Goal: Task Accomplishment & Management: Manage account settings

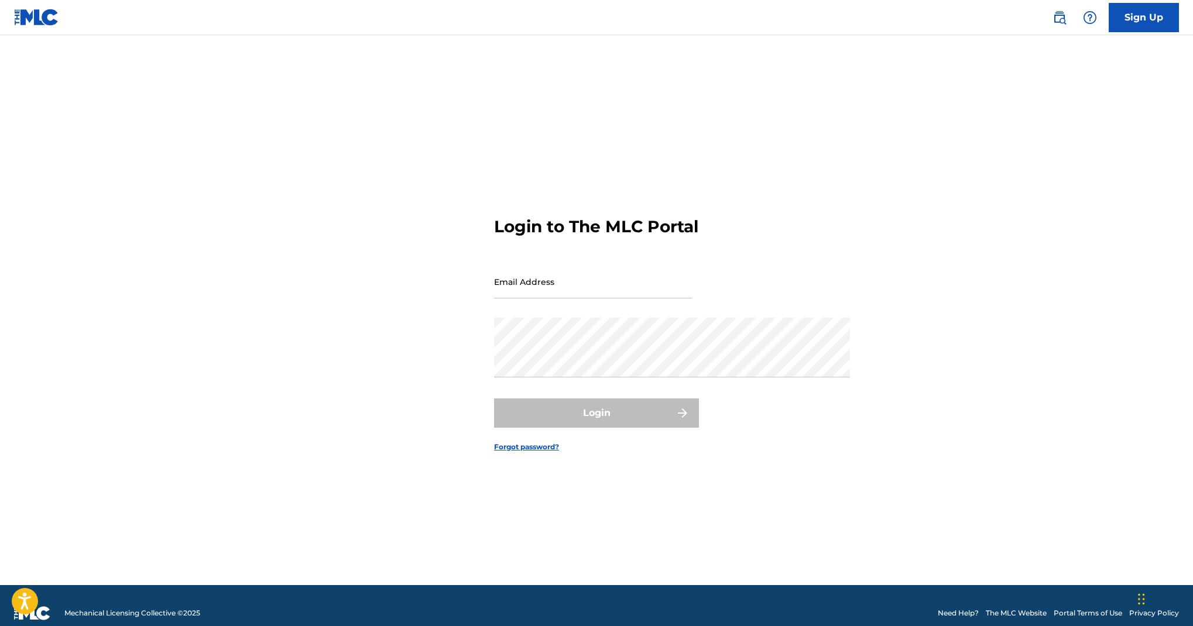
click at [255, 497] on div "Login to The MLC Portal Email Address Password Login Forgot password?" at bounding box center [597, 324] width 820 height 521
click at [568, 299] on input "Email Address" at bounding box center [593, 281] width 198 height 33
type input "[EMAIL_ADDRESS][DOMAIN_NAME]"
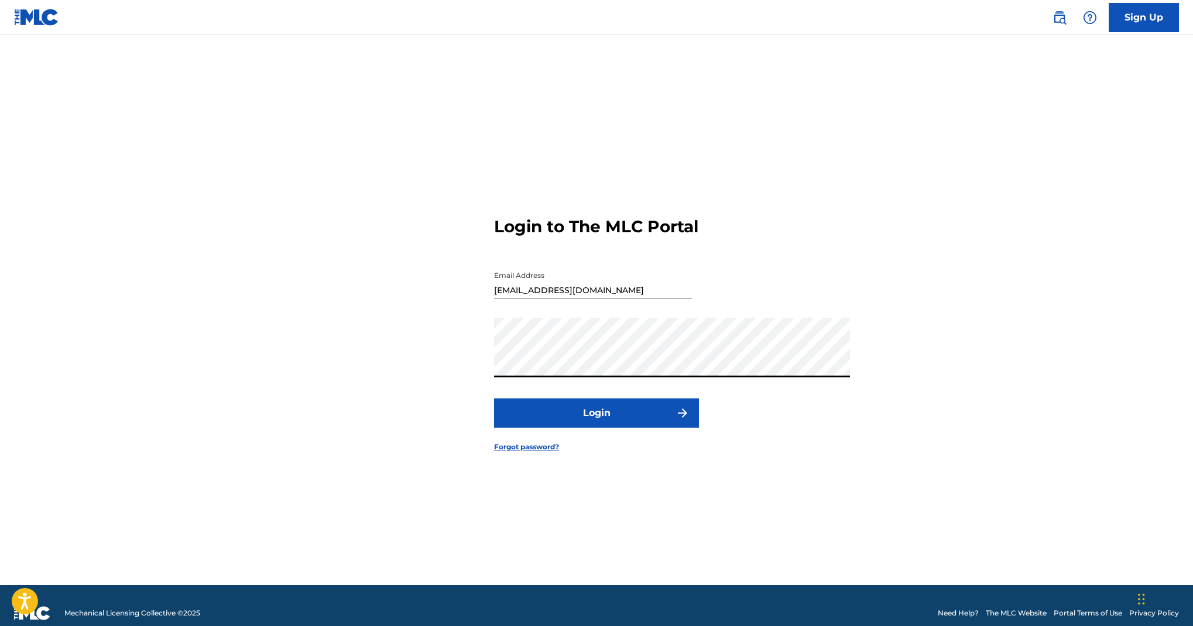
click at [546, 428] on button "Login" at bounding box center [596, 413] width 205 height 29
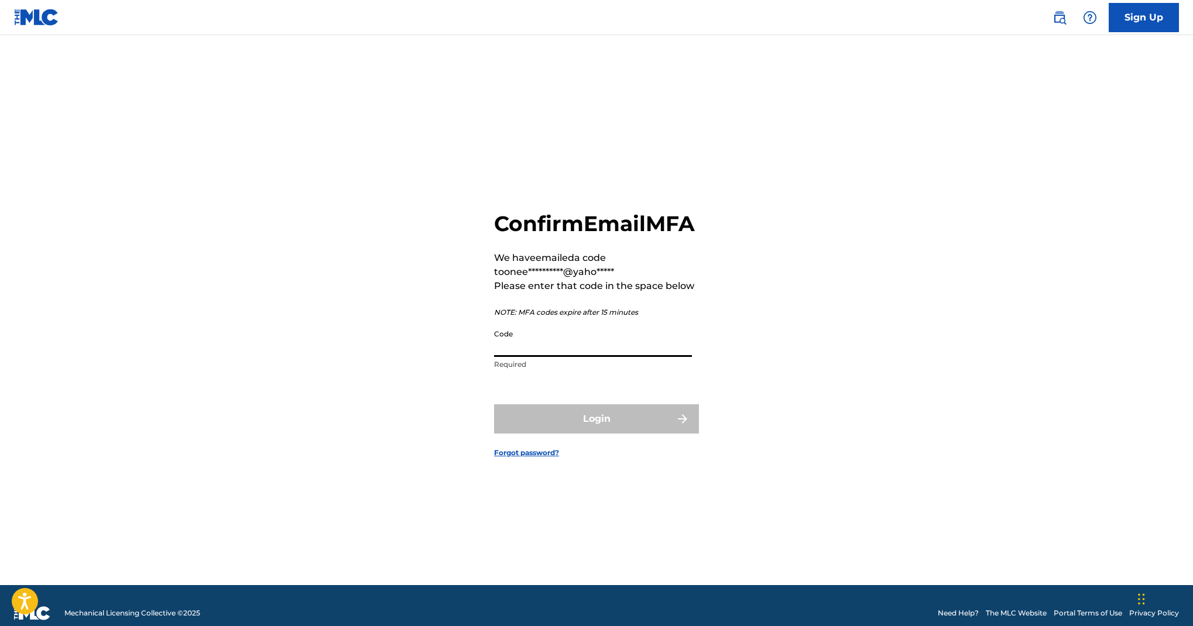
click at [580, 357] on input "Code" at bounding box center [593, 340] width 198 height 33
paste input "056329"
type input "056329"
click at [597, 434] on button "Login" at bounding box center [596, 419] width 205 height 29
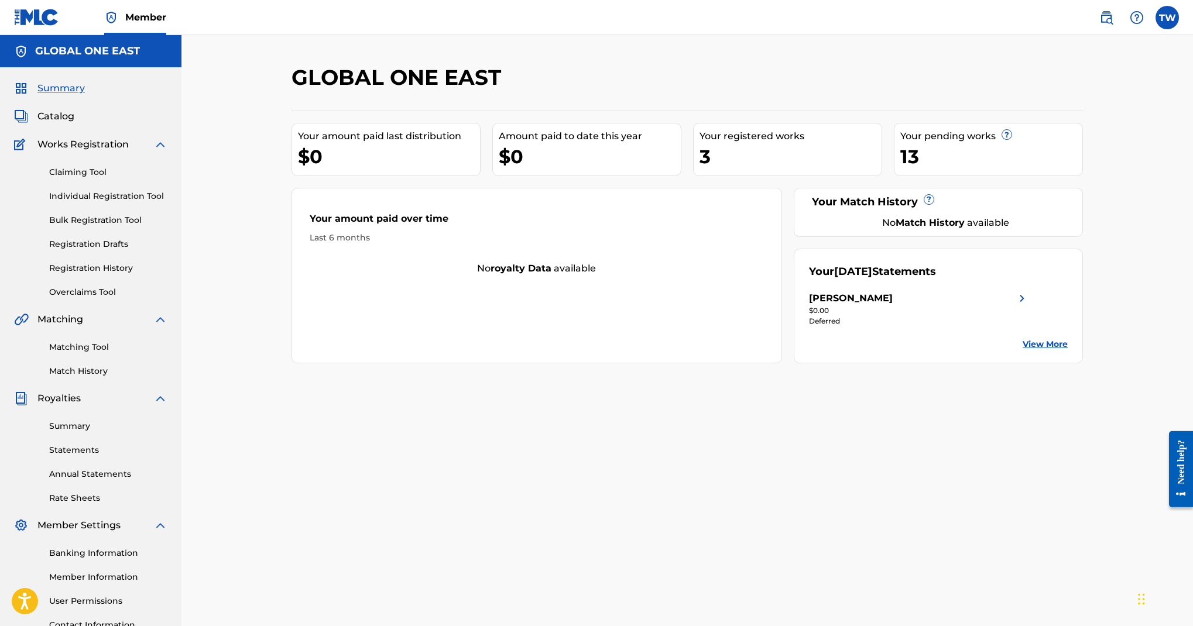
click at [851, 176] on div "Your registered works 3" at bounding box center [787, 149] width 189 height 53
click at [837, 170] on div "3" at bounding box center [791, 156] width 182 height 26
click at [897, 186] on div "Your amount paid last distribution $0 Amount paid to date this year $0 Your reg…" at bounding box center [688, 237] width 792 height 253
click at [1057, 176] on div "Your pending works ? 13" at bounding box center [988, 149] width 189 height 53
click at [74, 124] on span "Catalog" at bounding box center [55, 116] width 37 height 14
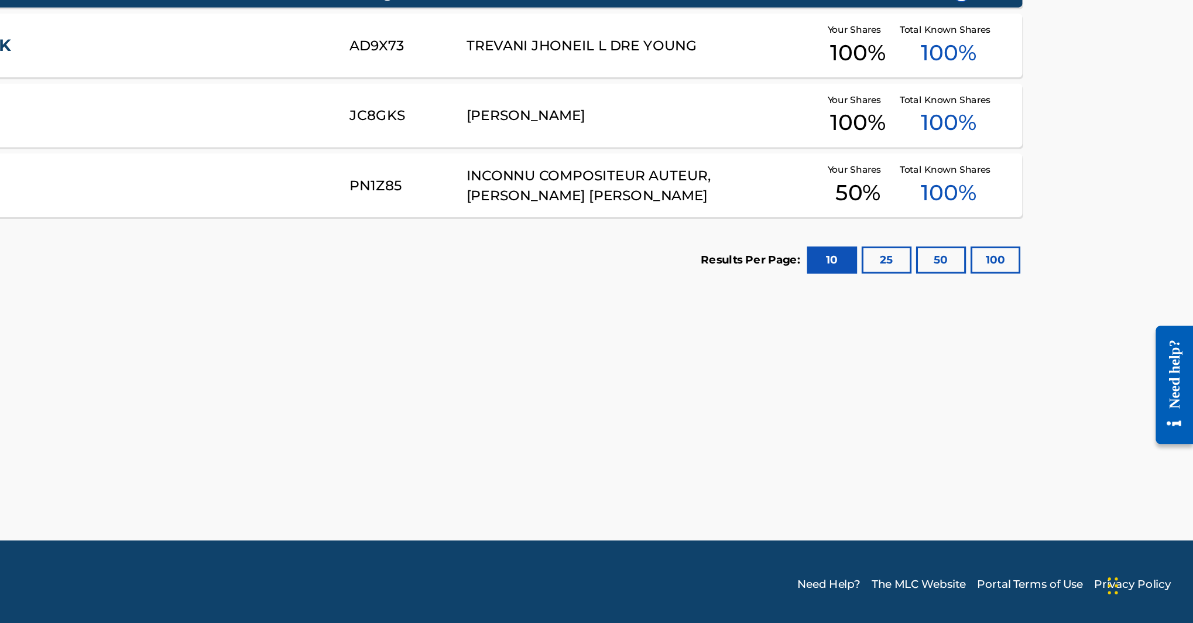
scroll to position [257, 0]
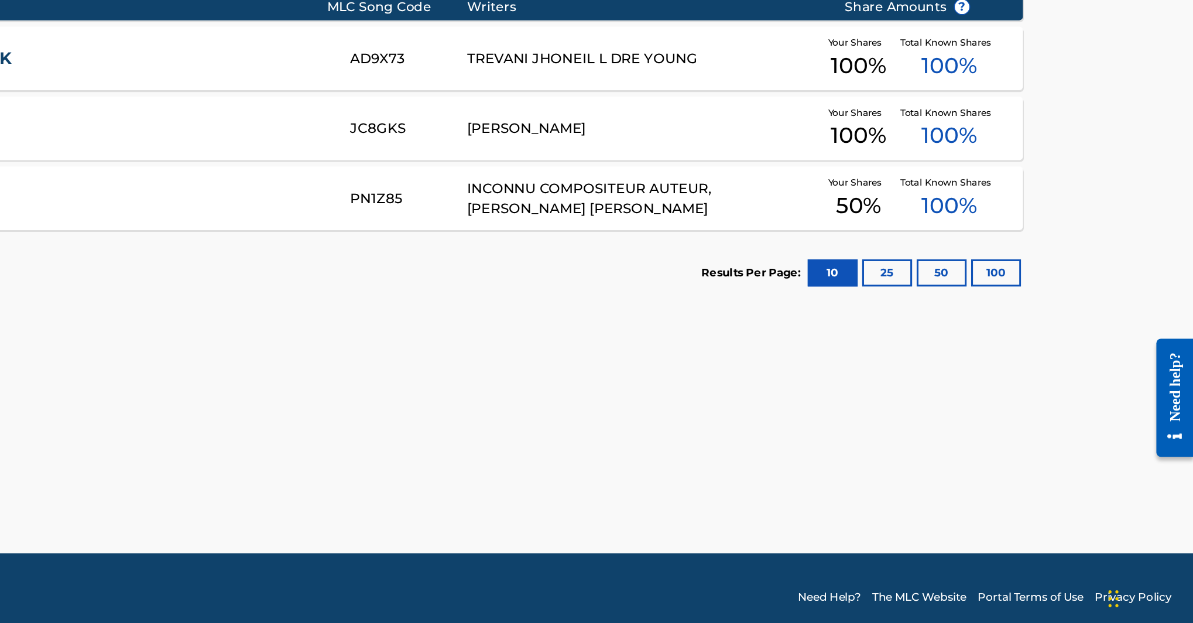
click at [725, 286] on div "[PERSON_NAME]" at bounding box center [837, 292] width 225 height 13
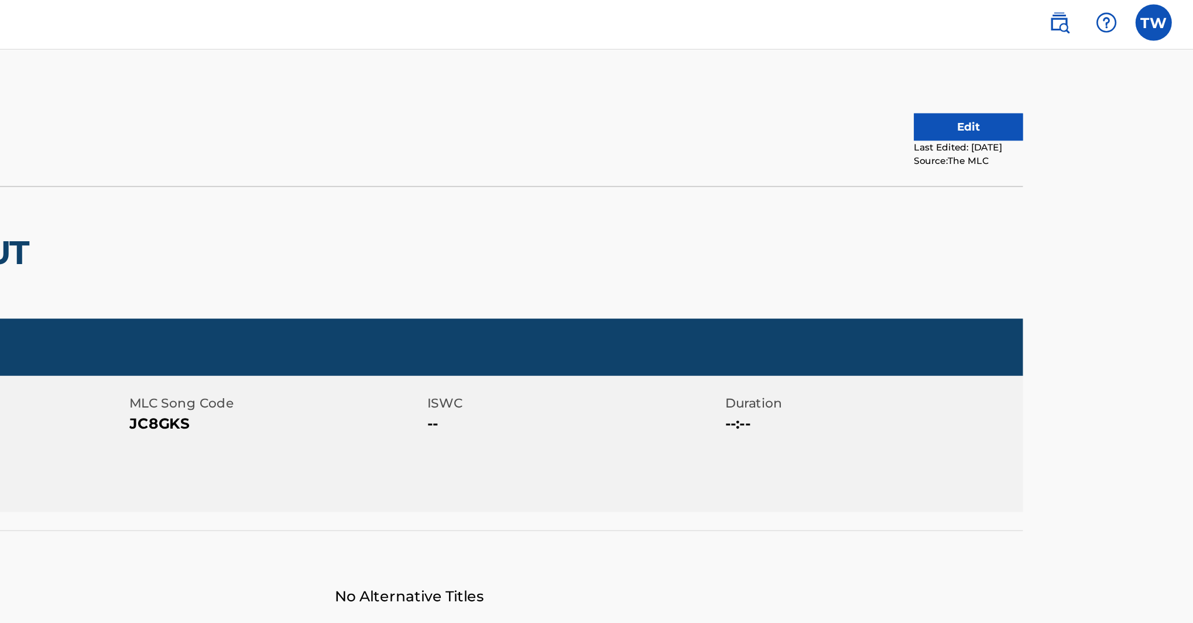
click at [1013, 94] on button "Edit" at bounding box center [1048, 85] width 70 height 18
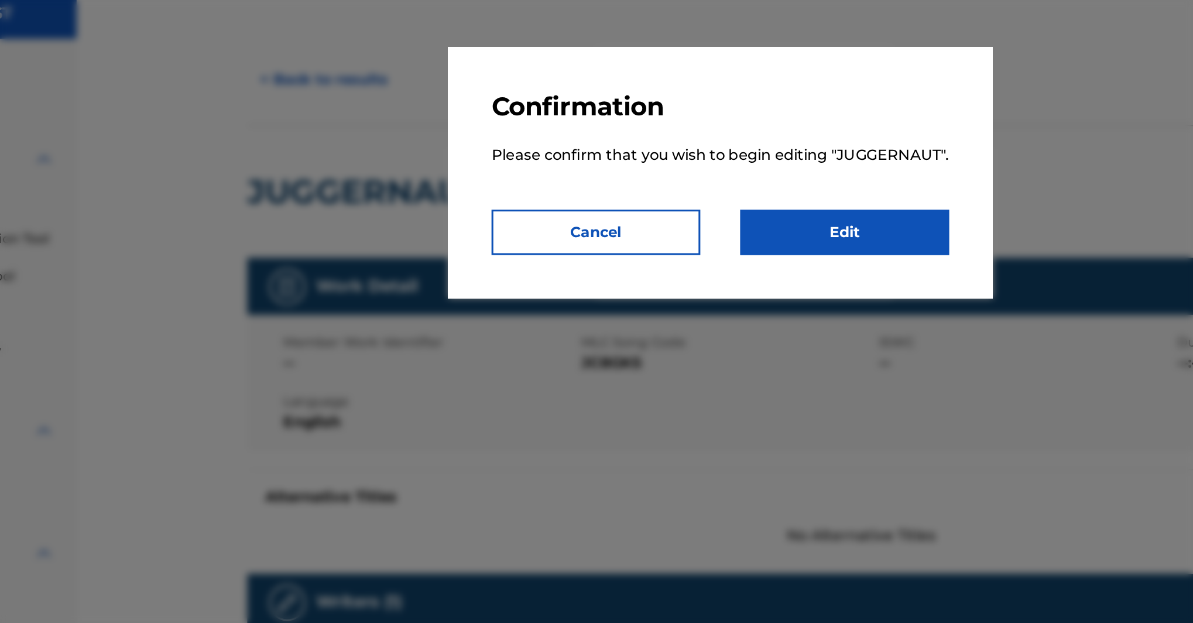
click at [610, 207] on link "Edit" at bounding box center [677, 191] width 135 height 29
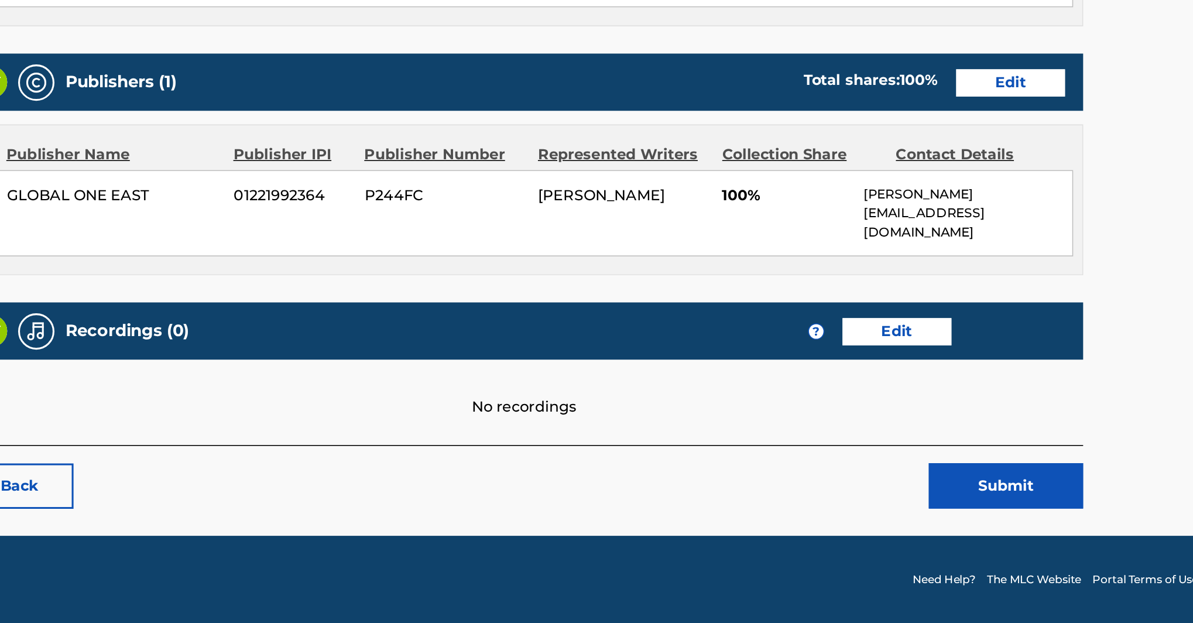
scroll to position [554, 0]
click at [966, 266] on link "Edit" at bounding box center [1001, 275] width 70 height 18
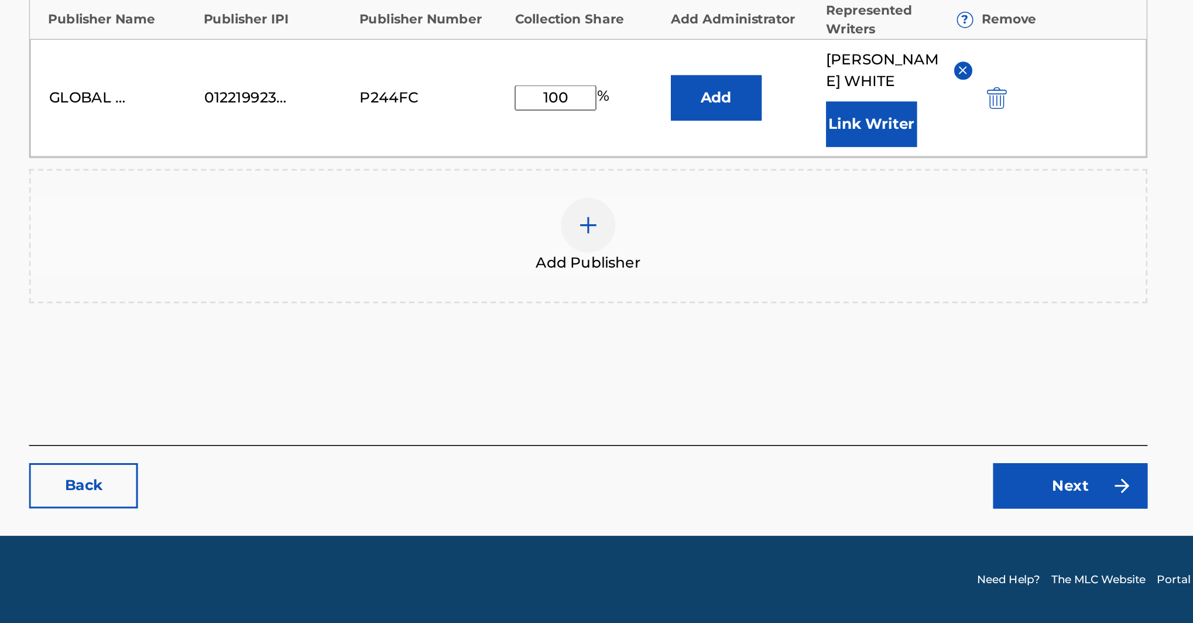
scroll to position [317, 0]
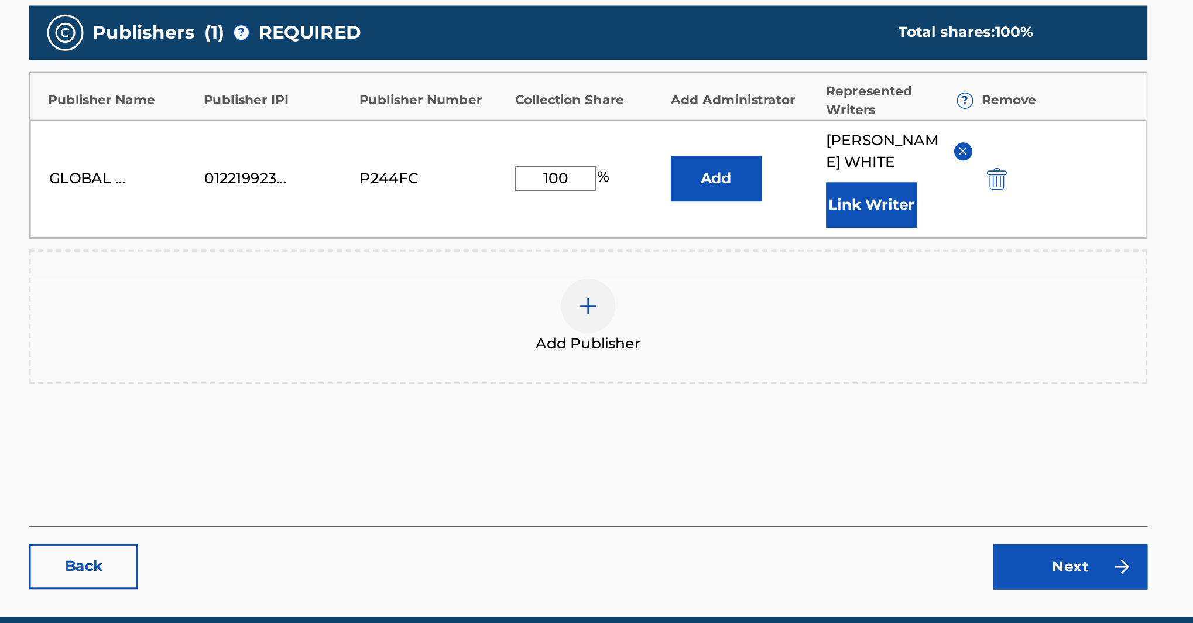
click at [640, 276] on input "100" at bounding box center [666, 284] width 53 height 16
type input "1"
type input "50"
click at [741, 270] on button "Add" at bounding box center [770, 284] width 59 height 29
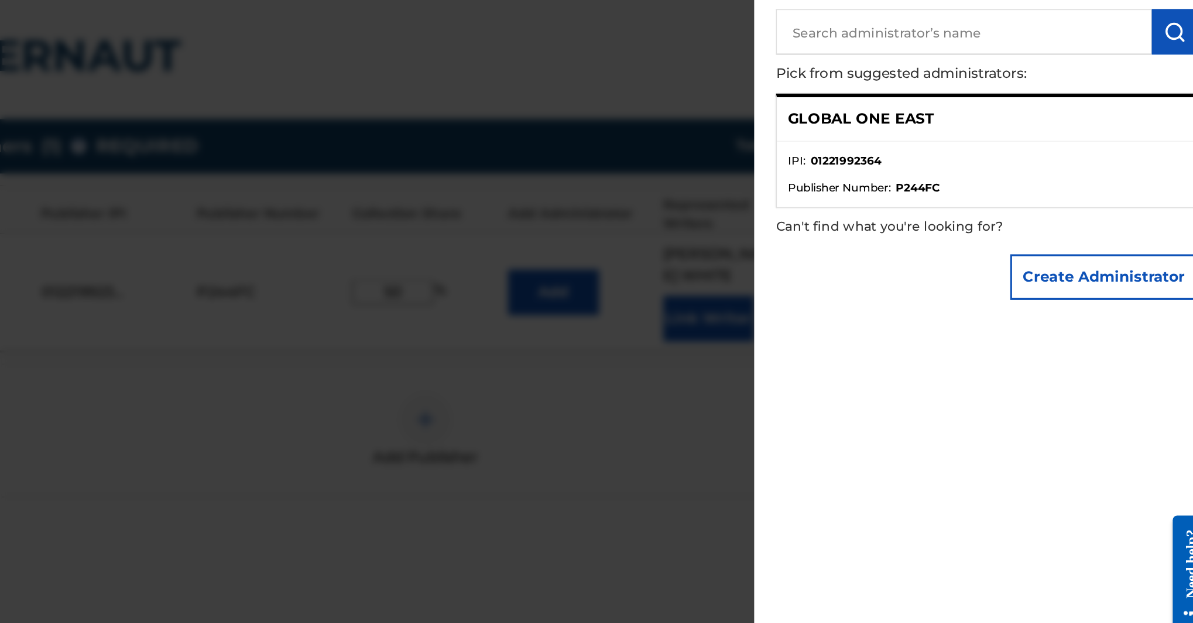
scroll to position [317, 1]
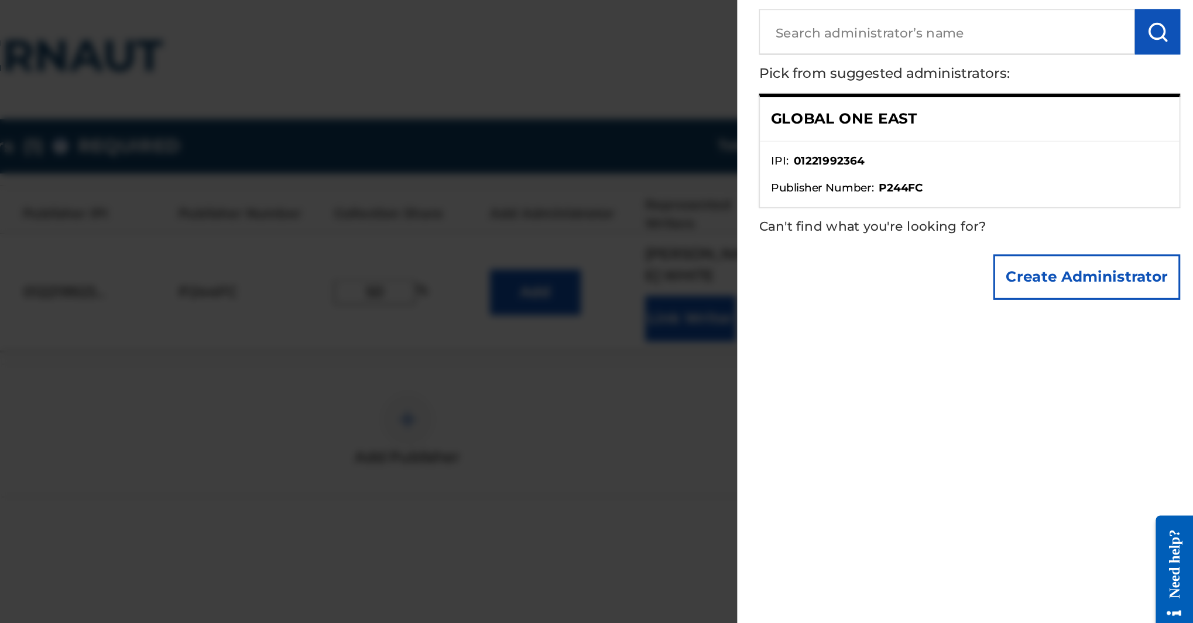
click at [914, 187] on ul "IPI : 01221992364 Publisher Number : P244FC" at bounding box center [1049, 208] width 271 height 42
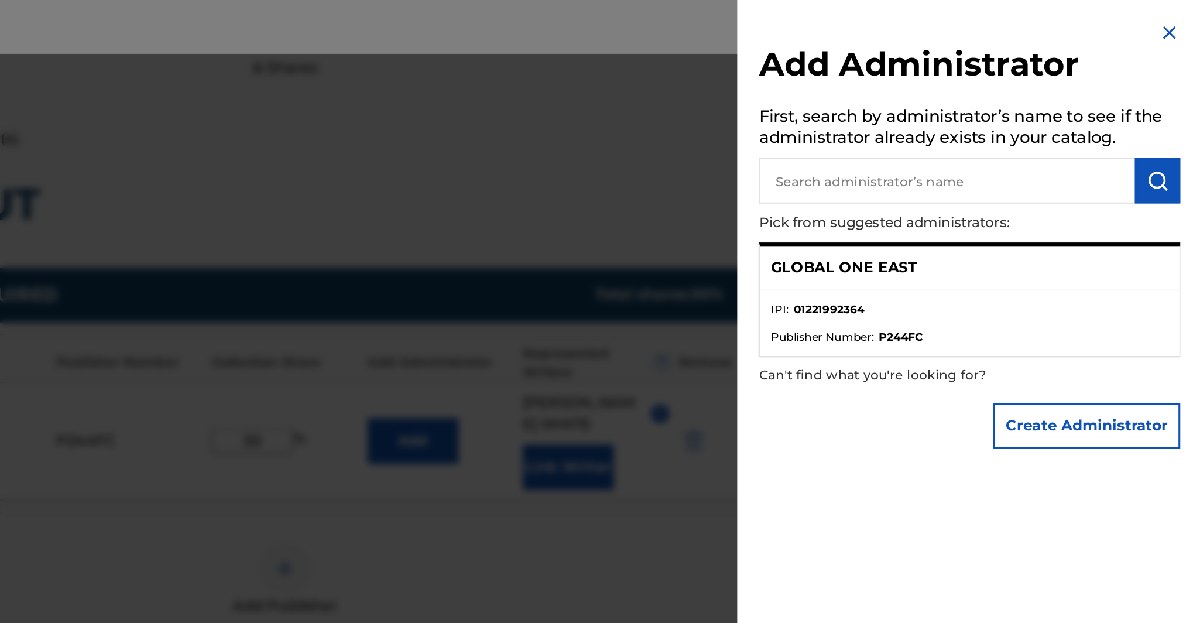
scroll to position [256, 80]
click at [1171, 28] on img at bounding box center [1178, 21] width 14 height 14
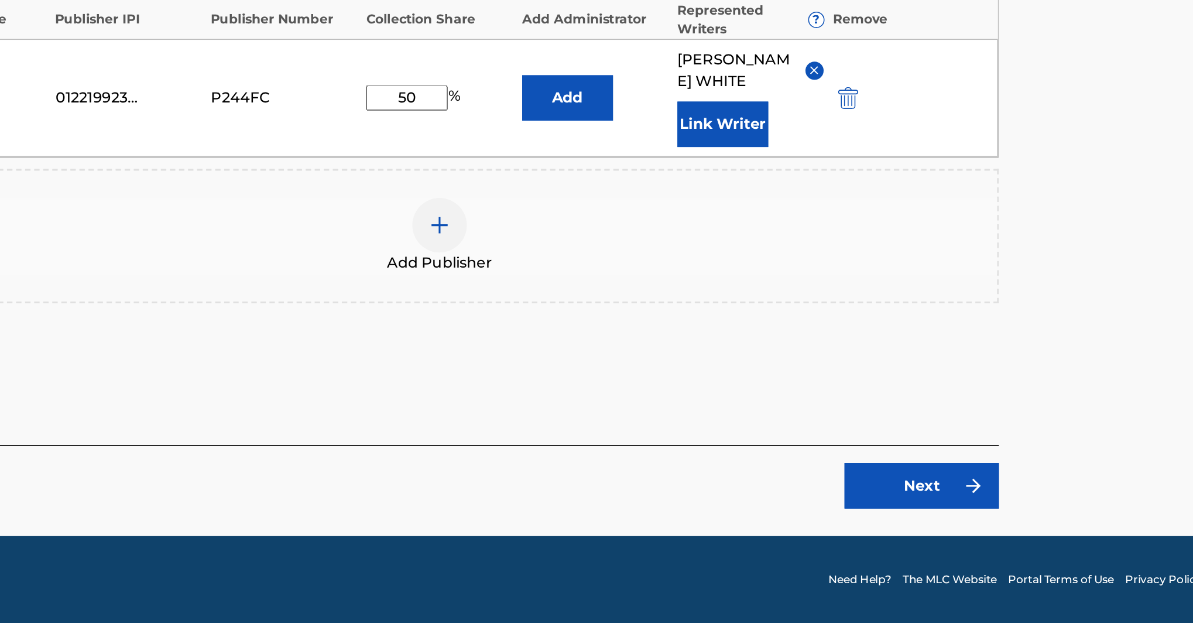
scroll to position [395, 80]
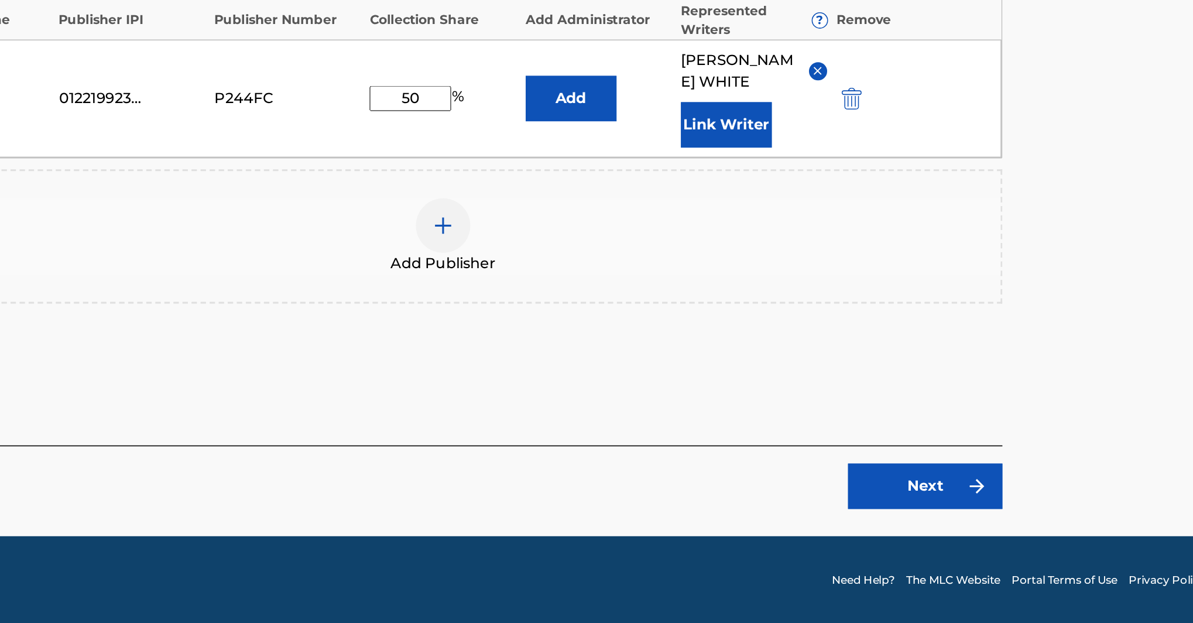
click at [869, 520] on link "Next" at bounding box center [919, 534] width 100 height 29
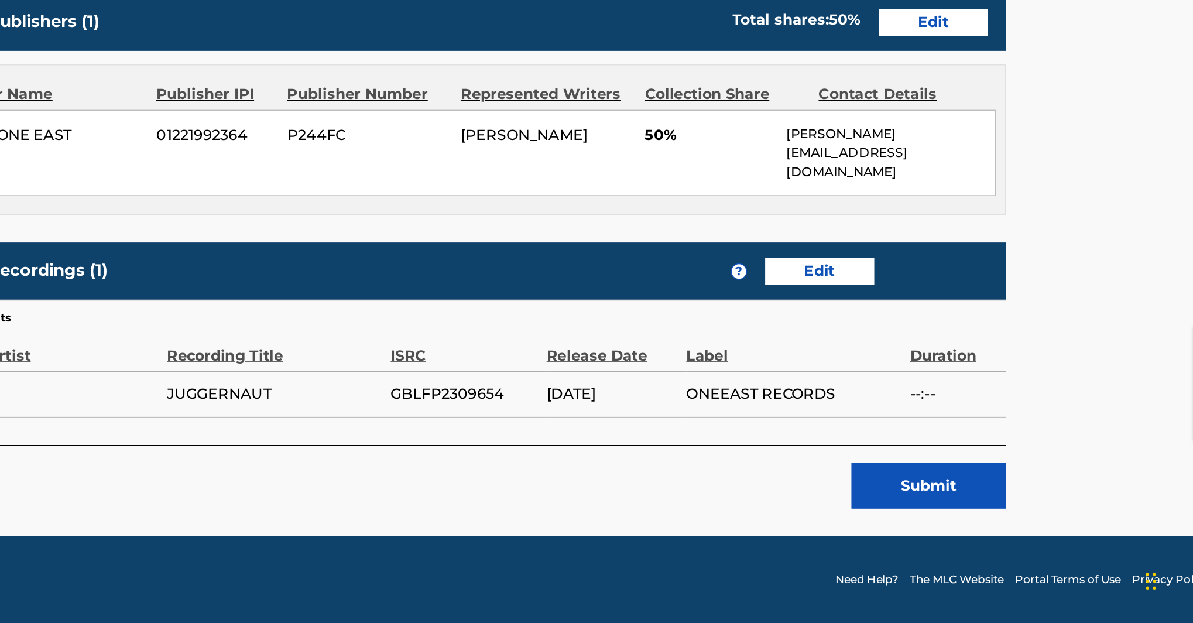
scroll to position [836, 0]
click at [949, 520] on button "Submit" at bounding box center [999, 534] width 100 height 29
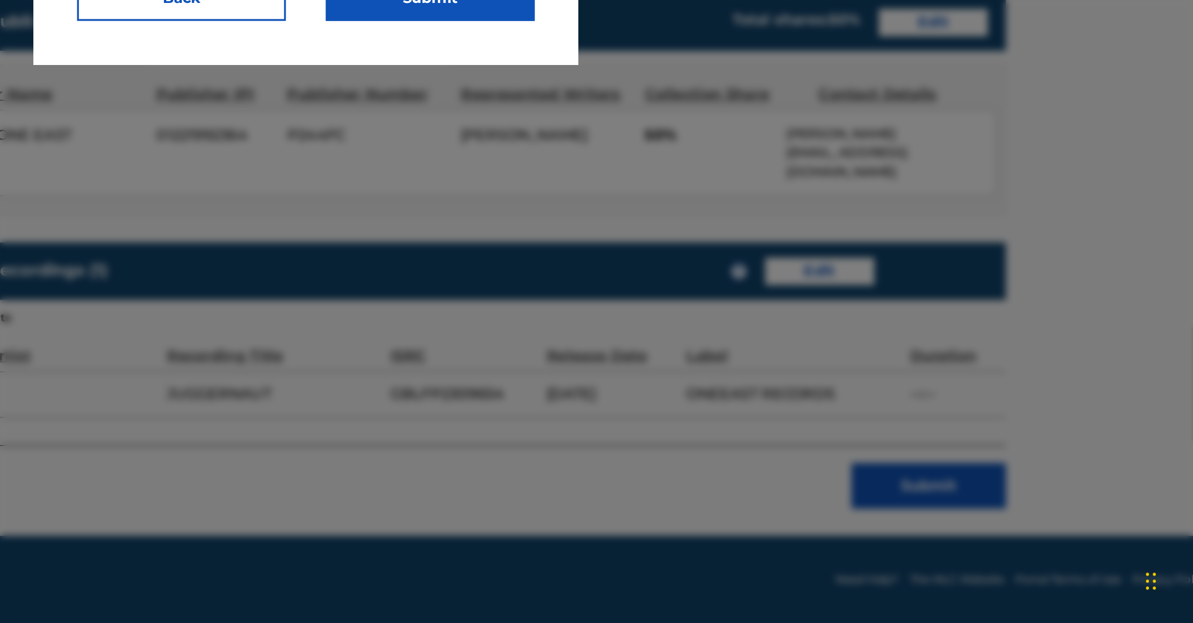
click at [610, 206] on button "Submit" at bounding box center [677, 220] width 135 height 29
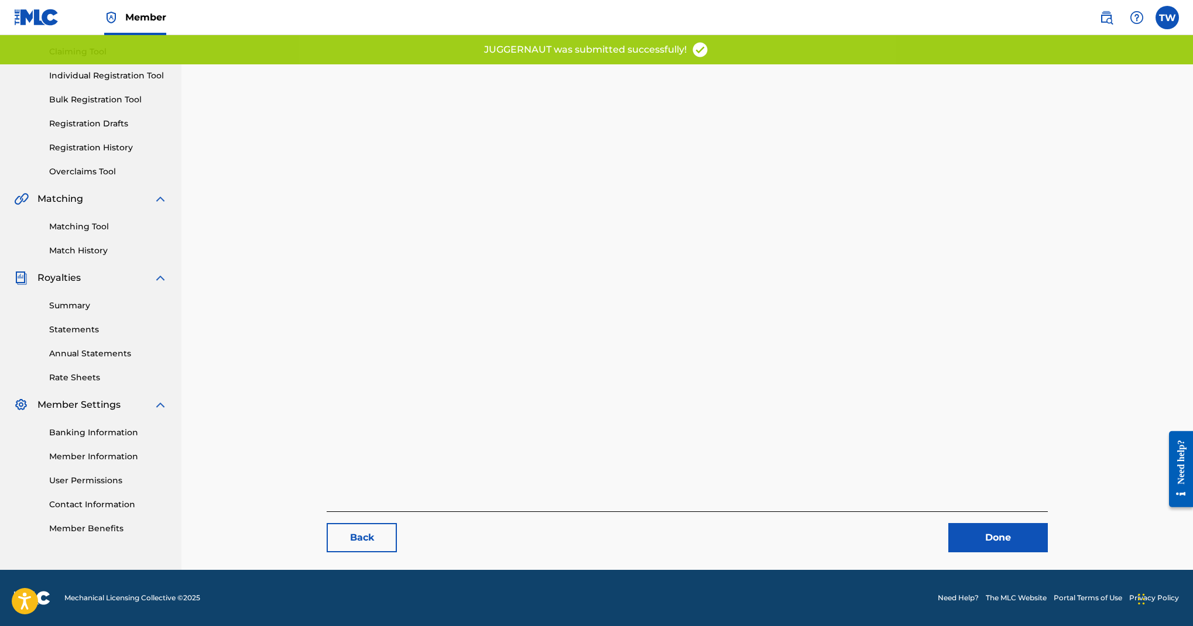
scroll to position [479, 0]
click at [1000, 523] on link "Done" at bounding box center [999, 537] width 100 height 29
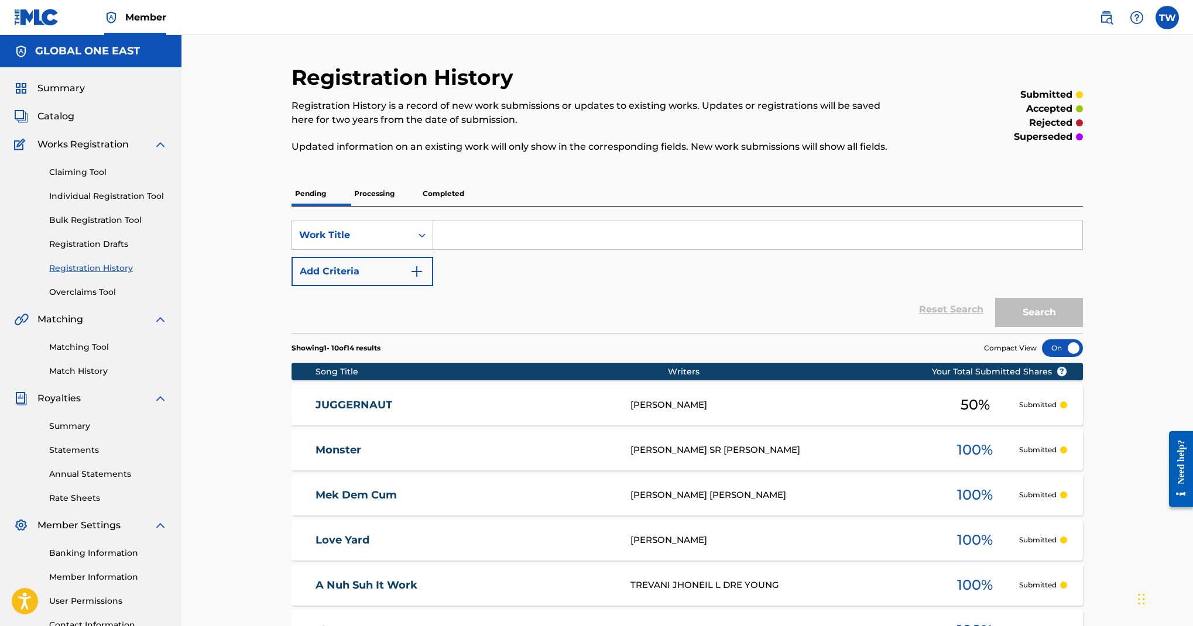
click at [74, 124] on span "Catalog" at bounding box center [55, 116] width 37 height 14
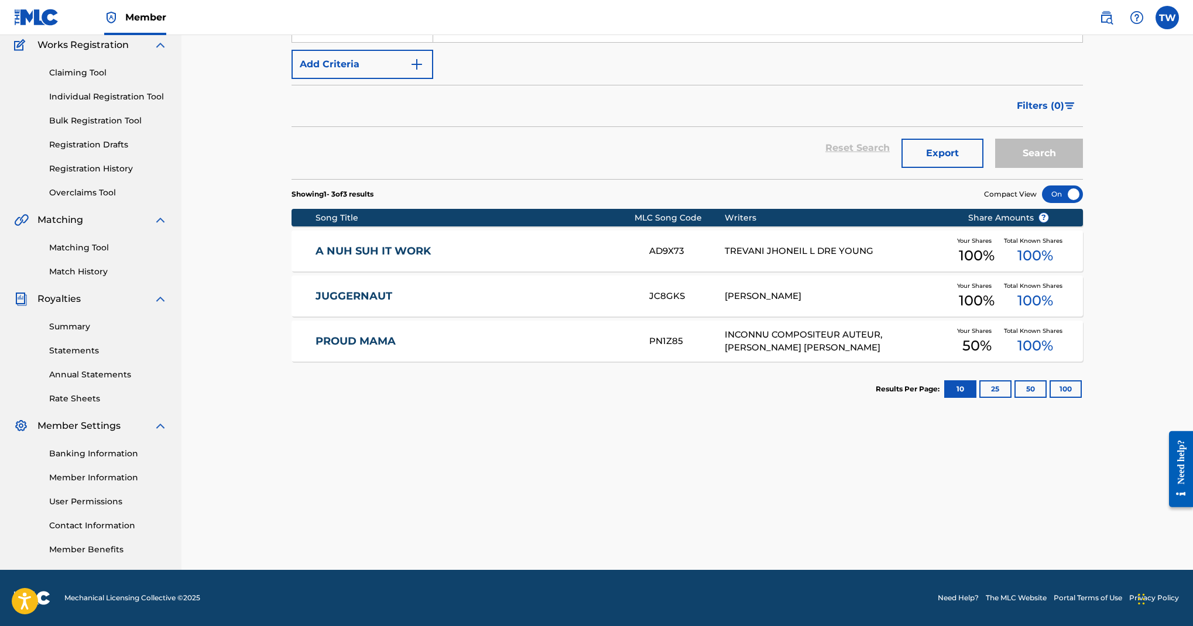
scroll to position [302, 0]
click at [749, 258] on div "TREVANI JHONEIL L DRE YOUNG" at bounding box center [837, 251] width 225 height 13
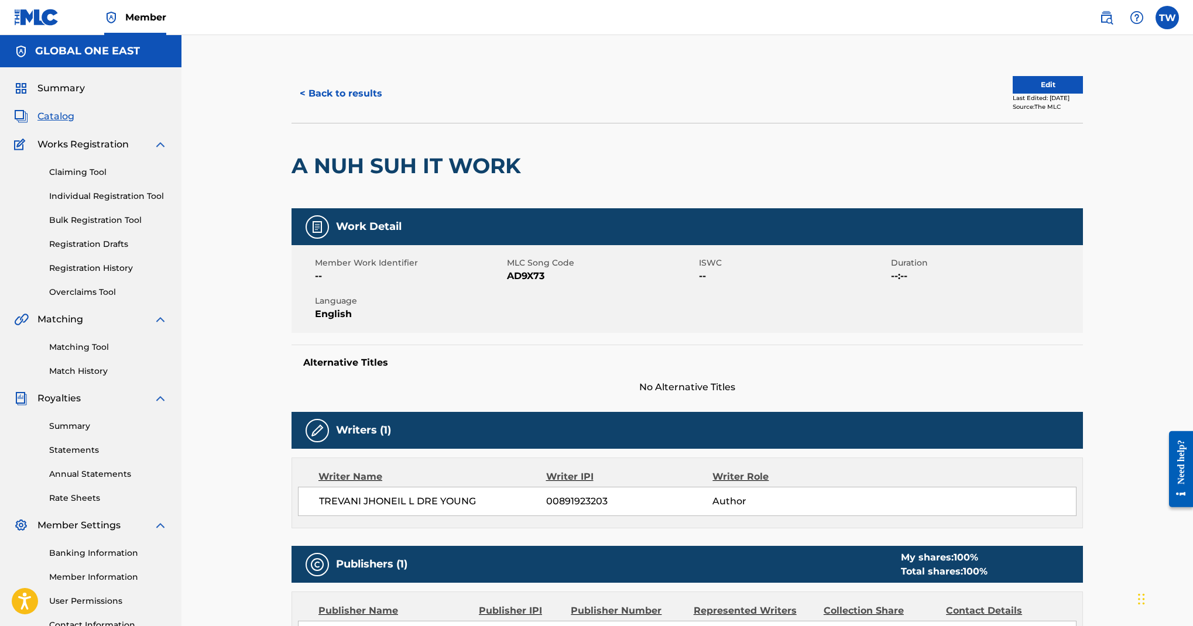
click at [1063, 94] on button "Edit" at bounding box center [1048, 85] width 70 height 18
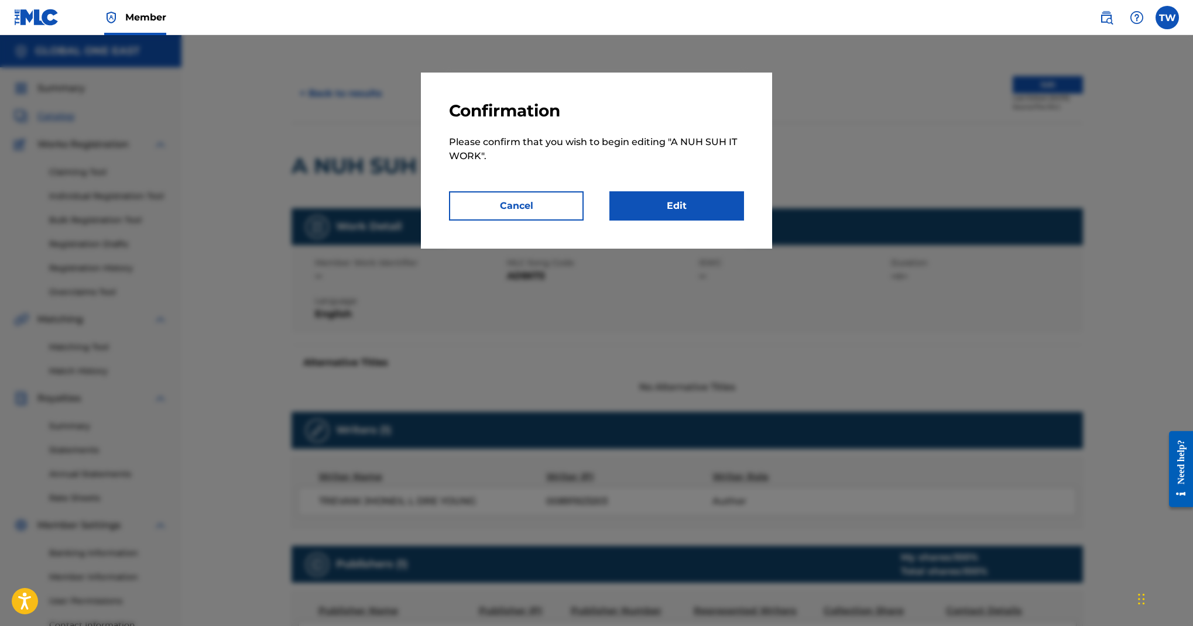
click at [744, 221] on link "Edit" at bounding box center [677, 205] width 135 height 29
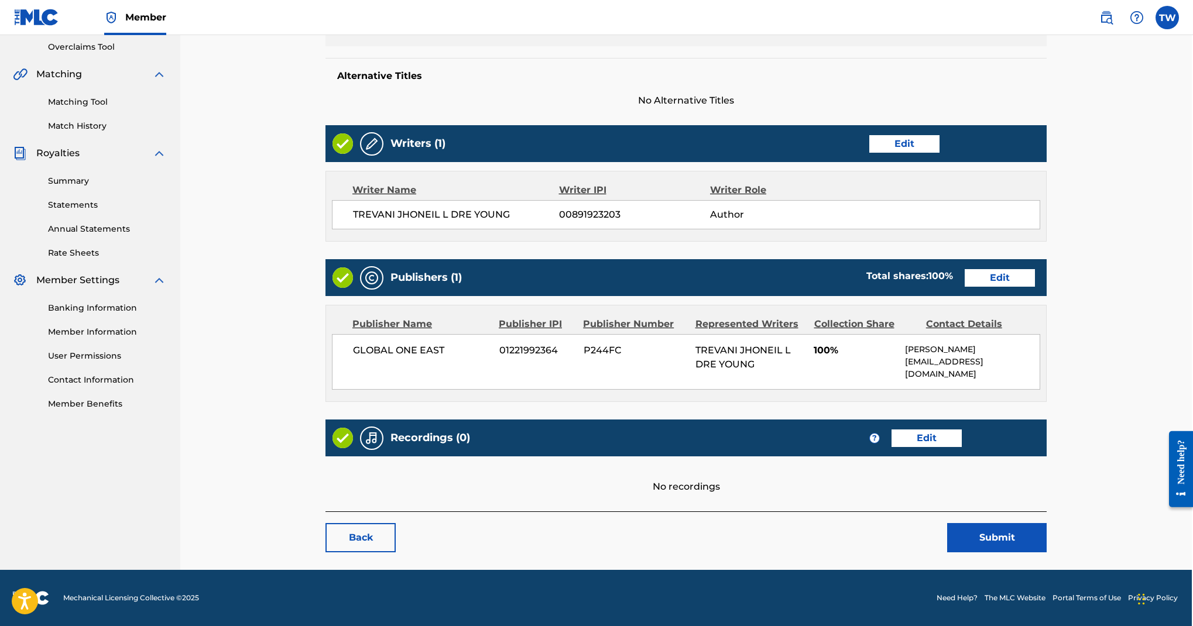
scroll to position [653, 1]
click at [986, 269] on link "Edit" at bounding box center [1000, 278] width 70 height 18
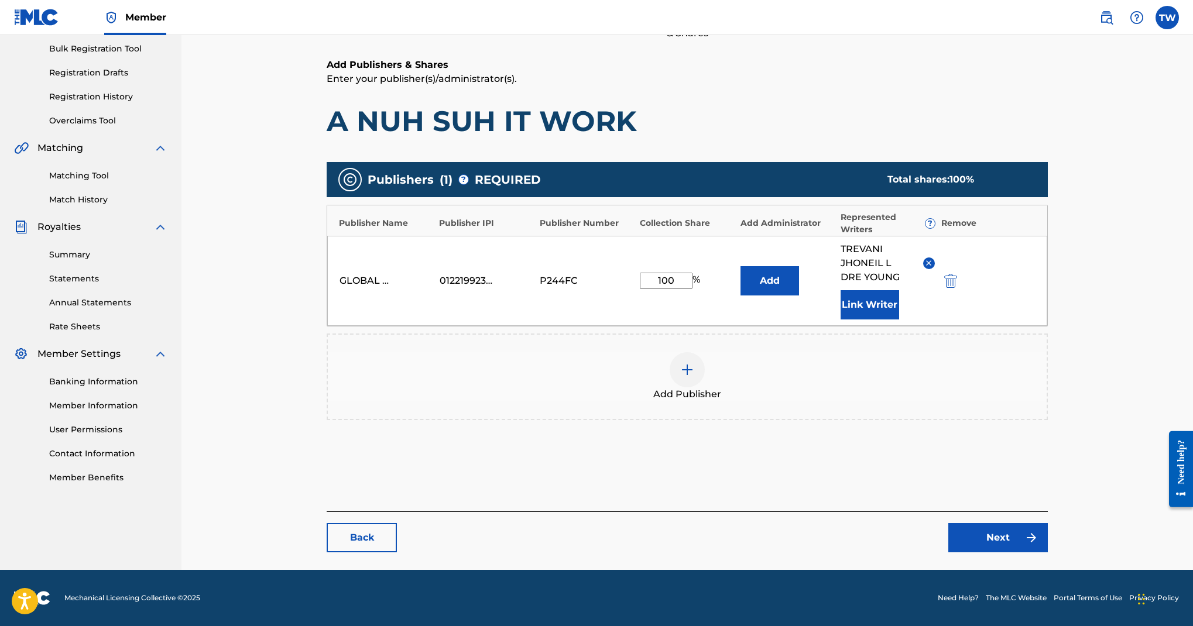
scroll to position [372, 0]
click at [693, 289] on input "100" at bounding box center [666, 281] width 53 height 16
type input "1"
type input "50"
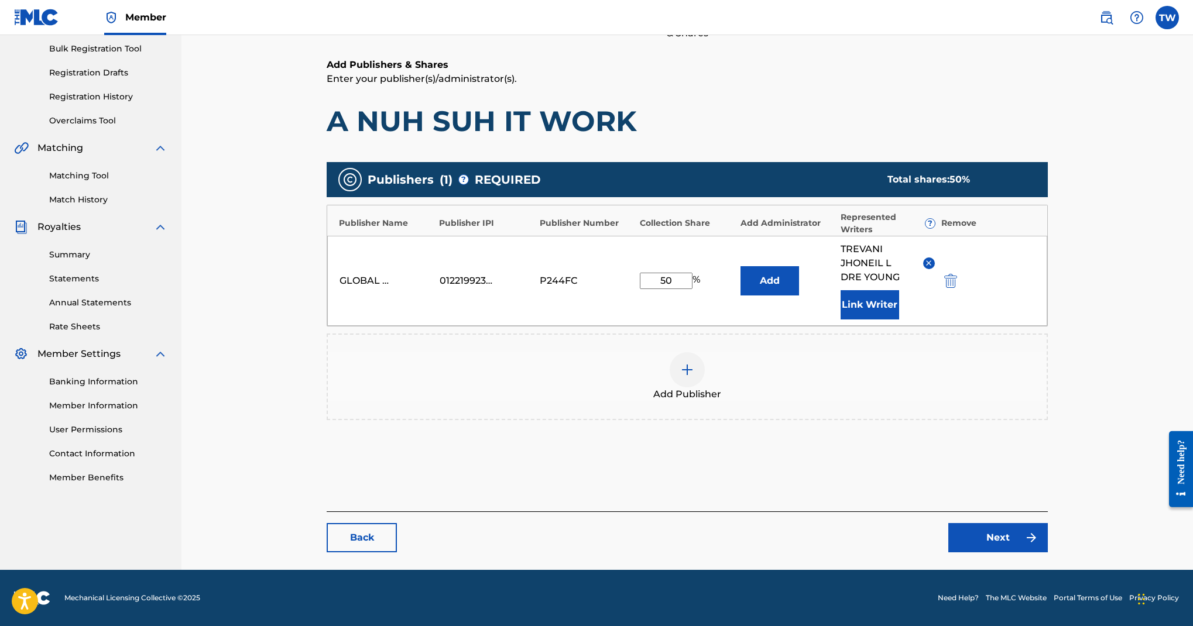
click at [982, 523] on link "Next" at bounding box center [999, 537] width 100 height 29
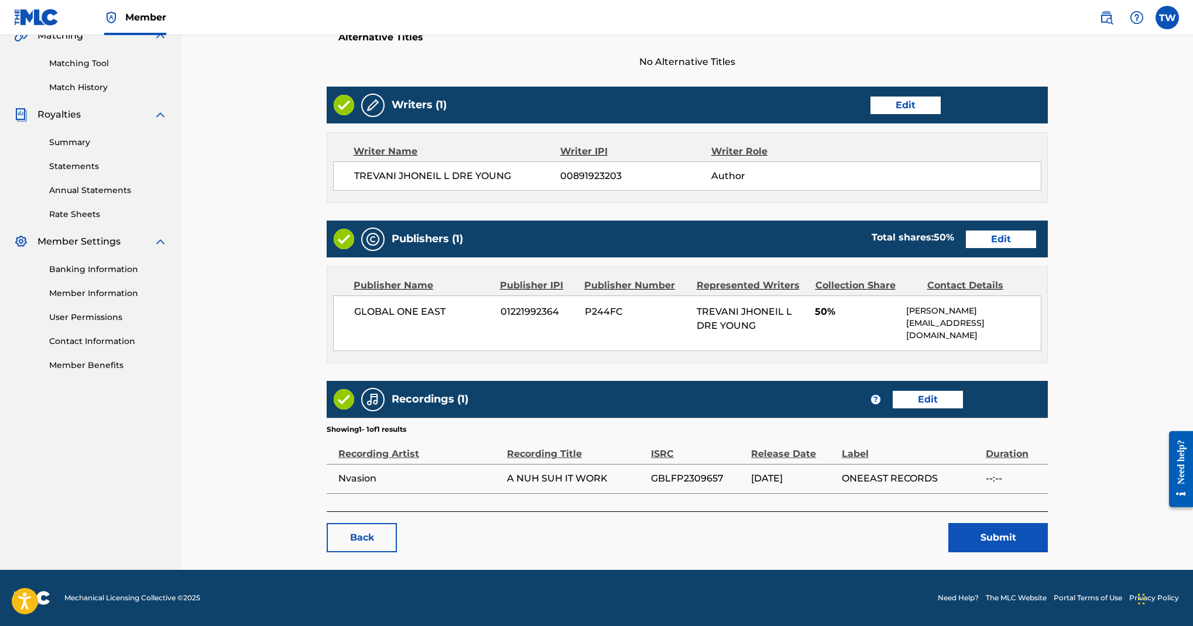
scroll to position [705, 0]
click at [985, 231] on link "Edit" at bounding box center [1001, 240] width 70 height 18
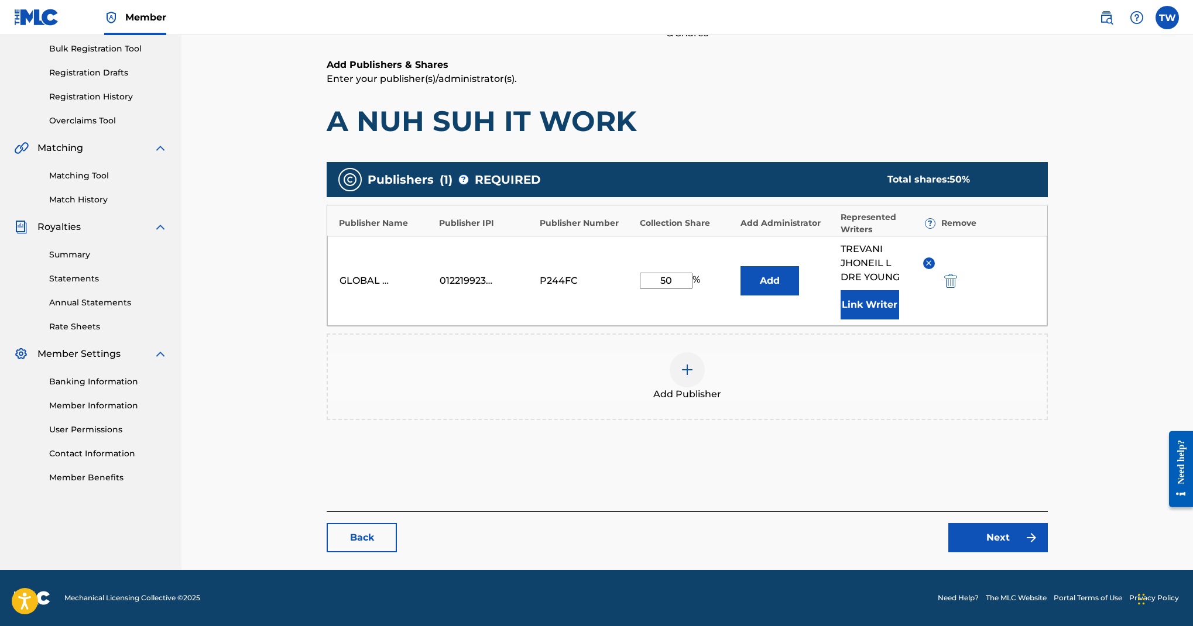
scroll to position [584, 0]
click at [954, 523] on link "Next" at bounding box center [999, 537] width 100 height 29
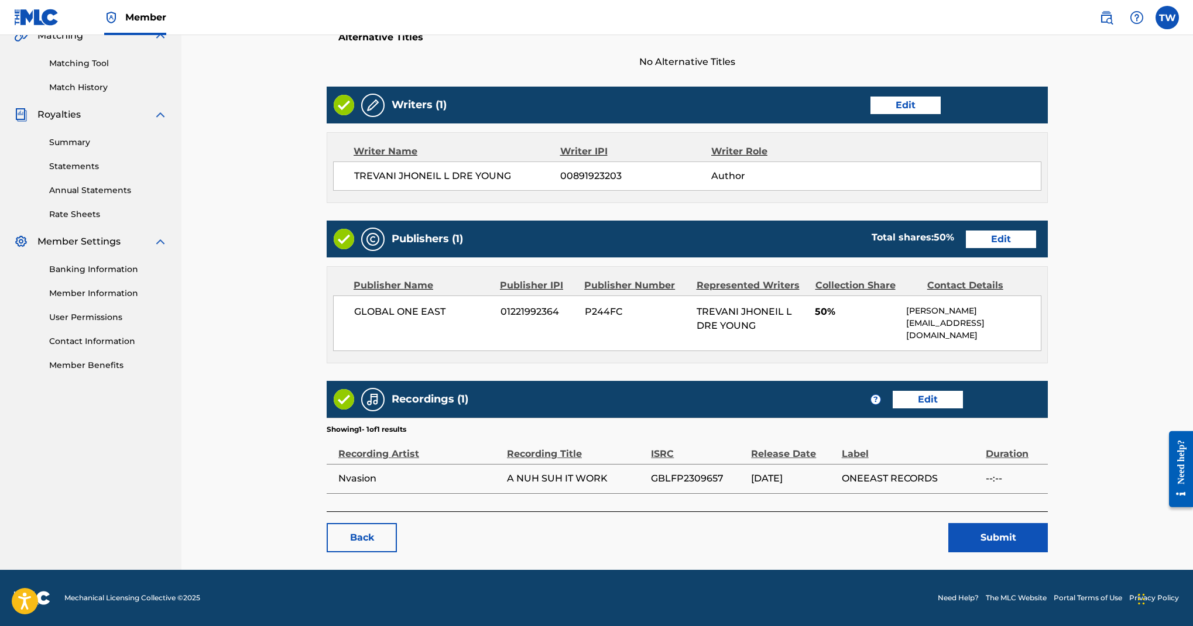
scroll to position [904, 0]
click at [980, 501] on main "< Back A NUH SUH IT WORK Work Detail Edit Member Work Identifier -- MLC Song Co…" at bounding box center [688, 175] width 792 height 790
click at [980, 523] on button "Submit" at bounding box center [999, 537] width 100 height 29
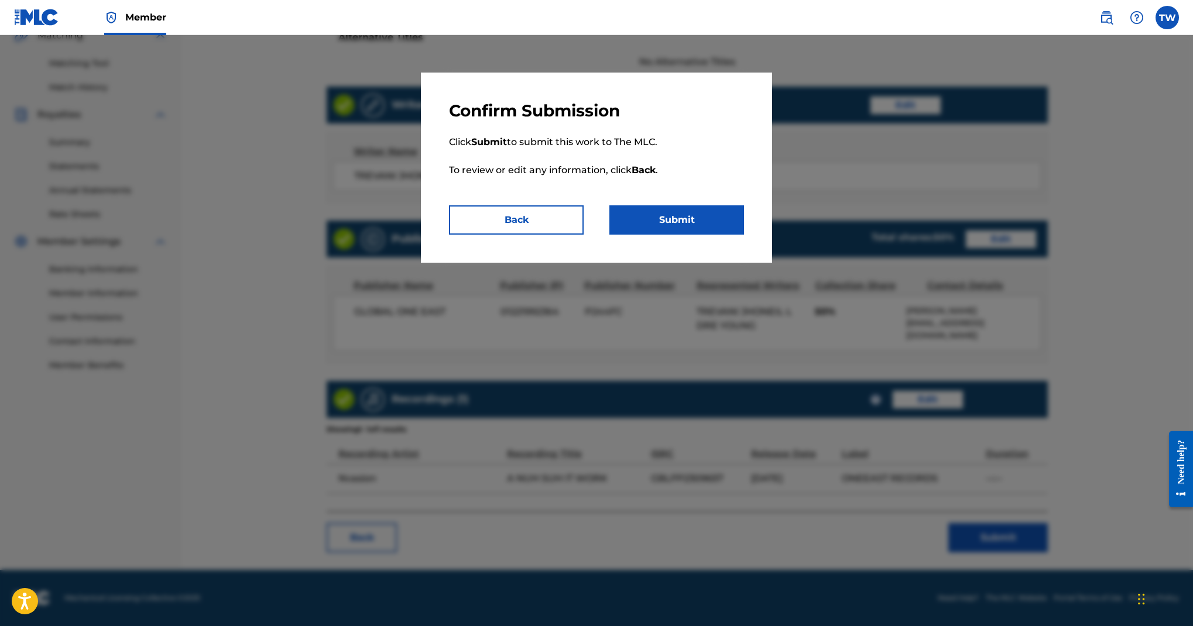
click at [731, 235] on button "Submit" at bounding box center [677, 220] width 135 height 29
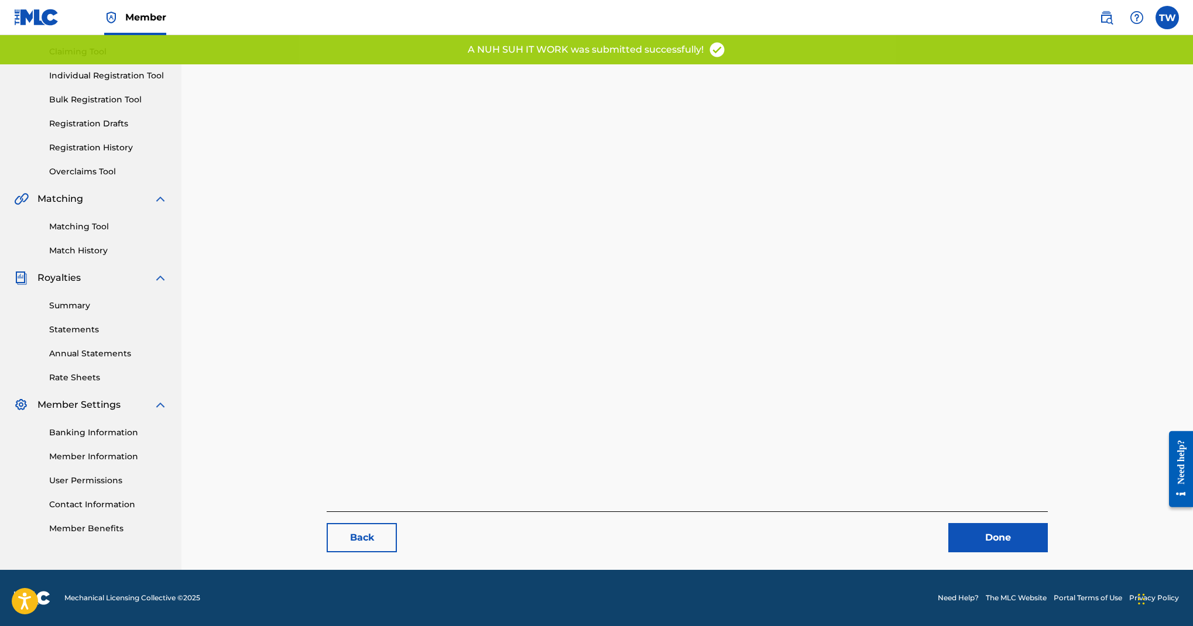
scroll to position [555, 0]
click at [973, 523] on link "Done" at bounding box center [999, 537] width 100 height 29
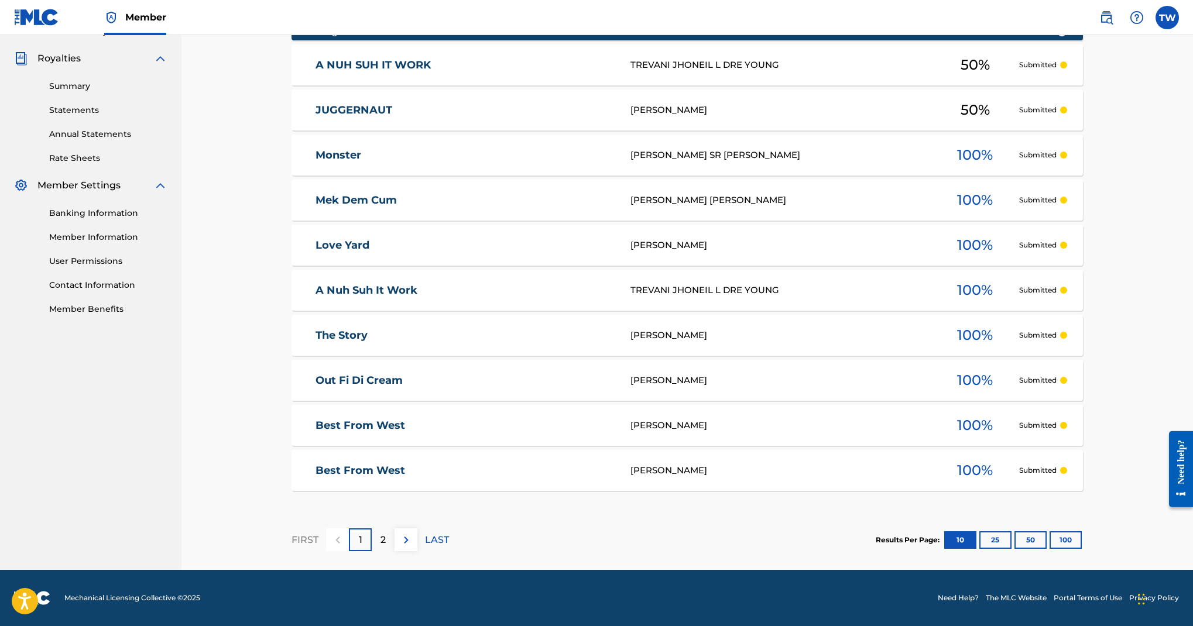
scroll to position [78, 0]
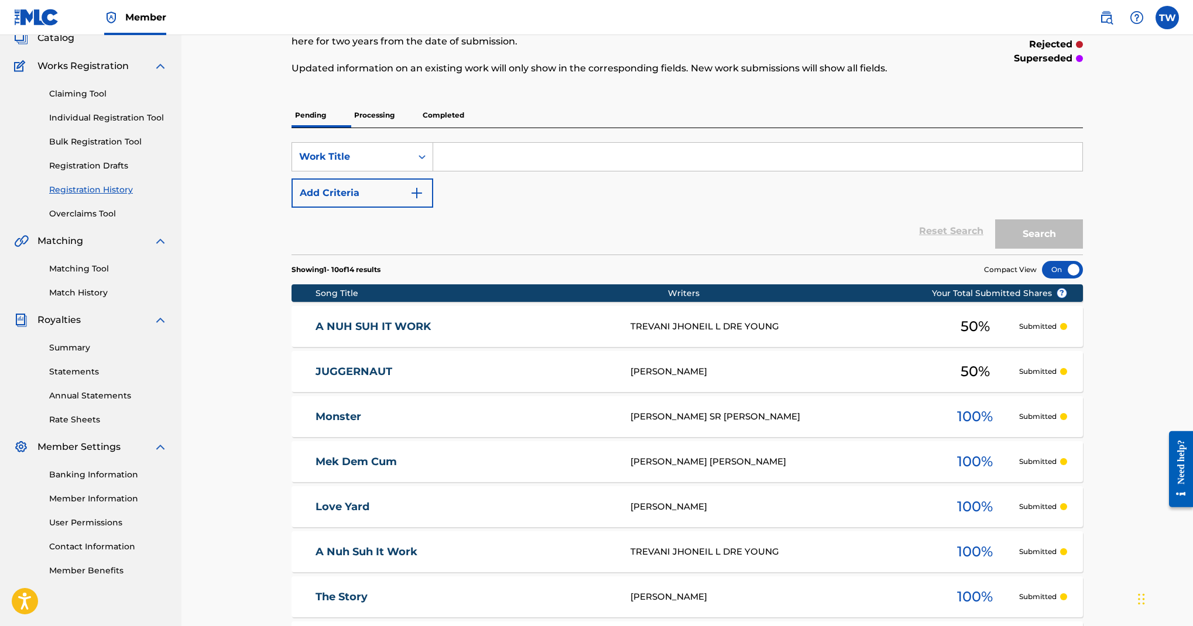
click at [398, 128] on p "Processing" at bounding box center [374, 115] width 47 height 25
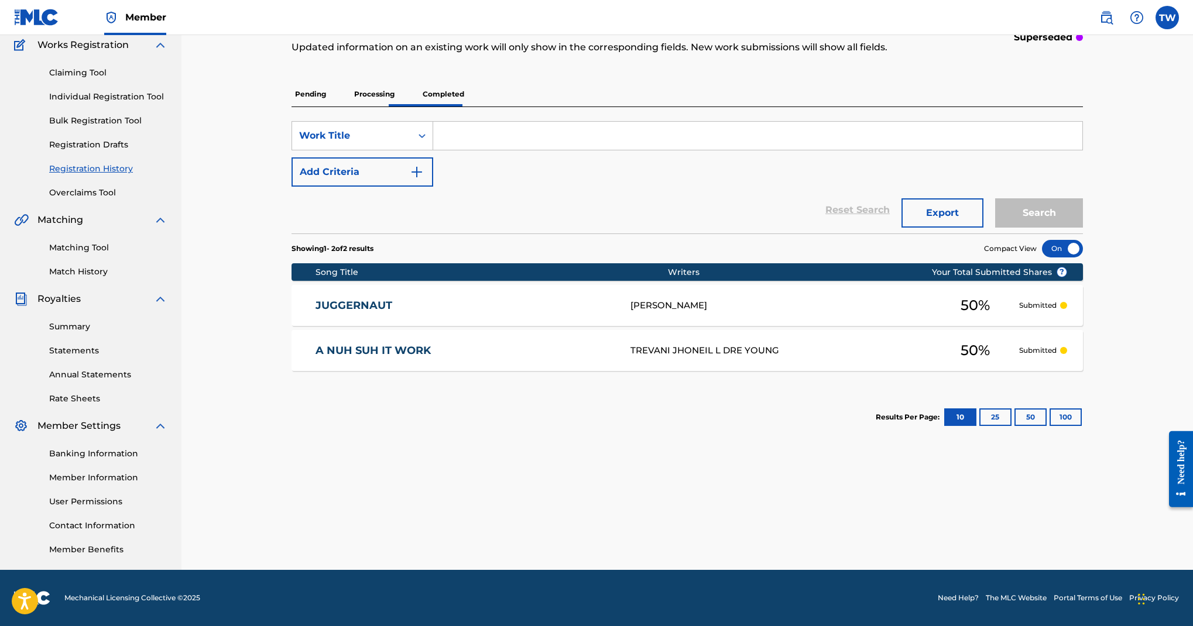
scroll to position [121, 0]
click at [468, 107] on p "Completed" at bounding box center [443, 94] width 49 height 25
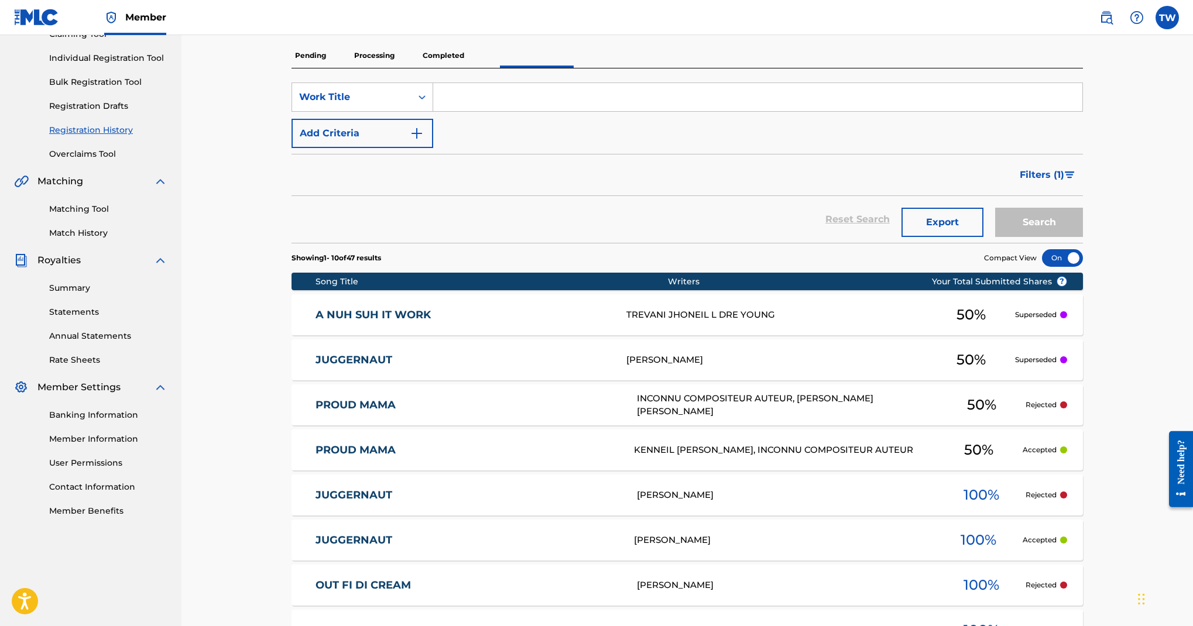
scroll to position [103, 0]
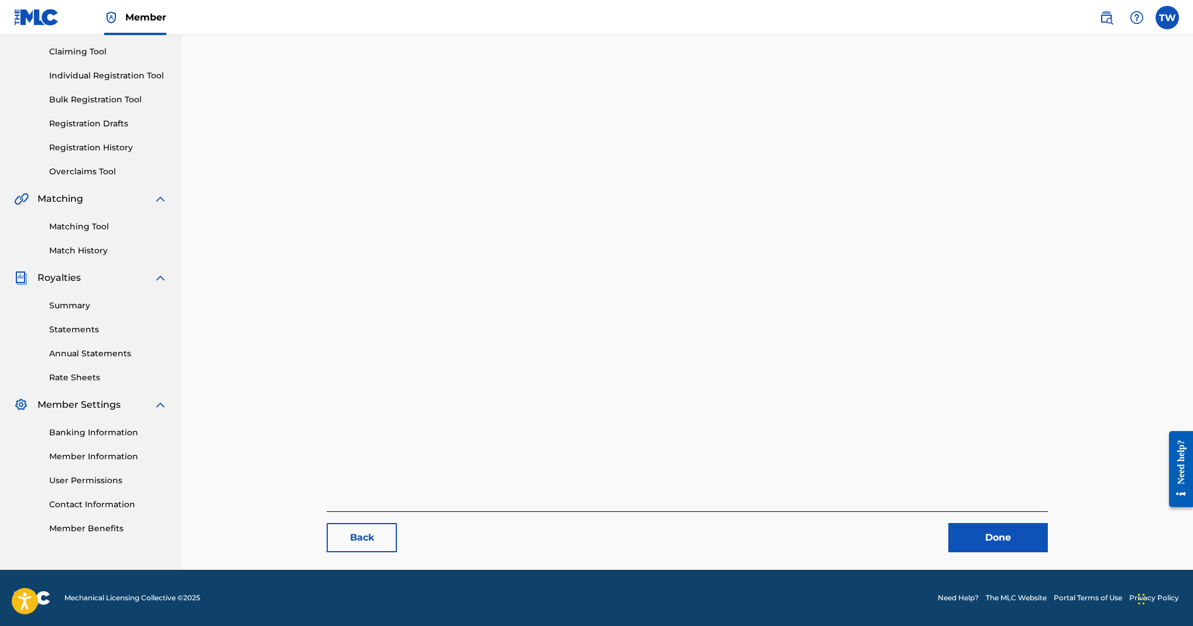
scroll to position [237, 0]
click at [979, 523] on link "Done" at bounding box center [999, 537] width 100 height 29
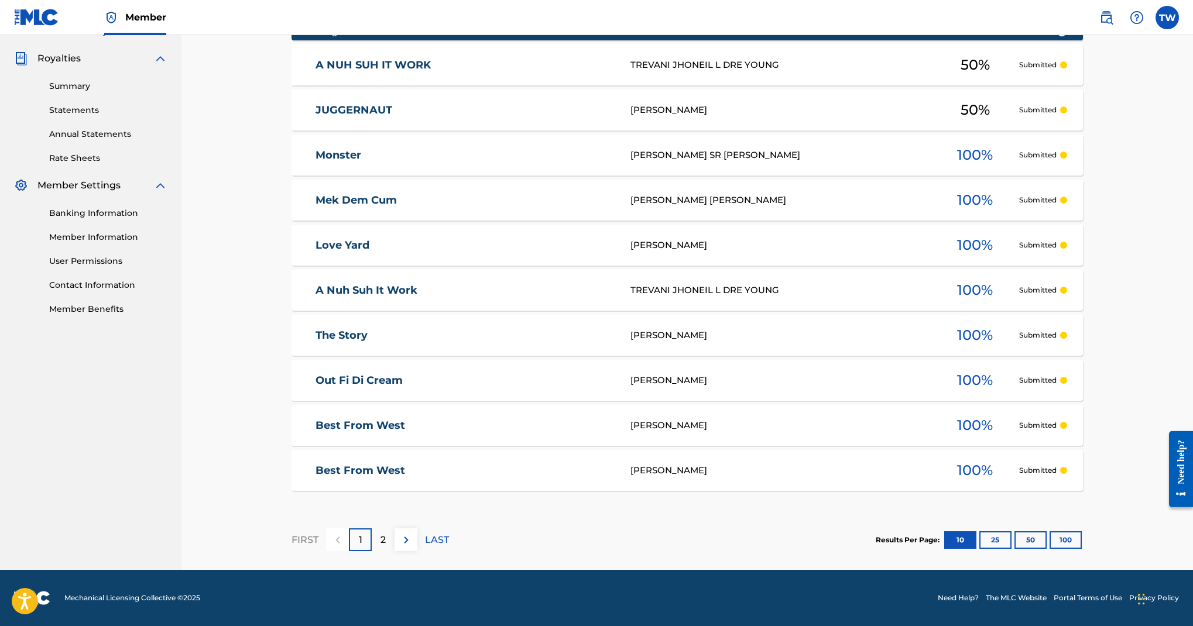
scroll to position [629, 0]
click at [413, 533] on img at bounding box center [406, 540] width 14 height 14
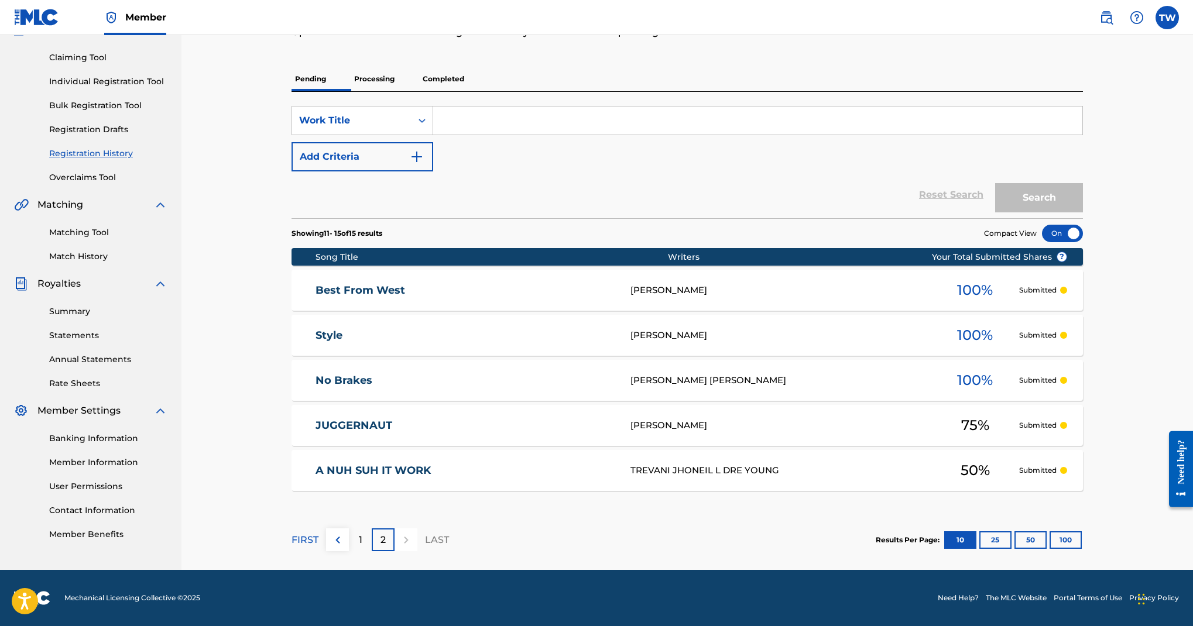
scroll to position [453, 0]
click at [349, 529] on button at bounding box center [337, 540] width 23 height 23
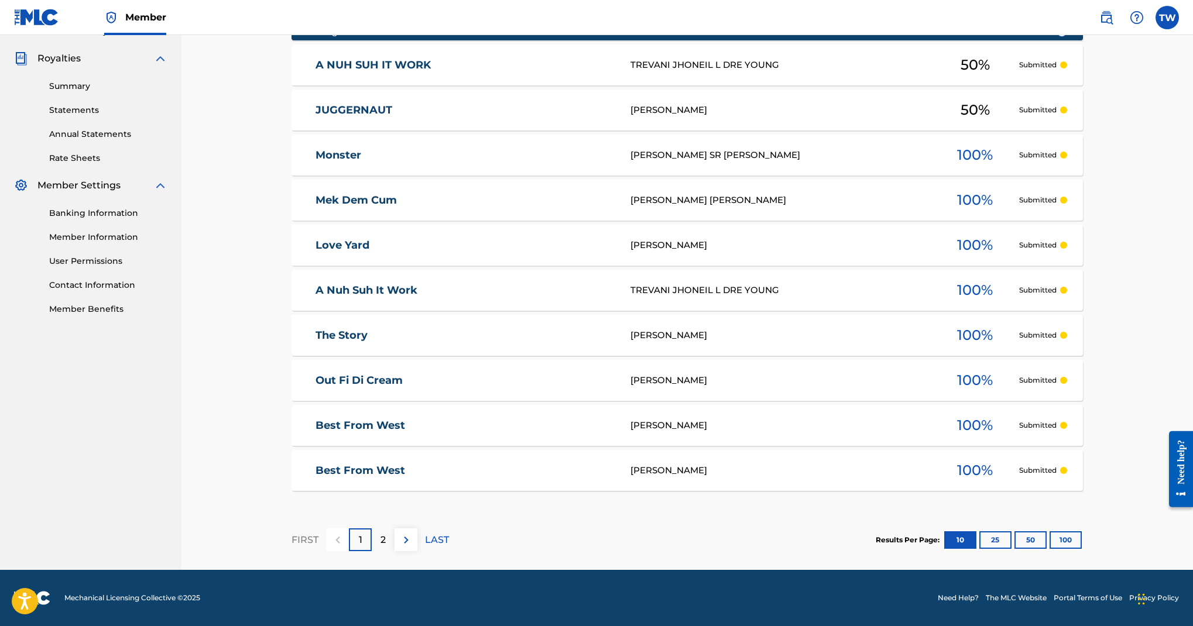
click at [413, 533] on img at bounding box center [406, 540] width 14 height 14
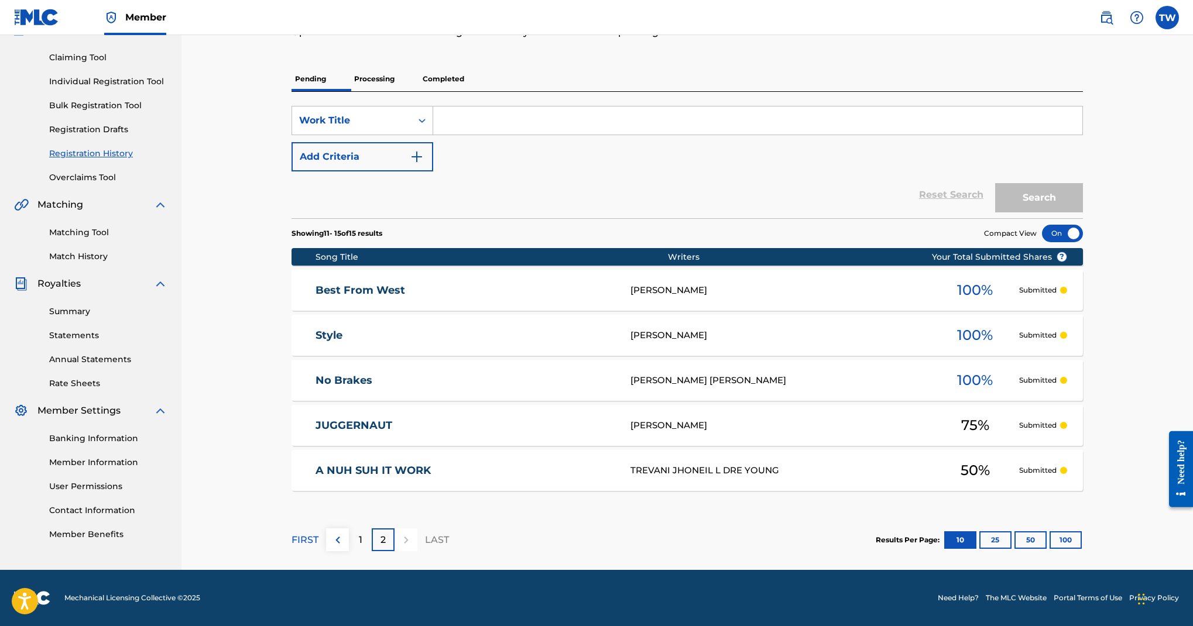
scroll to position [501, 0]
click at [349, 529] on button at bounding box center [337, 540] width 23 height 23
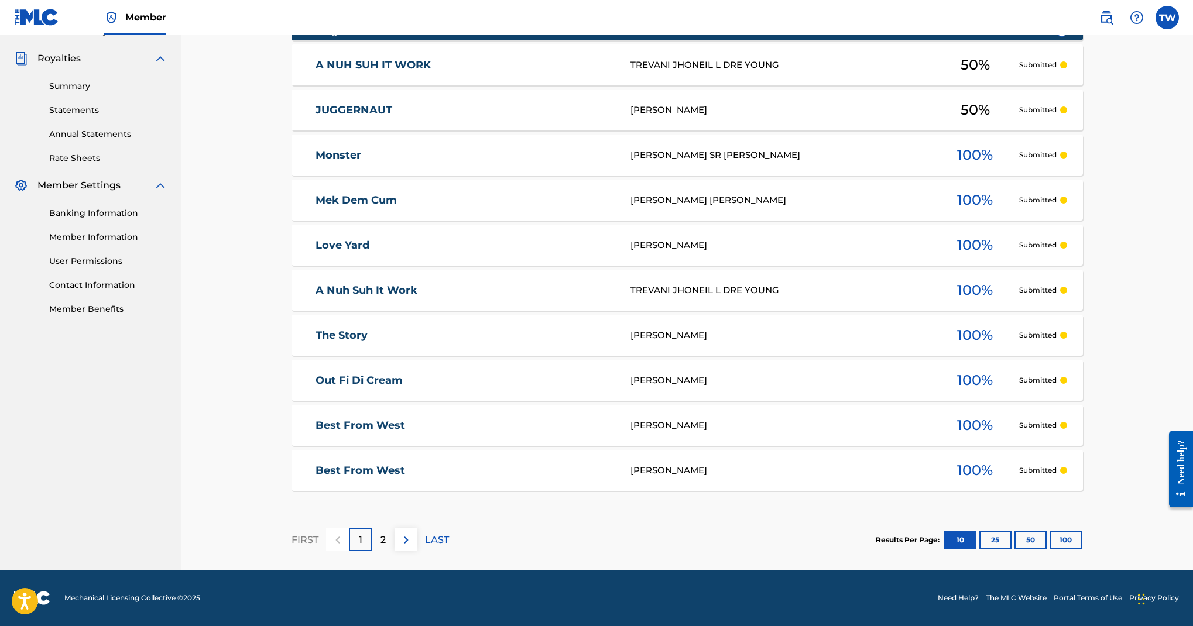
scroll to position [416, 0]
click at [657, 162] on div "LAYTON SHAMAR SR SIMMS" at bounding box center [781, 155] width 301 height 13
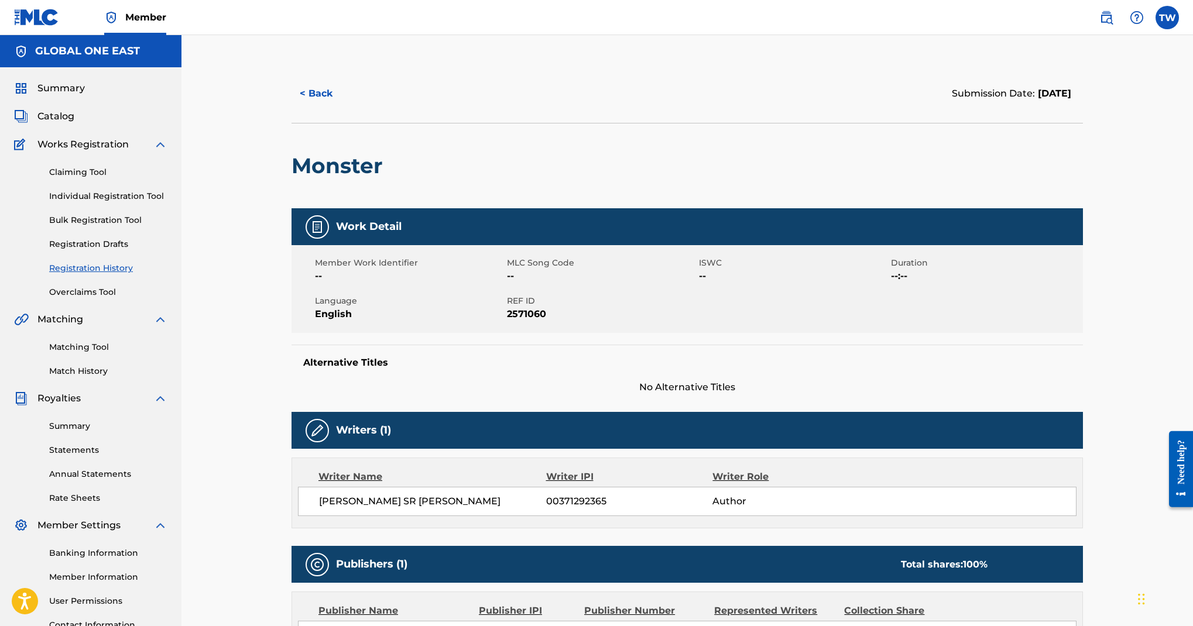
click at [362, 108] on button "< Back" at bounding box center [327, 93] width 70 height 29
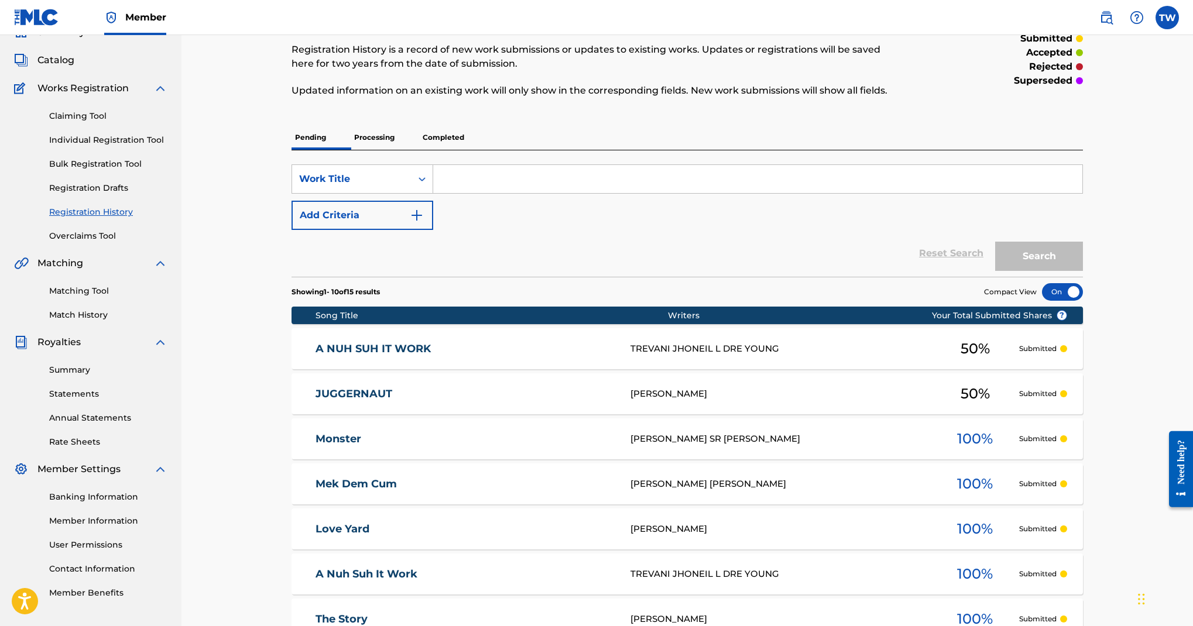
scroll to position [48, 0]
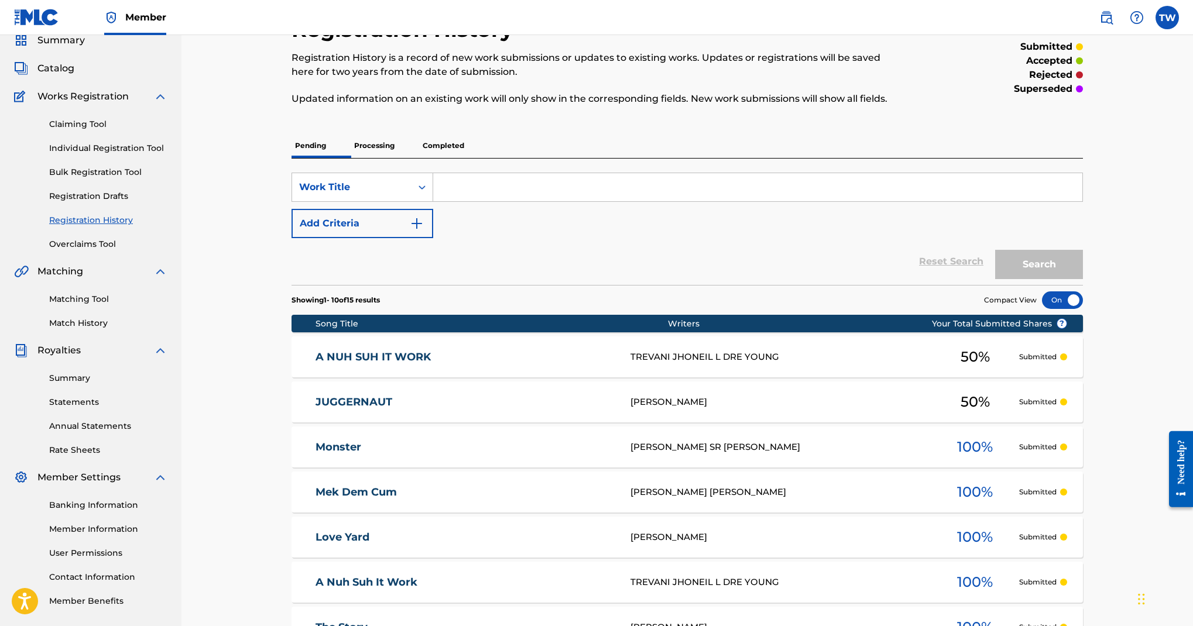
click at [74, 76] on link "Catalog" at bounding box center [44, 68] width 60 height 14
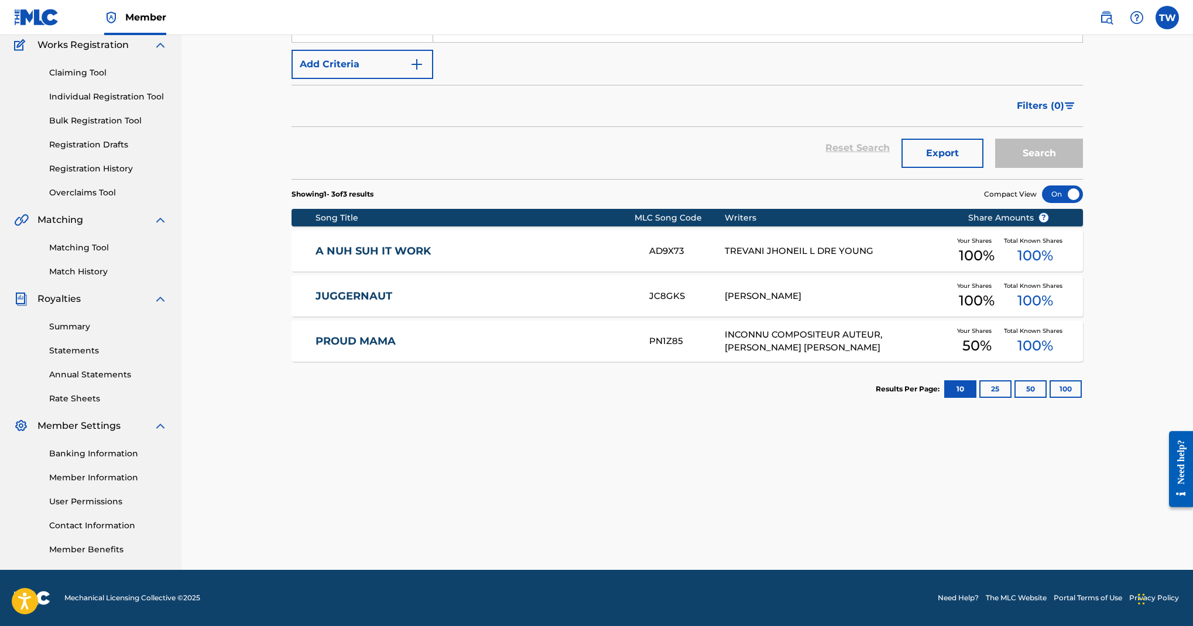
scroll to position [123, 0]
click at [135, 79] on link "Claiming Tool" at bounding box center [108, 73] width 118 height 12
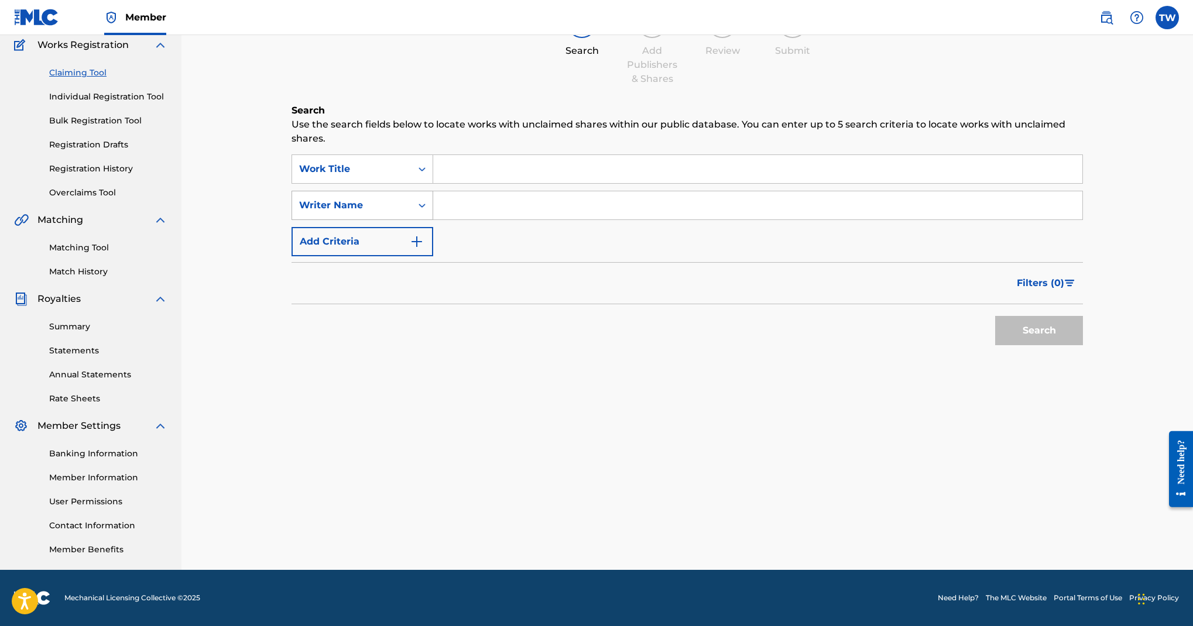
scroll to position [136, 0]
click at [744, 183] on input "Search Form" at bounding box center [757, 169] width 649 height 28
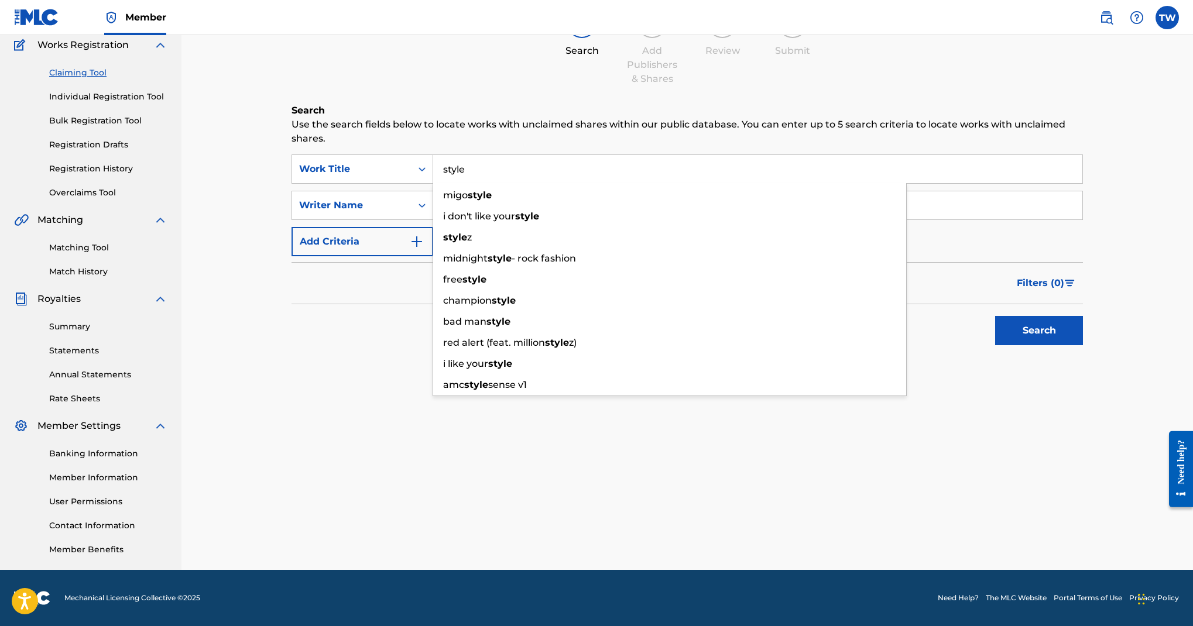
type input "style"
click at [911, 220] on input "Search Form" at bounding box center [757, 205] width 649 height 28
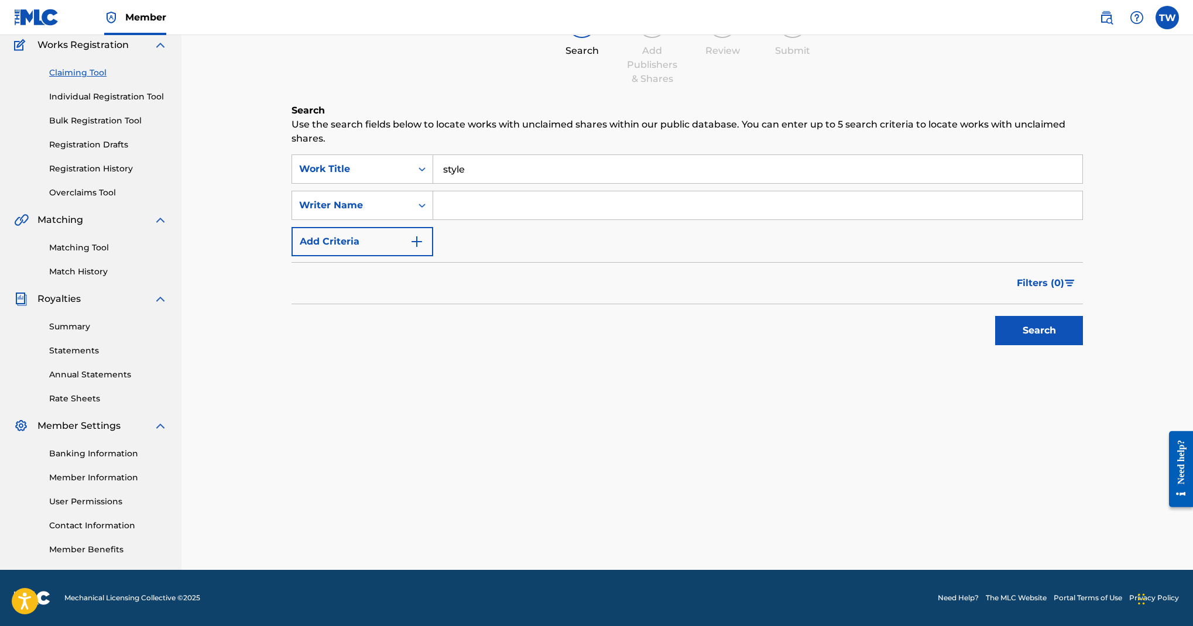
click at [424, 249] on img "Search Form" at bounding box center [417, 242] width 14 height 14
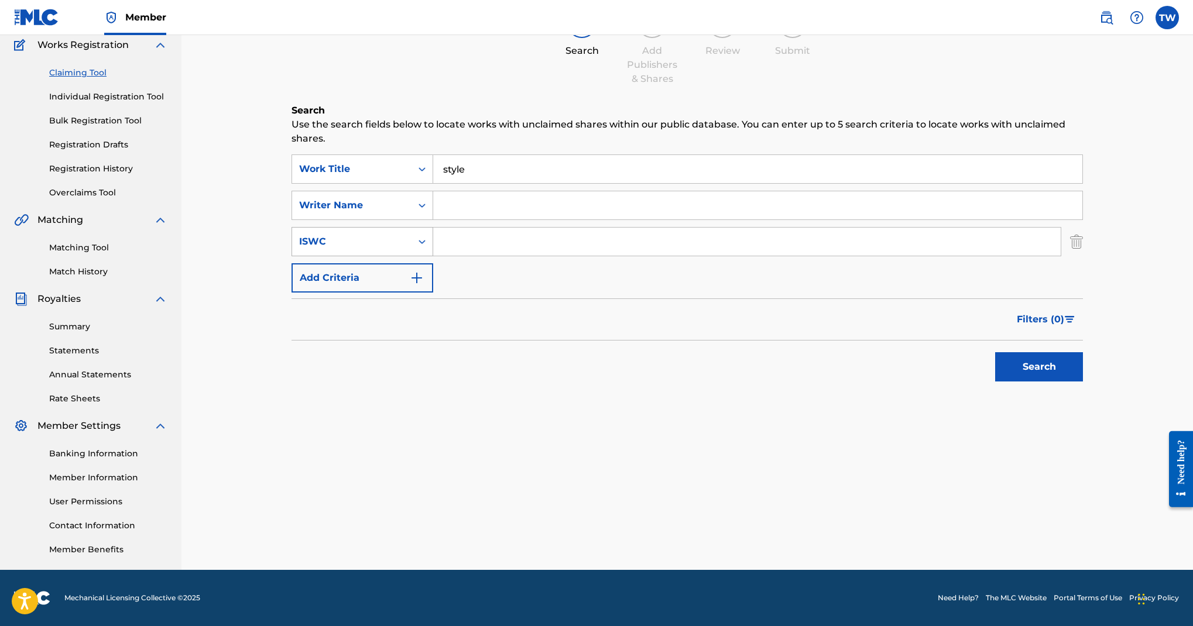
click at [428, 248] on icon "Search Form" at bounding box center [422, 242] width 12 height 12
click at [646, 220] on input "Search Form" at bounding box center [757, 205] width 649 height 28
type input "teran white"
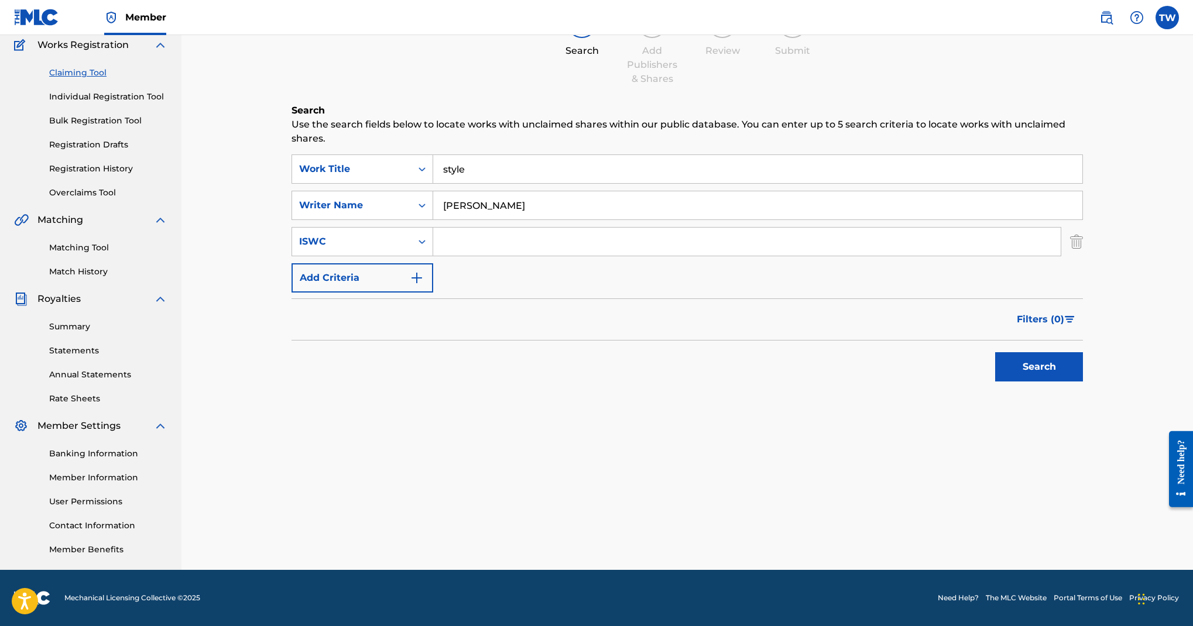
click at [1013, 382] on button "Search" at bounding box center [1039, 366] width 88 height 29
click at [428, 248] on icon "Search Form" at bounding box center [422, 242] width 12 height 12
click at [433, 343] on div "Publisher Name" at bounding box center [362, 329] width 141 height 29
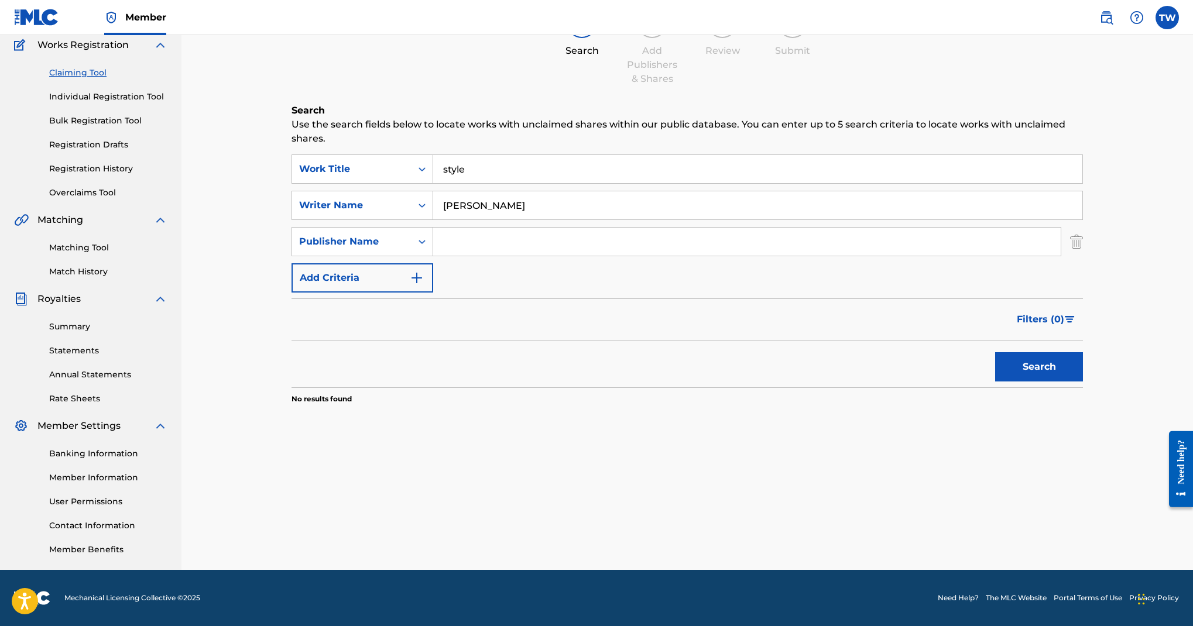
click at [684, 255] on div "SearchWithCriteria00a0ed72-c91d-441a-b754-90f4bde518a4 Work Title style SearchW…" at bounding box center [688, 224] width 792 height 138
click at [684, 256] on input "Search Form" at bounding box center [747, 242] width 628 height 28
type input "m"
type input "bmi"
click at [1083, 382] on button "Search" at bounding box center [1039, 366] width 88 height 29
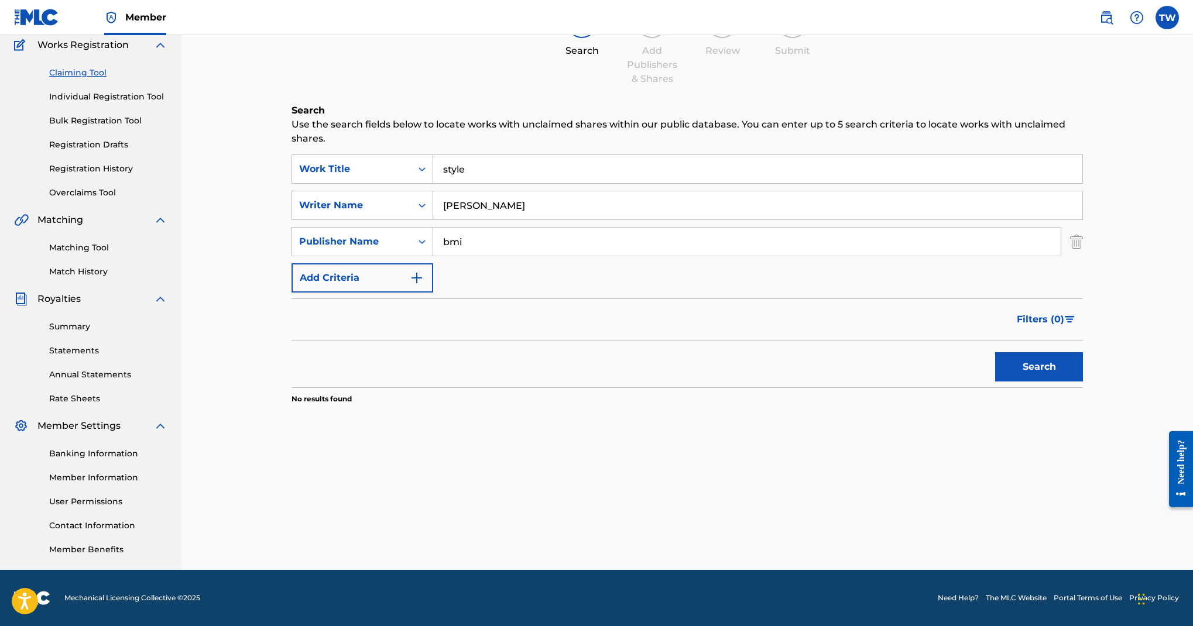
scroll to position [324, 0]
click at [145, 254] on link "Matching Tool" at bounding box center [108, 248] width 118 height 12
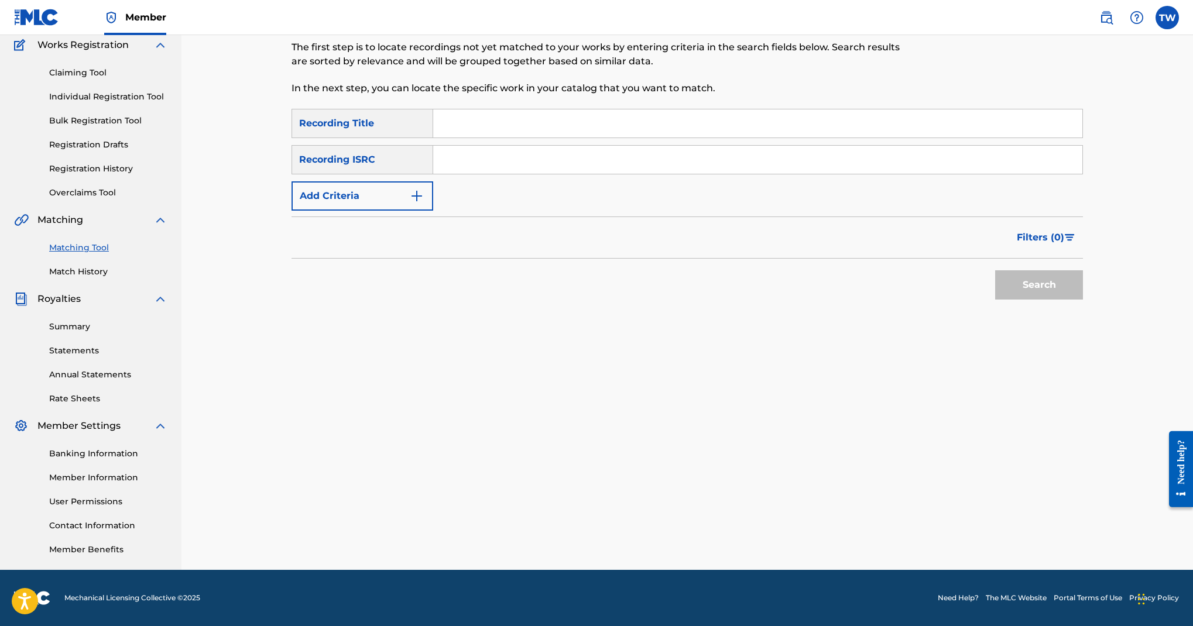
scroll to position [445, 0]
click at [123, 460] on link "Banking Information" at bounding box center [108, 454] width 118 height 12
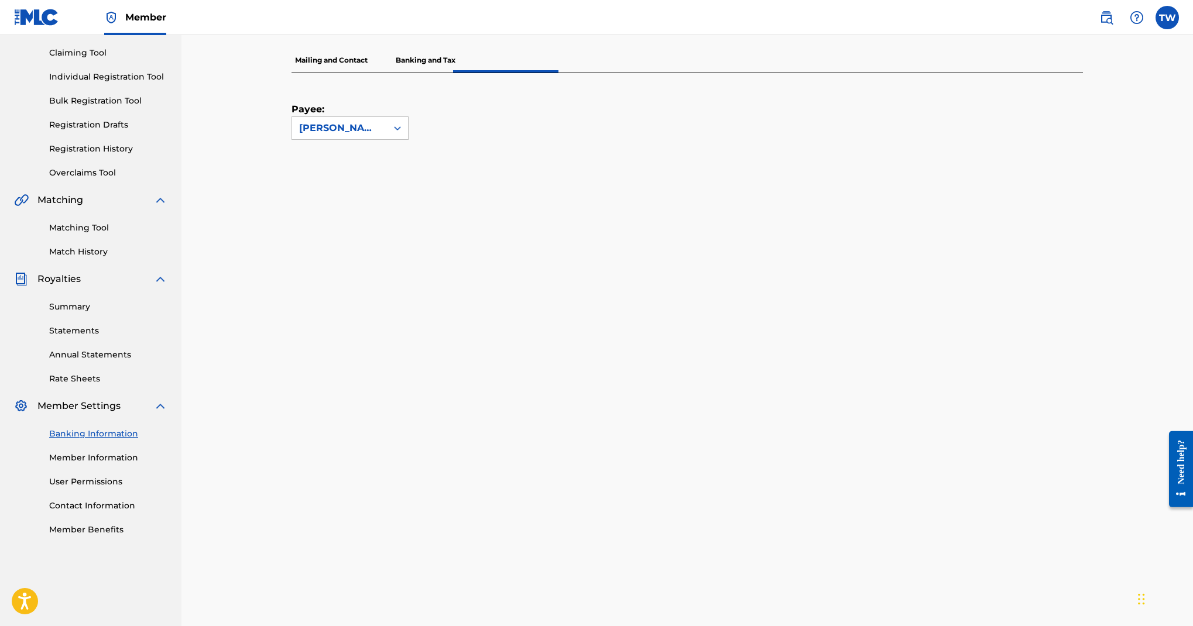
scroll to position [119, 0]
click at [145, 155] on link "Registration History" at bounding box center [108, 149] width 118 height 12
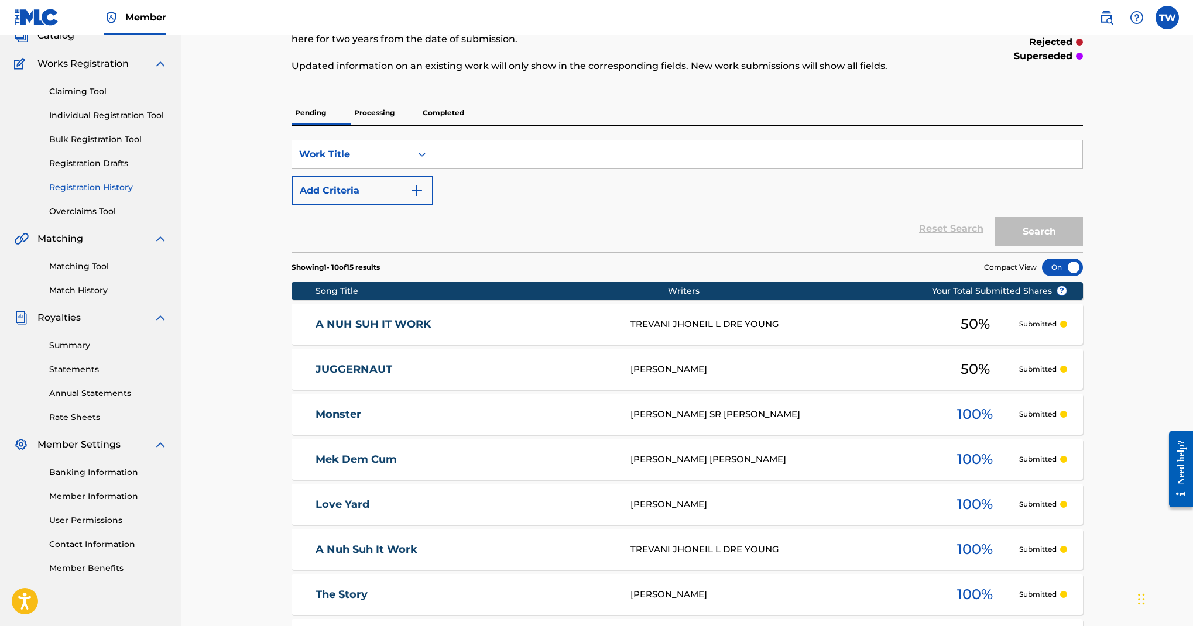
scroll to position [74, 0]
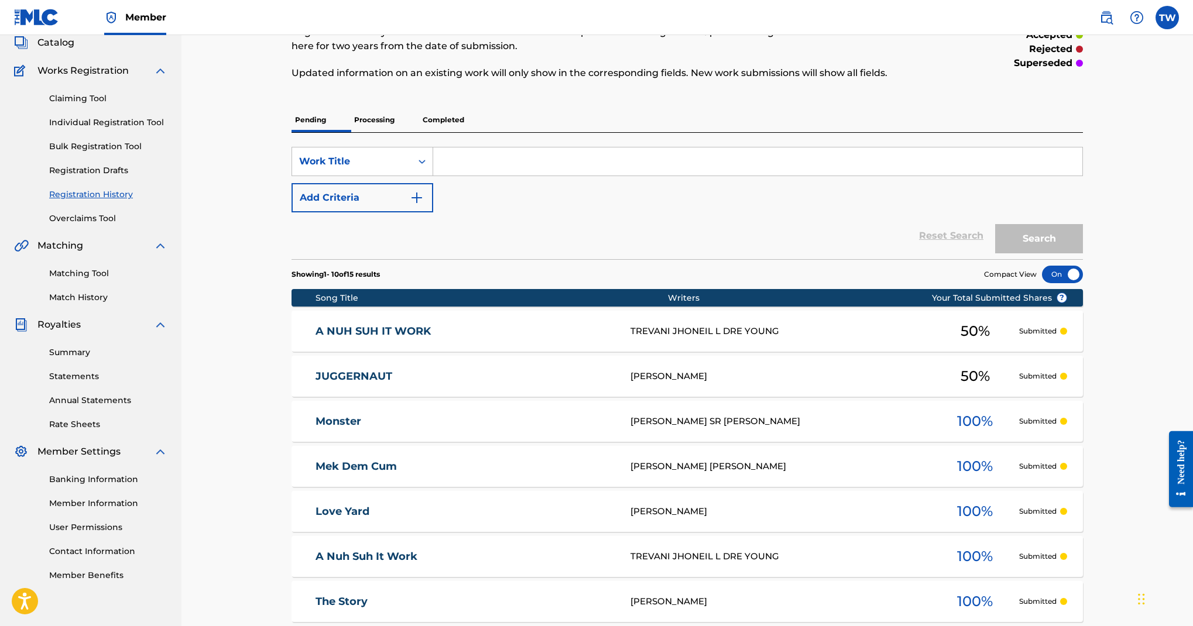
click at [167, 129] on link "Individual Registration Tool" at bounding box center [108, 123] width 118 height 12
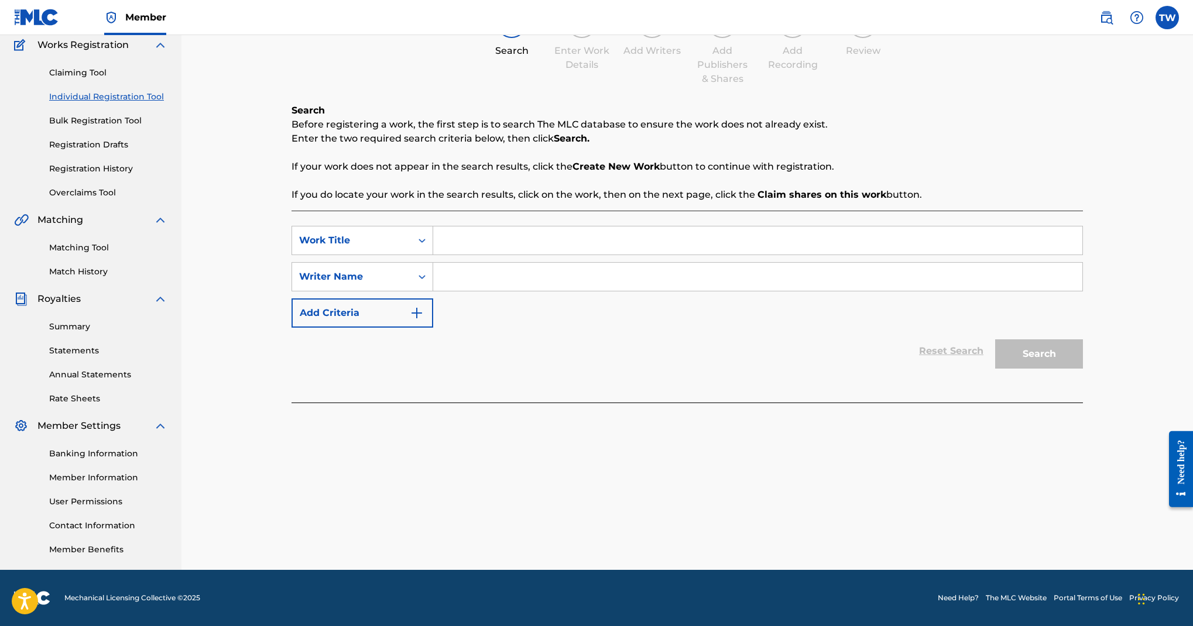
scroll to position [150, 0]
click at [692, 255] on input "Search Form" at bounding box center [757, 241] width 649 height 28
type input "style"
click at [707, 291] on input "Search Form" at bounding box center [757, 277] width 649 height 28
type input "krucial"
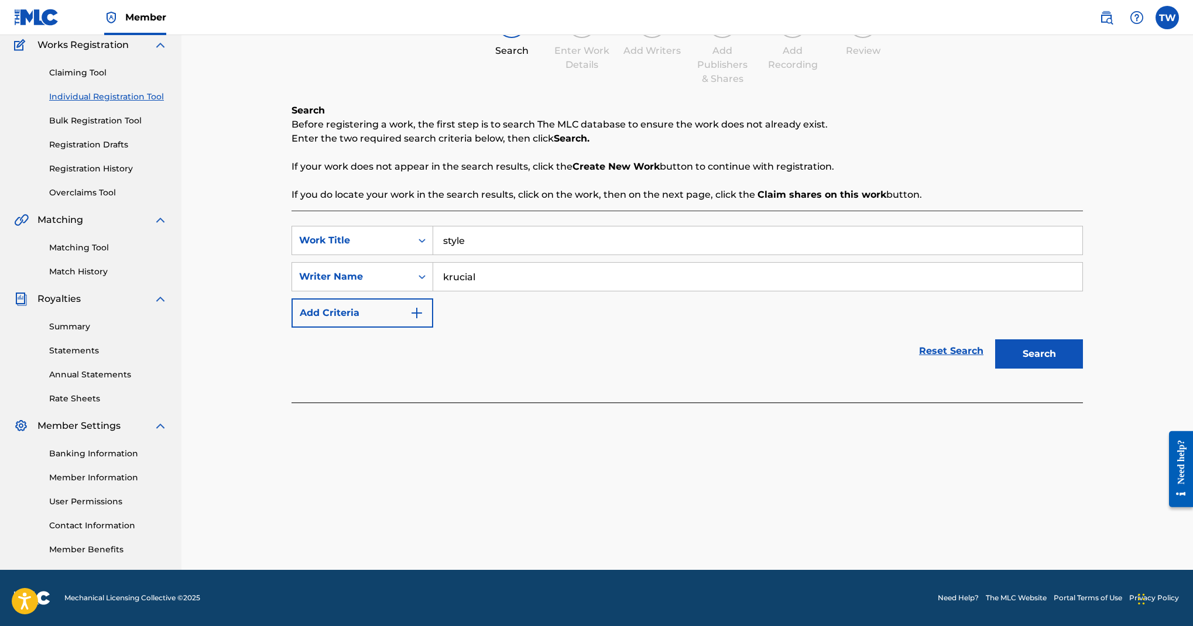
click at [1061, 369] on button "Search" at bounding box center [1039, 354] width 88 height 29
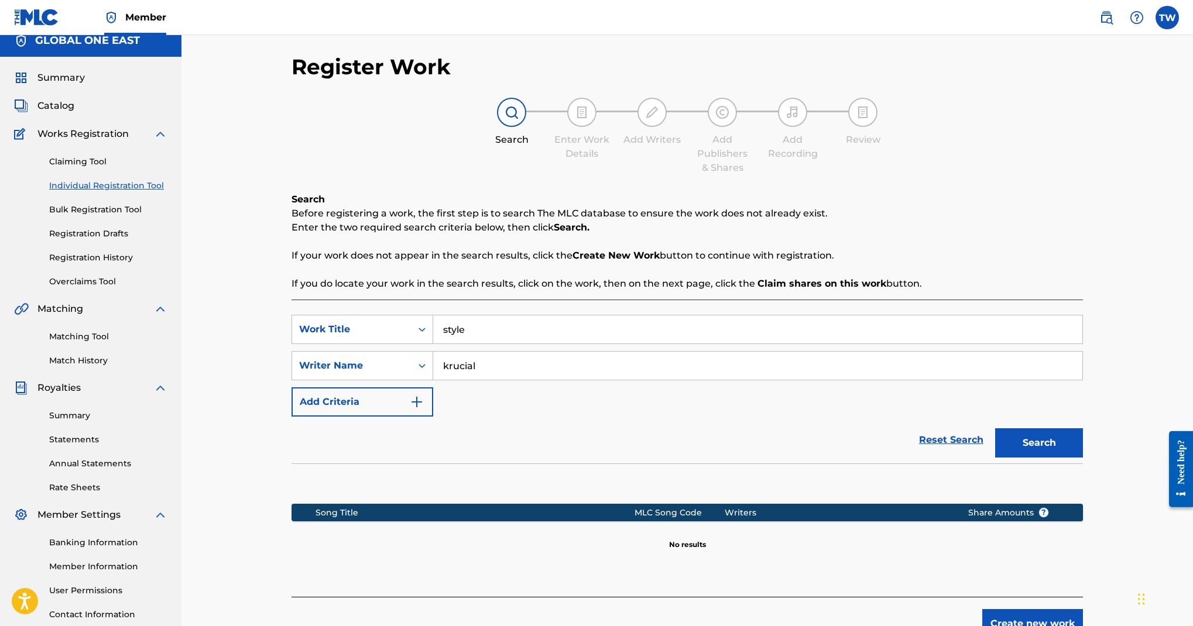
scroll to position [7, 0]
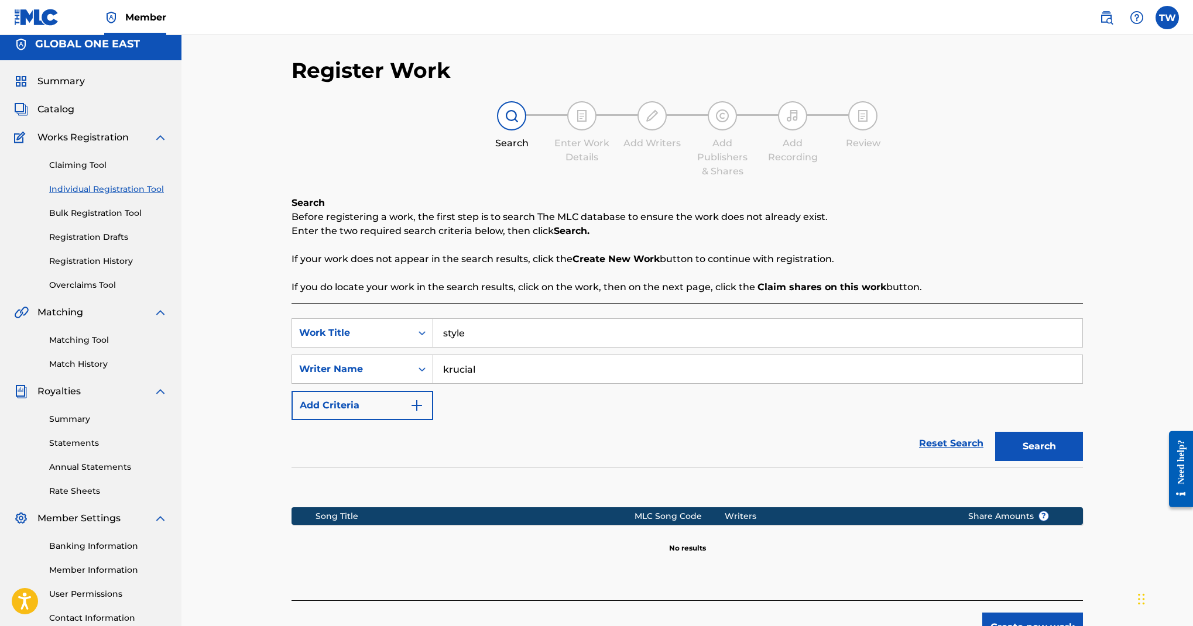
click at [74, 117] on span "Catalog" at bounding box center [55, 109] width 37 height 14
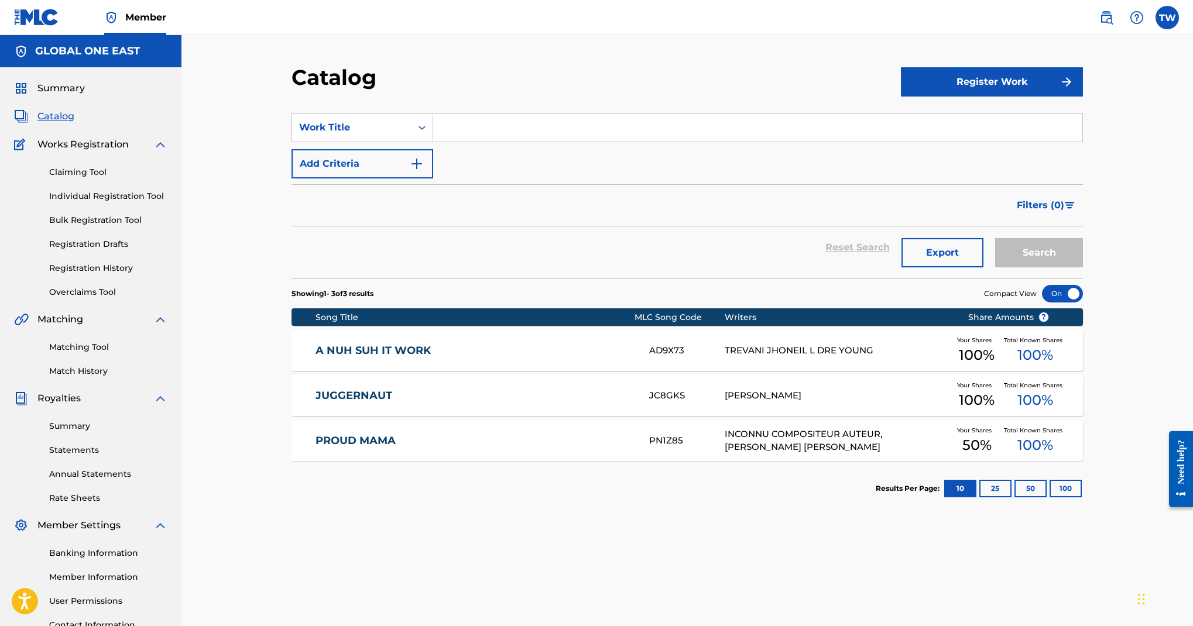
click at [1083, 97] on button "Register Work" at bounding box center [992, 81] width 182 height 29
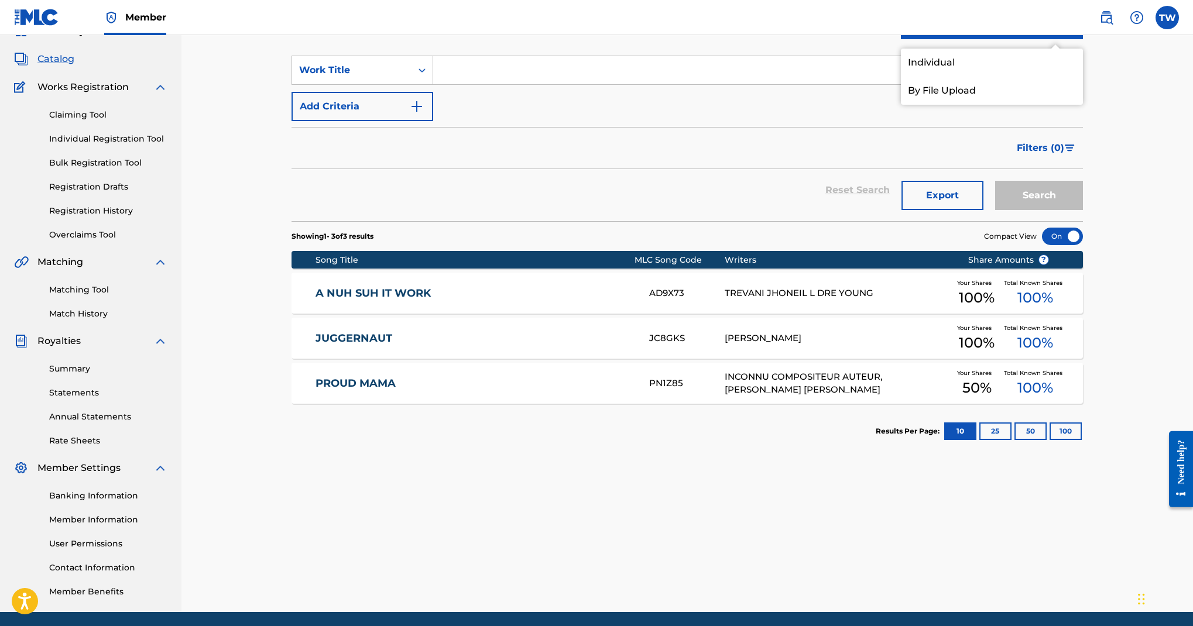
scroll to position [8, 0]
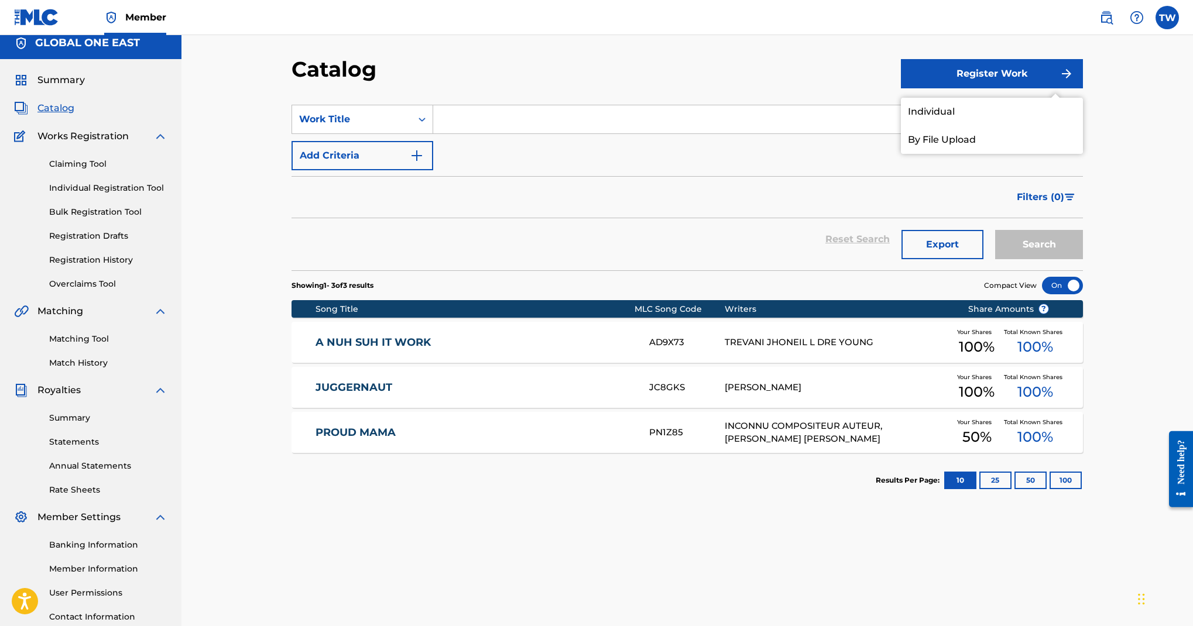
click at [1034, 126] on link "Individual" at bounding box center [992, 112] width 182 height 28
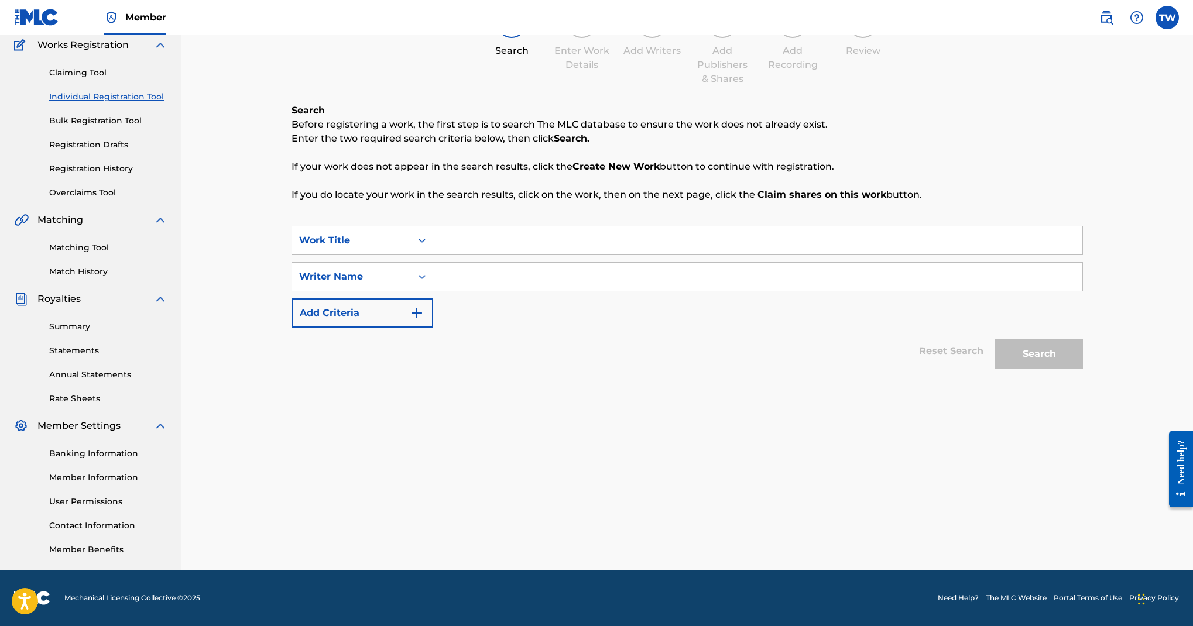
scroll to position [157, 0]
click at [642, 255] on input "Search Form" at bounding box center [757, 241] width 649 height 28
type input "style"
click at [687, 328] on div "SearchWithCriteria611c8740-d97e-4728-b65f-d5663783cbb6 Work Title style SearchW…" at bounding box center [688, 277] width 792 height 102
click at [694, 291] on input "Search Form" at bounding box center [757, 277] width 649 height 28
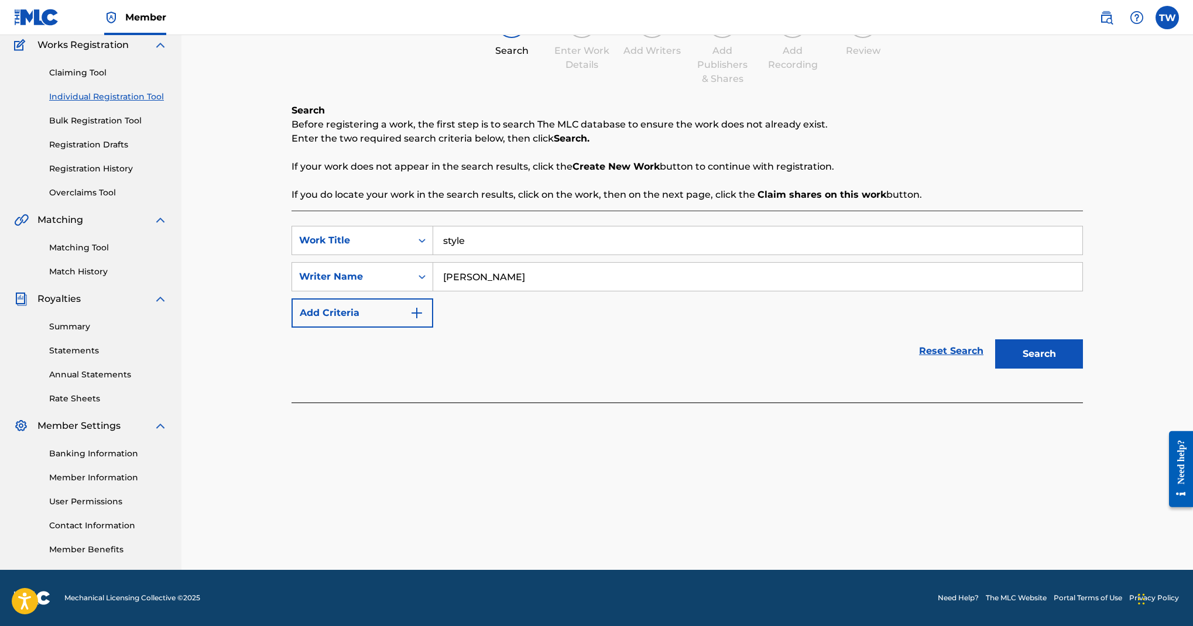
type input "teran white"
click at [424, 320] on img "Search Form" at bounding box center [417, 313] width 14 height 14
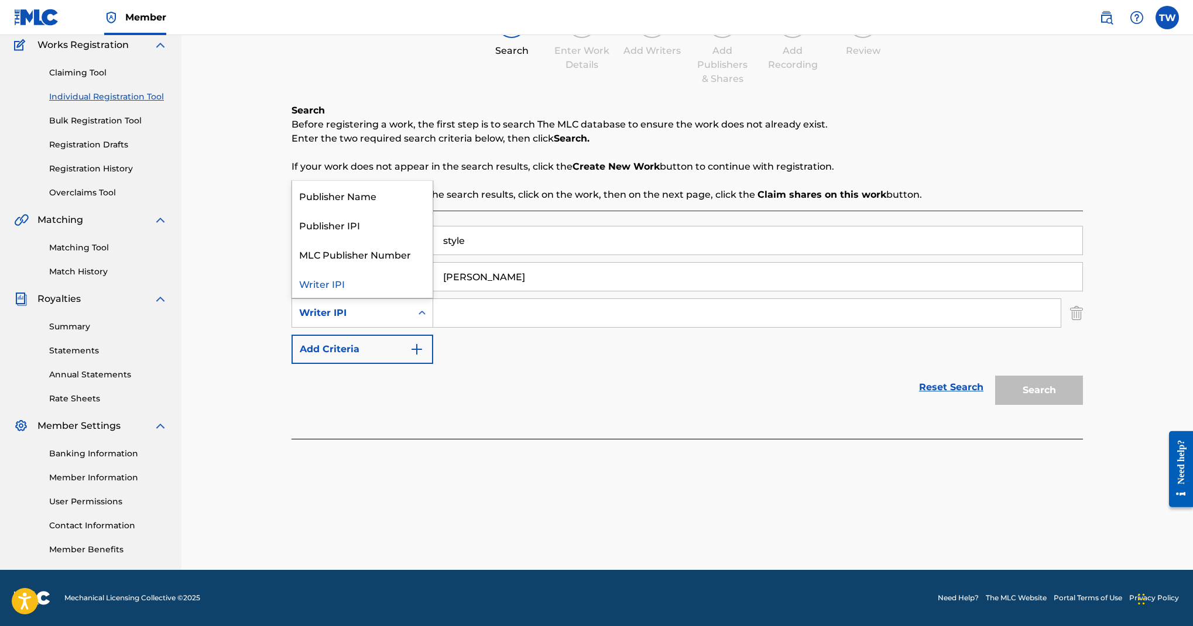
click at [428, 319] on icon "Search Form" at bounding box center [422, 313] width 12 height 12
click at [670, 327] on input "Search Form" at bounding box center [747, 313] width 628 height 28
paste input "851394132"
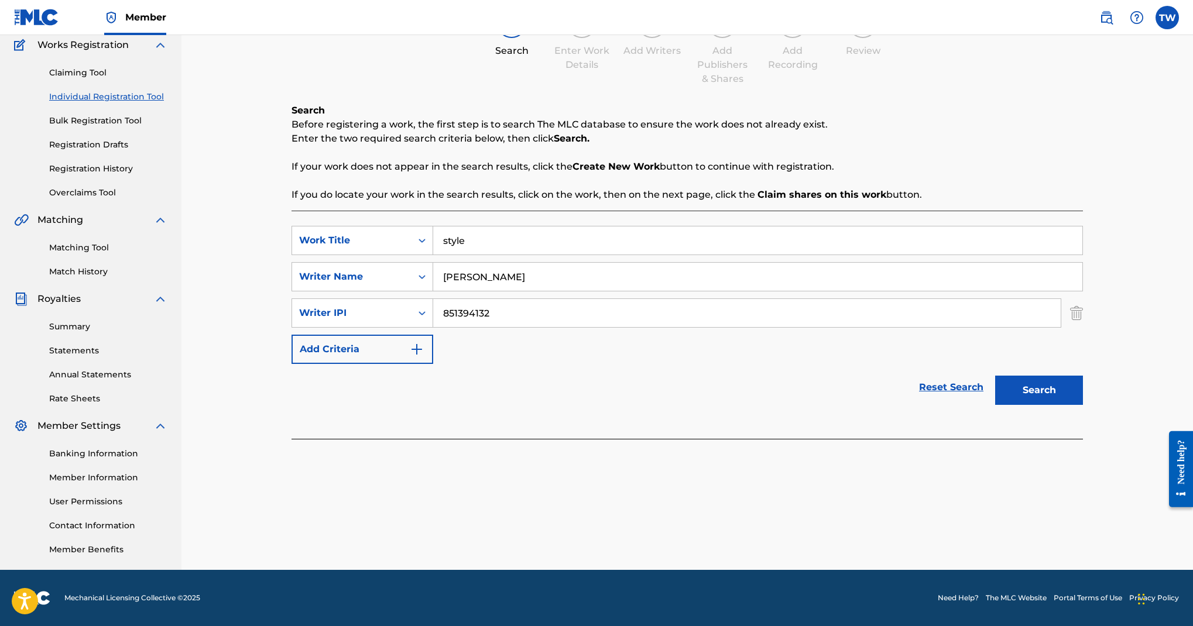
type input "851394132"
click at [1050, 405] on button "Search" at bounding box center [1039, 390] width 88 height 29
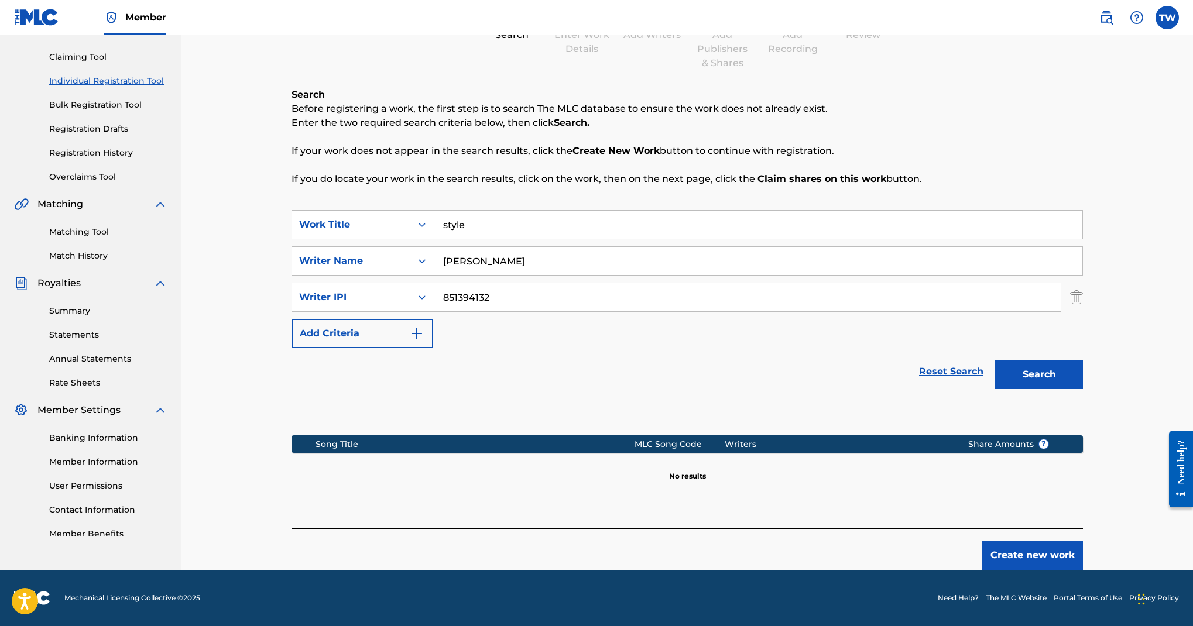
scroll to position [446, 0]
click at [133, 226] on link "Matching Tool" at bounding box center [108, 232] width 118 height 12
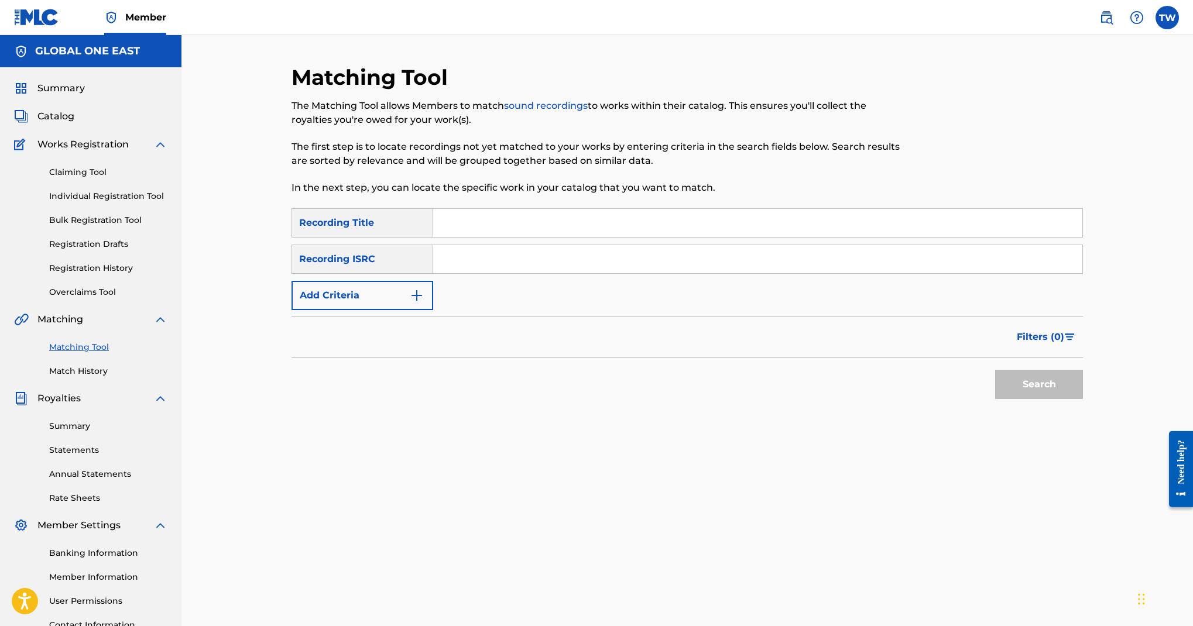
click at [711, 237] on input "Search Form" at bounding box center [757, 223] width 649 height 28
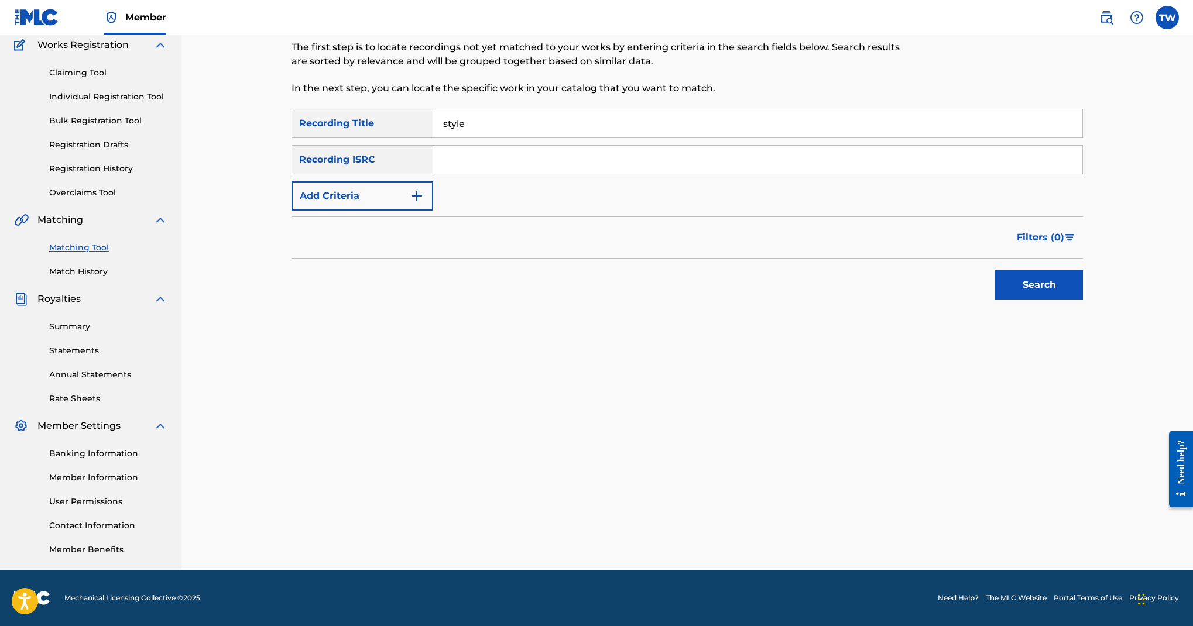
scroll to position [171, 0]
type input "style"
click at [698, 174] on input "Search Form" at bounding box center [757, 160] width 649 height 28
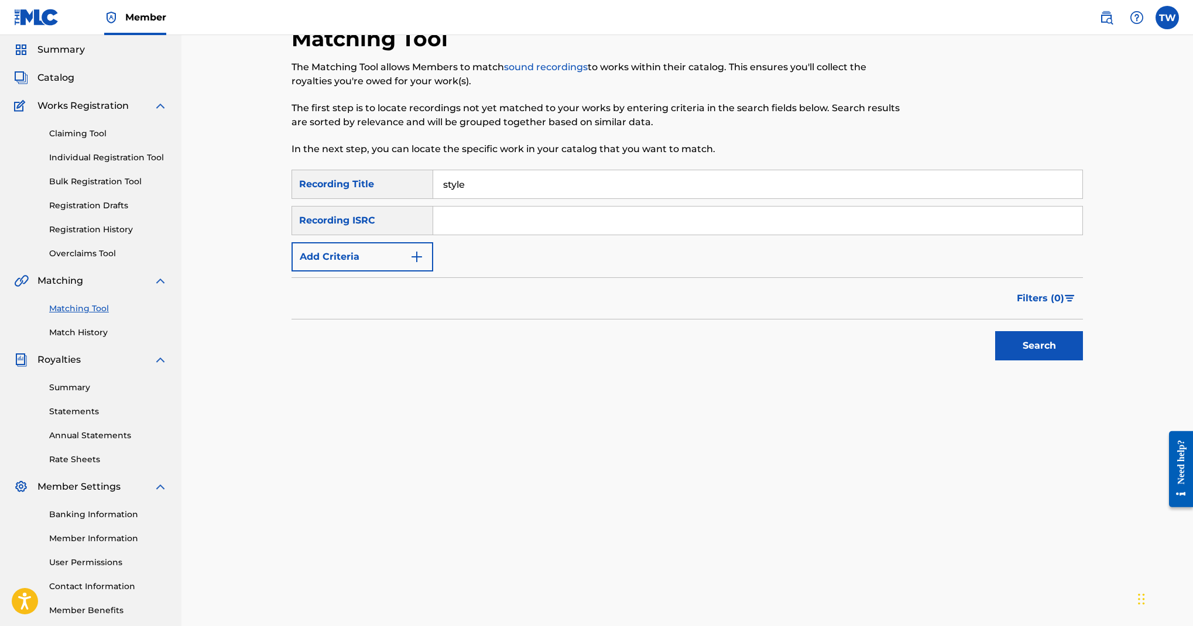
scroll to position [13, 0]
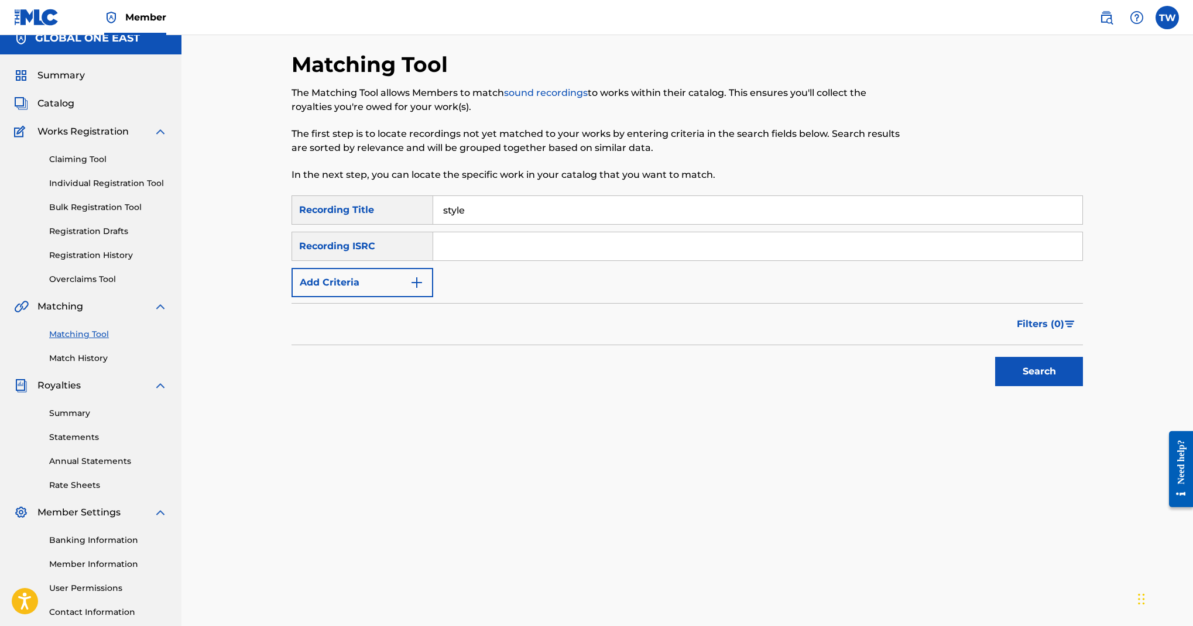
click at [693, 261] on input "Search Form" at bounding box center [757, 246] width 649 height 28
paste input "GBLFP2309655"
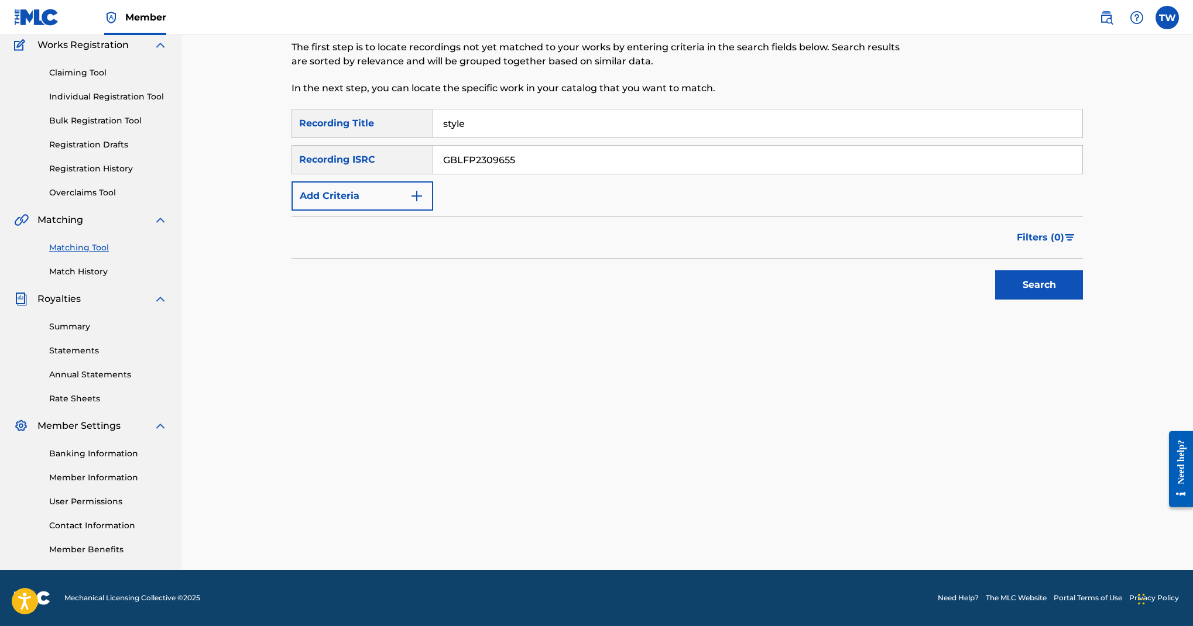
scroll to position [393, 0]
type input "GBLFP2309655"
click at [1083, 271] on button "Search" at bounding box center [1039, 285] width 88 height 29
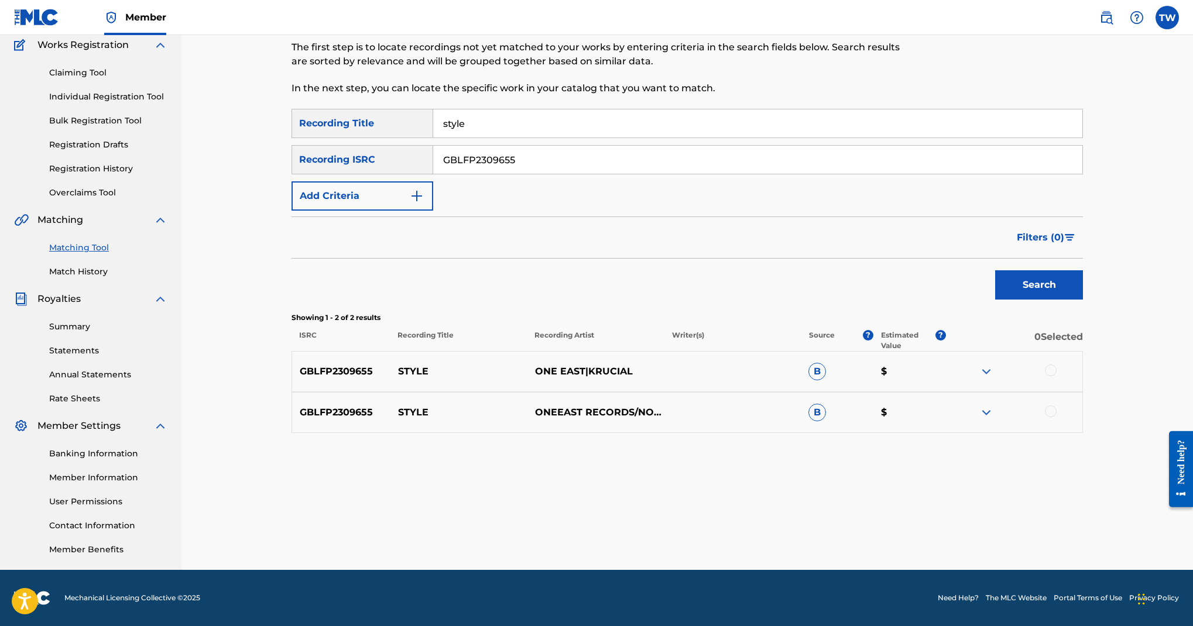
click at [1057, 371] on div at bounding box center [1051, 371] width 12 height 12
click at [1057, 417] on div at bounding box center [1051, 412] width 12 height 12
click at [141, 79] on link "Claiming Tool" at bounding box center [108, 73] width 118 height 12
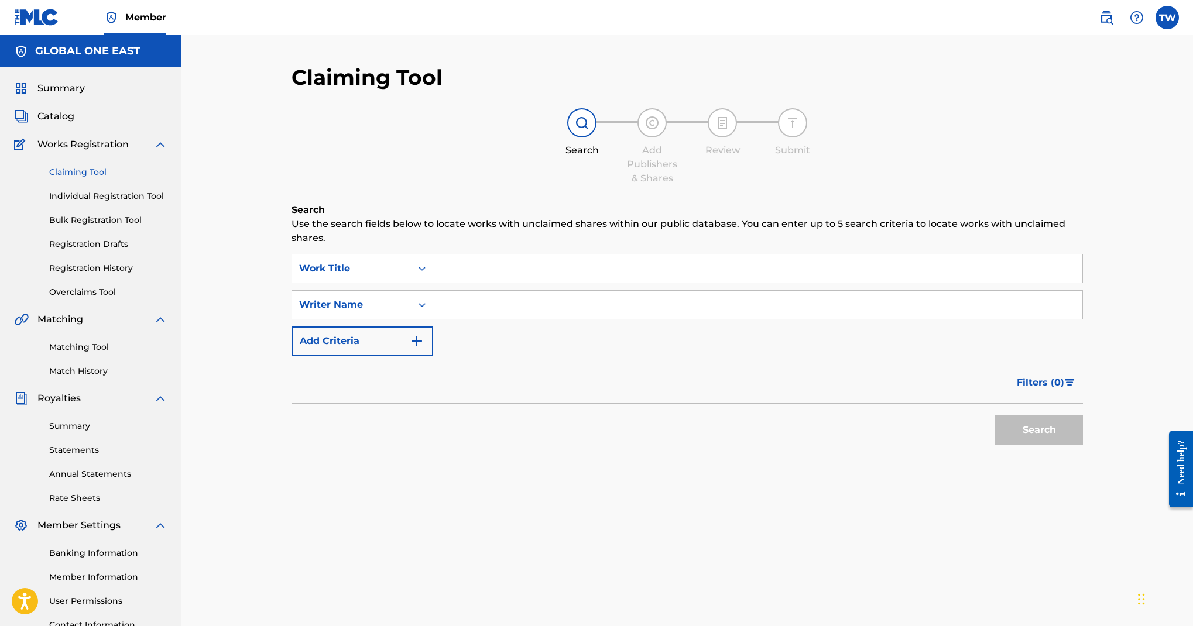
scroll to position [41, 0]
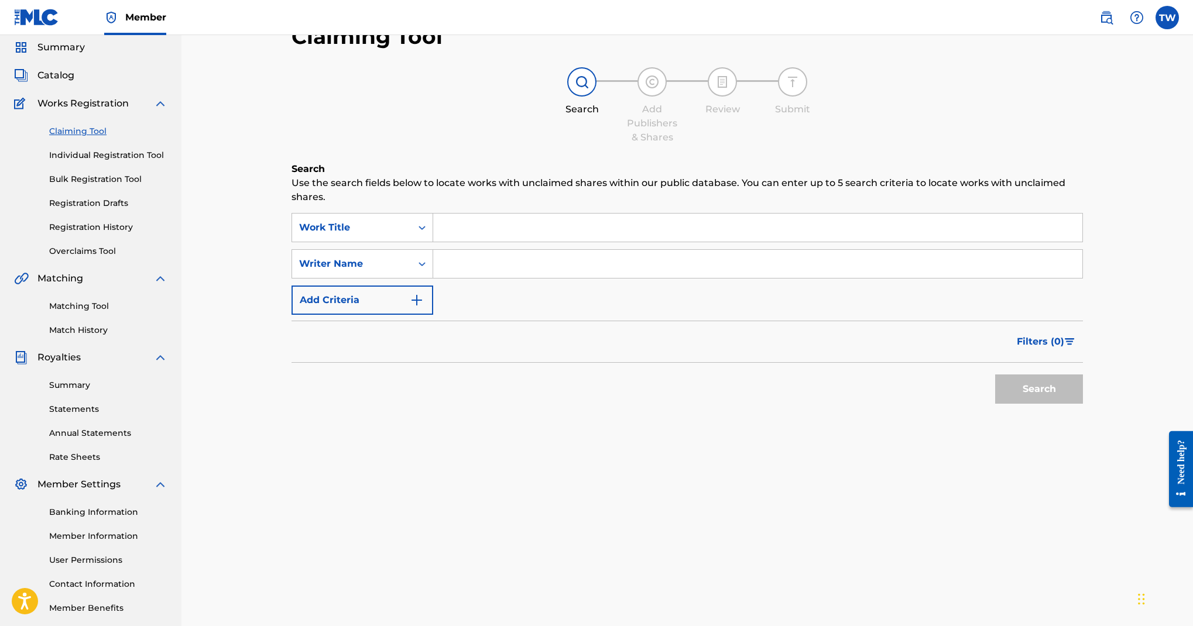
click at [726, 242] on input "Search Form" at bounding box center [757, 228] width 649 height 28
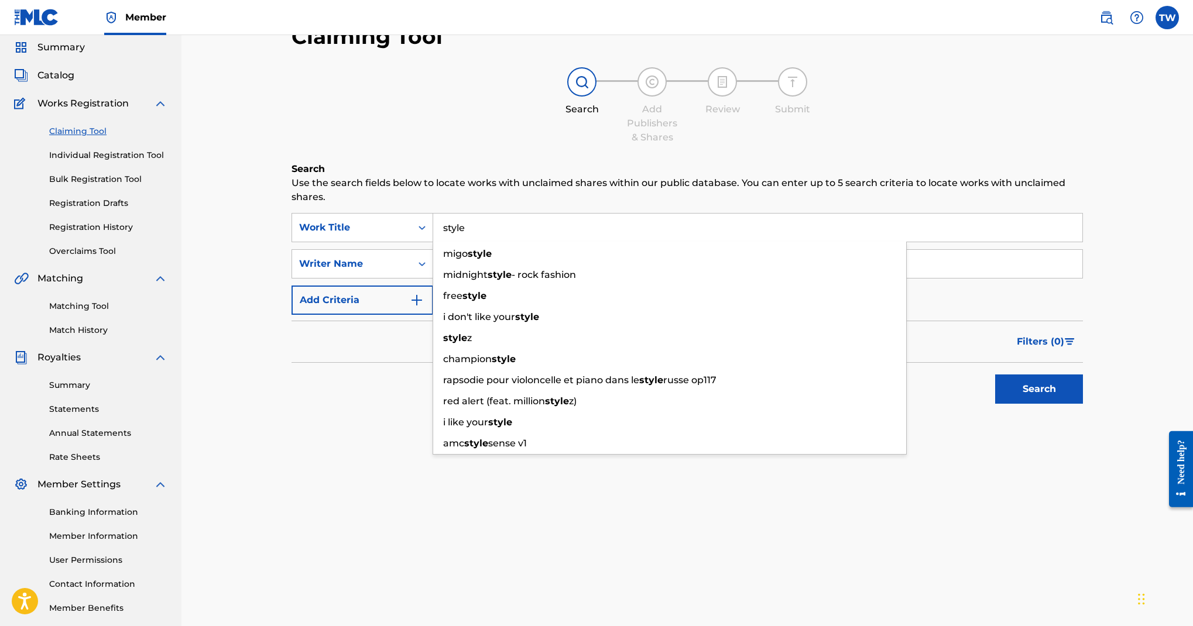
type input "style"
click at [910, 278] on input "Search Form" at bounding box center [757, 264] width 649 height 28
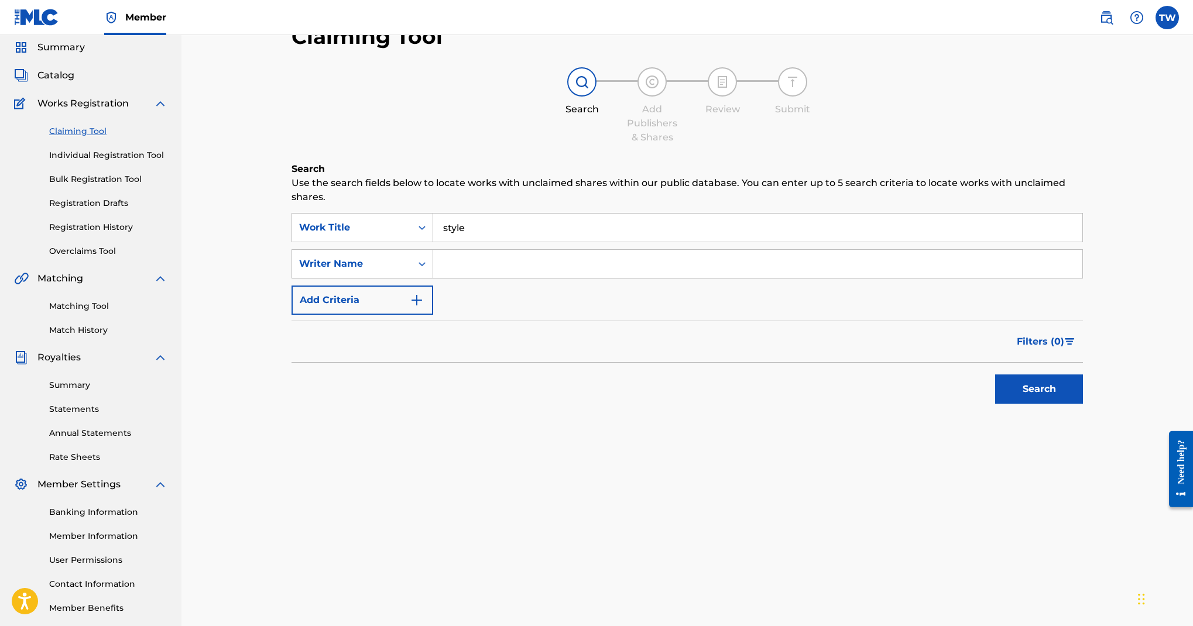
click at [892, 278] on input "Search Form" at bounding box center [757, 264] width 649 height 28
paste input "851394132"
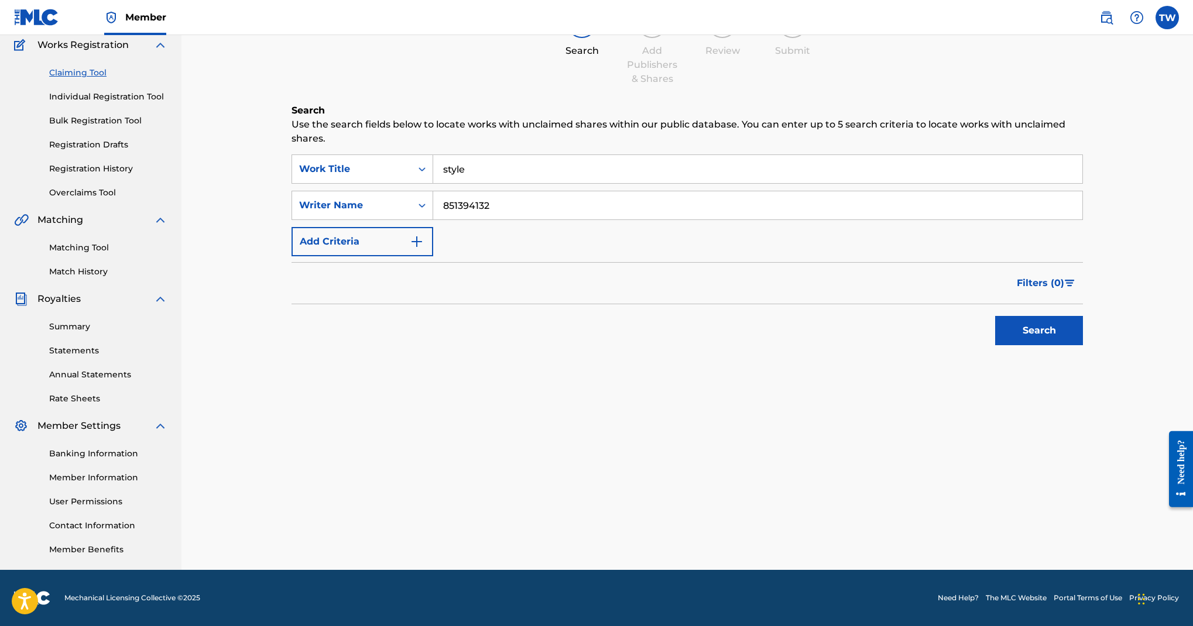
scroll to position [204, 0]
type input "851394132"
click at [1067, 345] on button "Search" at bounding box center [1039, 330] width 88 height 29
click at [167, 103] on link "Individual Registration Tool" at bounding box center [108, 97] width 118 height 12
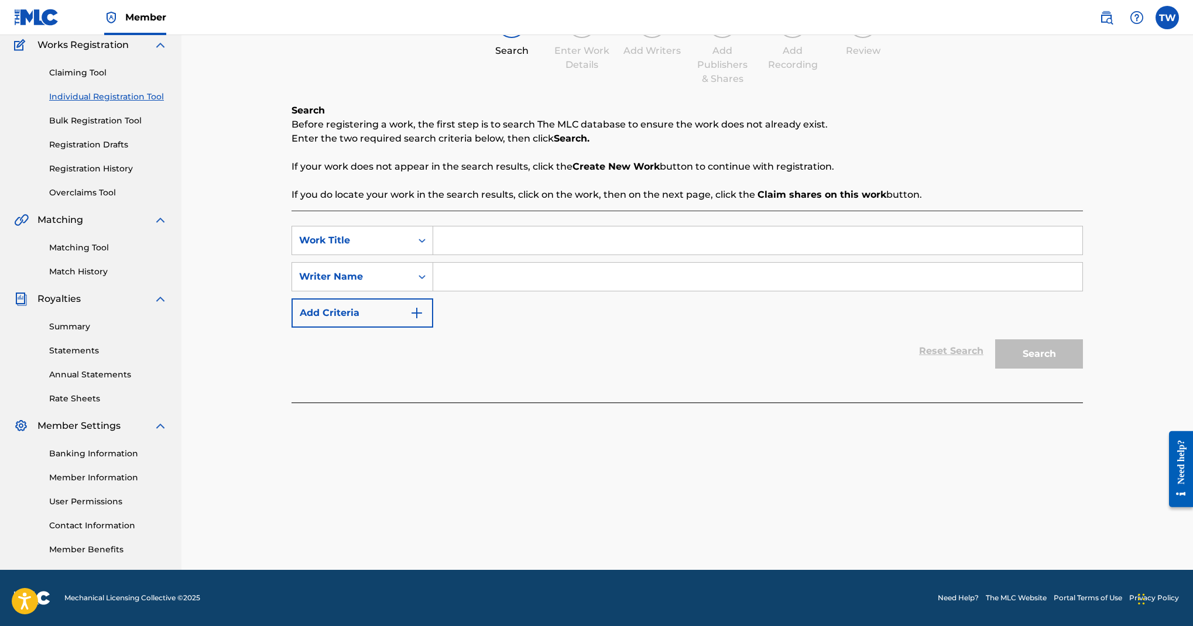
scroll to position [131, 0]
click at [728, 255] on input "Search Form" at bounding box center [757, 241] width 649 height 28
type input "style"
click at [737, 291] on input "Search Form" at bounding box center [757, 277] width 649 height 28
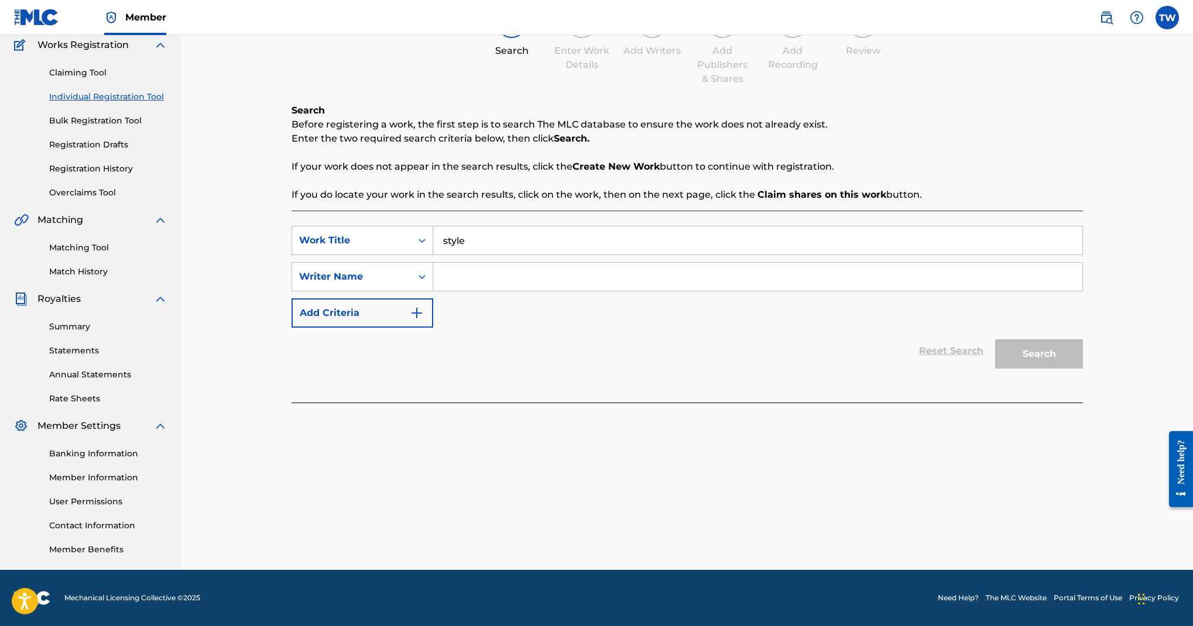
paste input "851394132"
type input "851394132"
click at [1061, 369] on button "Search" at bounding box center [1039, 354] width 88 height 29
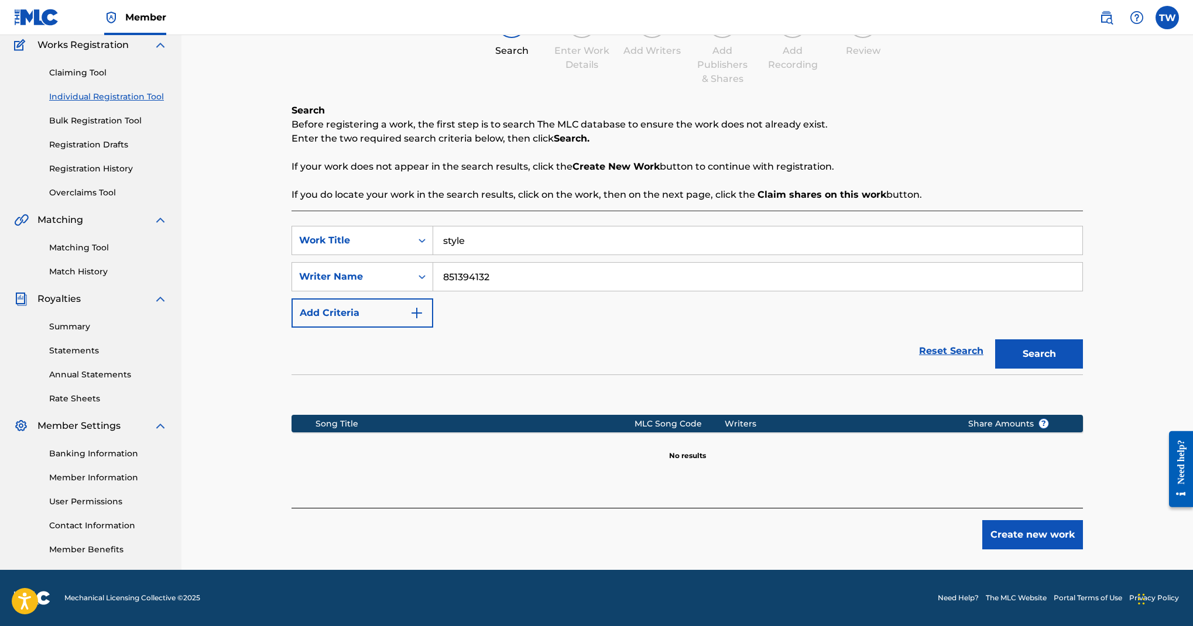
scroll to position [511, 0]
click at [1067, 521] on button "Create new work" at bounding box center [1032, 535] width 101 height 29
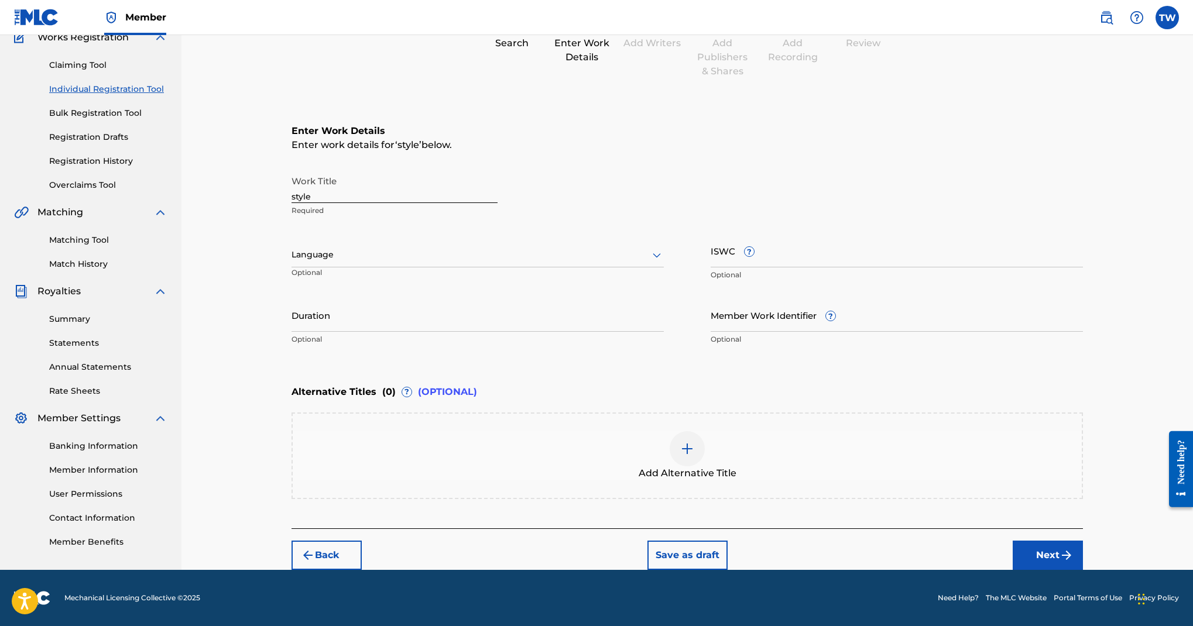
scroll to position [314, 0]
click at [623, 248] on div at bounding box center [478, 255] width 372 height 15
click at [588, 280] on div "English" at bounding box center [477, 281] width 371 height 26
click at [357, 182] on input "style" at bounding box center [395, 186] width 206 height 33
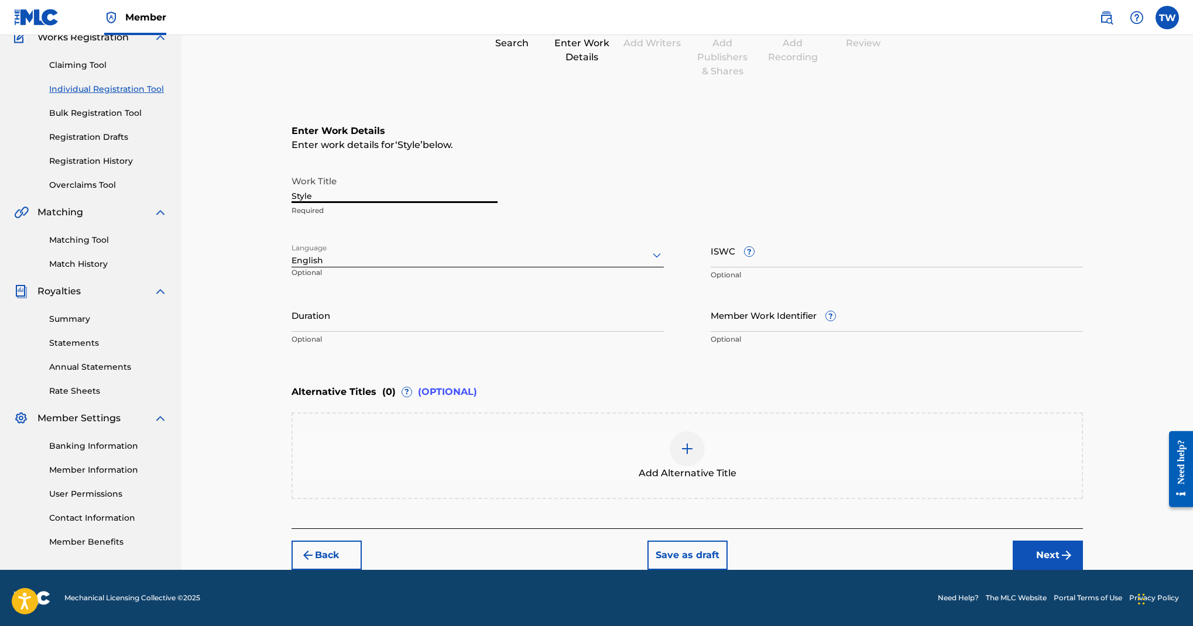
scroll to position [580, 0]
type input "Style"
click at [1083, 541] on button "Next" at bounding box center [1048, 555] width 70 height 29
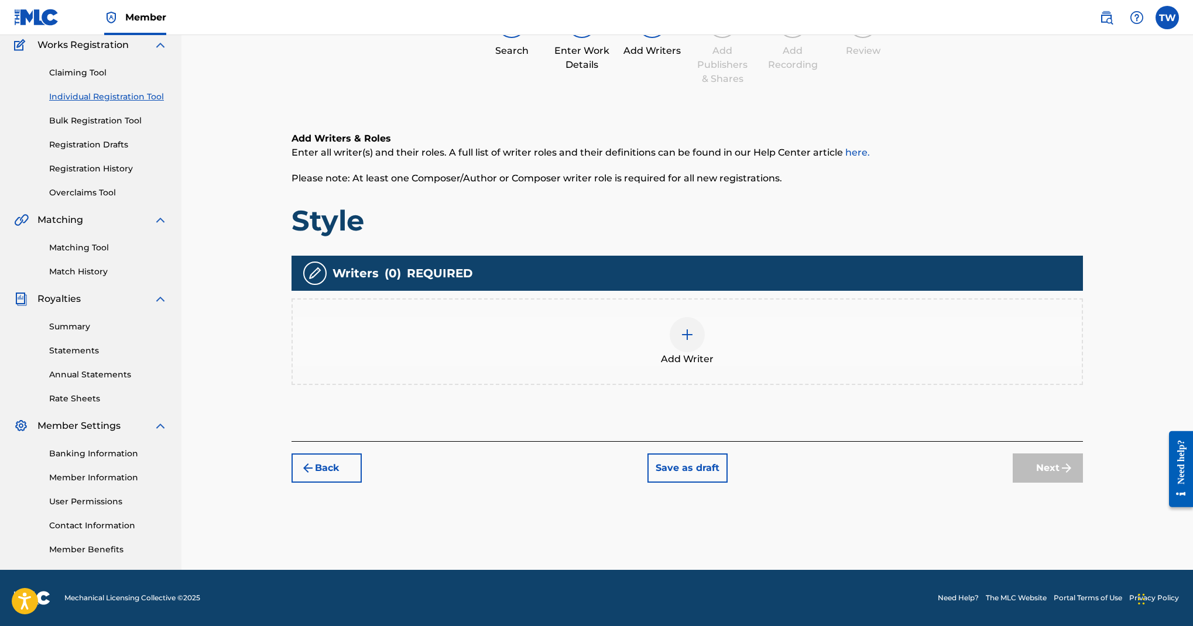
scroll to position [355, 0]
click at [694, 328] on img at bounding box center [687, 335] width 14 height 14
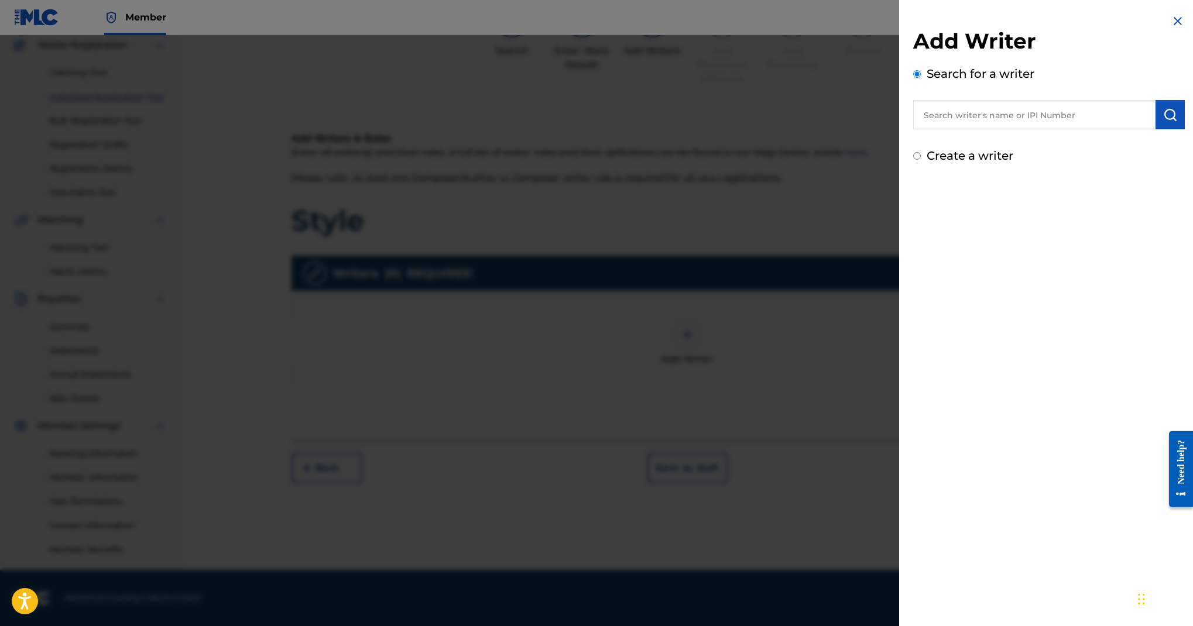
click at [913, 129] on input "text" at bounding box center [1034, 114] width 242 height 29
type input "teran white"
click at [1009, 147] on strong "white" at bounding box center [1023, 141] width 28 height 11
click at [1163, 122] on img "submit" at bounding box center [1170, 115] width 14 height 14
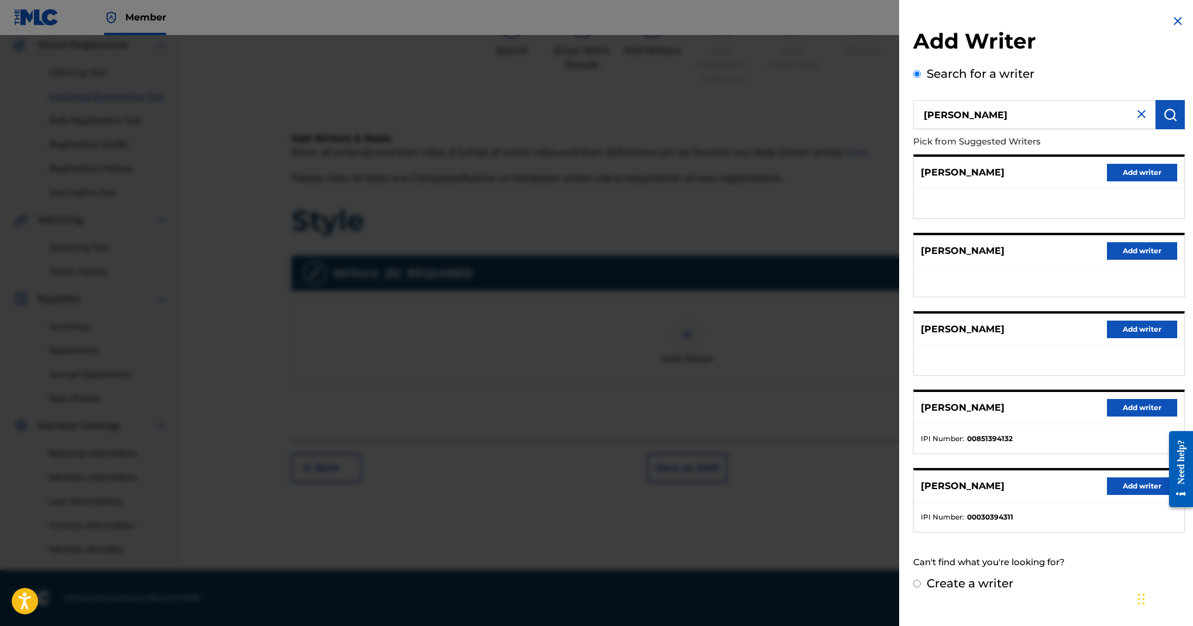
scroll to position [390, 0]
click at [1107, 399] on button "Add writer" at bounding box center [1142, 408] width 70 height 18
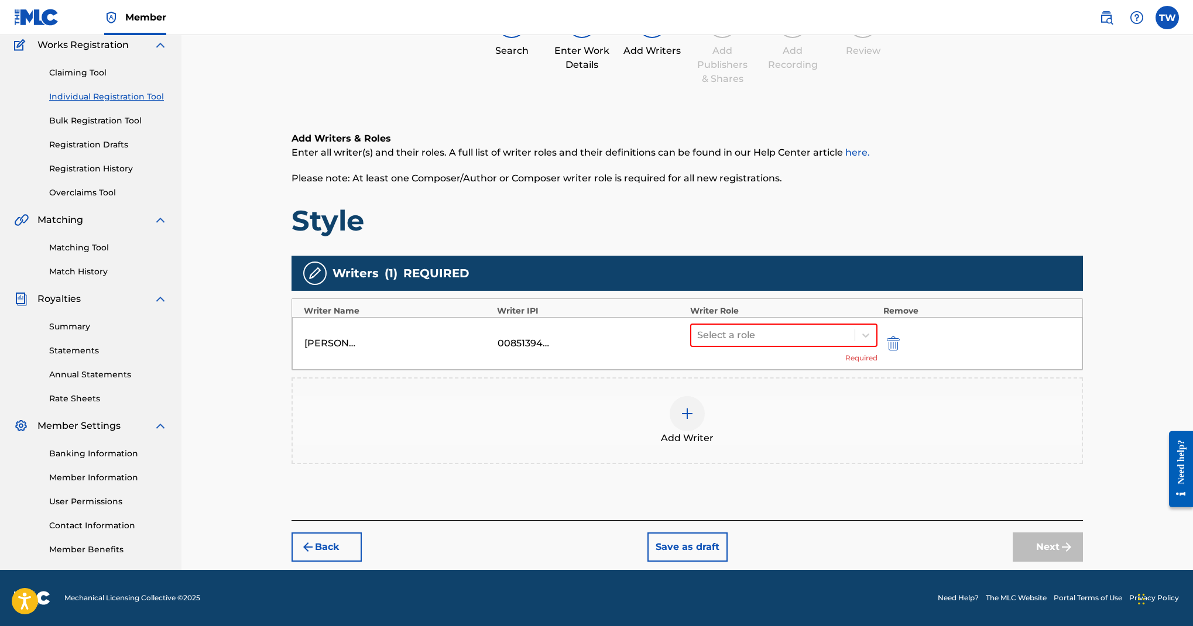
scroll to position [444, 0]
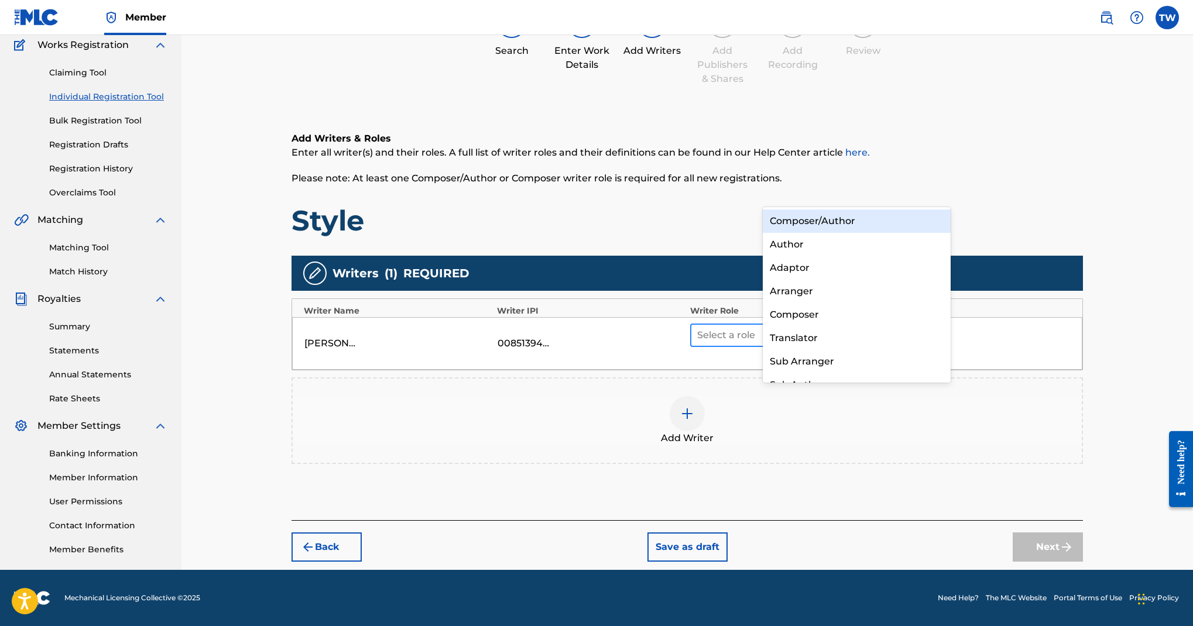
click at [808, 327] on div at bounding box center [773, 335] width 152 height 16
click at [848, 222] on div "Composer/Author" at bounding box center [857, 221] width 188 height 23
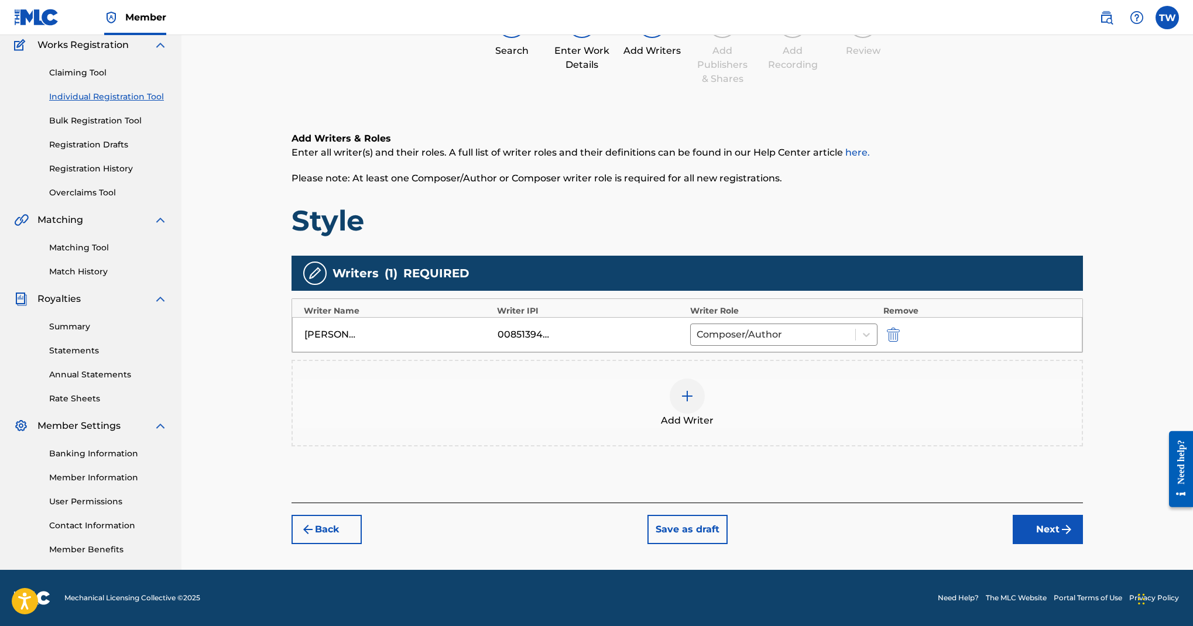
click at [1069, 515] on button "Next" at bounding box center [1048, 529] width 70 height 29
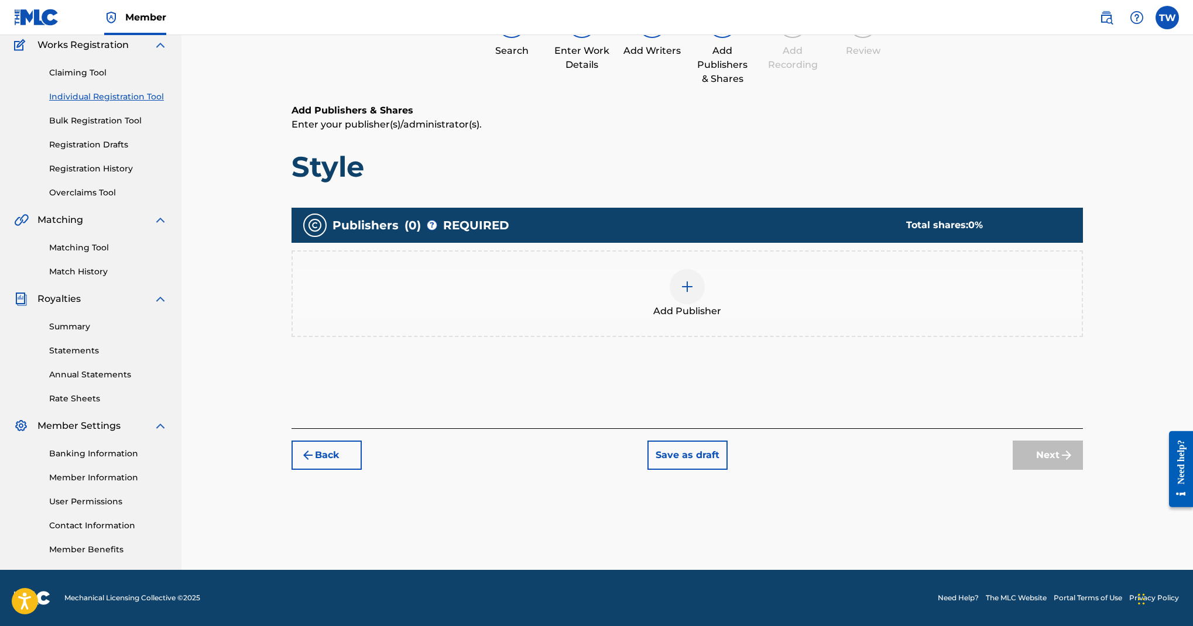
scroll to position [186, 0]
click at [694, 294] on img at bounding box center [687, 287] width 14 height 14
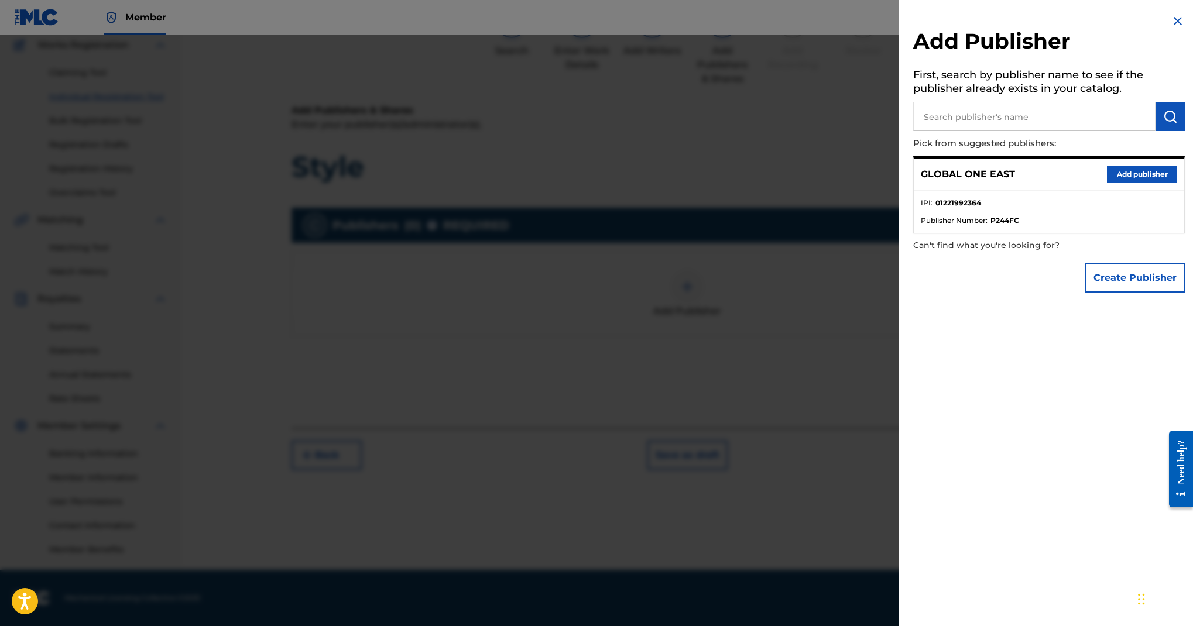
click at [1107, 183] on button "Add publisher" at bounding box center [1142, 175] width 70 height 18
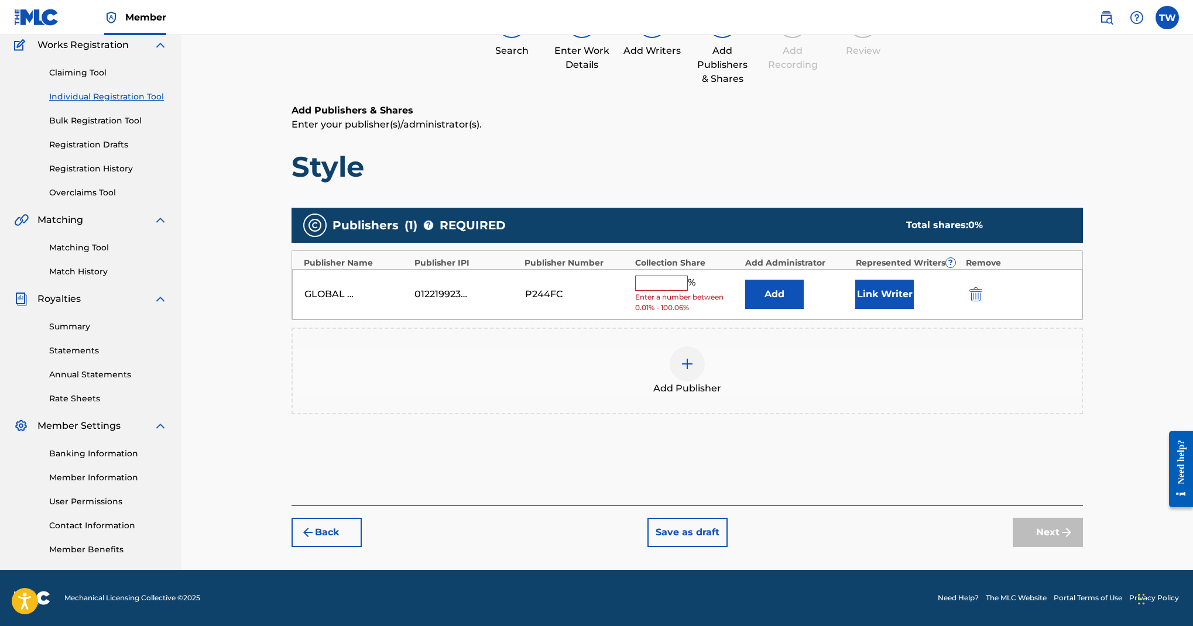
click at [688, 291] on input "text" at bounding box center [661, 283] width 53 height 15
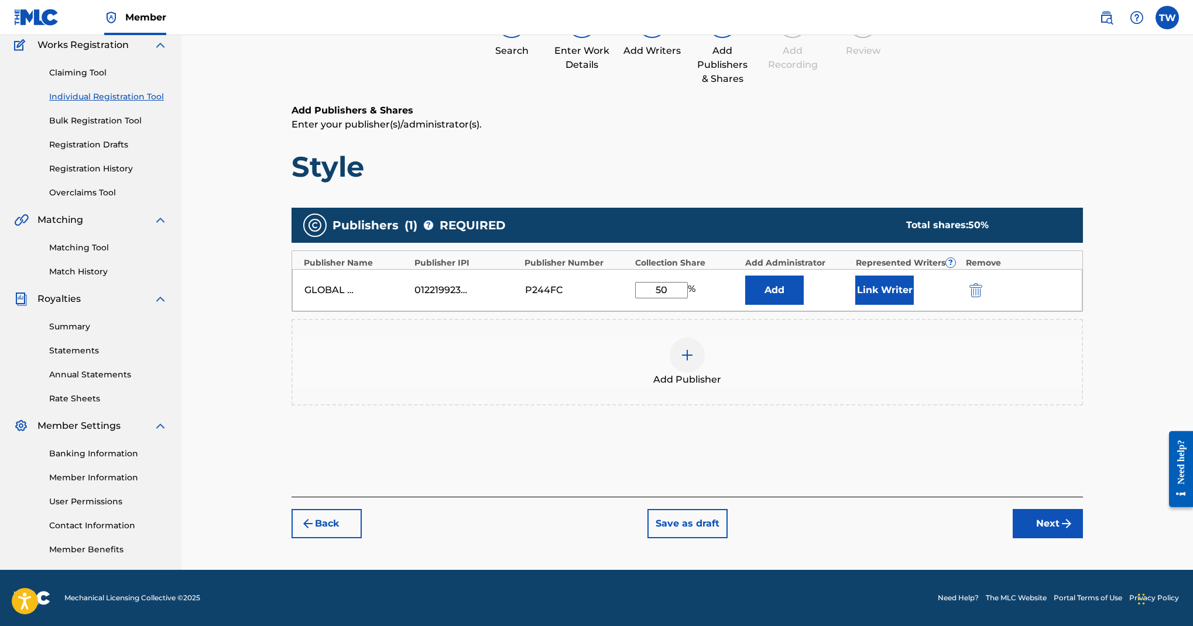
scroll to position [397, 0]
type input "50"
click at [804, 276] on button "Add" at bounding box center [774, 290] width 59 height 29
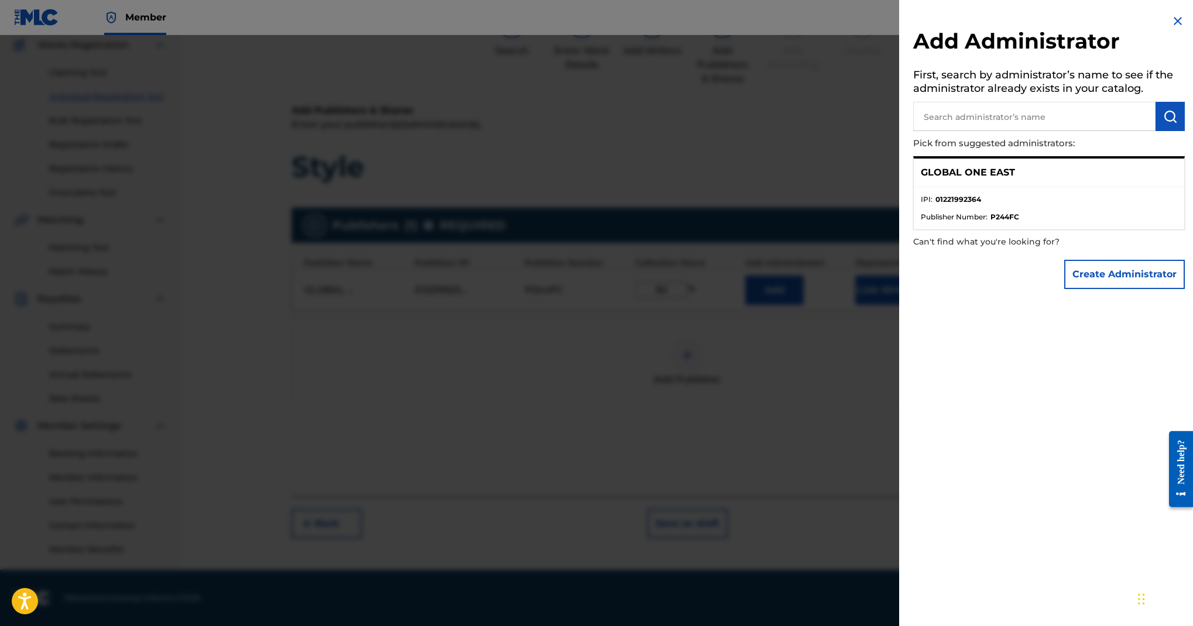
click at [1171, 28] on img at bounding box center [1178, 21] width 14 height 14
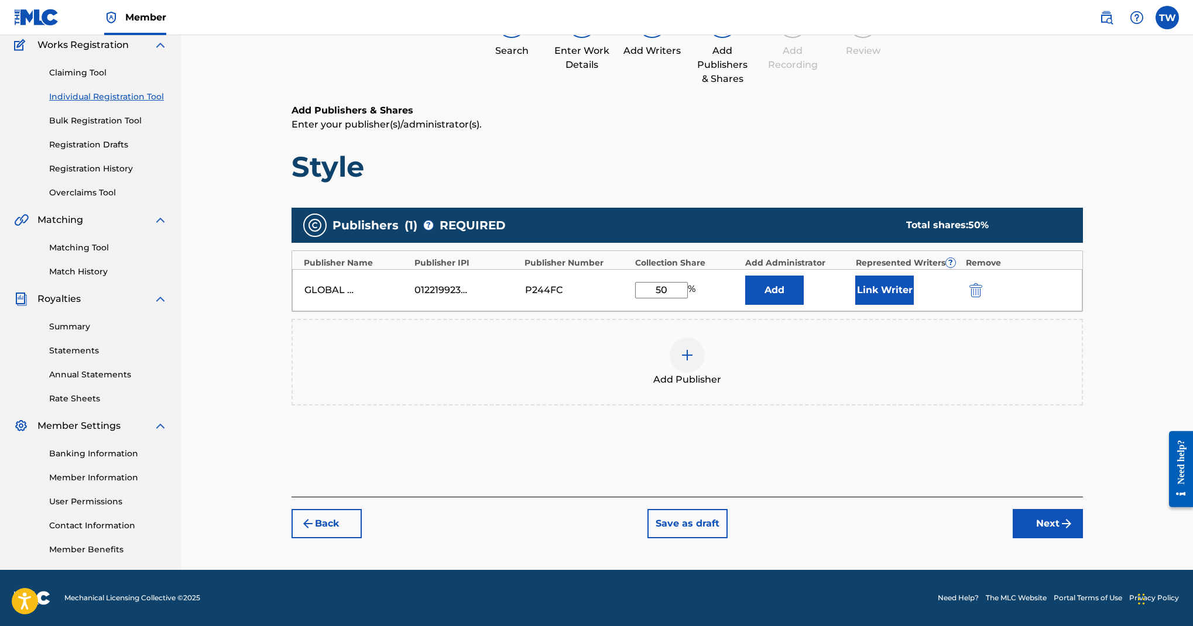
click at [914, 276] on button "Link Writer" at bounding box center [884, 290] width 59 height 29
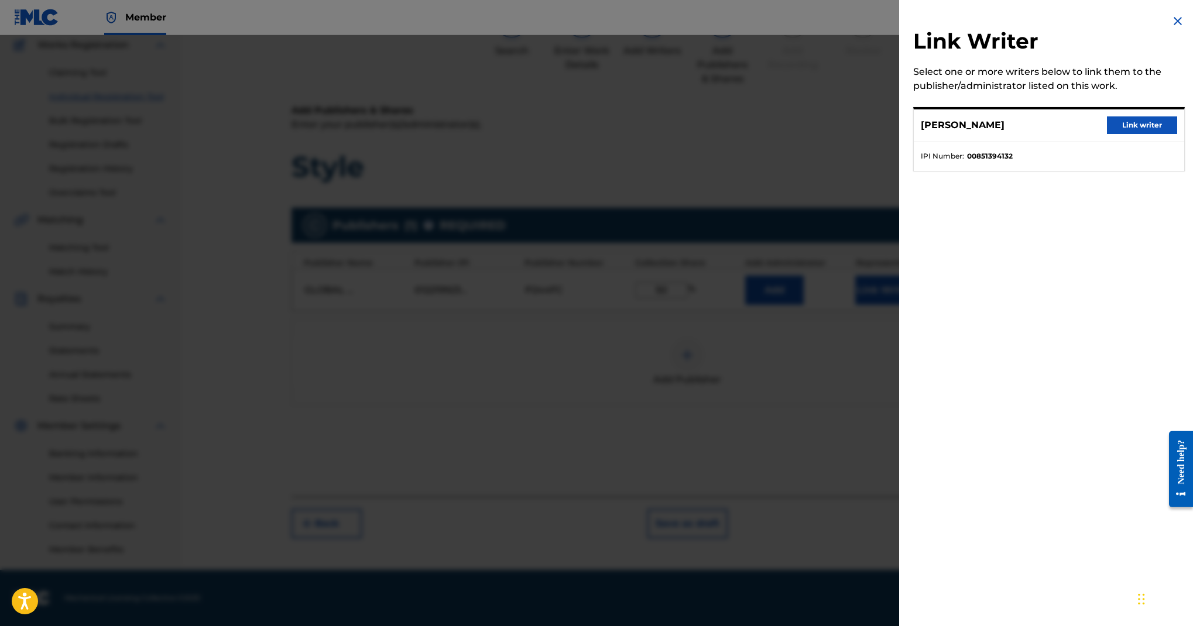
click at [1107, 134] on button "Link writer" at bounding box center [1142, 126] width 70 height 18
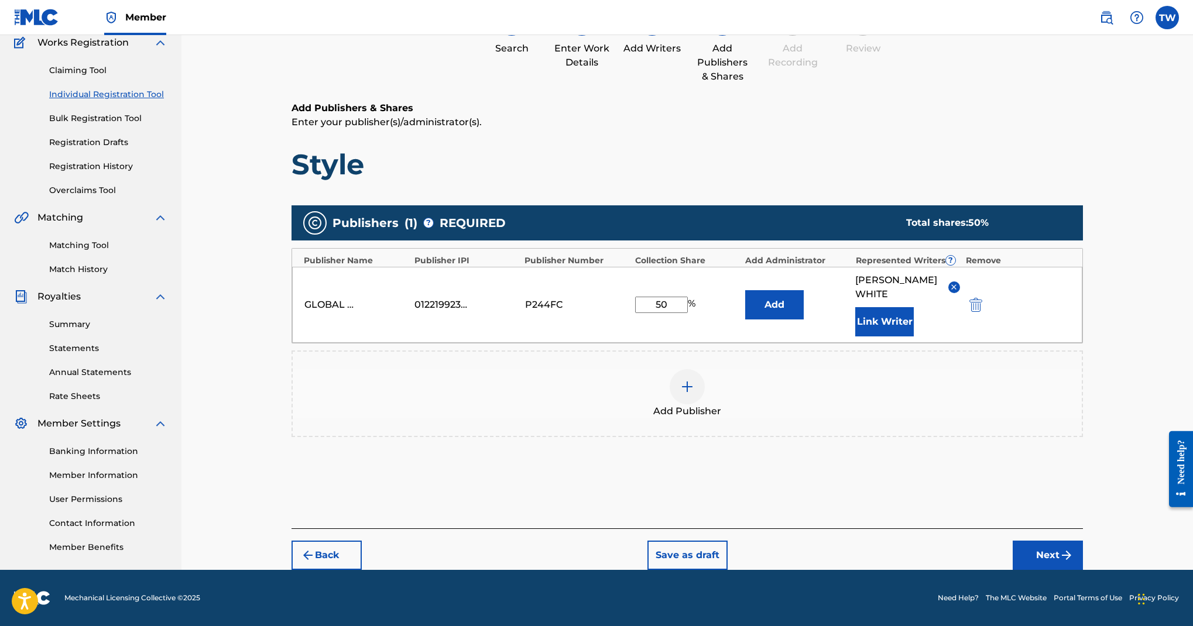
click at [1075, 541] on button "Next" at bounding box center [1048, 555] width 70 height 29
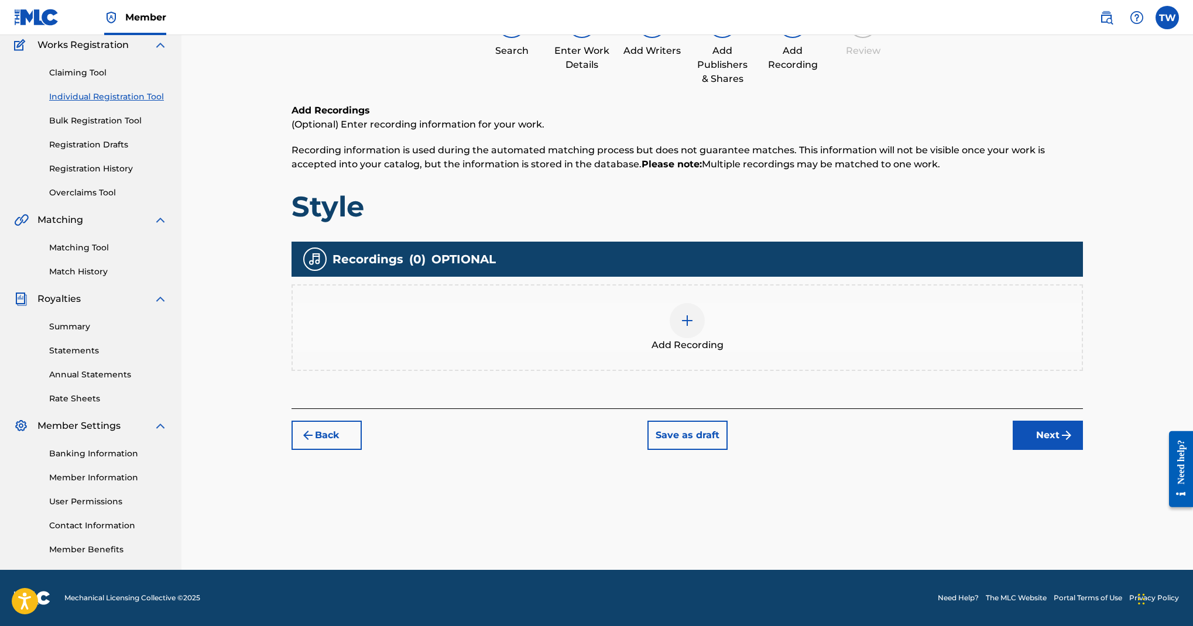
scroll to position [333, 0]
click at [694, 314] on img at bounding box center [687, 321] width 14 height 14
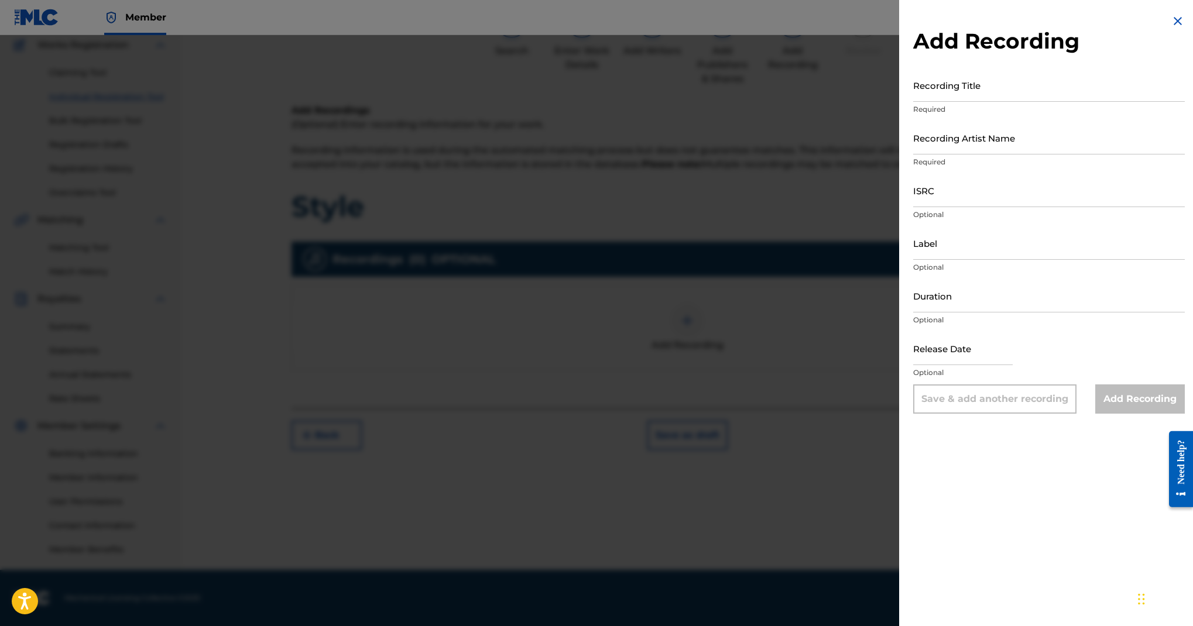
click at [913, 102] on input "Recording Title" at bounding box center [1049, 85] width 272 height 33
type input "Style"
click at [913, 155] on input "Recording Artist Name" at bounding box center [1049, 137] width 272 height 33
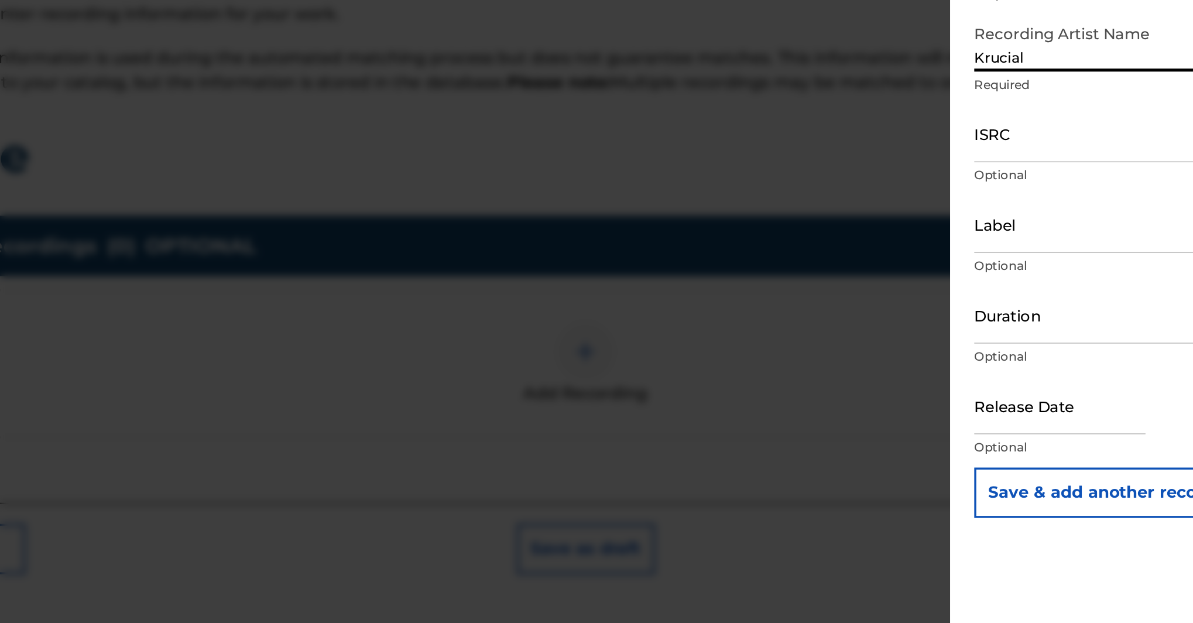
scroll to position [117, 0]
type input "Krucial"
click at [913, 174] on input "ISRC" at bounding box center [1049, 190] width 272 height 33
paste input "GBLFP2309655"
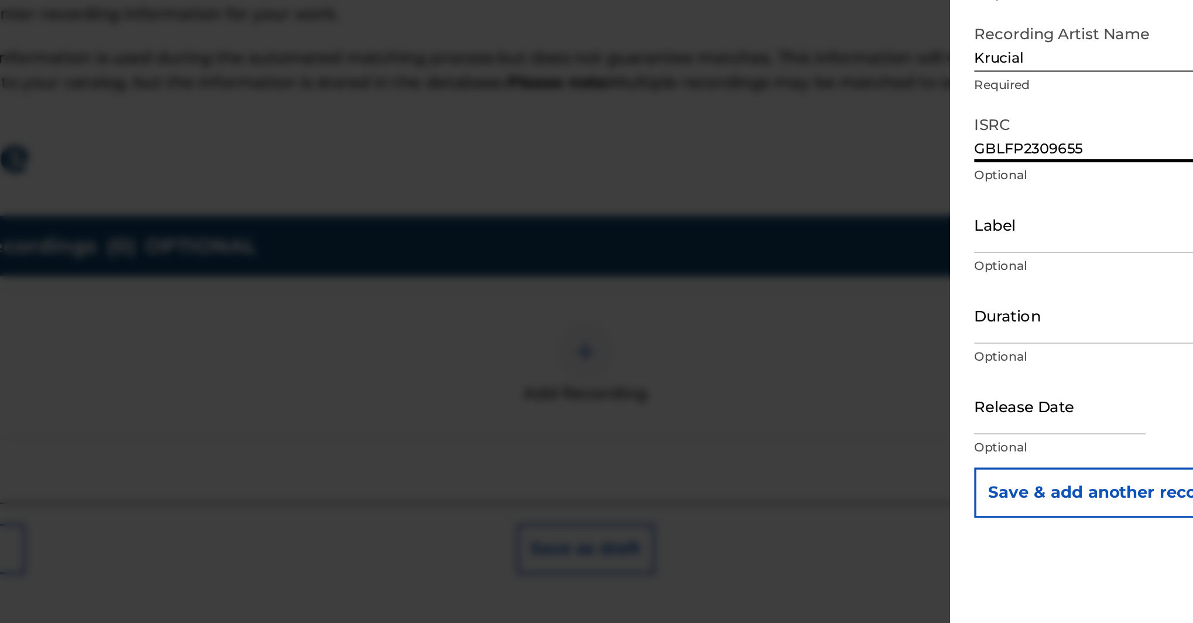
type input "GBLFP2309655"
click at [913, 227] on input "Label" at bounding box center [1049, 243] width 272 height 33
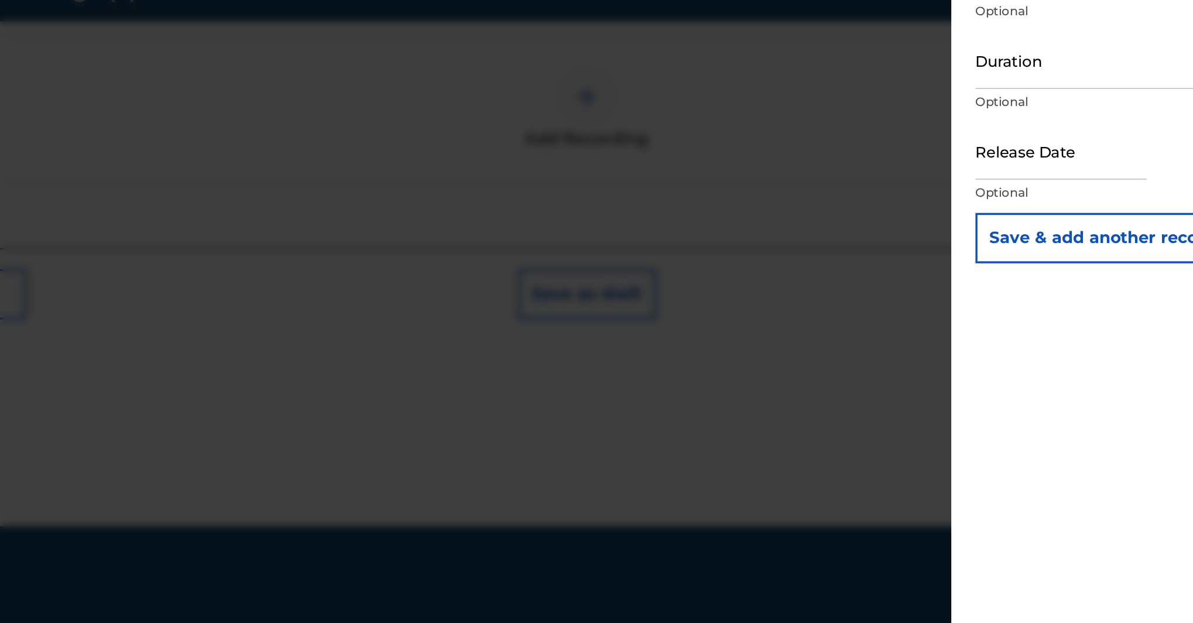
scroll to position [273, 0]
type input "One East Records"
click at [913, 332] on input "text" at bounding box center [963, 348] width 100 height 33
select select "8"
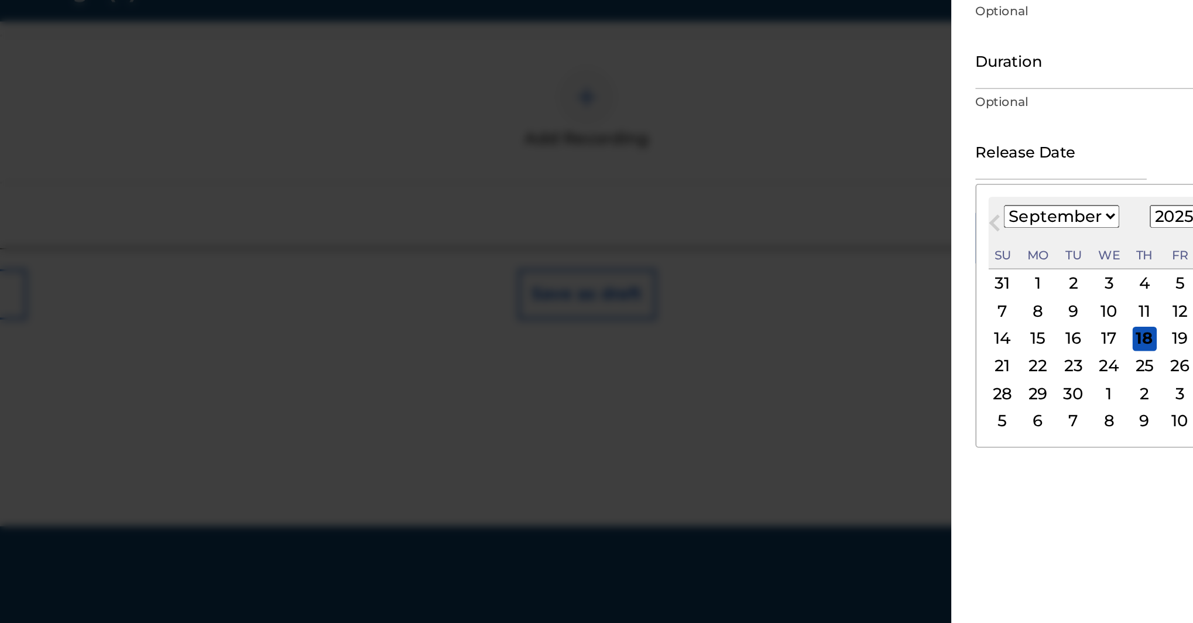
scroll to position [240, 0]
select select "2023"
select select "5"
click at [1025, 434] on div "9" at bounding box center [1032, 441] width 14 height 14
type input "June 9 2023"
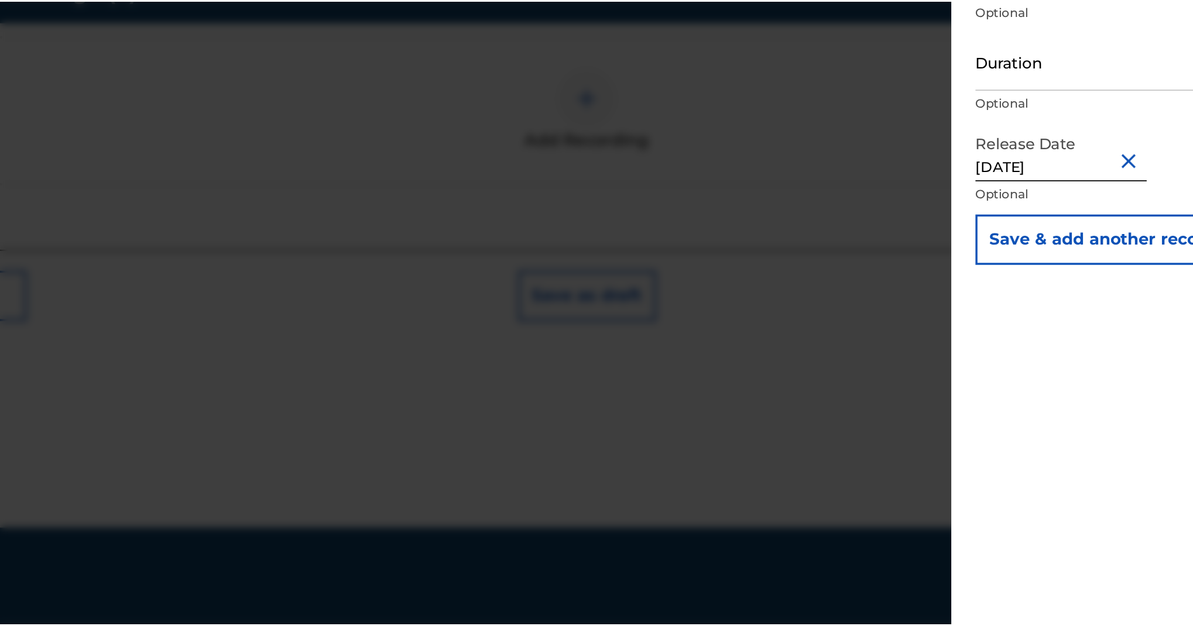
scroll to position [122, 0]
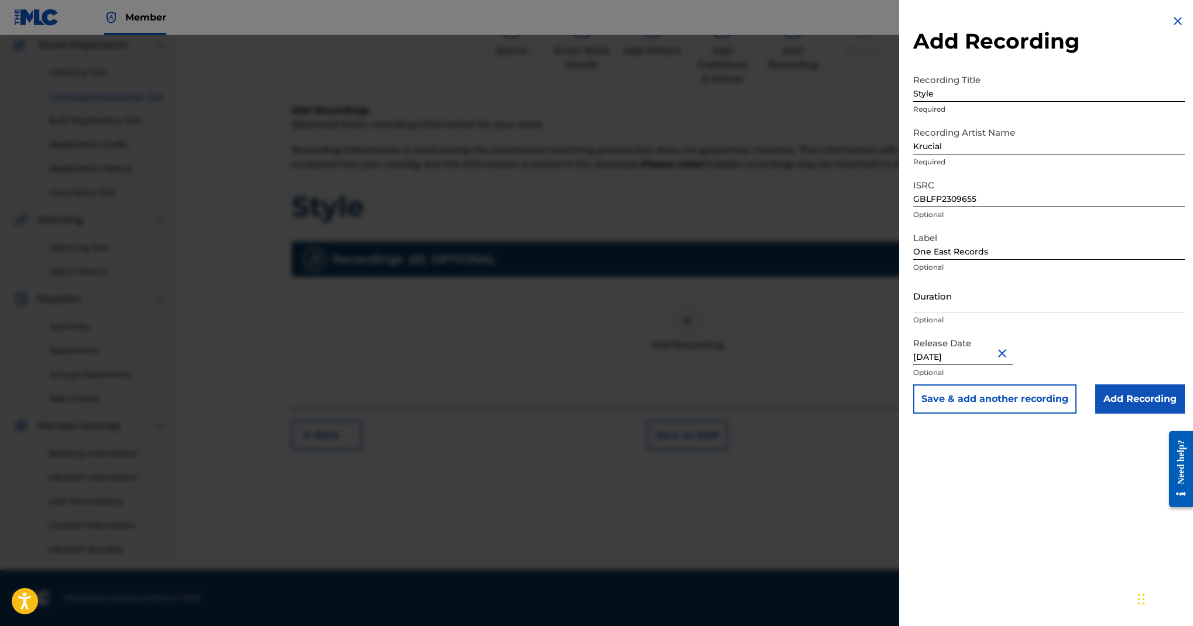
click at [1095, 414] on input "Add Recording" at bounding box center [1140, 399] width 90 height 29
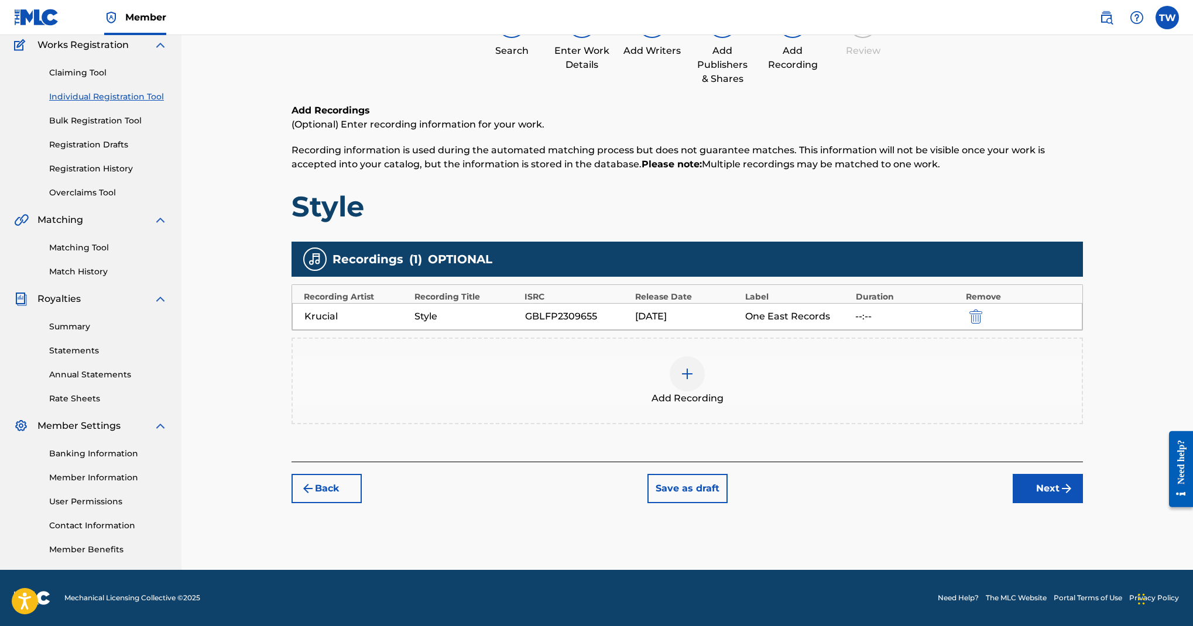
click at [1066, 474] on button "Next" at bounding box center [1048, 488] width 70 height 29
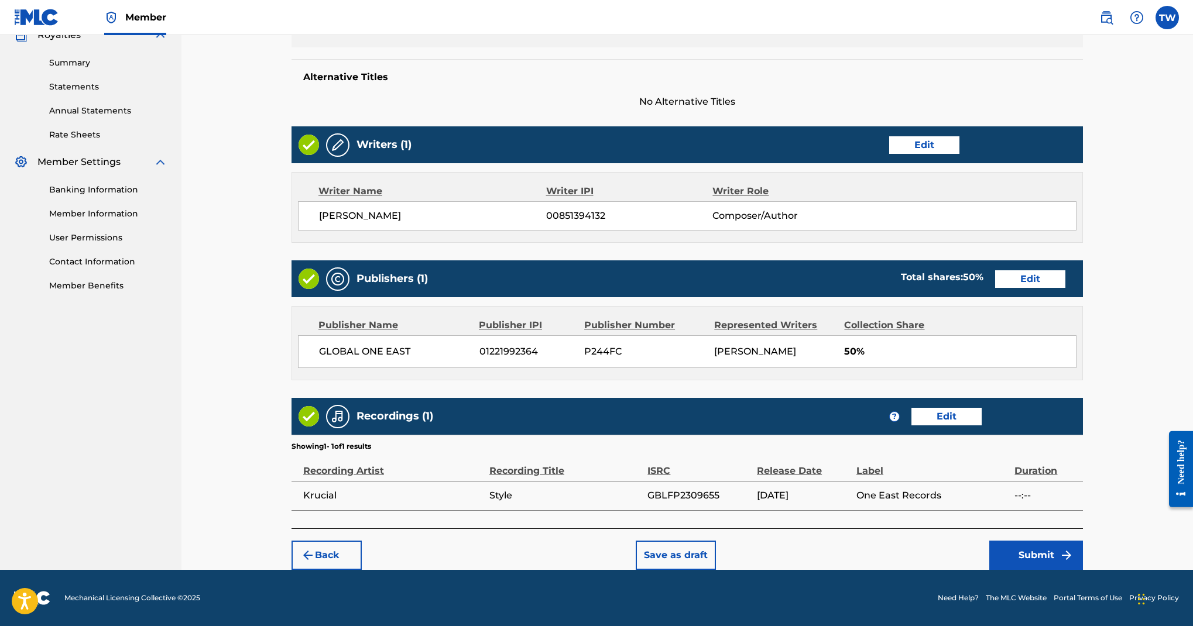
scroll to position [952, 0]
click at [1081, 541] on button "Submit" at bounding box center [1037, 555] width 94 height 29
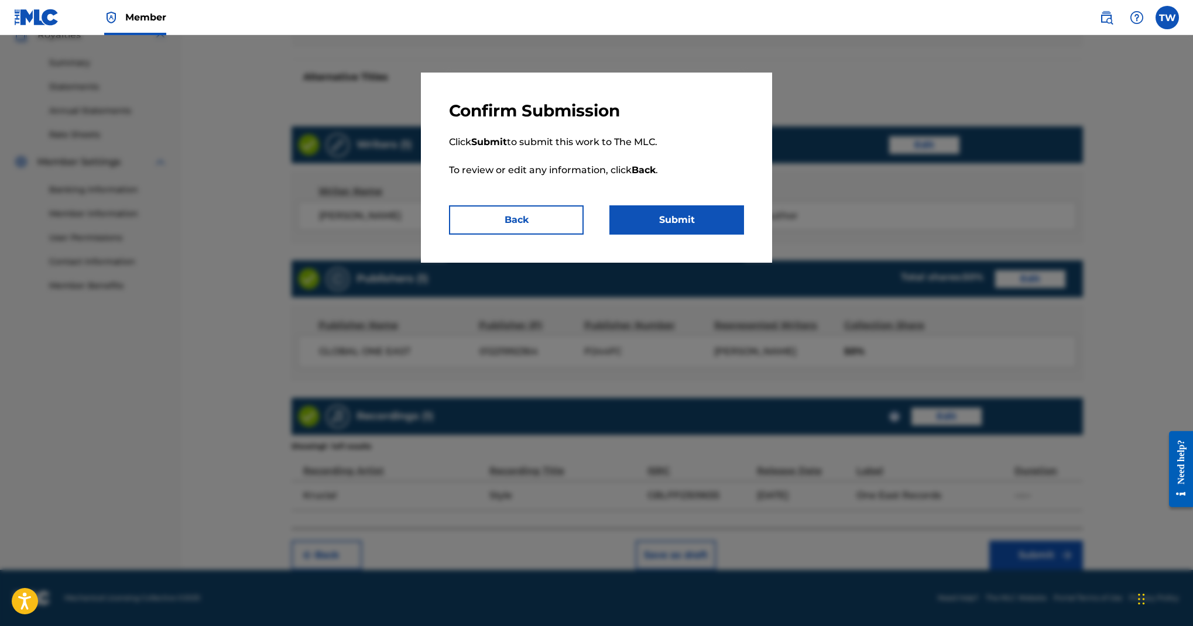
click at [744, 235] on button "Submit" at bounding box center [677, 220] width 135 height 29
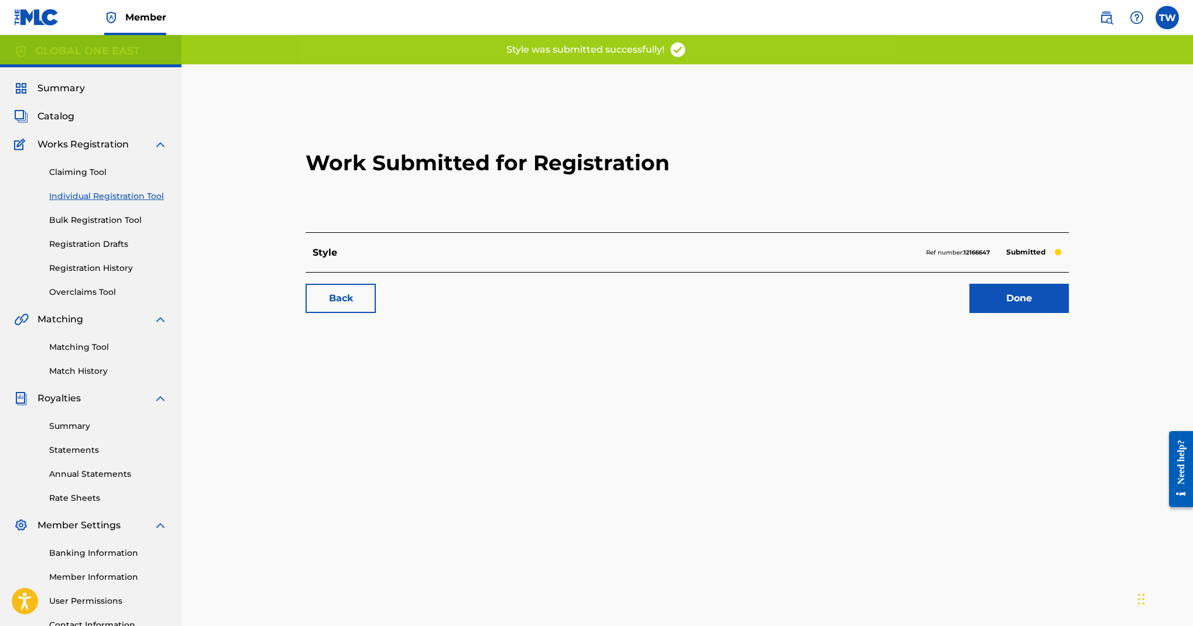
click at [1034, 313] on link "Done" at bounding box center [1020, 298] width 100 height 29
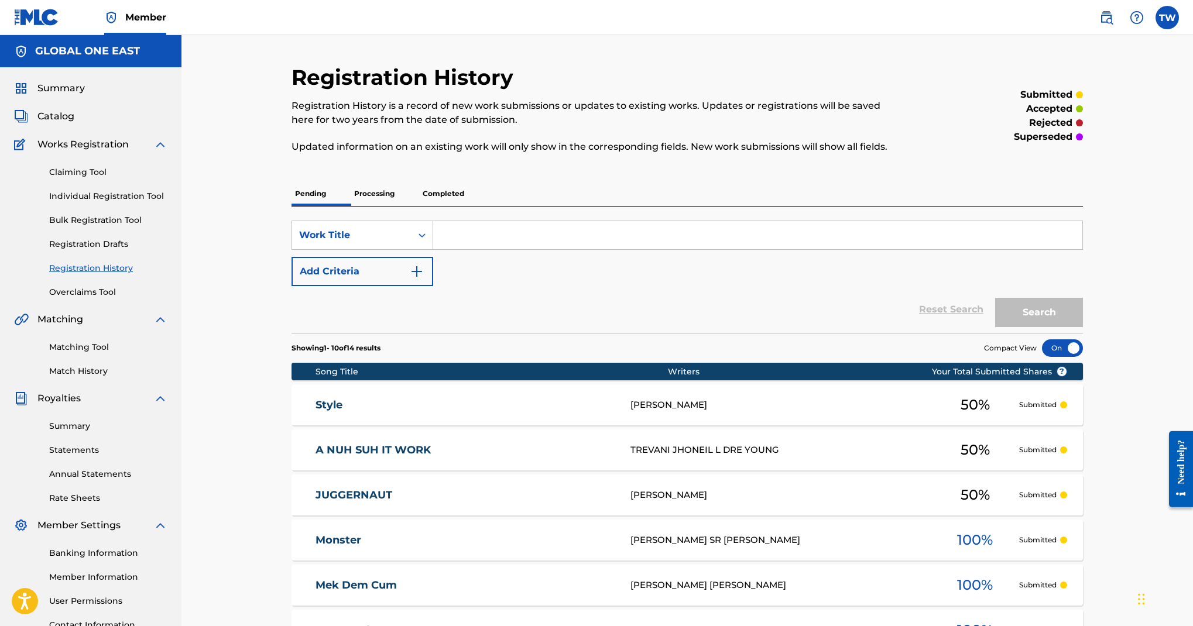
click at [144, 203] on link "Individual Registration Tool" at bounding box center [108, 196] width 118 height 12
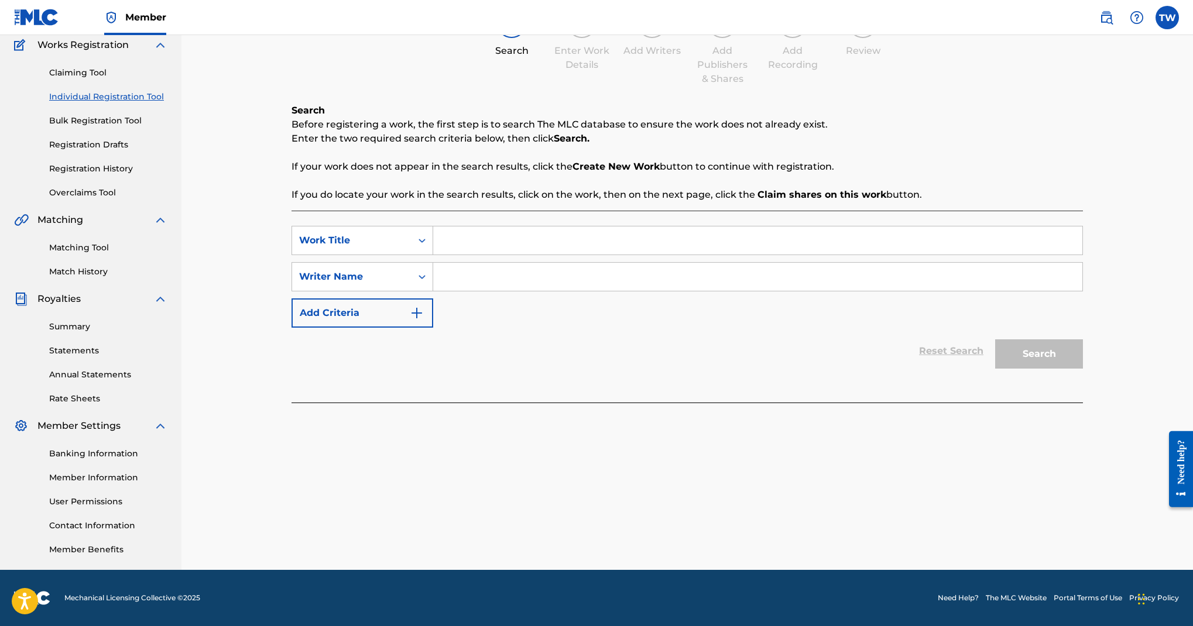
scroll to position [285, 0]
click at [741, 227] on input "Search Form" at bounding box center [757, 241] width 649 height 28
type input "out fi di cream"
click at [682, 263] on input "Search Form" at bounding box center [757, 277] width 649 height 28
click at [433, 263] on div "Search Form" at bounding box center [422, 277] width 21 height 28
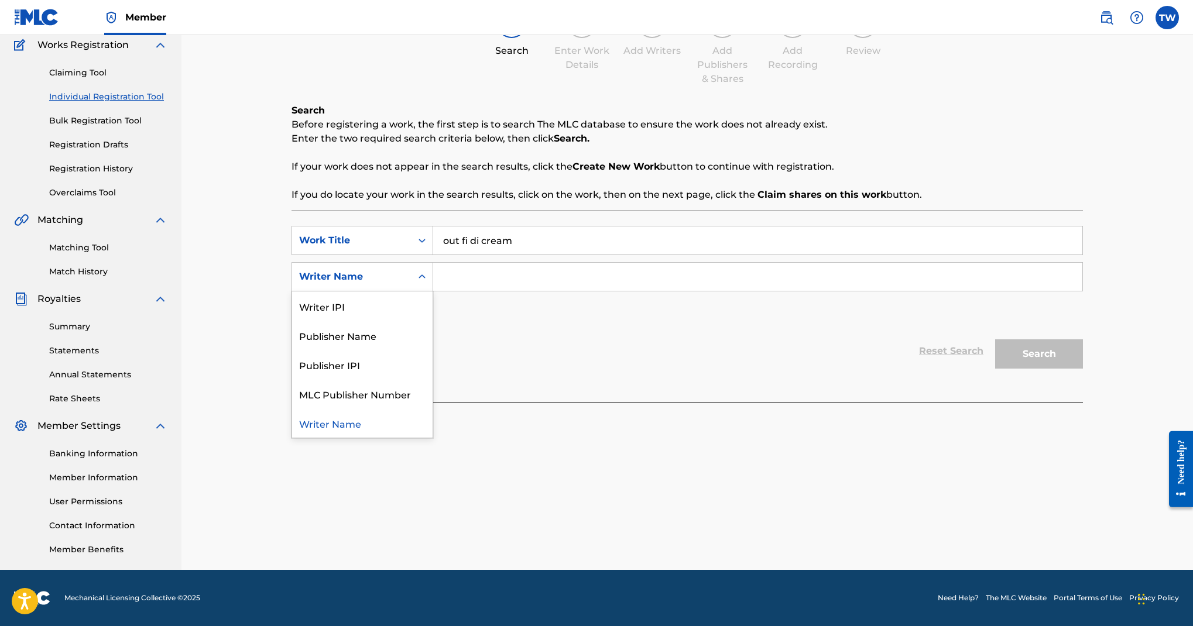
scroll to position [37, 0]
click at [433, 350] on div "Publisher IPI" at bounding box center [362, 364] width 141 height 29
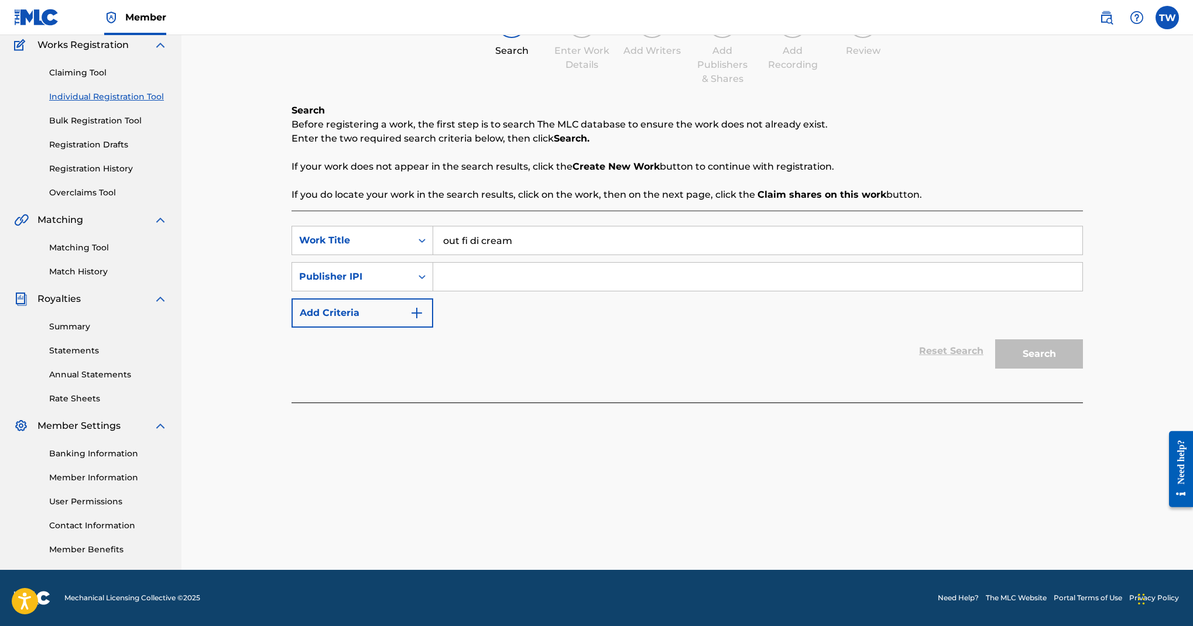
click at [720, 263] on input "Search Form" at bounding box center [757, 277] width 649 height 28
paste input "1069708626"
type input "1069708626"
click at [1076, 369] on button "Search" at bounding box center [1039, 354] width 88 height 29
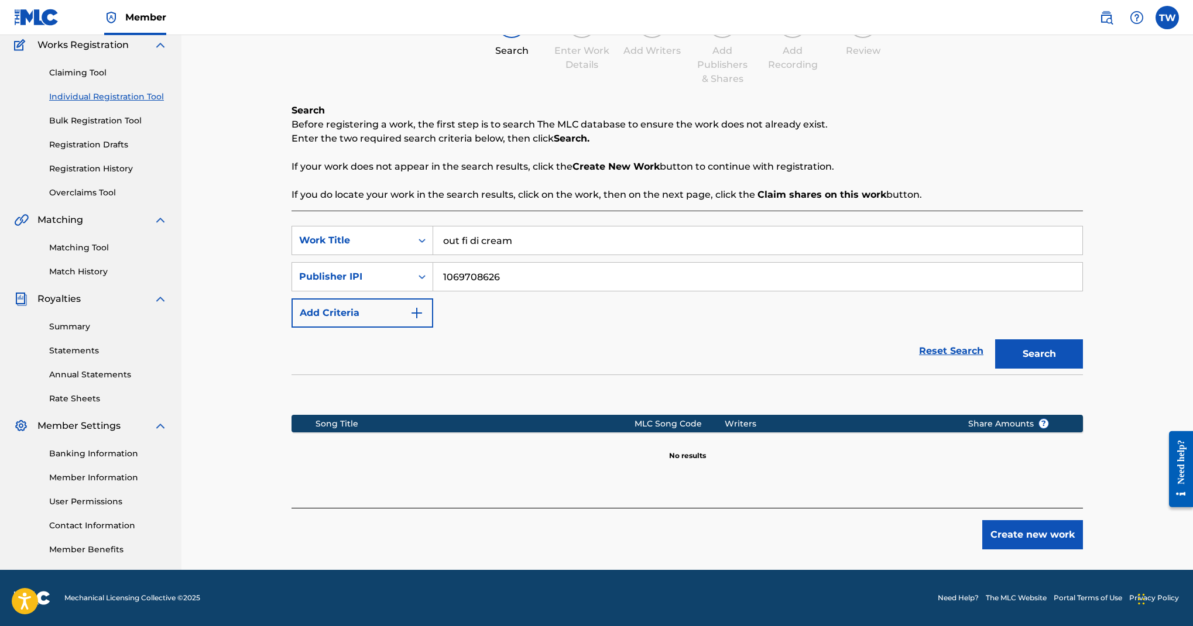
scroll to position [563, 0]
click at [1064, 521] on button "Create new work" at bounding box center [1032, 535] width 101 height 29
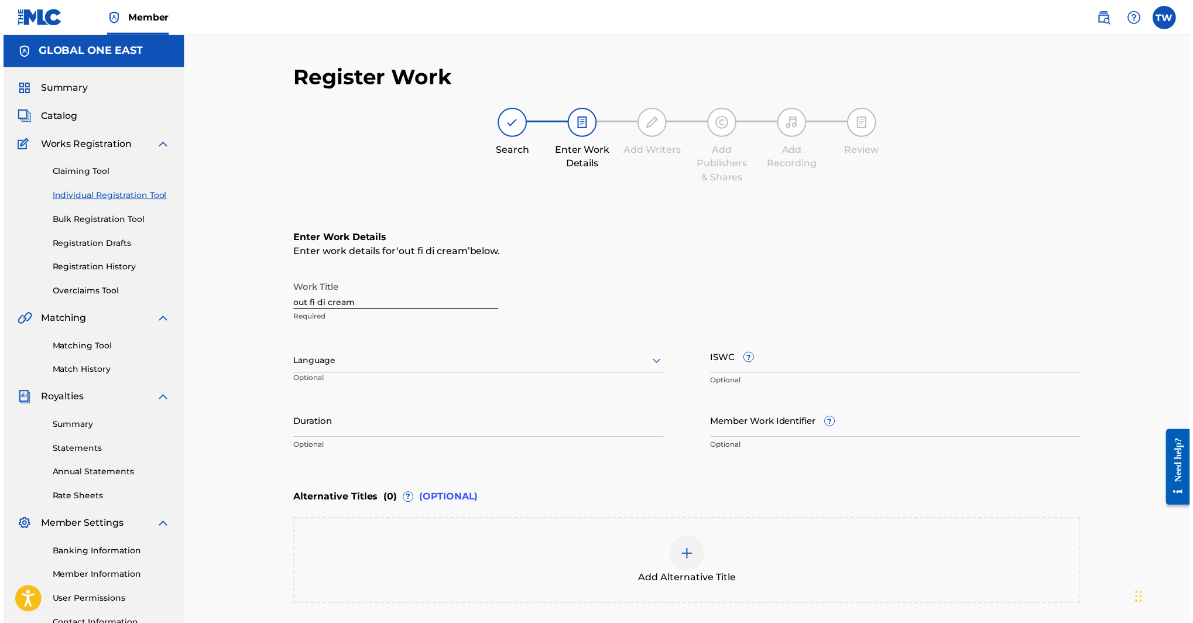
scroll to position [0, 0]
click at [498, 310] on input "out fi di cream" at bounding box center [395, 293] width 206 height 33
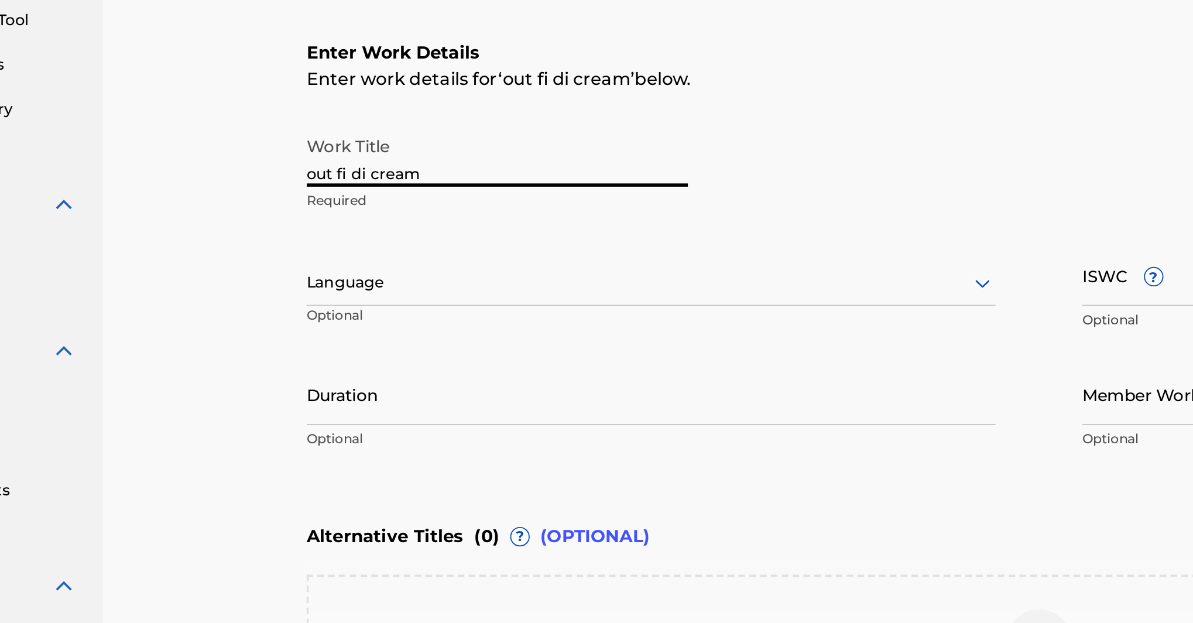
click at [292, 277] on input "out fi di cream" at bounding box center [395, 293] width 206 height 33
click at [292, 277] on input "Out fi di cream" at bounding box center [395, 293] width 206 height 33
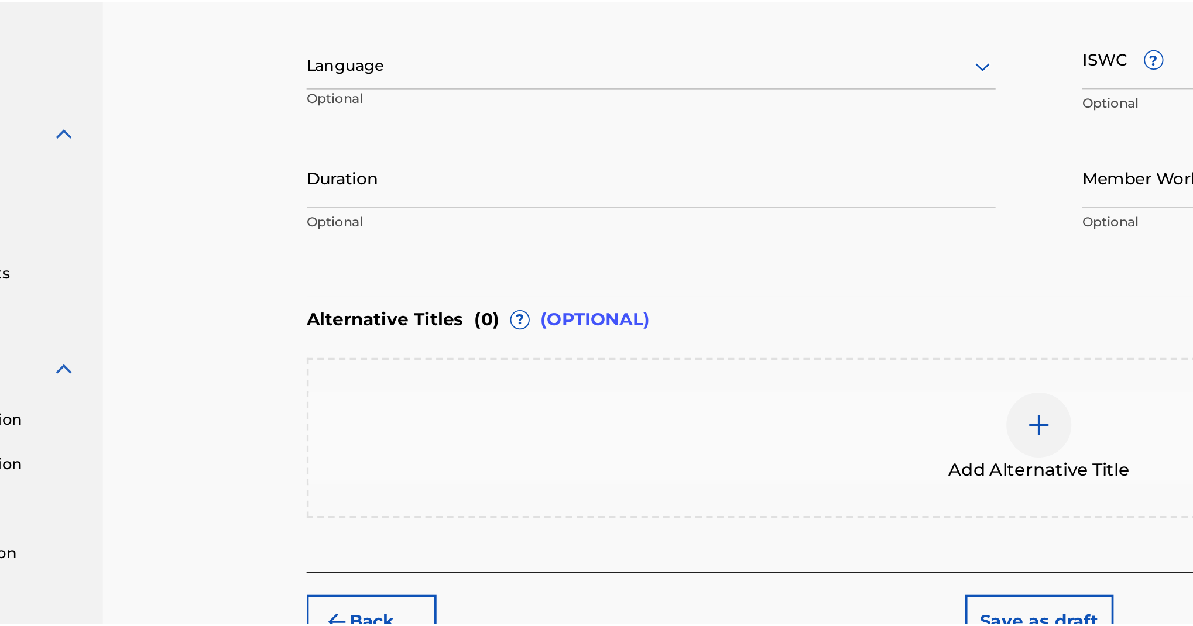
scroll to position [122, 0]
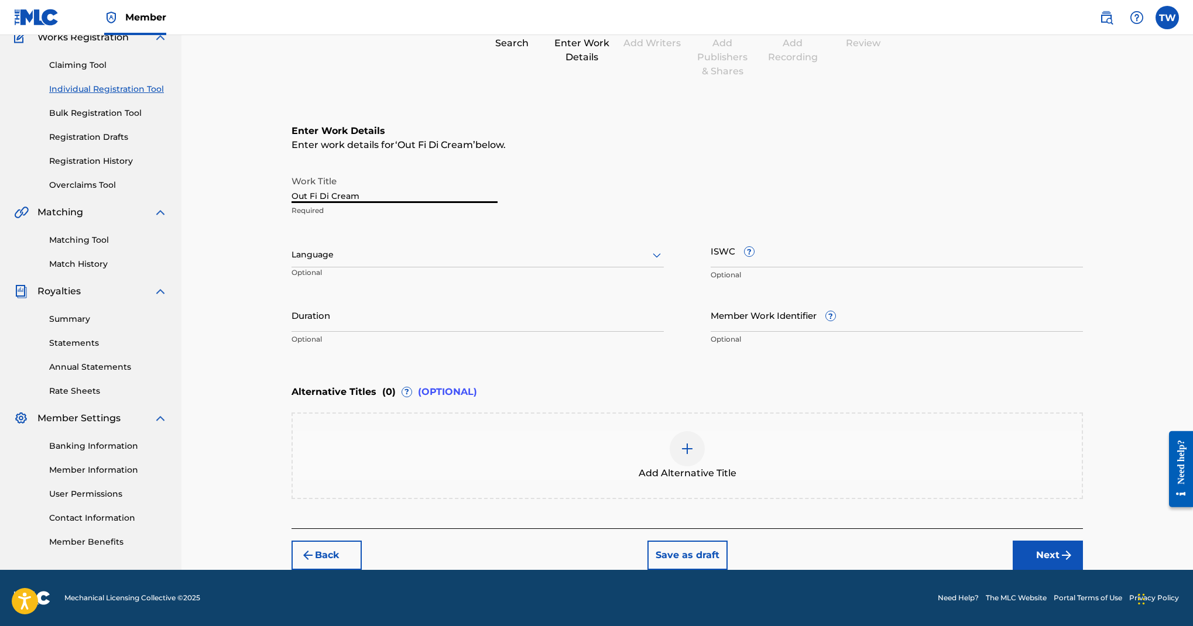
type input "Out Fi Di Cream"
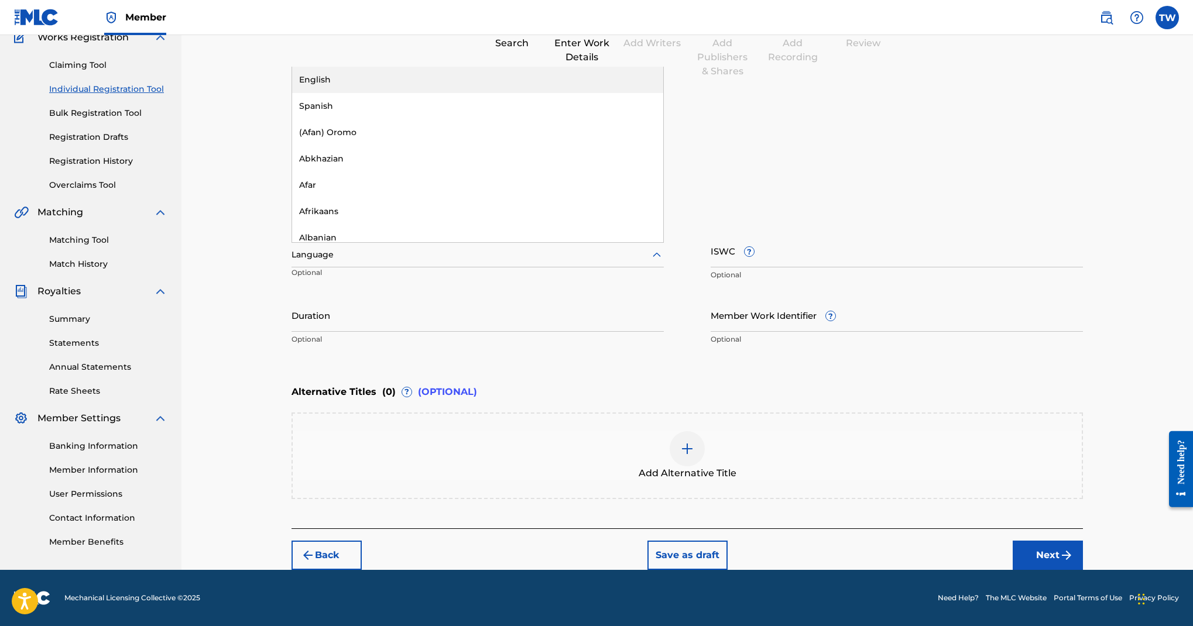
click at [552, 262] on div at bounding box center [478, 255] width 372 height 15
click at [500, 93] on div "English" at bounding box center [477, 80] width 371 height 26
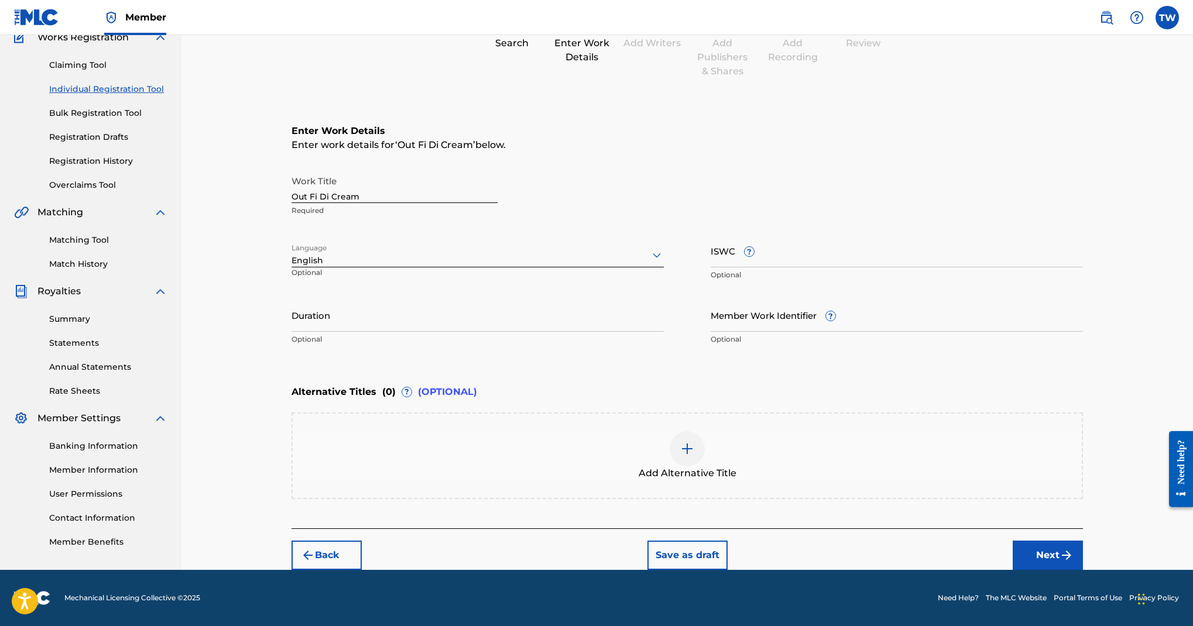
scroll to position [253, 0]
click at [1071, 541] on button "Next" at bounding box center [1048, 555] width 70 height 29
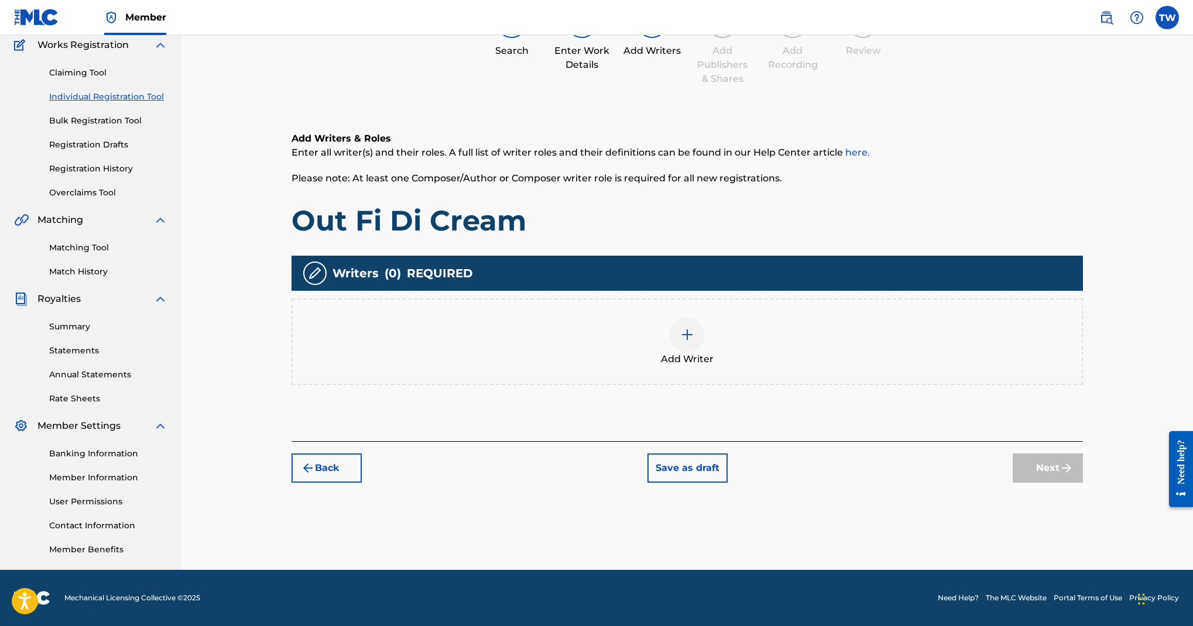
scroll to position [337, 0]
click at [694, 328] on img at bounding box center [687, 335] width 14 height 14
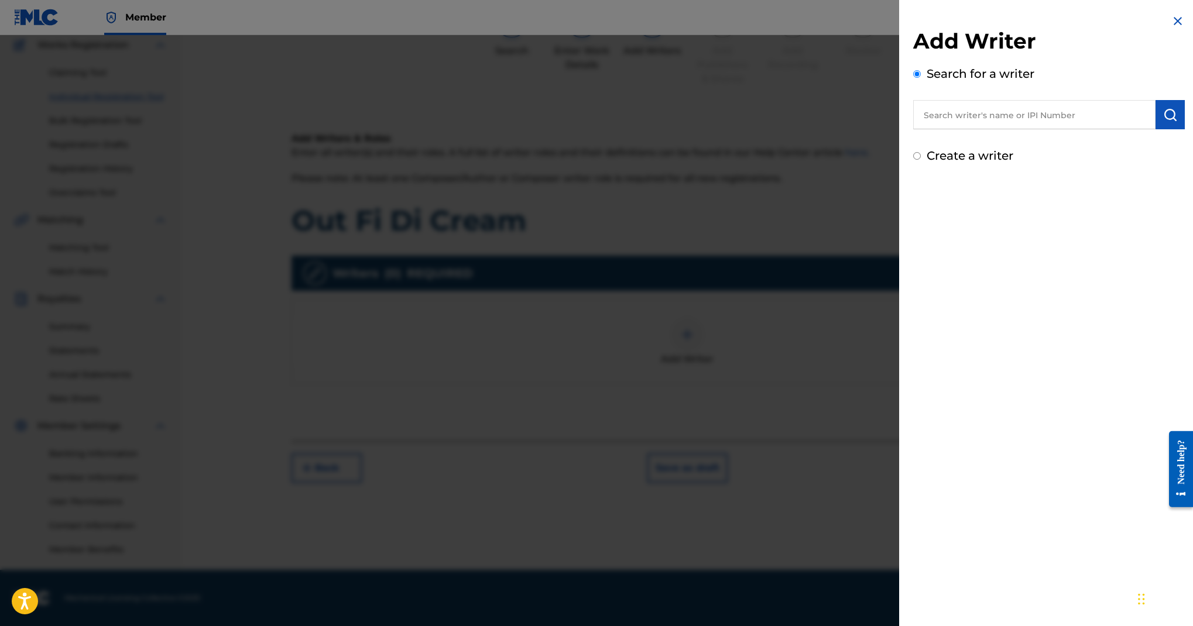
click at [913, 129] on input "text" at bounding box center [1034, 114] width 242 height 29
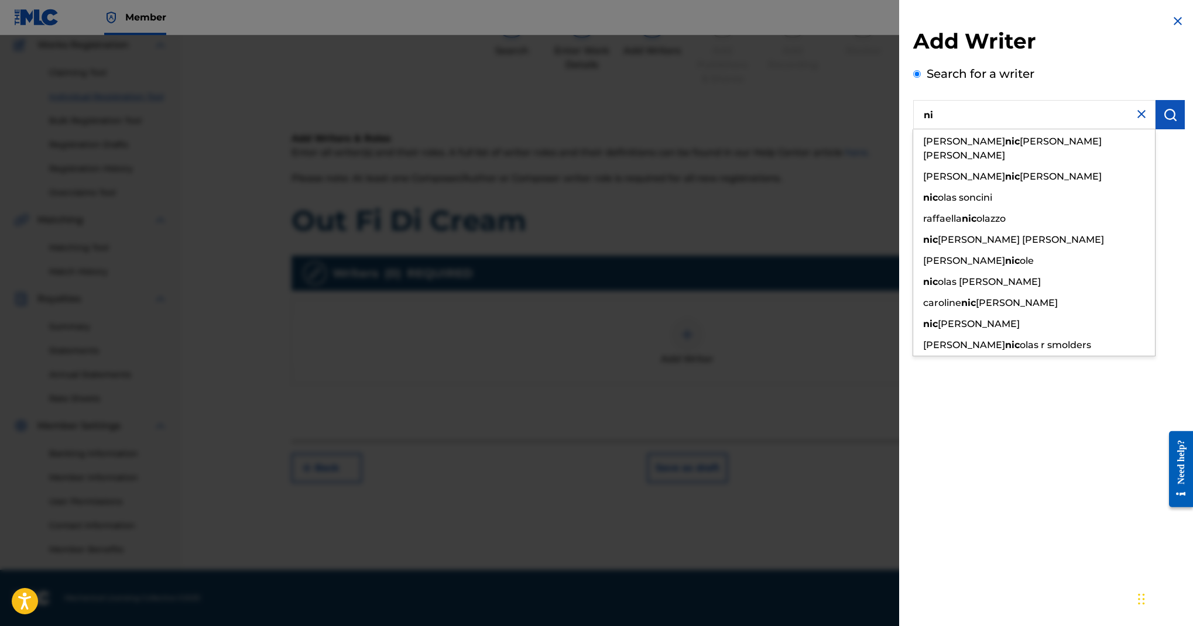
type input "n"
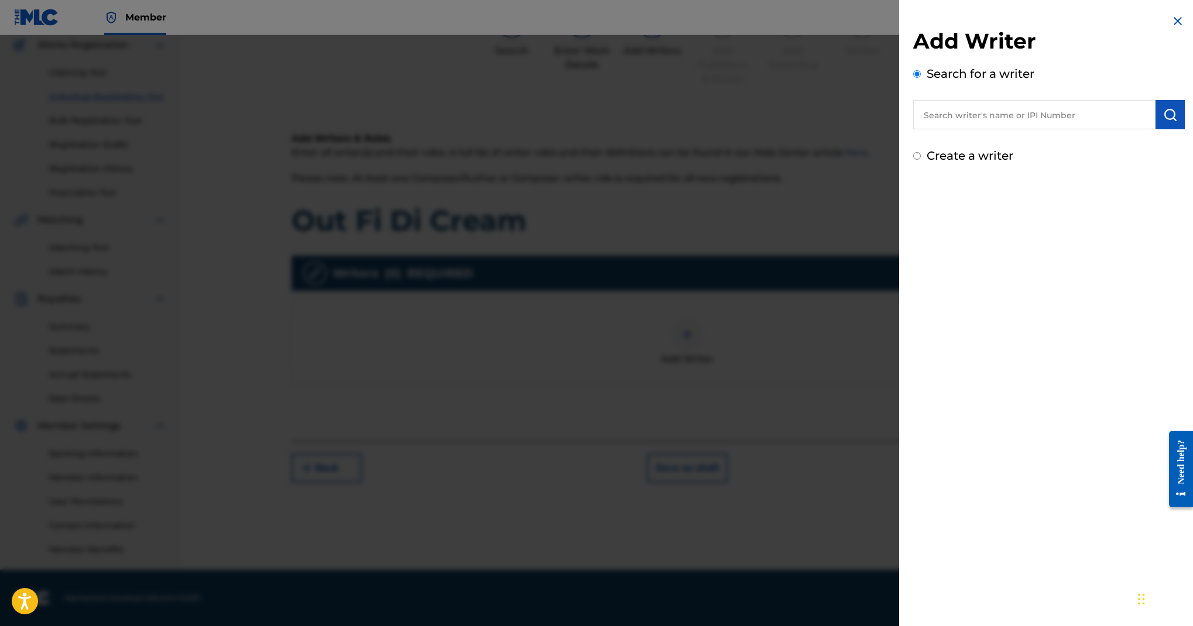
click at [913, 129] on input "text" at bounding box center [1034, 114] width 242 height 29
paste input "Nickeisha Haye"
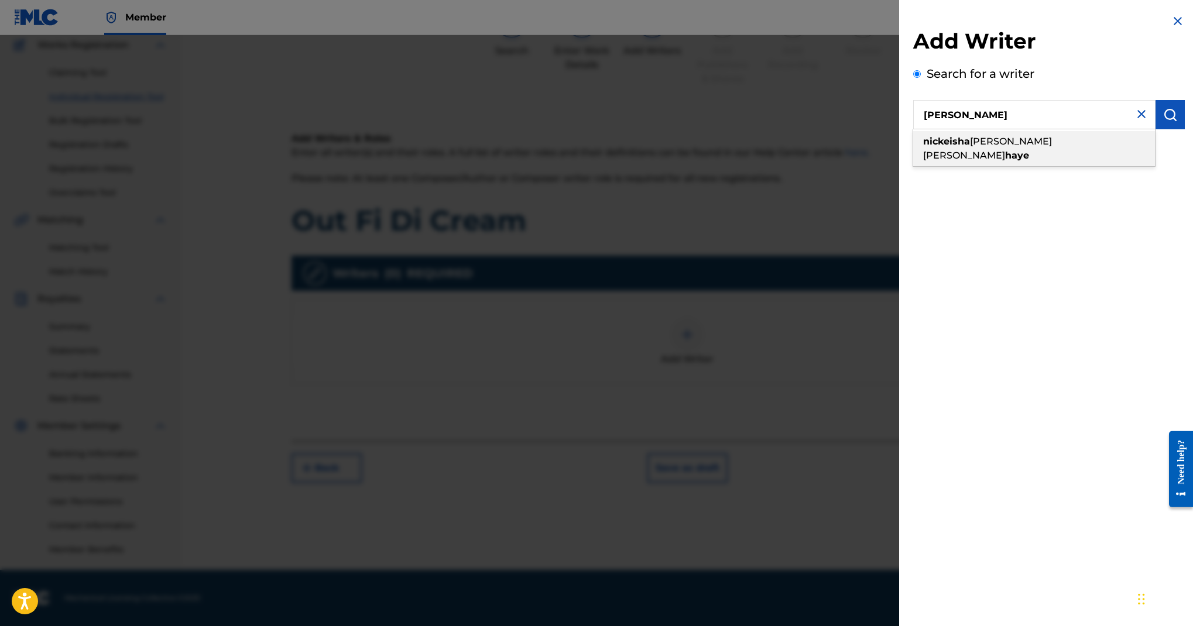
click at [913, 166] on div "nickeisha ann marie haye" at bounding box center [1034, 148] width 242 height 35
type input "nickeisha ann marie haye"
click at [1163, 122] on img "submit" at bounding box center [1170, 115] width 14 height 14
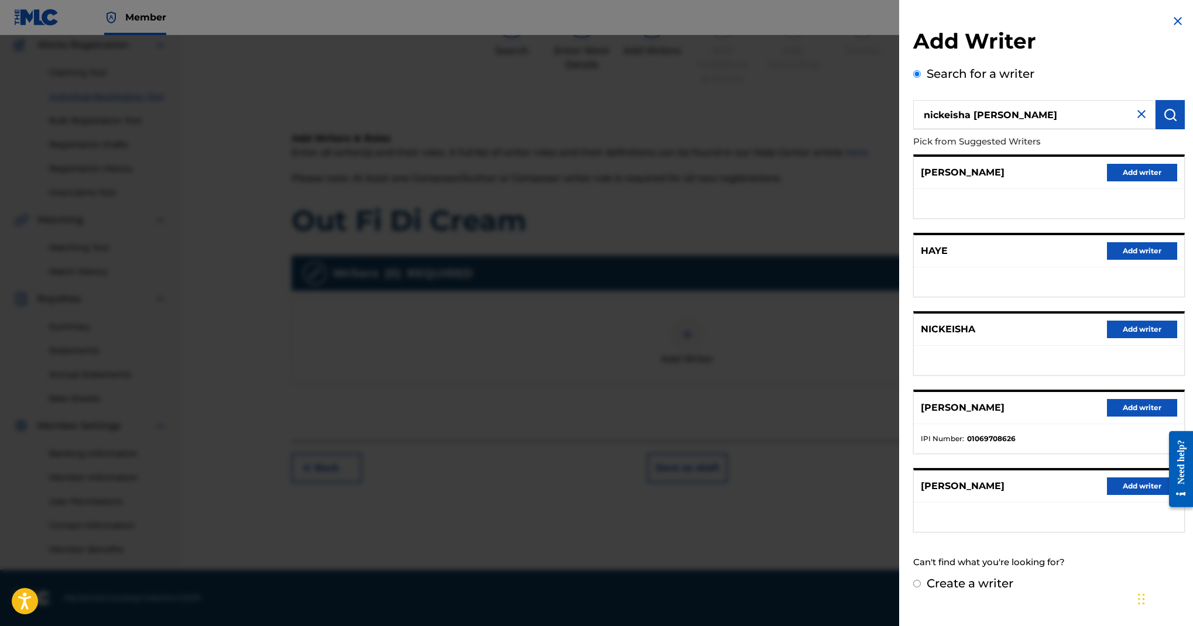
scroll to position [390, 0]
click at [1107, 399] on button "Add writer" at bounding box center [1142, 408] width 70 height 18
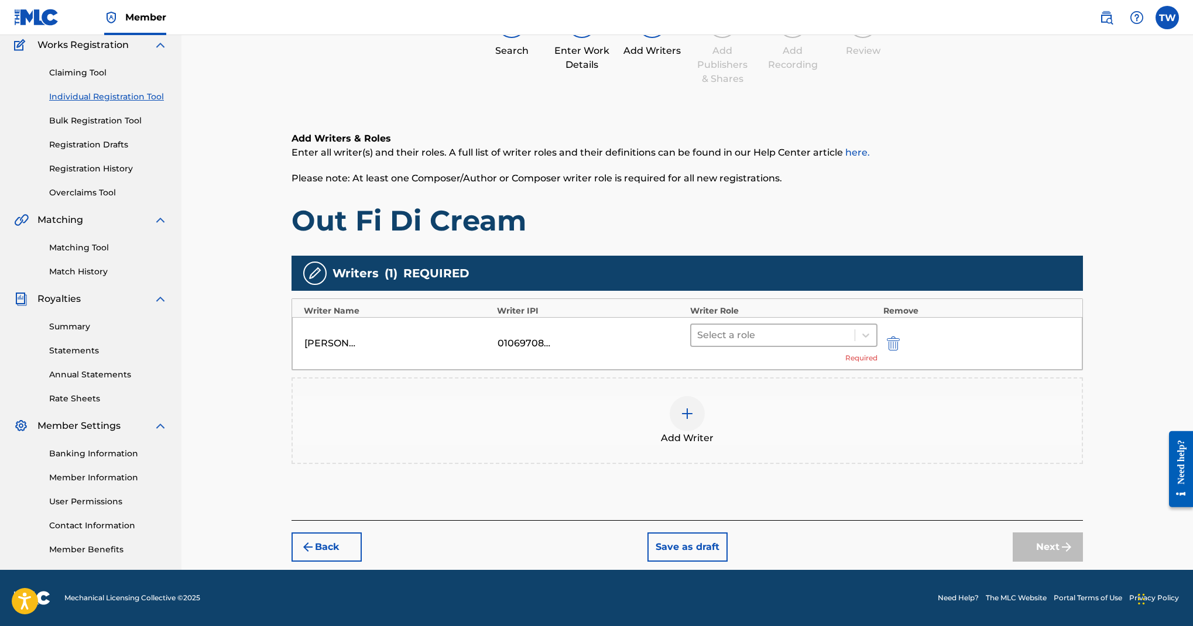
click at [817, 327] on div at bounding box center [773, 335] width 152 height 16
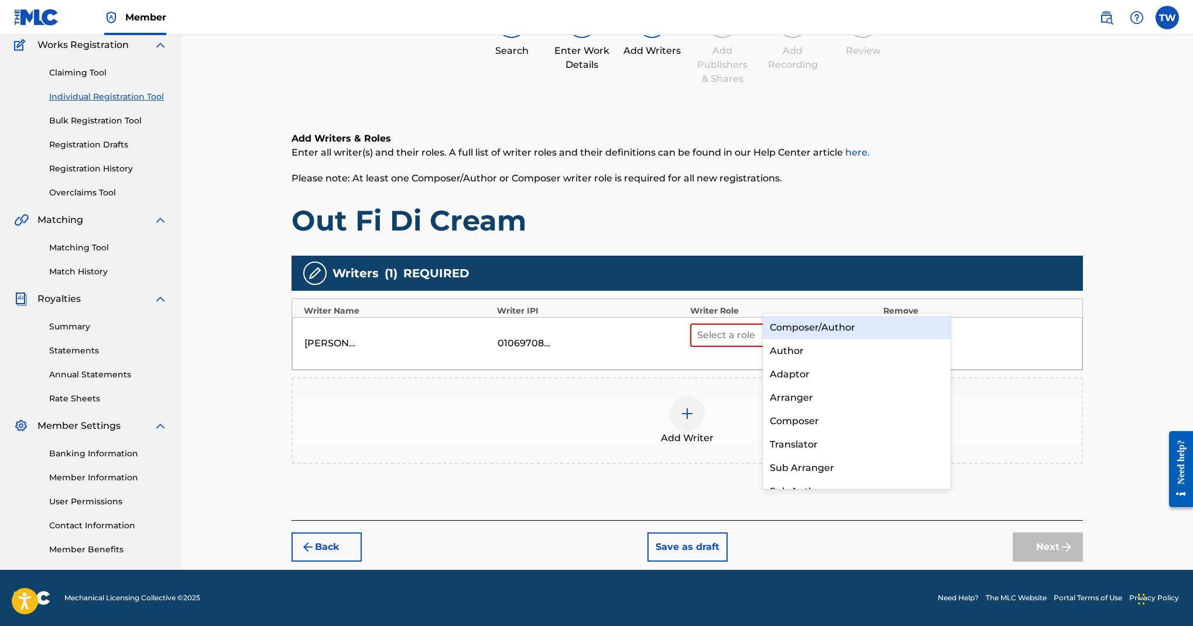
click at [820, 329] on div "Composer/Author" at bounding box center [857, 327] width 188 height 23
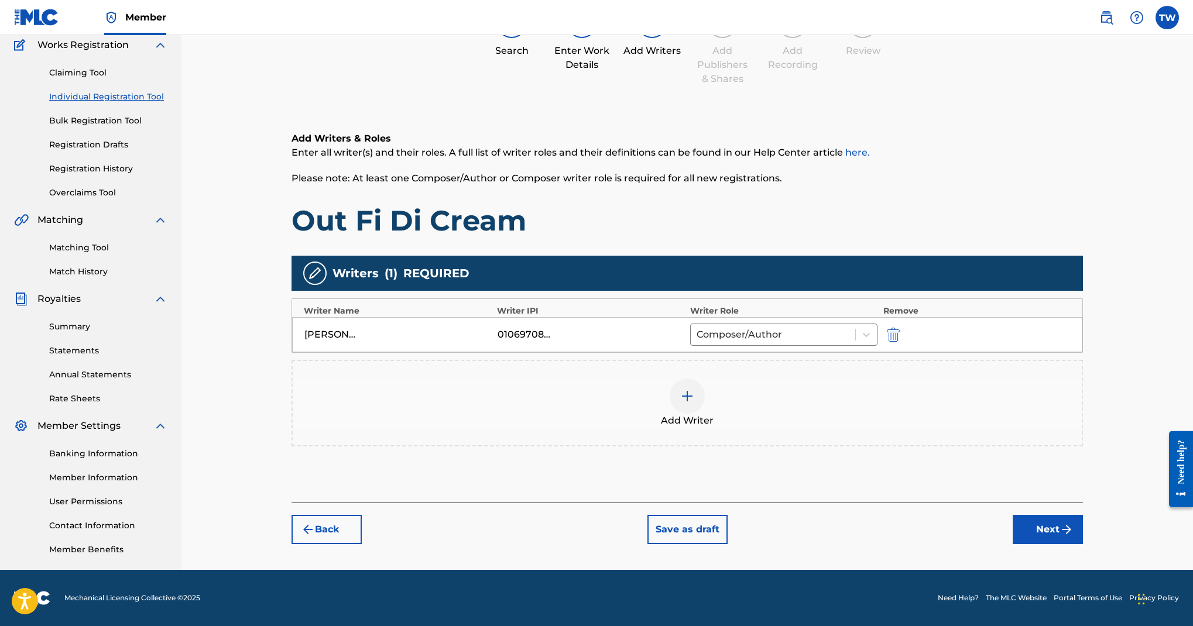
scroll to position [438, 0]
click at [1067, 520] on button "Next" at bounding box center [1048, 529] width 70 height 29
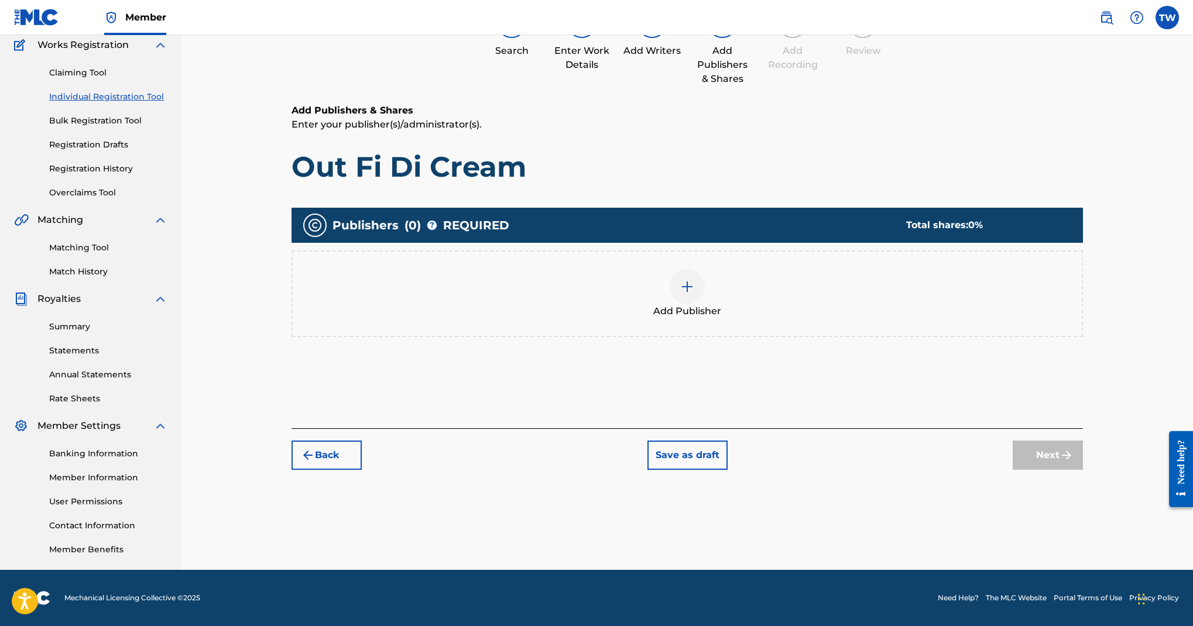
scroll to position [368, 0]
click at [694, 280] on img at bounding box center [687, 287] width 14 height 14
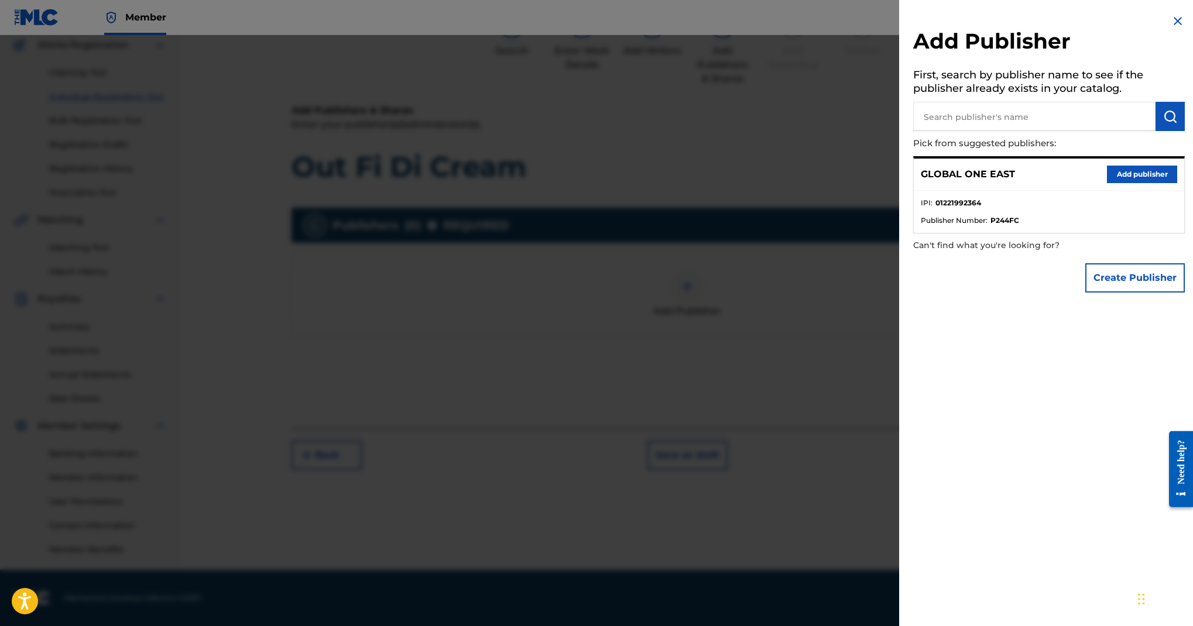
click at [1107, 183] on button "Add publisher" at bounding box center [1142, 175] width 70 height 18
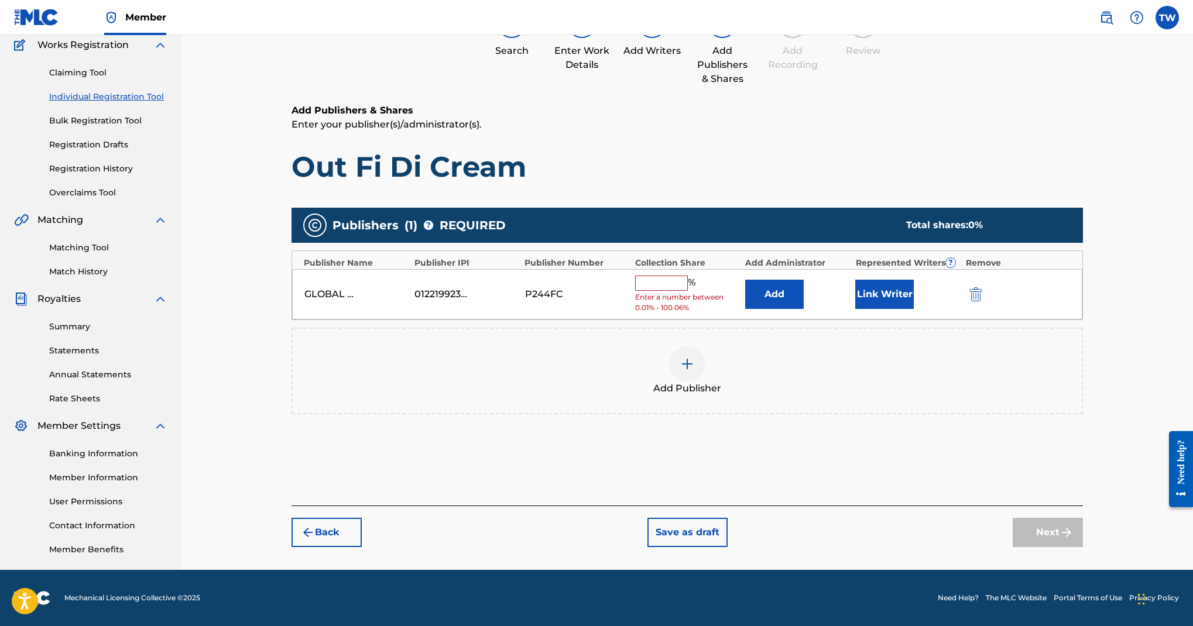
click at [688, 276] on input "text" at bounding box center [661, 283] width 53 height 15
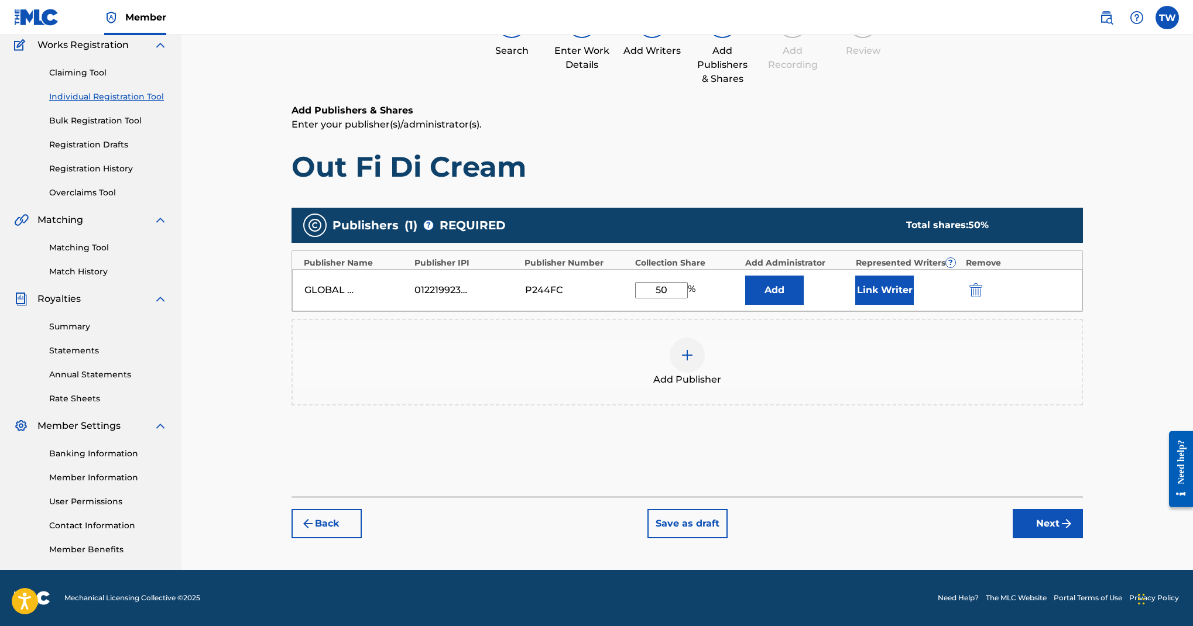
type input "50"
click at [914, 276] on button "Link Writer" at bounding box center [884, 290] width 59 height 29
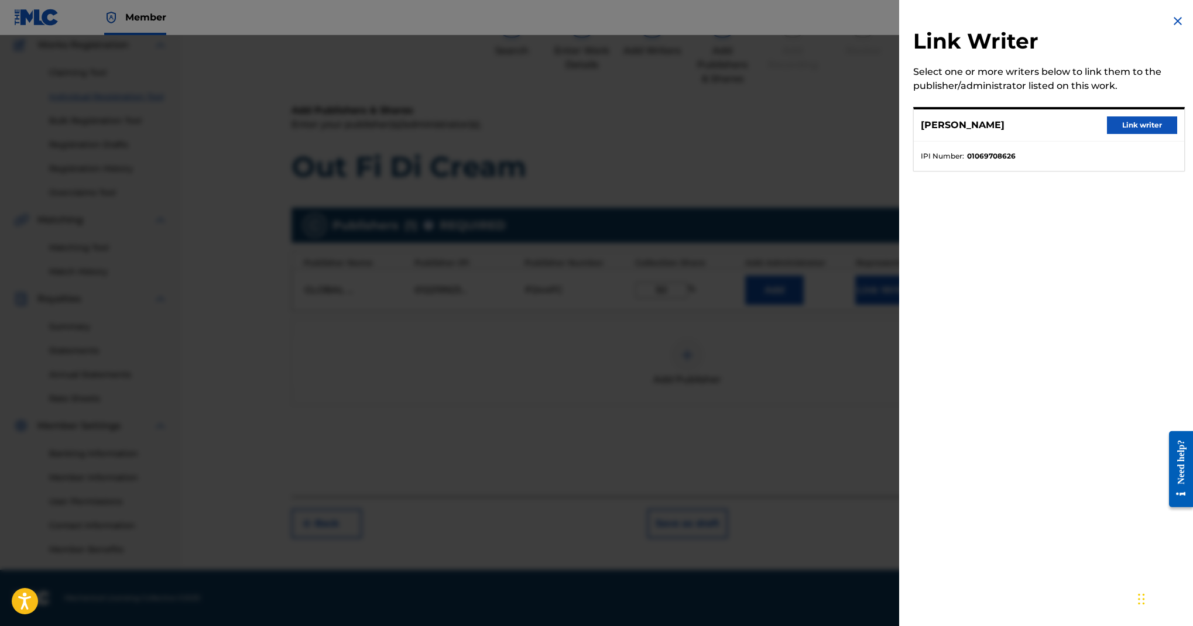
click at [1107, 134] on button "Link writer" at bounding box center [1142, 126] width 70 height 18
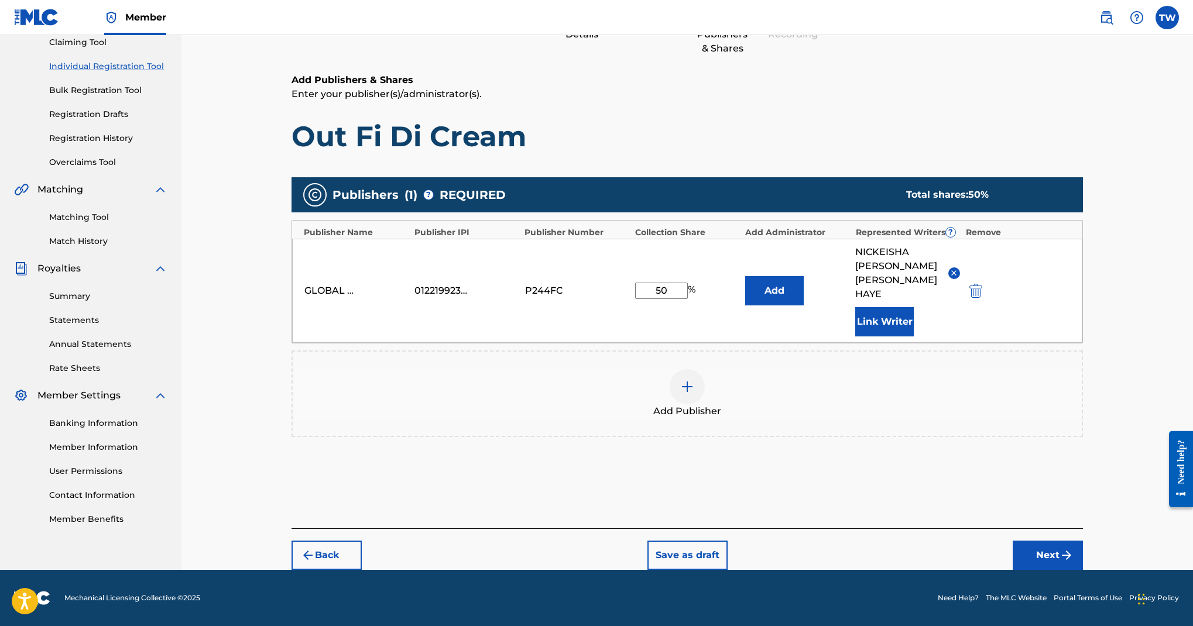
click at [1083, 541] on button "Next" at bounding box center [1048, 555] width 70 height 29
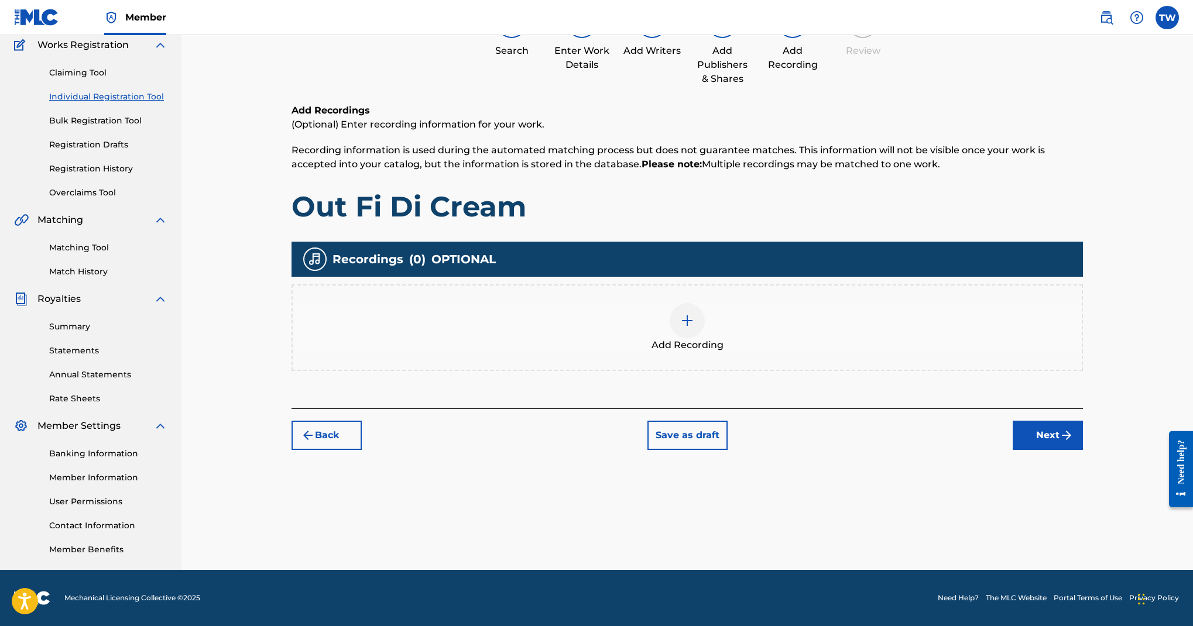
scroll to position [226, 0]
click at [694, 328] on img at bounding box center [687, 321] width 14 height 14
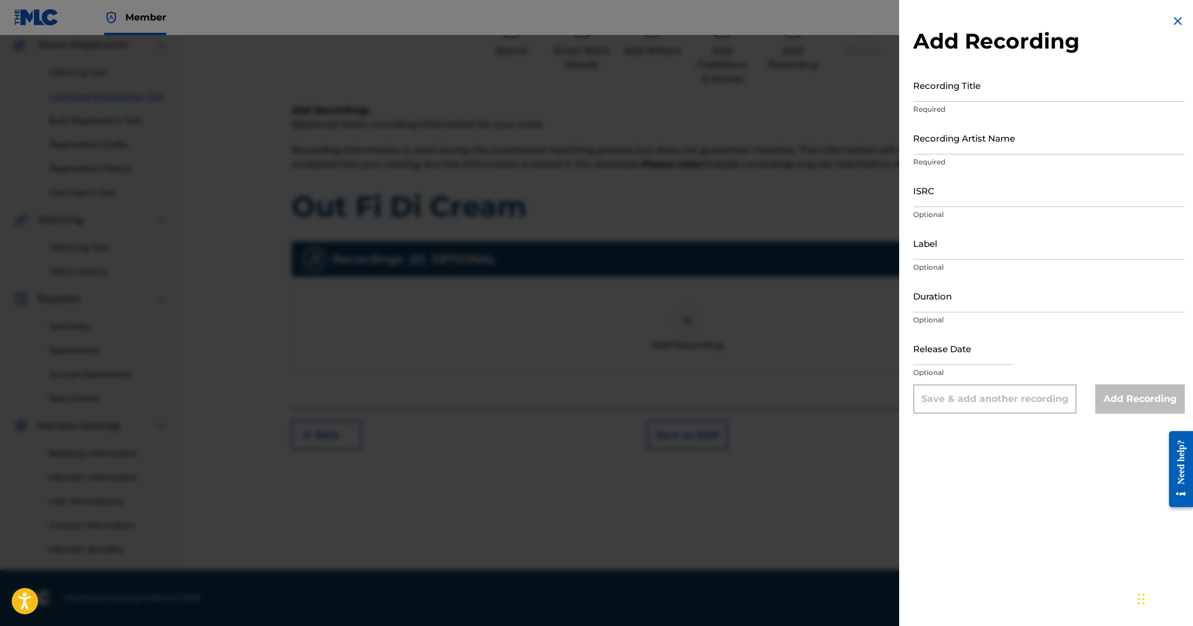
click at [913, 102] on input "Recording Title" at bounding box center [1049, 85] width 272 height 33
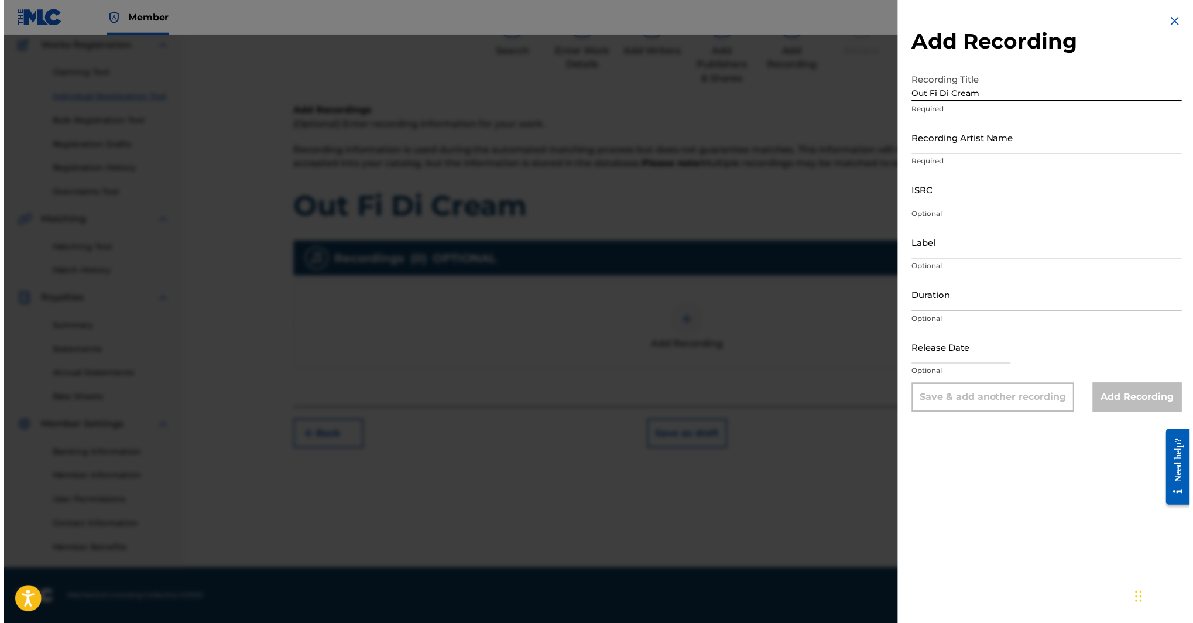
scroll to position [116, 0]
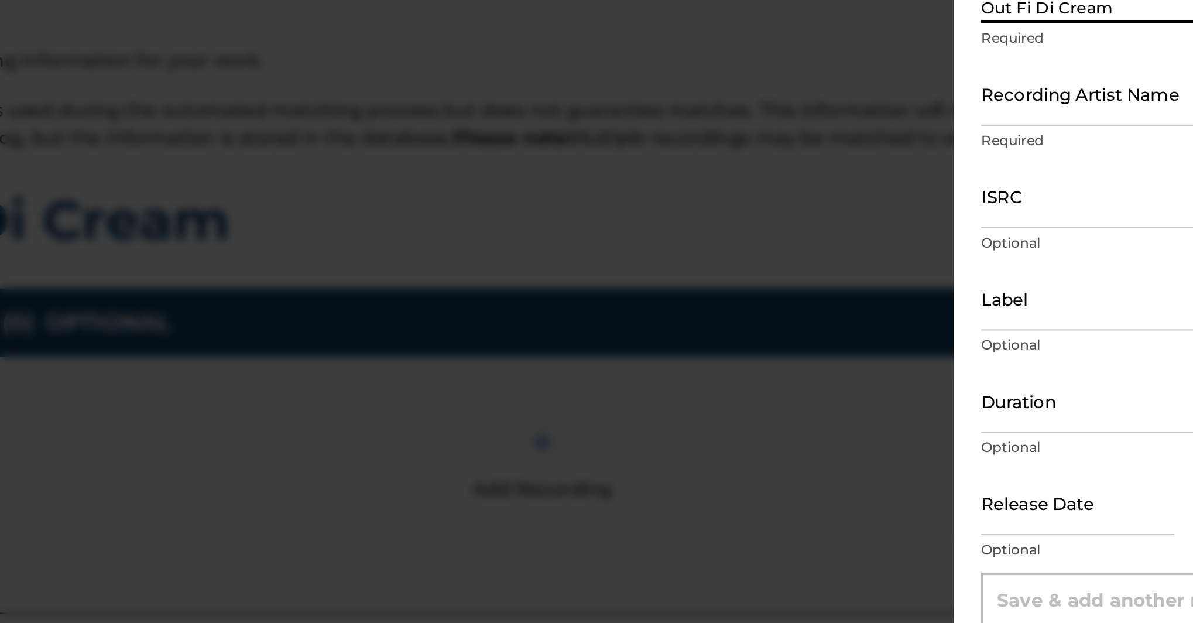
type input "Out Fi Di Cream"
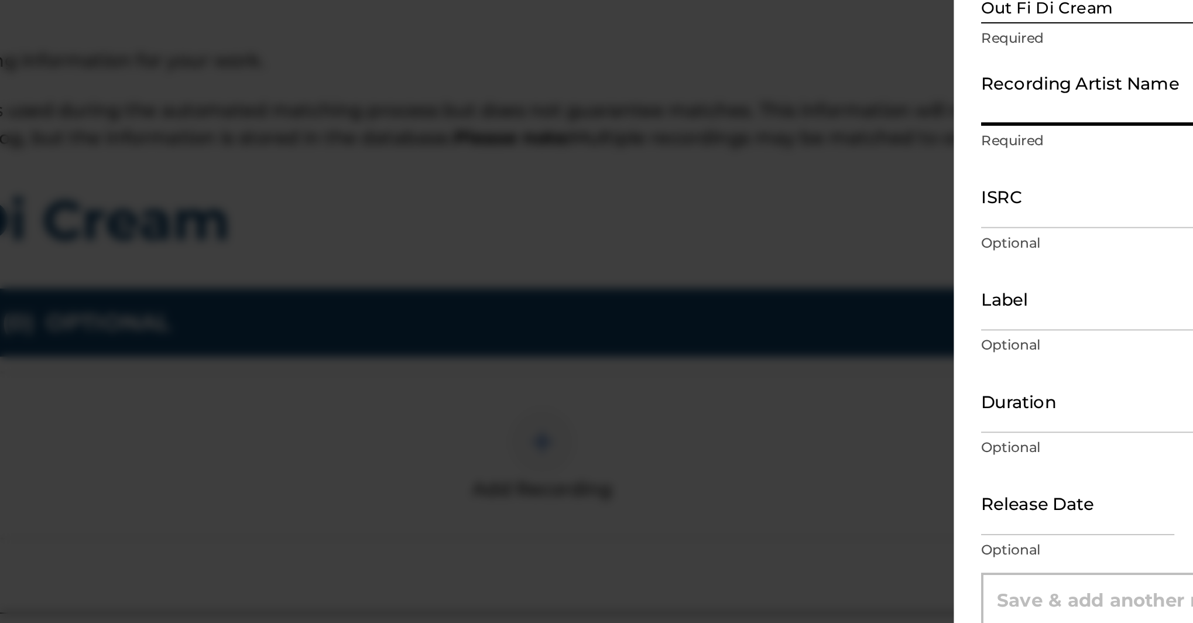
click at [913, 155] on input "Recording Artist Name" at bounding box center [1049, 137] width 272 height 33
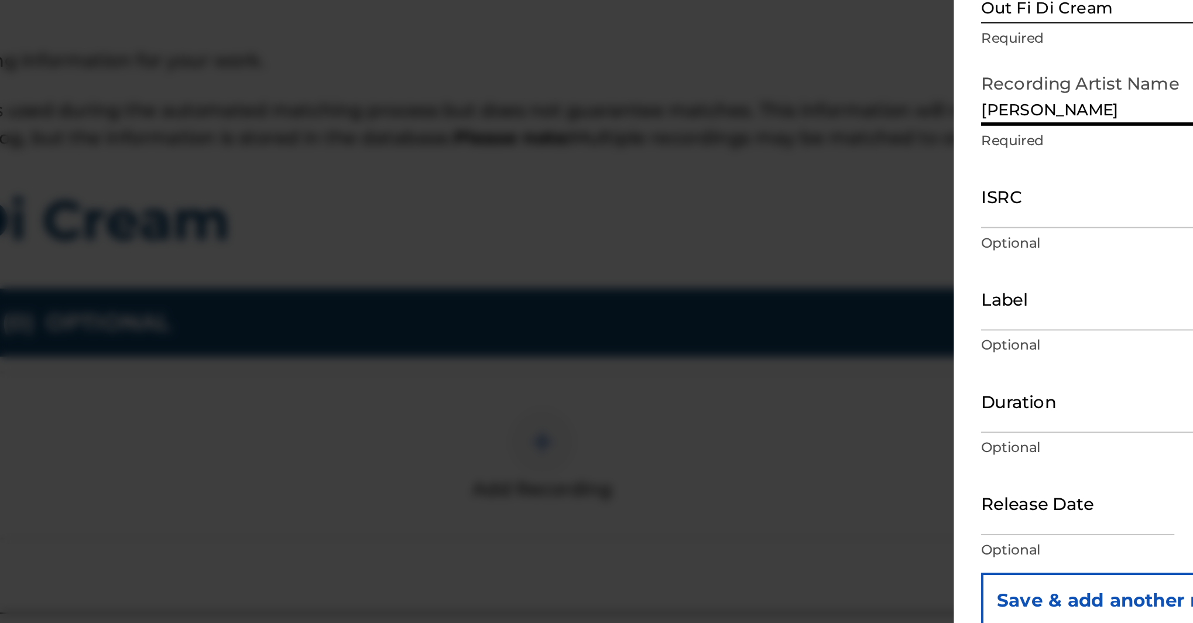
type input "Queen Nikki"
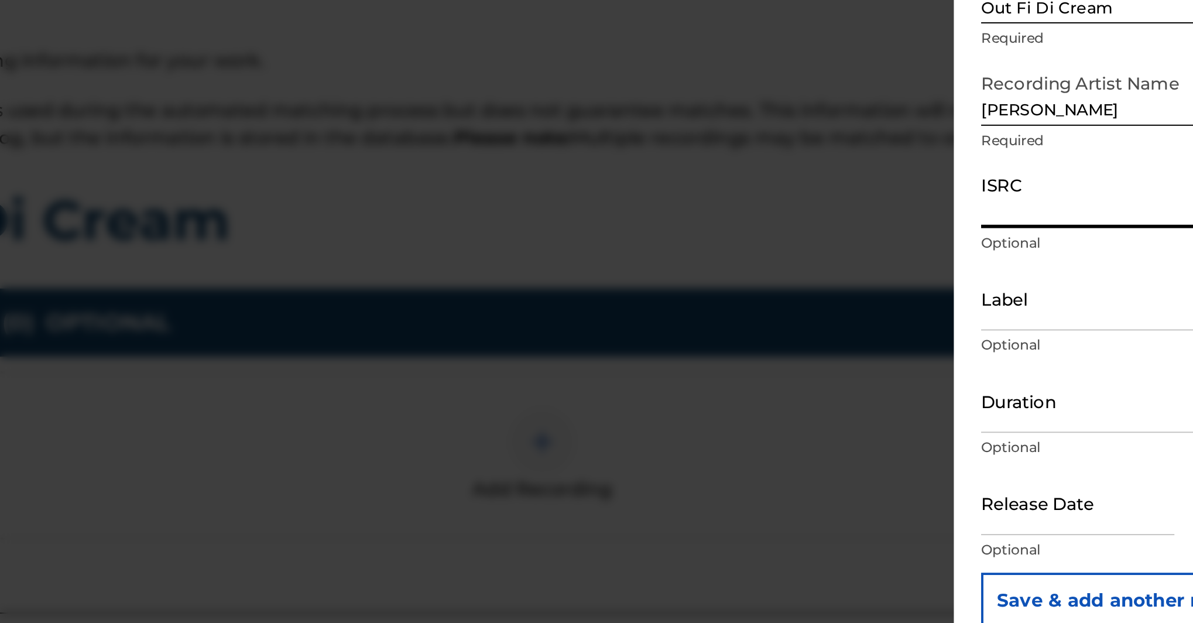
click at [913, 207] on input "ISRC" at bounding box center [1049, 190] width 272 height 33
paste input "GBLFP2309658"
type input "GBLFP2309658"
click at [913, 227] on input "Label" at bounding box center [1049, 243] width 272 height 33
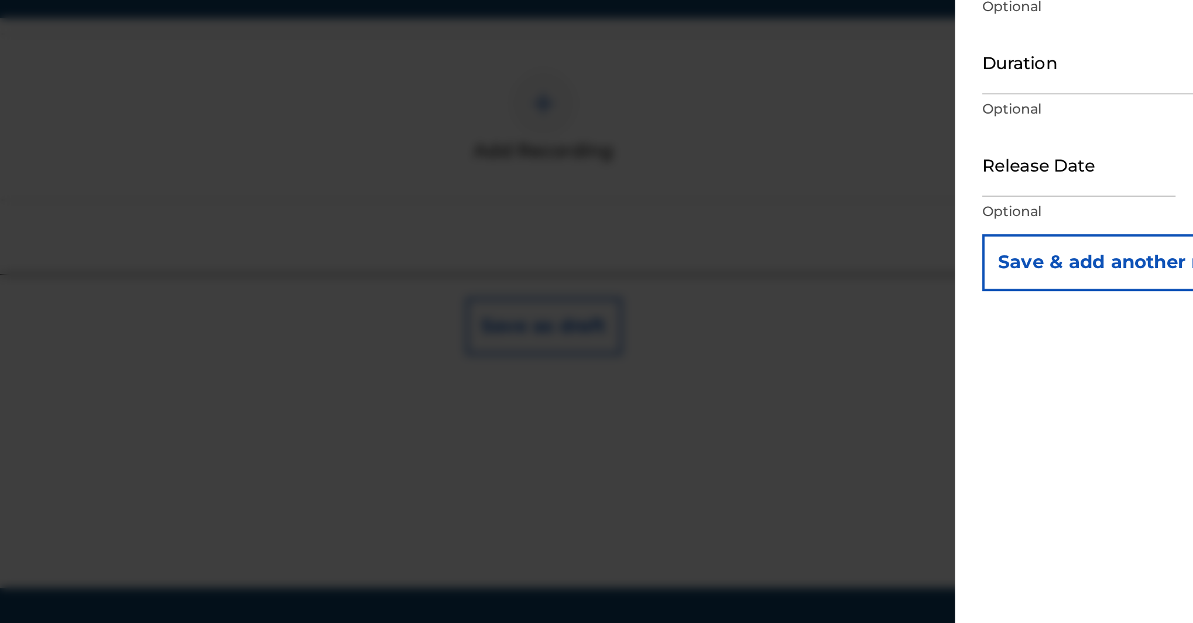
type input "One East Records"
click at [913, 332] on input "text" at bounding box center [963, 348] width 100 height 33
select select "8"
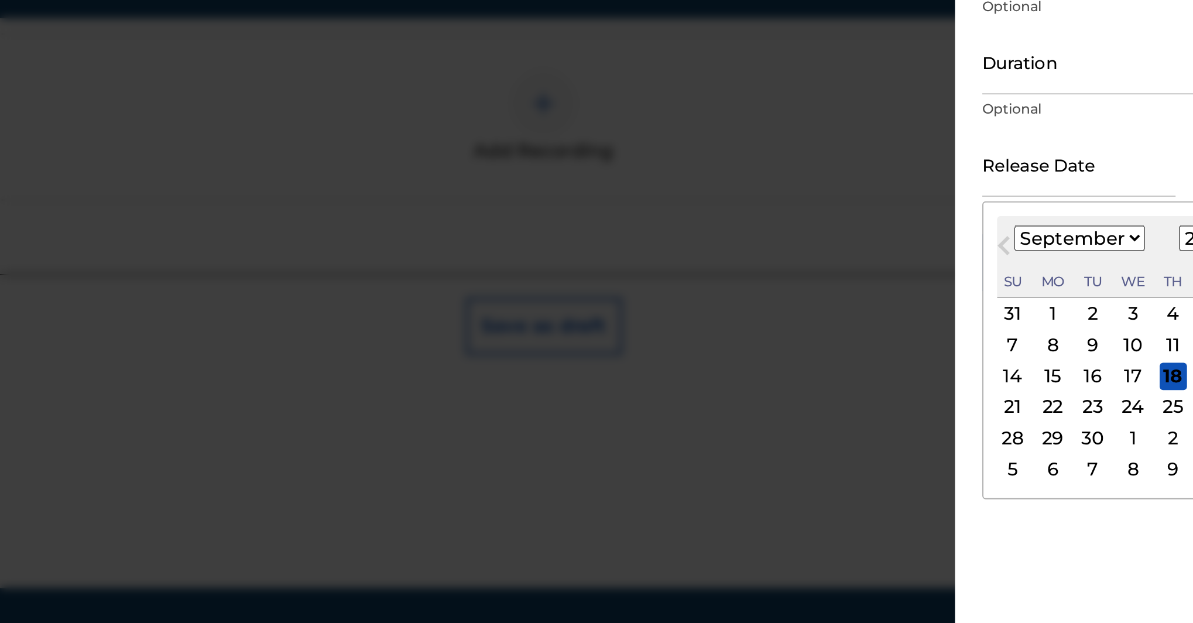
scroll to position [280, 0]
select select "2023"
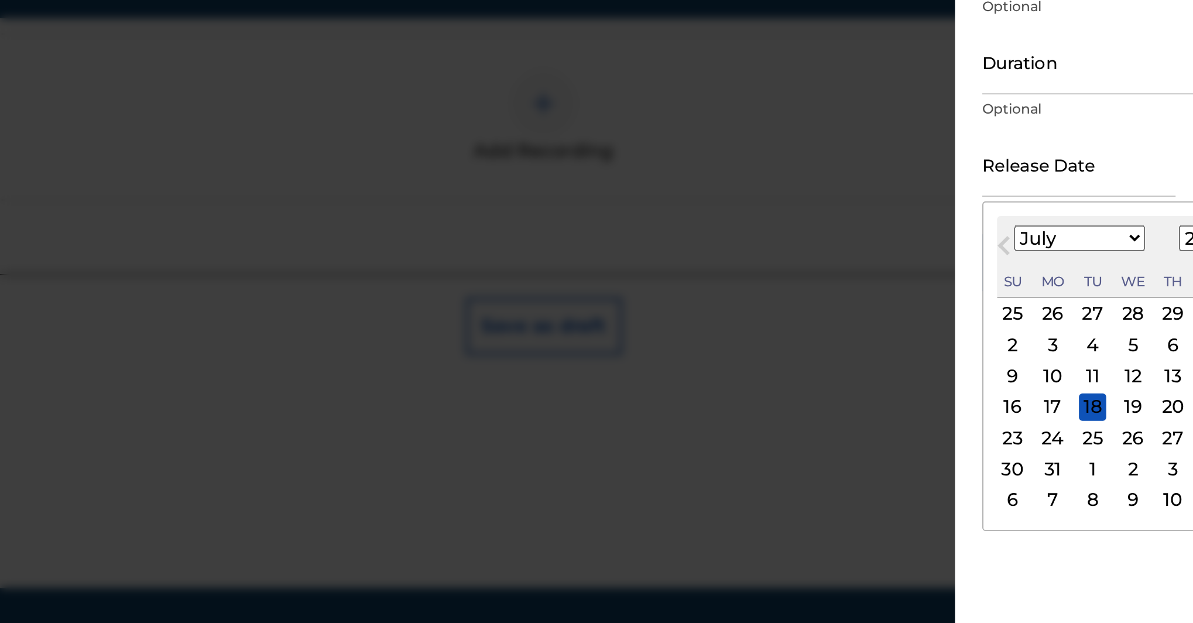
select select "5"
click at [1025, 434] on div "9" at bounding box center [1032, 441] width 14 height 14
type input "June 9 2023"
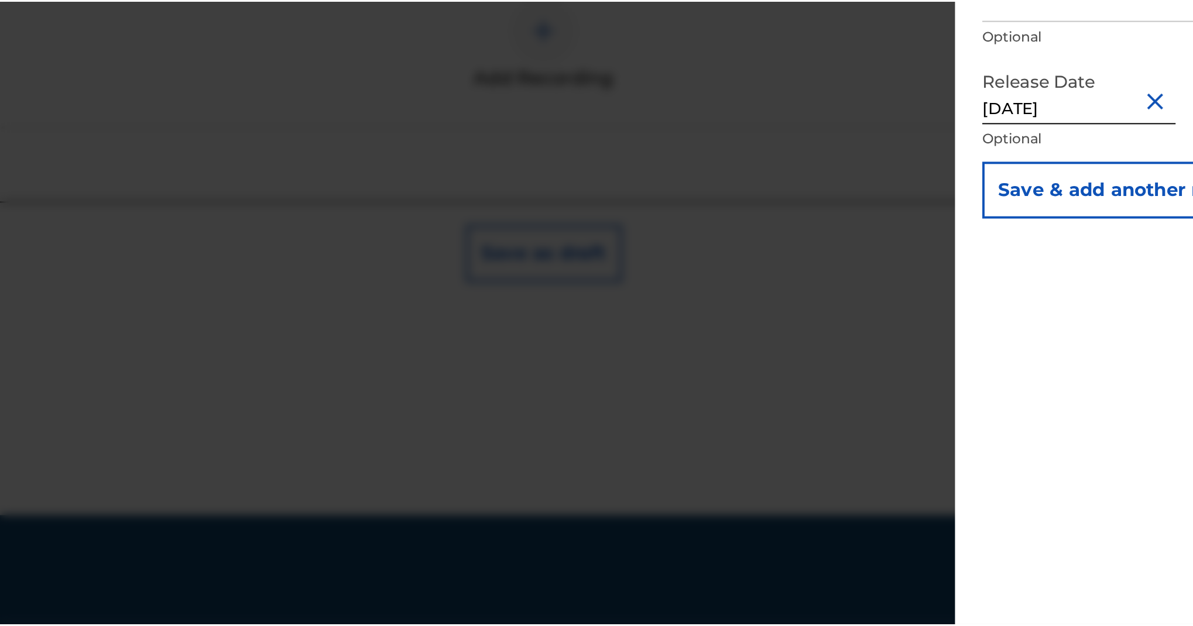
scroll to position [393, 0]
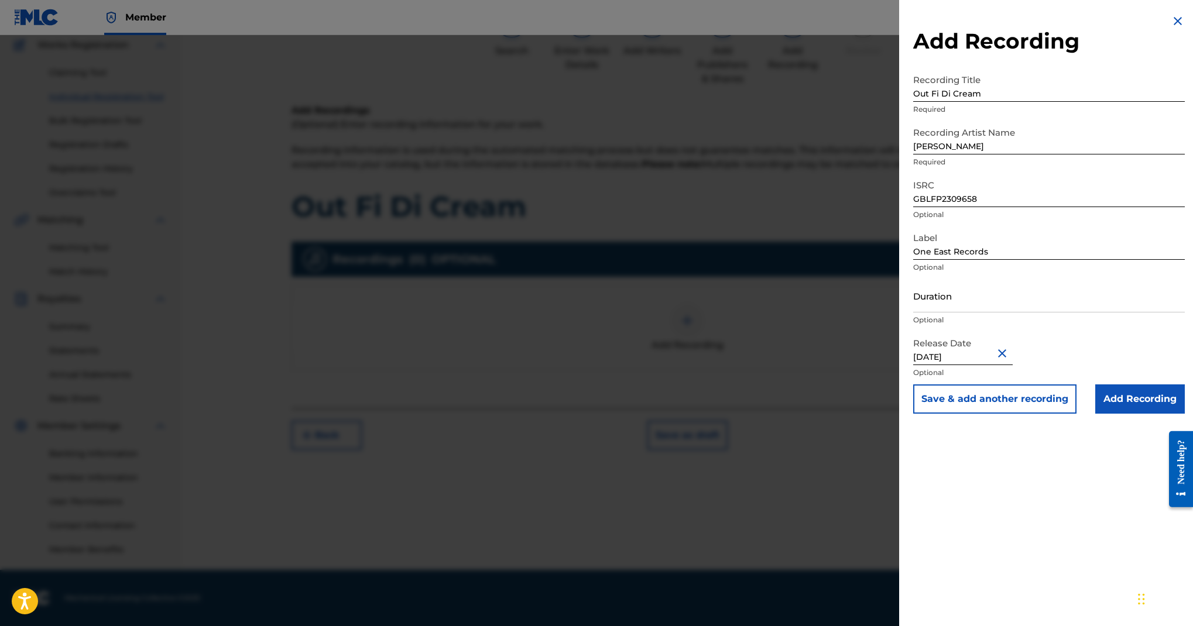
click at [1110, 414] on input "Add Recording" at bounding box center [1140, 399] width 90 height 29
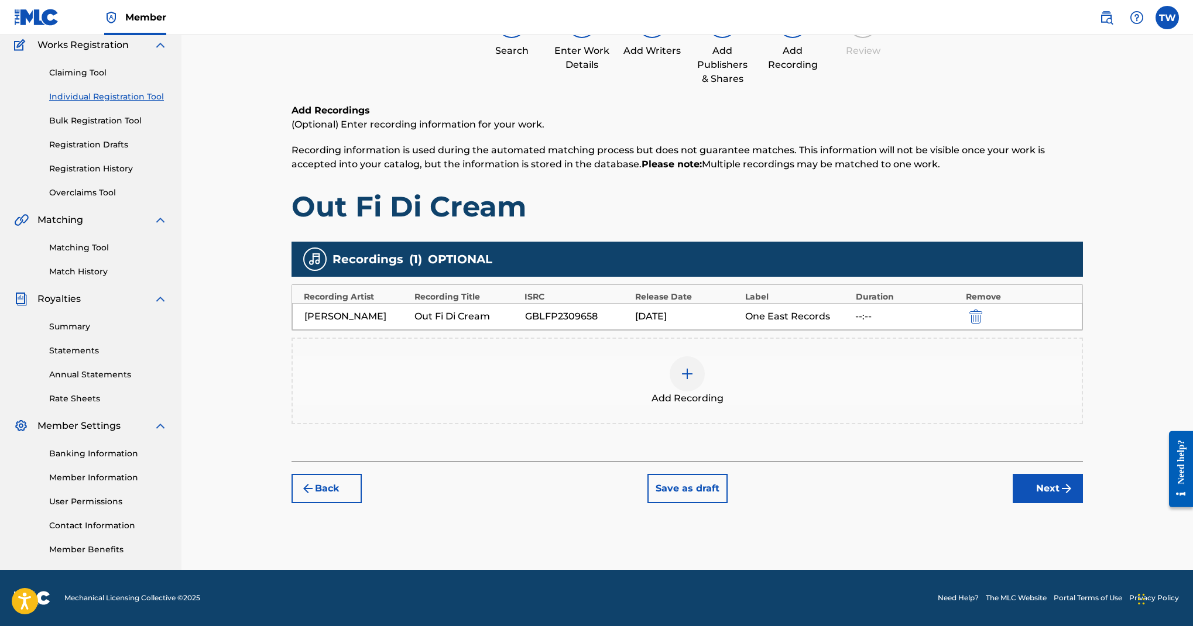
click at [1082, 504] on button "Next" at bounding box center [1048, 488] width 70 height 29
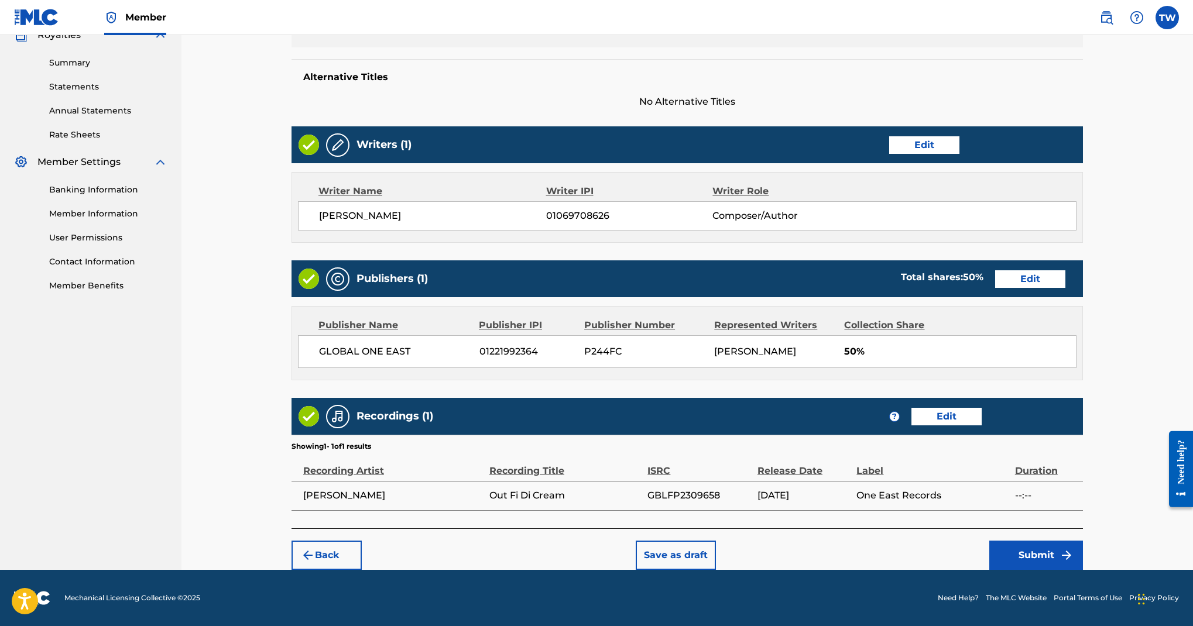
scroll to position [963, 0]
click at [1080, 541] on button "Submit" at bounding box center [1037, 555] width 94 height 29
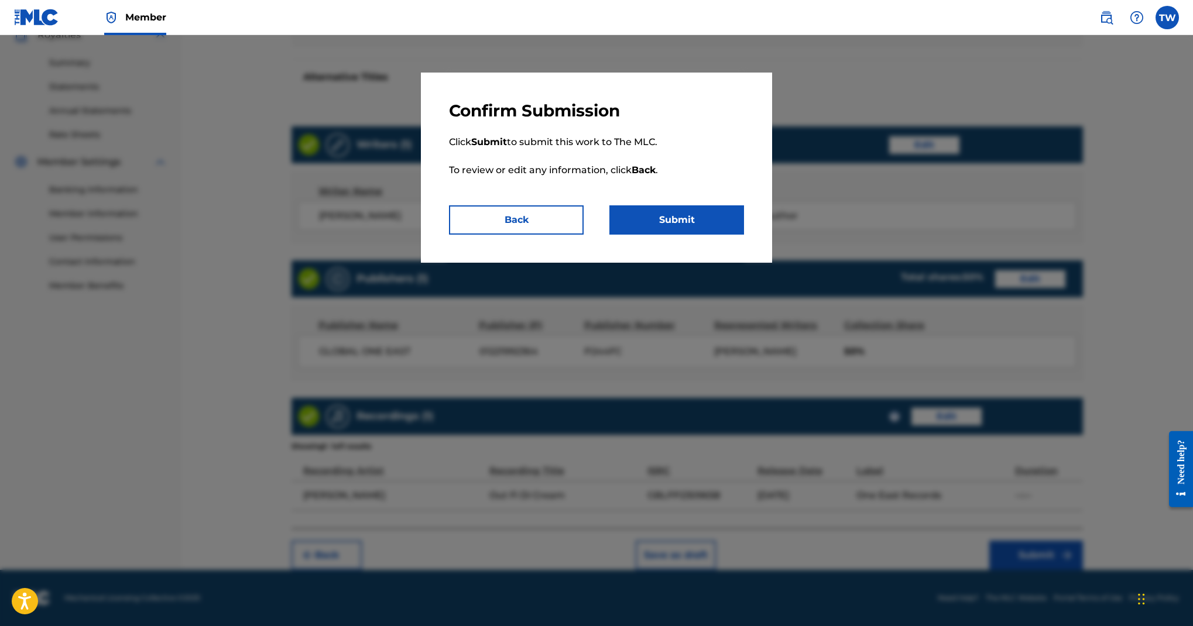
click at [532, 235] on button "Back" at bounding box center [516, 220] width 135 height 29
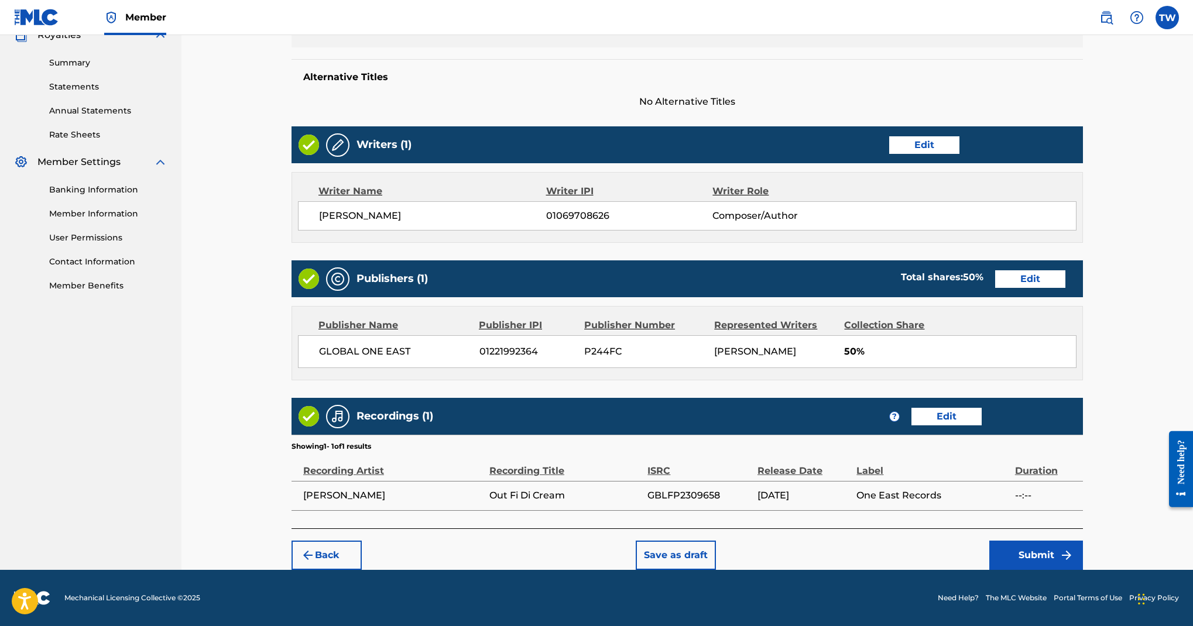
click at [1083, 541] on button "Submit" at bounding box center [1037, 555] width 94 height 29
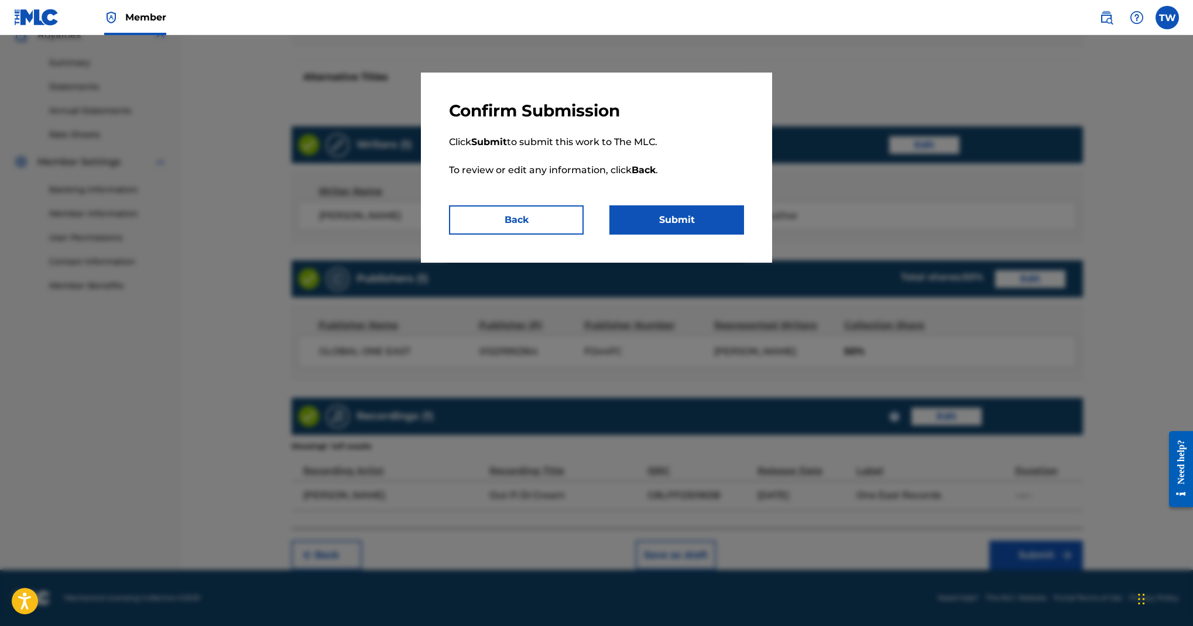
click at [740, 235] on button "Submit" at bounding box center [677, 220] width 135 height 29
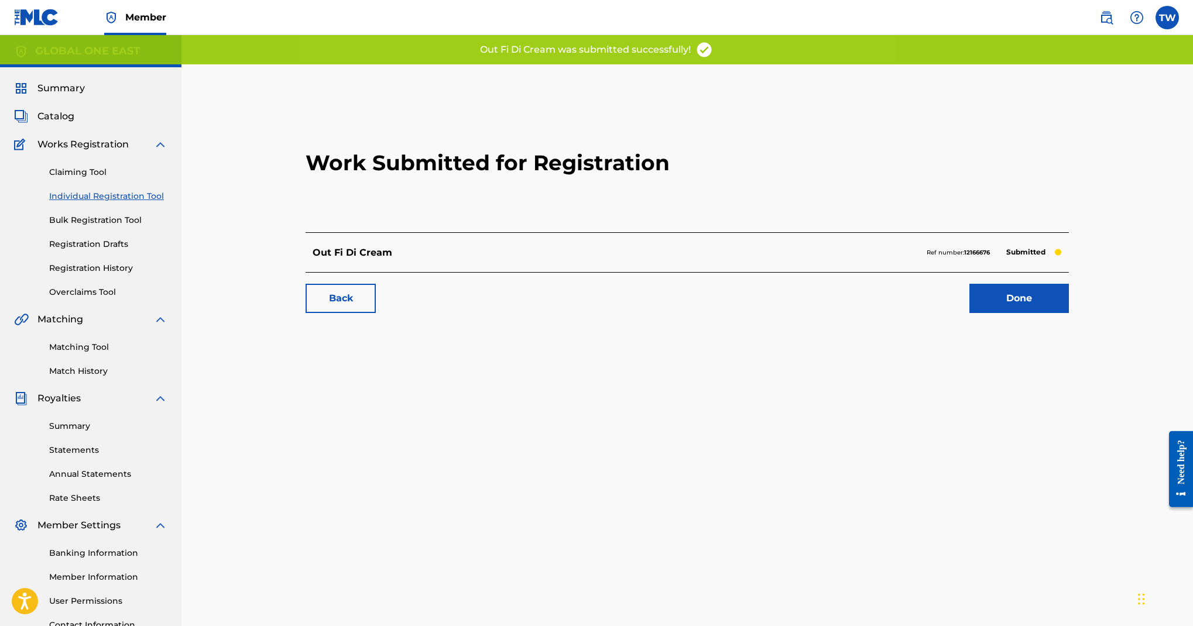
click at [1005, 313] on link "Done" at bounding box center [1020, 298] width 100 height 29
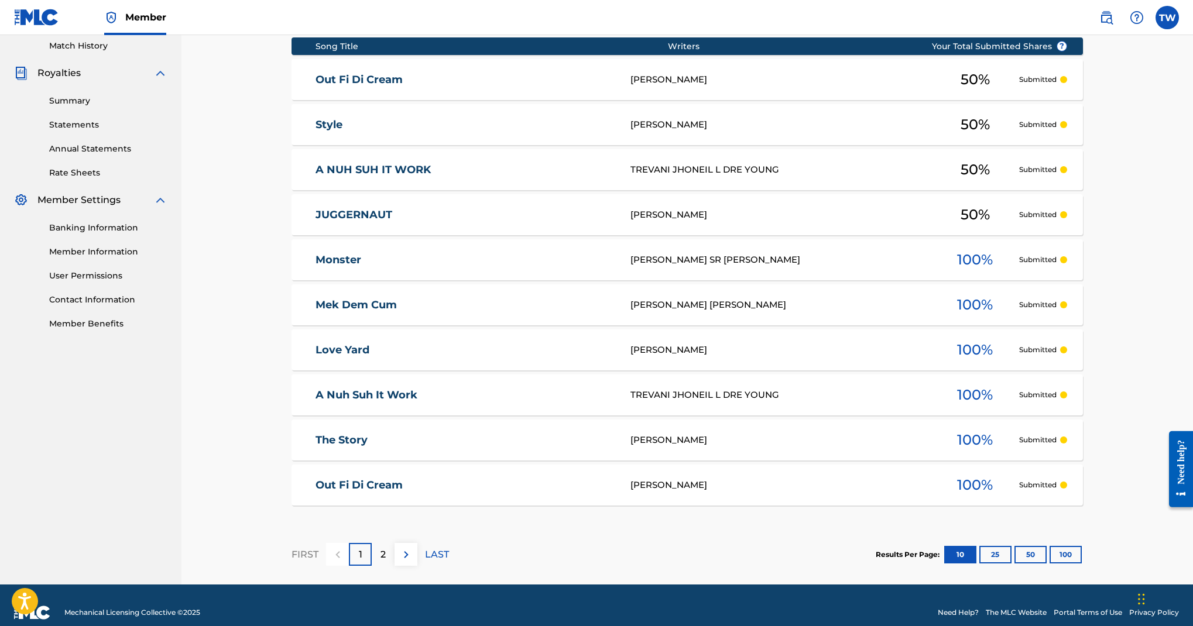
scroll to position [337, 0]
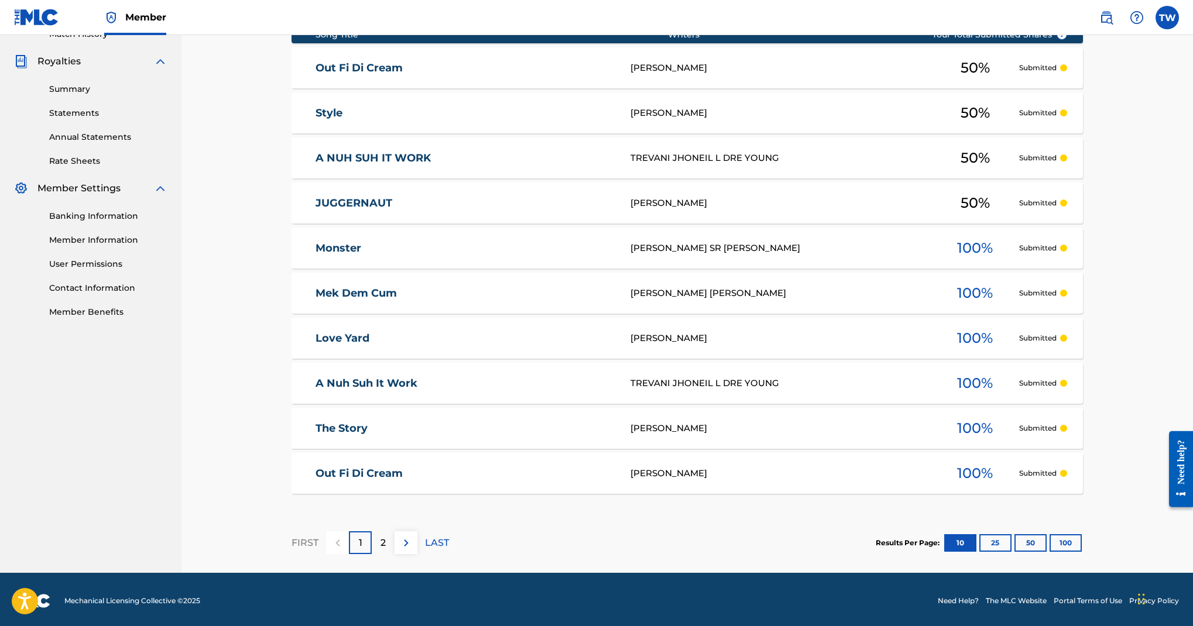
click at [734, 165] on div "TREVANI JHONEIL L DRE YOUNG" at bounding box center [781, 158] width 301 height 13
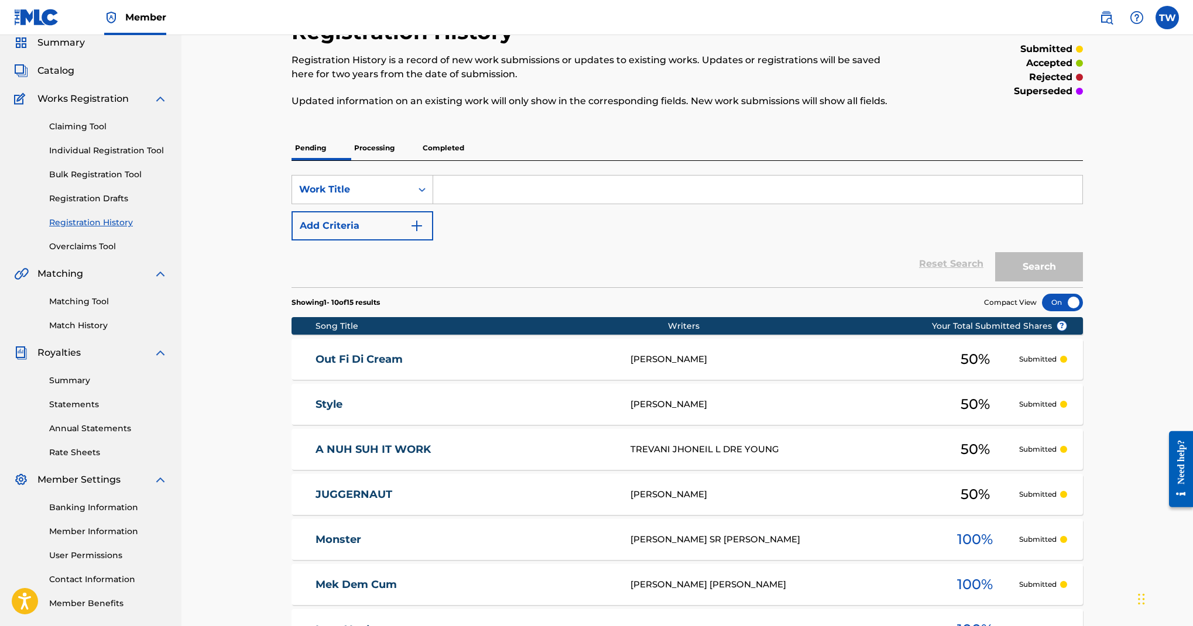
scroll to position [35, 0]
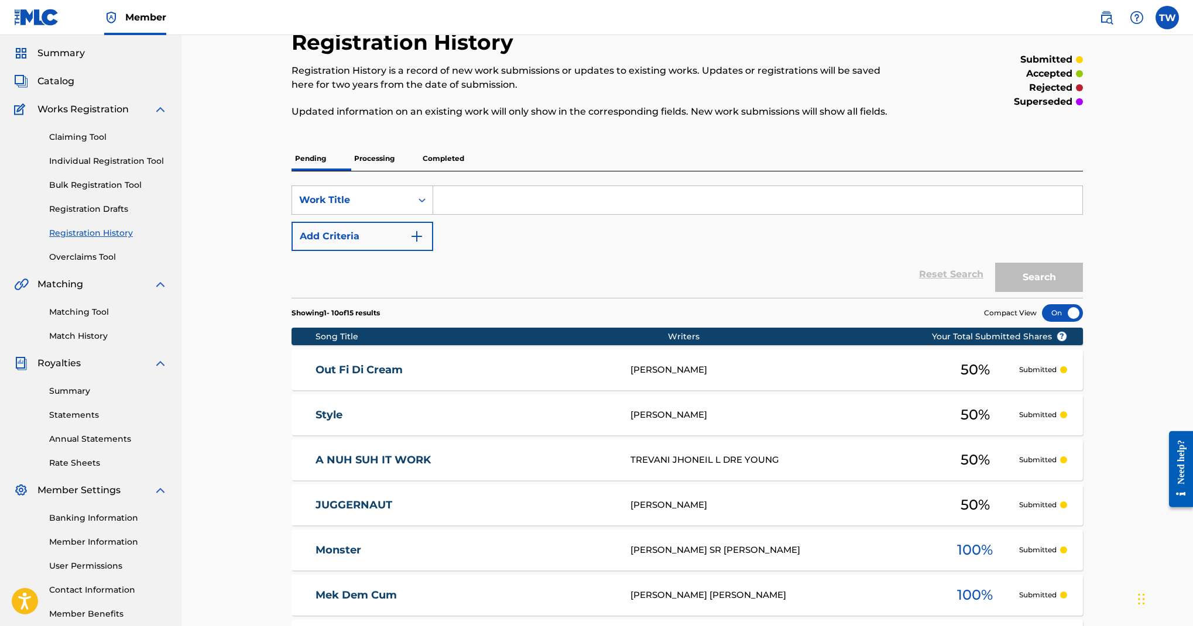
click at [164, 167] on link "Individual Registration Tool" at bounding box center [108, 161] width 118 height 12
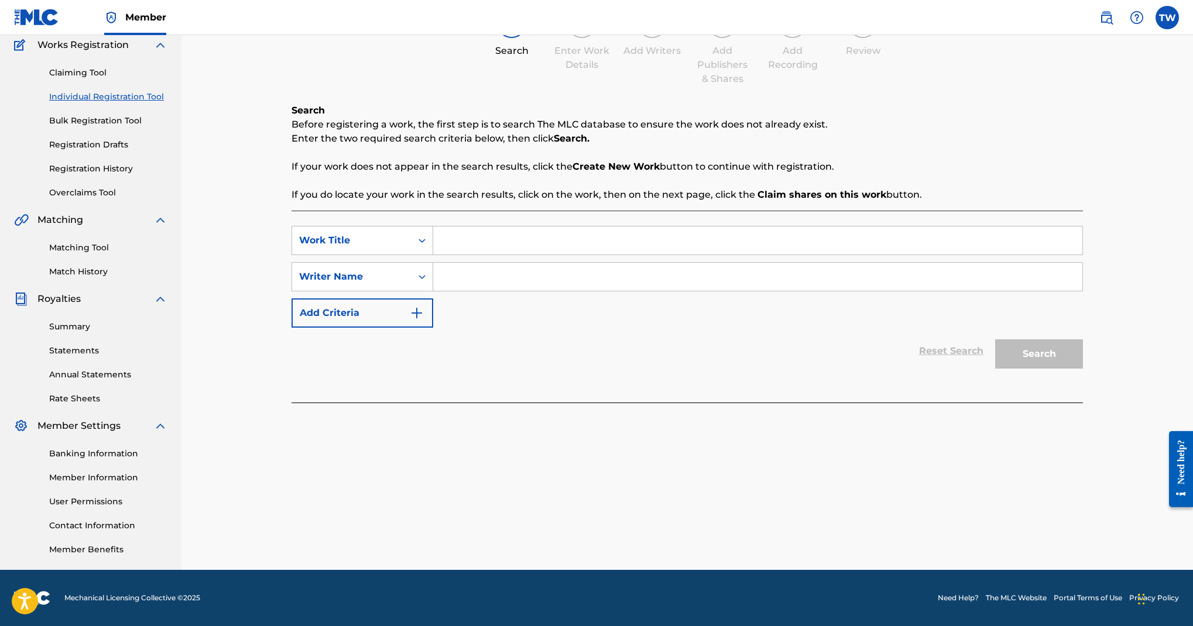
scroll to position [255, 0]
click at [749, 227] on input "Search Form" at bounding box center [757, 241] width 649 height 28
paste input "Mek Dem Cum"
type input "Mek Dem Cum"
click at [775, 288] on input "Search Form" at bounding box center [757, 277] width 649 height 28
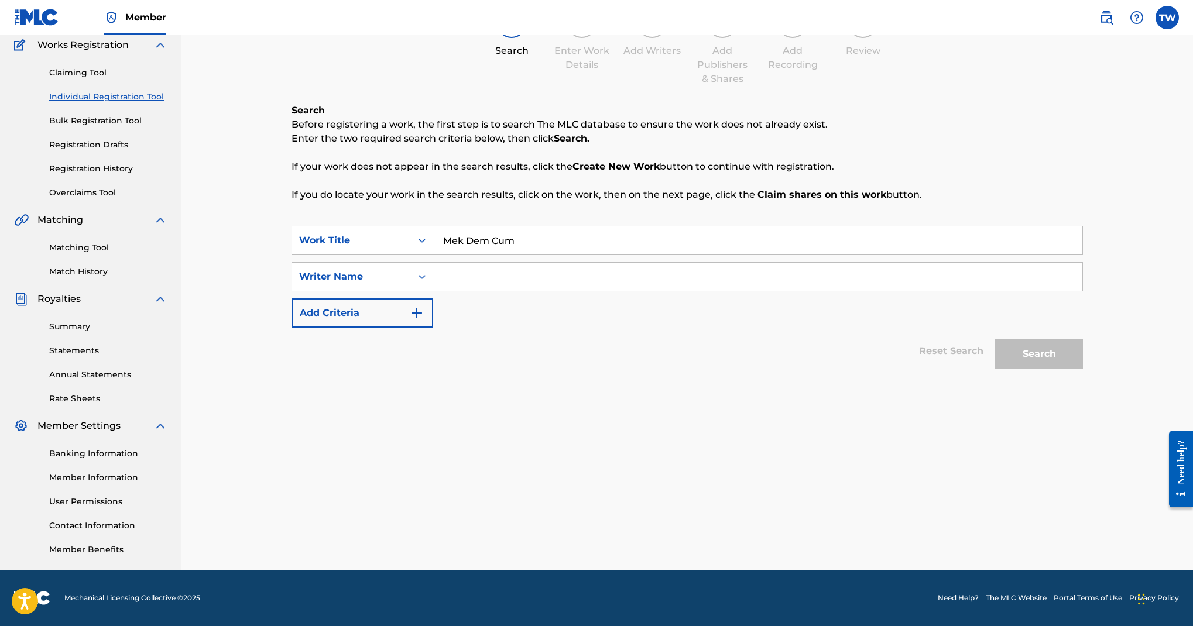
paste input "00642005099"
type input "00642005099"
click at [1053, 340] on button "Search" at bounding box center [1039, 354] width 88 height 29
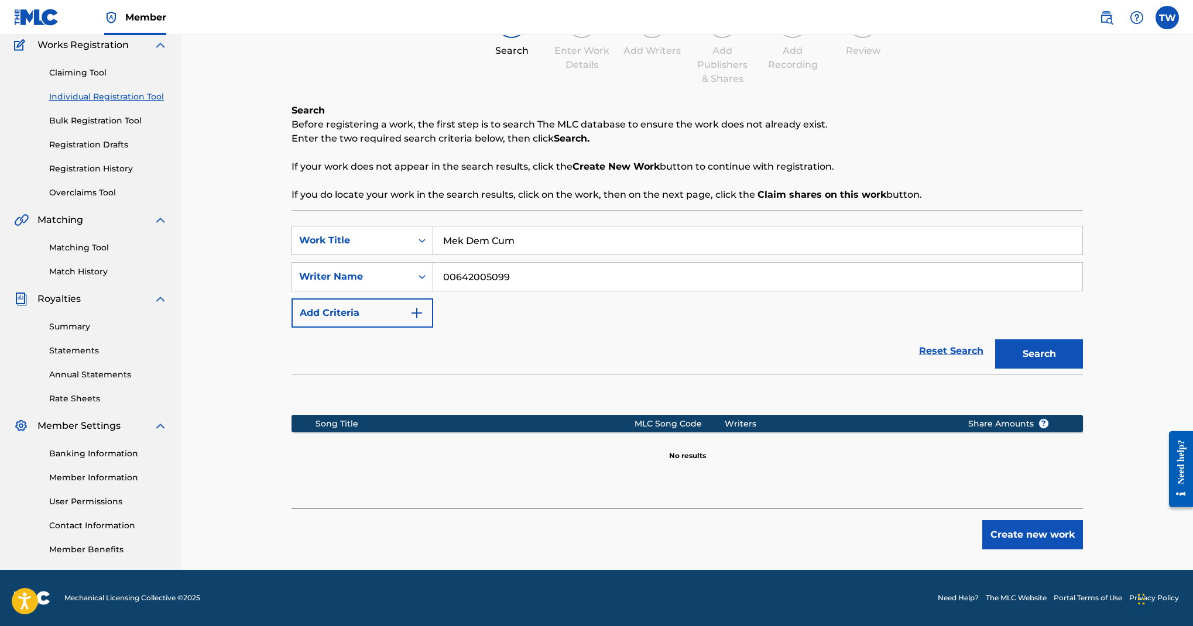
scroll to position [513, 0]
click at [1097, 497] on div "Register Work Search Enter Work Details Add Writers Add Publishers & Shares Add…" at bounding box center [688, 267] width 820 height 605
click at [1083, 521] on button "Create new work" at bounding box center [1032, 535] width 101 height 29
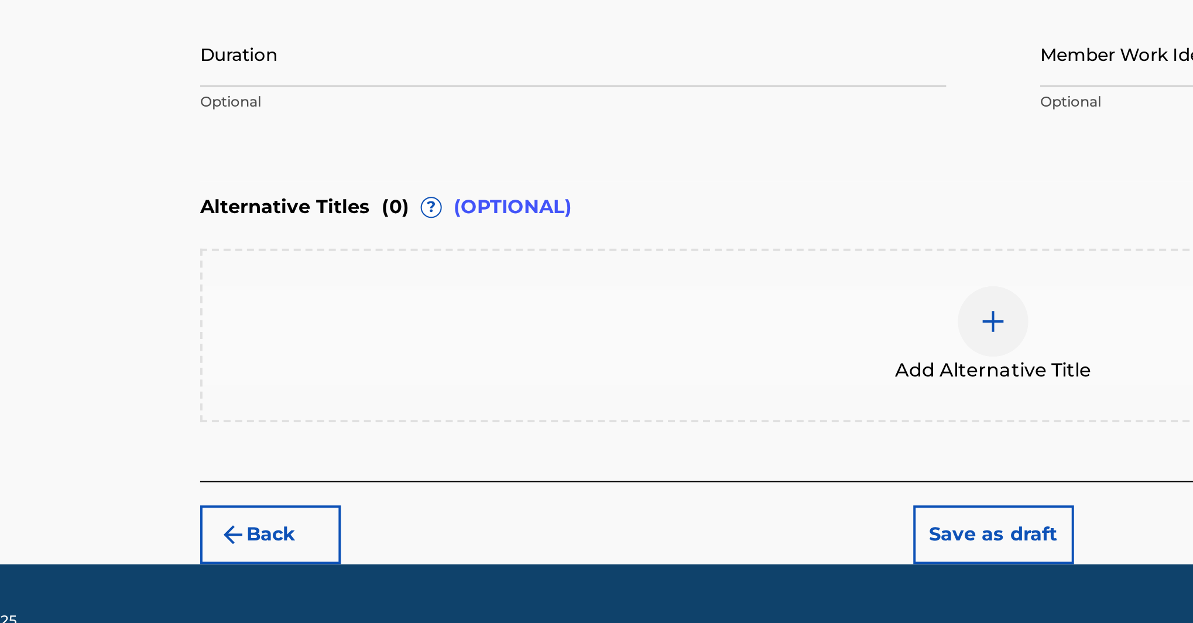
scroll to position [93, 0]
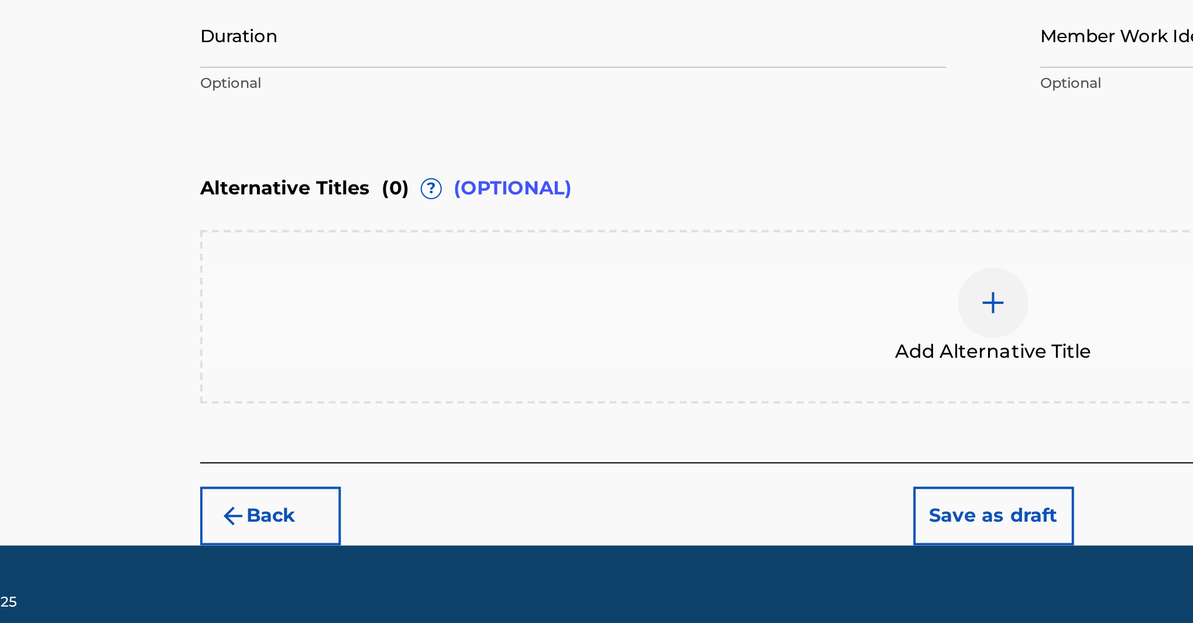
click at [292, 262] on div at bounding box center [478, 269] width 372 height 15
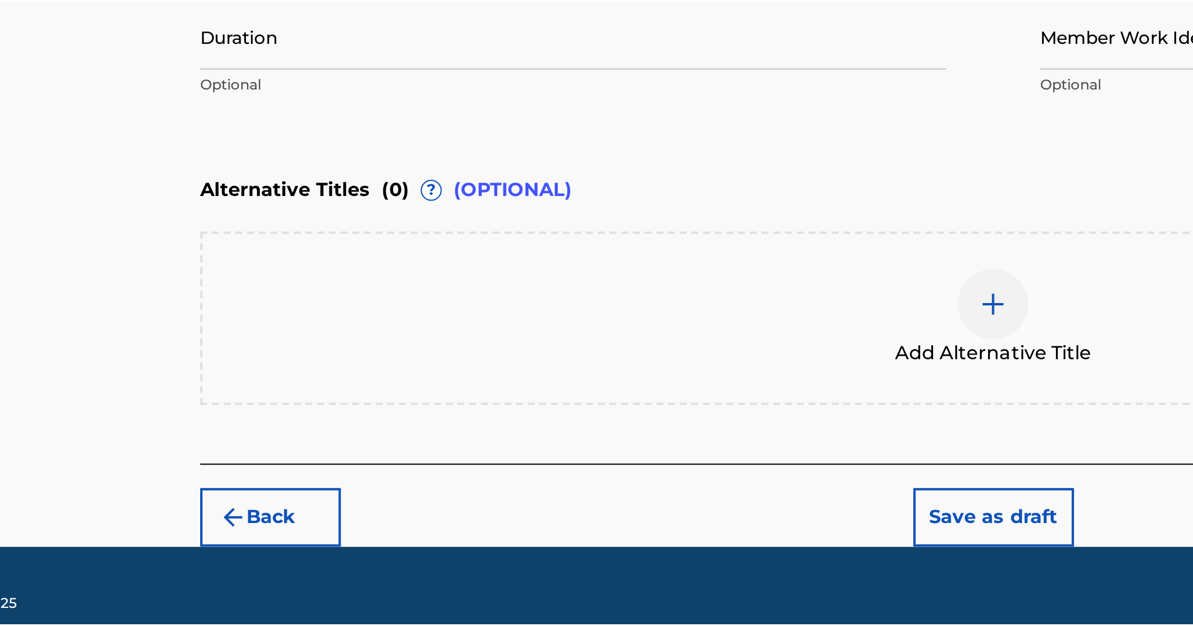
scroll to position [252, 0]
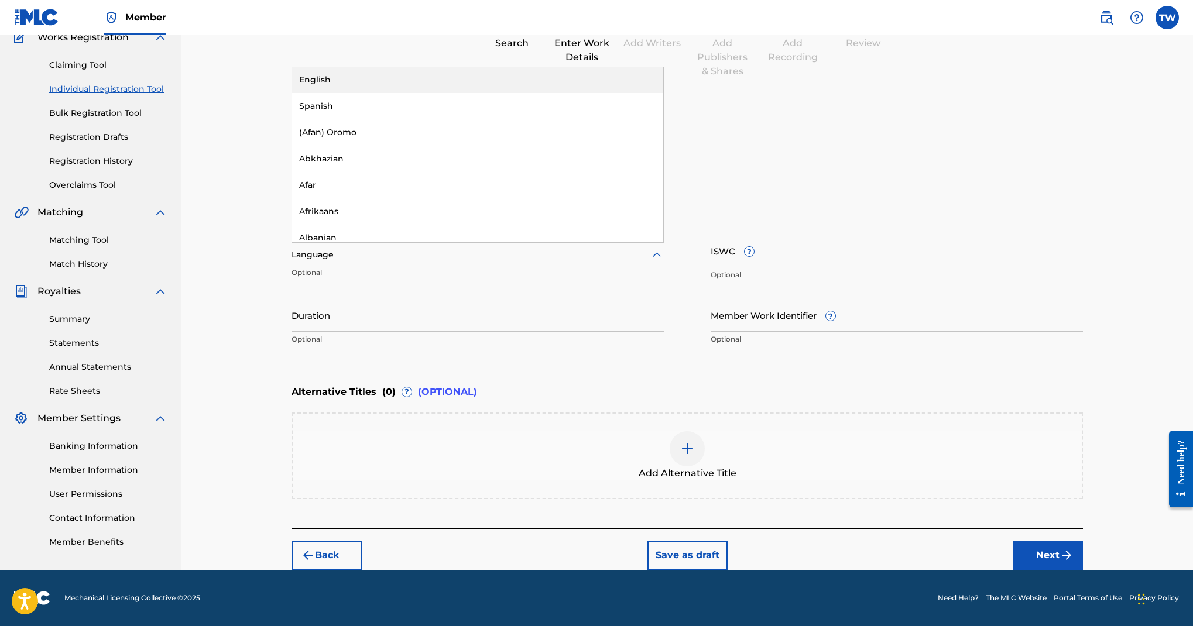
click at [504, 93] on div "English" at bounding box center [477, 80] width 371 height 26
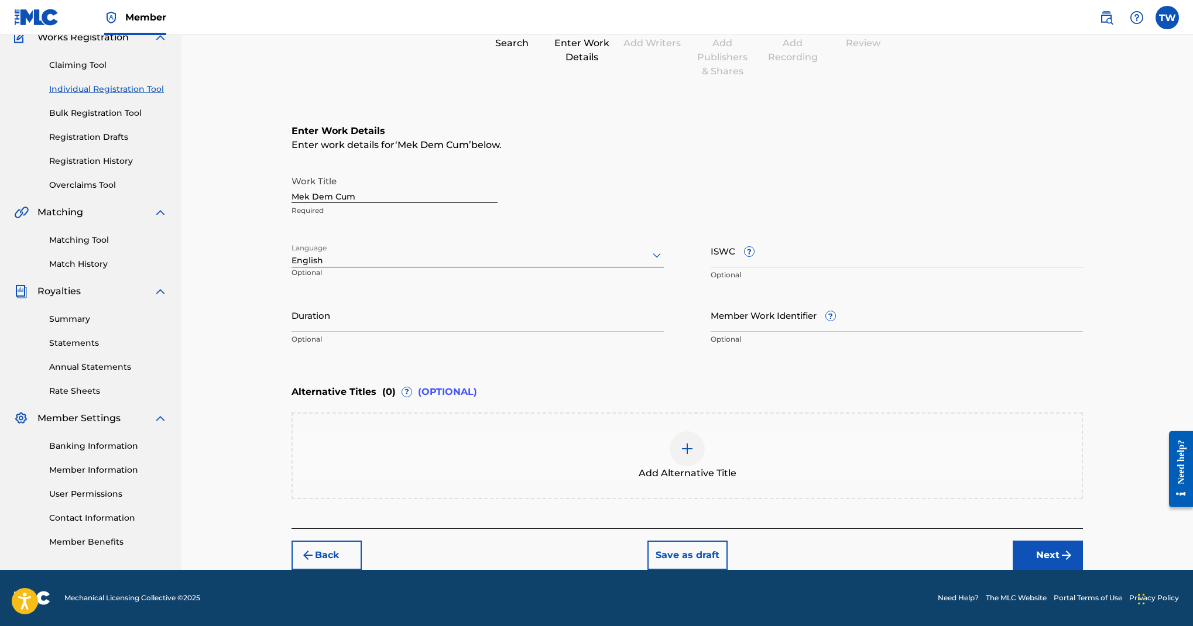
click at [1083, 541] on button "Next" at bounding box center [1048, 555] width 70 height 29
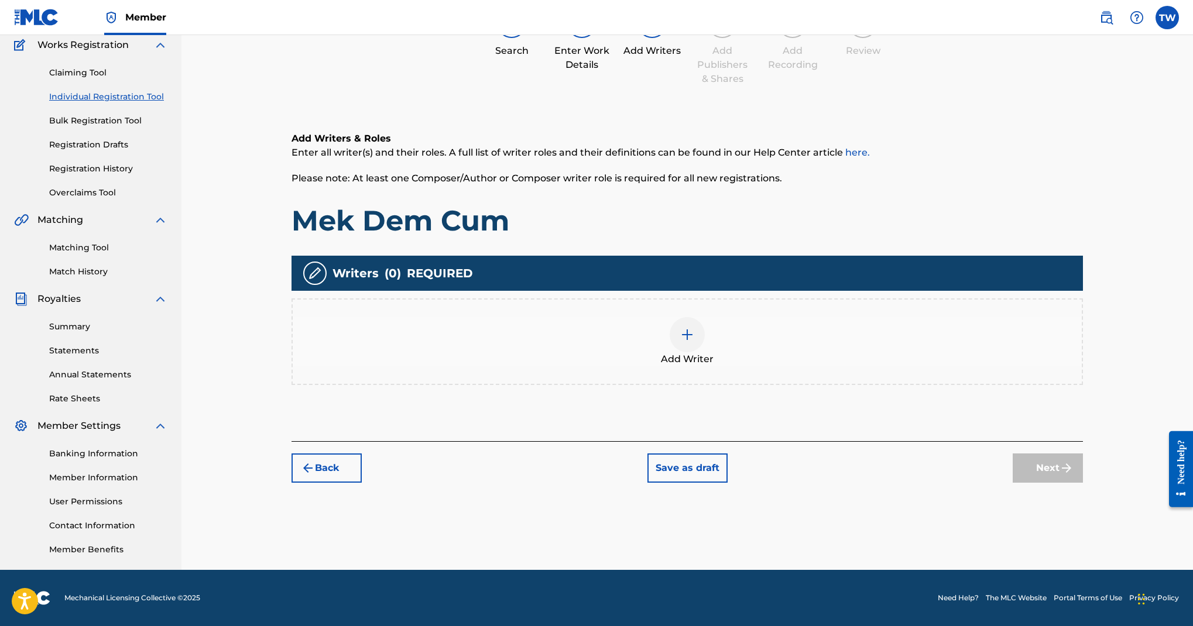
scroll to position [370, 0]
click at [694, 328] on img at bounding box center [687, 335] width 14 height 14
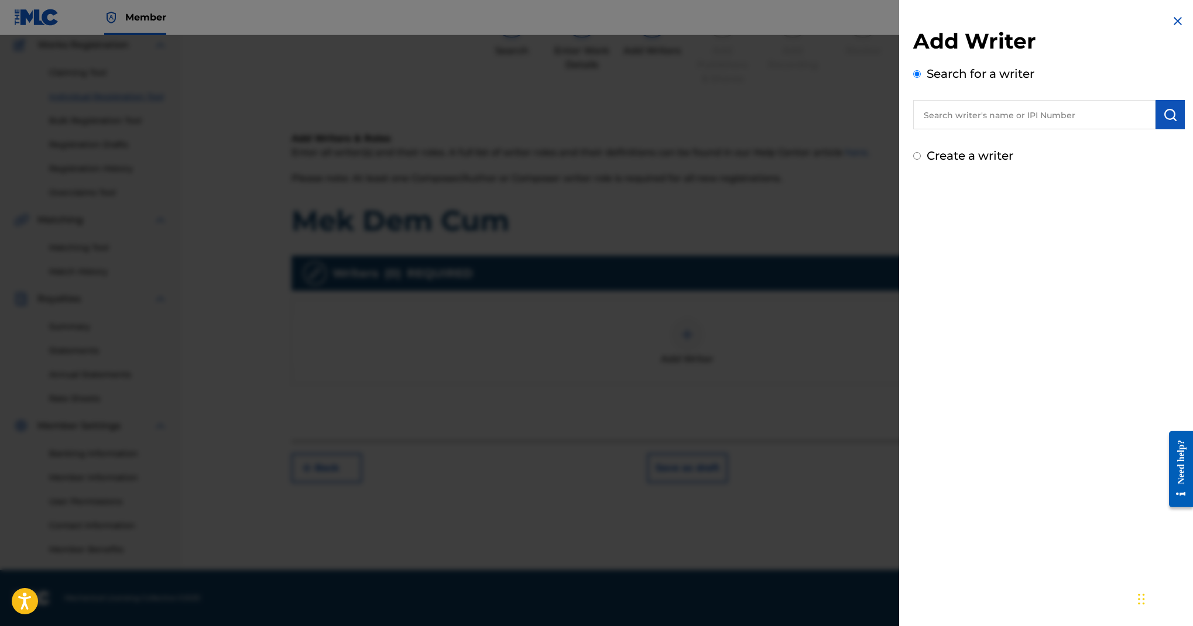
click at [913, 129] on input "text" at bounding box center [1034, 114] width 242 height 29
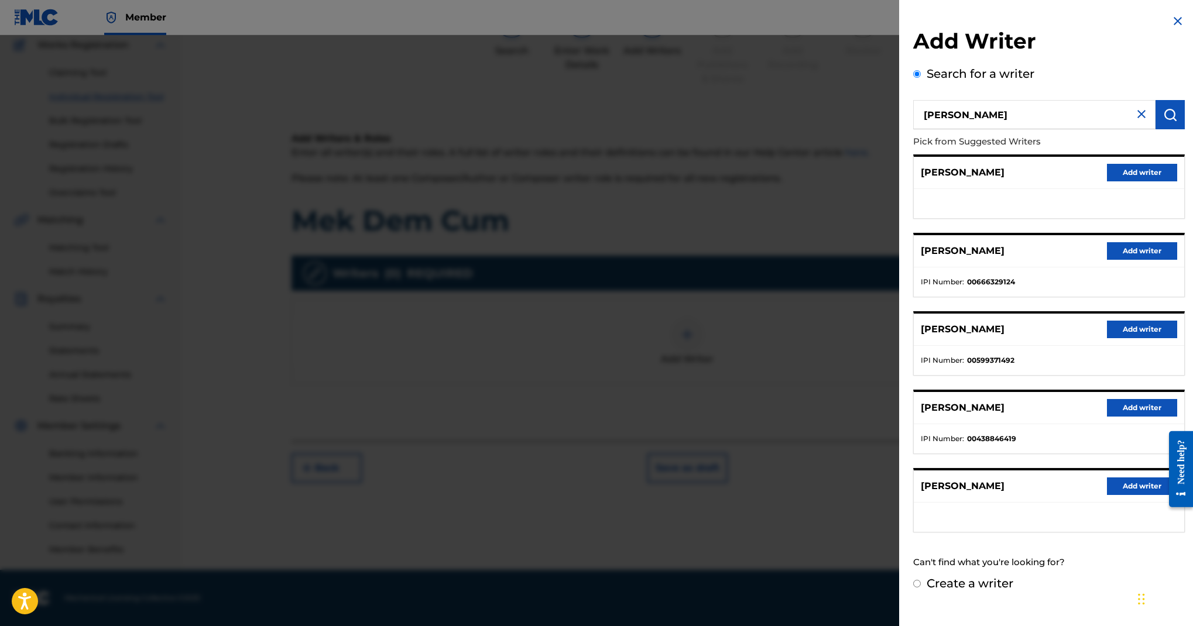
type input "Jason Anderson"
click at [1163, 122] on img "submit" at bounding box center [1170, 115] width 14 height 14
click at [927, 587] on label "Create a writer" at bounding box center [970, 584] width 87 height 14
radio input "true"
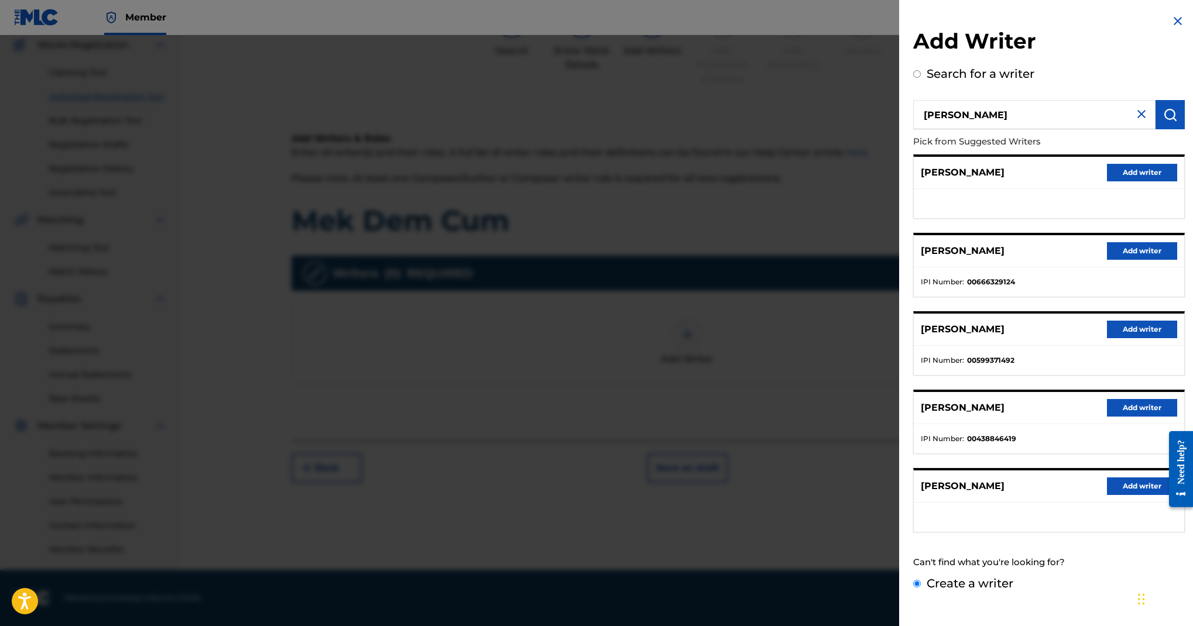
click at [913, 587] on input "Create a writer" at bounding box center [917, 584] width 8 height 8
radio input "false"
radio input "true"
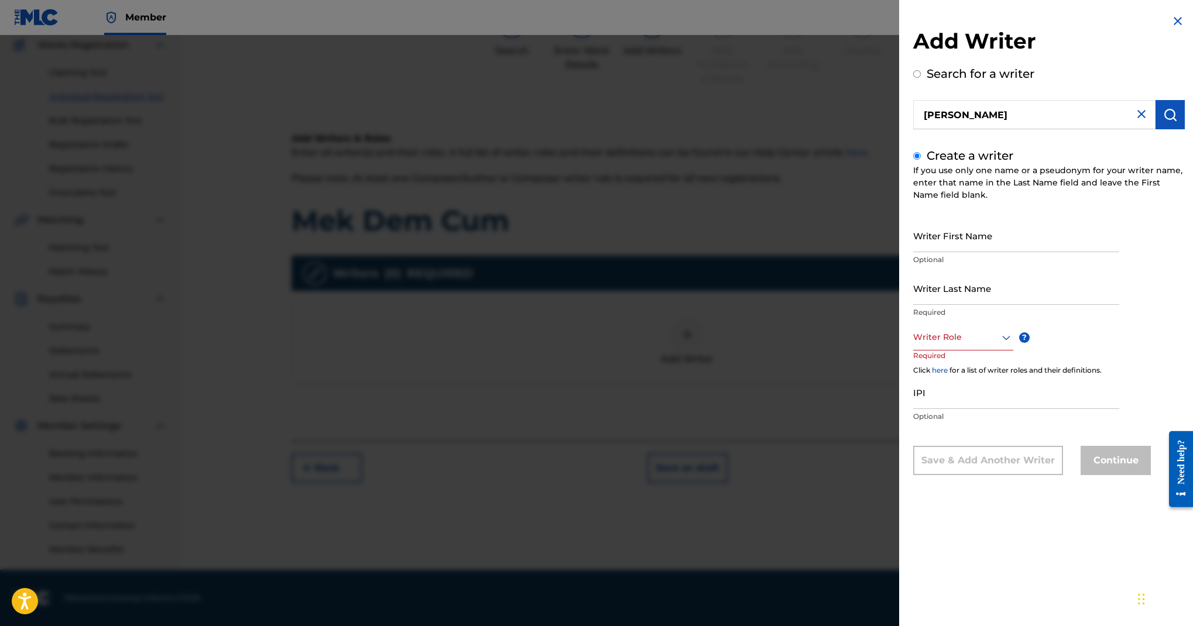
scroll to position [78, 0]
click at [913, 252] on input "Writer First Name" at bounding box center [1016, 235] width 206 height 33
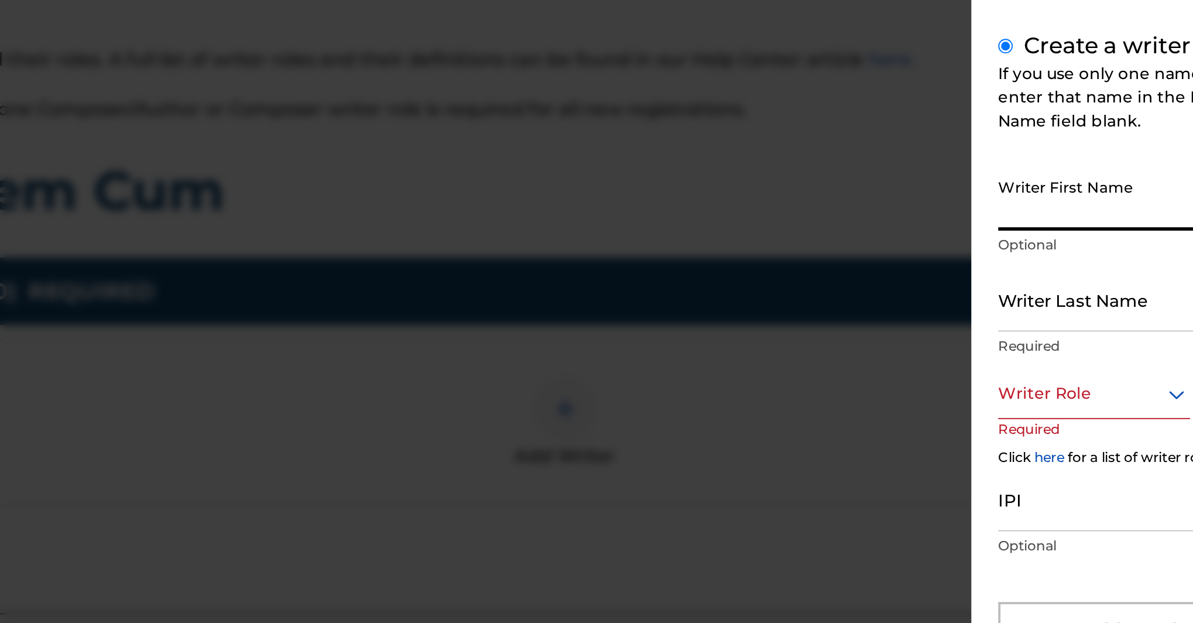
scroll to position [0, 0]
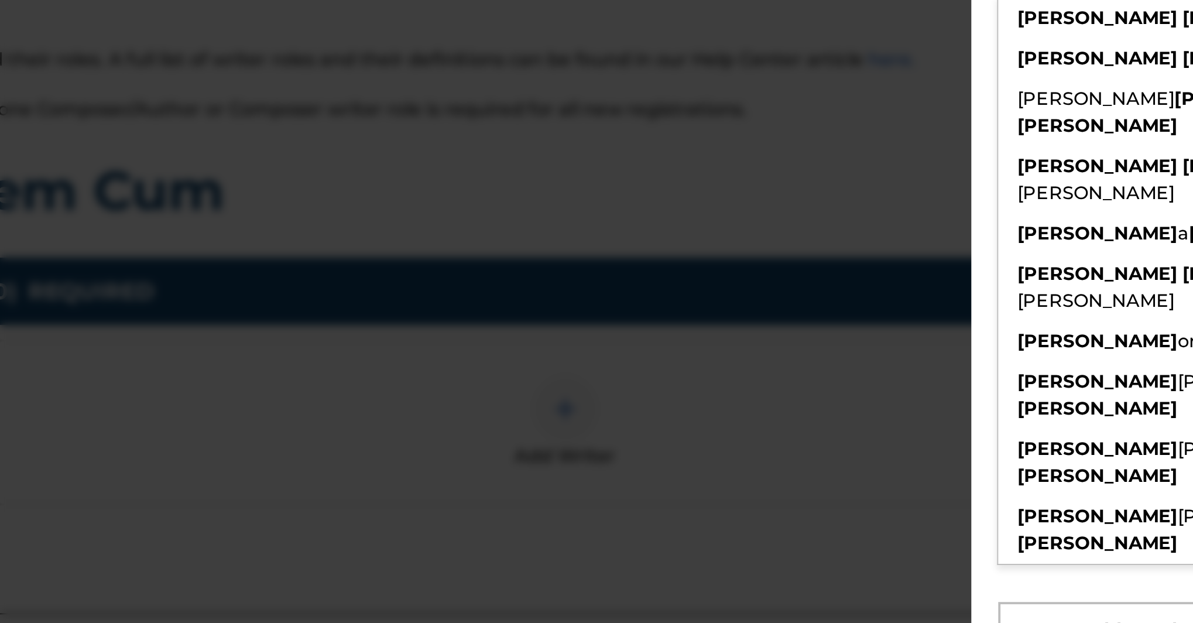
drag, startPoint x: 408, startPoint y: 40, endPoint x: 299, endPoint y: 44, distance: 109.0
click at [913, 100] on input "Jason Anderson" at bounding box center [1034, 114] width 242 height 29
radio input "true"
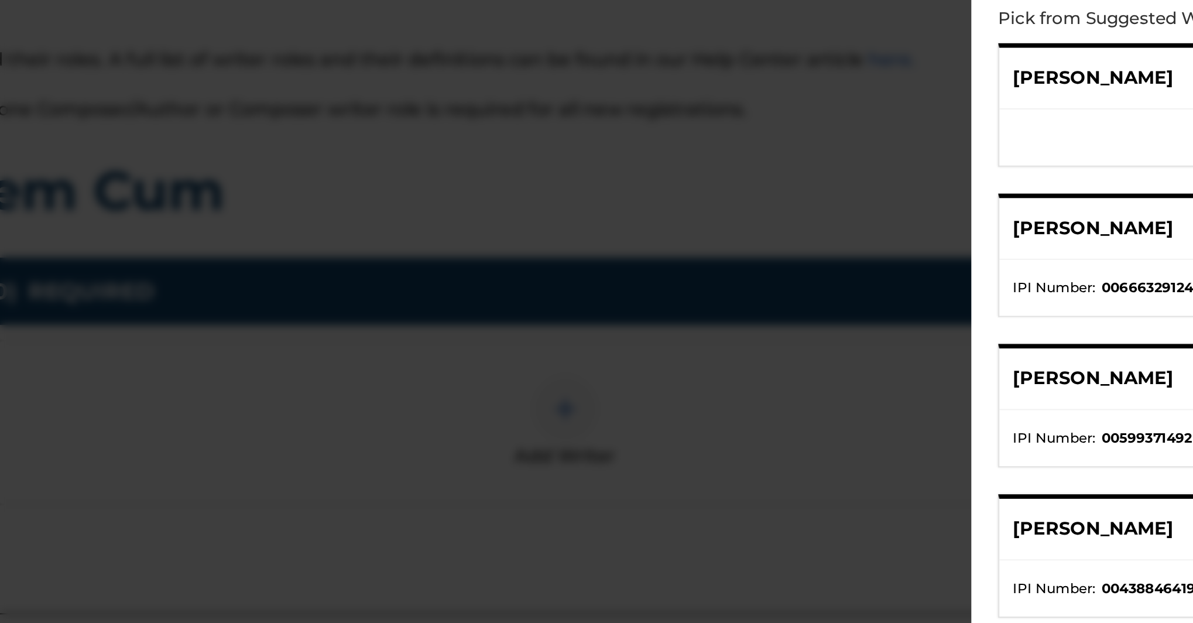
click at [899, 118] on div "Add Writer Search for a writer Jason Anderson Pick from Suggested Writers JASON…" at bounding box center [1049, 303] width 300 height 607
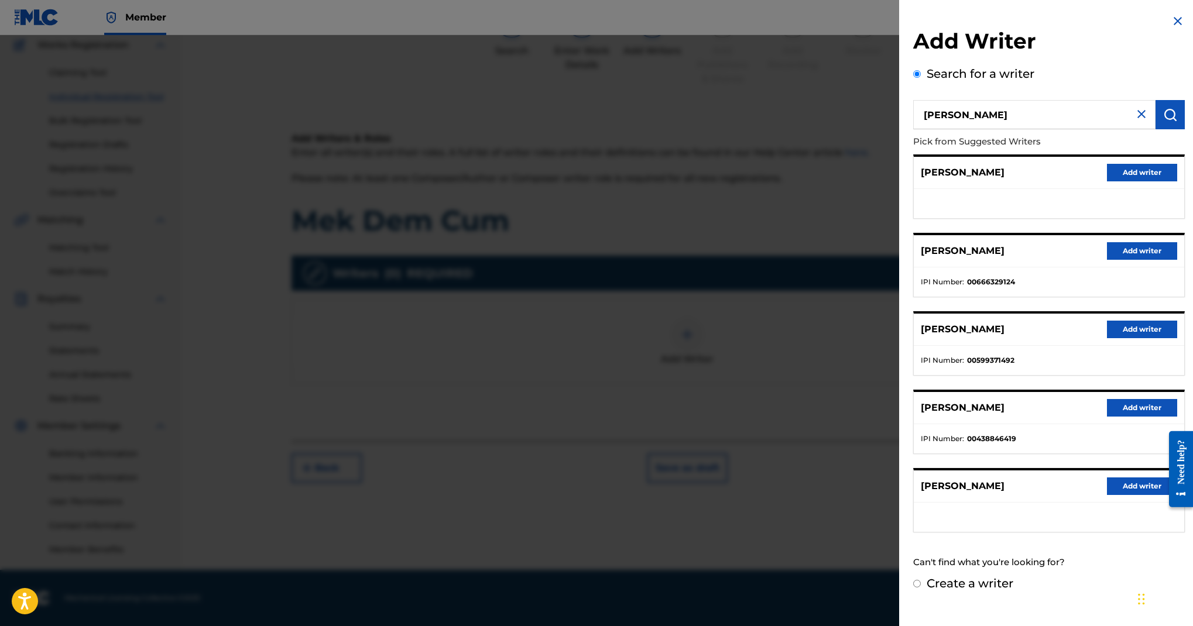
scroll to position [563, 0]
click at [927, 589] on label "Create a writer" at bounding box center [970, 584] width 87 height 14
radio input "true"
click at [913, 588] on input "Create a writer" at bounding box center [917, 584] width 8 height 8
radio input "false"
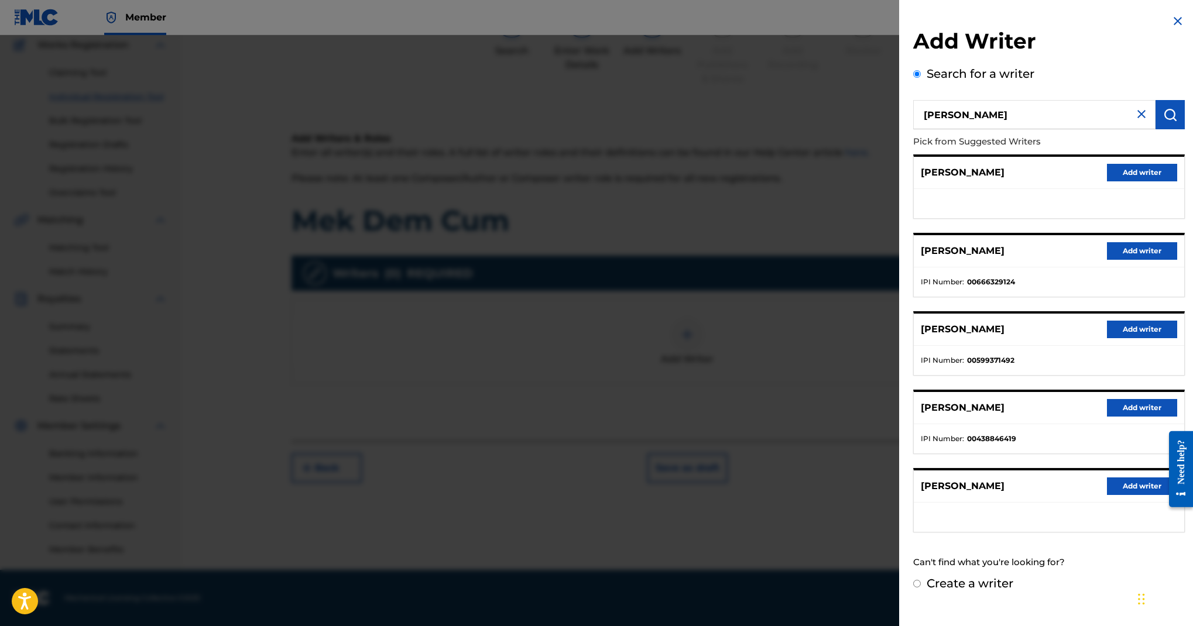
radio input "true"
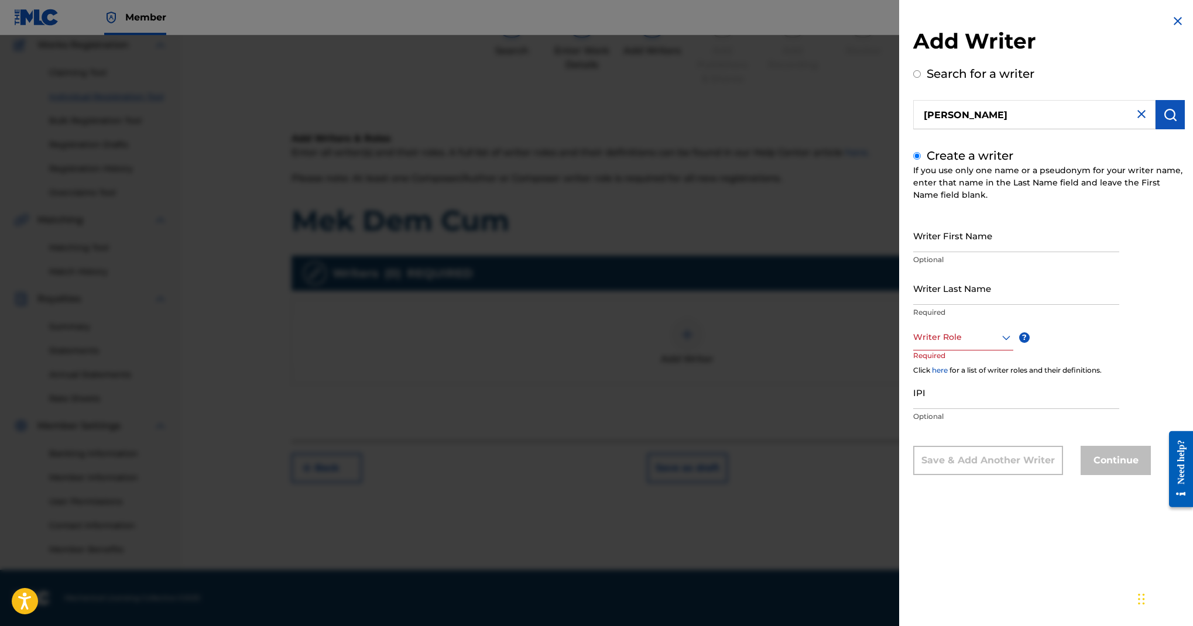
scroll to position [49, 0]
click at [913, 252] on input "Writer First Name" at bounding box center [1016, 235] width 206 height 33
paste input "Jason Anderson"
type input "Jason"
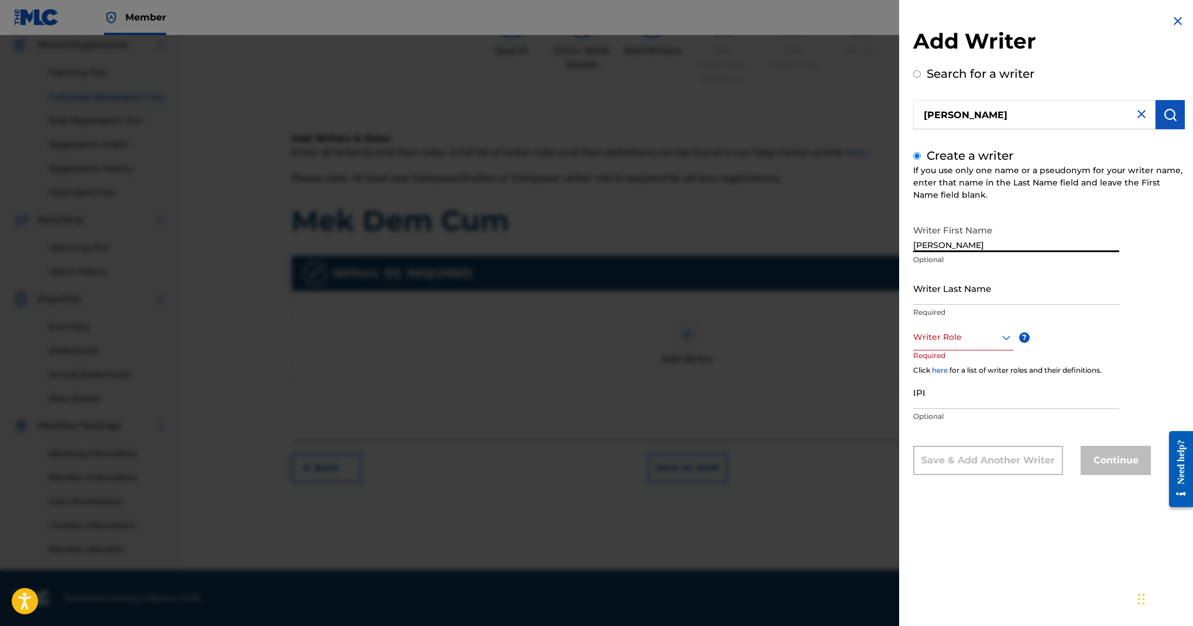
click at [913, 305] on input "Writer Last Name" at bounding box center [1016, 288] width 206 height 33
paste input "Jason Anderson"
click at [913, 305] on input "Jason Anderson" at bounding box center [1016, 288] width 206 height 33
type input "Anderson"
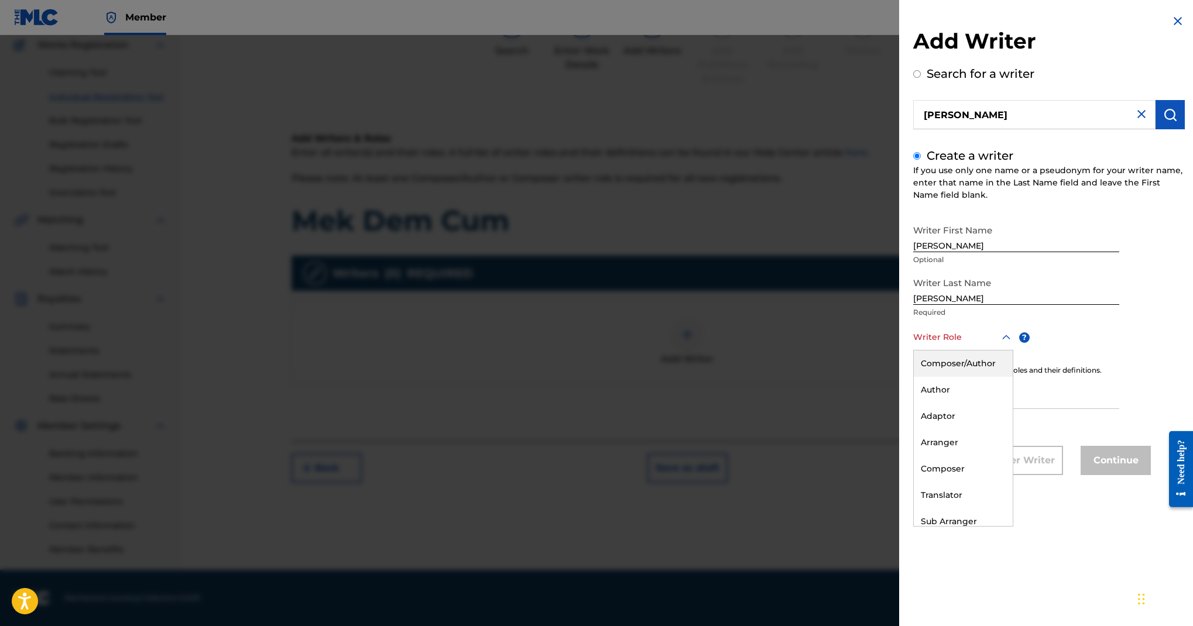
click at [913, 345] on div at bounding box center [963, 337] width 100 height 15
click at [914, 377] on div "Composer/Author" at bounding box center [963, 364] width 99 height 26
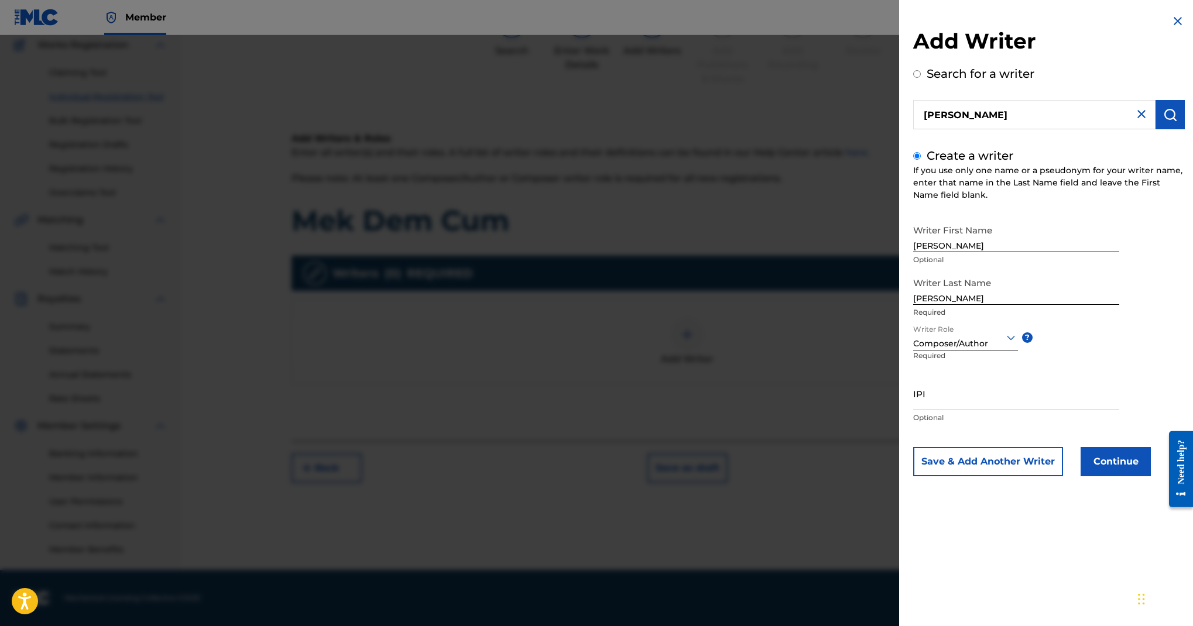
scroll to position [203, 0]
click at [913, 410] on input "IPI" at bounding box center [1016, 393] width 206 height 33
paste input "00642005099"
type input "00642005099"
click at [1081, 477] on button "Continue" at bounding box center [1116, 461] width 70 height 29
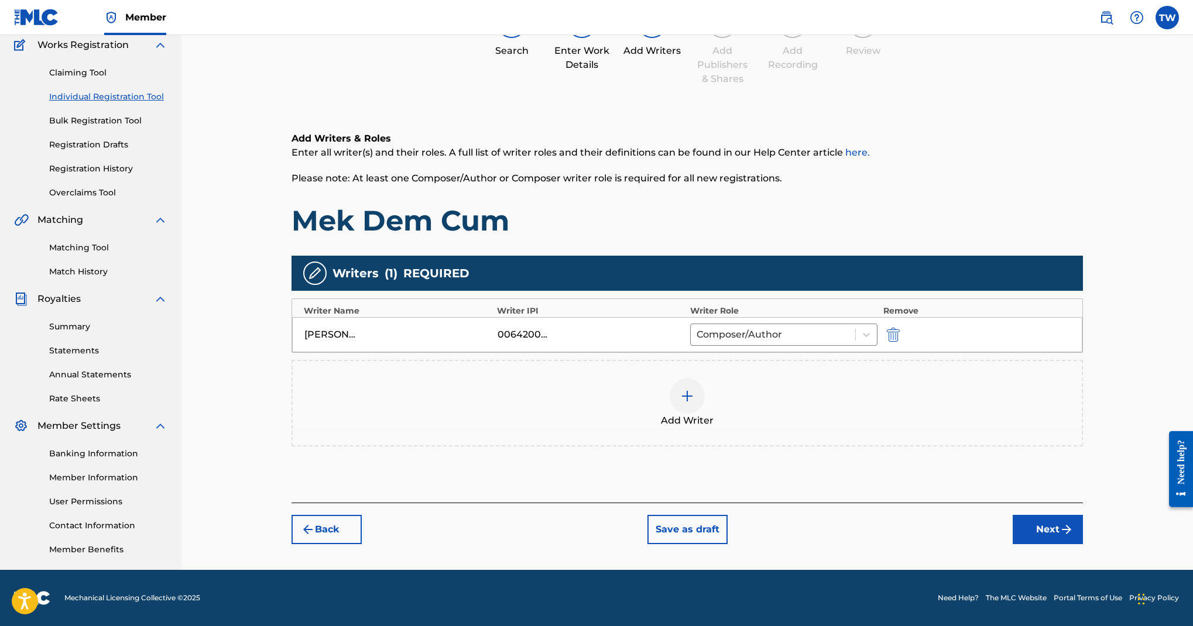
scroll to position [440, 0]
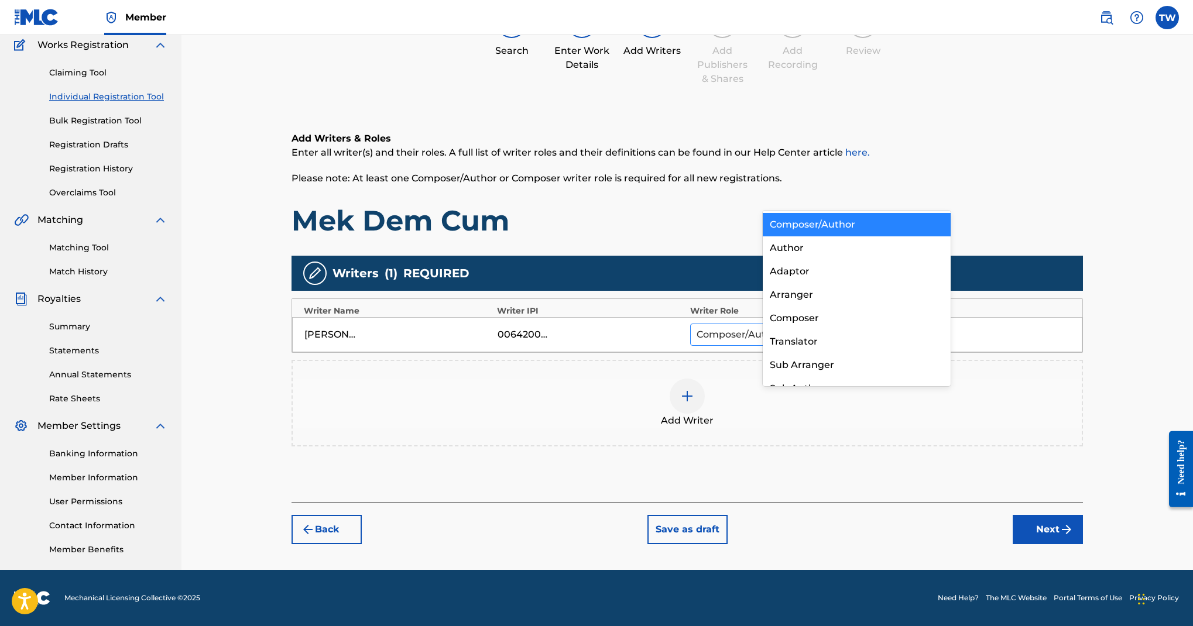
click at [855, 324] on div "Composer/Author" at bounding box center [773, 334] width 165 height 21
click at [995, 360] on div "Add Writer" at bounding box center [688, 403] width 792 height 87
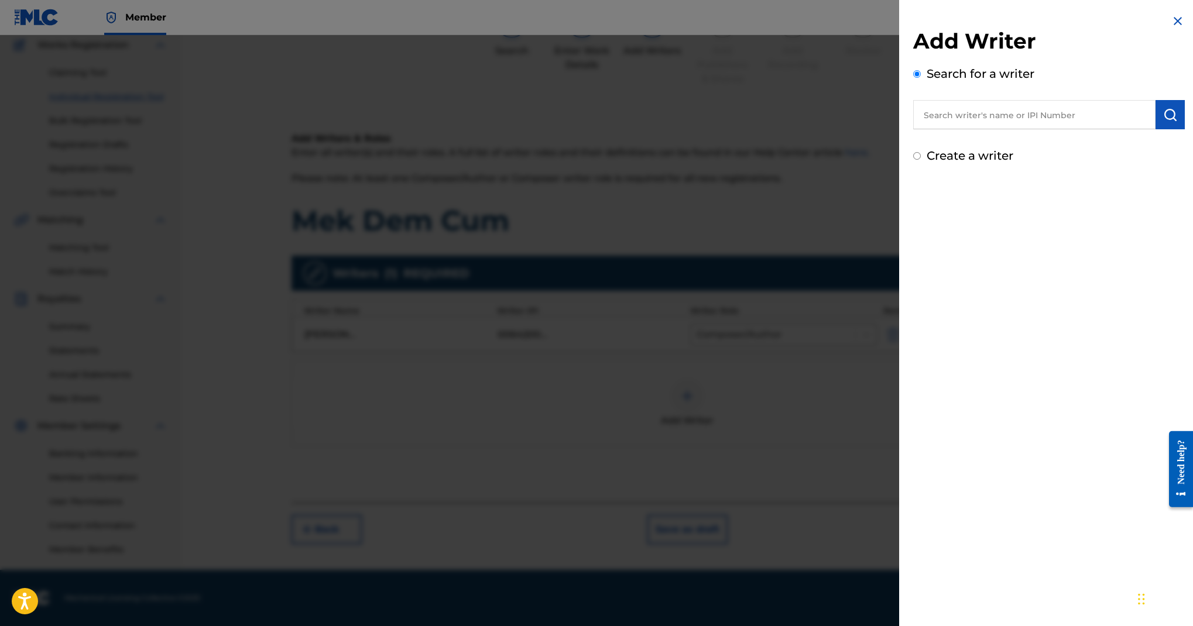
scroll to position [288, 0]
click at [1171, 28] on img at bounding box center [1178, 21] width 14 height 14
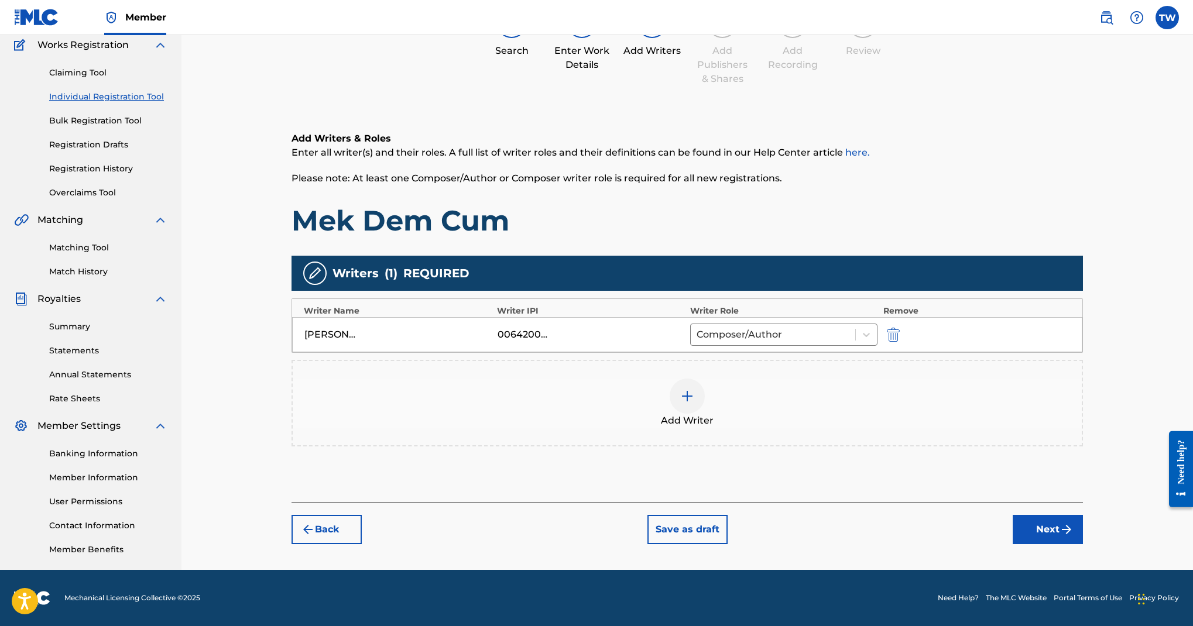
scroll to position [472, 0]
click at [1083, 515] on button "Next" at bounding box center [1048, 529] width 70 height 29
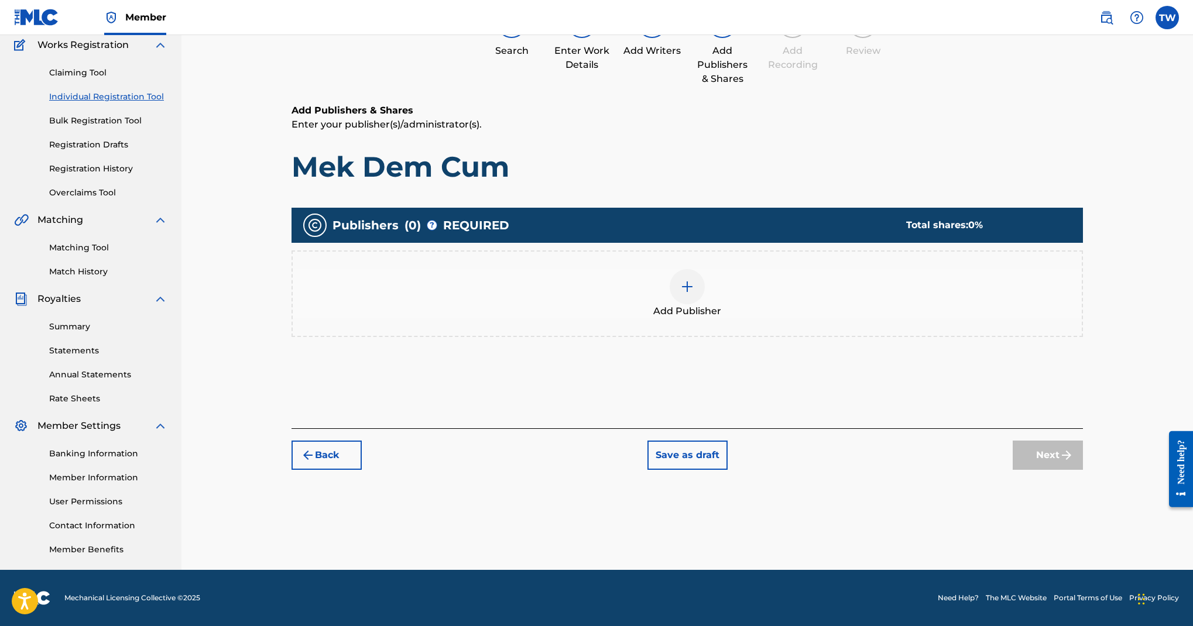
scroll to position [317, 0]
click at [694, 280] on img at bounding box center [687, 287] width 14 height 14
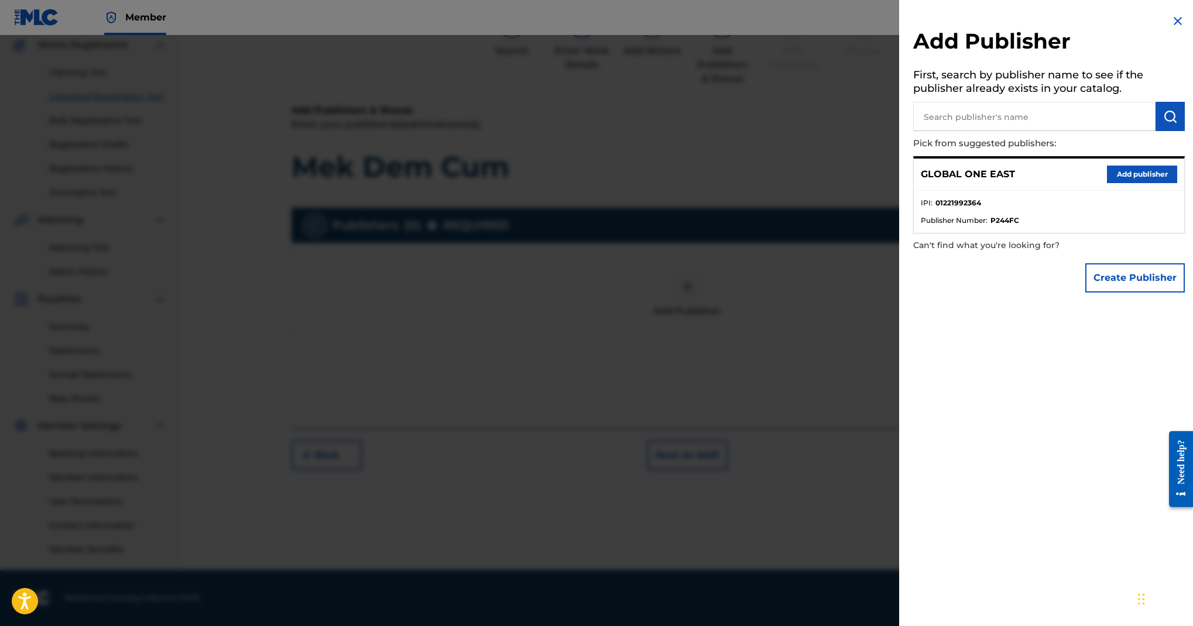
click at [1107, 183] on button "Add publisher" at bounding box center [1142, 175] width 70 height 18
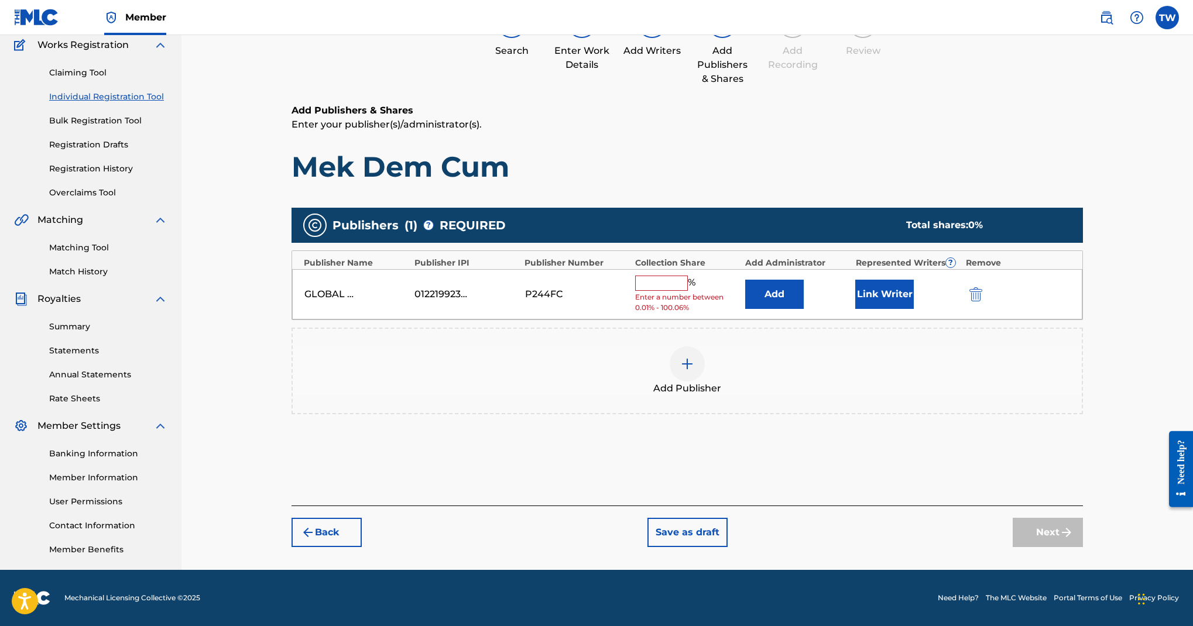
click at [688, 276] on input "text" at bounding box center [661, 283] width 53 height 15
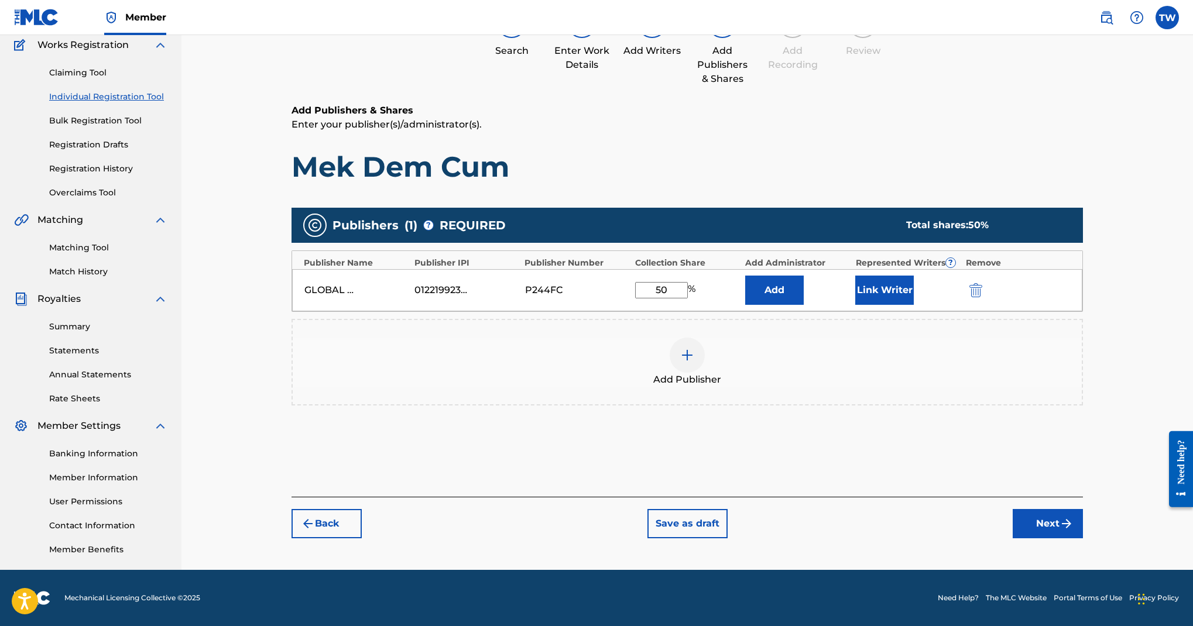
type input "50"
click at [914, 276] on button "Link Writer" at bounding box center [884, 290] width 59 height 29
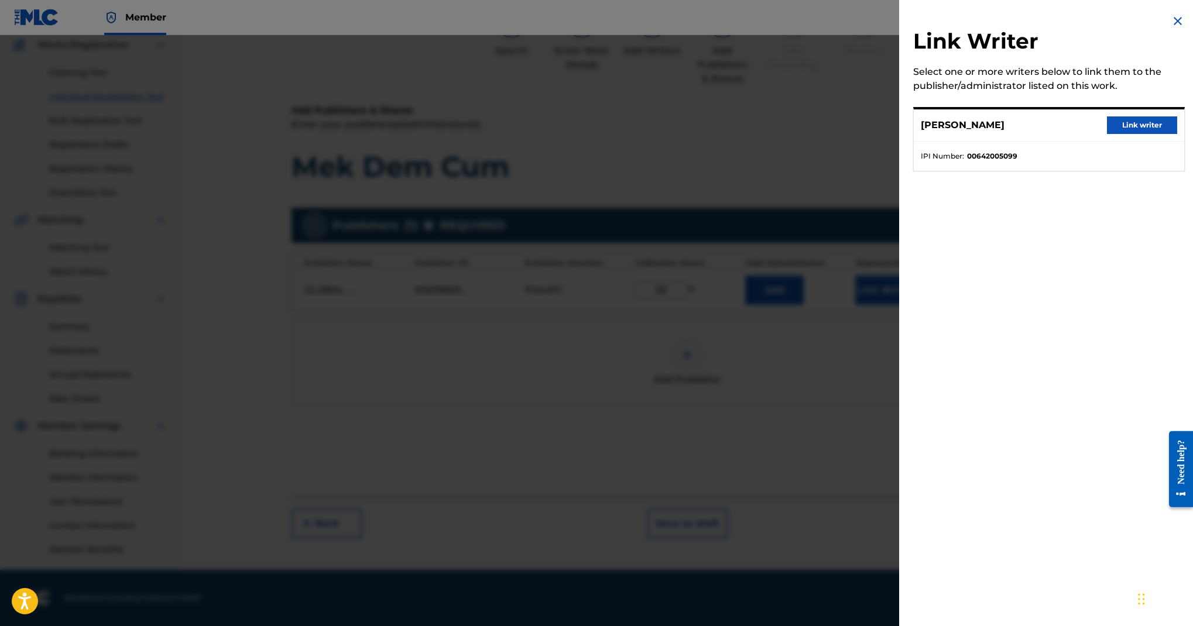
click at [1107, 134] on button "Link writer" at bounding box center [1142, 126] width 70 height 18
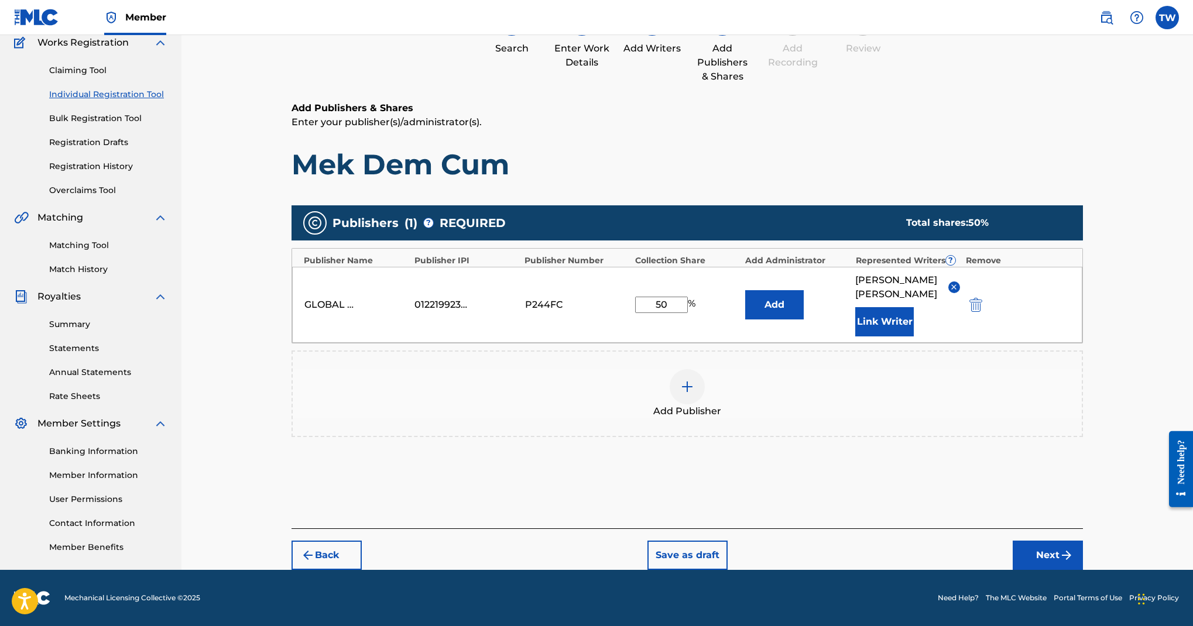
click at [1075, 549] on button "Next" at bounding box center [1048, 555] width 70 height 29
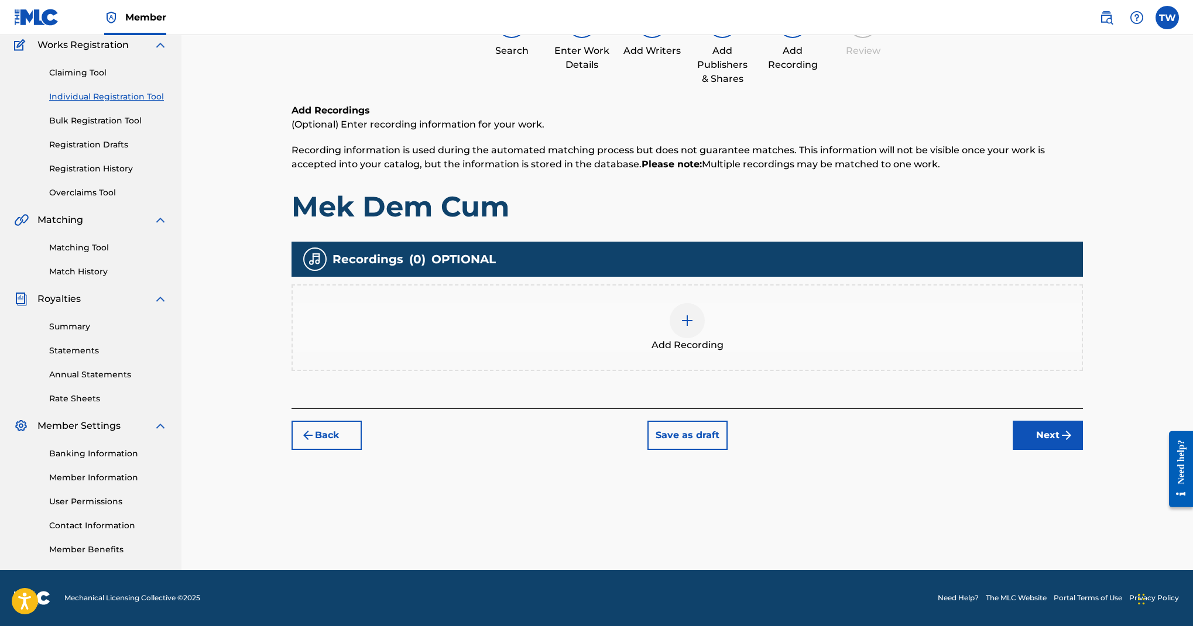
scroll to position [352, 0]
click at [694, 314] on img at bounding box center [687, 321] width 14 height 14
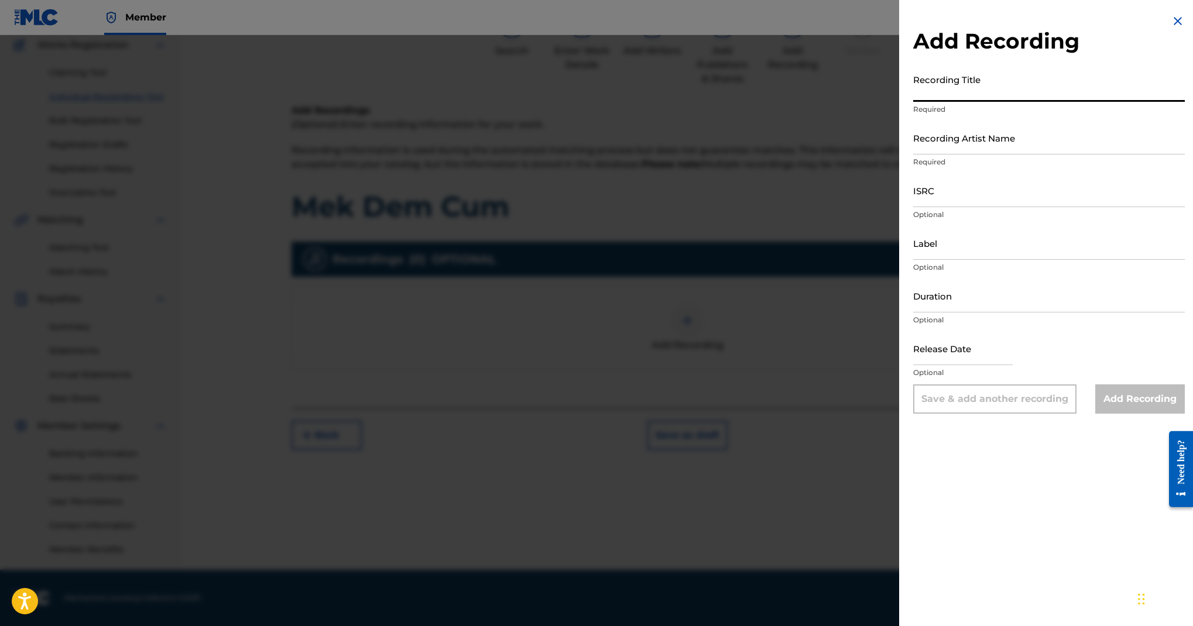
click at [913, 102] on input "Recording Title" at bounding box center [1049, 85] width 272 height 33
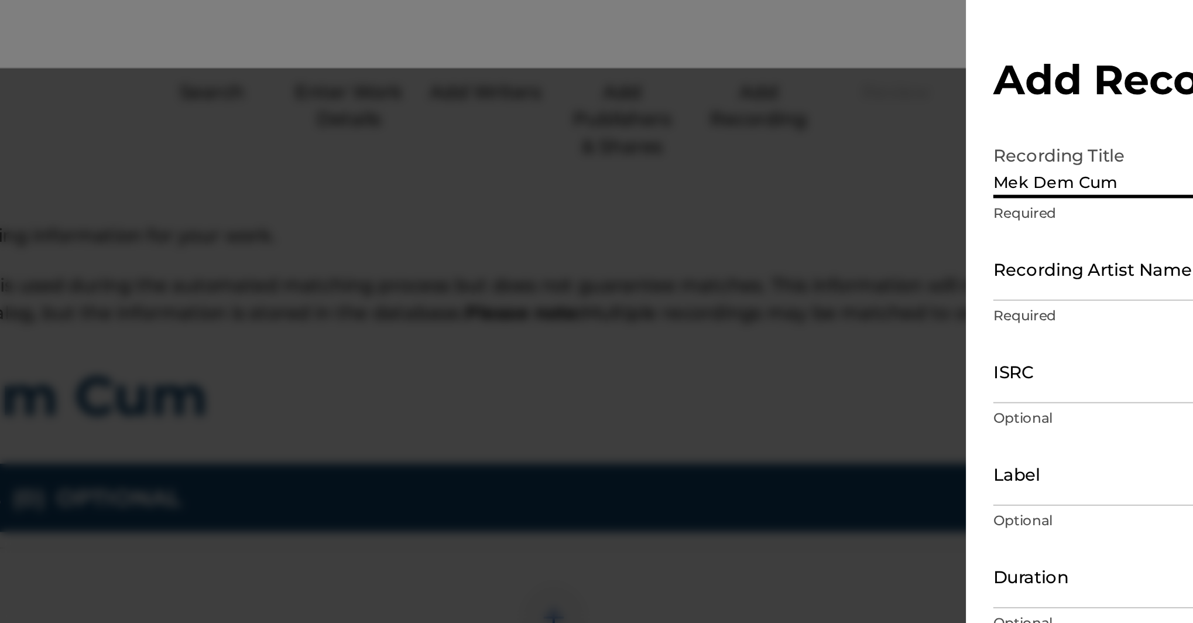
scroll to position [95, 0]
type input "Mek Dem Cum"
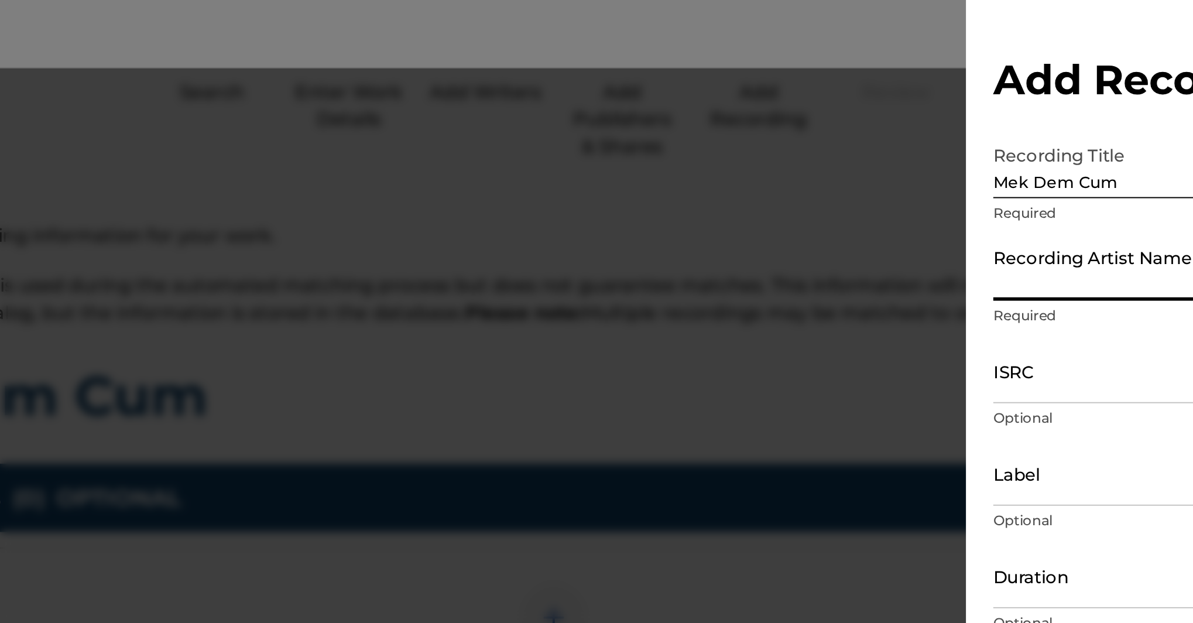
click at [913, 153] on input "Recording Artist Name" at bounding box center [1049, 137] width 272 height 33
type input "Jason-X-Turn"
click at [913, 227] on div "ISRC Optional" at bounding box center [1049, 200] width 272 height 53
click at [913, 207] on input "ISRC" at bounding box center [1049, 190] width 272 height 33
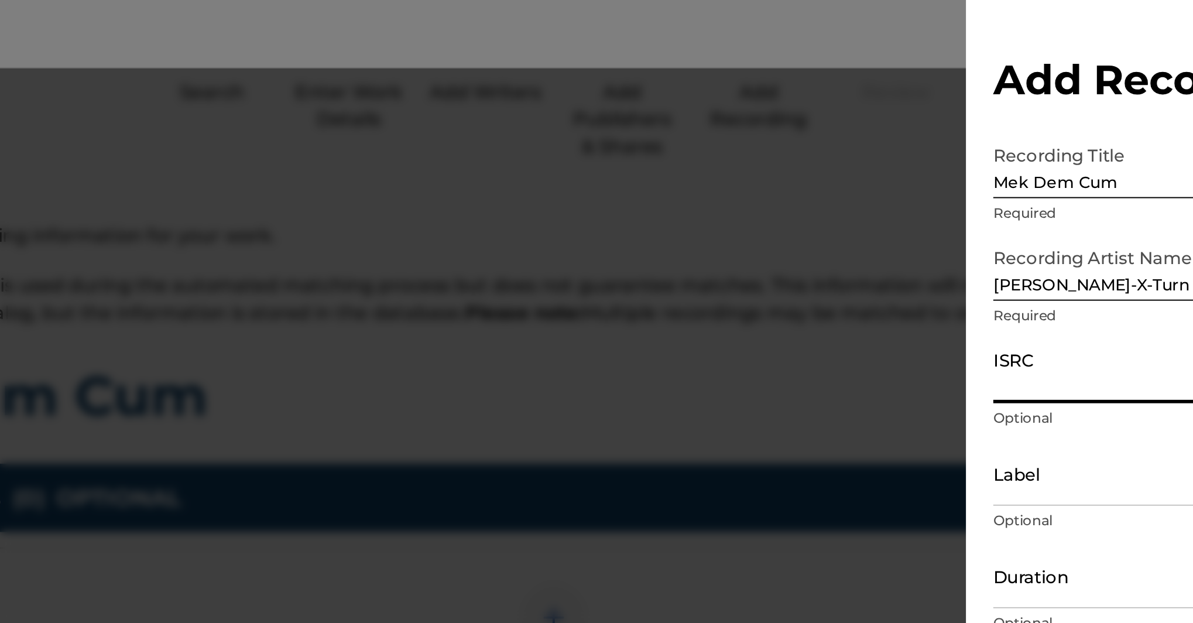
paste input "GBLFP2309653"
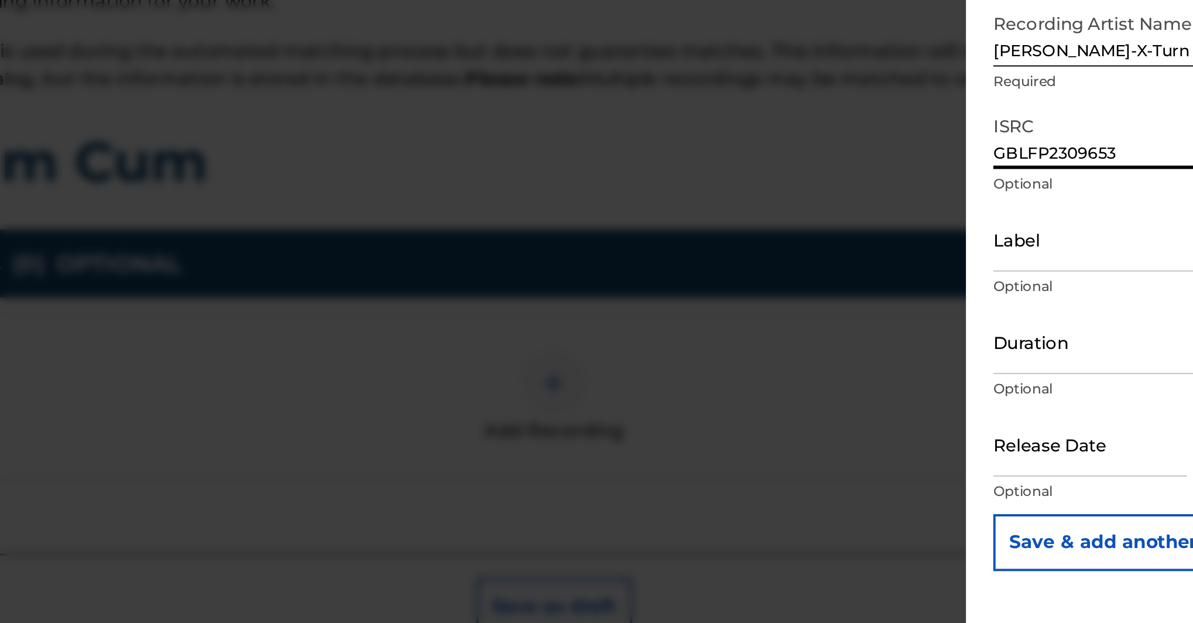
type input "GBLFP2309653"
click at [913, 227] on input "Label" at bounding box center [1049, 243] width 272 height 33
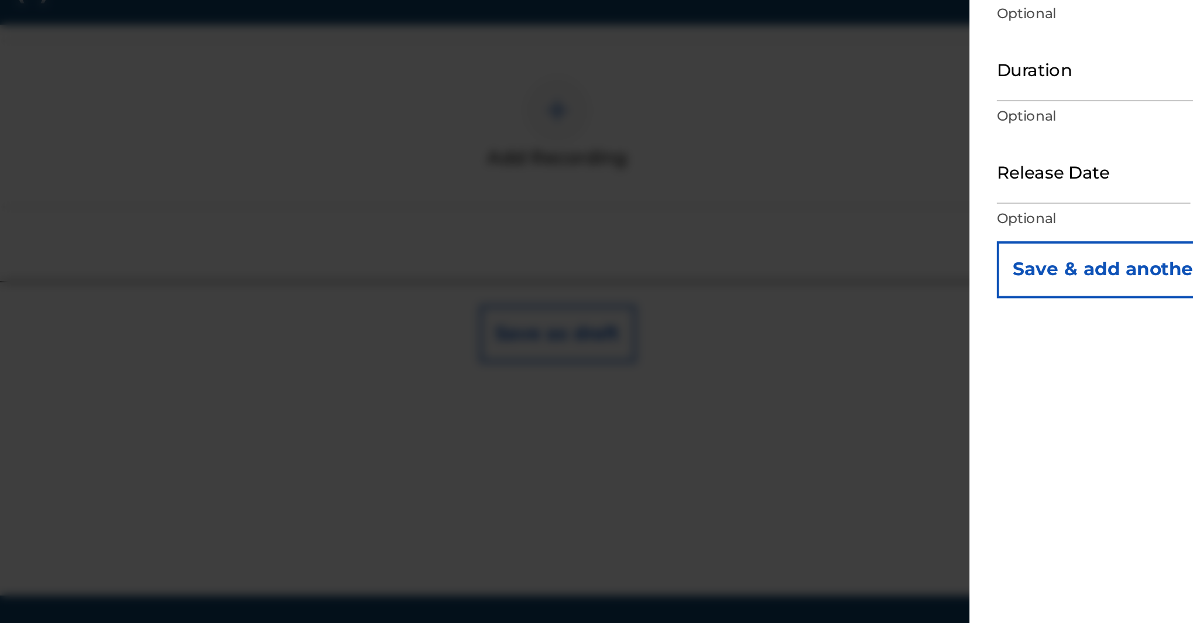
type input "One East Records"
click at [913, 332] on input "text" at bounding box center [963, 348] width 100 height 33
select select "8"
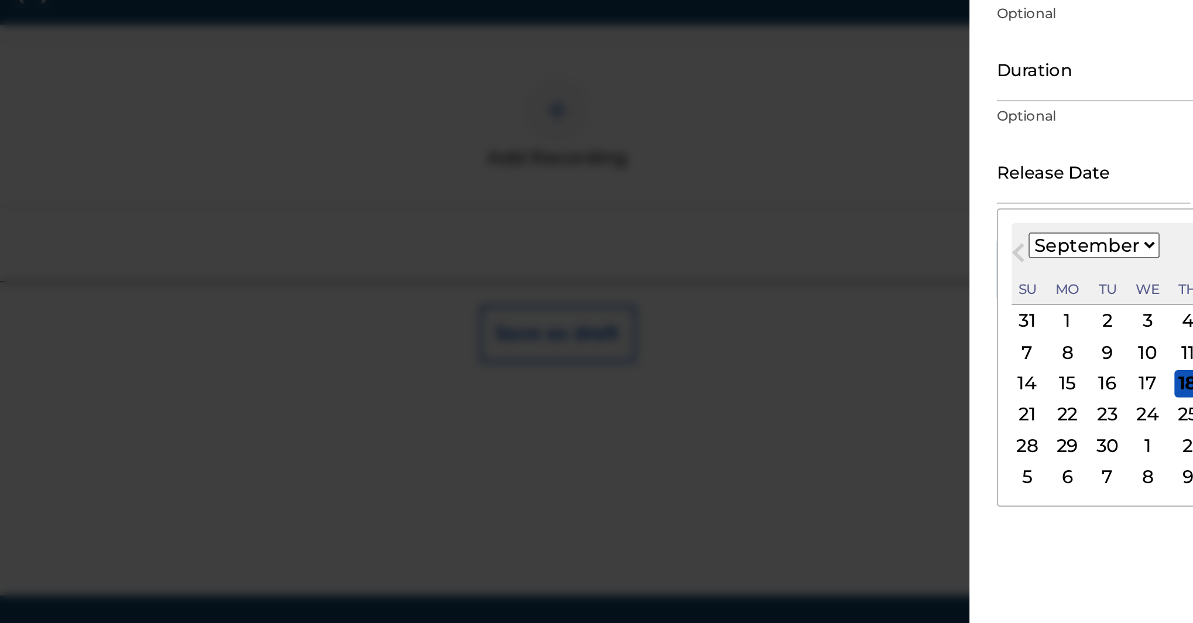
scroll to position [286, 0]
select select "2023"
select select "5"
click at [1025, 434] on div "9" at bounding box center [1032, 441] width 14 height 14
type input "June 9 2023"
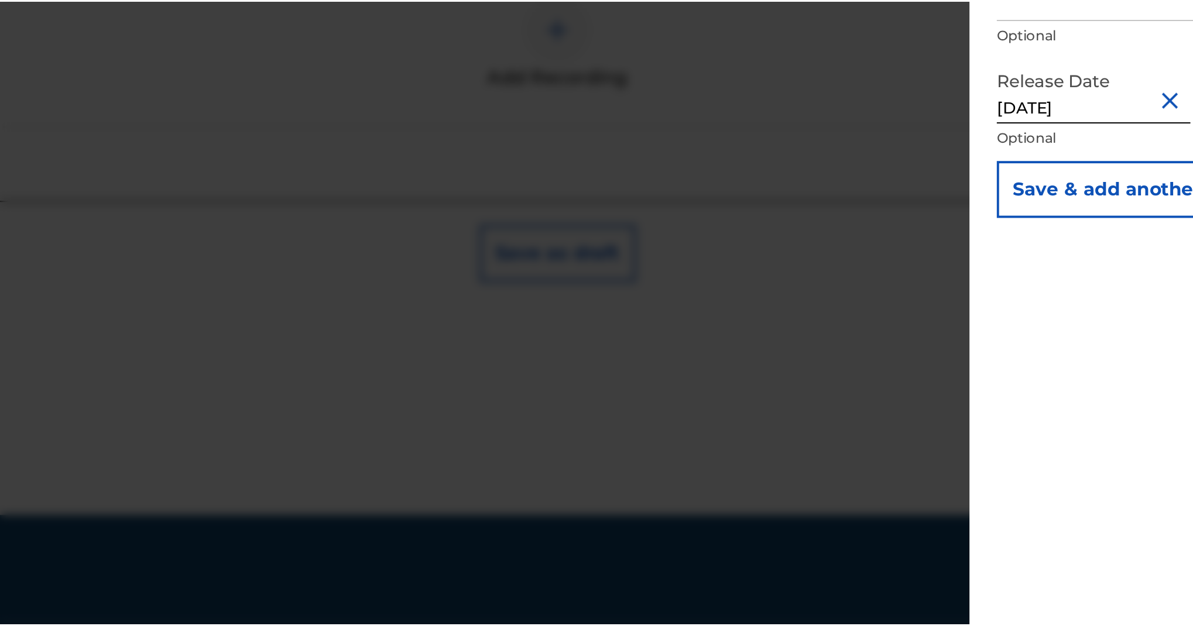
scroll to position [122, 0]
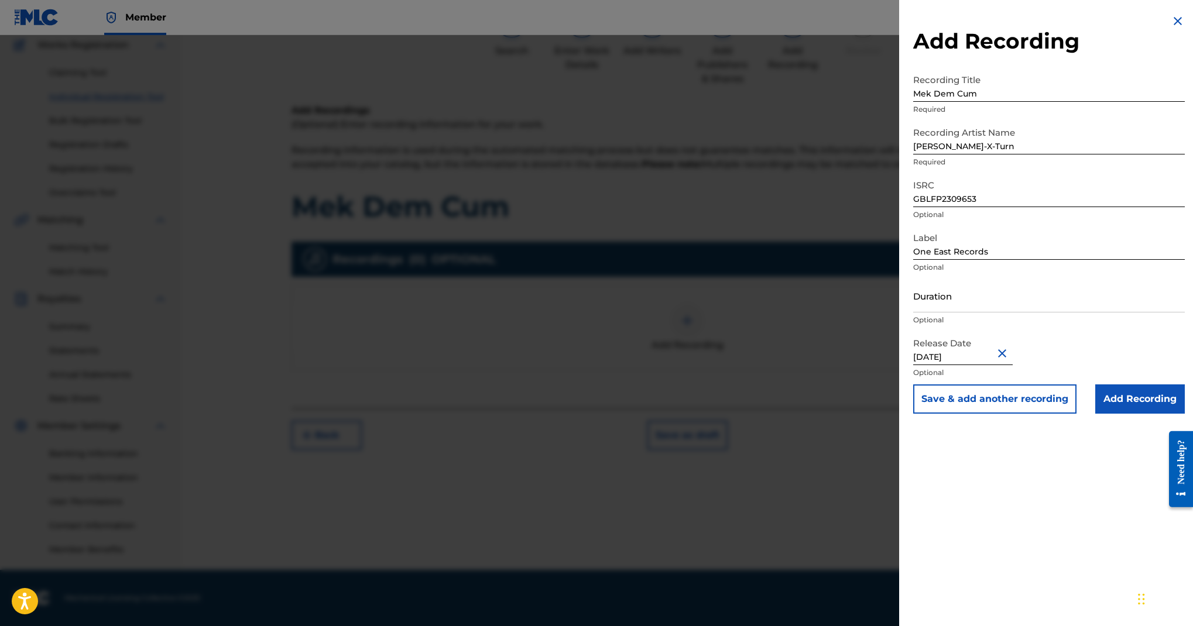
click at [1095, 414] on input "Add Recording" at bounding box center [1140, 399] width 90 height 29
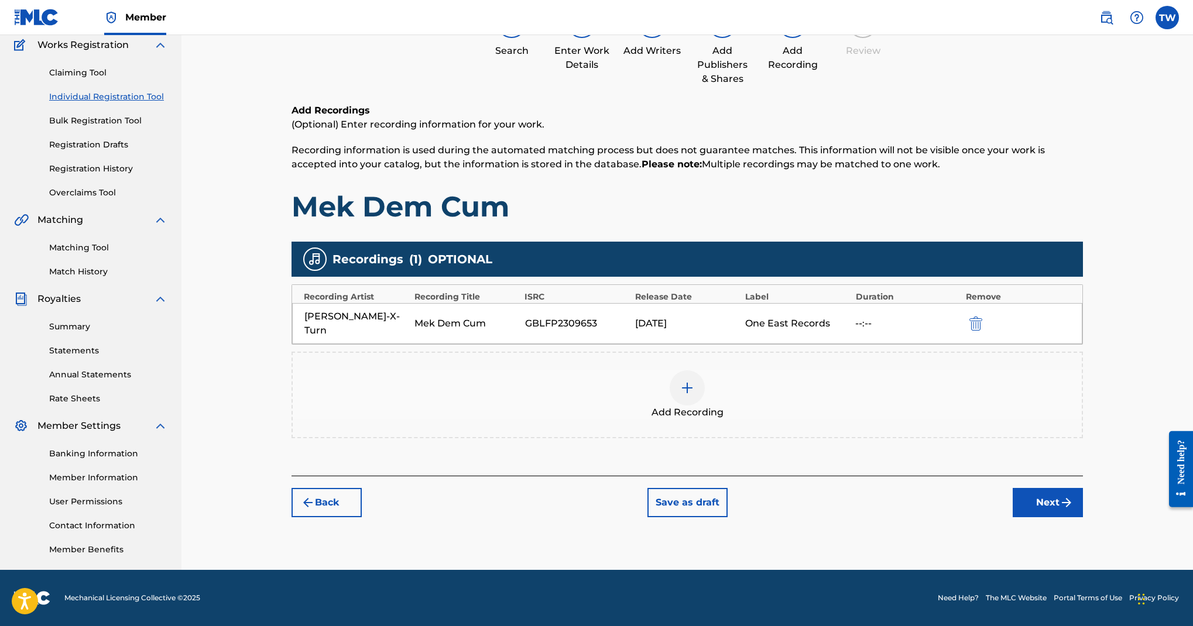
click at [1083, 488] on button "Next" at bounding box center [1048, 502] width 70 height 29
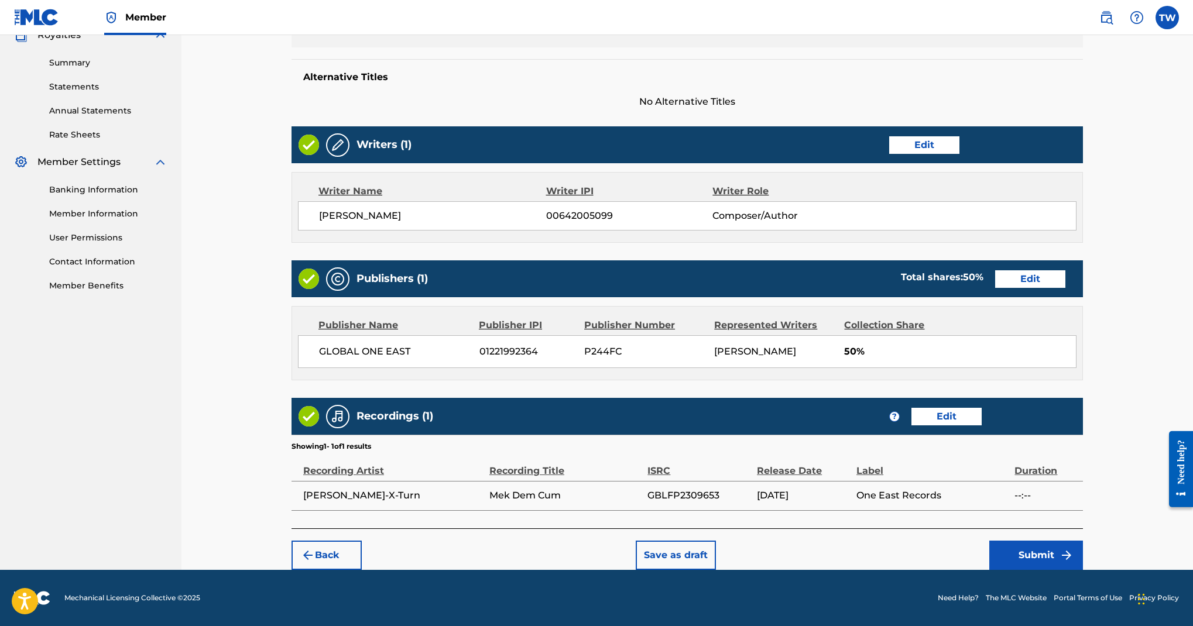
scroll to position [952, 0]
click at [1083, 541] on button "Submit" at bounding box center [1037, 555] width 94 height 29
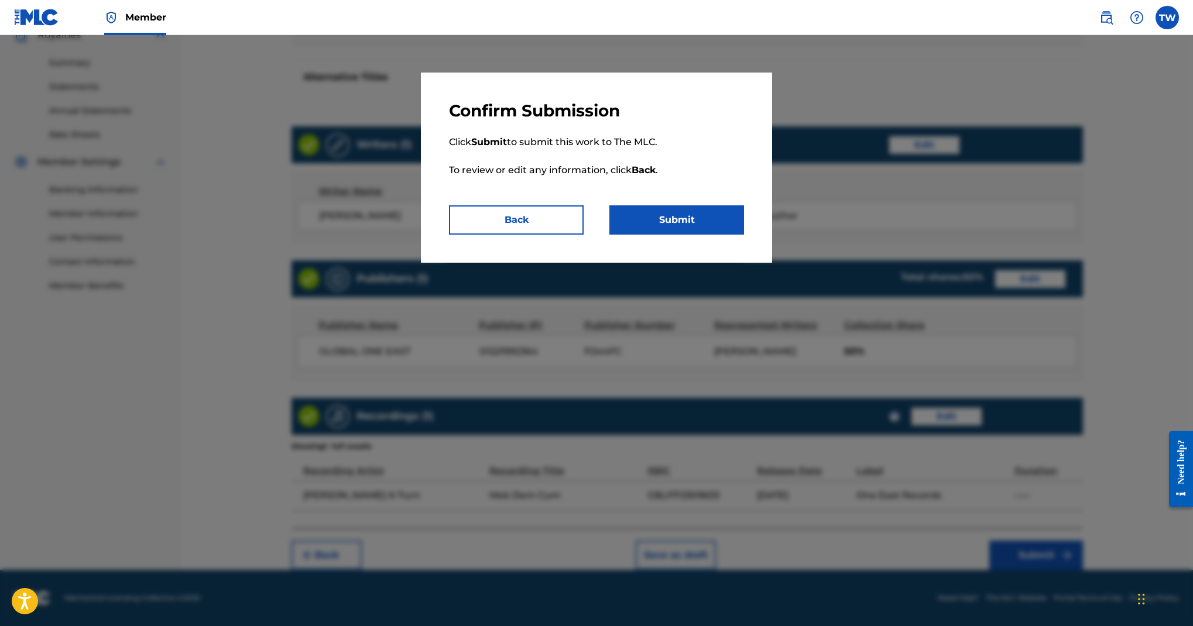
click at [730, 235] on button "Submit" at bounding box center [677, 220] width 135 height 29
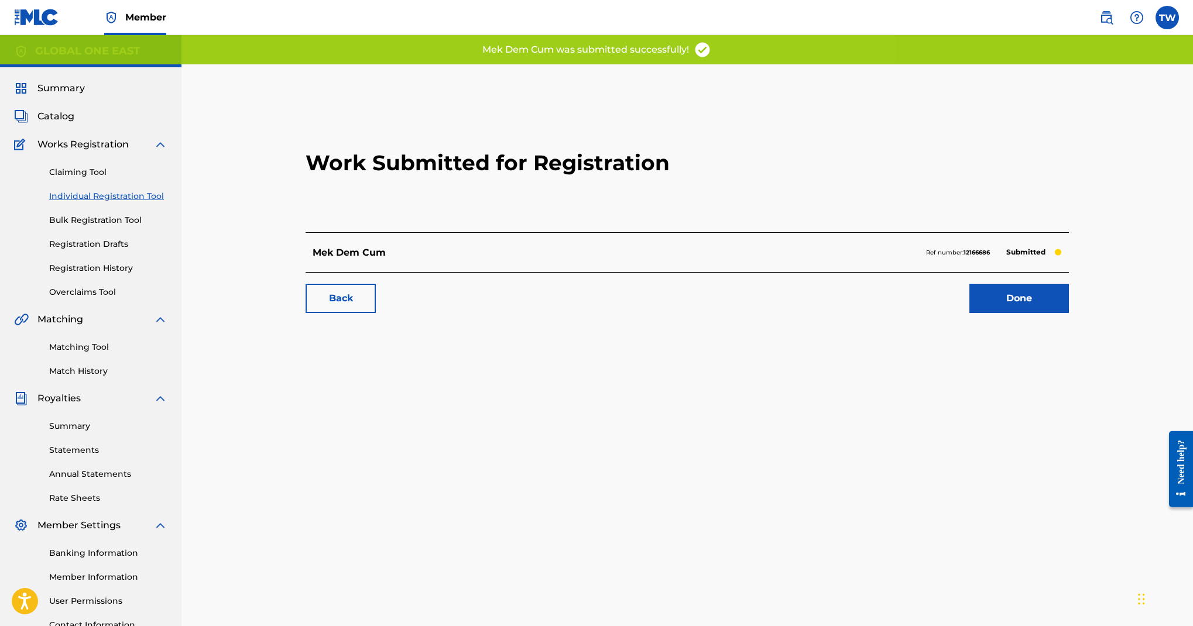
click at [1029, 313] on link "Done" at bounding box center [1020, 298] width 100 height 29
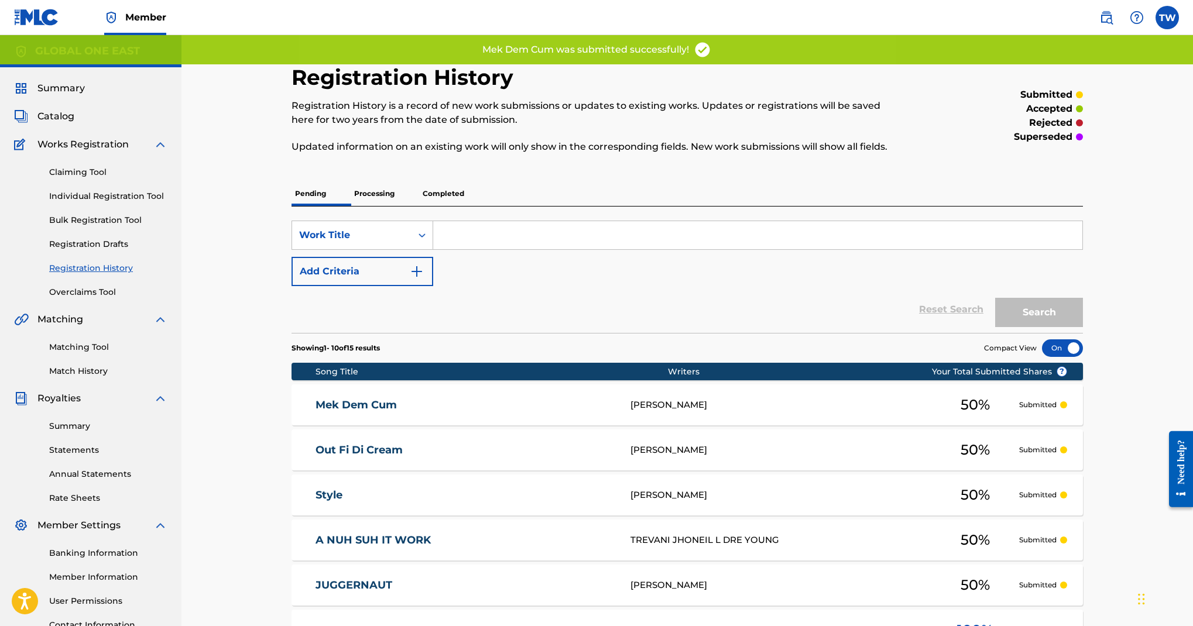
click at [167, 203] on link "Individual Registration Tool" at bounding box center [108, 196] width 118 height 12
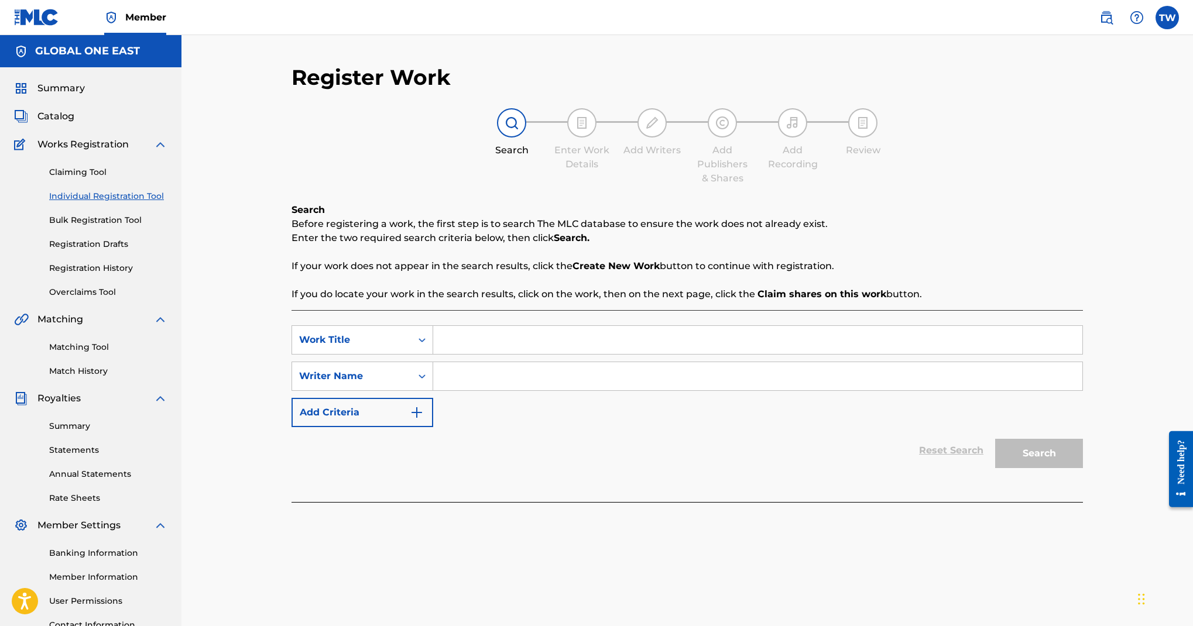
click at [710, 354] on input "Search Form" at bounding box center [757, 340] width 649 height 28
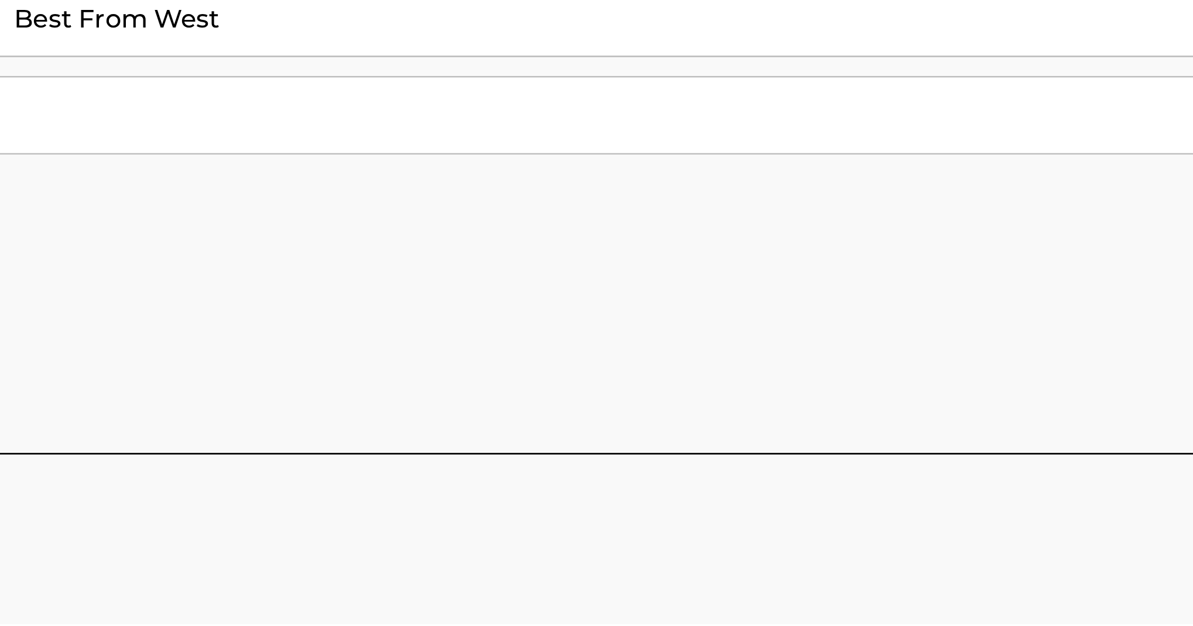
scroll to position [46, 0]
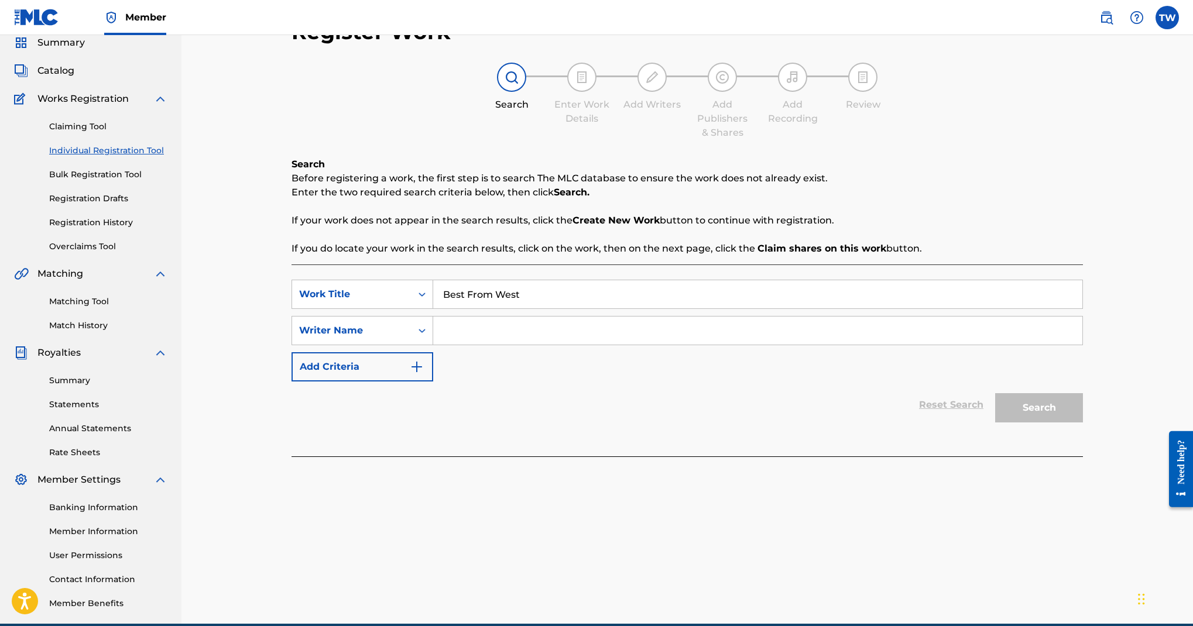
type input "Best From West"
click at [710, 345] on input "Search Form" at bounding box center [757, 331] width 649 height 28
click at [697, 345] on input "Search Form" at bounding box center [757, 331] width 649 height 28
paste input "01005008724"
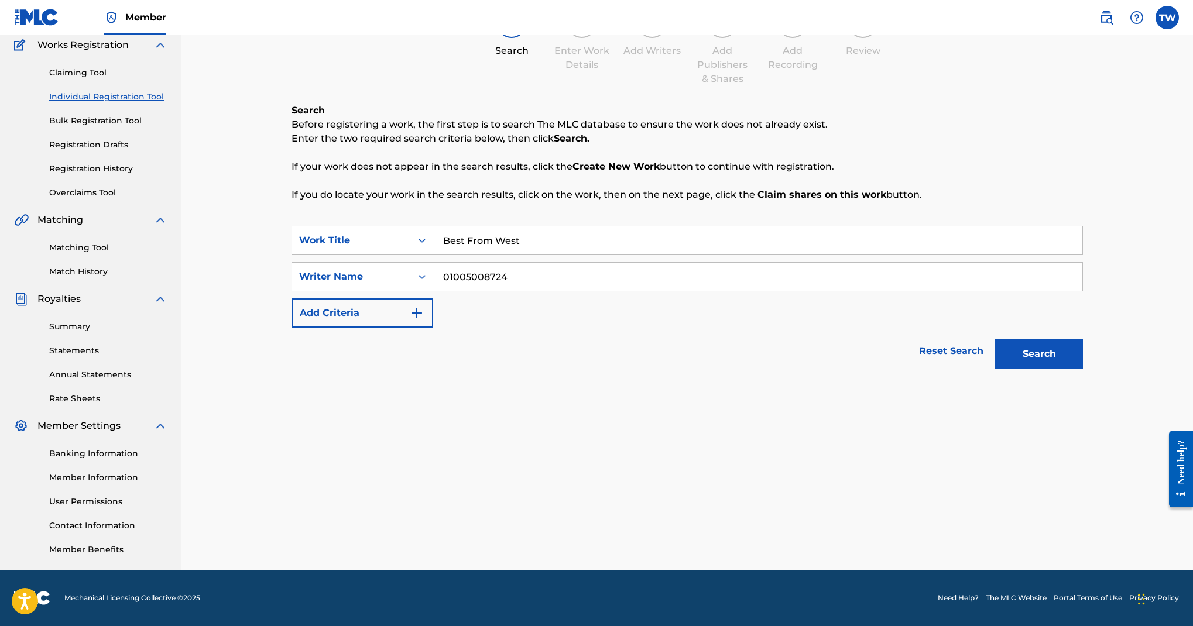
type input "01005008724"
click at [1083, 369] on button "Search" at bounding box center [1039, 354] width 88 height 29
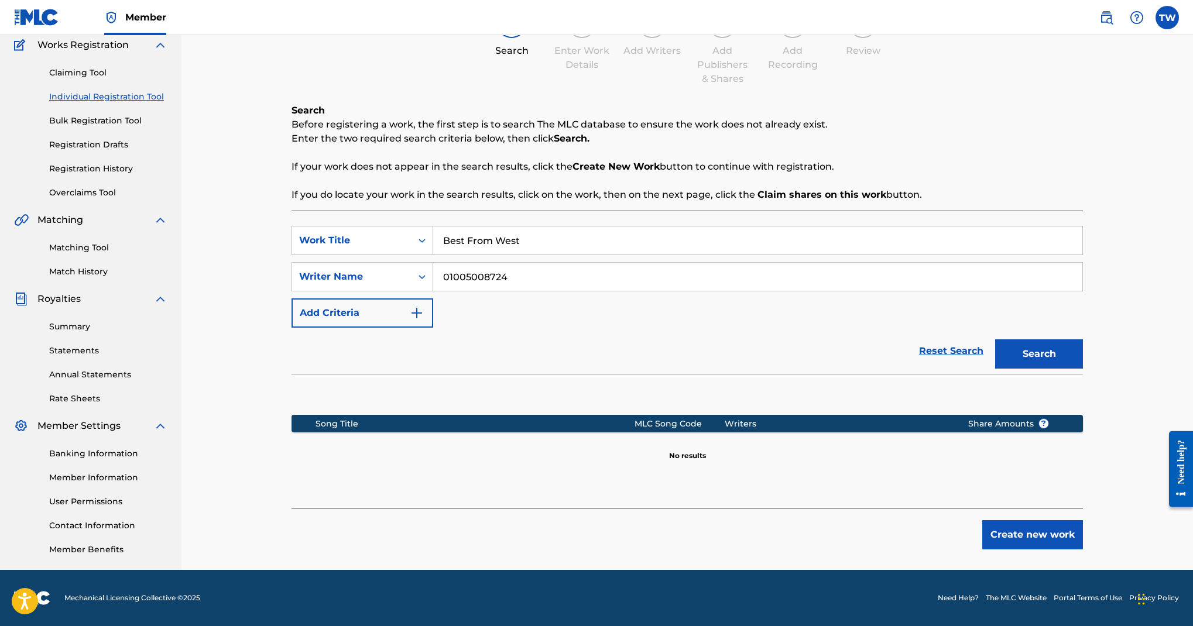
scroll to position [448, 0]
click at [1062, 525] on button "Create new work" at bounding box center [1032, 535] width 101 height 29
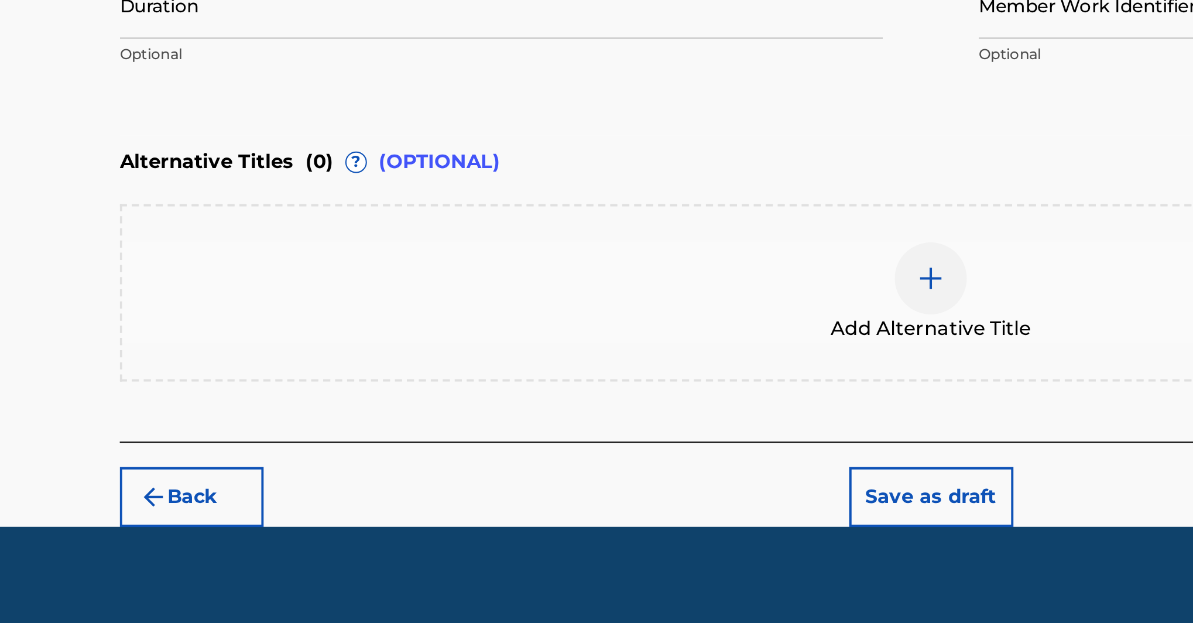
scroll to position [142, 0]
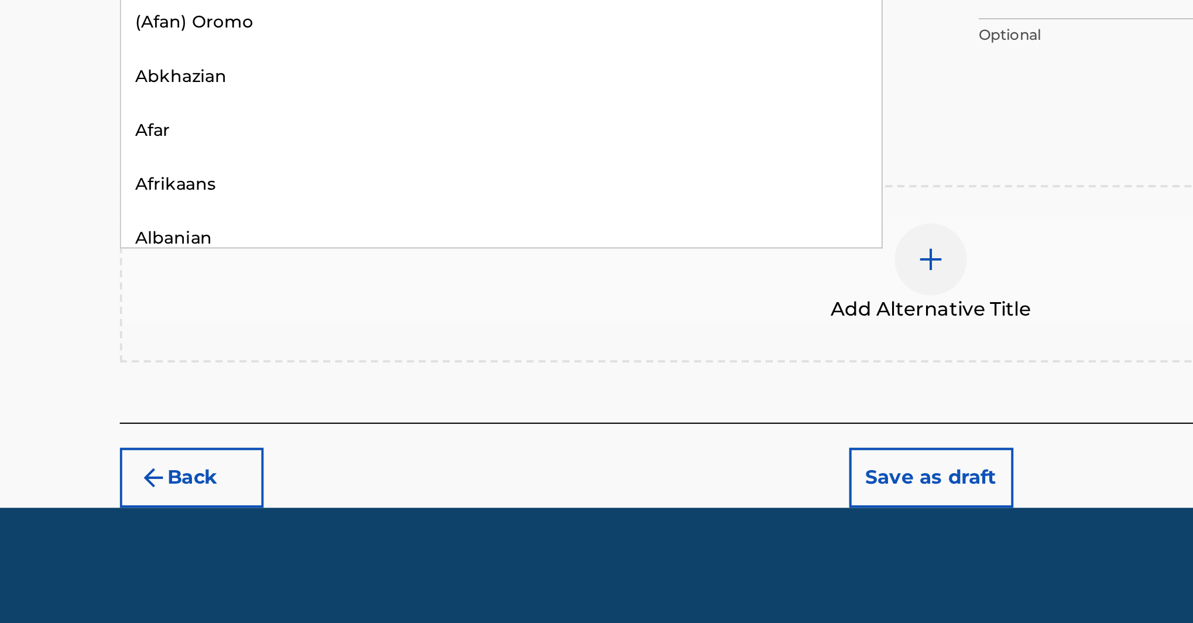
click at [292, 244] on div at bounding box center [478, 251] width 372 height 15
click at [292, 264] on div "English" at bounding box center [477, 277] width 371 height 26
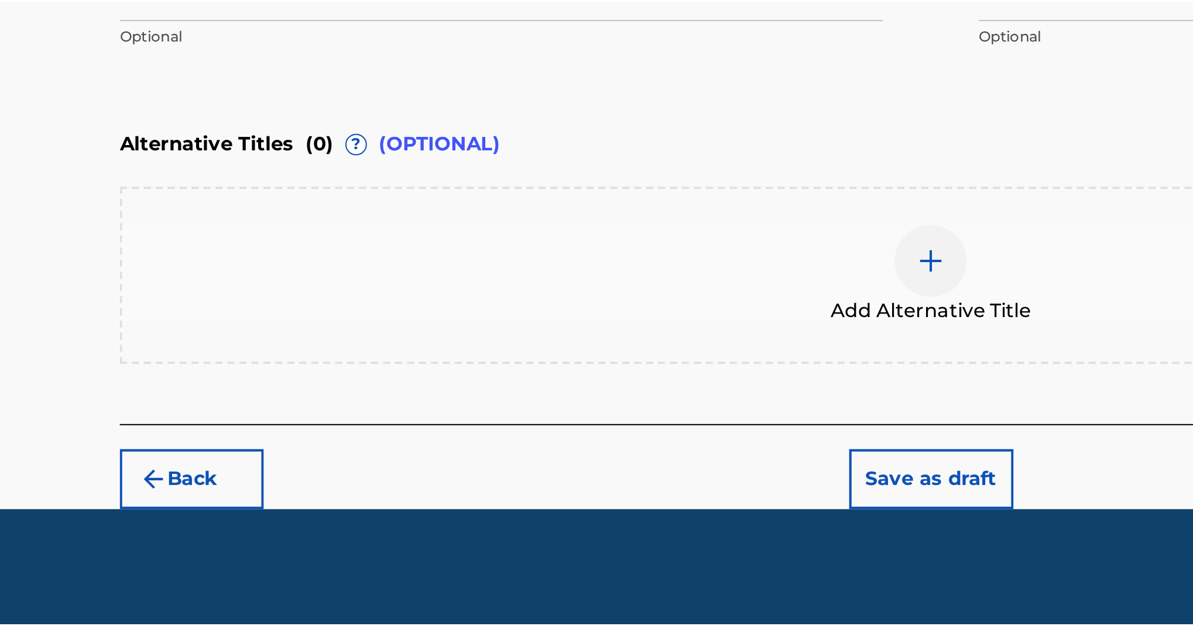
scroll to position [320, 0]
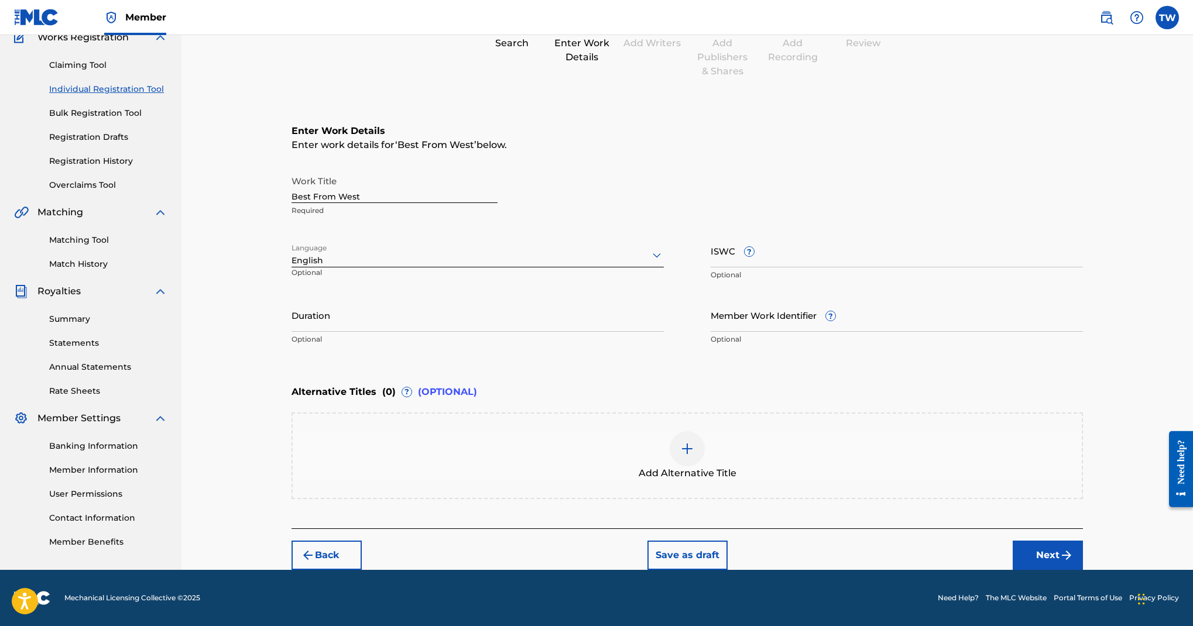
click at [1083, 541] on button "Next" at bounding box center [1048, 555] width 70 height 29
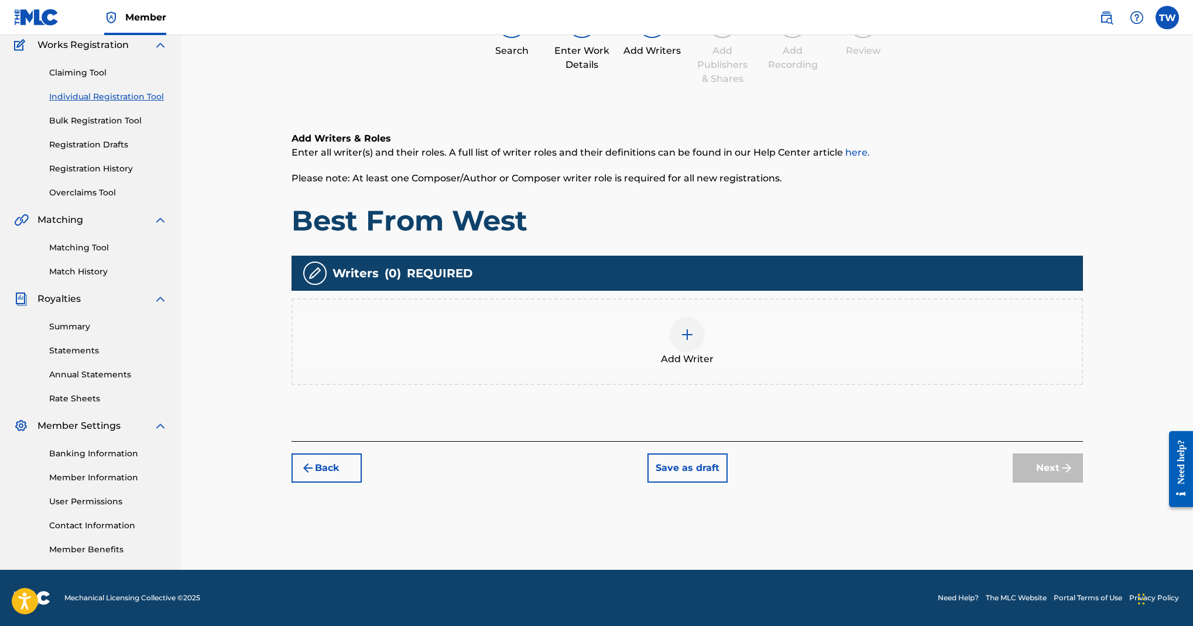
scroll to position [358, 0]
click at [694, 328] on img at bounding box center [687, 335] width 14 height 14
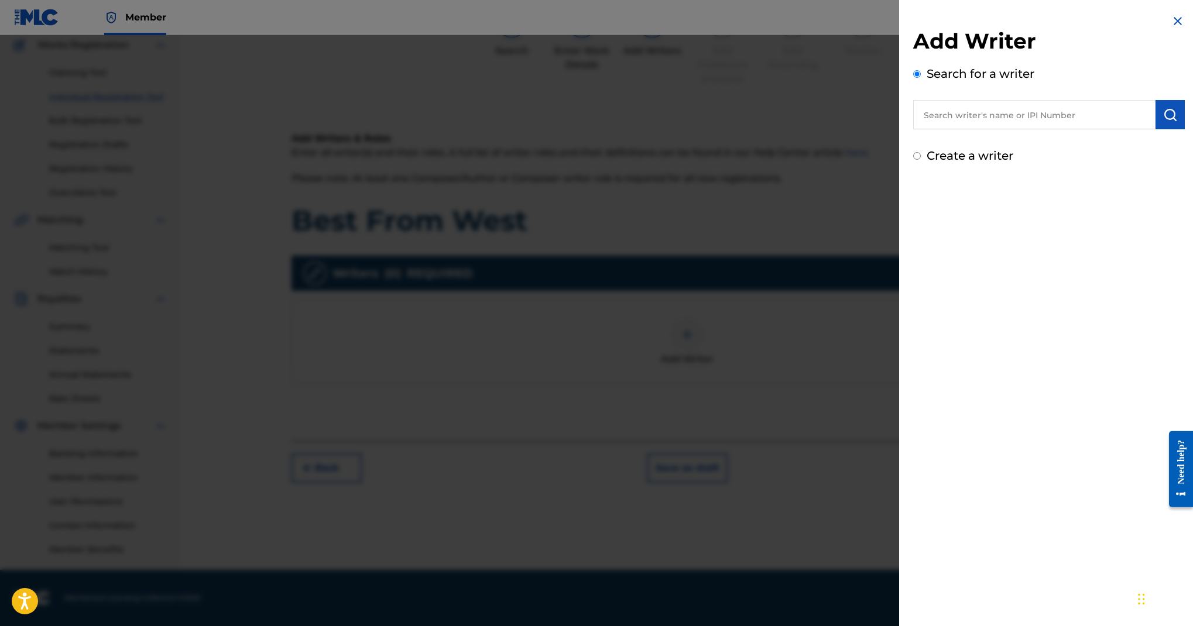
click at [913, 129] on input "text" at bounding box center [1034, 114] width 242 height 29
paste input "Adrian Currie"
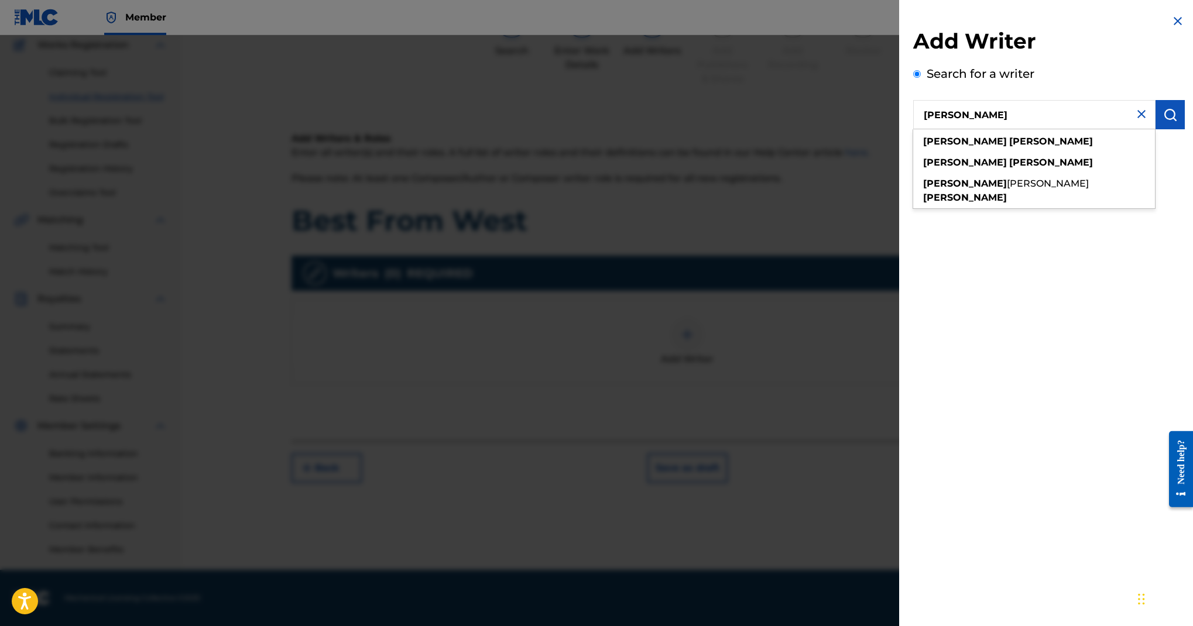
type input "Adrian Currie"
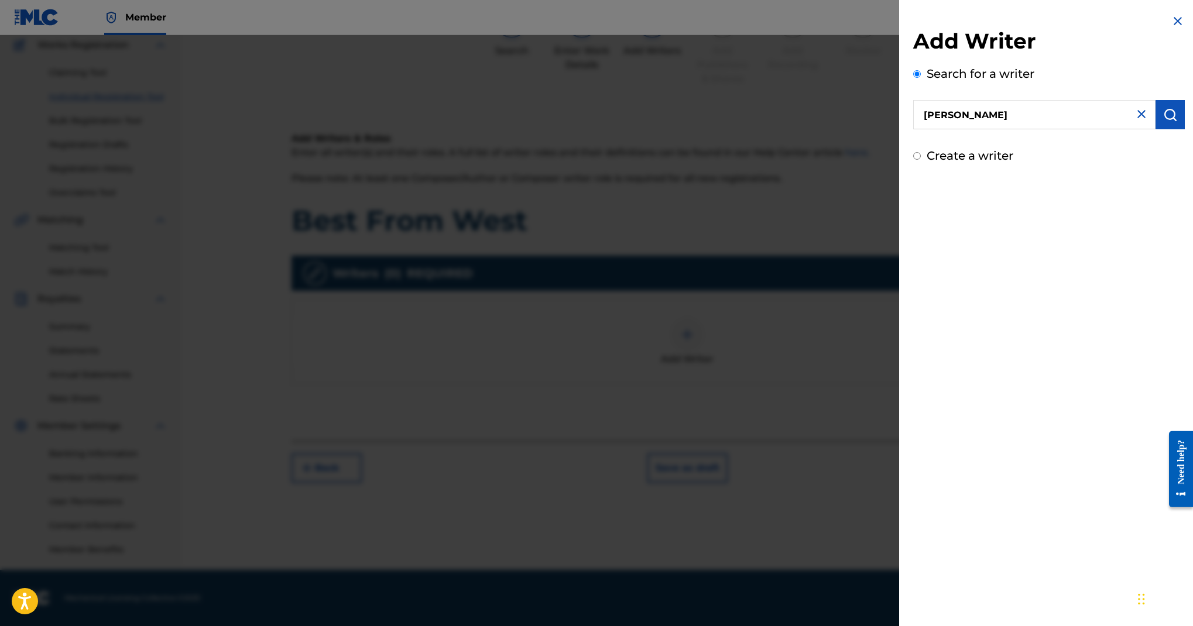
click at [1163, 122] on img "submit" at bounding box center [1170, 115] width 14 height 14
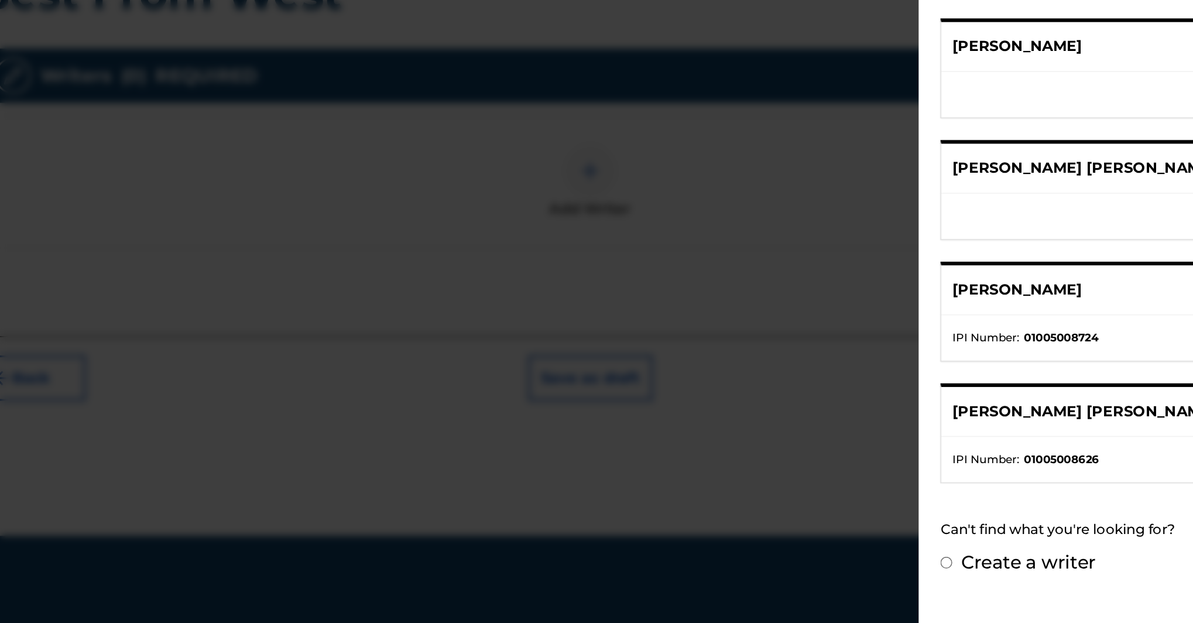
scroll to position [378, 0]
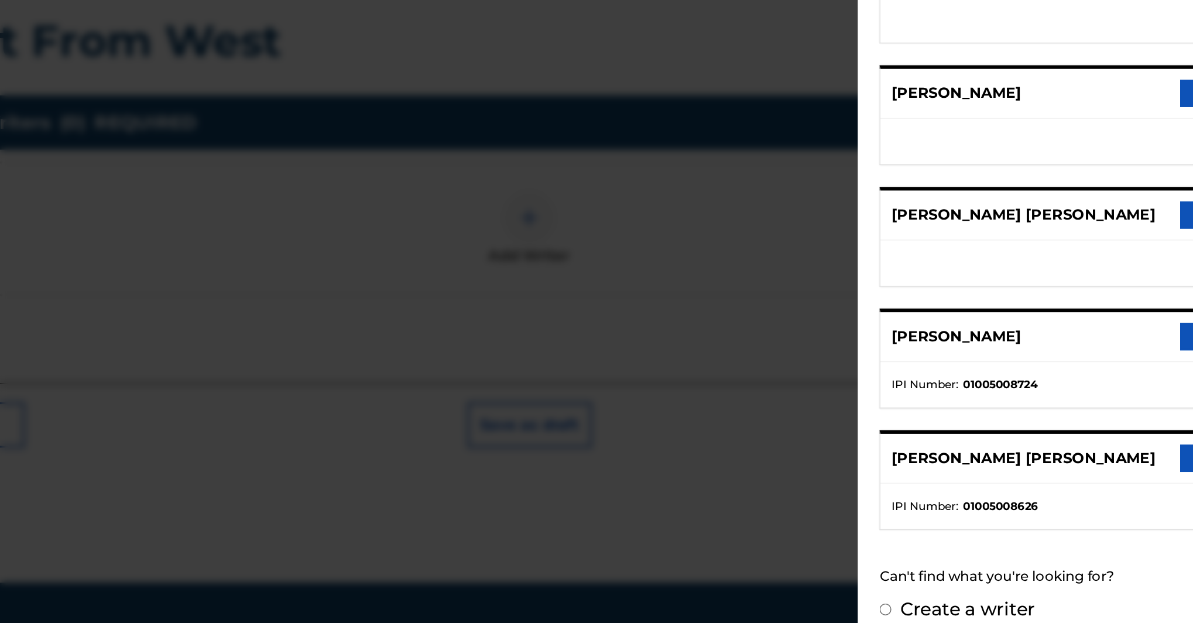
click at [1107, 399] on button "Add writer" at bounding box center [1142, 408] width 70 height 18
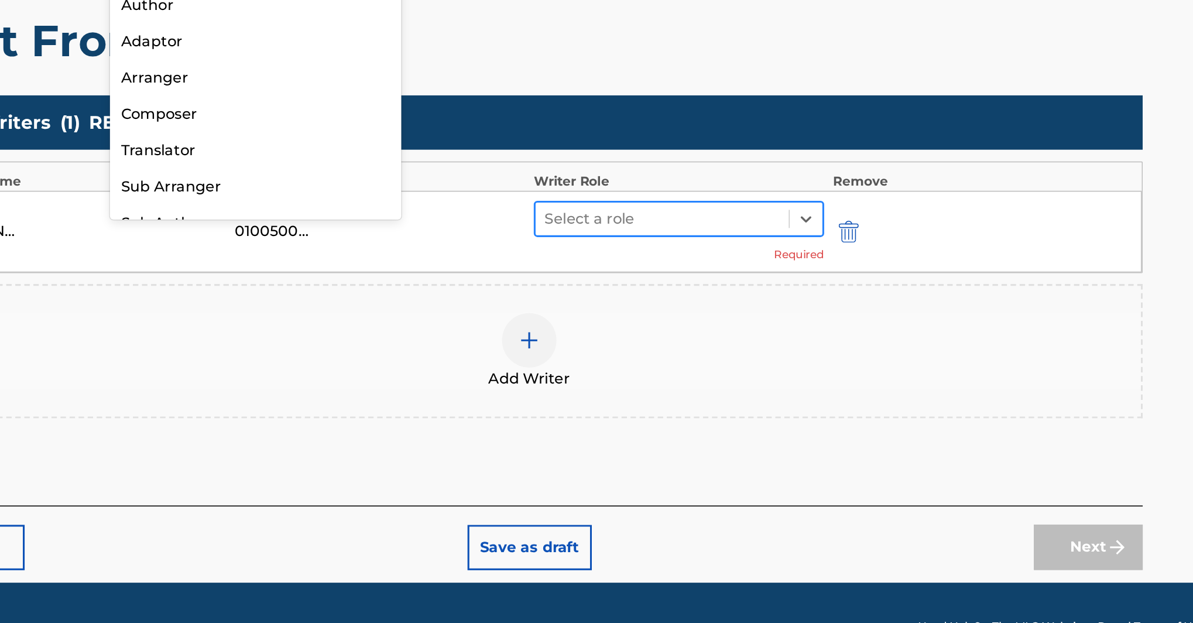
click at [697, 324] on div at bounding box center [773, 332] width 152 height 16
click at [860, 326] on icon at bounding box center [866, 332] width 12 height 12
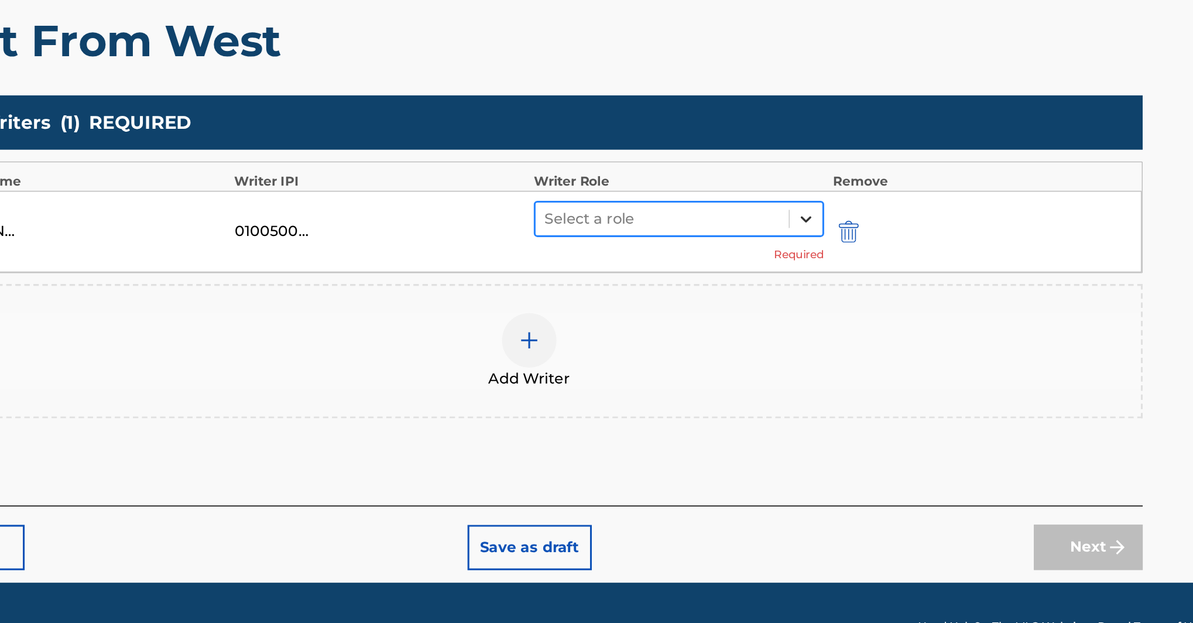
click at [860, 326] on icon at bounding box center [866, 332] width 12 height 12
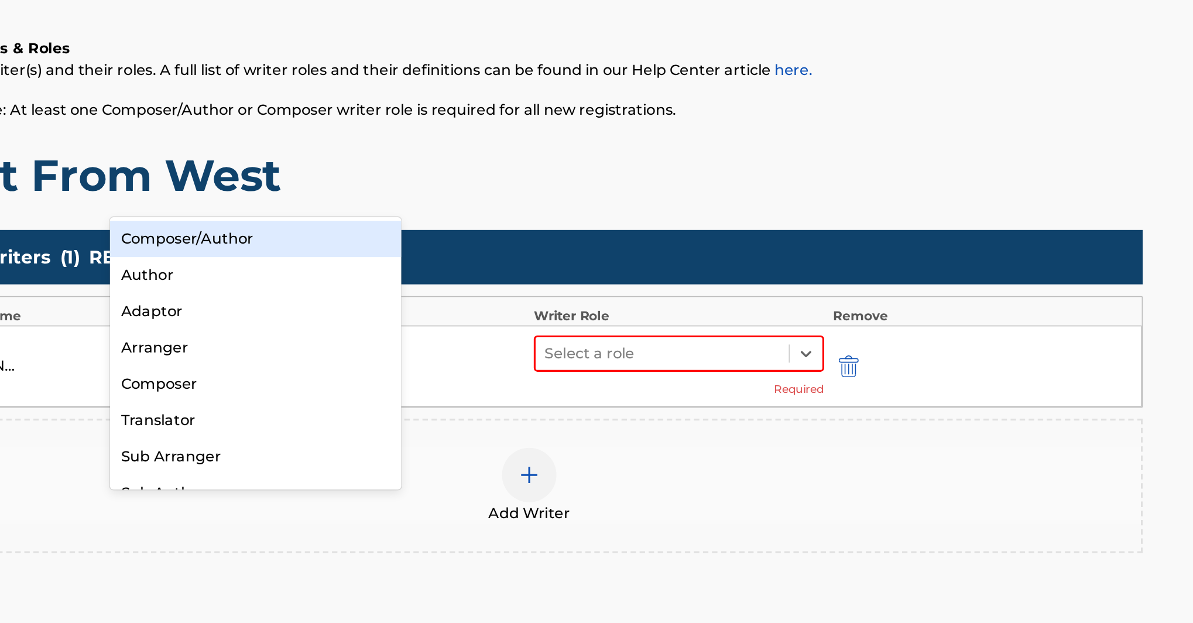
click at [417, 246] on div "Composer/Author" at bounding box center [511, 257] width 188 height 23
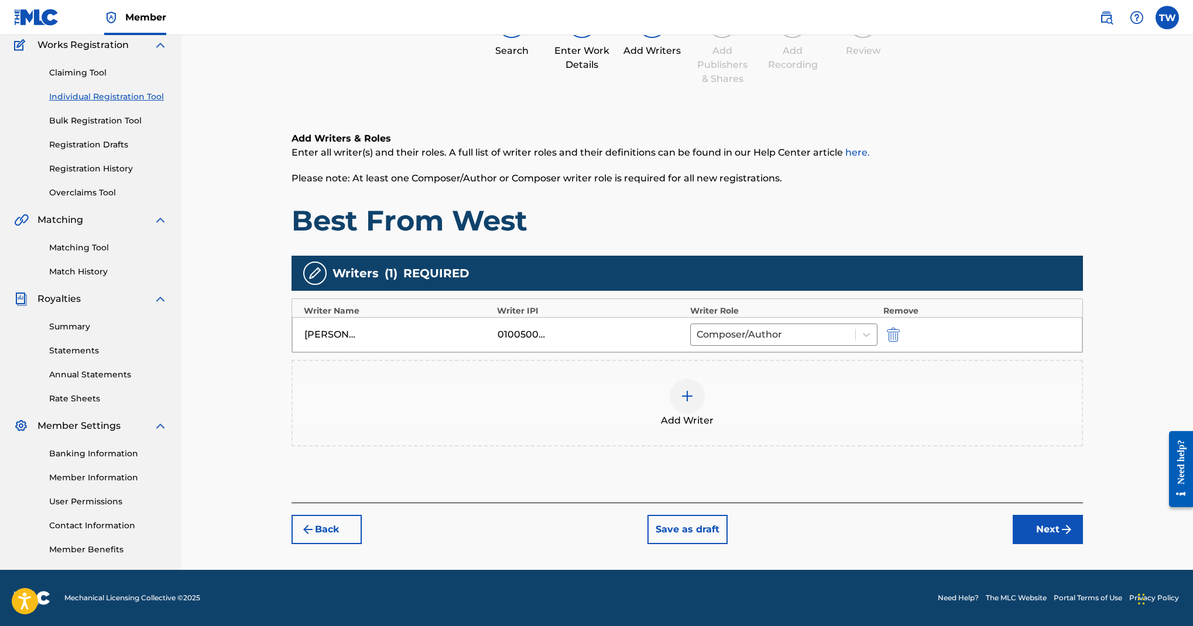
click at [1083, 527] on button "Next" at bounding box center [1048, 529] width 70 height 29
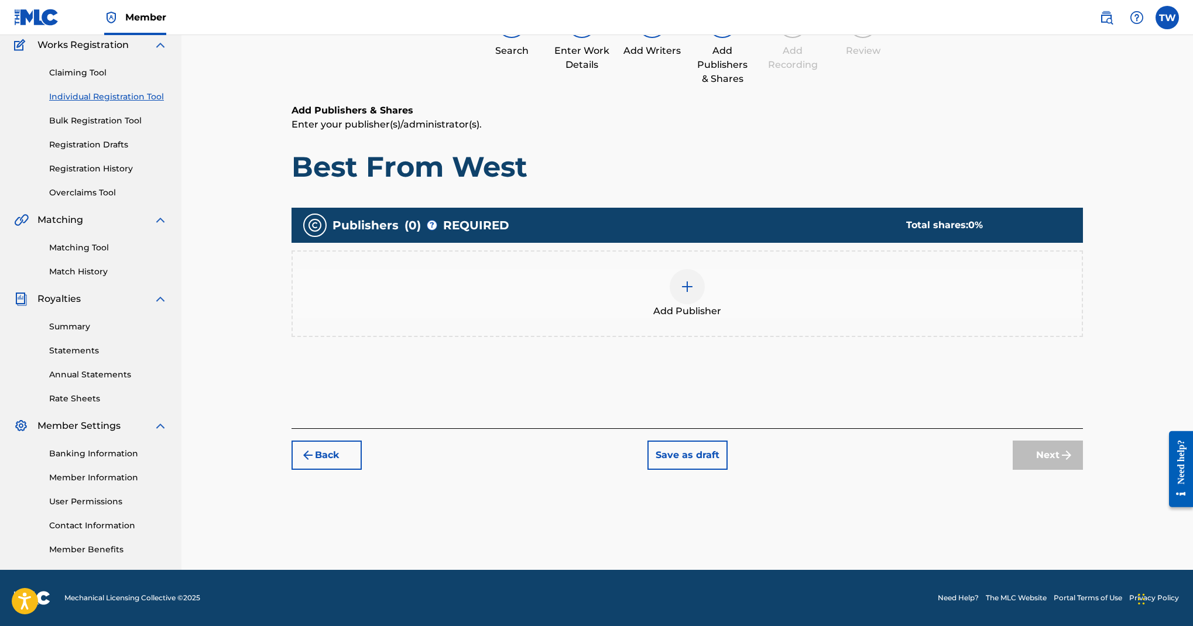
scroll to position [263, 0]
click at [694, 294] on img at bounding box center [687, 287] width 14 height 14
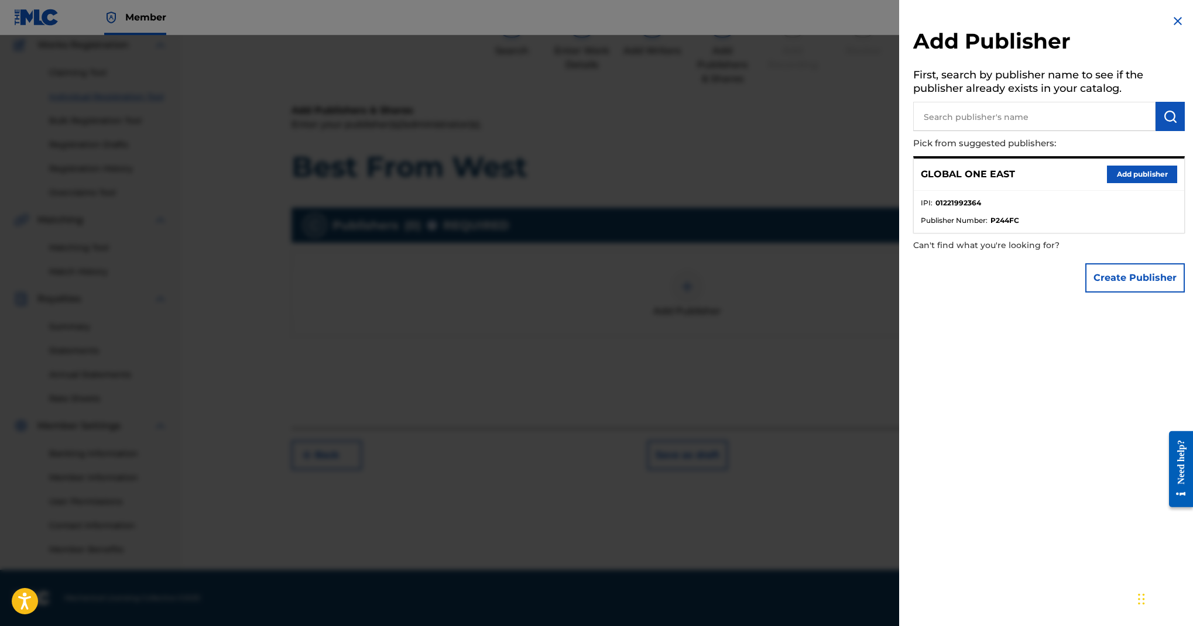
click at [1107, 183] on button "Add publisher" at bounding box center [1142, 175] width 70 height 18
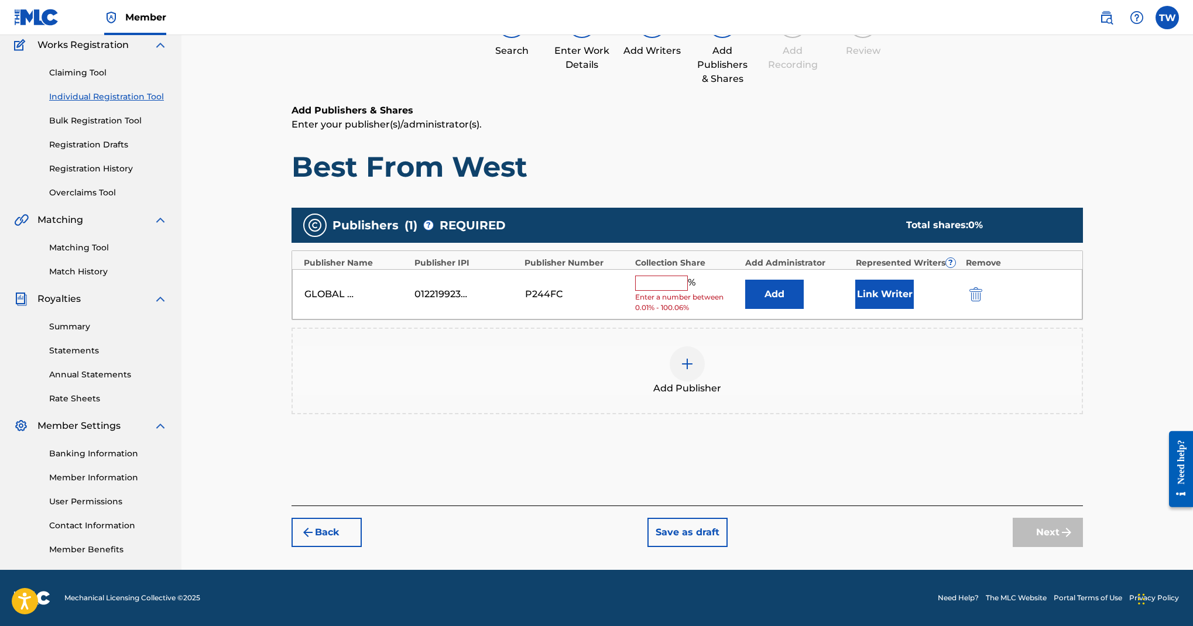
click at [688, 291] on input "text" at bounding box center [661, 283] width 53 height 15
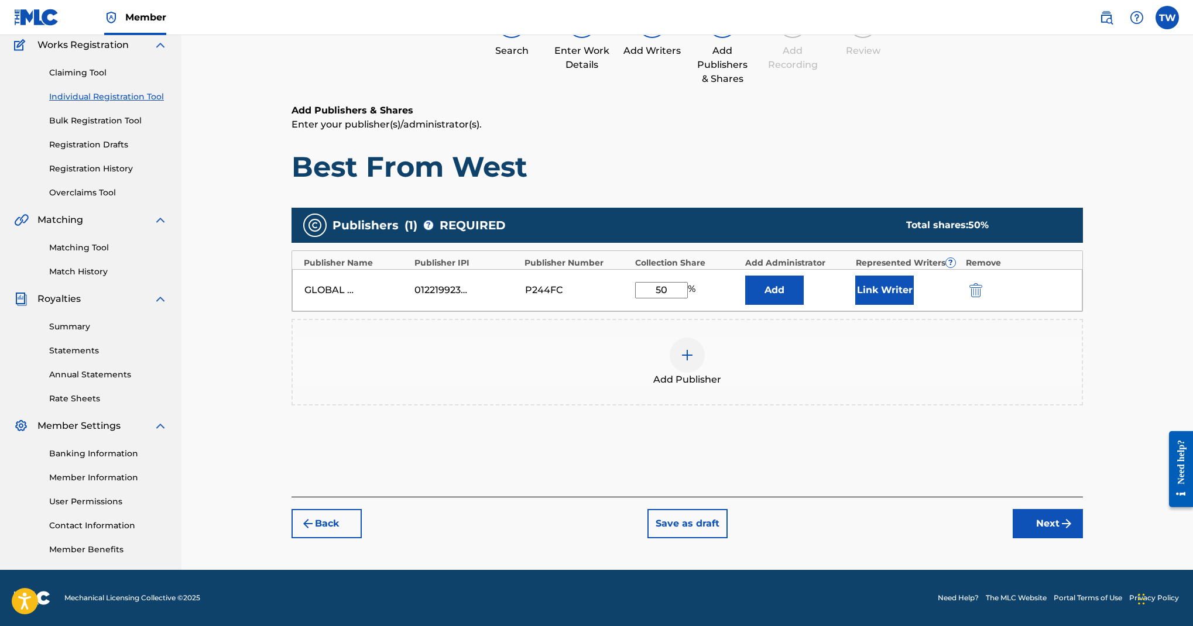
type input "50"
click at [914, 305] on button "Link Writer" at bounding box center [884, 290] width 59 height 29
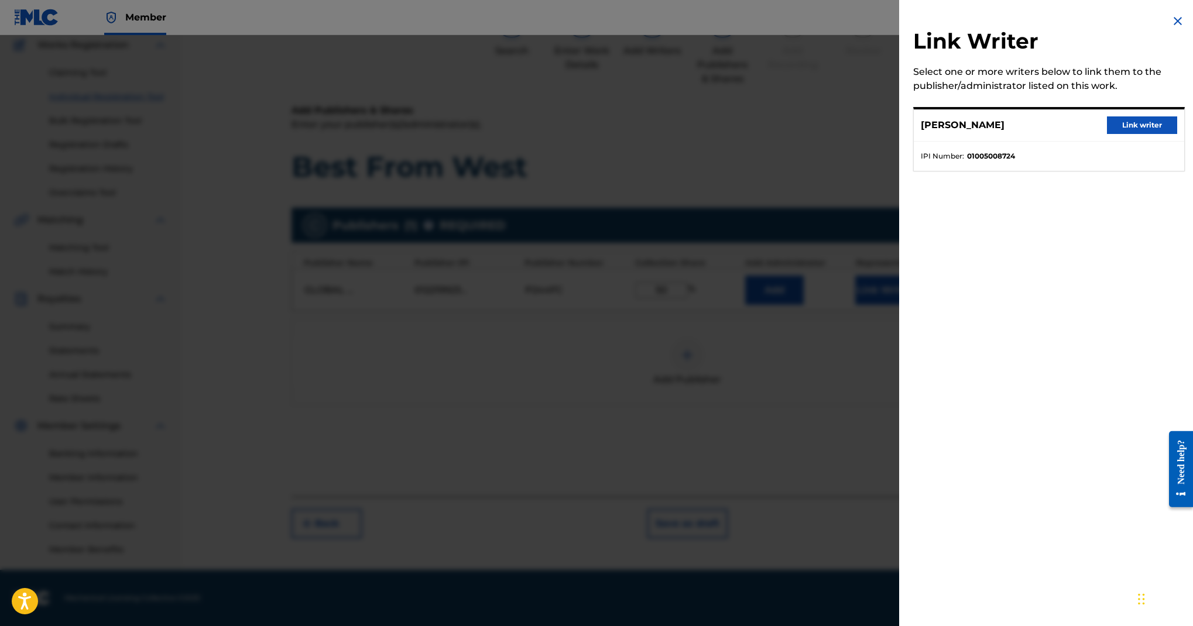
click at [1107, 134] on button "Link writer" at bounding box center [1142, 126] width 70 height 18
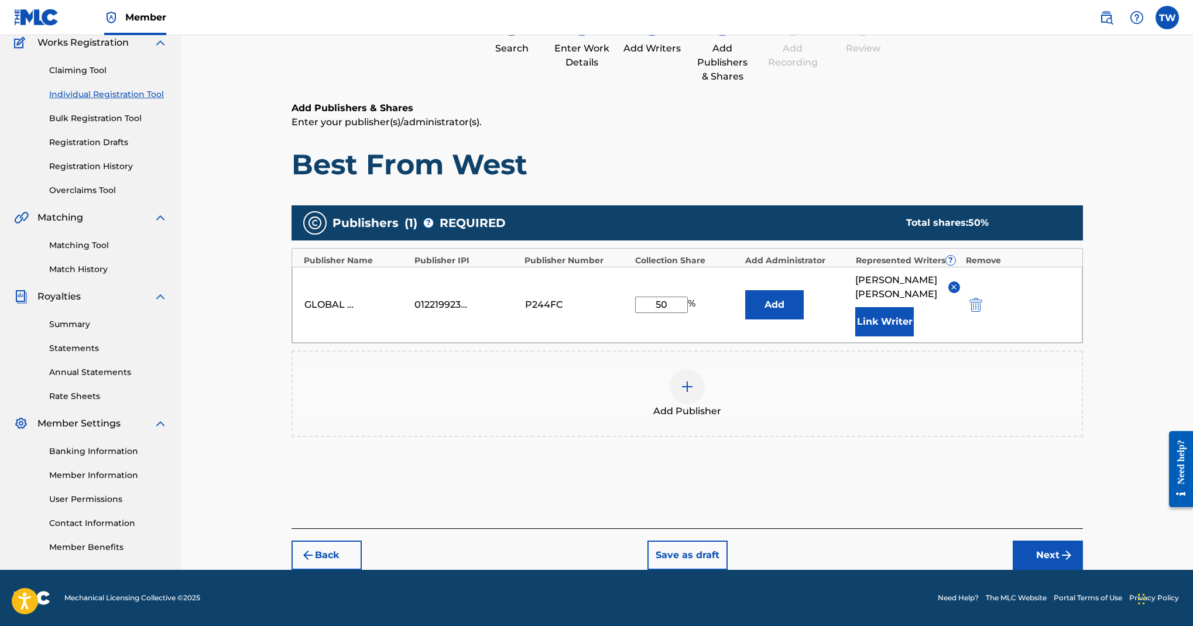
scroll to position [519, 0]
click at [1079, 541] on button "Next" at bounding box center [1048, 555] width 70 height 29
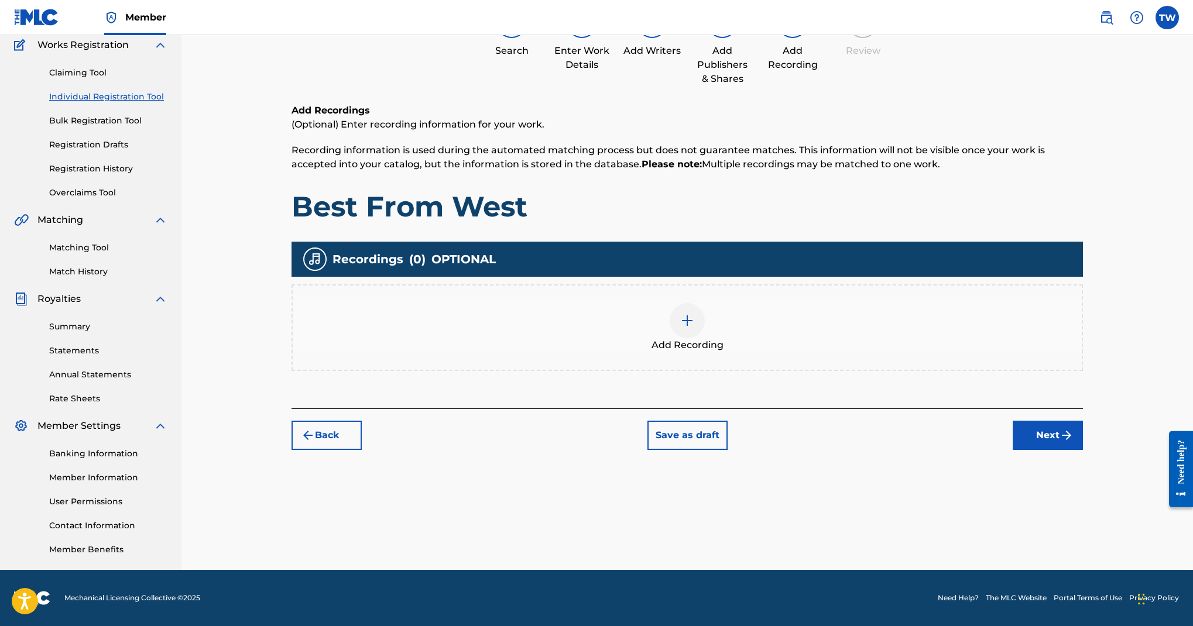
scroll to position [316, 0]
click at [694, 314] on img at bounding box center [687, 321] width 14 height 14
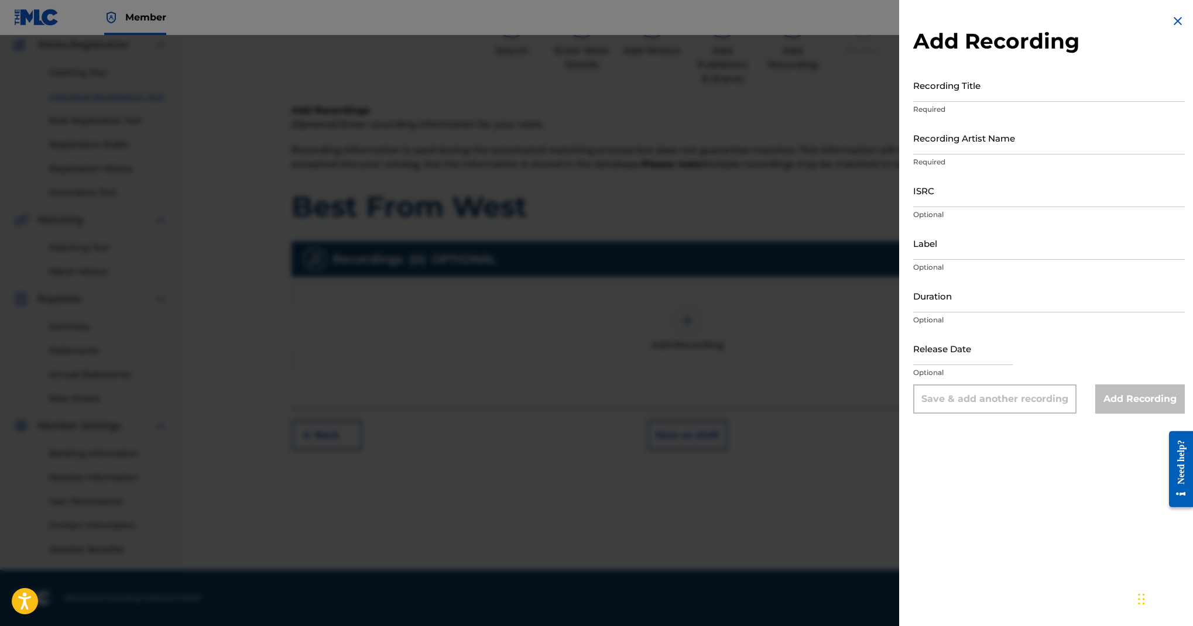
click at [913, 102] on input "Recording Title" at bounding box center [1049, 85] width 272 height 33
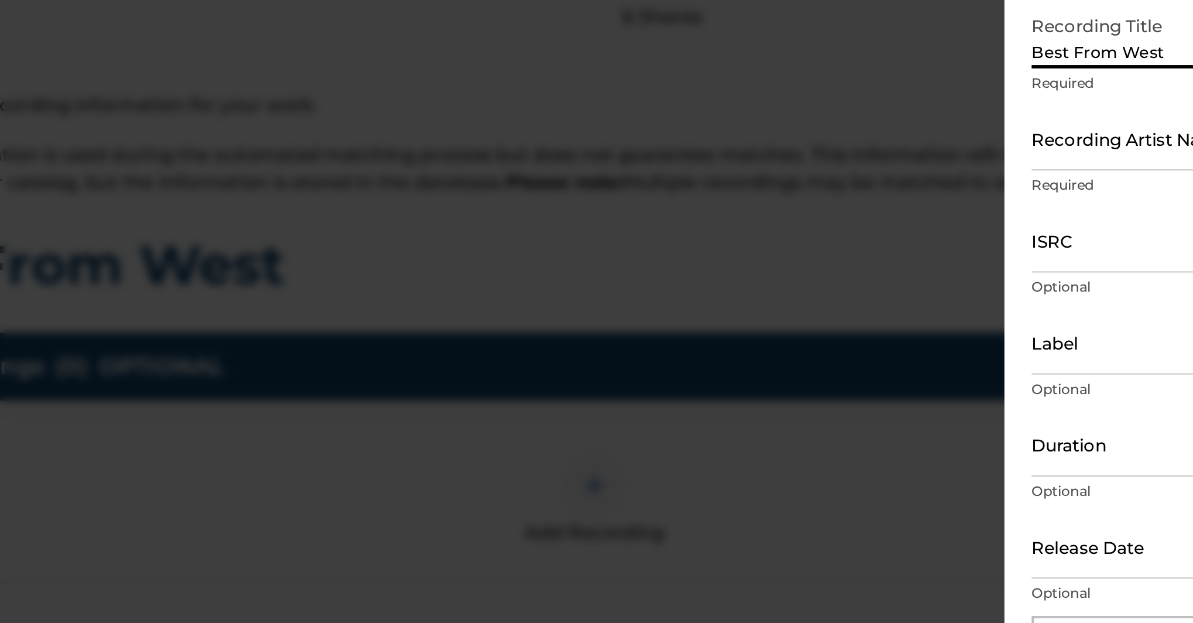
scroll to position [81, 0]
type input "Best From West"
click at [913, 121] on input "Recording Artist Name" at bounding box center [1049, 137] width 272 height 33
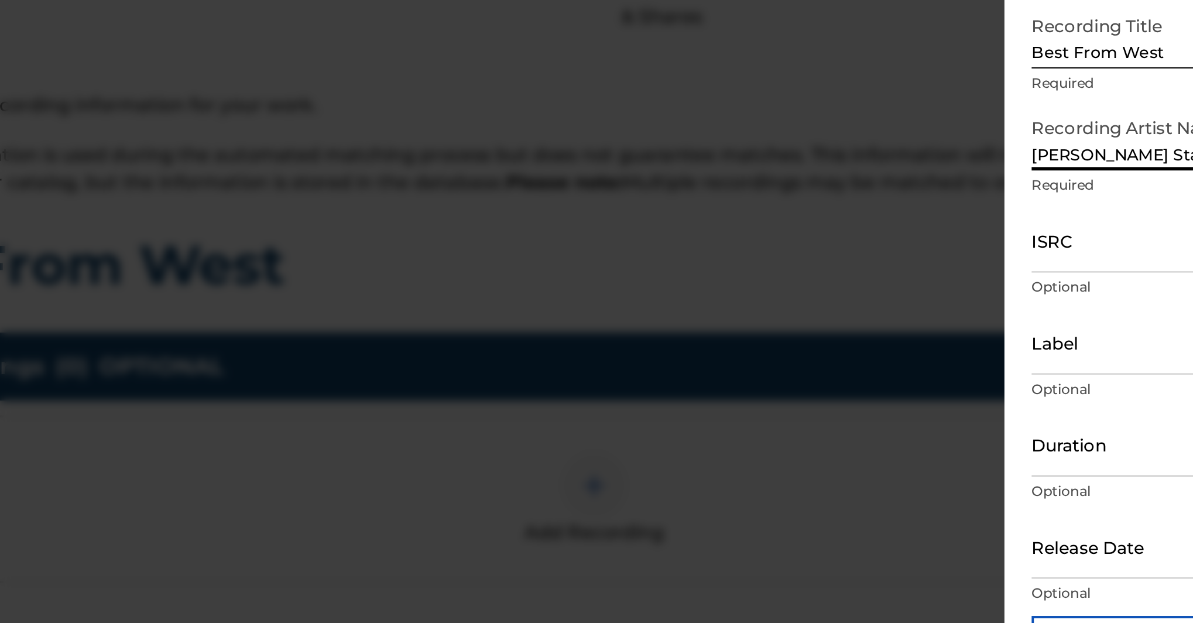
type input "Kurry Stain"
click at [913, 191] on input "ISRC" at bounding box center [1049, 190] width 272 height 33
paste input "GBLFP2309656"
type input "GBLFP2309656"
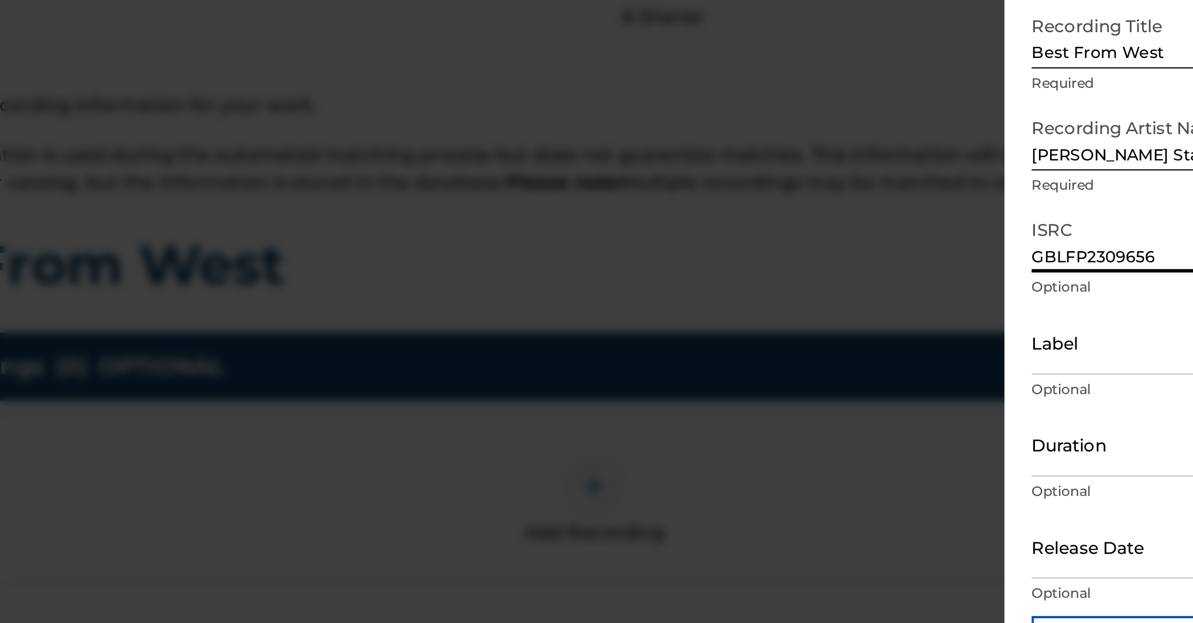
click at [913, 241] on input "Label" at bounding box center [1049, 243] width 272 height 33
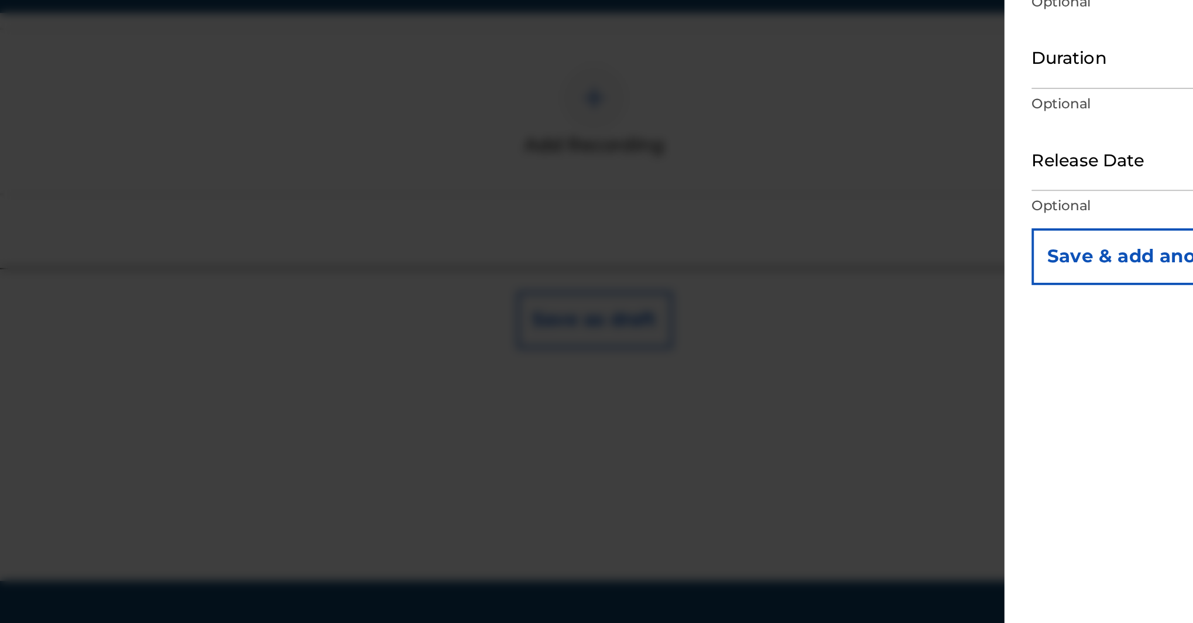
type input "One East Records"
click at [913, 332] on input "text" at bounding box center [963, 348] width 100 height 33
select select "8"
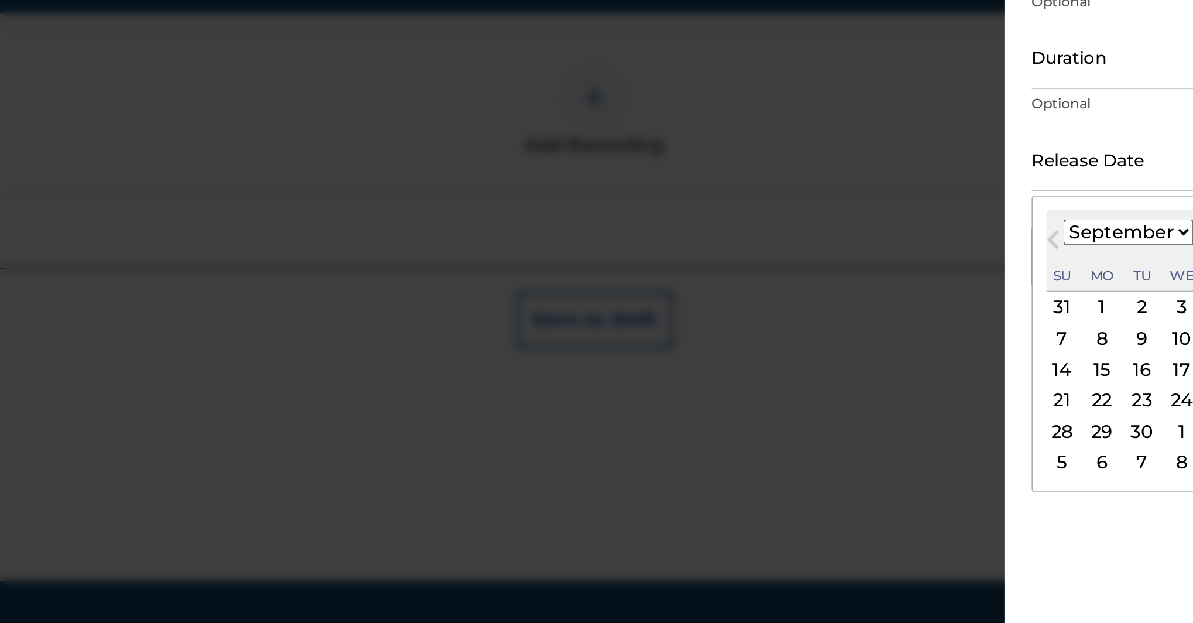
scroll to position [260, 0]
select select "2023"
select select "5"
click at [1025, 434] on div "9" at bounding box center [1032, 441] width 14 height 14
type input "June 9 2023"
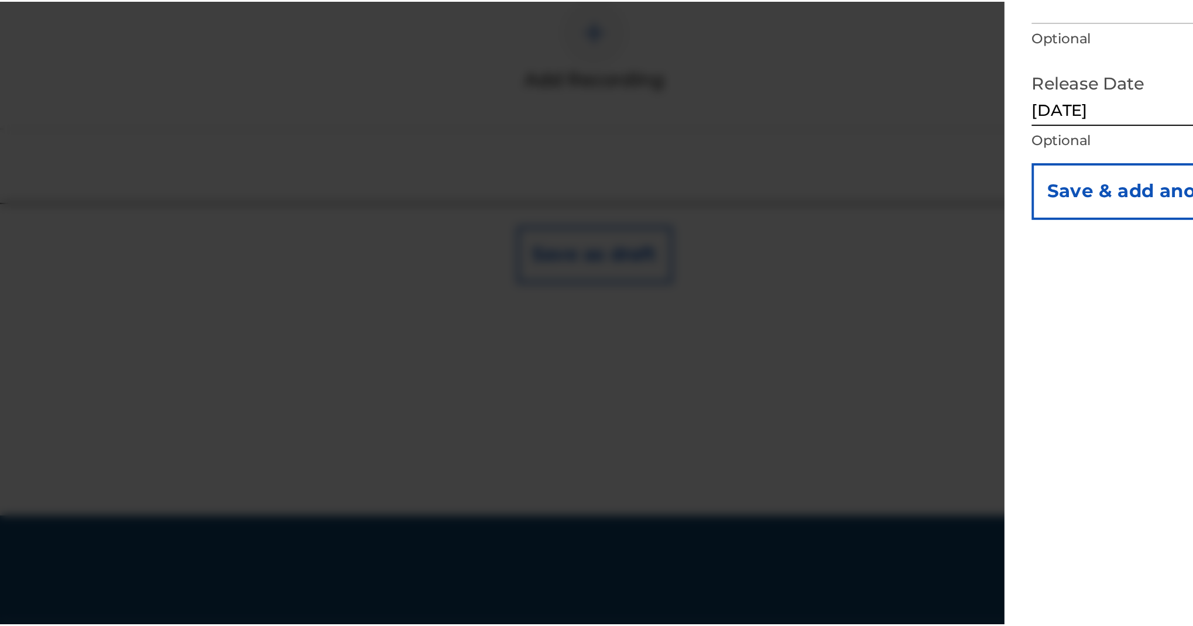
scroll to position [336, 0]
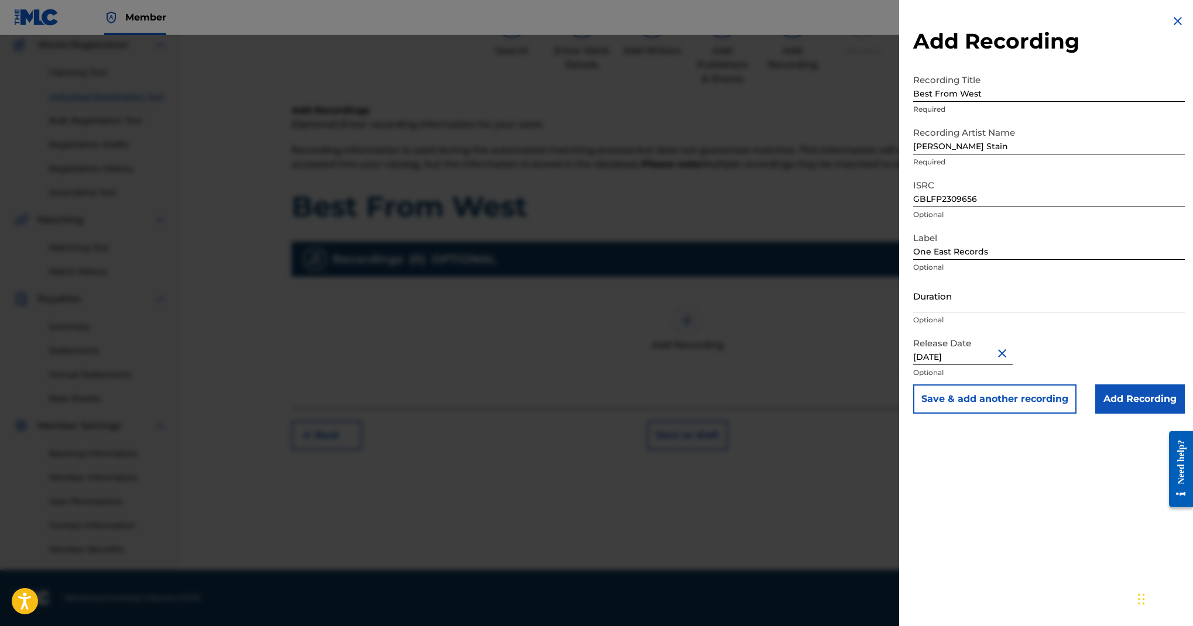
click at [1095, 414] on input "Add Recording" at bounding box center [1140, 399] width 90 height 29
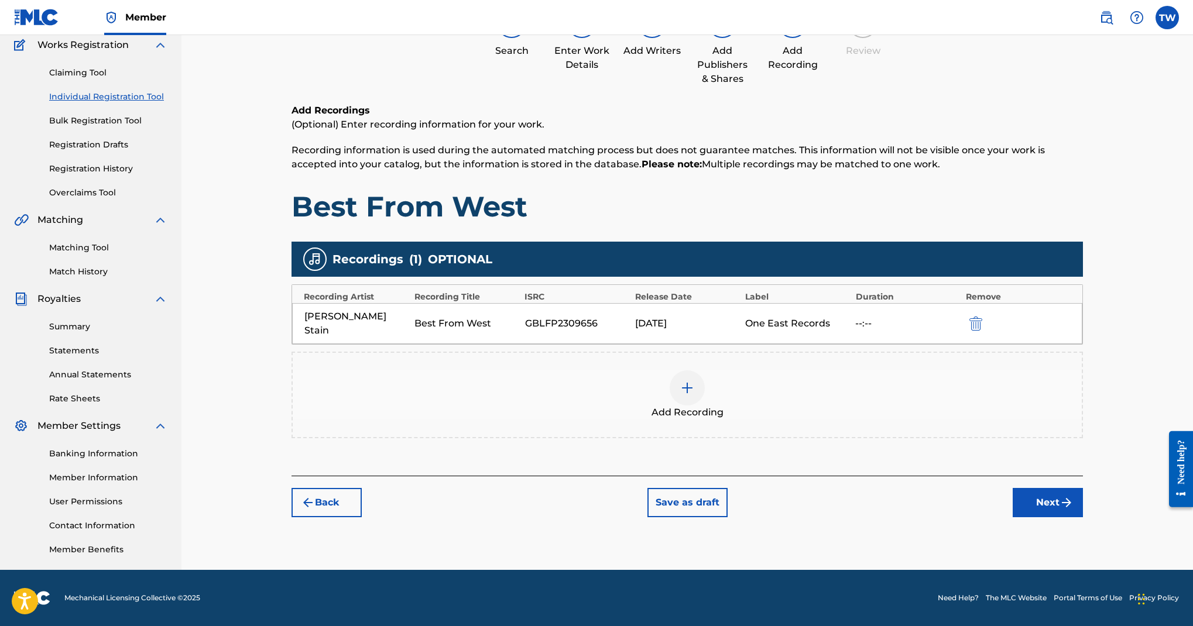
scroll to position [404, 0]
click at [1083, 497] on button "Next" at bounding box center [1048, 502] width 70 height 29
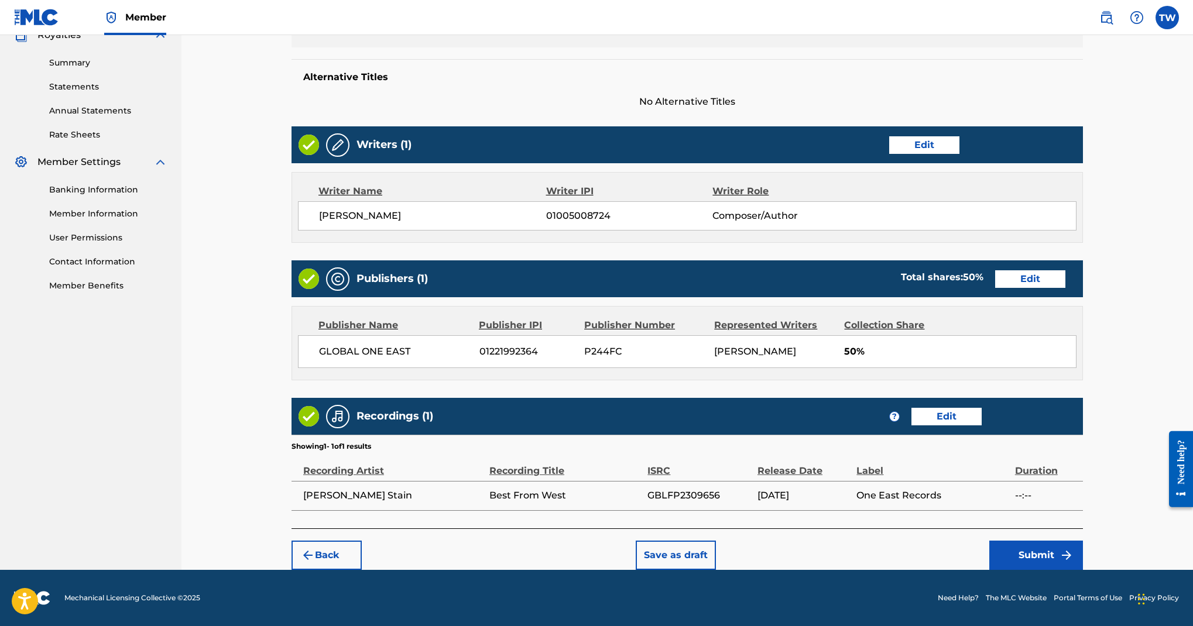
scroll to position [915, 0]
click at [1083, 541] on button "Submit" at bounding box center [1037, 555] width 94 height 29
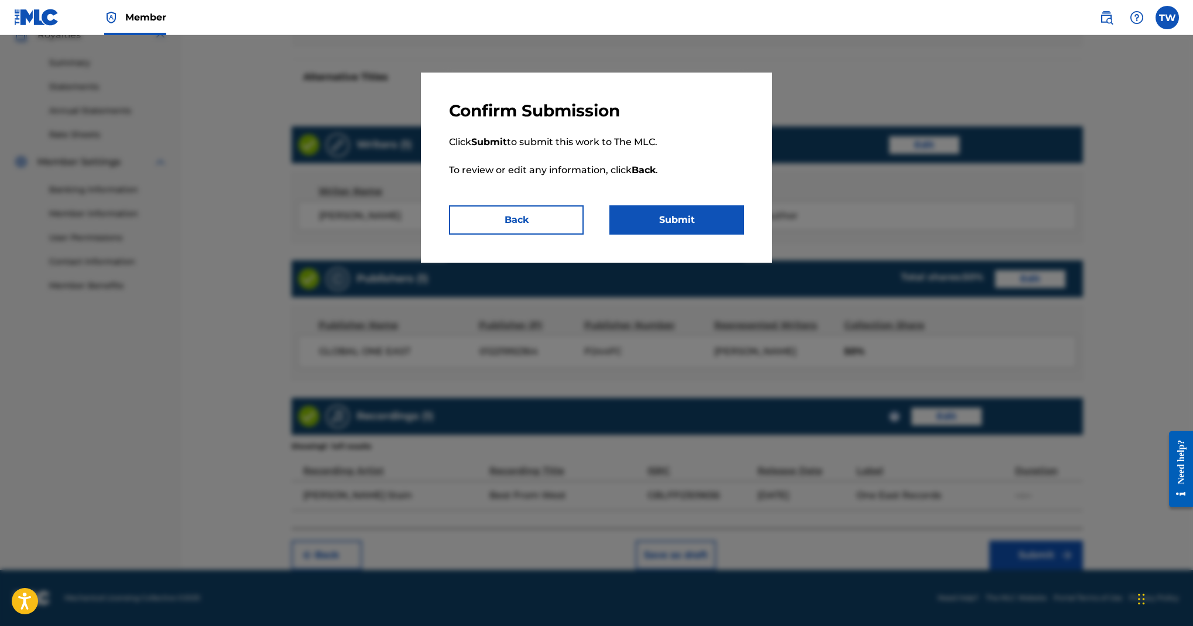
click at [744, 235] on button "Submit" at bounding box center [677, 220] width 135 height 29
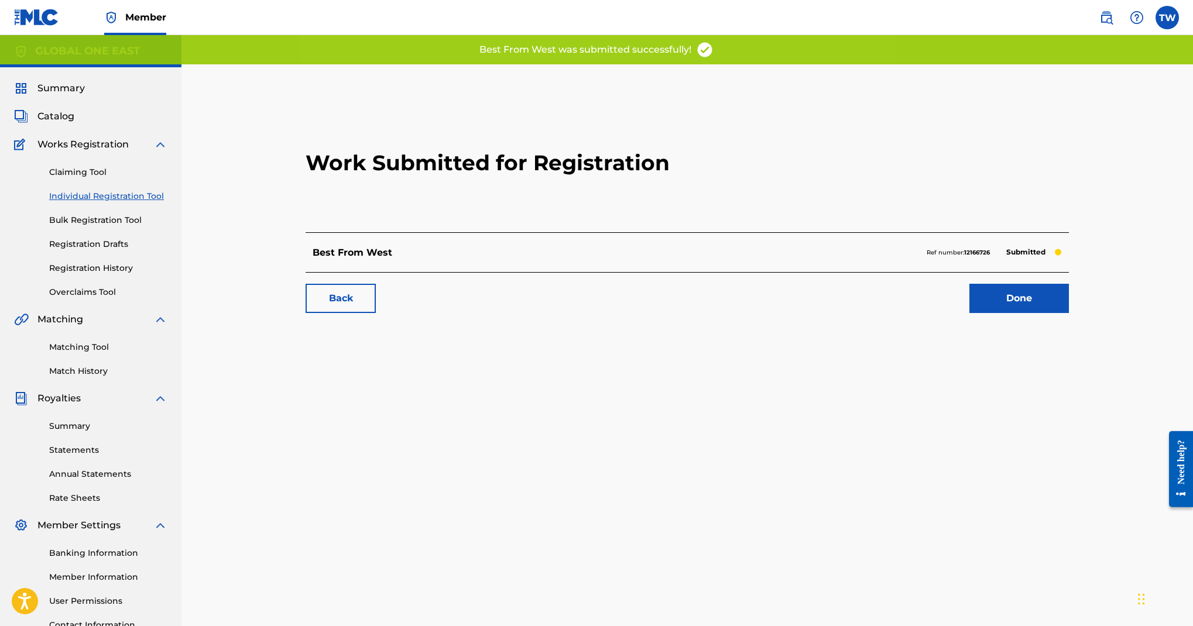
click at [376, 313] on link "Back" at bounding box center [341, 298] width 70 height 29
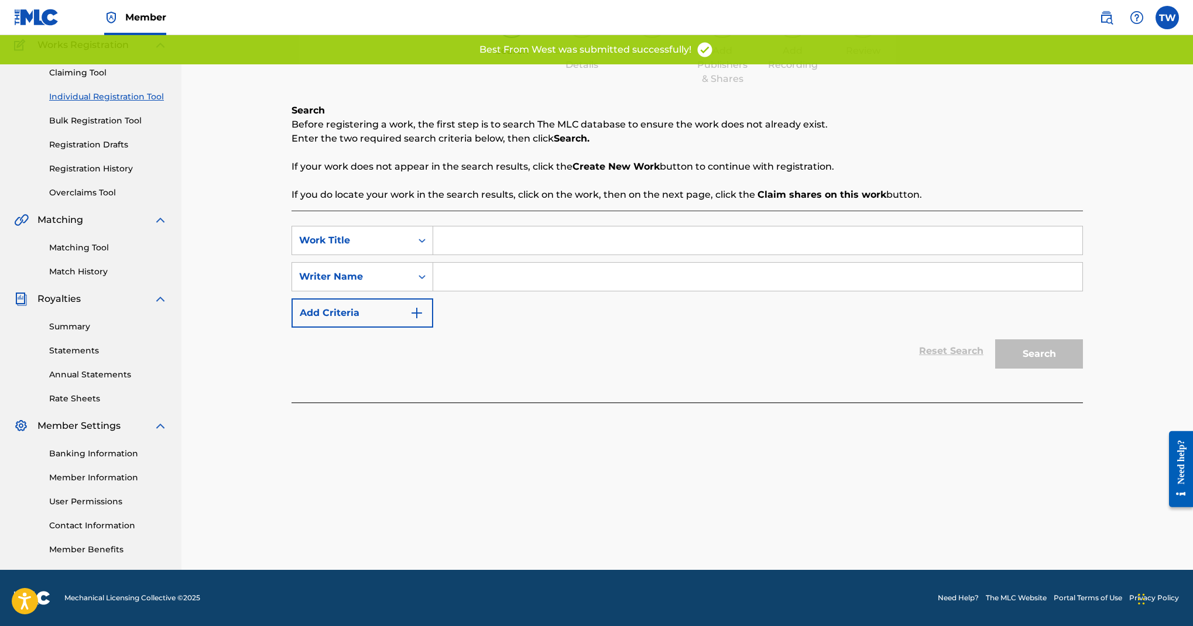
scroll to position [169, 0]
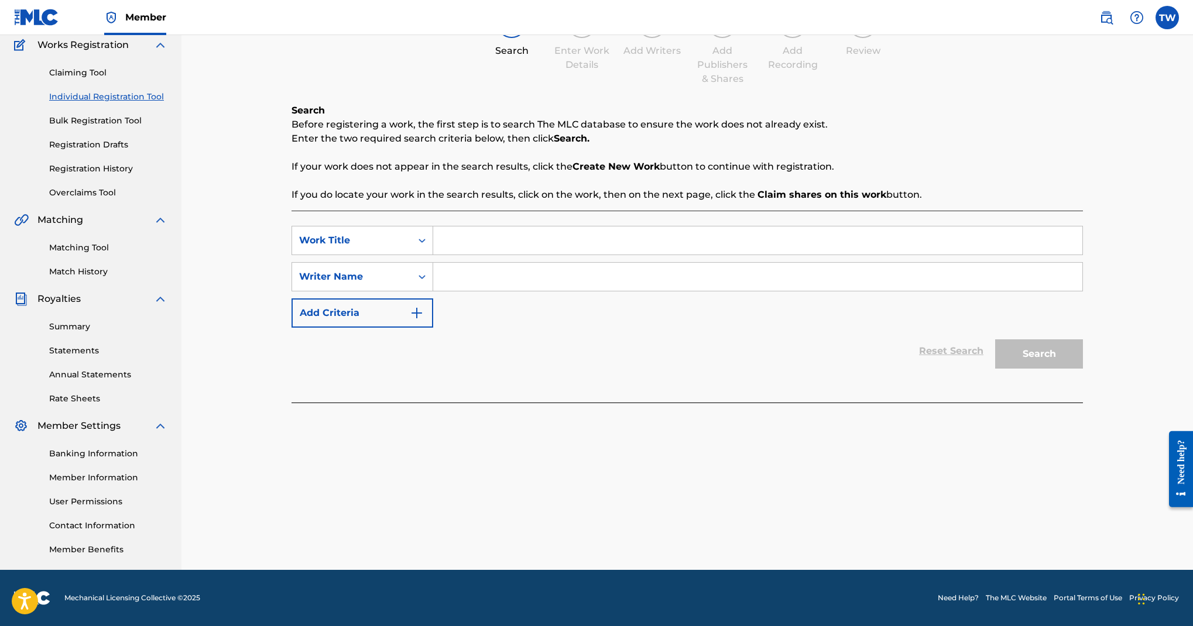
click at [690, 255] on input "Search Form" at bounding box center [757, 241] width 649 height 28
type input "Monster"
click at [690, 291] on input "Search Form" at bounding box center [757, 277] width 649 height 28
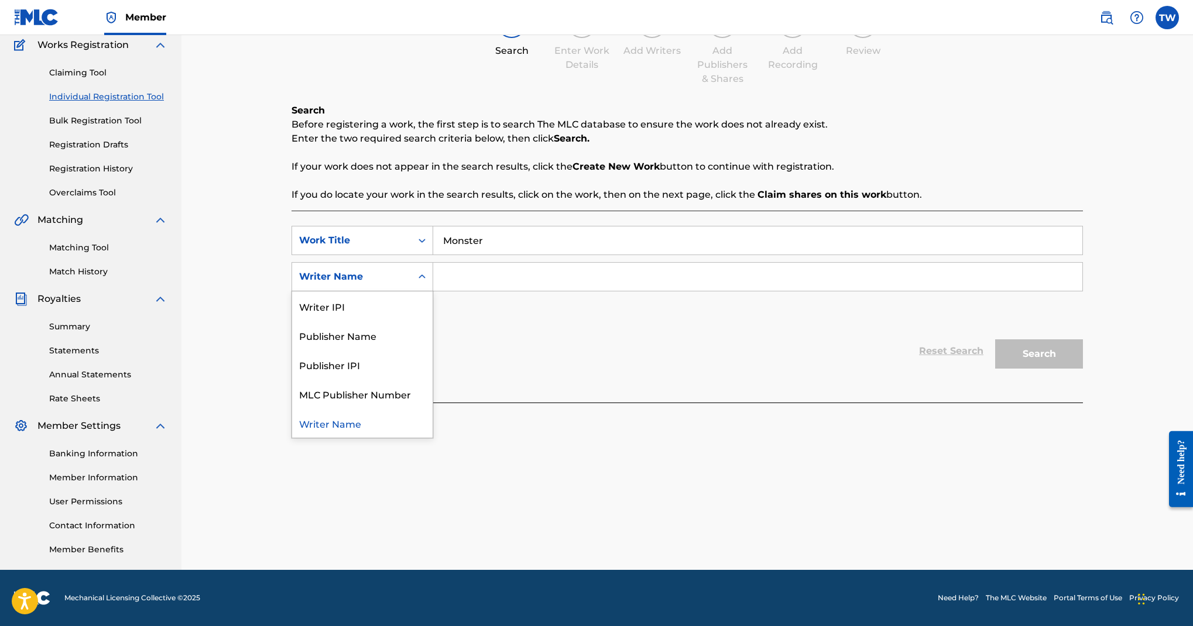
click at [428, 283] on icon "Search Form" at bounding box center [422, 277] width 12 height 12
click at [433, 379] on div "Publisher IPI" at bounding box center [362, 364] width 141 height 29
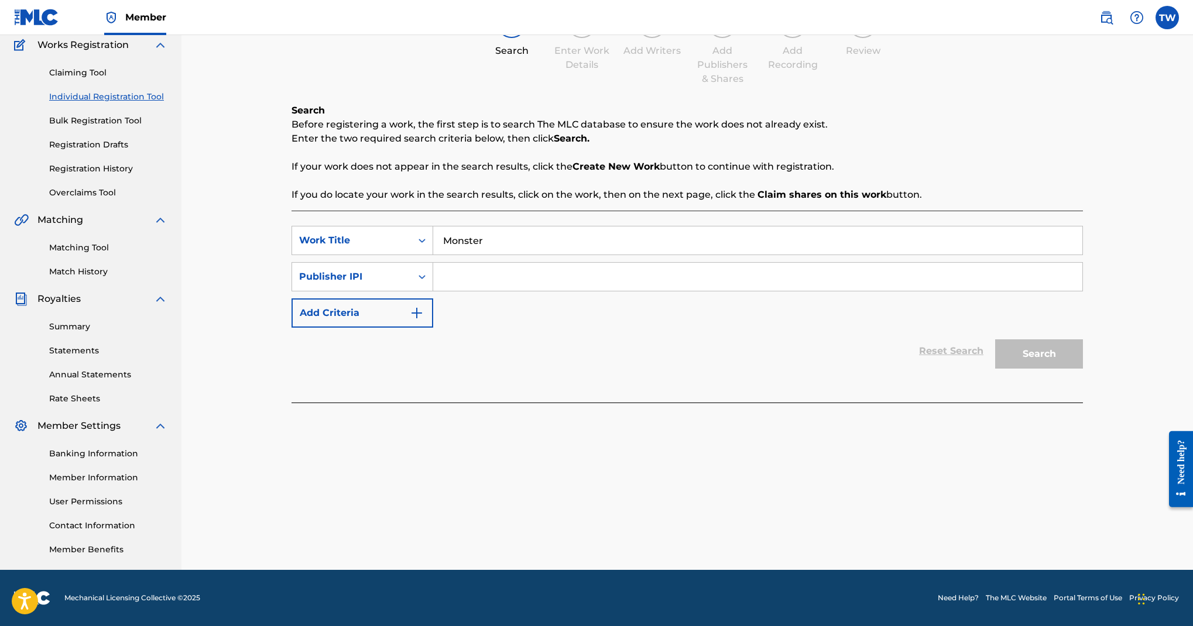
click at [683, 291] on input "Search Form" at bounding box center [757, 277] width 649 height 28
paste input "0371292365"
type input "0371292365"
click at [1061, 340] on button "Search" at bounding box center [1039, 354] width 88 height 29
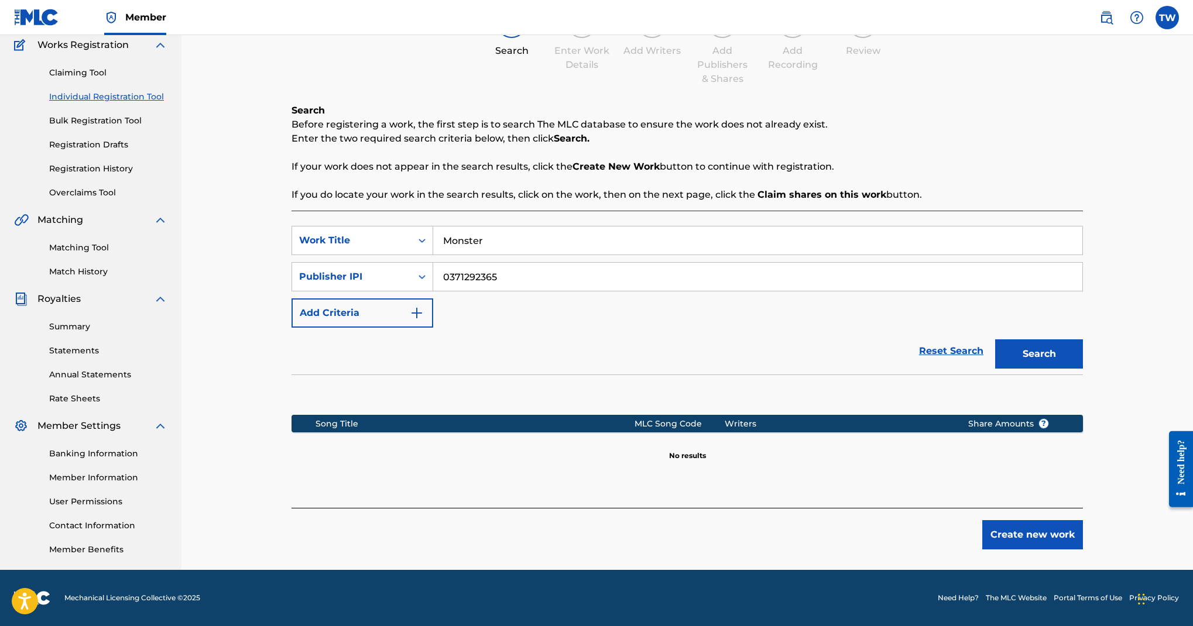
scroll to position [502, 0]
click at [1083, 521] on button "Create new work" at bounding box center [1032, 535] width 101 height 29
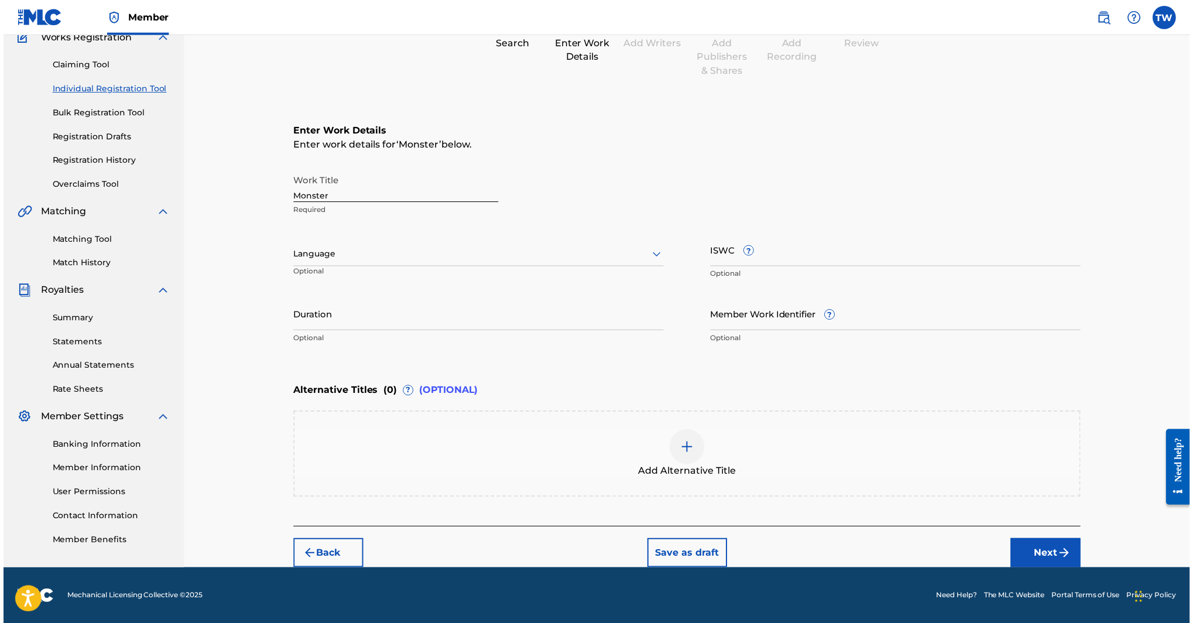
scroll to position [90, 0]
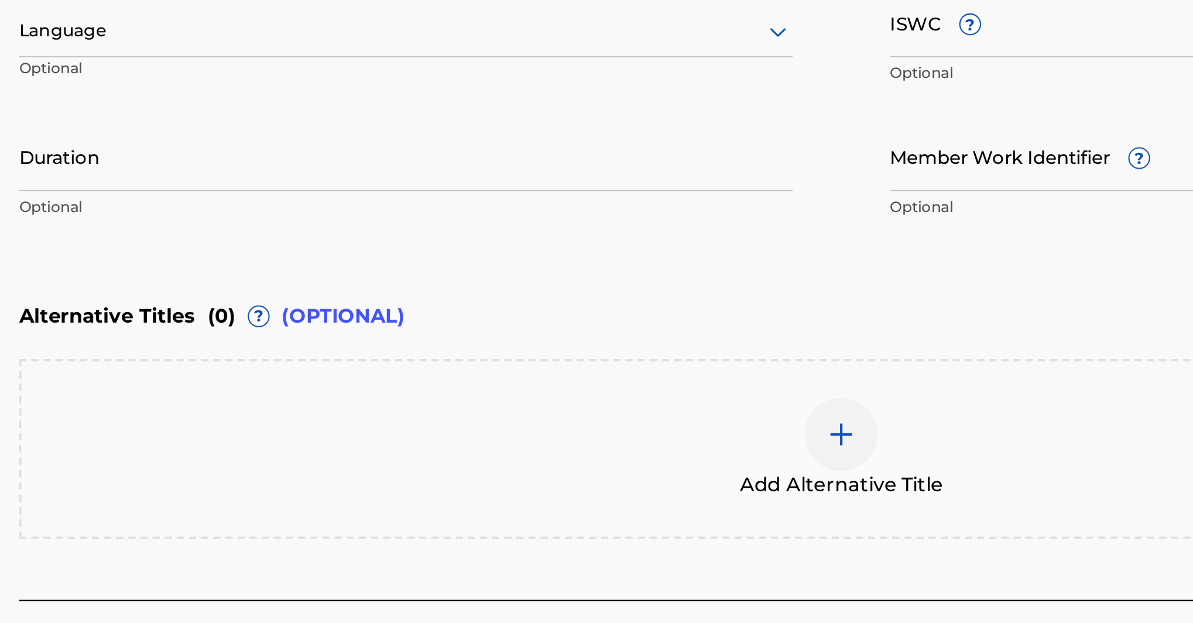
click at [292, 265] on div at bounding box center [478, 272] width 372 height 15
click at [292, 84] on div "English" at bounding box center [477, 97] width 371 height 26
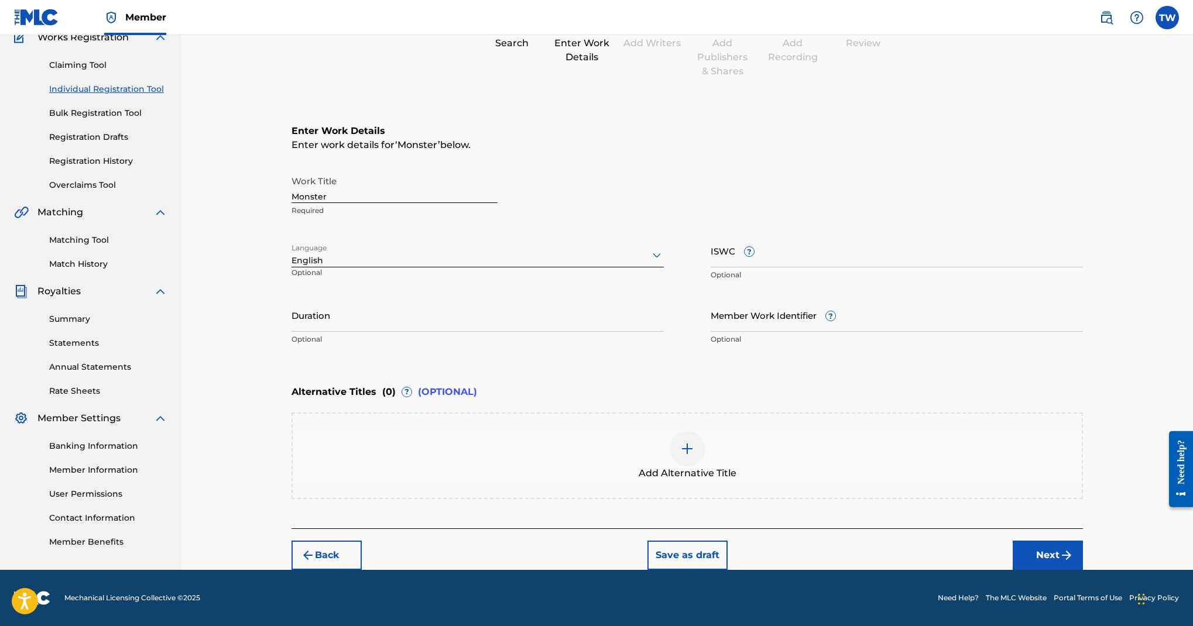
click at [1083, 541] on button "Next" at bounding box center [1048, 555] width 70 height 29
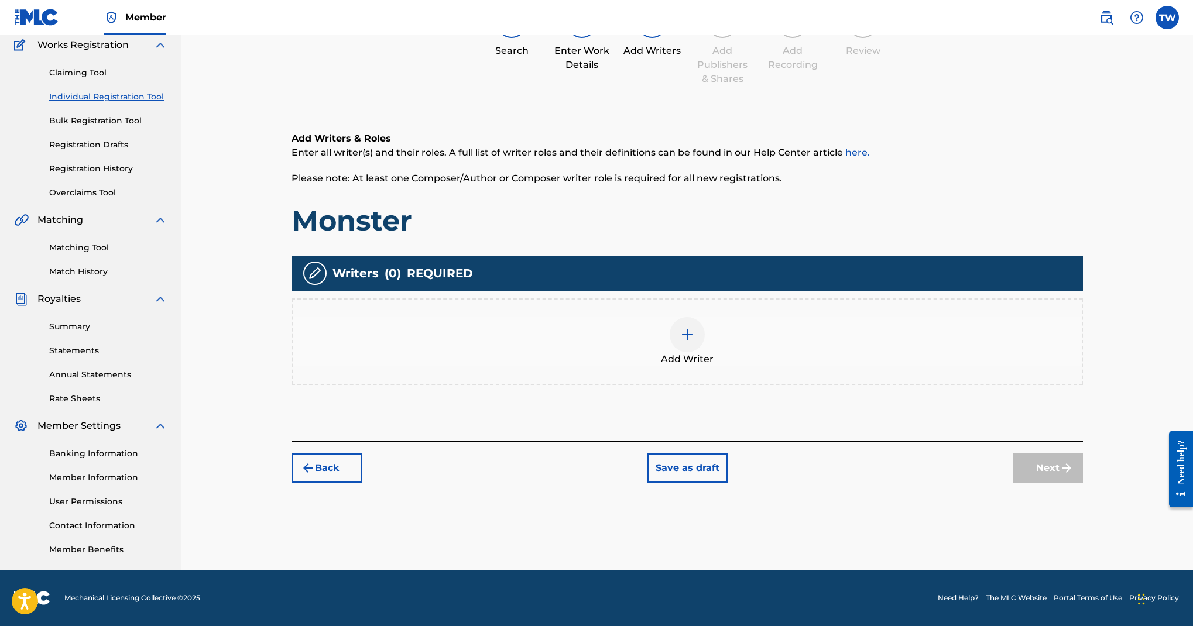
scroll to position [269, 0]
click at [694, 342] on img at bounding box center [687, 335] width 14 height 14
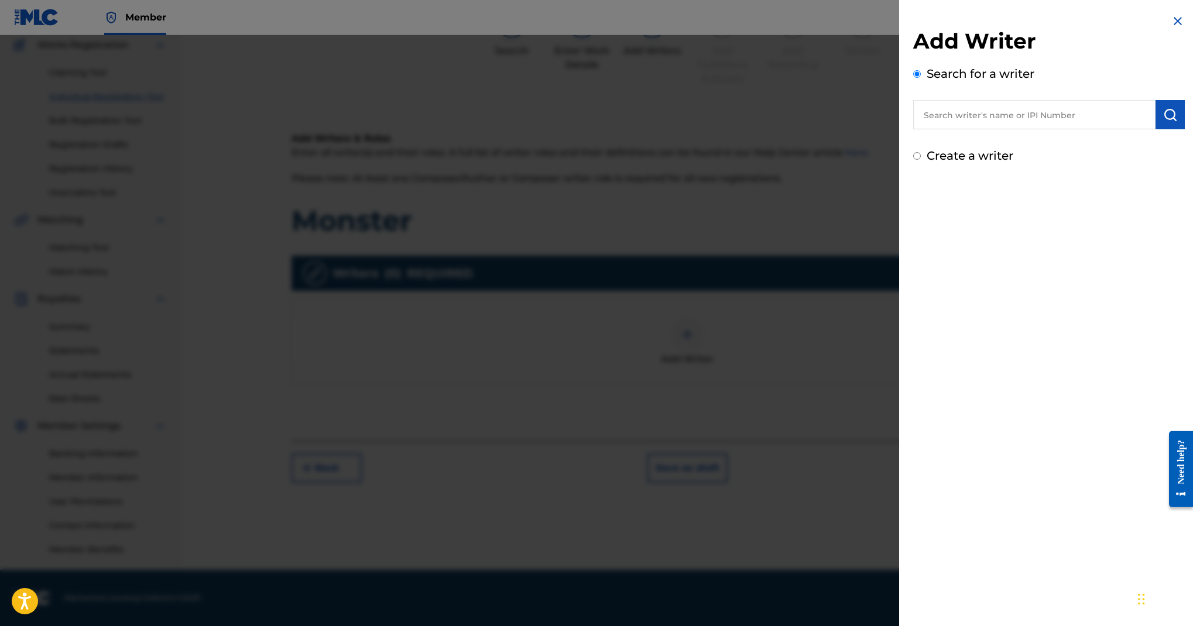
click at [913, 129] on input "text" at bounding box center [1034, 114] width 242 height 29
paste input "Layton Simms"
type input "Layton Simms"
click at [1159, 129] on button "submit" at bounding box center [1170, 114] width 29 height 29
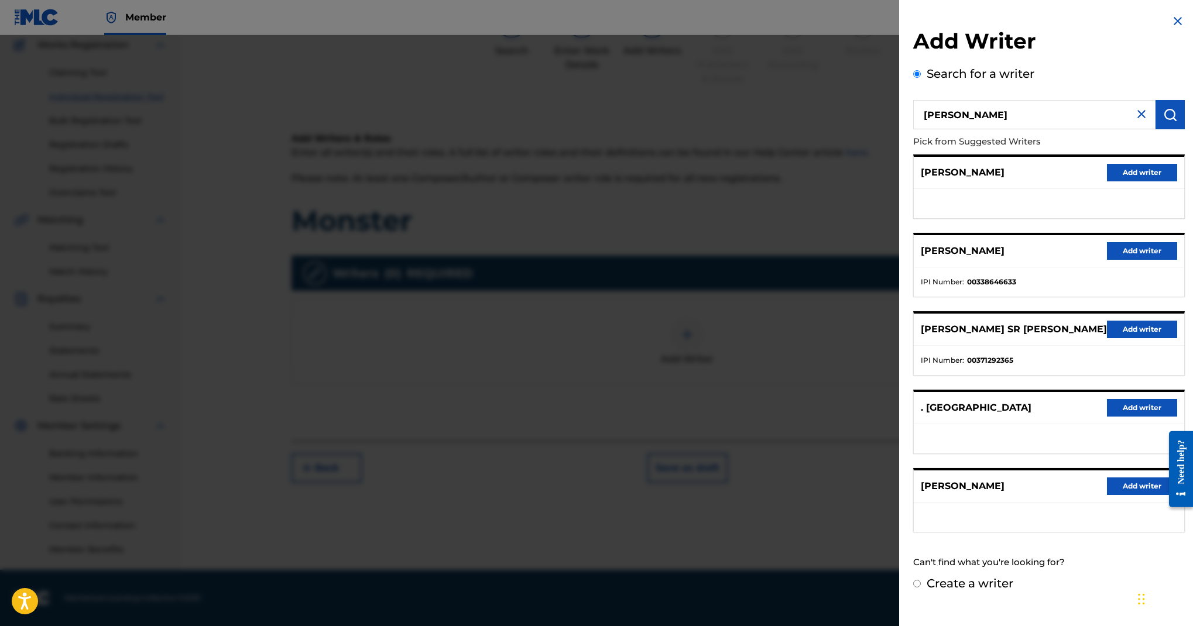
scroll to position [198, 0]
click at [1107, 338] on button "Add writer" at bounding box center [1142, 330] width 70 height 18
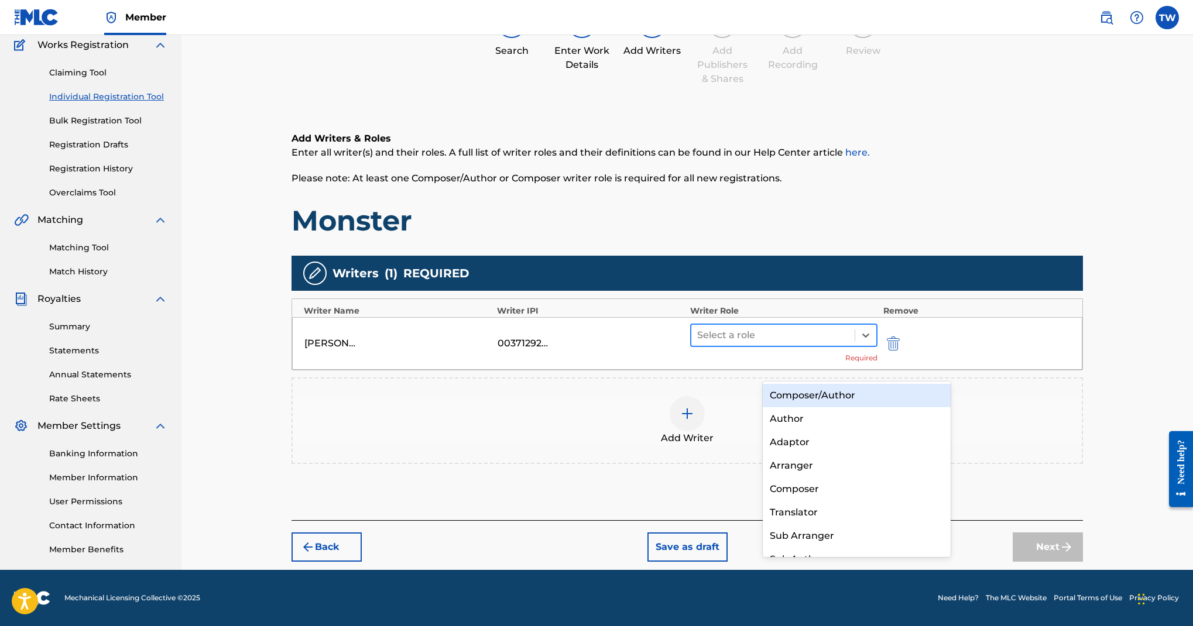
click at [804, 344] on div at bounding box center [773, 335] width 152 height 16
click at [813, 396] on div "Composer/Author" at bounding box center [857, 395] width 188 height 23
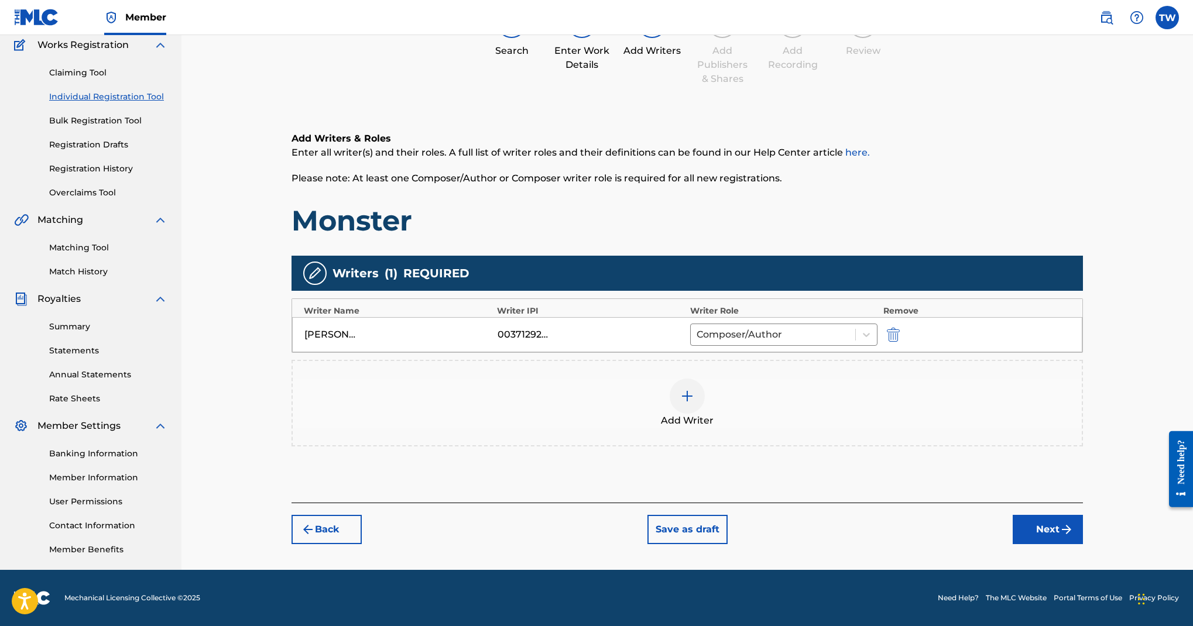
click at [1083, 515] on button "Next" at bounding box center [1048, 529] width 70 height 29
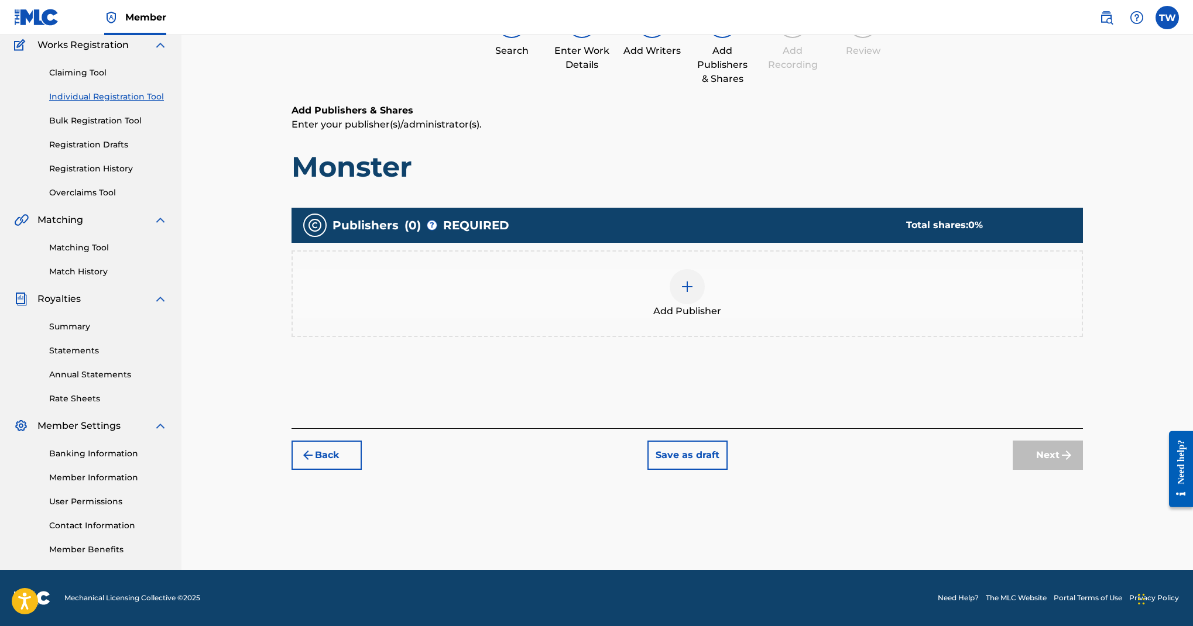
scroll to position [265, 0]
click at [705, 304] on div at bounding box center [687, 286] width 35 height 35
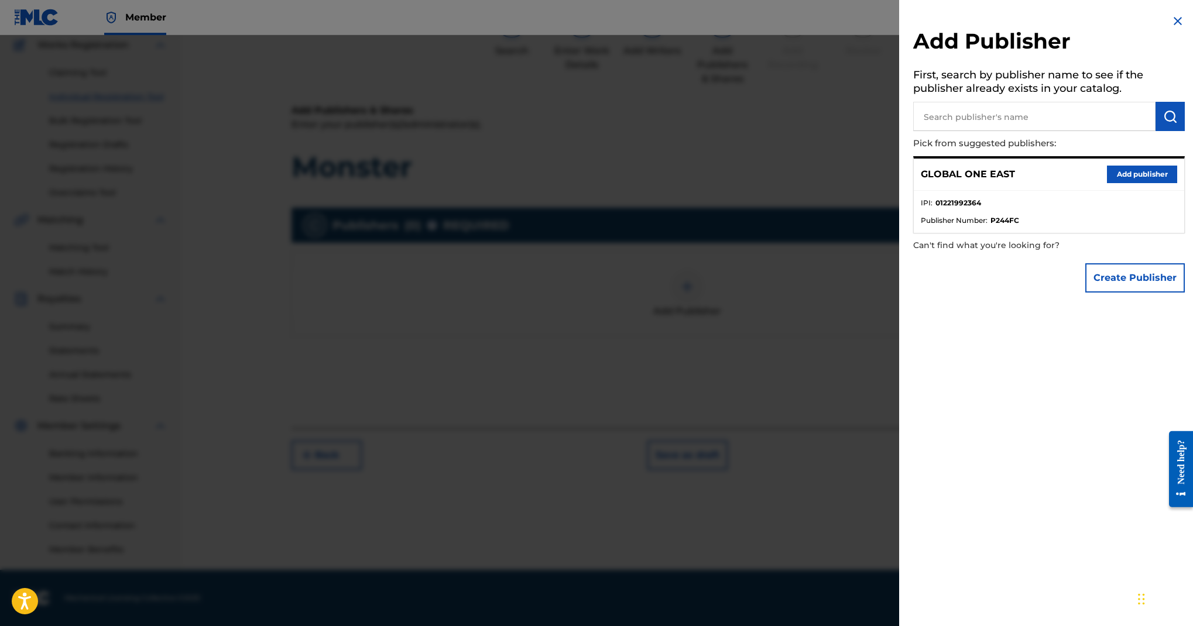
click at [1107, 183] on button "Add publisher" at bounding box center [1142, 175] width 70 height 18
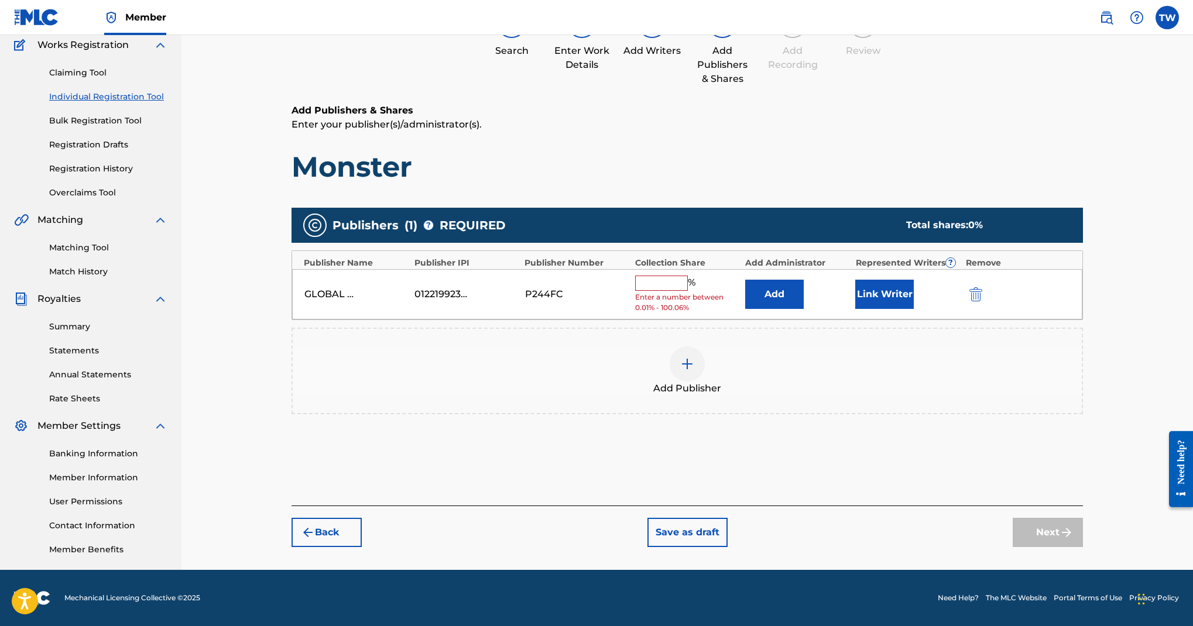
click at [688, 291] on input "text" at bounding box center [661, 283] width 53 height 15
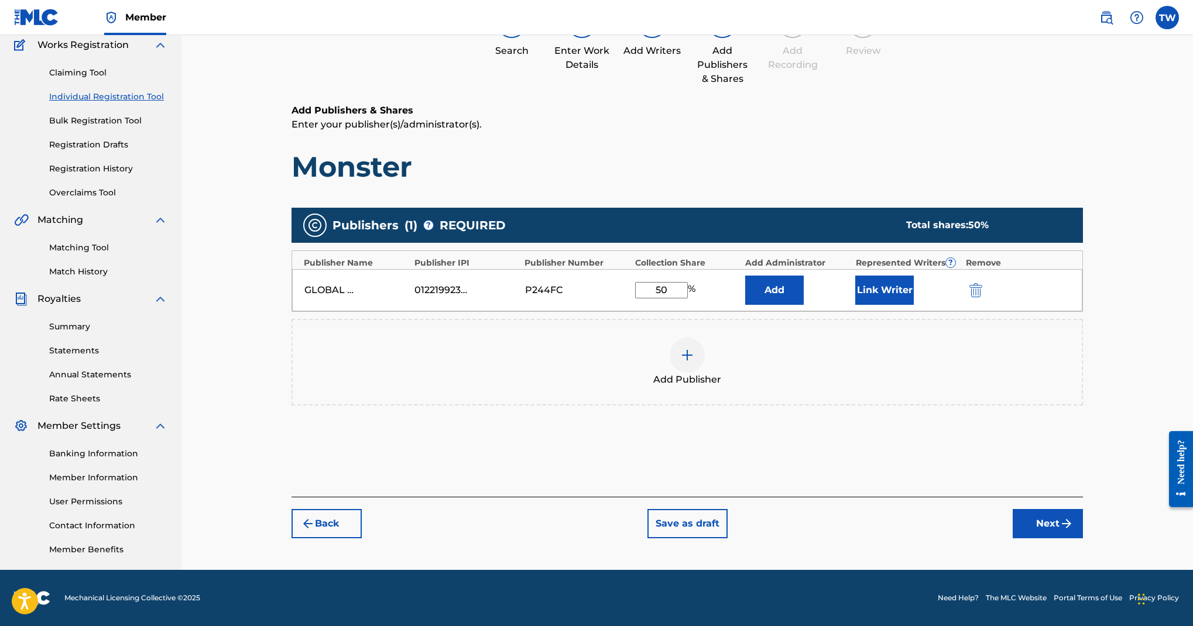
type input "50"
click at [914, 305] on button "Link Writer" at bounding box center [884, 290] width 59 height 29
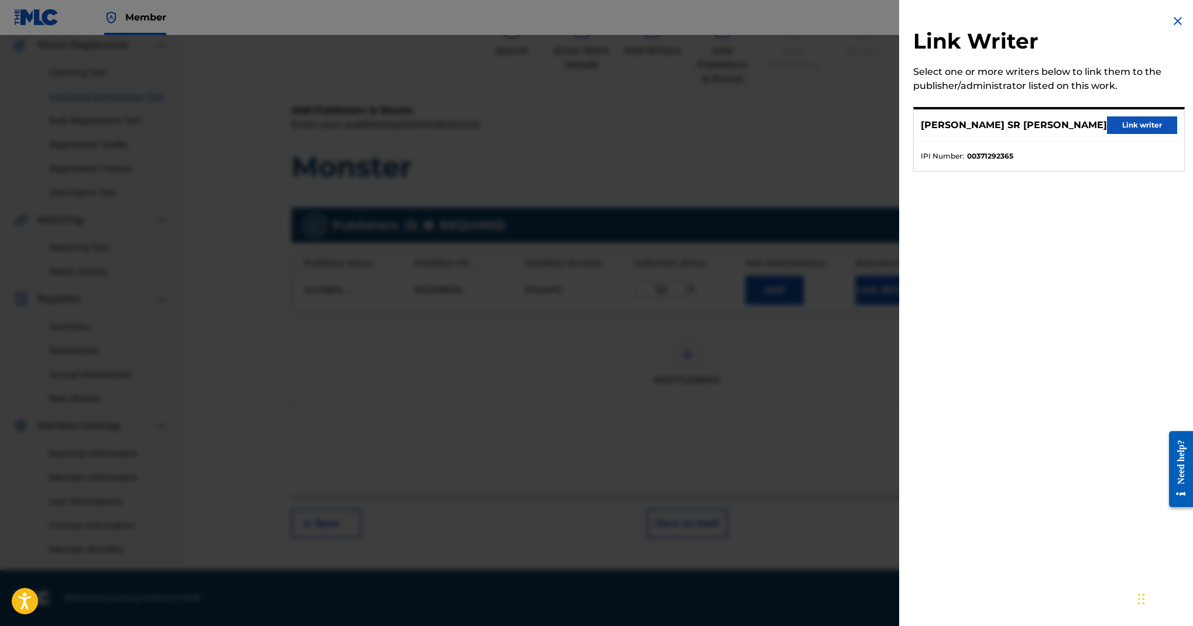
click at [1107, 134] on button "Link writer" at bounding box center [1142, 126] width 70 height 18
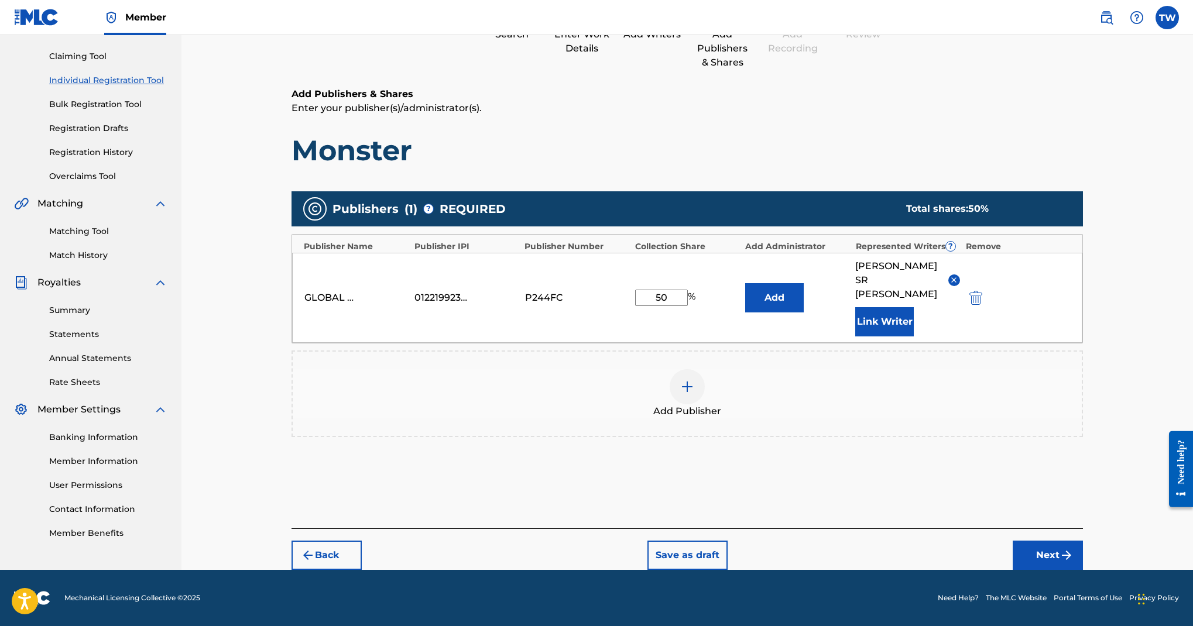
scroll to position [507, 0]
click at [1080, 542] on button "Next" at bounding box center [1048, 555] width 70 height 29
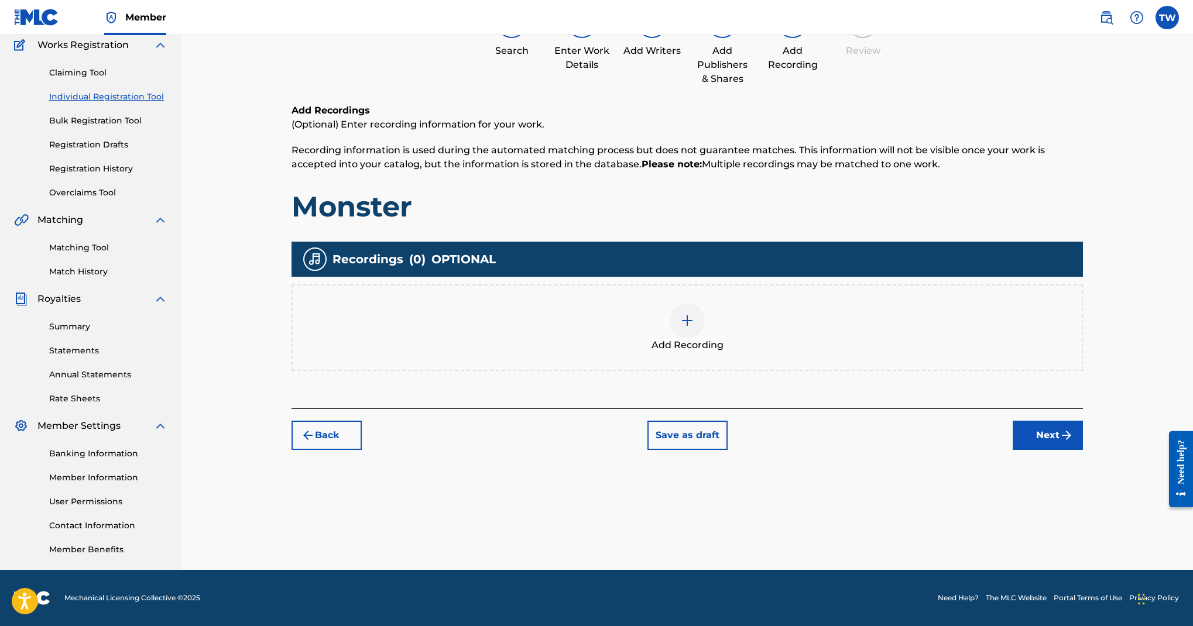
scroll to position [350, 0]
click at [694, 314] on img at bounding box center [687, 321] width 14 height 14
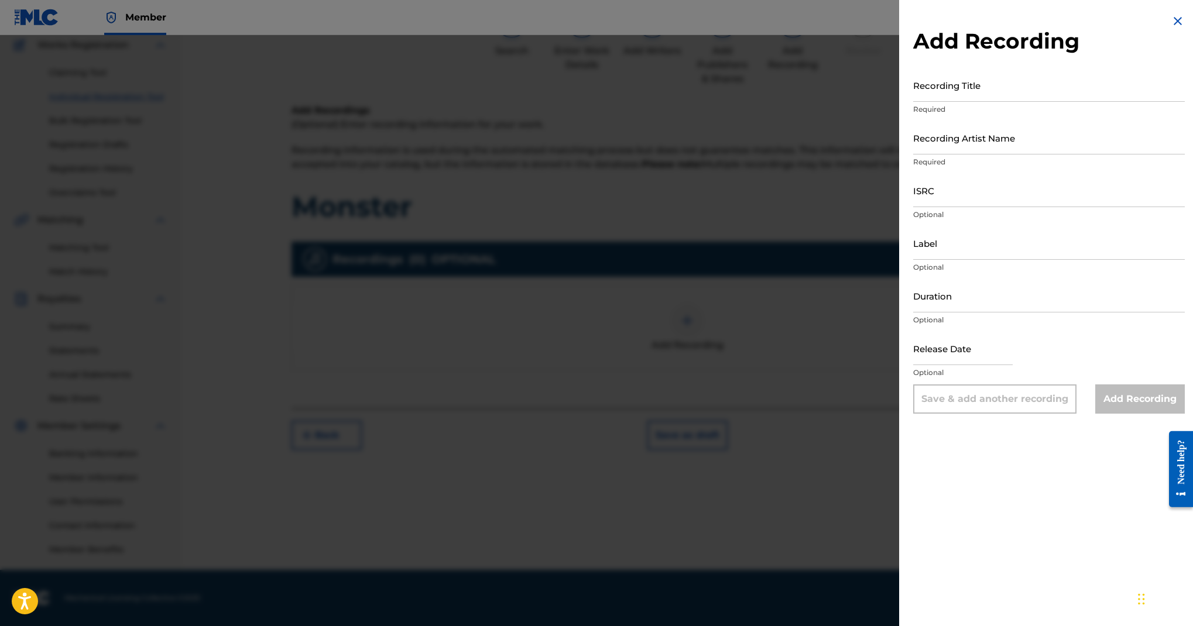
click at [913, 102] on input "Recording Title" at bounding box center [1049, 85] width 272 height 33
type input "Monster"
click at [913, 155] on input "Recording Artist Name" at bounding box center [1049, 137] width 272 height 33
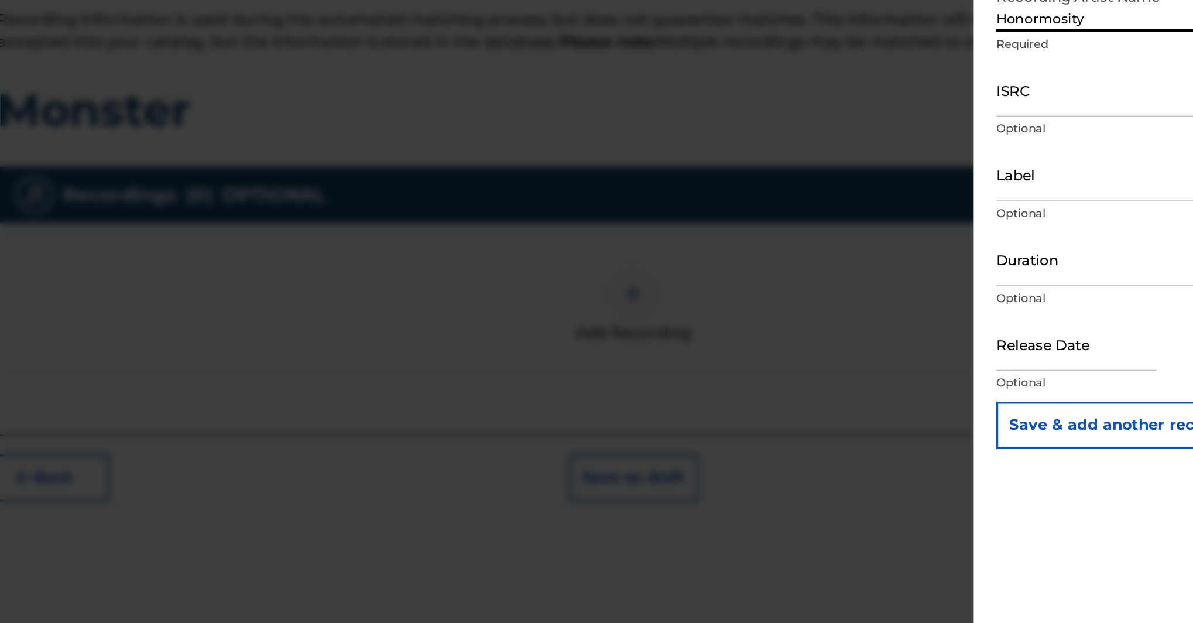
scroll to position [77, 0]
type input "Honormosity"
click at [913, 174] on input "ISRC" at bounding box center [1049, 190] width 272 height 33
paste input "GBLFP2309652"
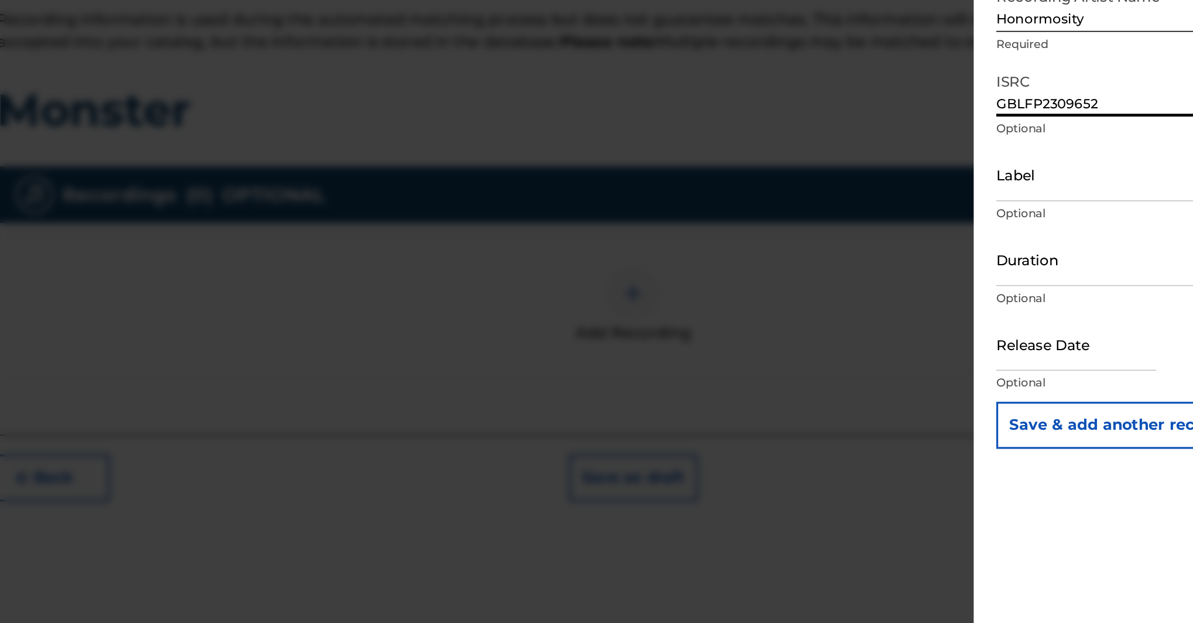
type input "GBLFP2309652"
click at [913, 227] on input "Label" at bounding box center [1049, 243] width 272 height 33
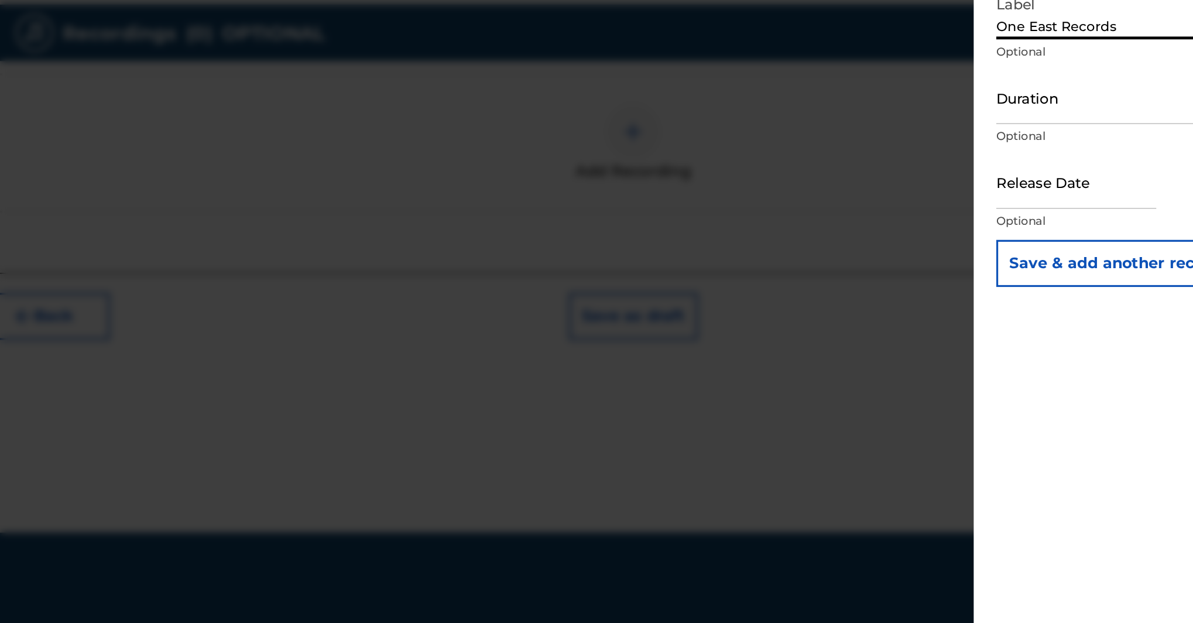
scroll to position [333, 0]
type input "One East Records"
click at [913, 332] on input "text" at bounding box center [963, 348] width 100 height 33
select select "8"
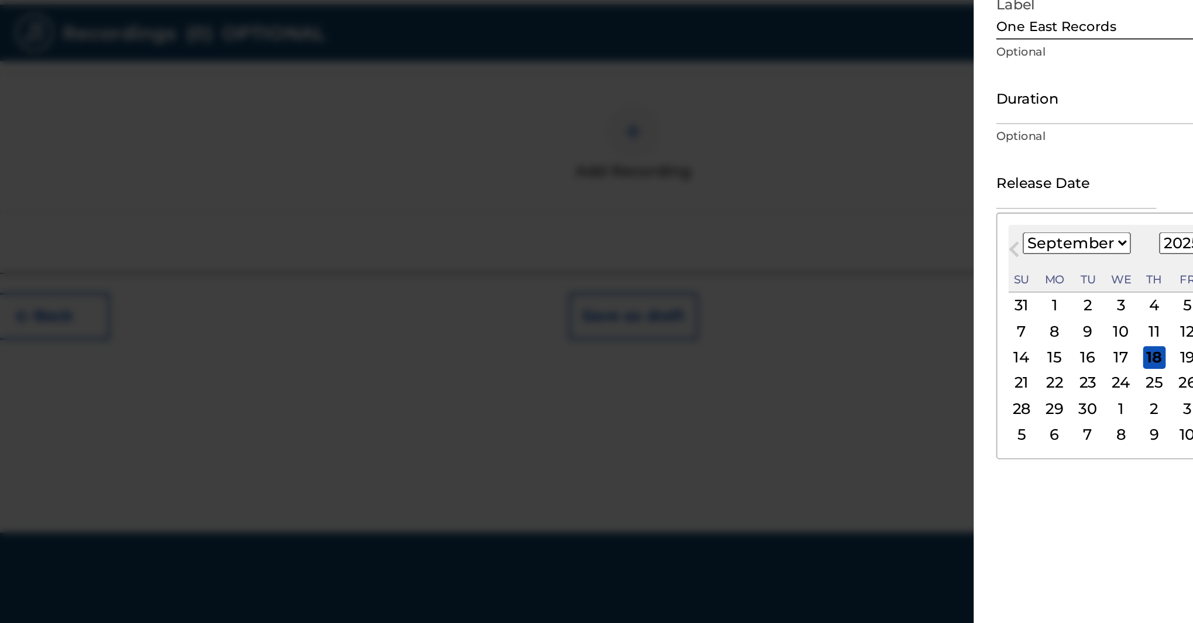
select select "2023"
select select "5"
click at [1025, 434] on div "9" at bounding box center [1032, 441] width 14 height 14
type input "June 9 2023"
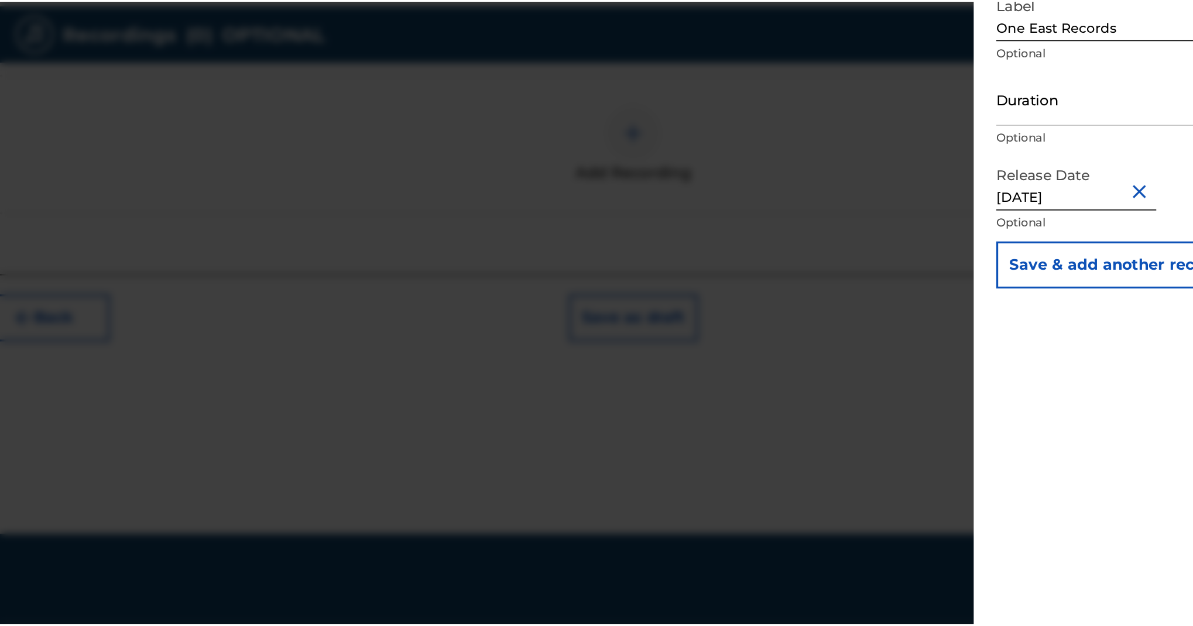
scroll to position [541, 0]
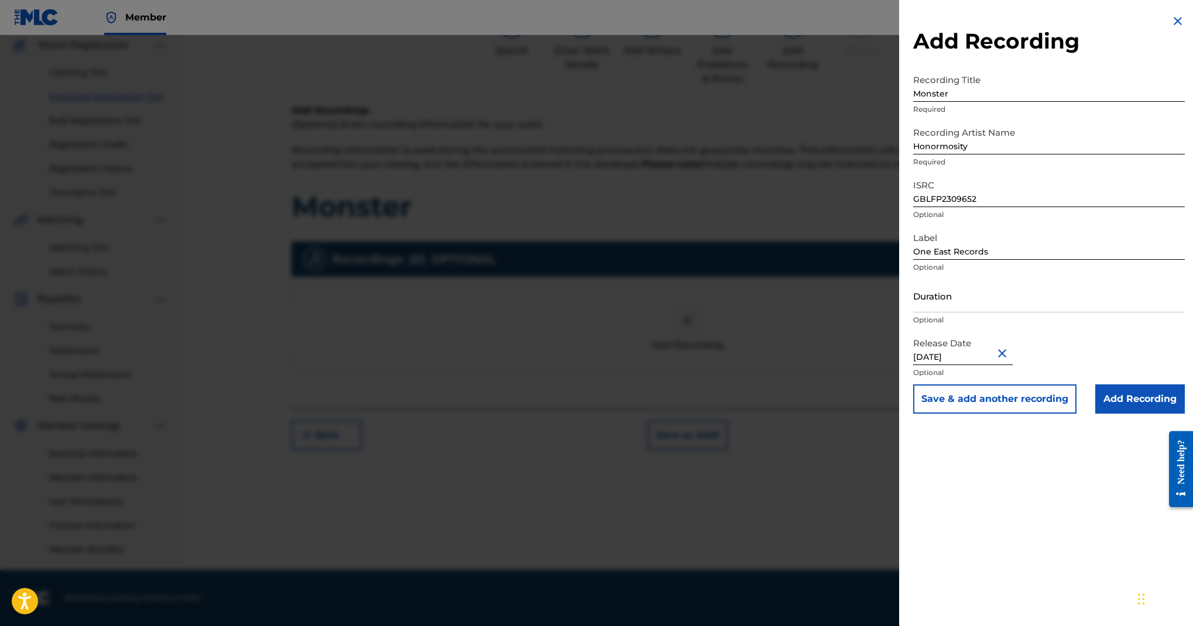
click at [1095, 414] on input "Add Recording" at bounding box center [1140, 399] width 90 height 29
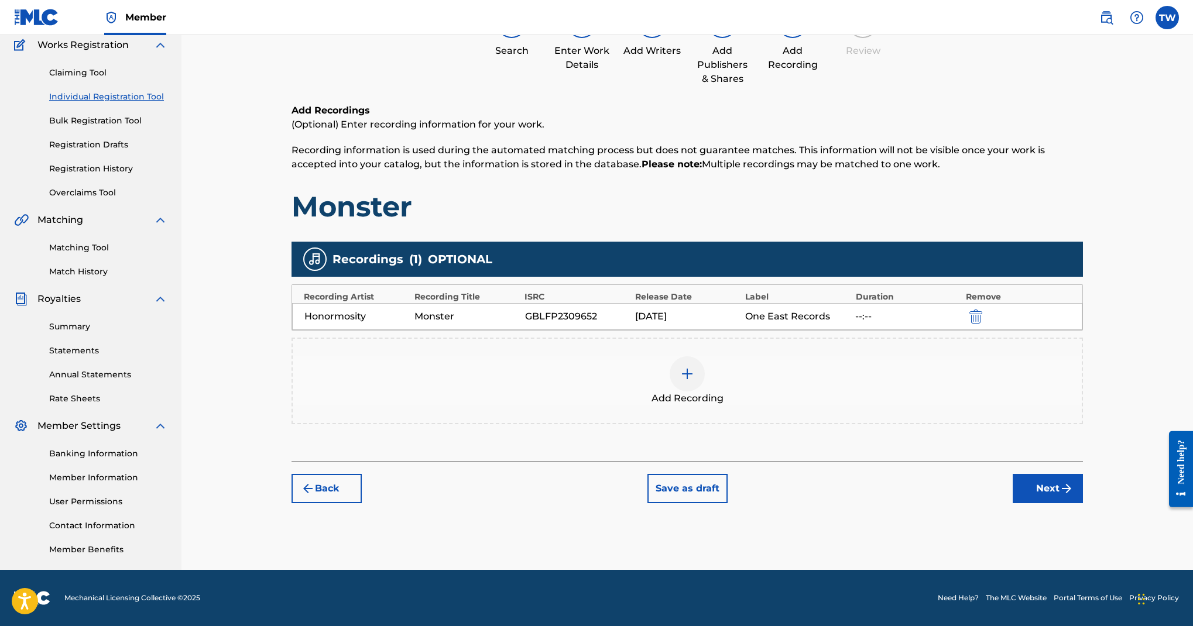
scroll to position [413, 0]
click at [1070, 485] on button "Next" at bounding box center [1048, 488] width 70 height 29
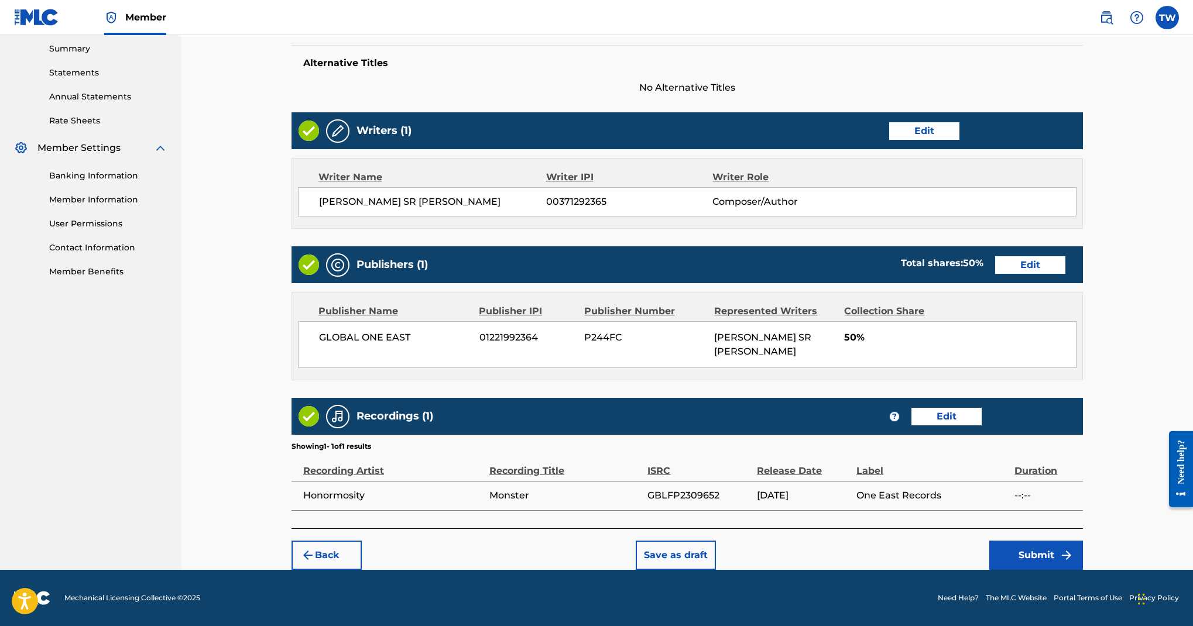
scroll to position [963, 0]
click at [1075, 541] on button "Submit" at bounding box center [1037, 555] width 94 height 29
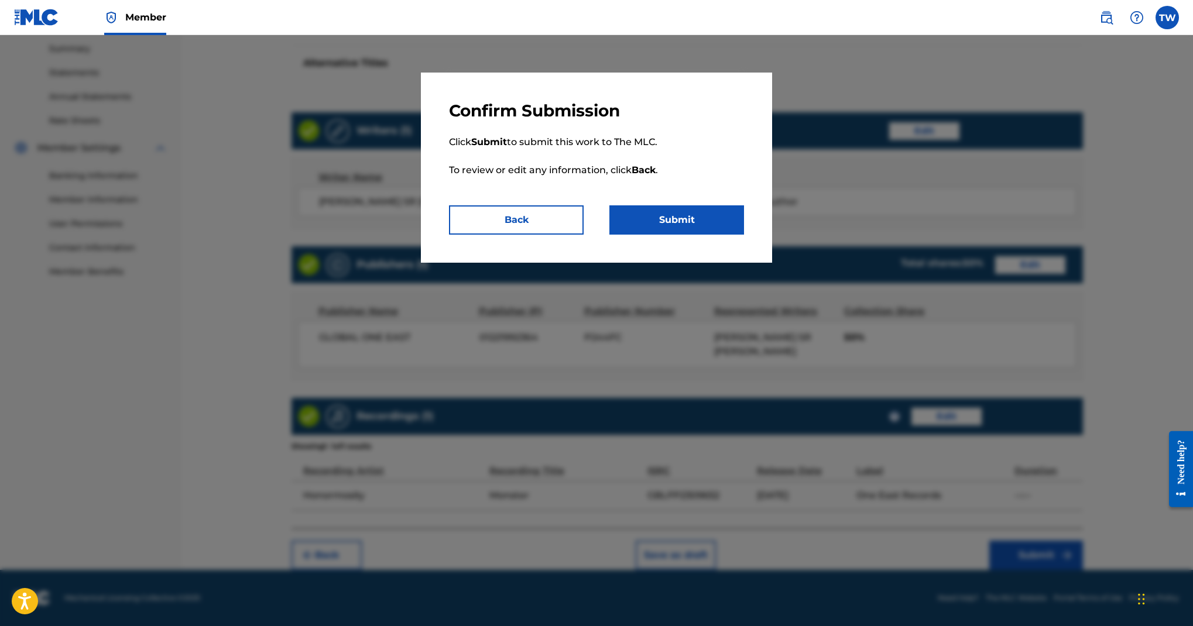
click at [744, 235] on button "Submit" at bounding box center [677, 220] width 135 height 29
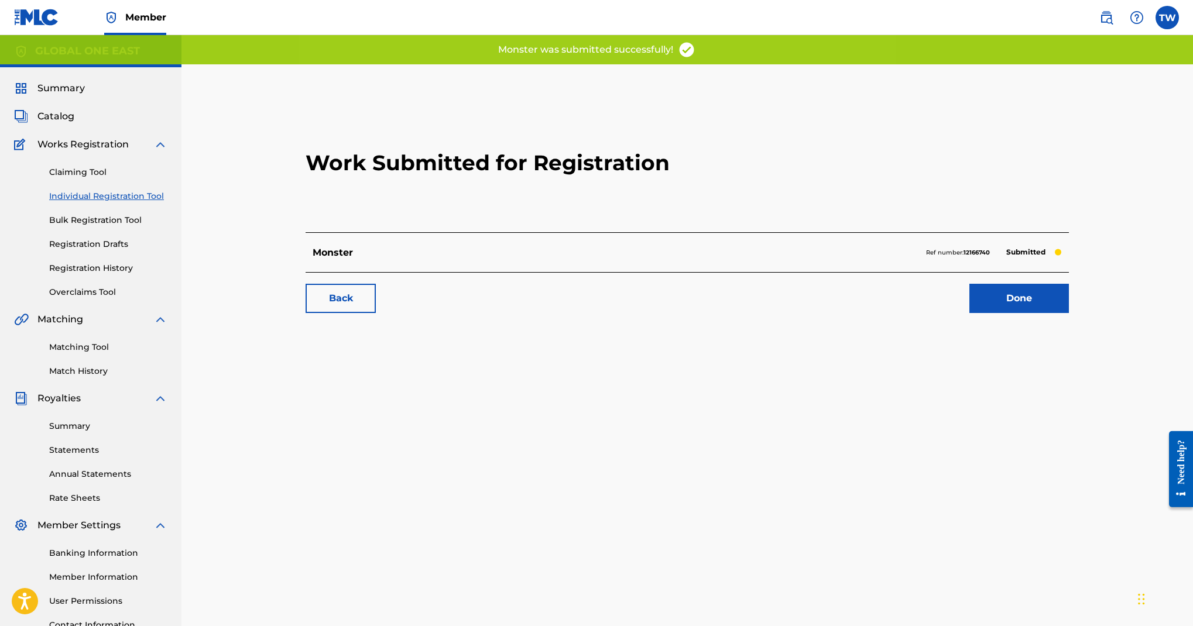
click at [376, 313] on link "Back" at bounding box center [341, 298] width 70 height 29
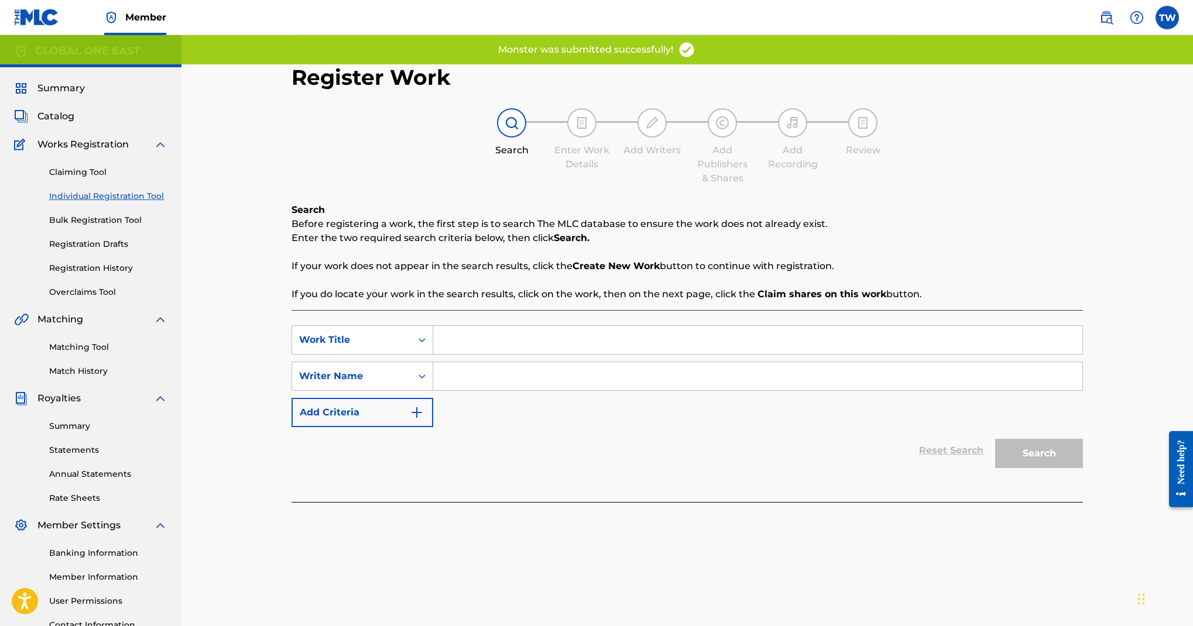
click at [660, 6] on nav "Member TW TW Teran White oneeastrecords@yahoo.com Profile Log out" at bounding box center [596, 17] width 1193 height 35
click at [660, 0] on nav "Member TW TW Teran White oneeastrecords@yahoo.com Profile Log out" at bounding box center [596, 17] width 1193 height 35
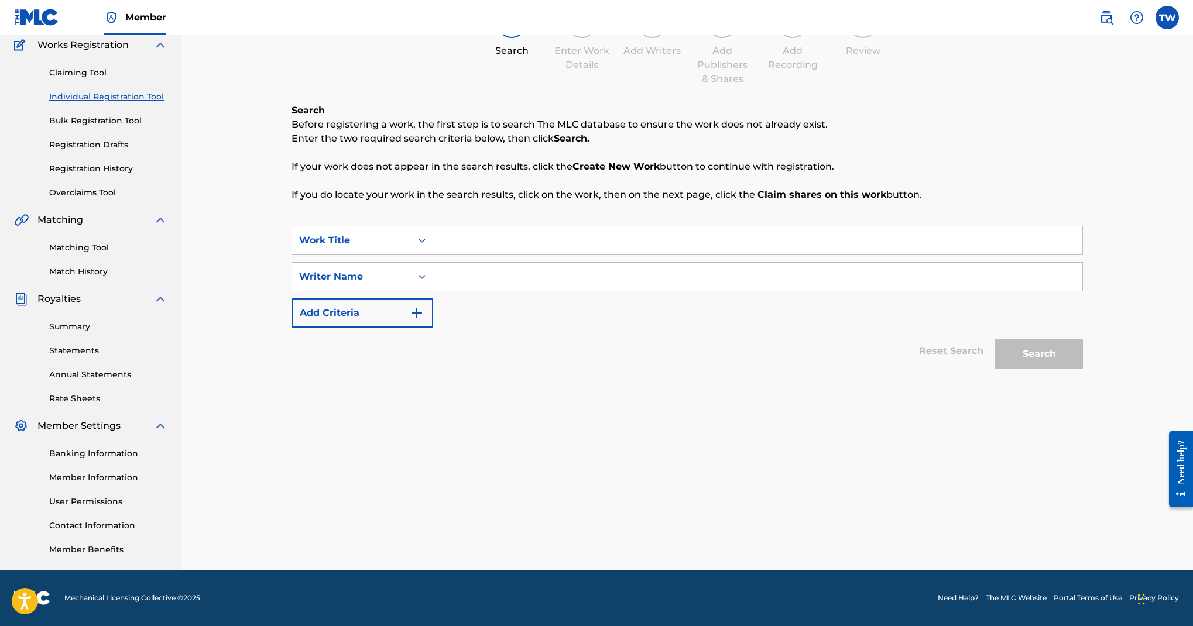
scroll to position [109, 0]
click at [715, 255] on input "Search Form" at bounding box center [757, 241] width 649 height 28
type input "The Story"
click at [433, 287] on div "Search Form" at bounding box center [422, 276] width 21 height 21
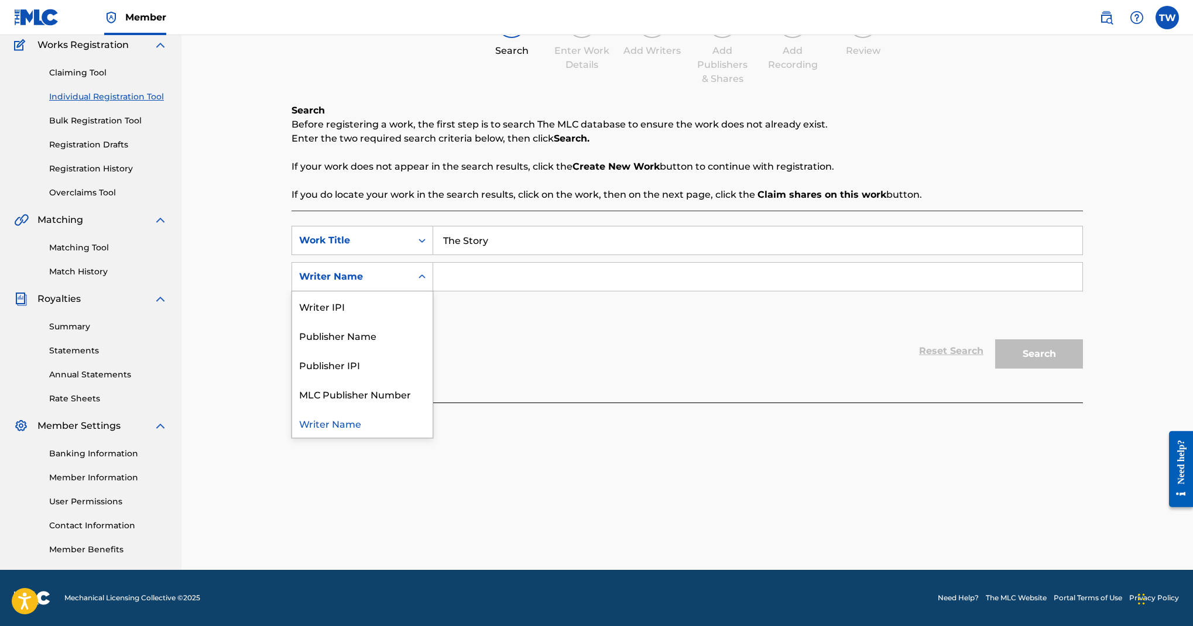
scroll to position [37, 0]
click at [433, 379] on div "Publisher IPI" at bounding box center [362, 364] width 141 height 29
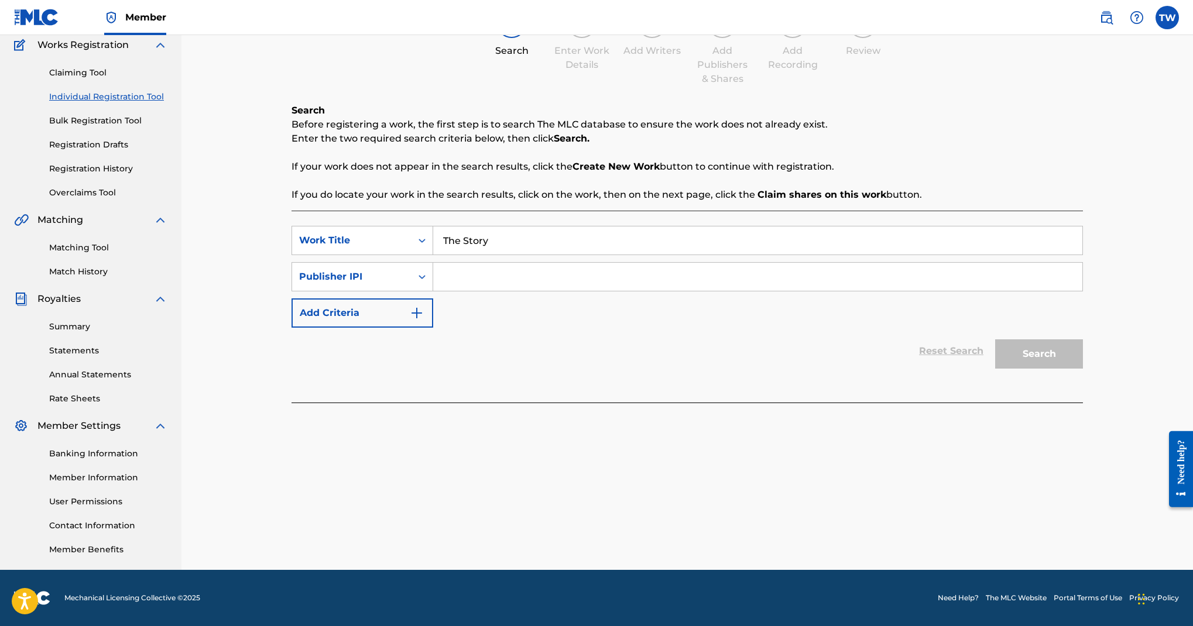
click at [641, 291] on input "Search Form" at bounding box center [757, 277] width 649 height 28
paste input "0371292365"
type input "0371292365"
click at [1083, 340] on button "Search" at bounding box center [1039, 354] width 88 height 29
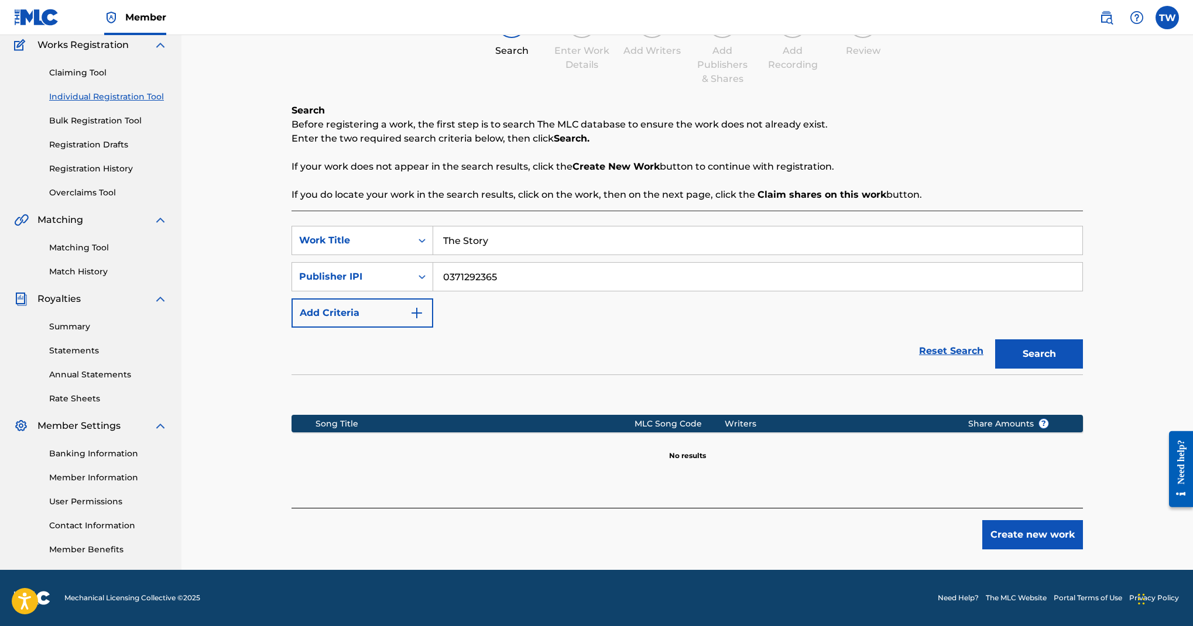
scroll to position [537, 0]
click at [1083, 521] on button "Create new work" at bounding box center [1032, 535] width 101 height 29
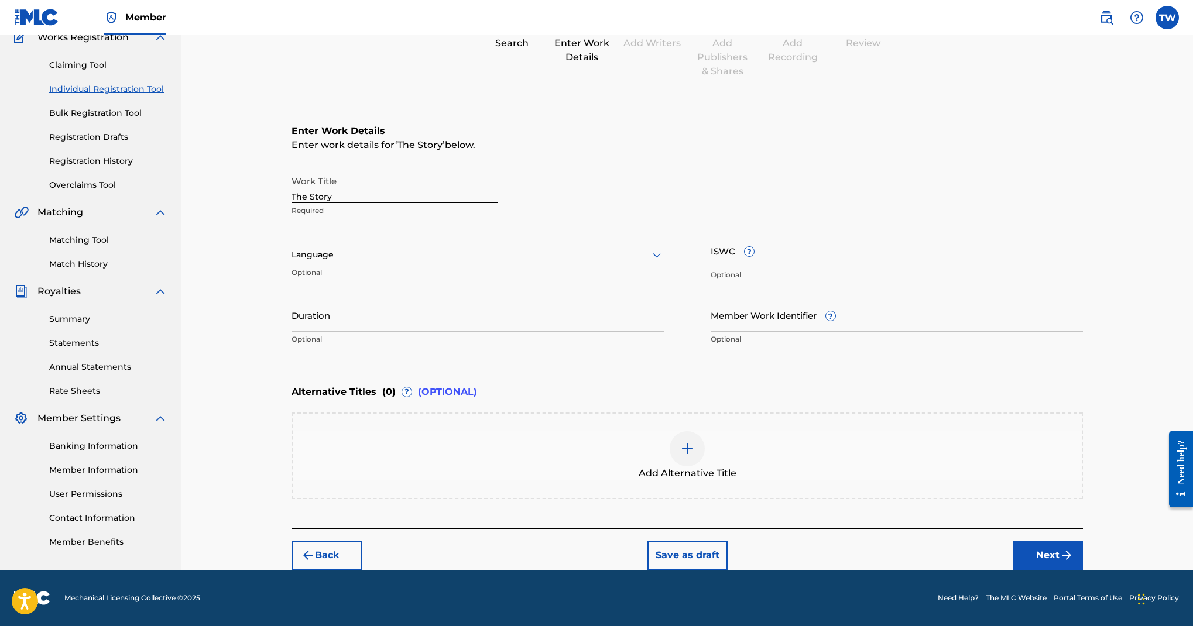
scroll to position [249, 0]
click at [664, 262] on icon at bounding box center [657, 255] width 14 height 14
click at [663, 294] on div "English" at bounding box center [477, 281] width 371 height 26
click at [1080, 541] on button "Next" at bounding box center [1048, 555] width 70 height 29
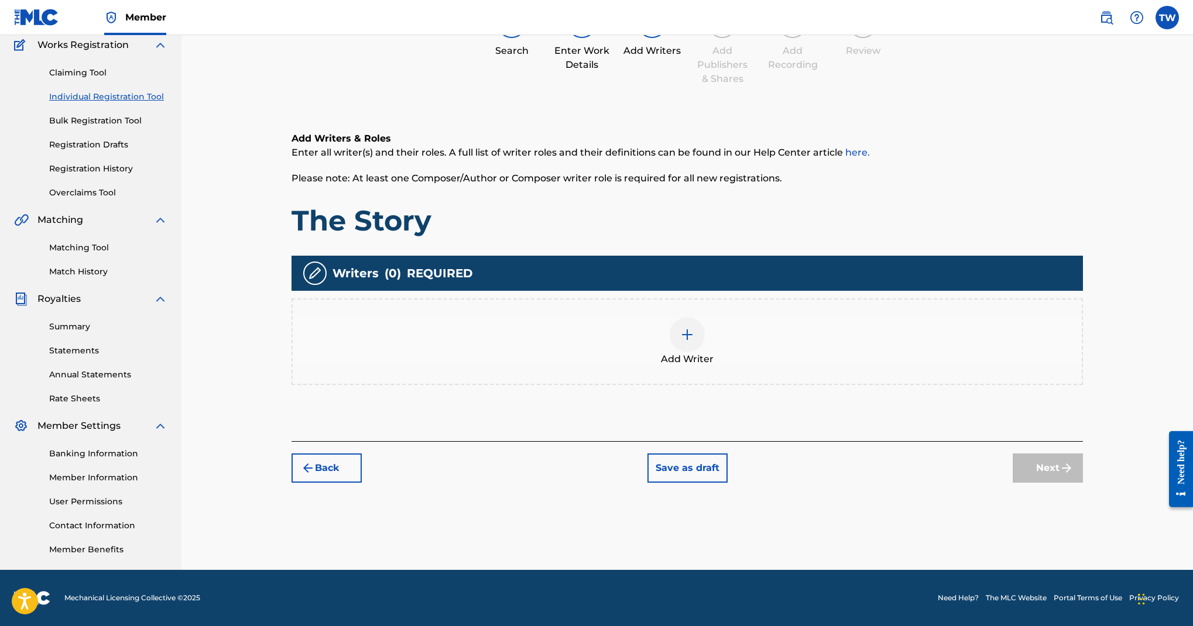
scroll to position [294, 0]
click at [694, 342] on img at bounding box center [687, 335] width 14 height 14
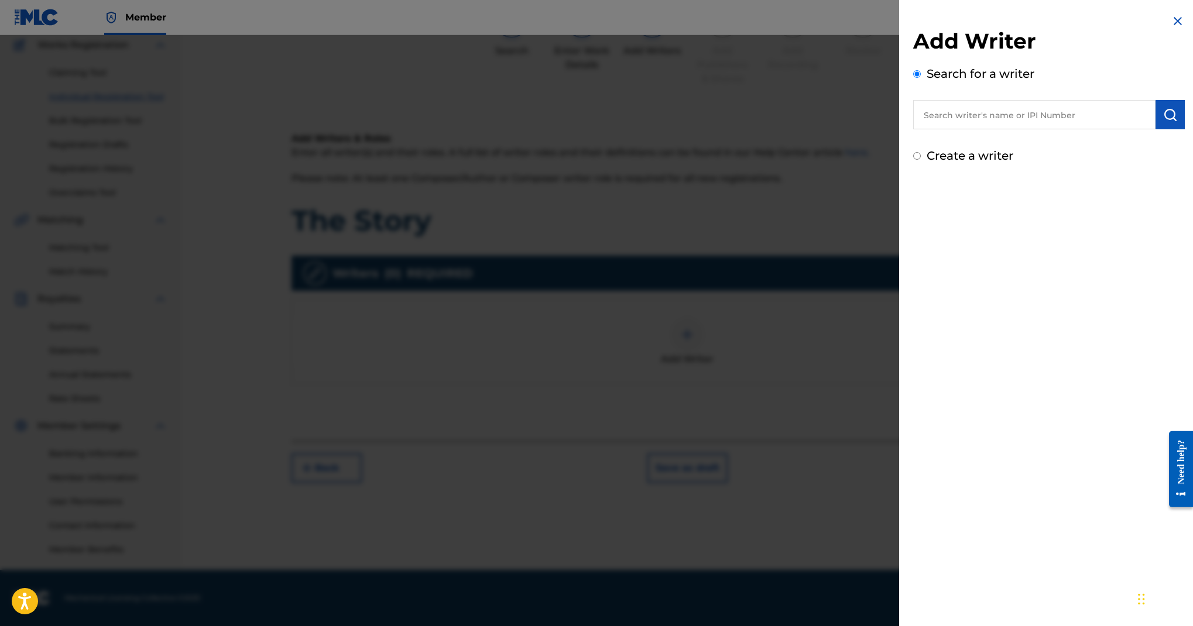
click at [913, 129] on input "text" at bounding box center [1034, 114] width 242 height 29
paste input "Omari Lawrence"
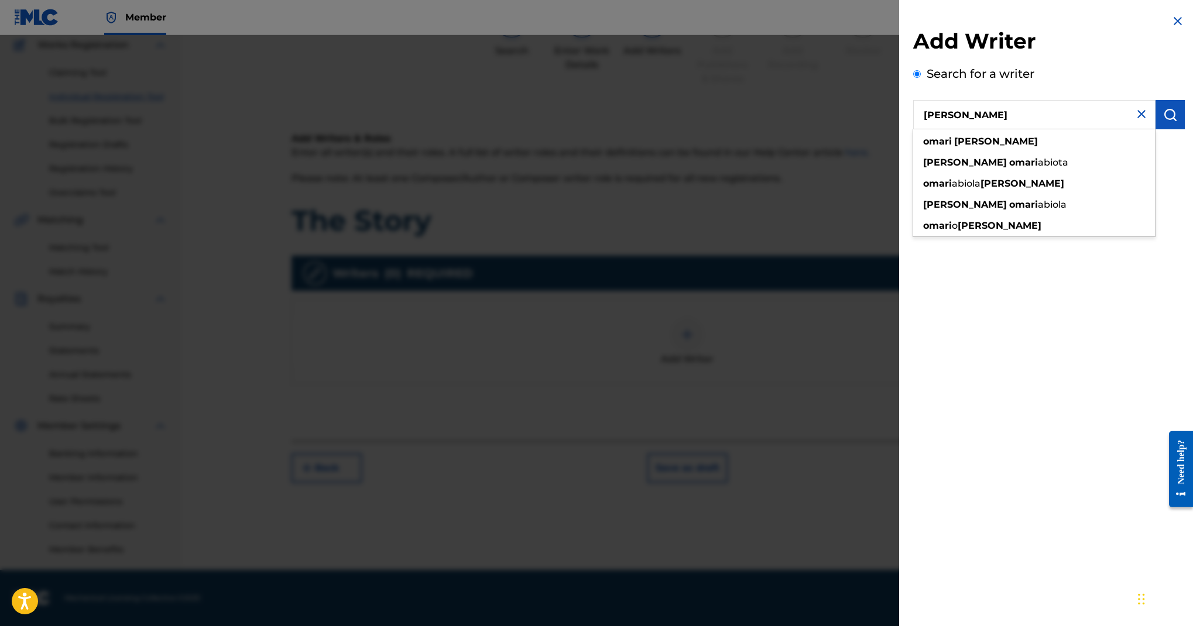
type input "Omari Lawrence"
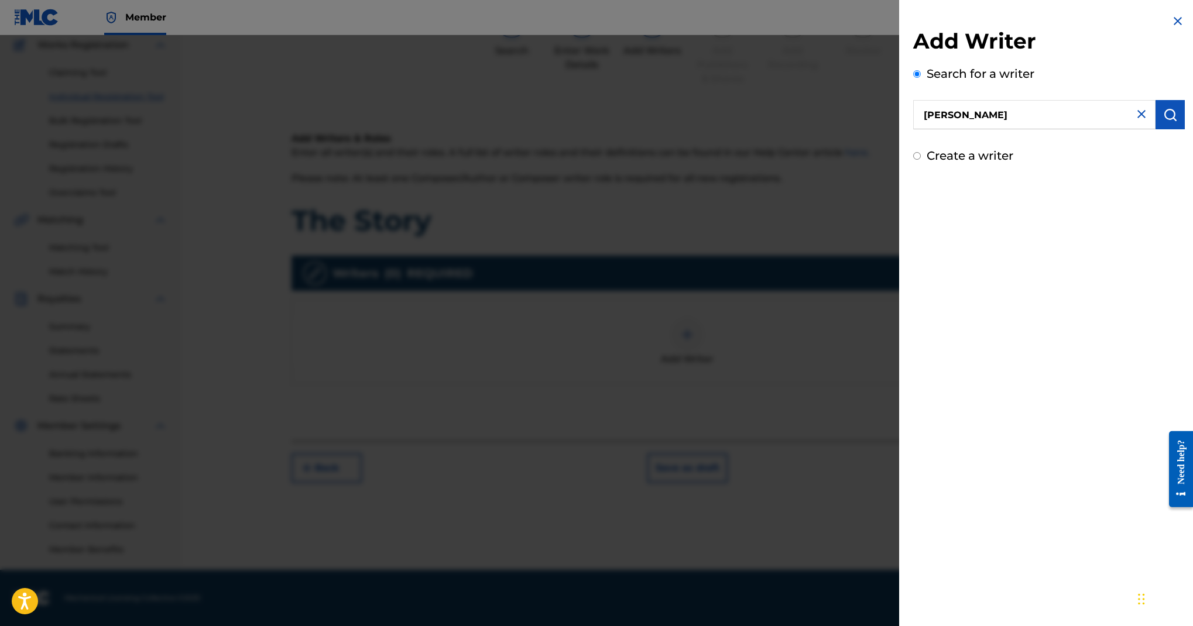
click at [1158, 129] on button "submit" at bounding box center [1170, 114] width 29 height 29
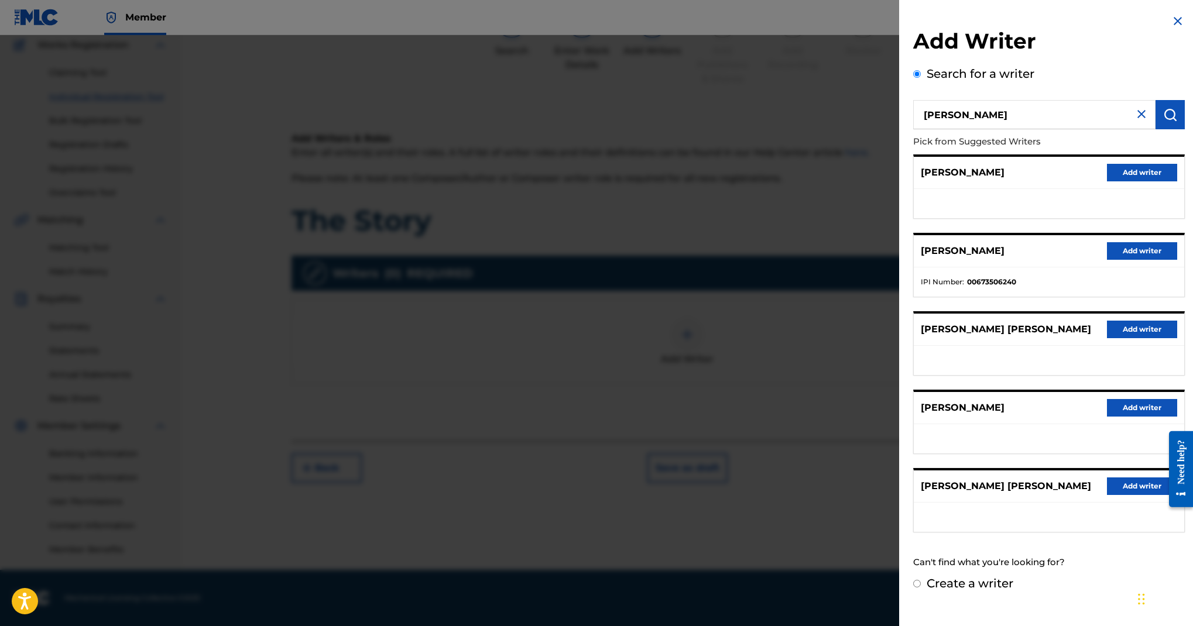
click at [1107, 260] on button "Add writer" at bounding box center [1142, 251] width 70 height 18
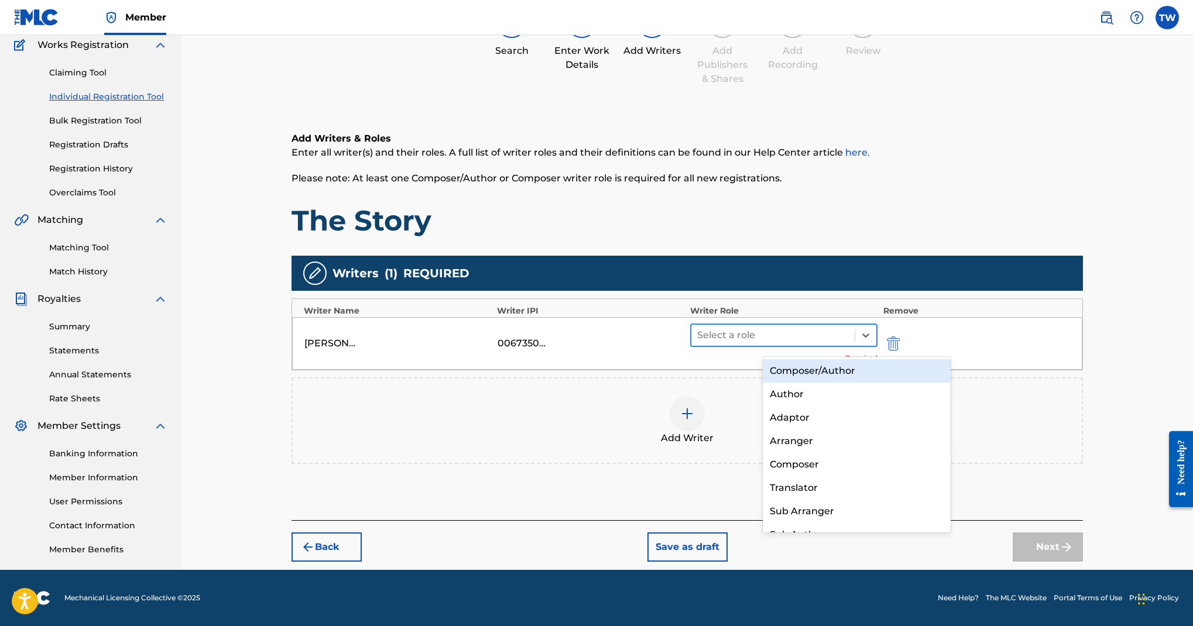
click at [849, 336] on div at bounding box center [773, 335] width 152 height 16
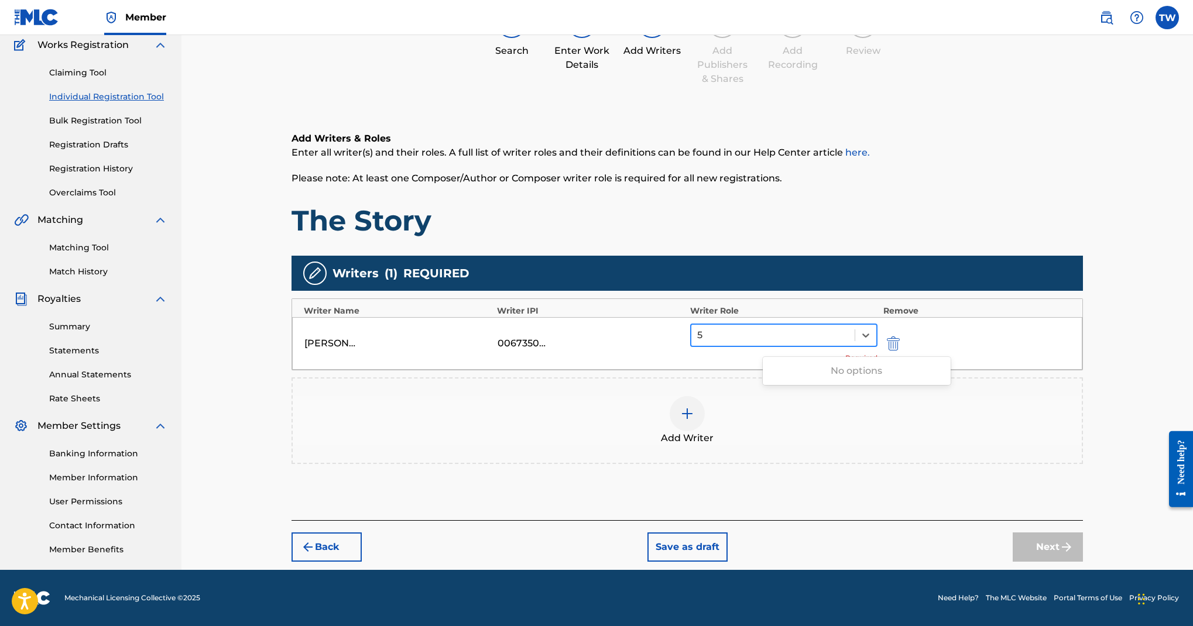
type input "50"
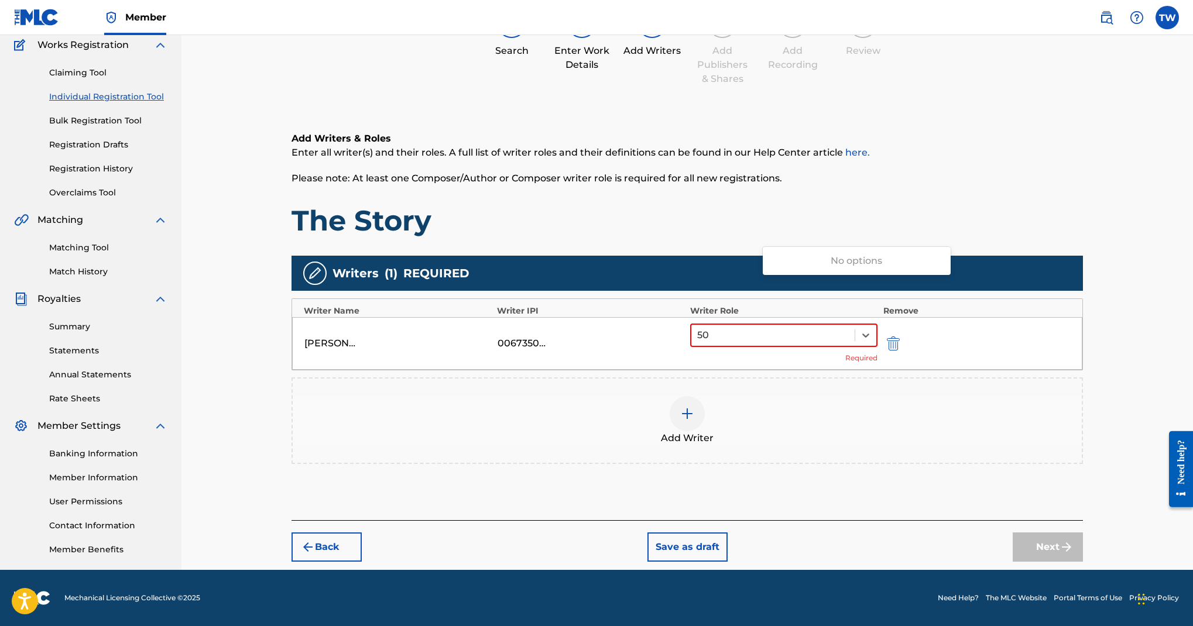
scroll to position [405, 0]
click at [872, 330] on icon at bounding box center [866, 336] width 12 height 12
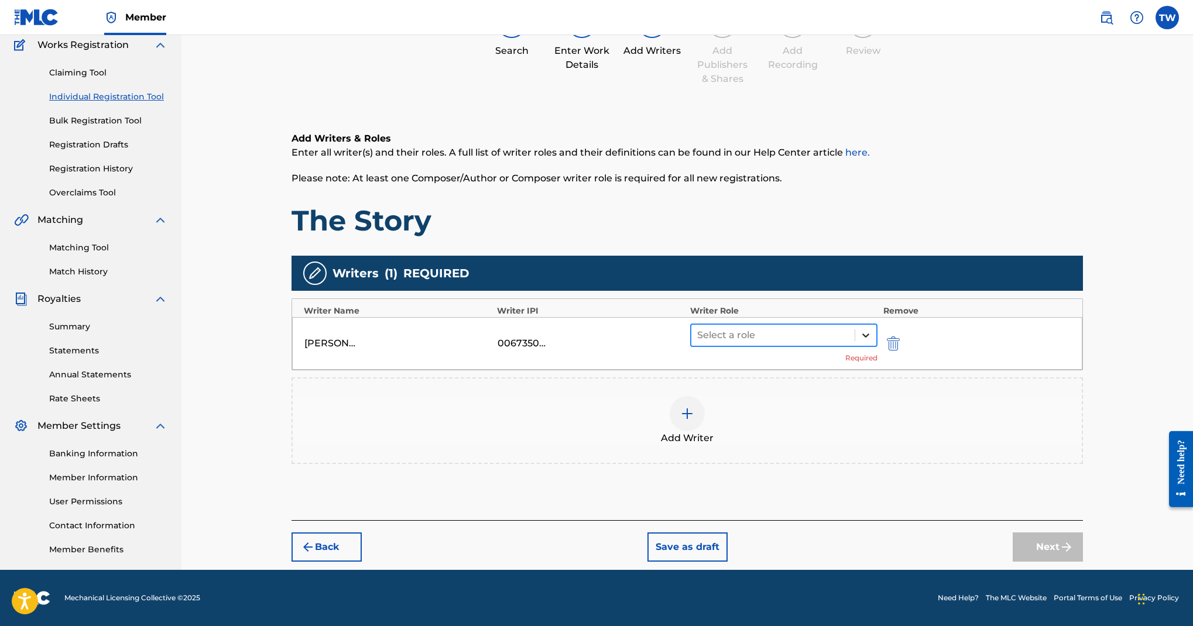
click at [877, 325] on div at bounding box center [865, 335] width 21 height 21
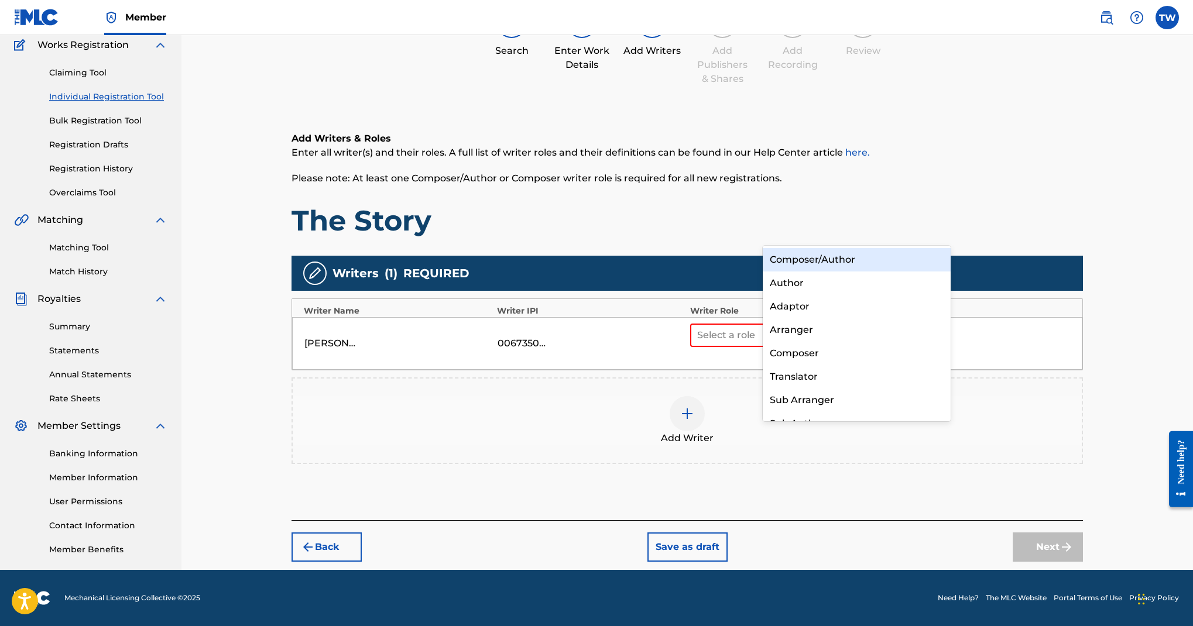
click at [901, 266] on div "Composer/Author" at bounding box center [857, 259] width 188 height 23
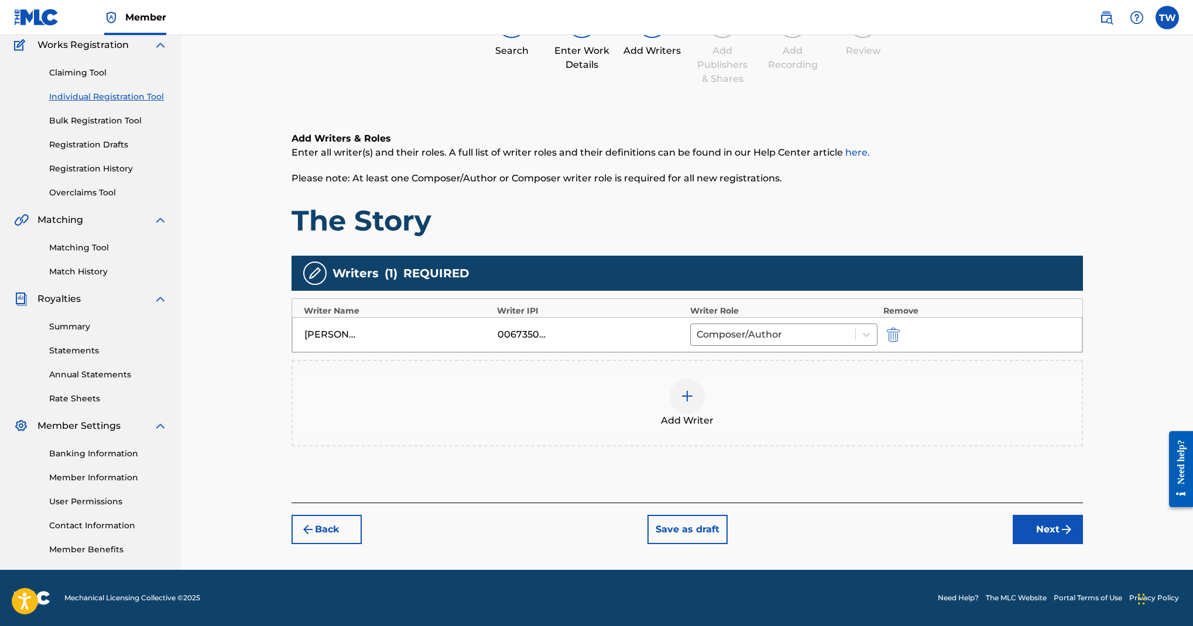
click at [1076, 515] on button "Next" at bounding box center [1048, 529] width 70 height 29
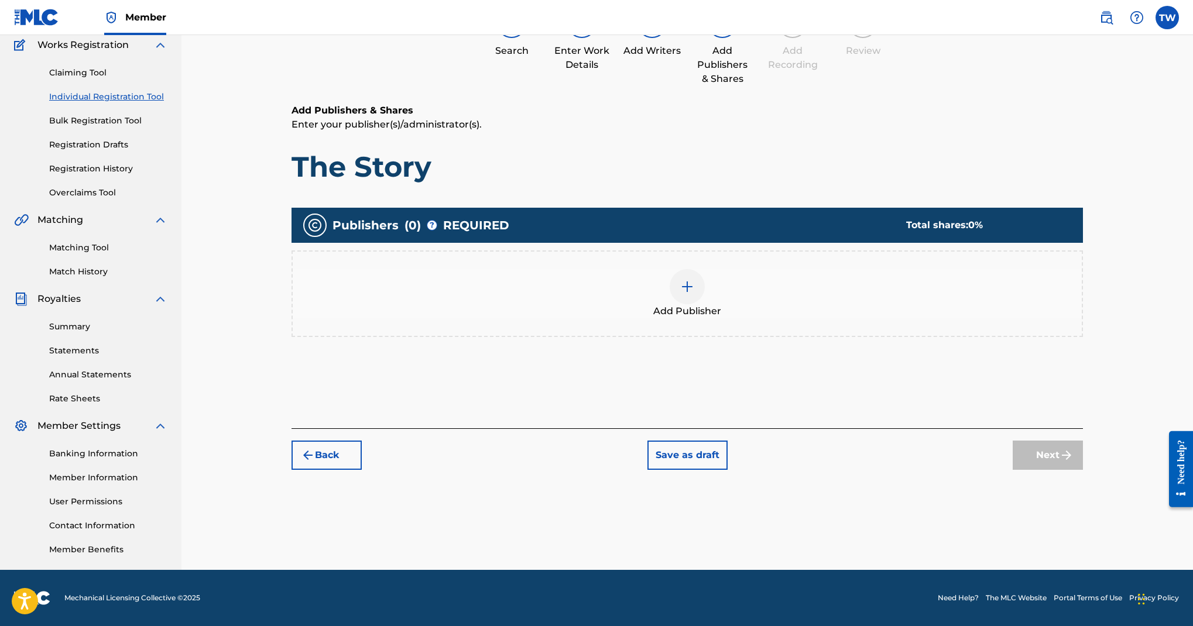
scroll to position [424, 0]
click at [694, 280] on img at bounding box center [687, 287] width 14 height 14
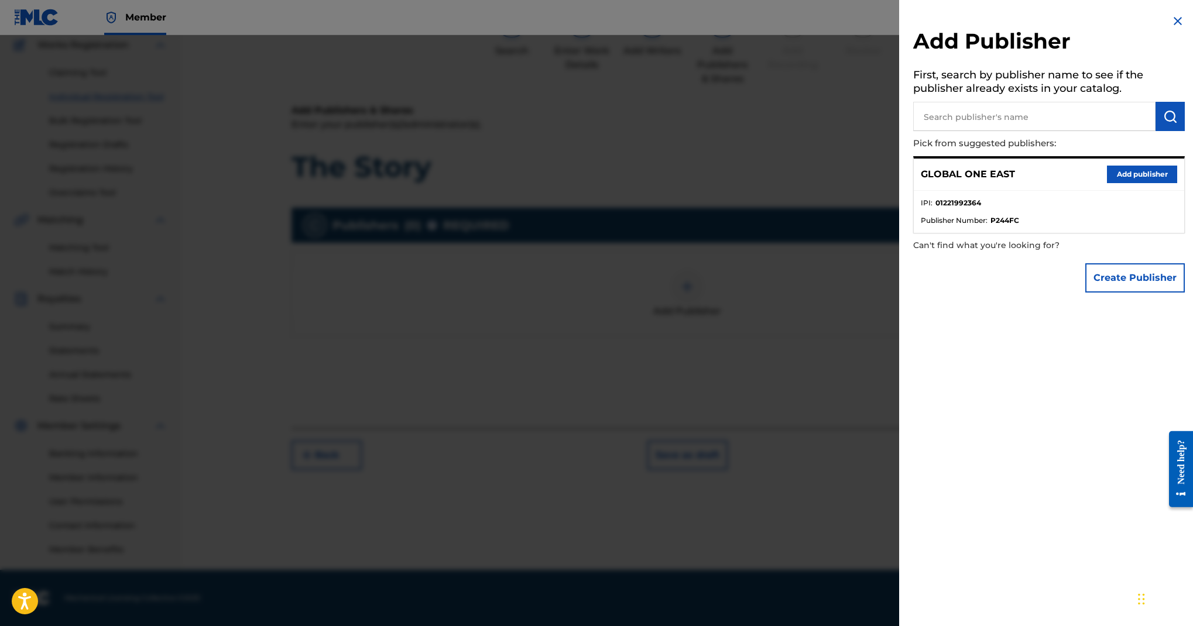
click at [1107, 183] on button "Add publisher" at bounding box center [1142, 175] width 70 height 18
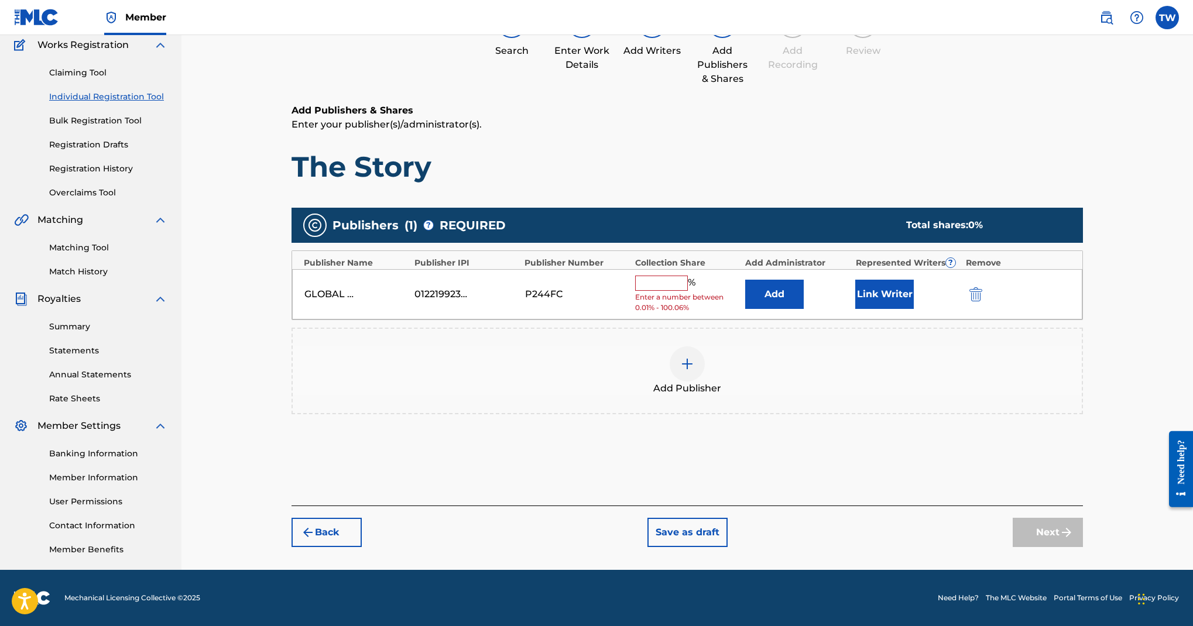
click at [688, 276] on input "text" at bounding box center [661, 283] width 53 height 15
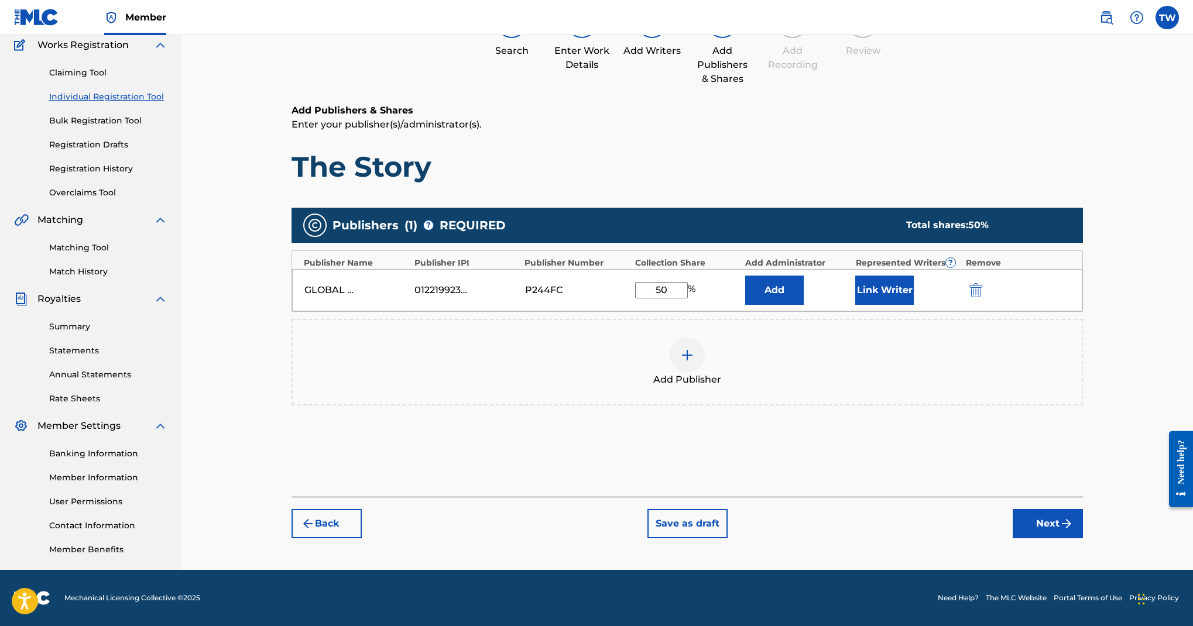
type input "50"
click at [914, 276] on button "Link Writer" at bounding box center [884, 290] width 59 height 29
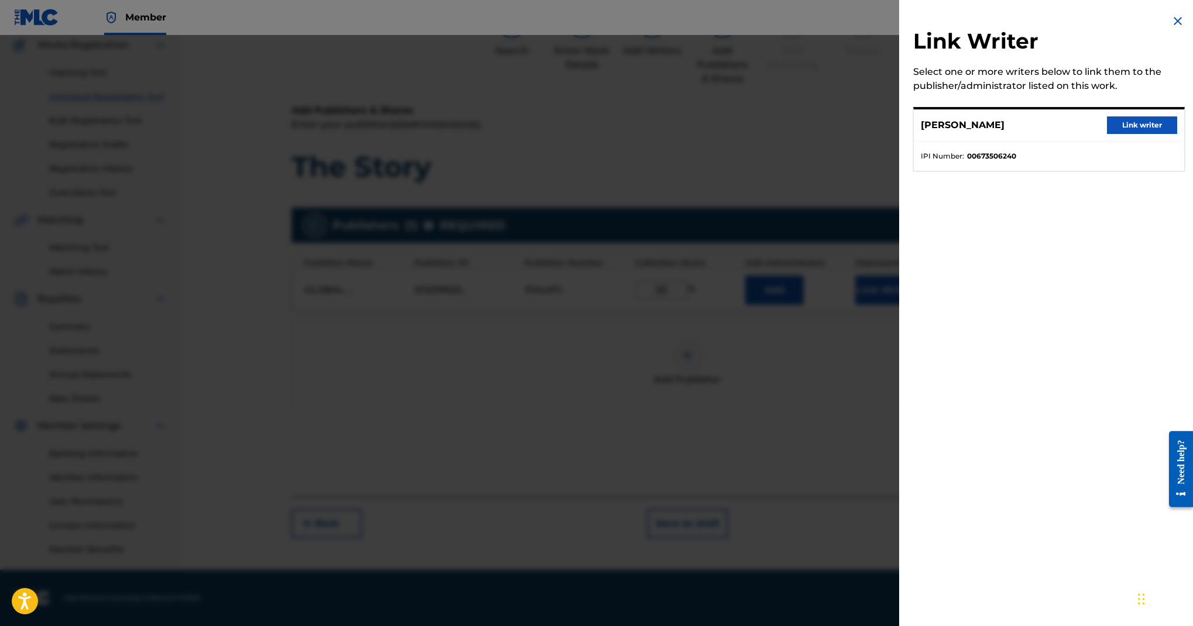
click at [1107, 134] on button "Link writer" at bounding box center [1142, 126] width 70 height 18
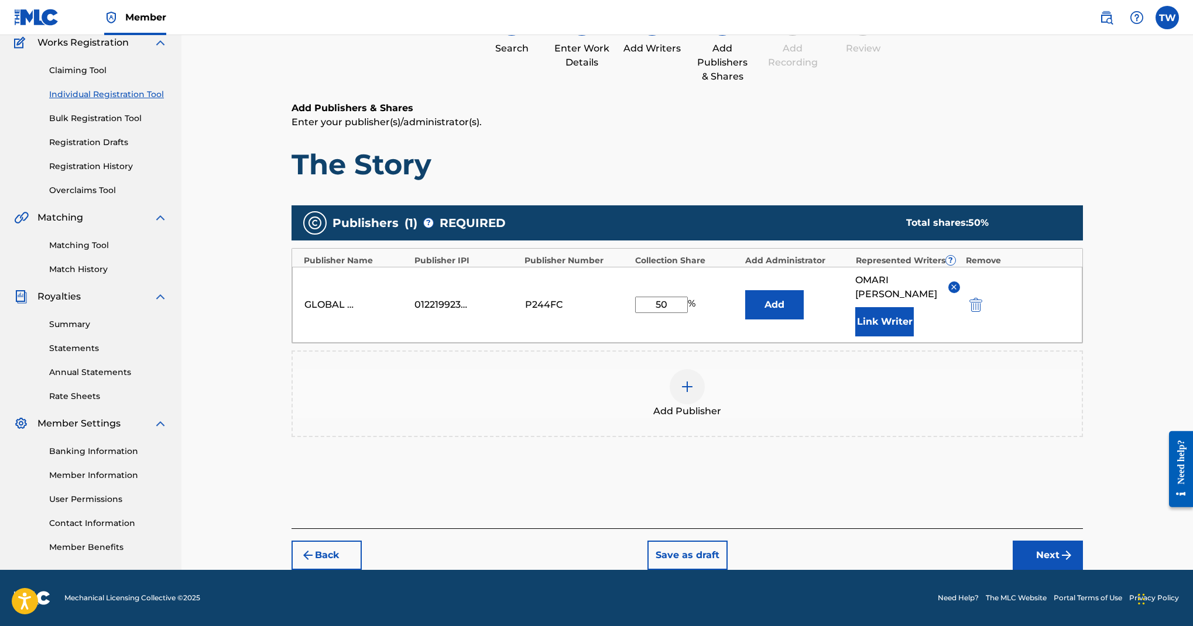
scroll to position [560, 0]
click at [1083, 541] on button "Next" at bounding box center [1048, 555] width 70 height 29
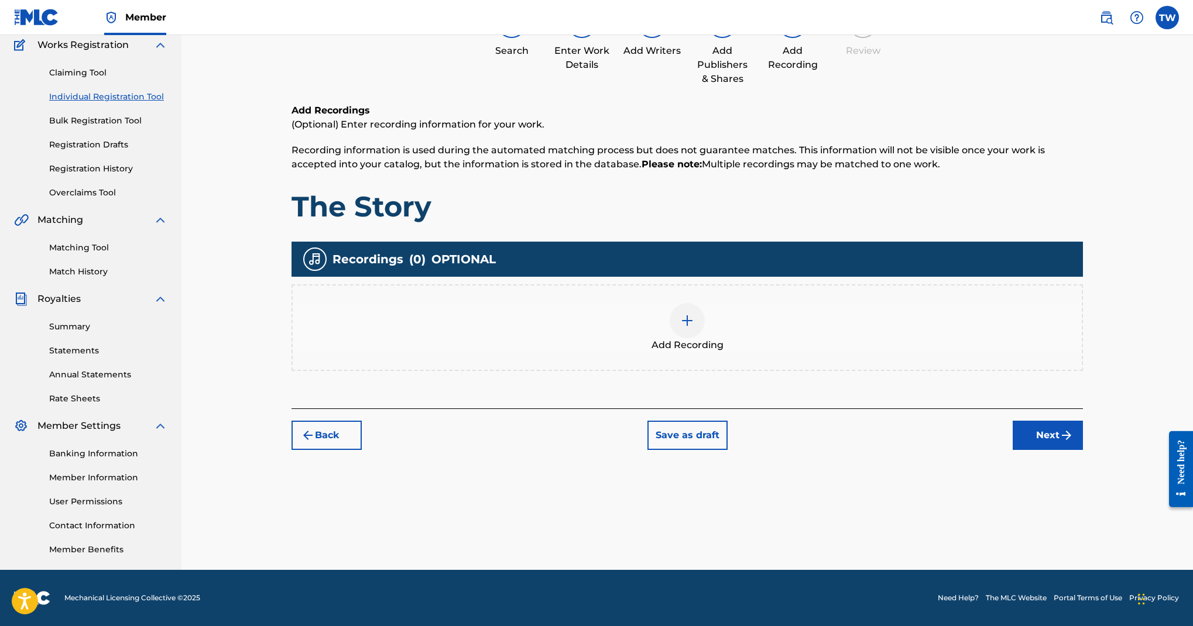
scroll to position [283, 0]
click at [694, 326] on img at bounding box center [687, 321] width 14 height 14
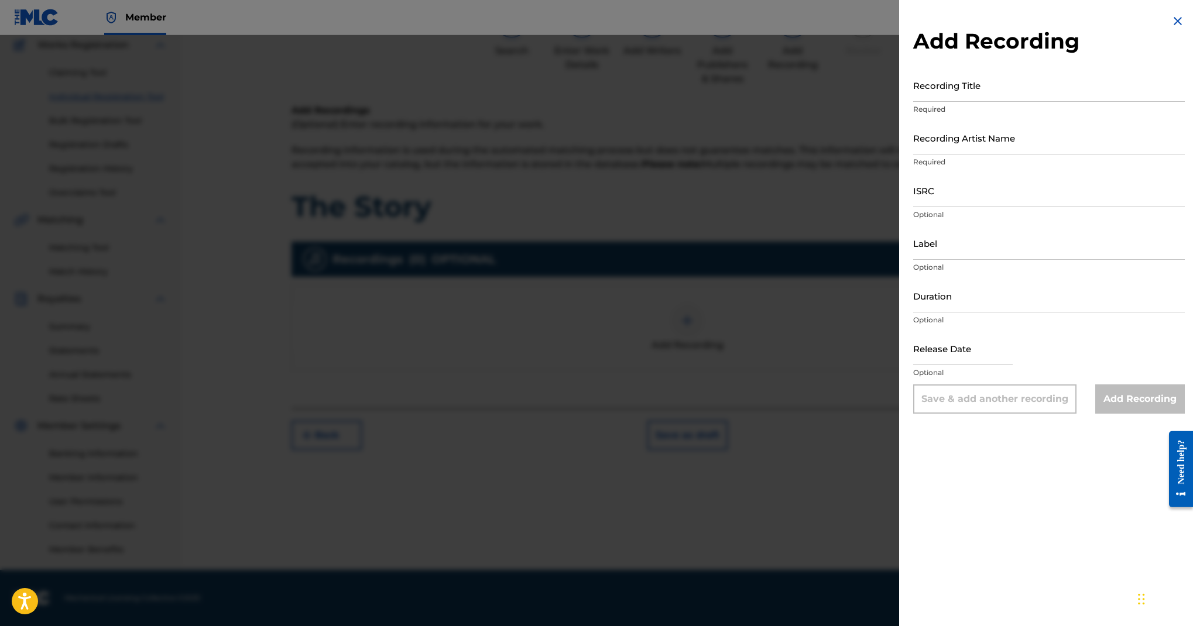
click at [913, 102] on input "Recording Title" at bounding box center [1049, 85] width 272 height 33
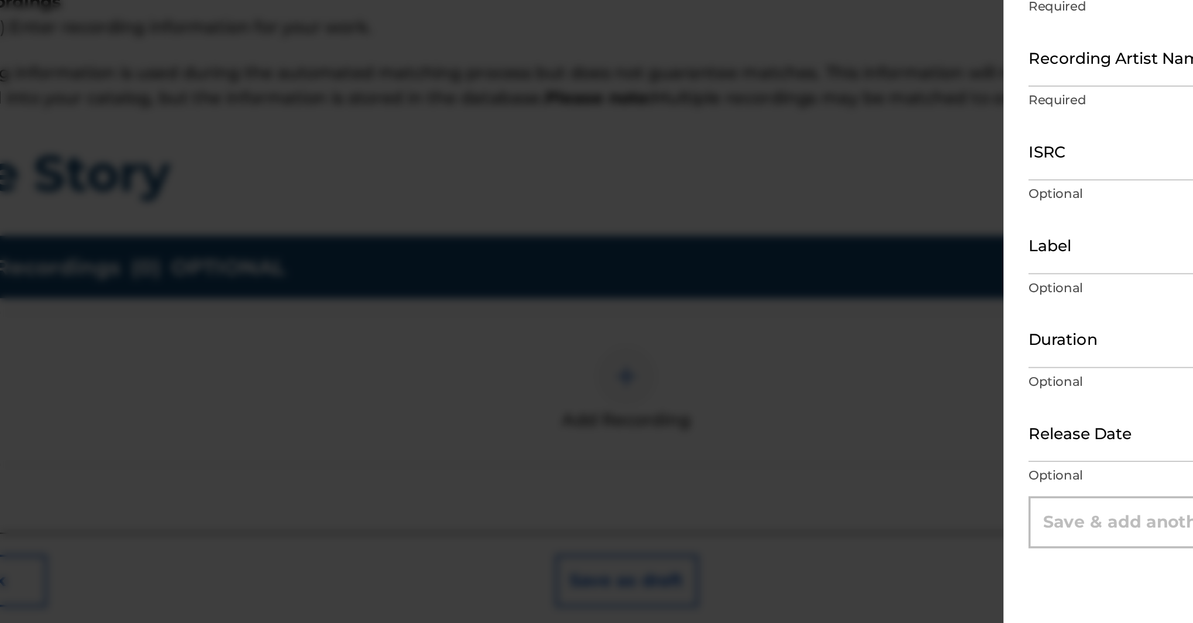
scroll to position [94, 0]
type input "The Story"
click at [913, 121] on input "Recording Artist Name" at bounding box center [1049, 137] width 272 height 33
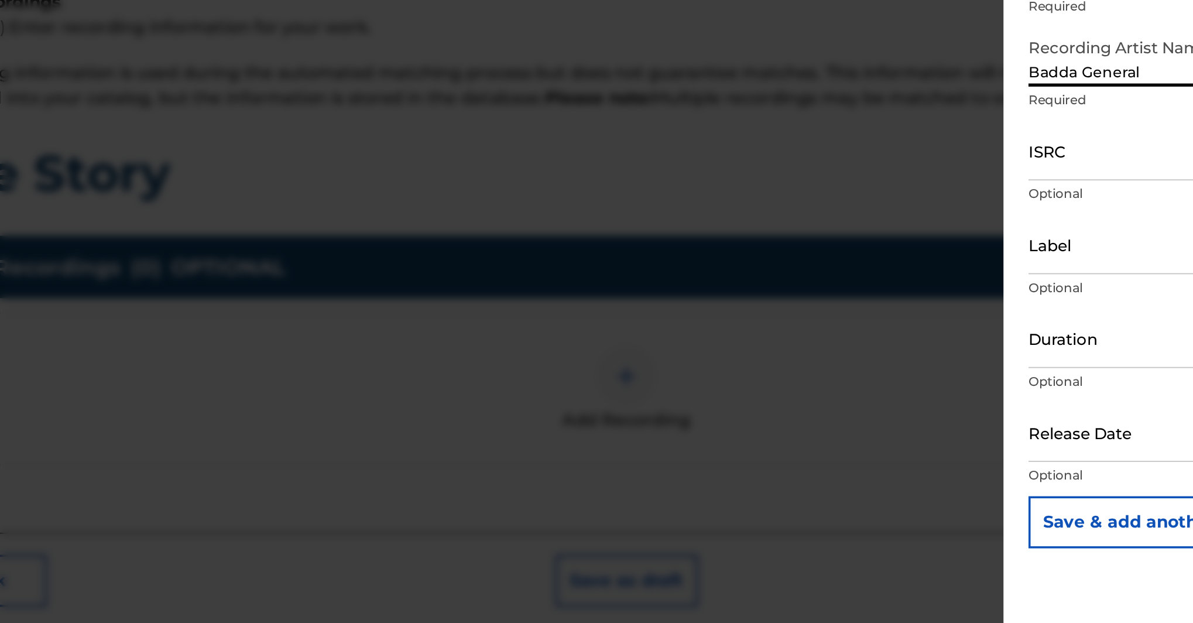
type input "Badda General"
click at [913, 174] on input "ISRC" at bounding box center [1049, 190] width 272 height 33
paste input "QZNWZ2320532"
type input "QZNWZ2320532"
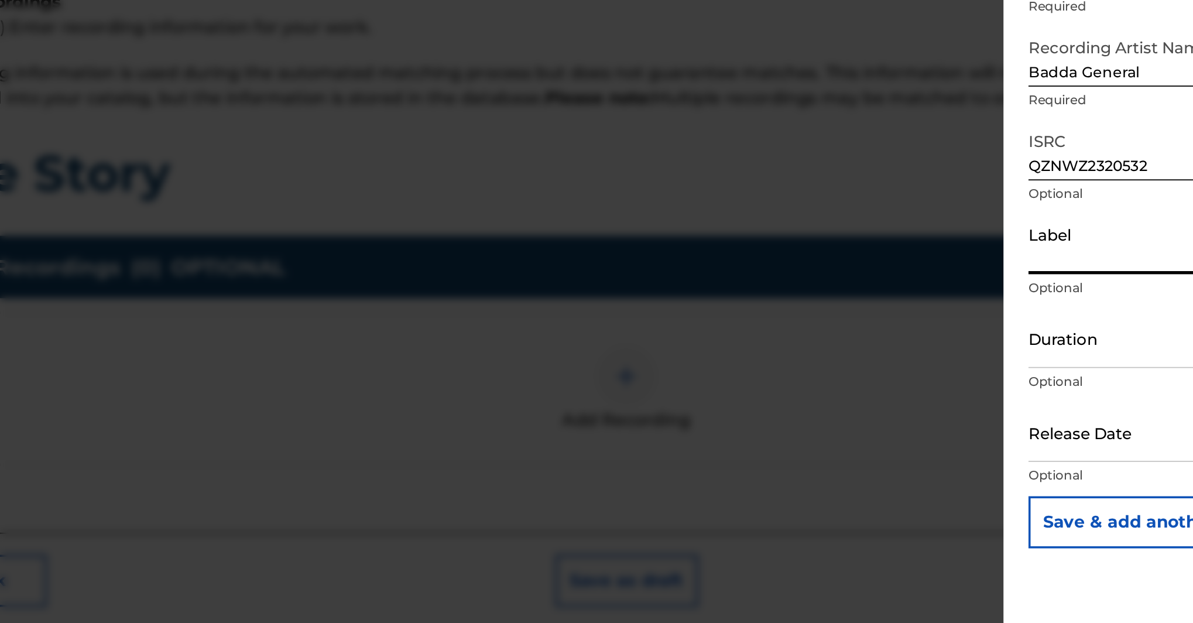
scroll to position [125, 0]
click at [913, 227] on input "Label" at bounding box center [1049, 243] width 272 height 33
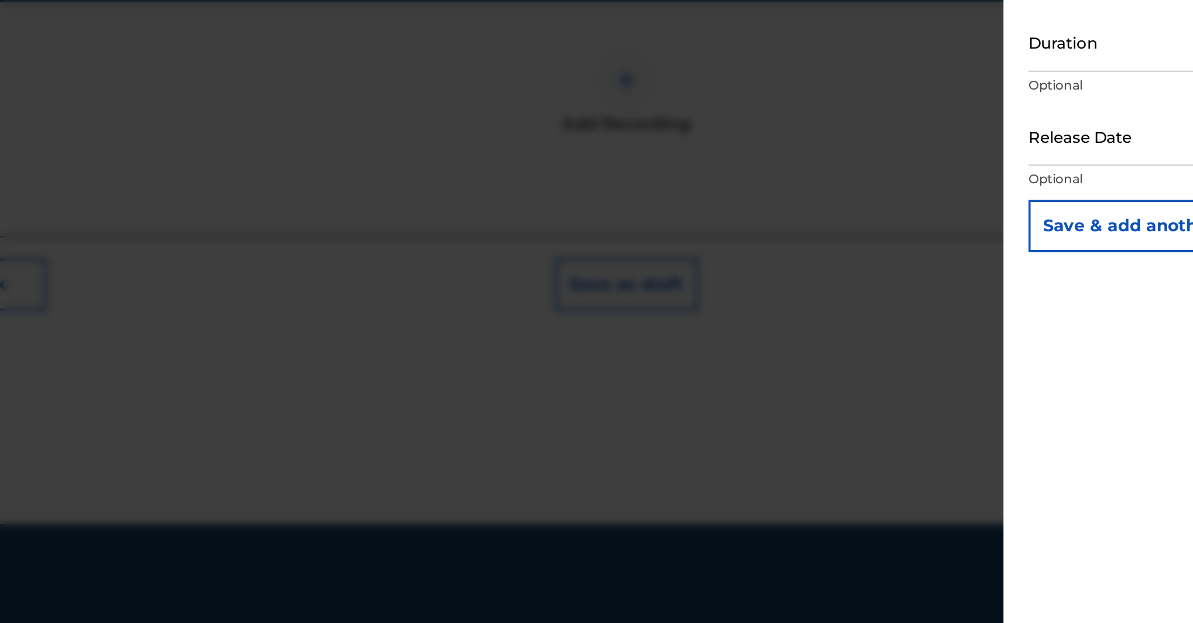
type input "One East Records"
click at [913, 332] on input "text" at bounding box center [963, 348] width 100 height 33
select select "8"
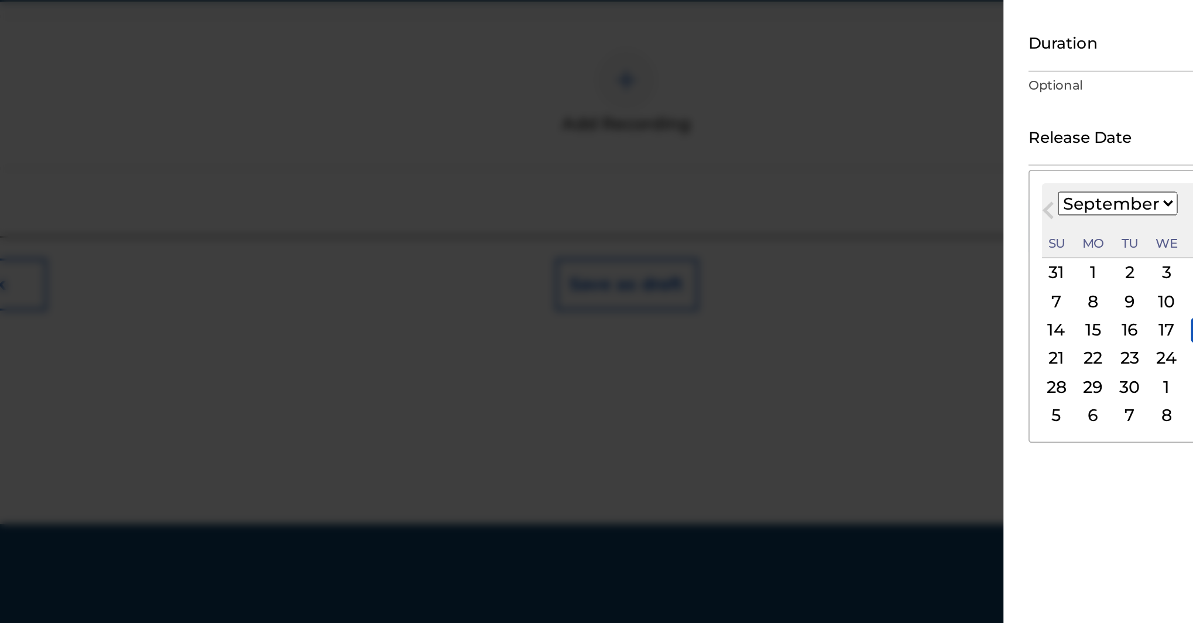
select select "2023"
select select "5"
click at [1025, 434] on div "9" at bounding box center [1032, 441] width 14 height 14
type input "June 9 2023"
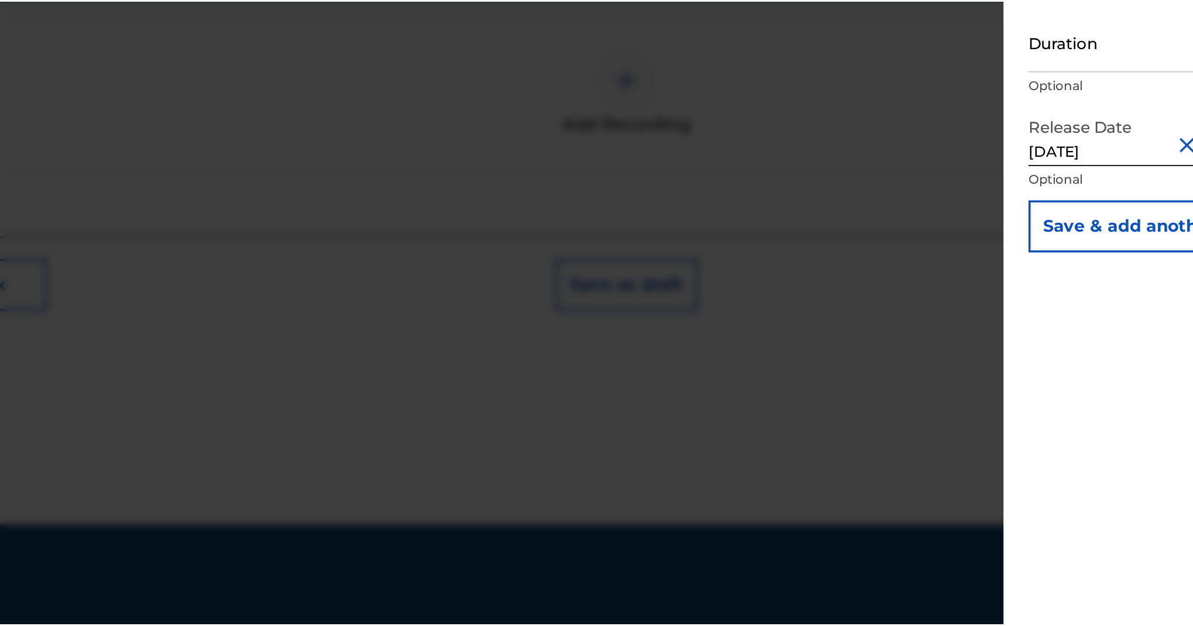
scroll to position [122, 0]
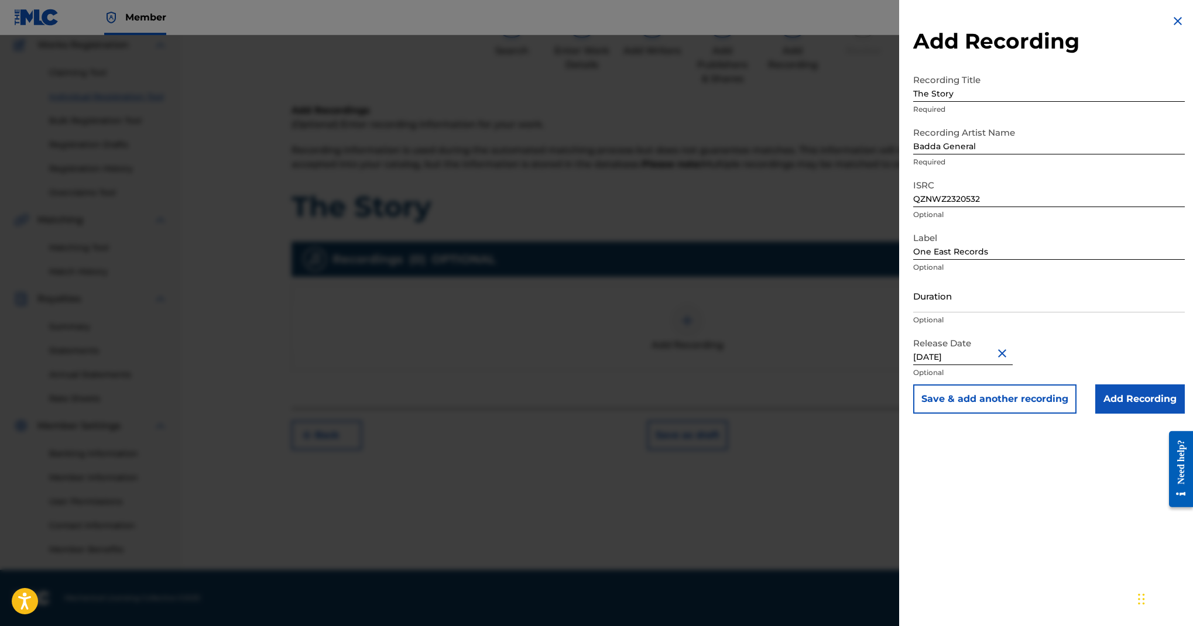
click at [1095, 414] on input "Add Recording" at bounding box center [1140, 399] width 90 height 29
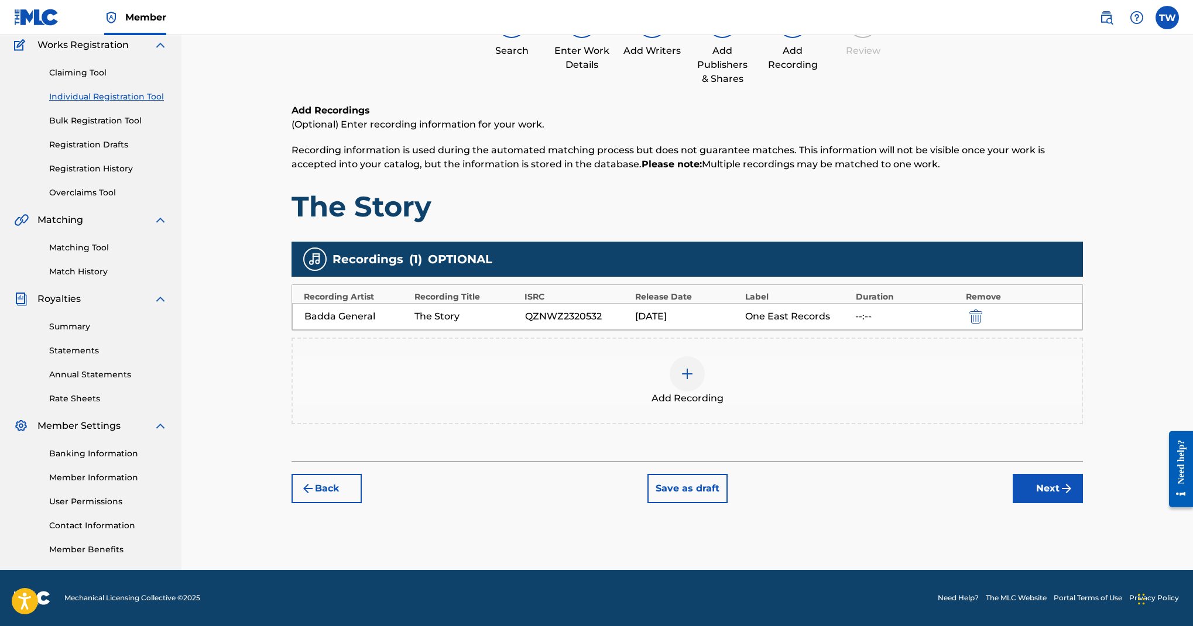
click at [1076, 504] on button "Next" at bounding box center [1048, 488] width 70 height 29
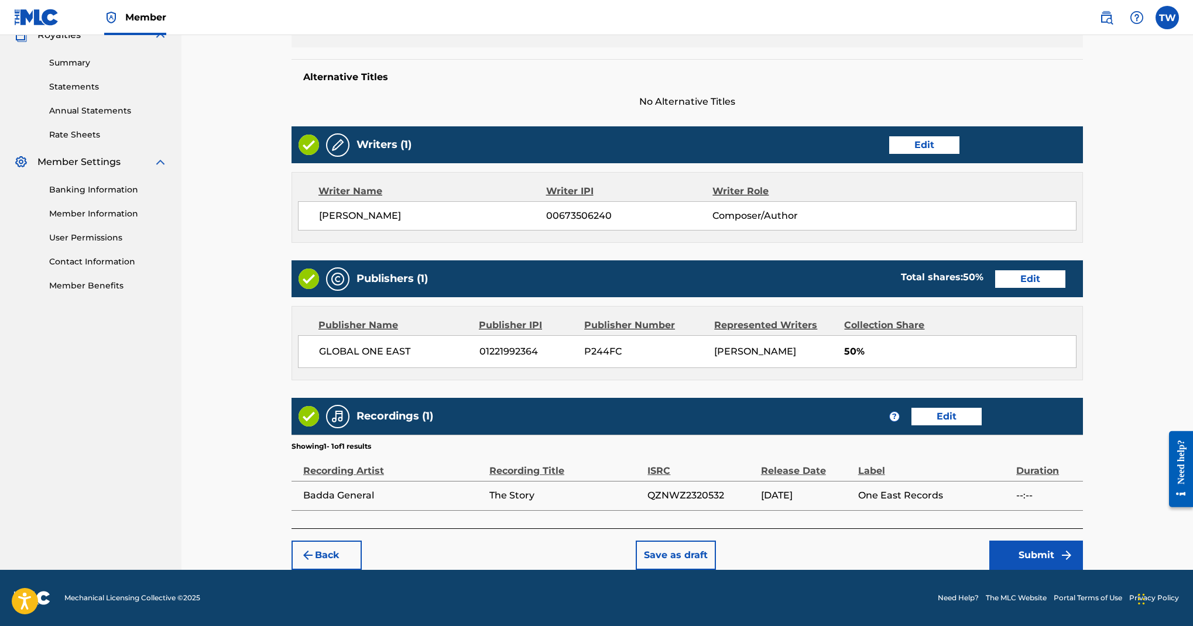
scroll to position [952, 0]
click at [1083, 541] on button "Submit" at bounding box center [1037, 555] width 94 height 29
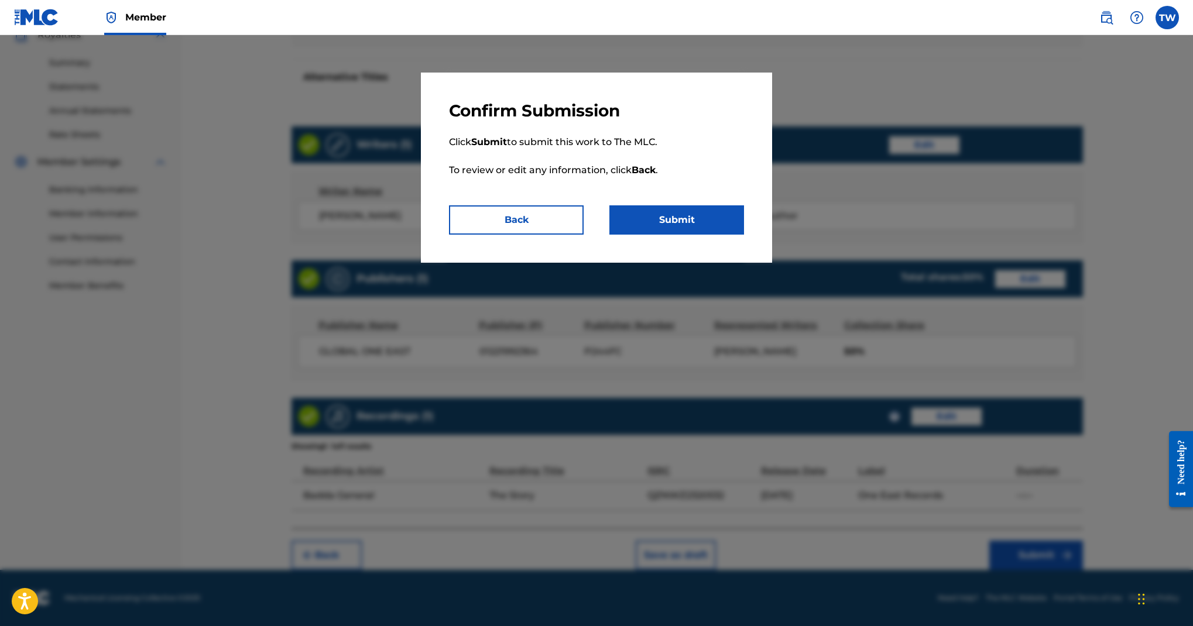
click at [744, 235] on button "Submit" at bounding box center [677, 220] width 135 height 29
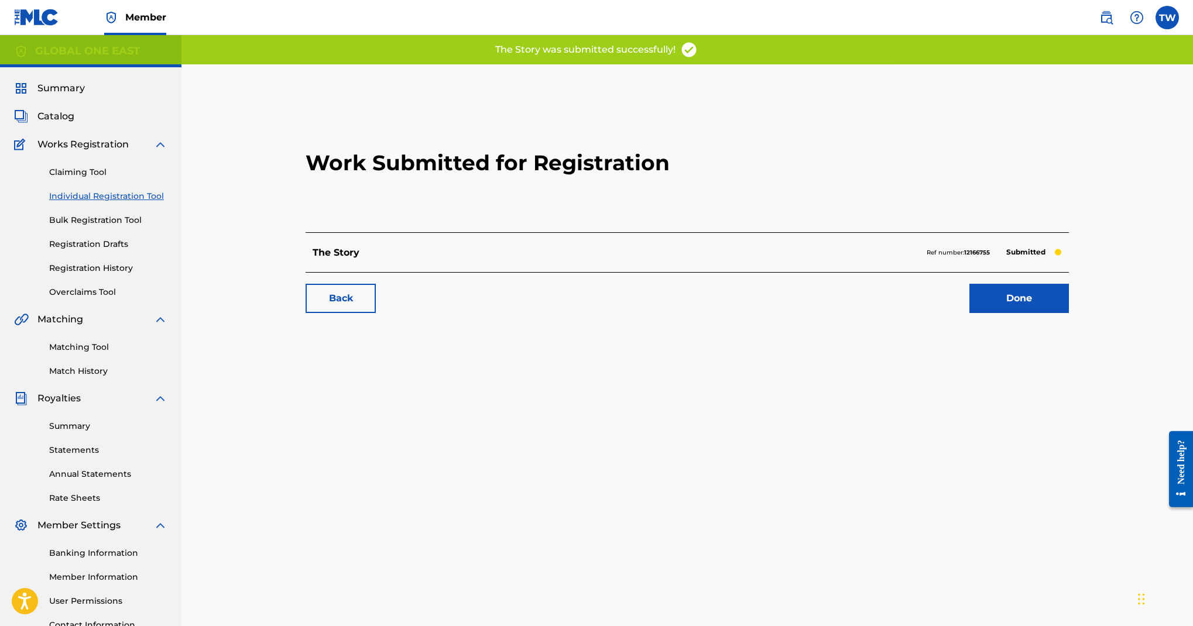
click at [376, 313] on link "Back" at bounding box center [341, 298] width 70 height 29
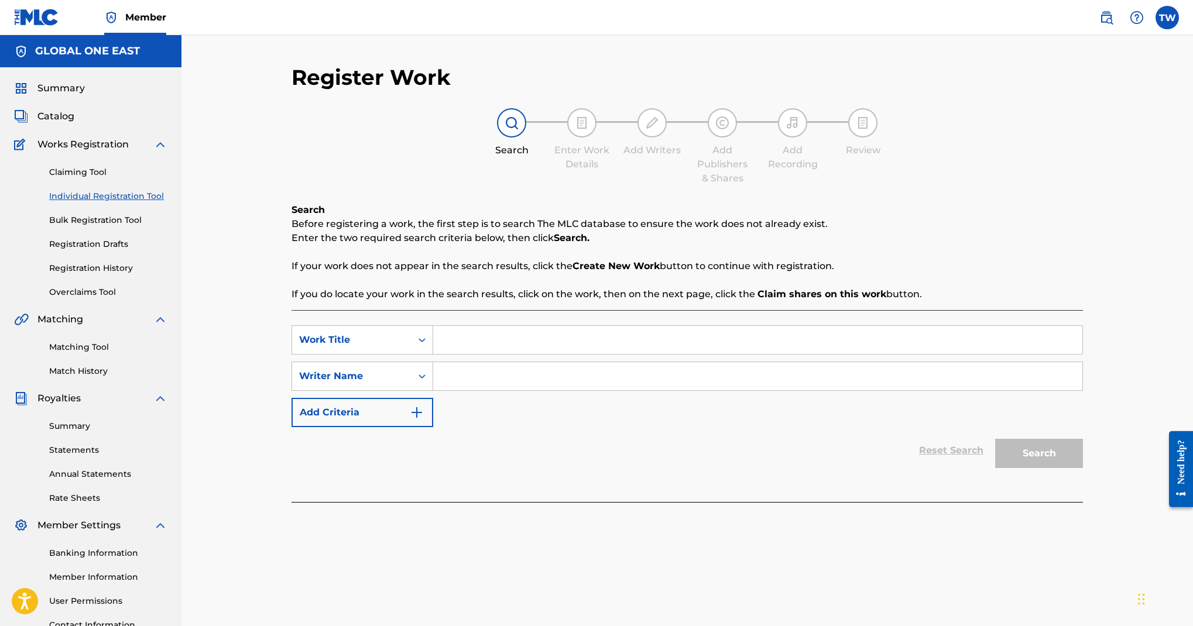
scroll to position [166, 0]
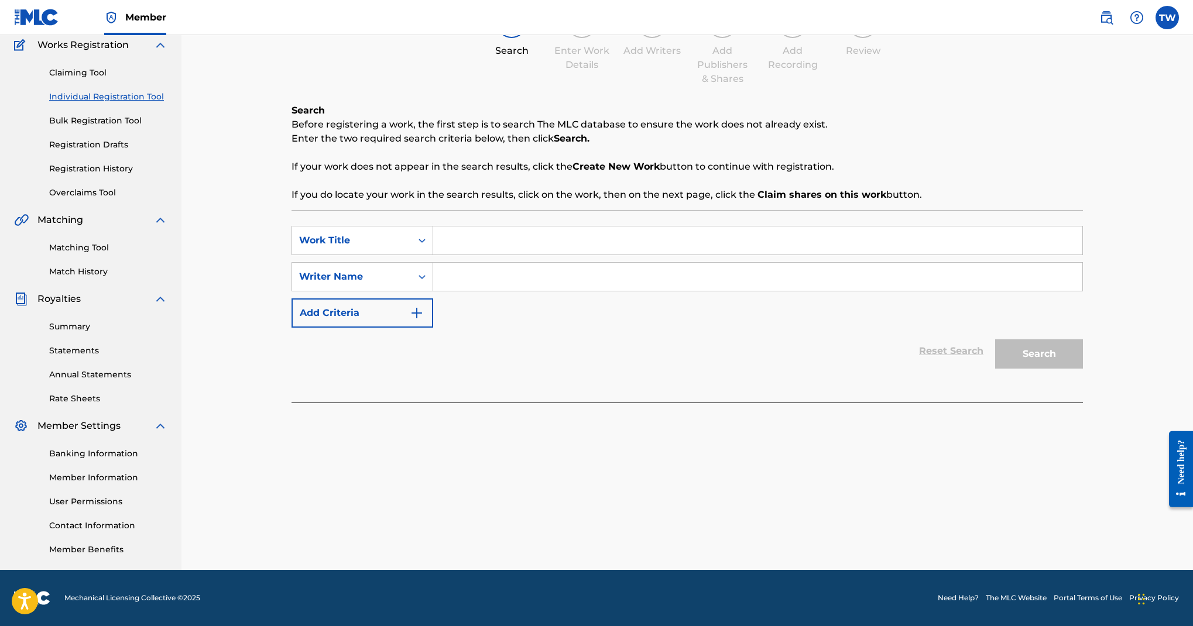
click at [641, 291] on input "Search Form" at bounding box center [757, 277] width 649 height 28
click at [662, 255] on input "Search Form" at bounding box center [757, 241] width 649 height 28
type input "Love Yard"
click at [692, 291] on input "Search Form" at bounding box center [757, 277] width 649 height 28
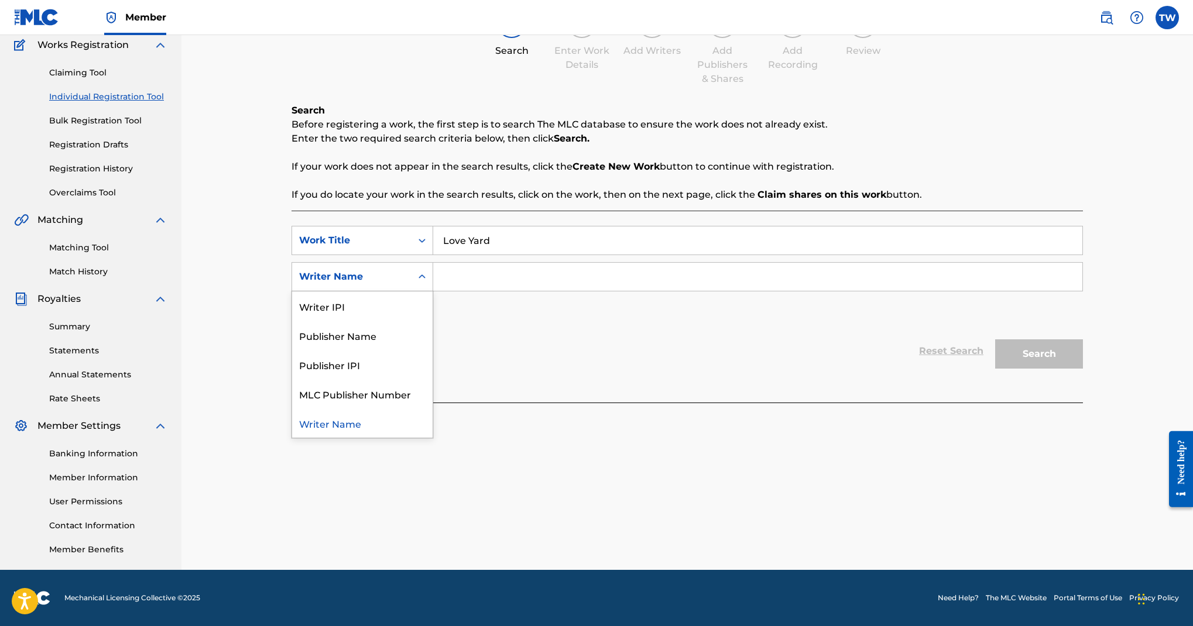
click at [433, 287] on div "Search Form" at bounding box center [422, 276] width 21 height 21
click at [433, 379] on div "Publisher IPI" at bounding box center [362, 364] width 141 height 29
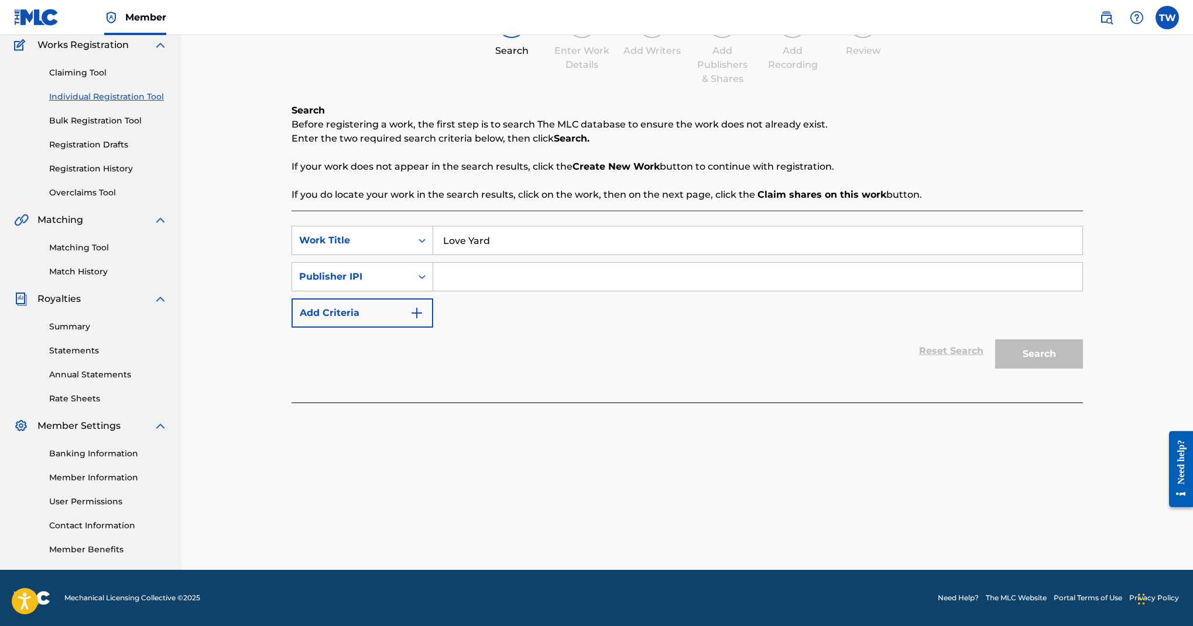
click at [781, 291] on input "Search Form" at bounding box center [757, 277] width 649 height 28
paste input "1206260597"
type input "1206260597"
click at [1075, 340] on button "Search" at bounding box center [1039, 354] width 88 height 29
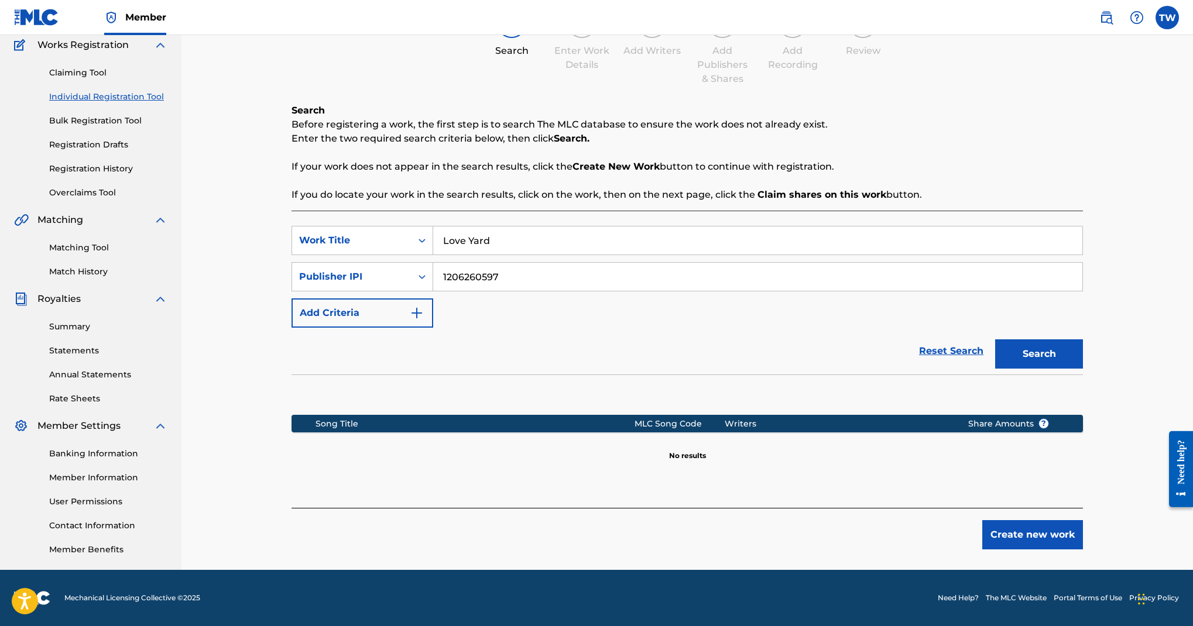
click at [1071, 543] on button "Create new work" at bounding box center [1032, 535] width 101 height 29
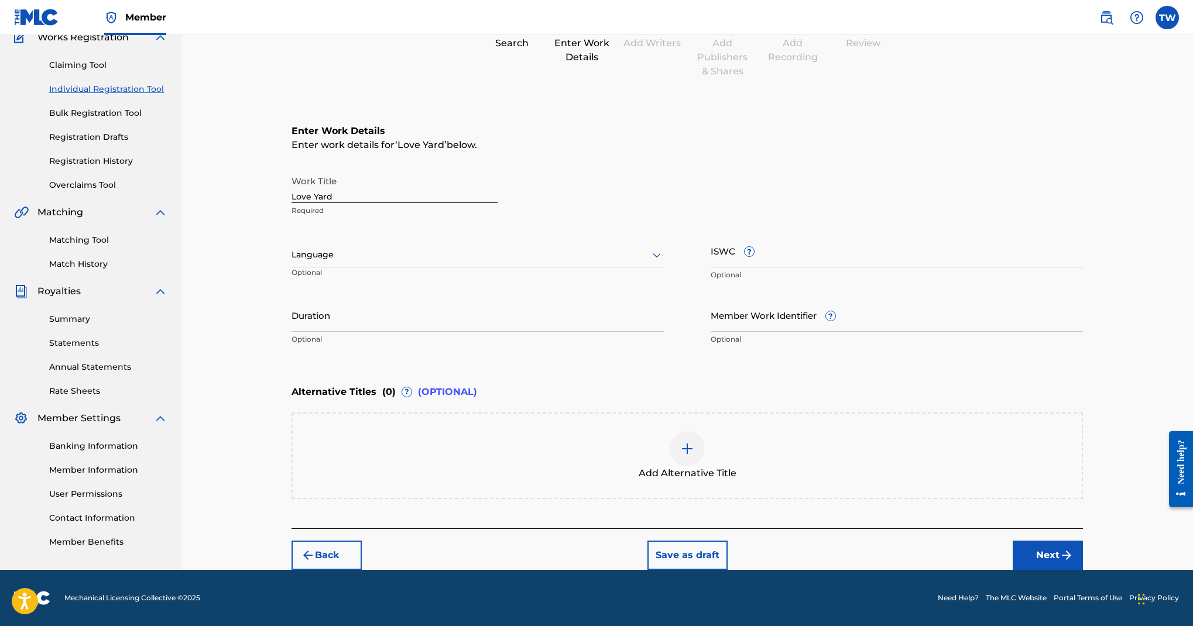
scroll to position [269, 0]
click at [512, 262] on div at bounding box center [478, 255] width 372 height 15
click at [504, 294] on div "English" at bounding box center [477, 281] width 371 height 26
click at [1070, 541] on button "Next" at bounding box center [1048, 555] width 70 height 29
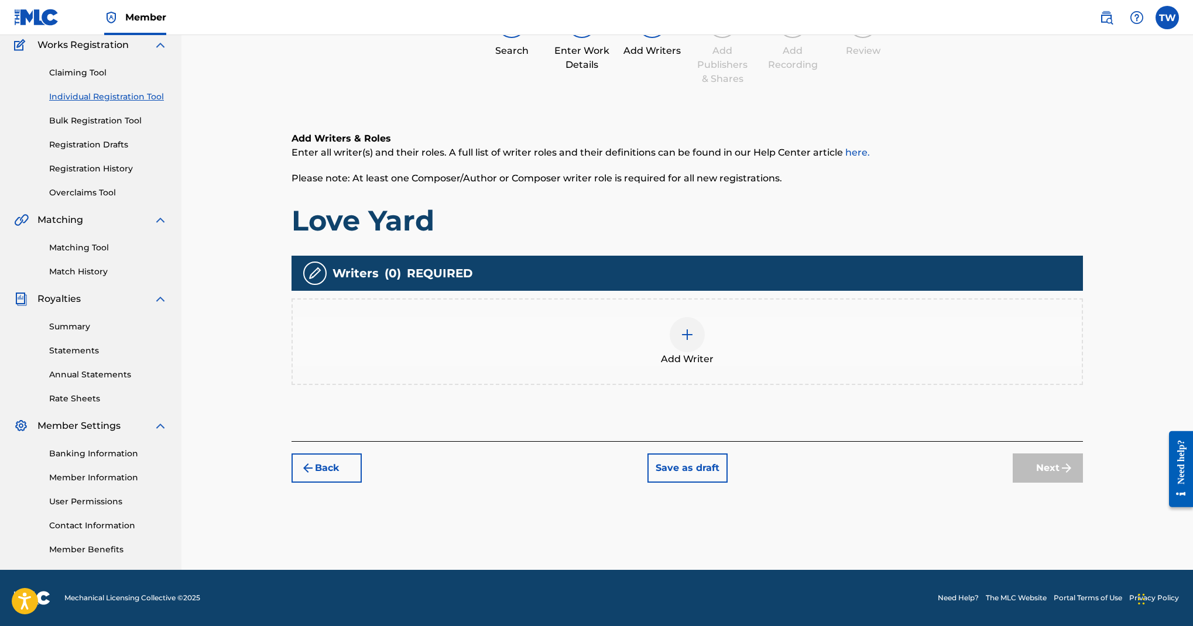
scroll to position [467, 0]
click at [694, 328] on img at bounding box center [687, 335] width 14 height 14
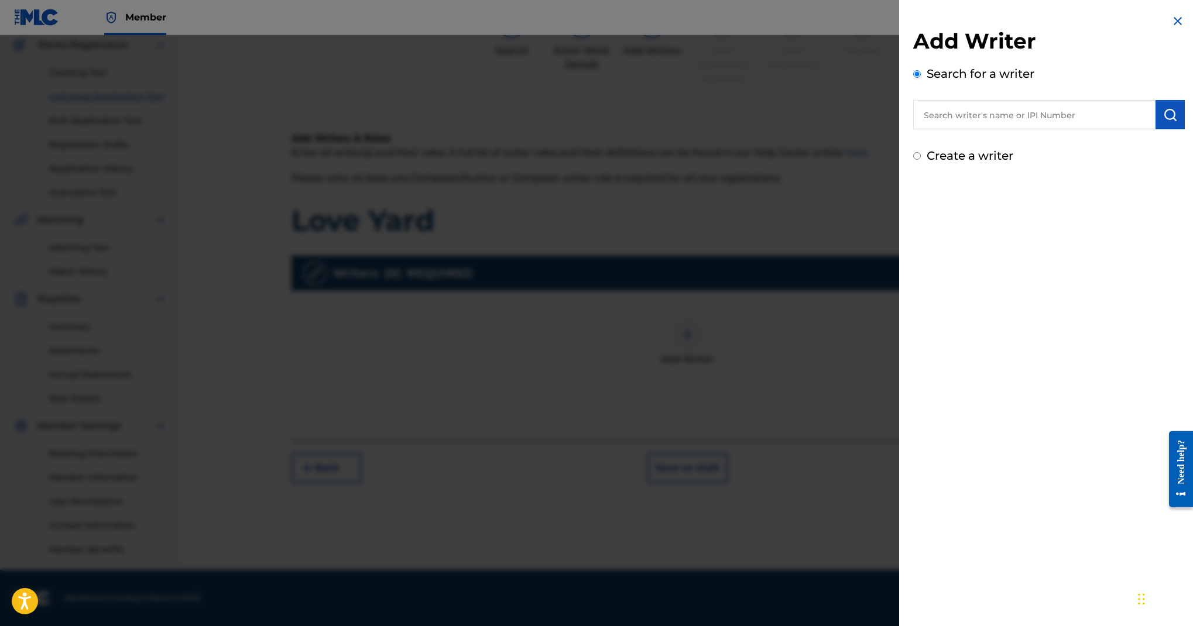
click at [913, 129] on input "text" at bounding box center [1034, 114] width 242 height 29
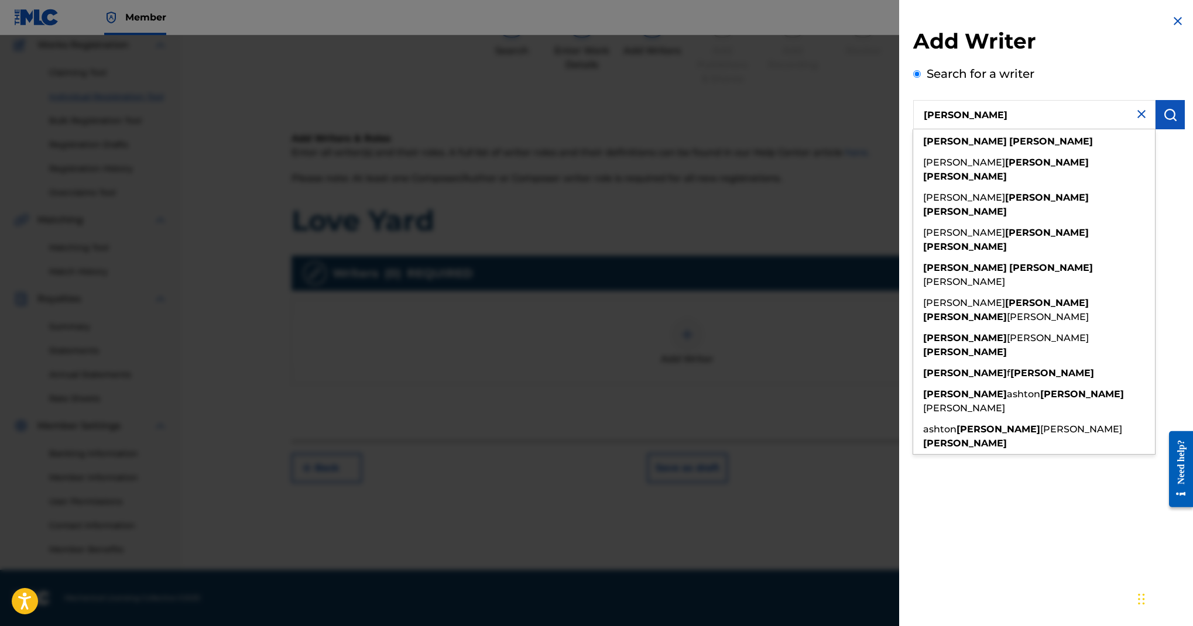
type input "George Adams"
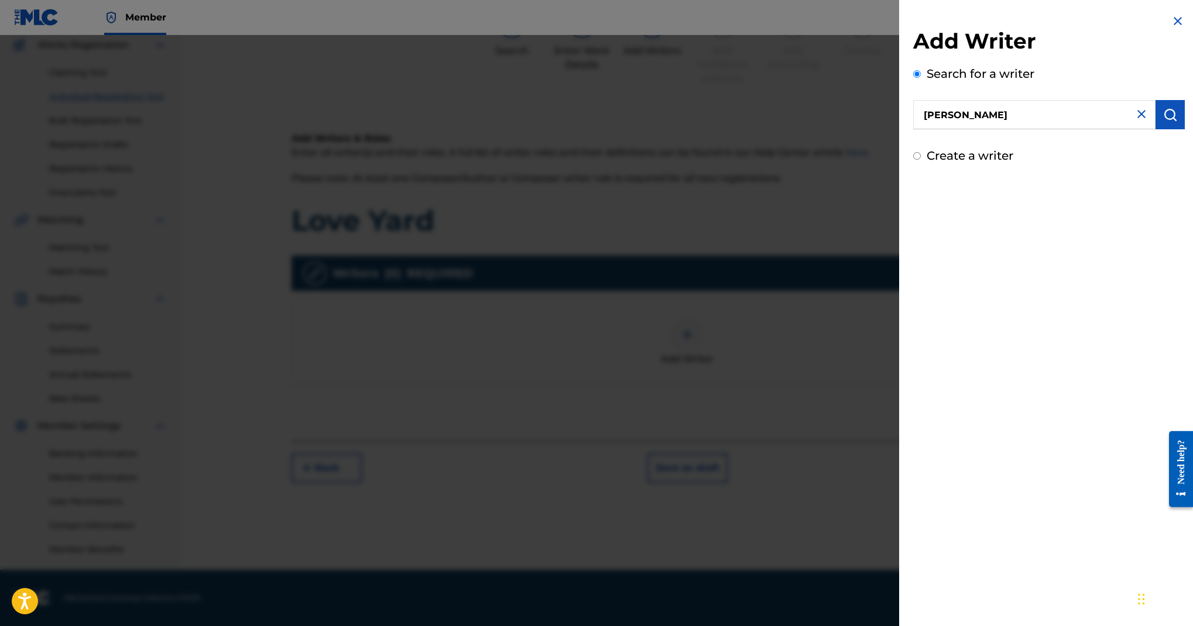
drag, startPoint x: 816, startPoint y: 157, endPoint x: 1149, endPoint y: 183, distance: 333.6
click at [1156, 129] on button "submit" at bounding box center [1170, 114] width 29 height 29
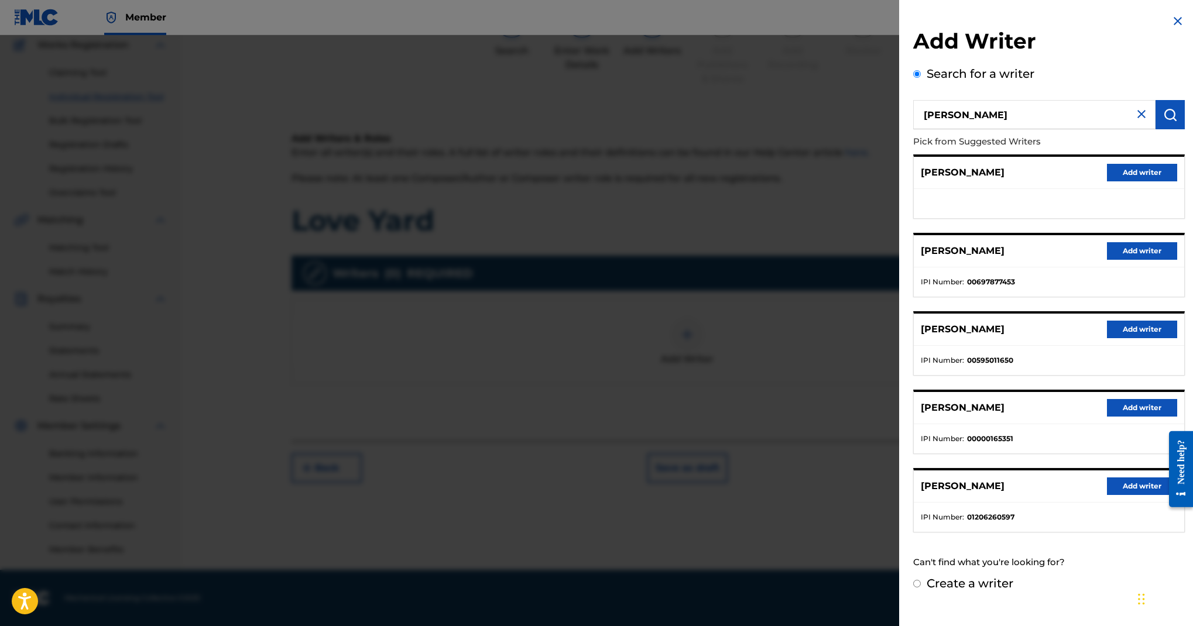
scroll to position [390, 0]
click at [1112, 478] on button "Add writer" at bounding box center [1142, 487] width 70 height 18
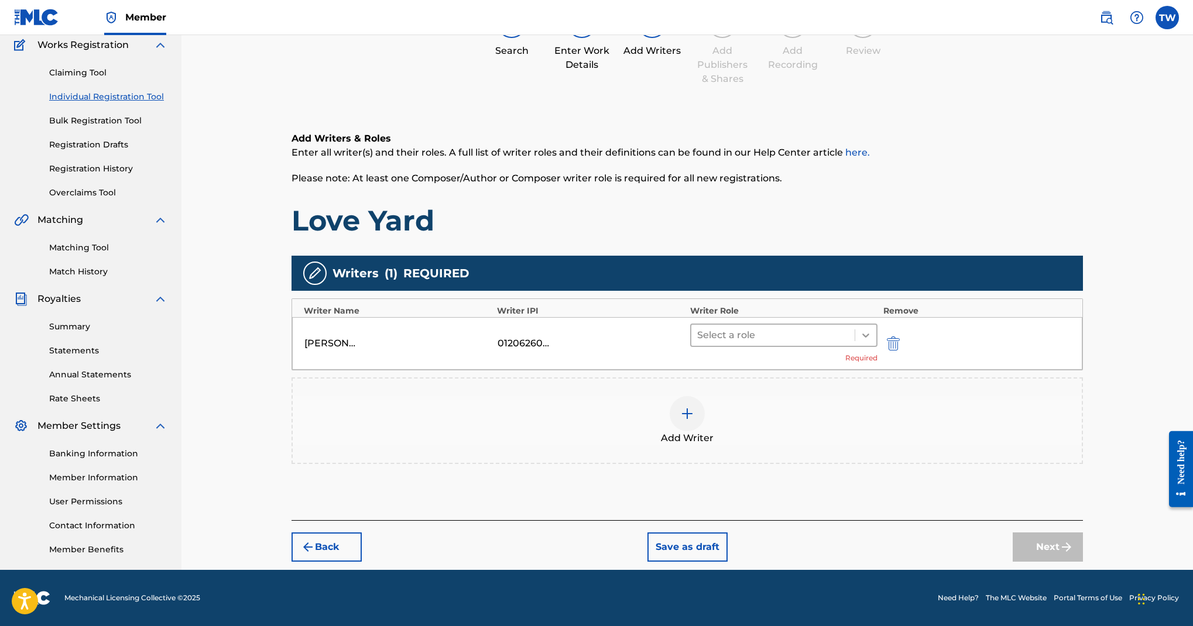
click at [872, 330] on icon at bounding box center [866, 336] width 12 height 12
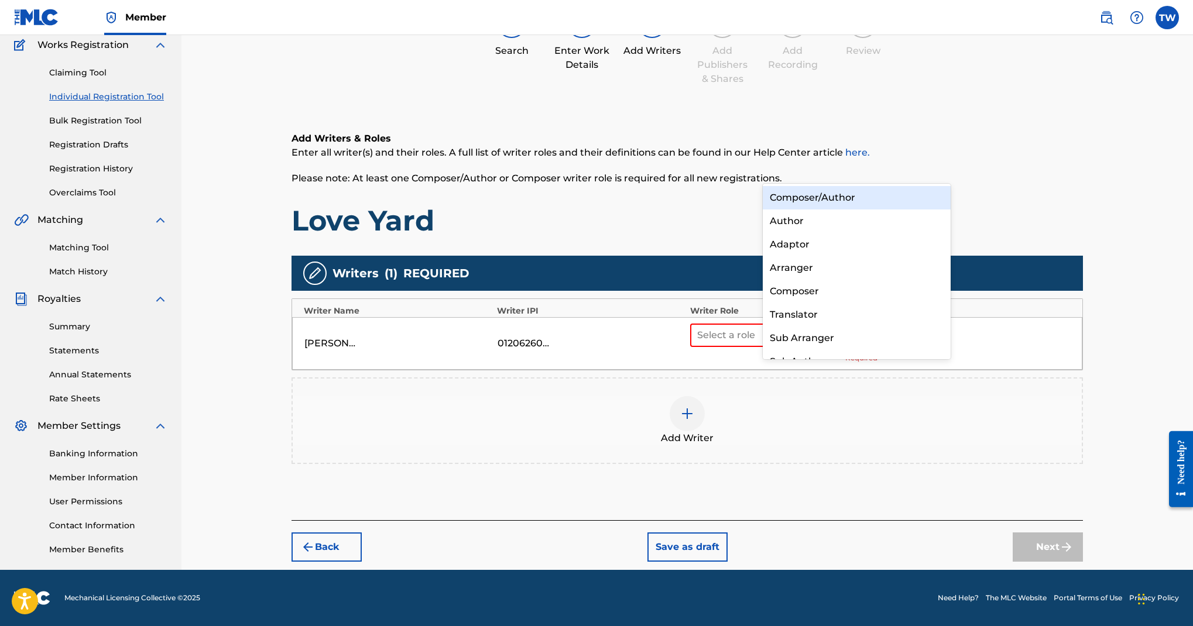
click at [933, 186] on div "Composer/Author" at bounding box center [857, 197] width 188 height 23
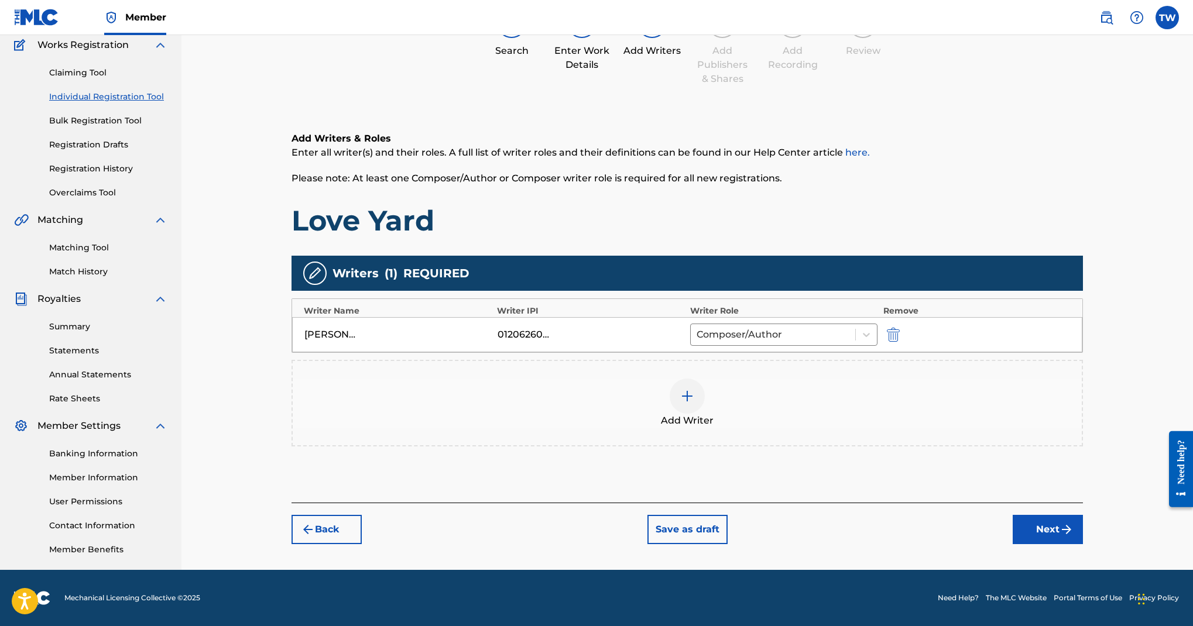
click at [1069, 515] on button "Next" at bounding box center [1048, 529] width 70 height 29
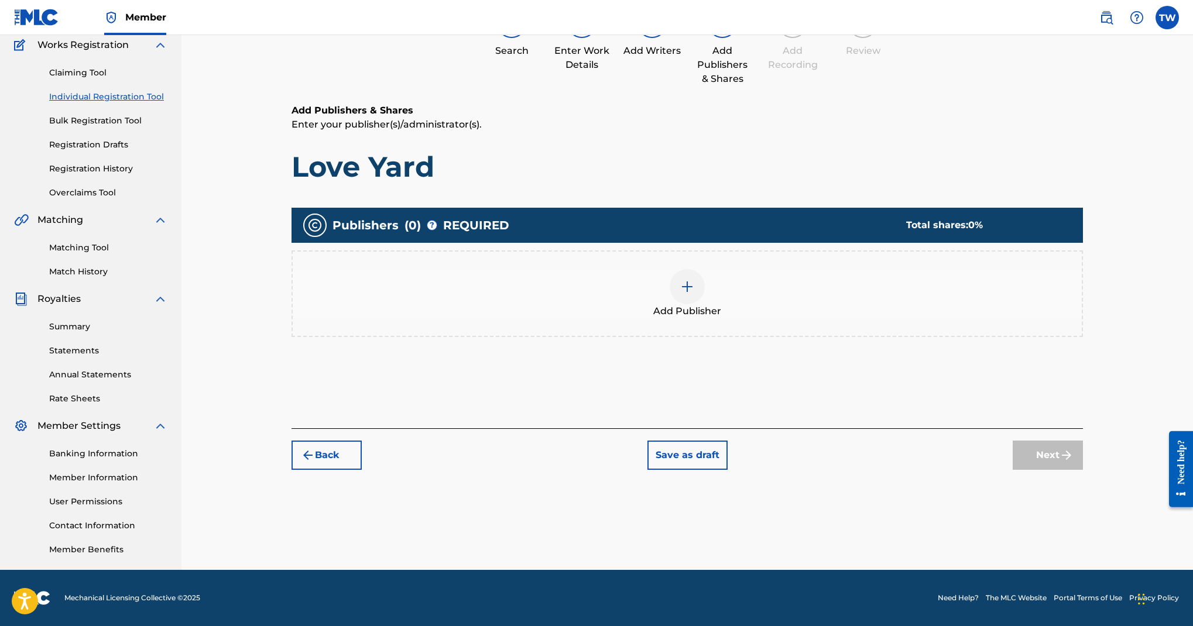
scroll to position [391, 0]
click at [694, 280] on img at bounding box center [687, 287] width 14 height 14
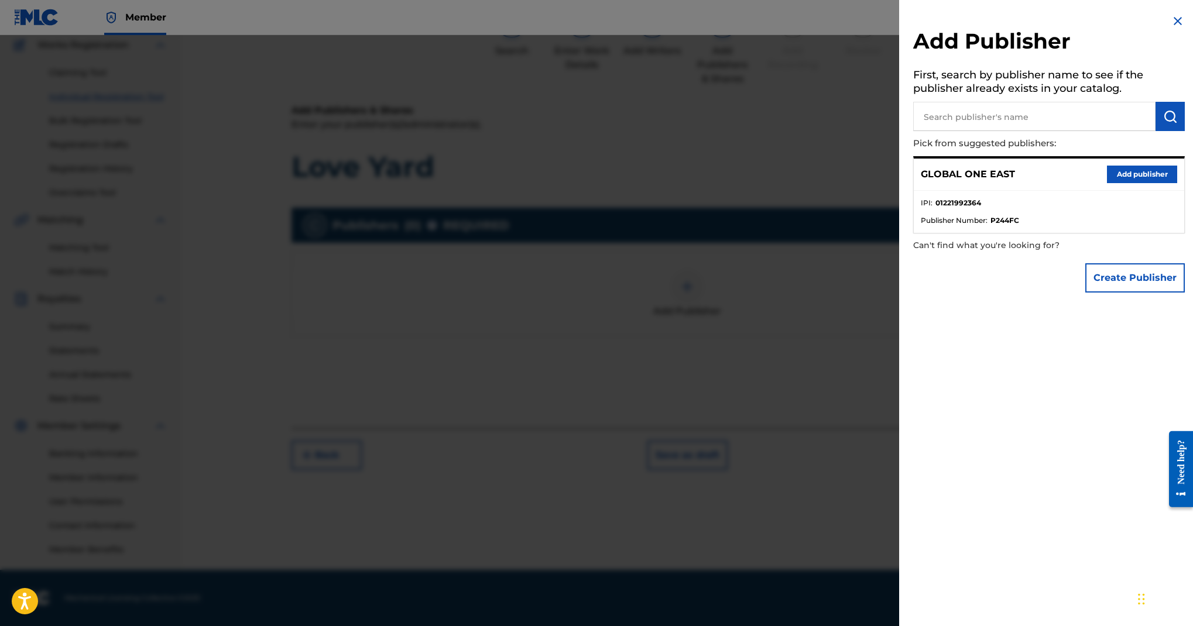
click at [1107, 183] on button "Add publisher" at bounding box center [1142, 175] width 70 height 18
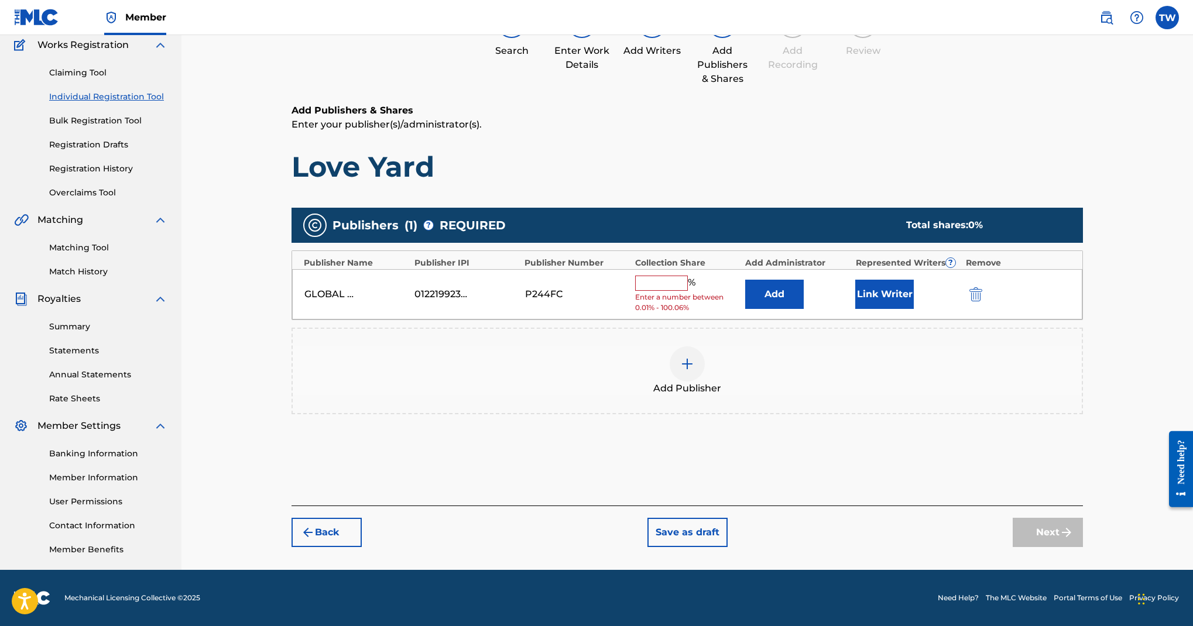
click at [688, 276] on input "text" at bounding box center [661, 283] width 53 height 15
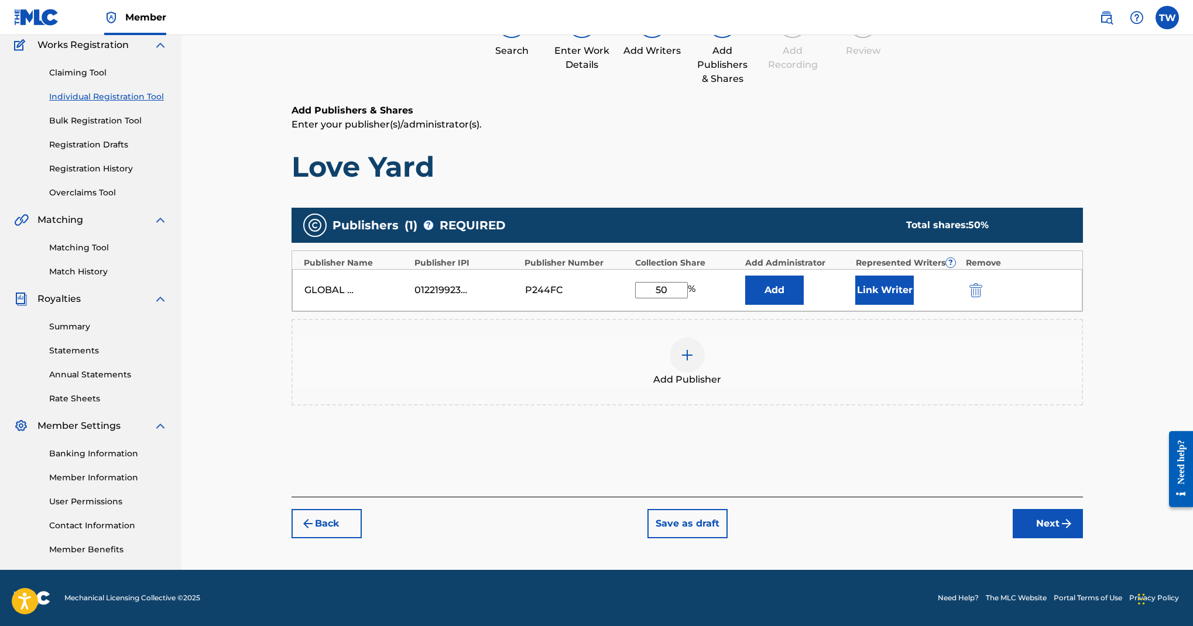
type input "50"
click at [914, 276] on button "Link Writer" at bounding box center [884, 290] width 59 height 29
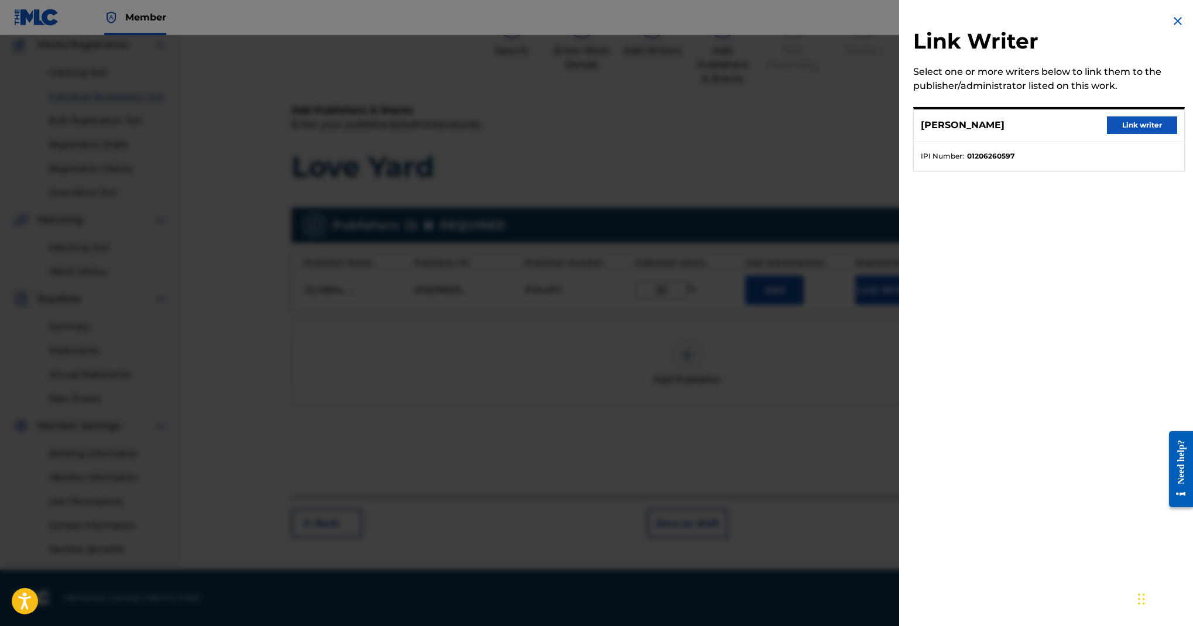
click at [1107, 134] on button "Link writer" at bounding box center [1142, 126] width 70 height 18
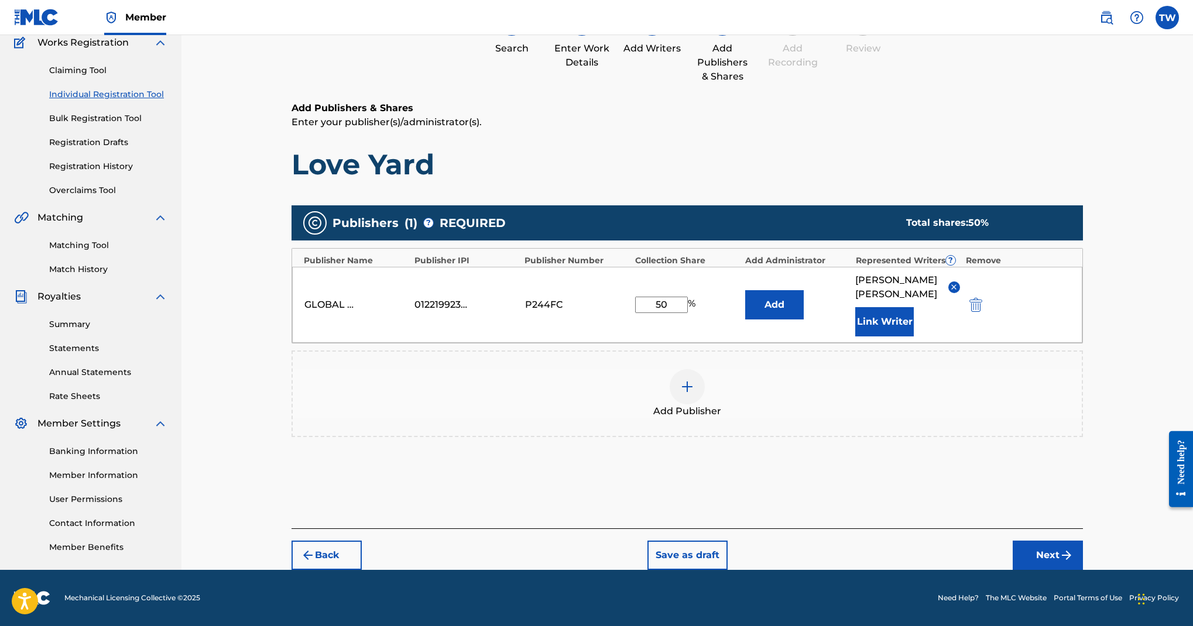
click at [1077, 516] on div "Register Work Search Enter Work Details Add Writers Add Publishers & Shares Add…" at bounding box center [688, 267] width 820 height 608
click at [1076, 541] on button "Next" at bounding box center [1048, 555] width 70 height 29
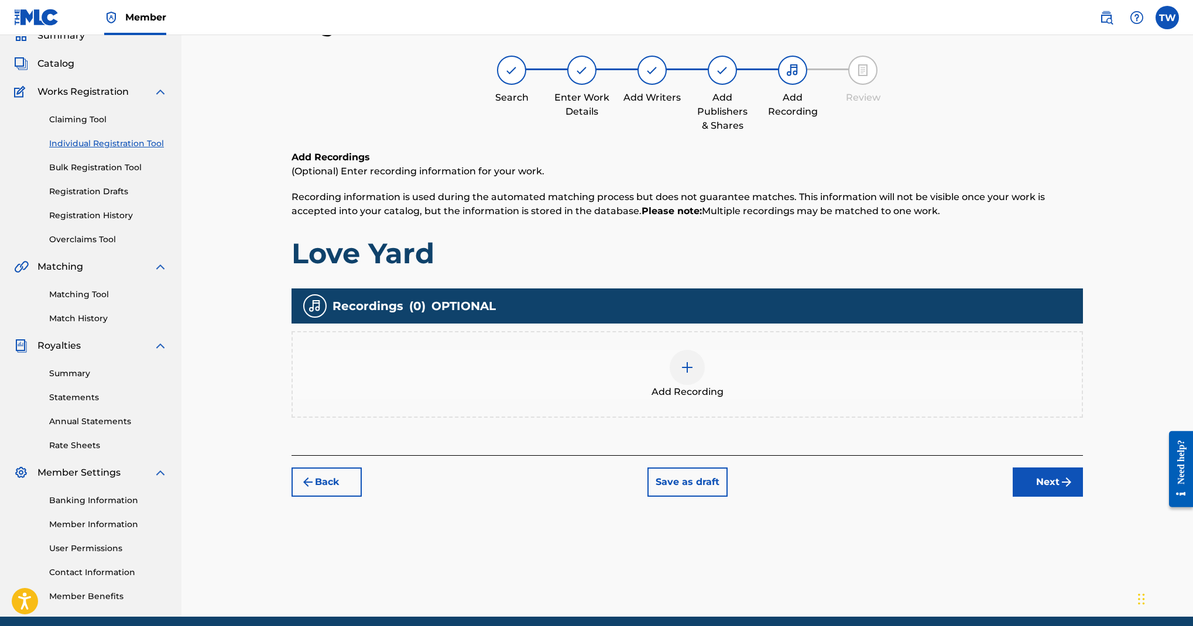
scroll to position [240, 0]
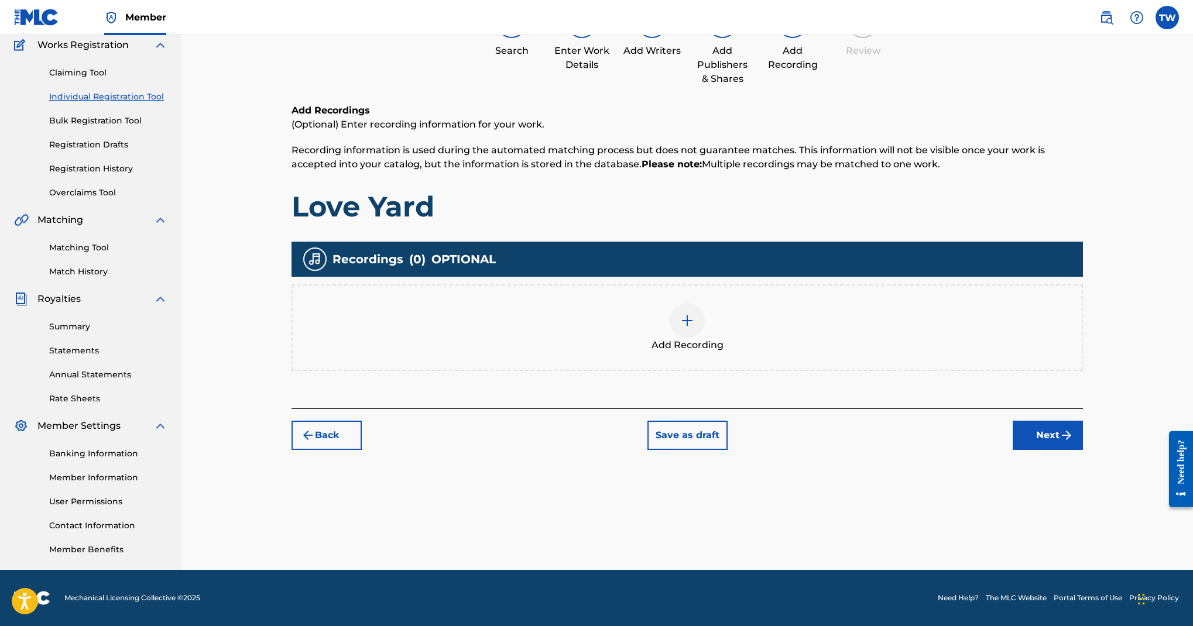
click at [694, 328] on img at bounding box center [687, 321] width 14 height 14
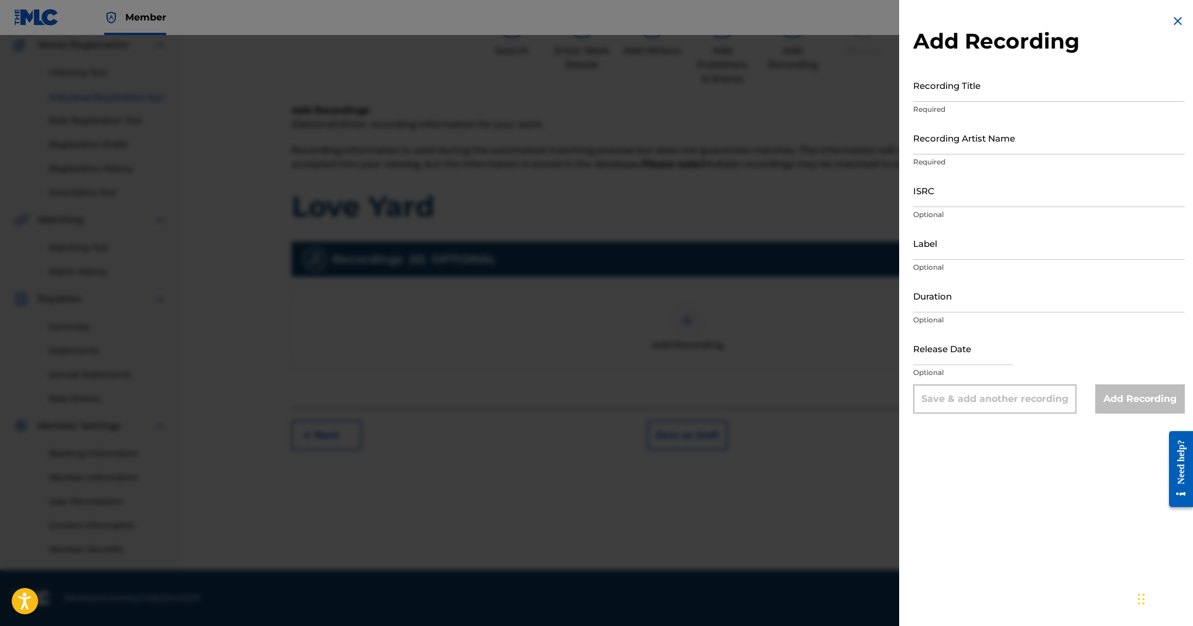
click at [913, 115] on p "Required" at bounding box center [1049, 109] width 272 height 11
click at [913, 102] on input "Recording Title" at bounding box center [1049, 85] width 272 height 33
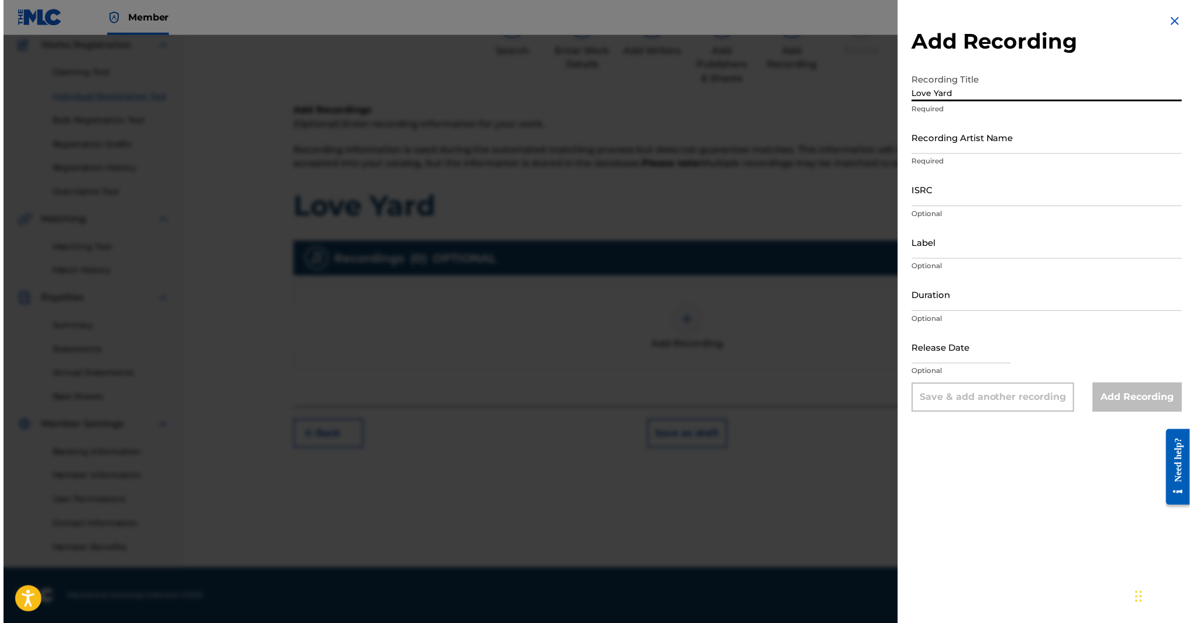
scroll to position [158, 0]
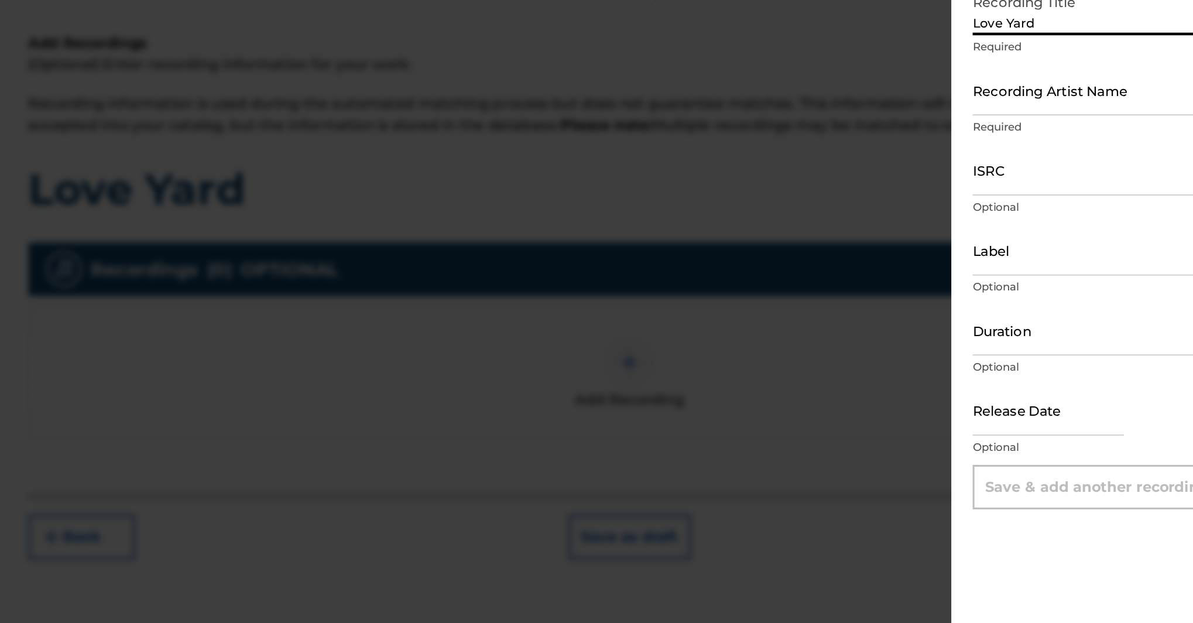
type input "Love Yard"
click at [913, 155] on input "Recording Artist Name" at bounding box center [1049, 137] width 272 height 33
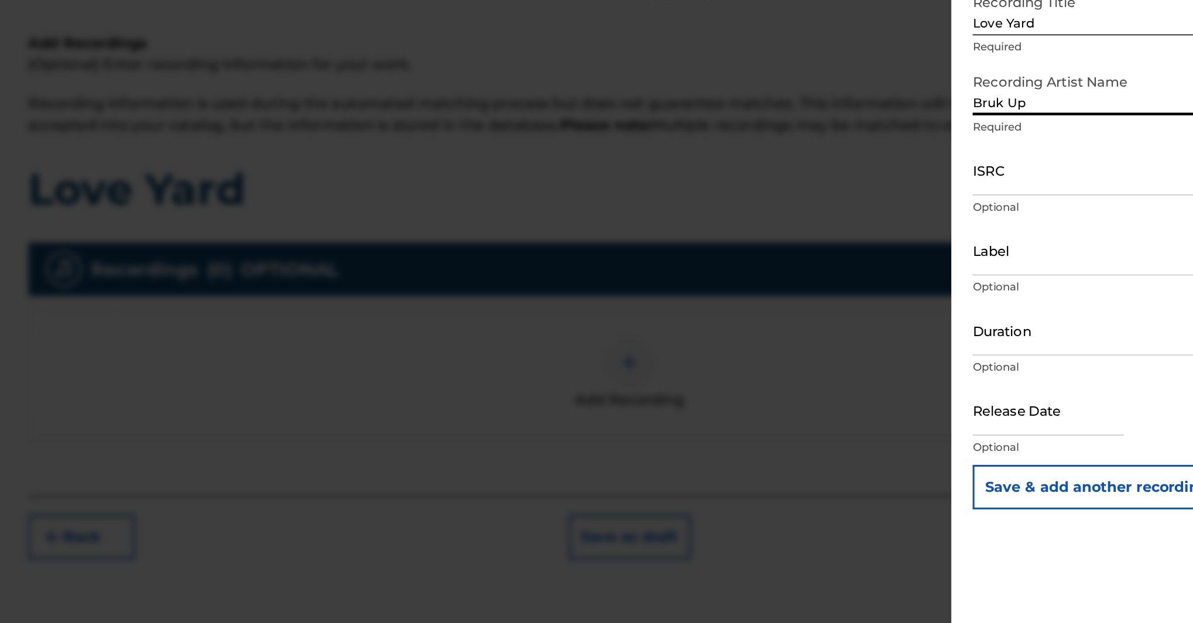
type input "Bruk Up"
click at [913, 207] on input "ISRC" at bounding box center [1049, 190] width 272 height 33
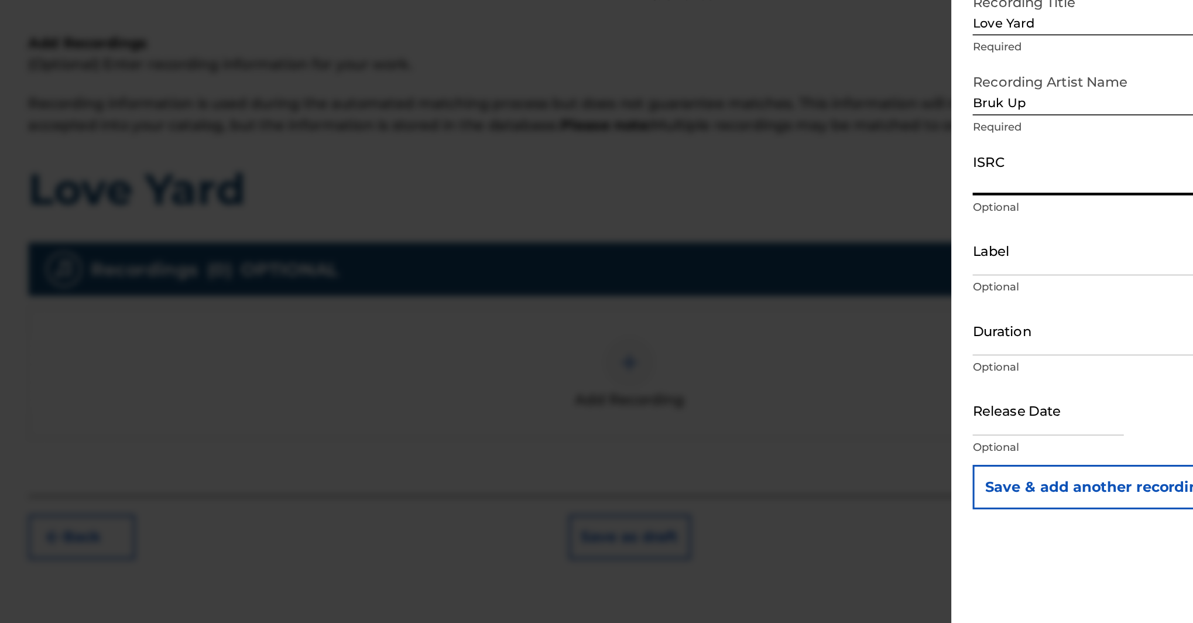
paste input "QZNWZ2341132"
type input "QZNWZ2341132"
click at [913, 227] on input "Label" at bounding box center [1049, 243] width 272 height 33
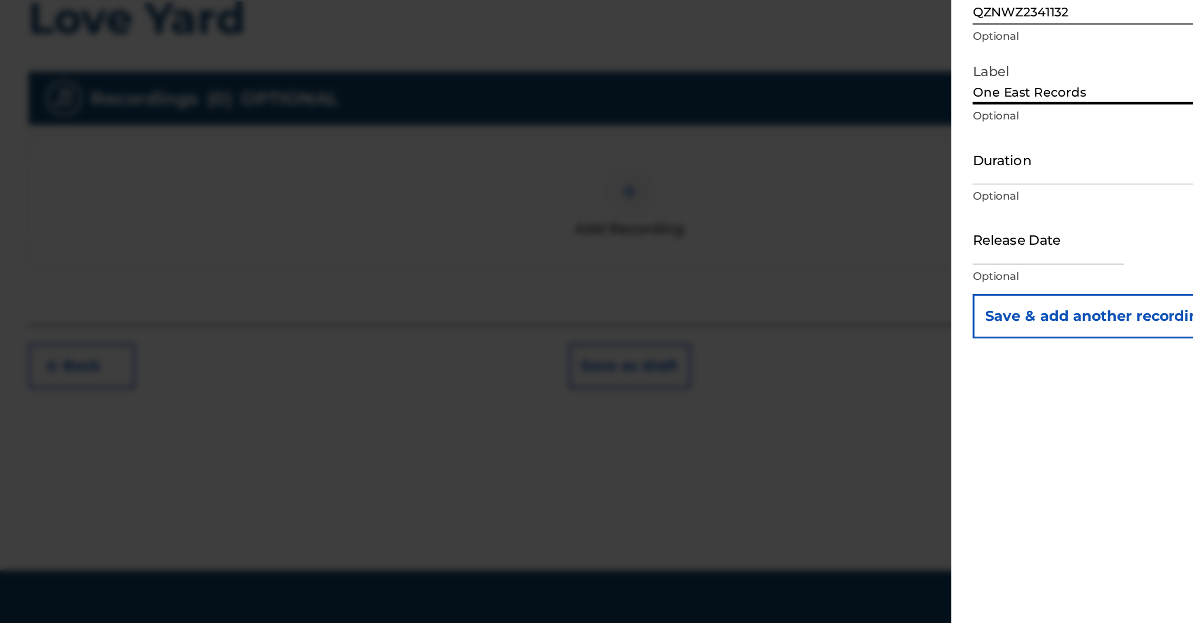
scroll to position [161, 0]
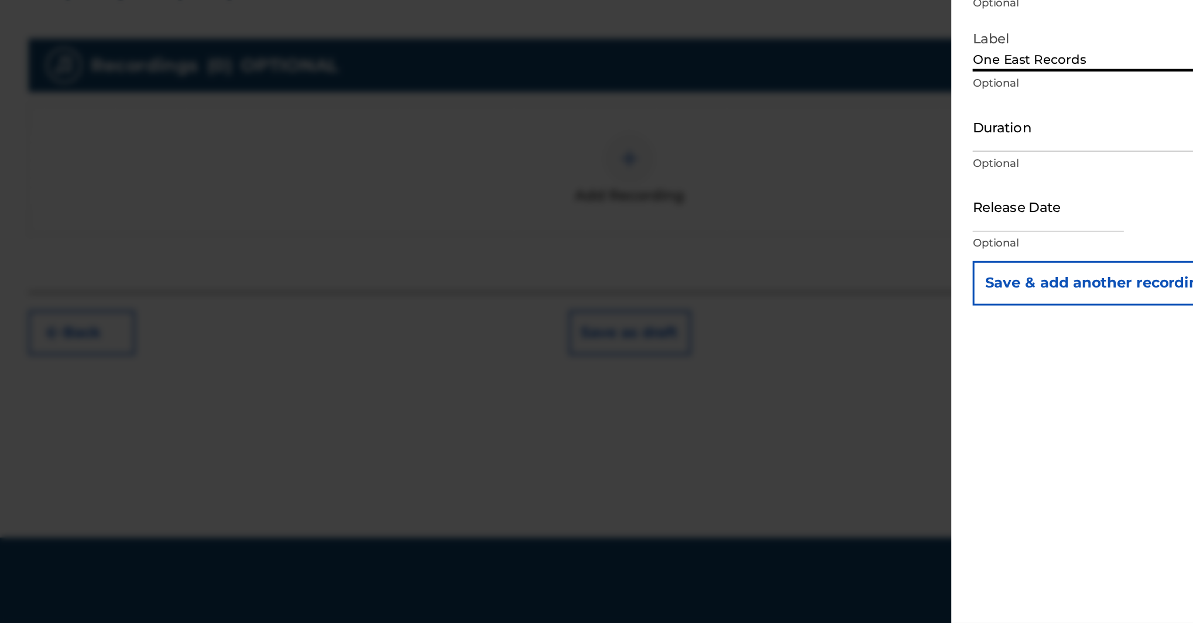
type input "One East Records"
click at [913, 332] on input "text" at bounding box center [963, 348] width 100 height 33
select select "8"
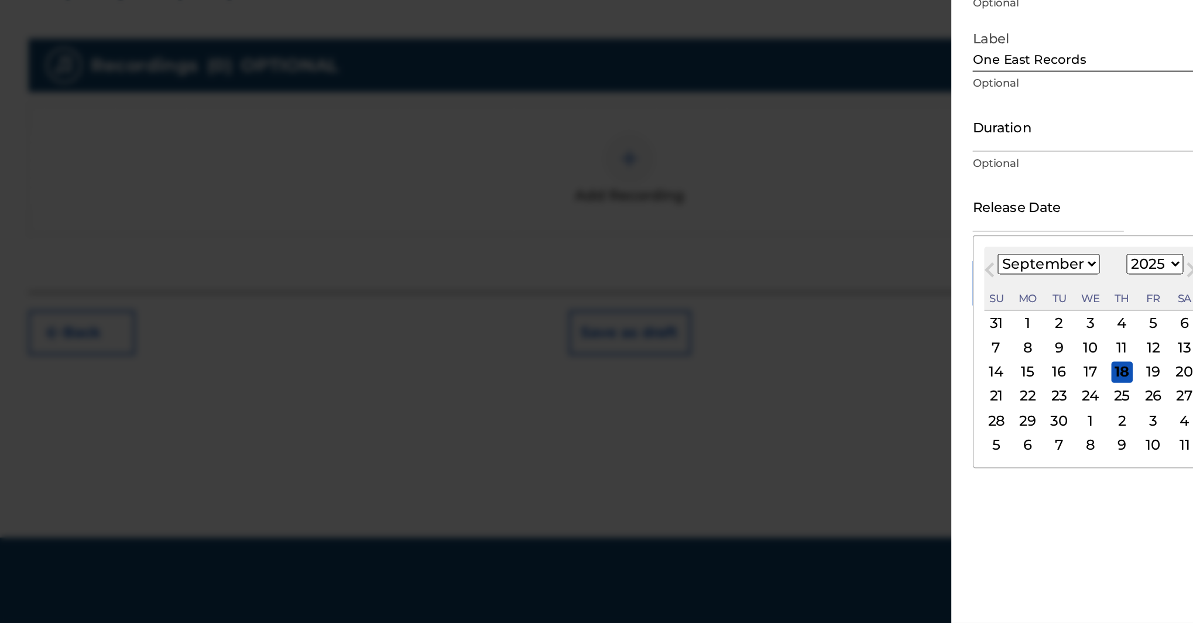
select select "2023"
select select "5"
click at [913, 332] on input "text" at bounding box center [963, 348] width 100 height 33
click at [1025, 434] on div "9" at bounding box center [1032, 441] width 14 height 14
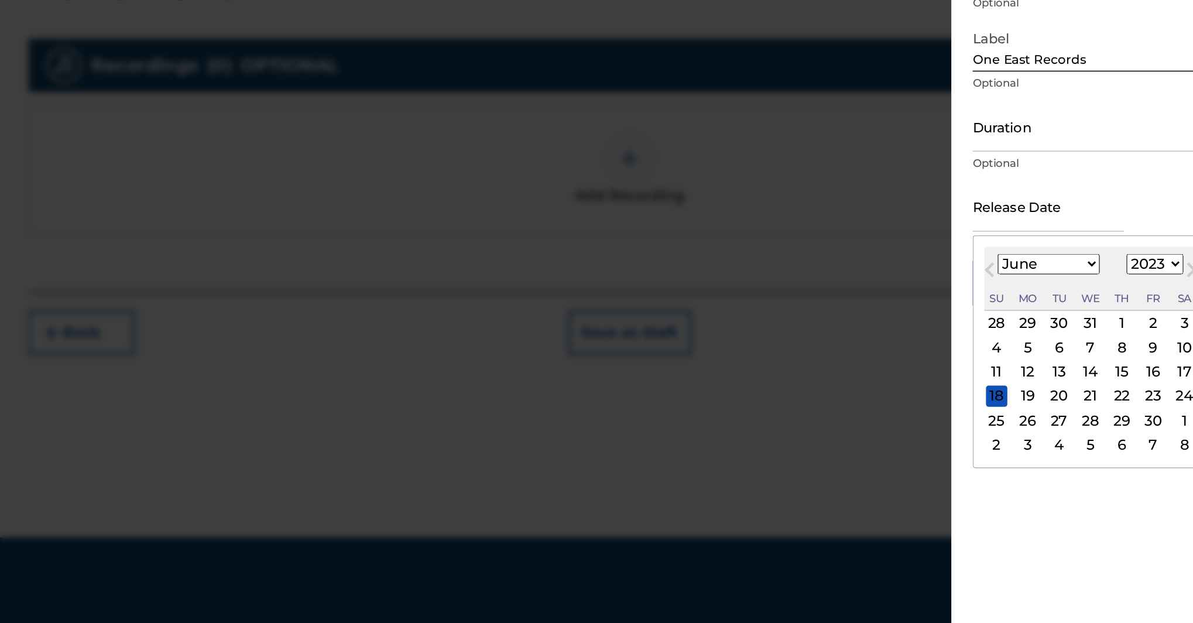
type input "June 9 2023"
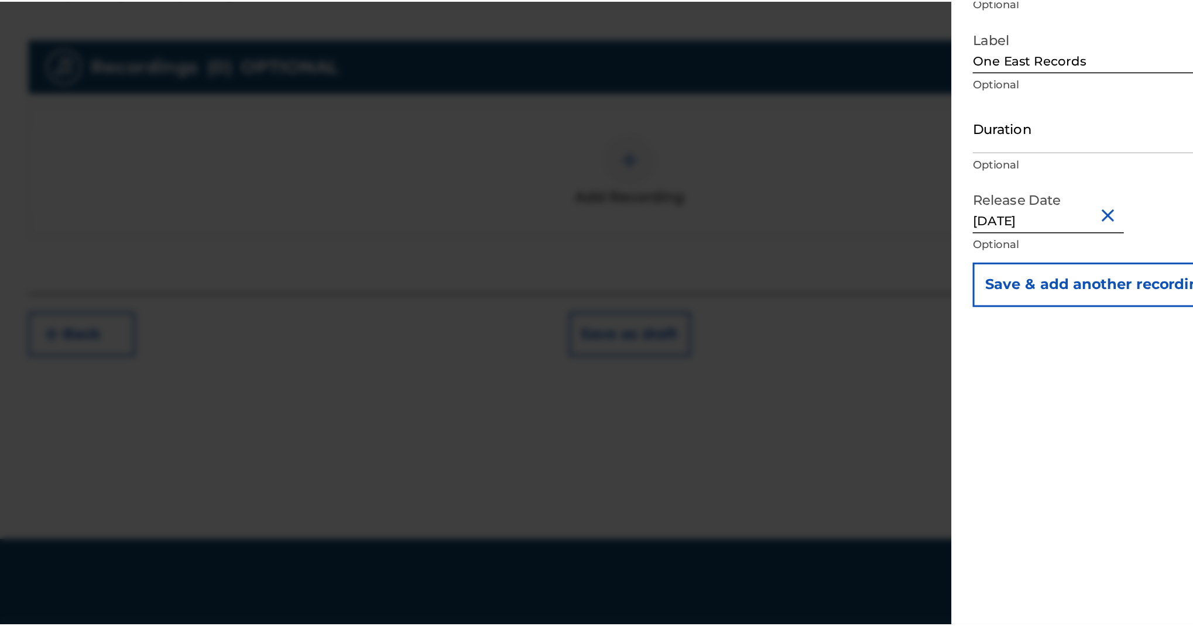
scroll to position [122, 0]
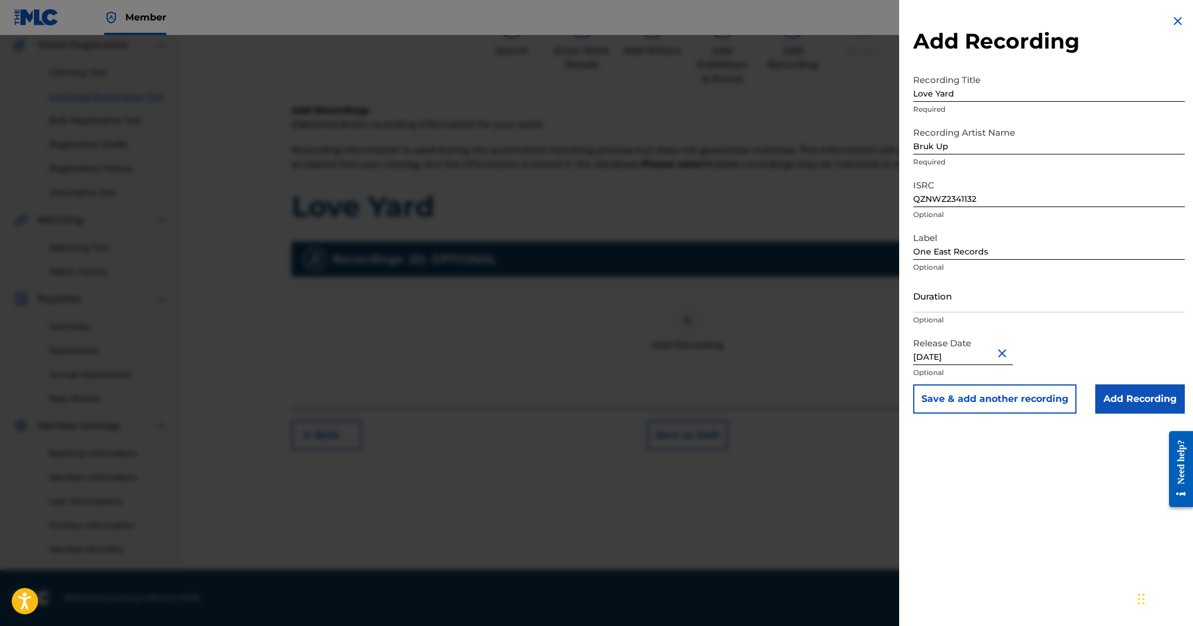
click at [1095, 414] on input "Add Recording" at bounding box center [1140, 399] width 90 height 29
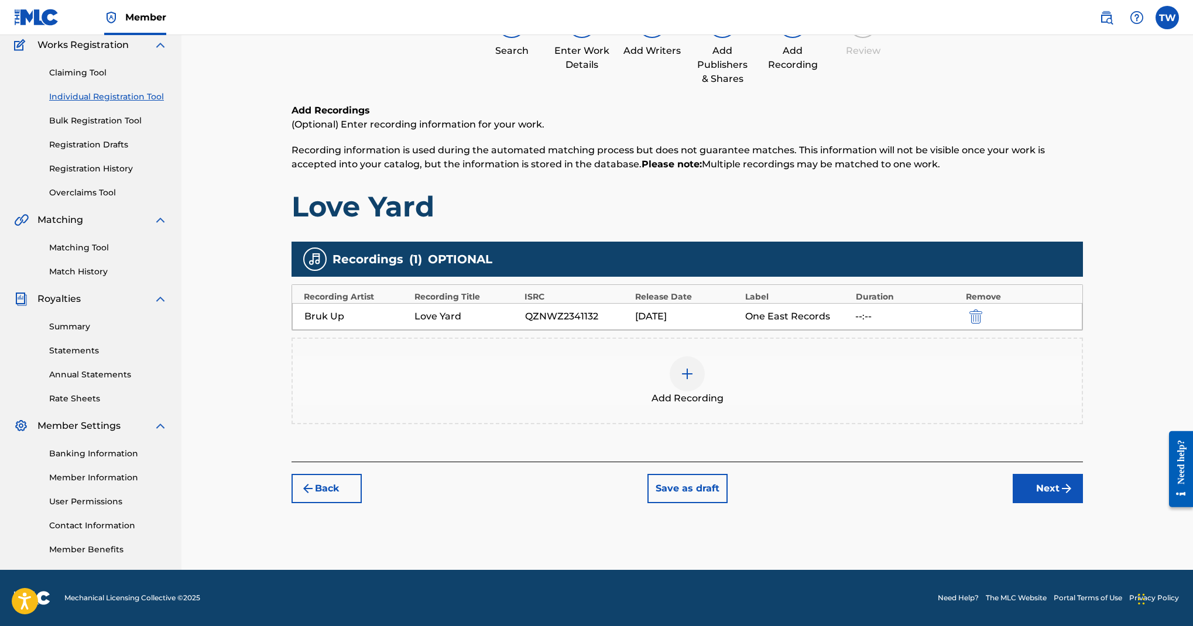
scroll to position [563, 0]
click at [1063, 474] on button "Next" at bounding box center [1048, 488] width 70 height 29
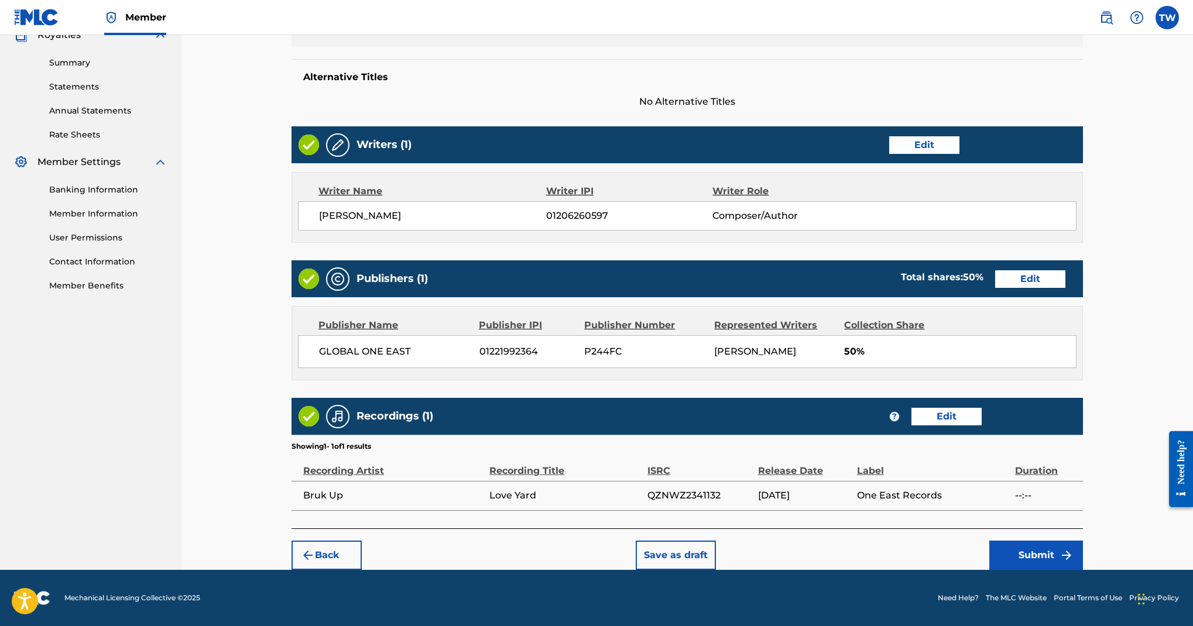
scroll to position [933, 0]
click at [982, 408] on button "Edit" at bounding box center [947, 417] width 70 height 18
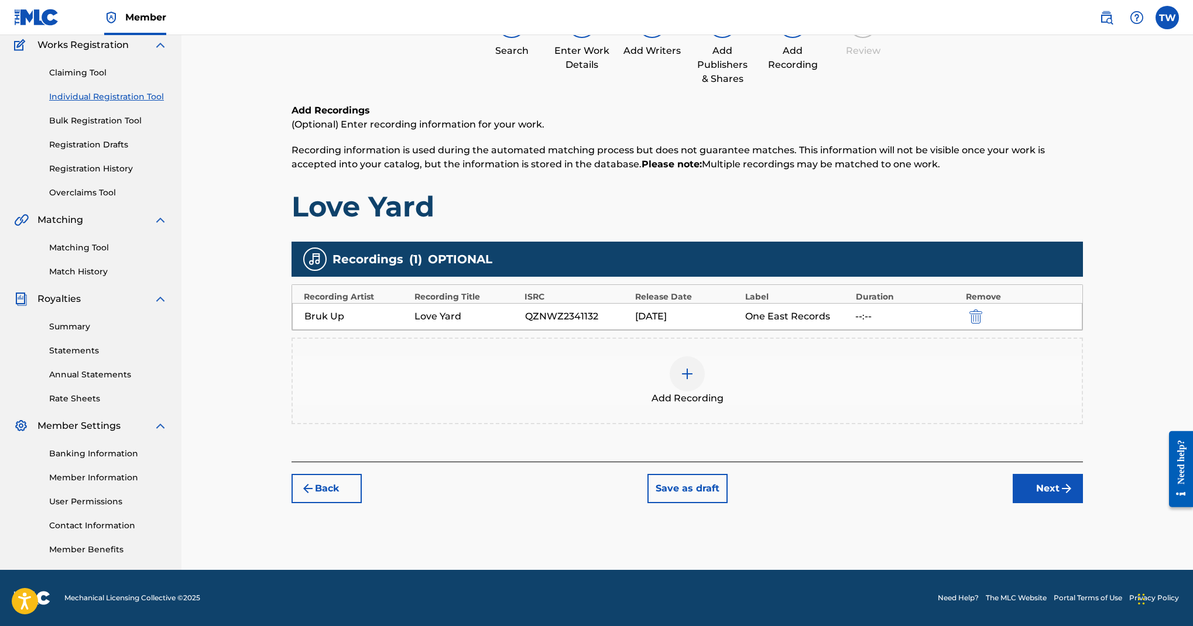
scroll to position [265, 0]
click at [829, 324] on div "One East Records" at bounding box center [797, 317] width 104 height 14
click at [629, 324] on div "QZNWZ2341132" at bounding box center [577, 317] width 104 height 14
click at [845, 330] on div "Bruk Up Love Yard QZNWZ2341132 06/09/2023 One East Records --:--" at bounding box center [687, 316] width 790 height 27
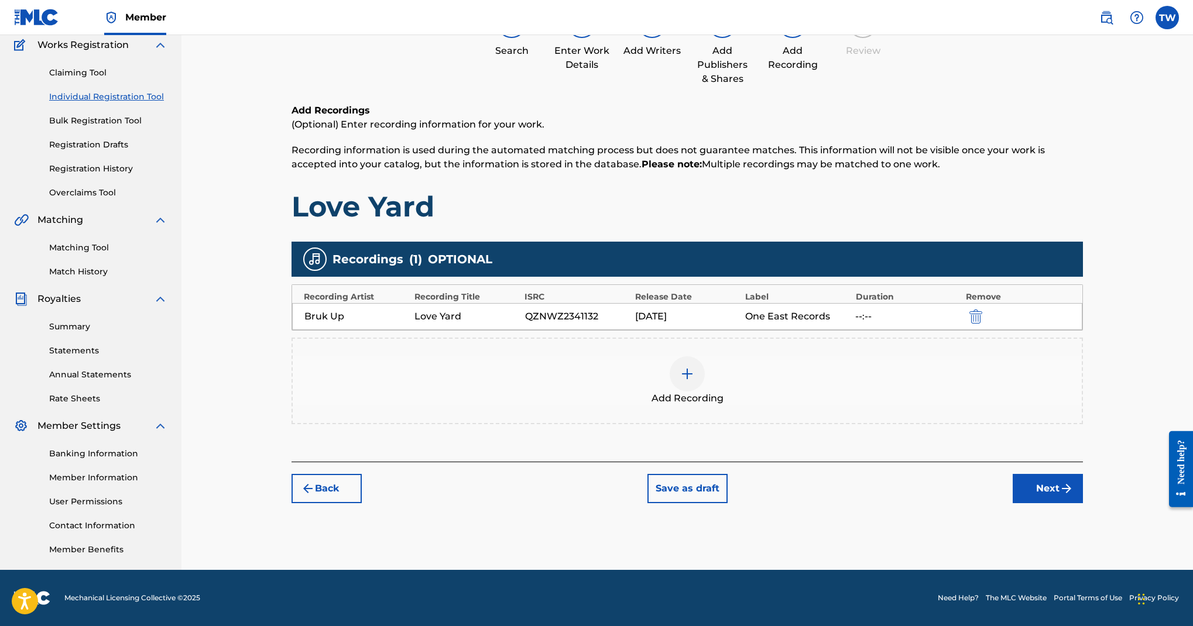
click at [982, 324] on img "submit" at bounding box center [976, 317] width 13 height 14
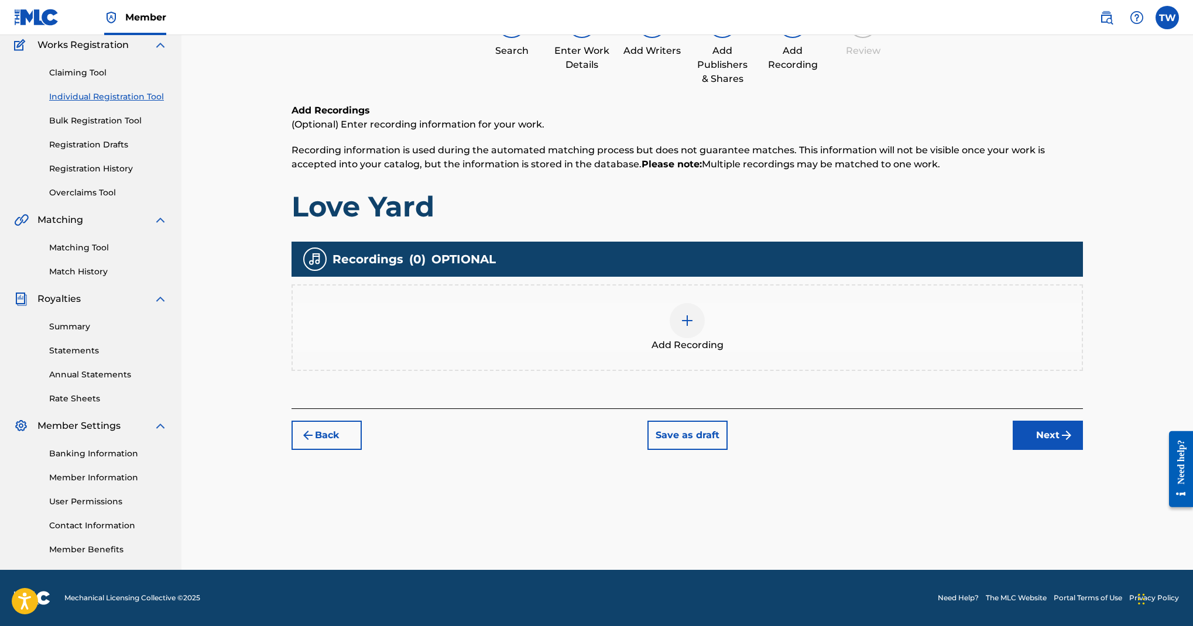
click at [705, 338] on div at bounding box center [687, 320] width 35 height 35
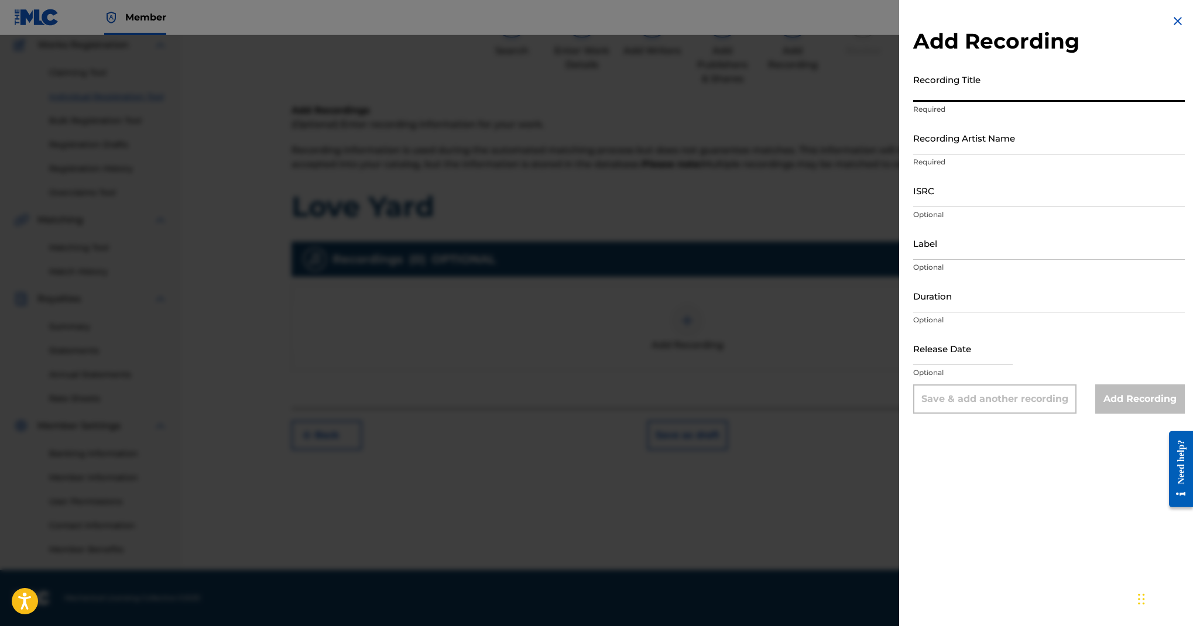
click at [913, 102] on input "Recording Title" at bounding box center [1049, 85] width 272 height 33
type input "Love Yard"
click at [913, 155] on input "Recording Artist Name" at bounding box center [1049, 137] width 272 height 33
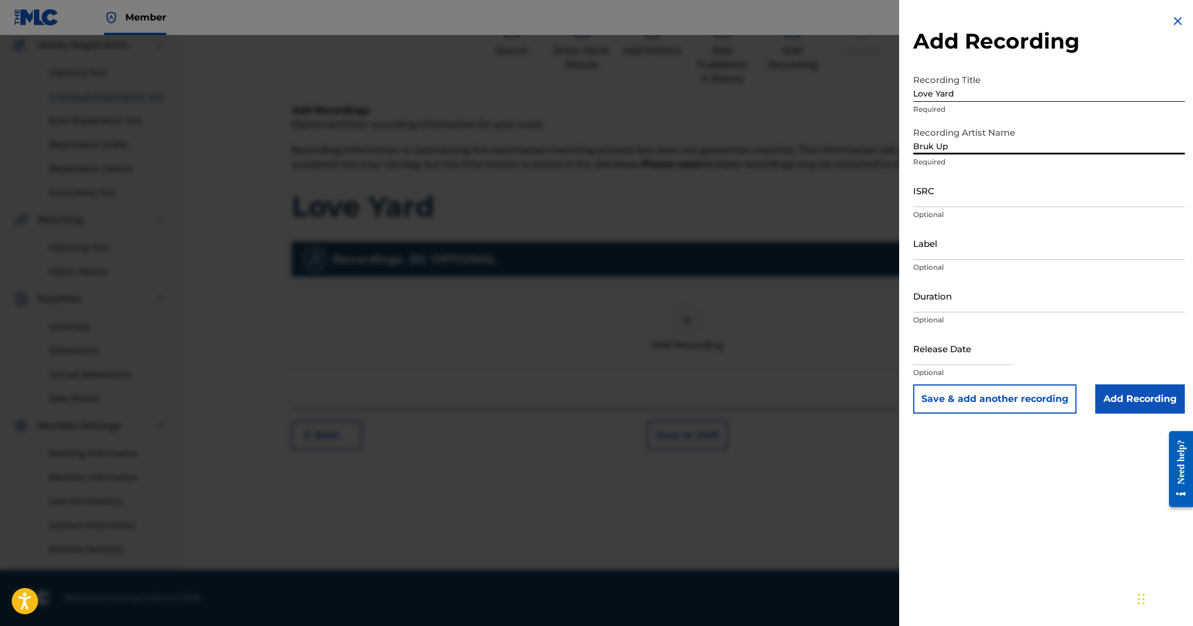
type input "Bruk Up"
click at [913, 207] on input "ISRC" at bounding box center [1049, 190] width 272 height 33
paste input "QZNWZ2341132"
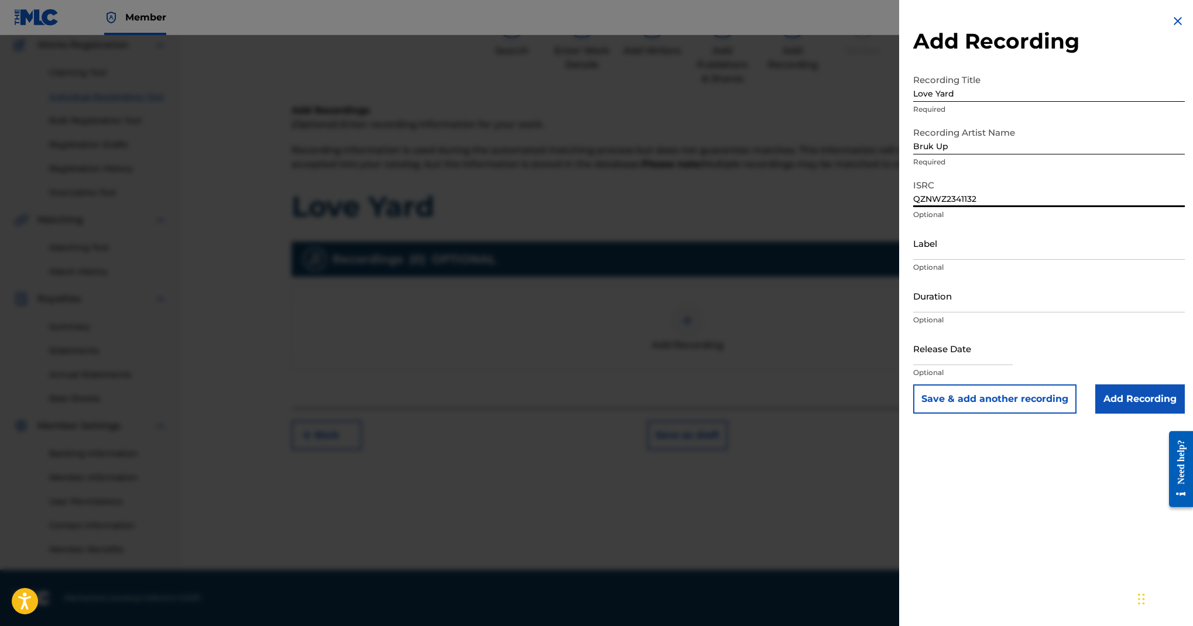
type input "QZNWZ2341132"
click at [913, 260] on input "Label" at bounding box center [1049, 243] width 272 height 33
type input "One East Records"
click at [913, 365] on input "text" at bounding box center [963, 348] width 100 height 33
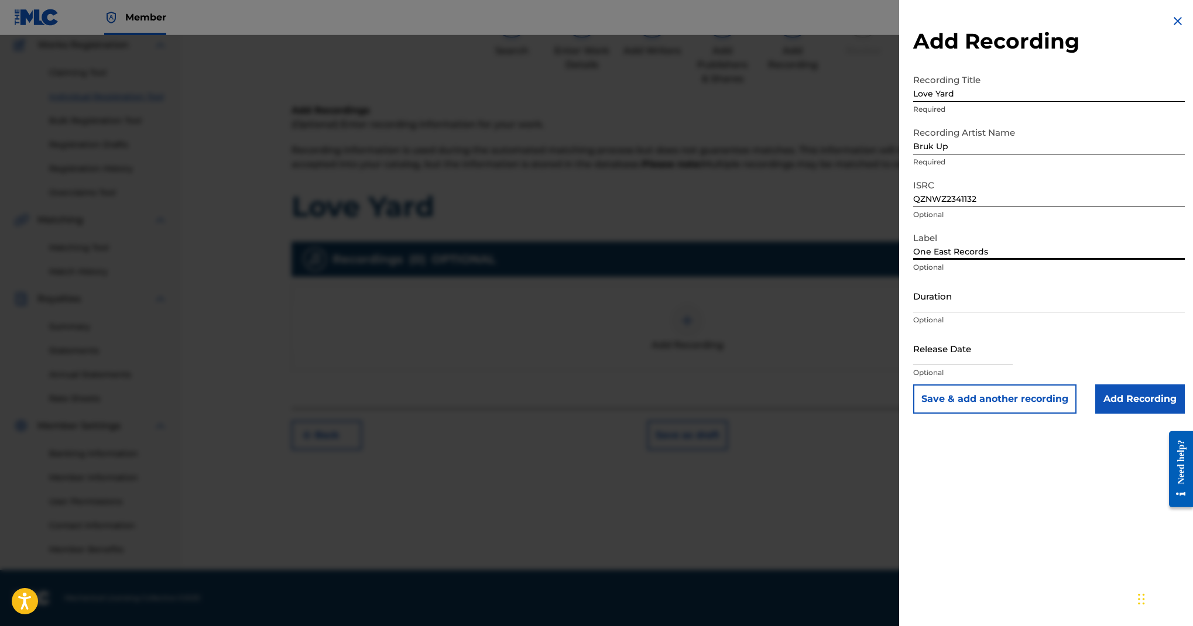
select select "8"
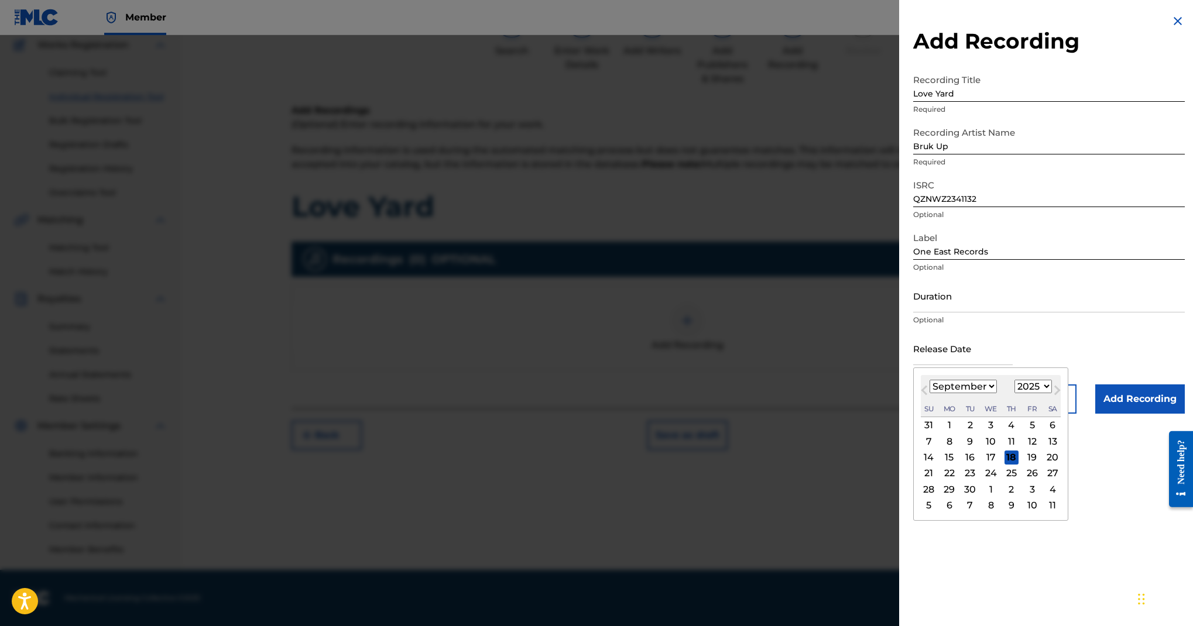
scroll to position [272, 0]
select select "2023"
click at [1025, 433] on div "1" at bounding box center [1032, 426] width 14 height 14
type input "September 1 2023"
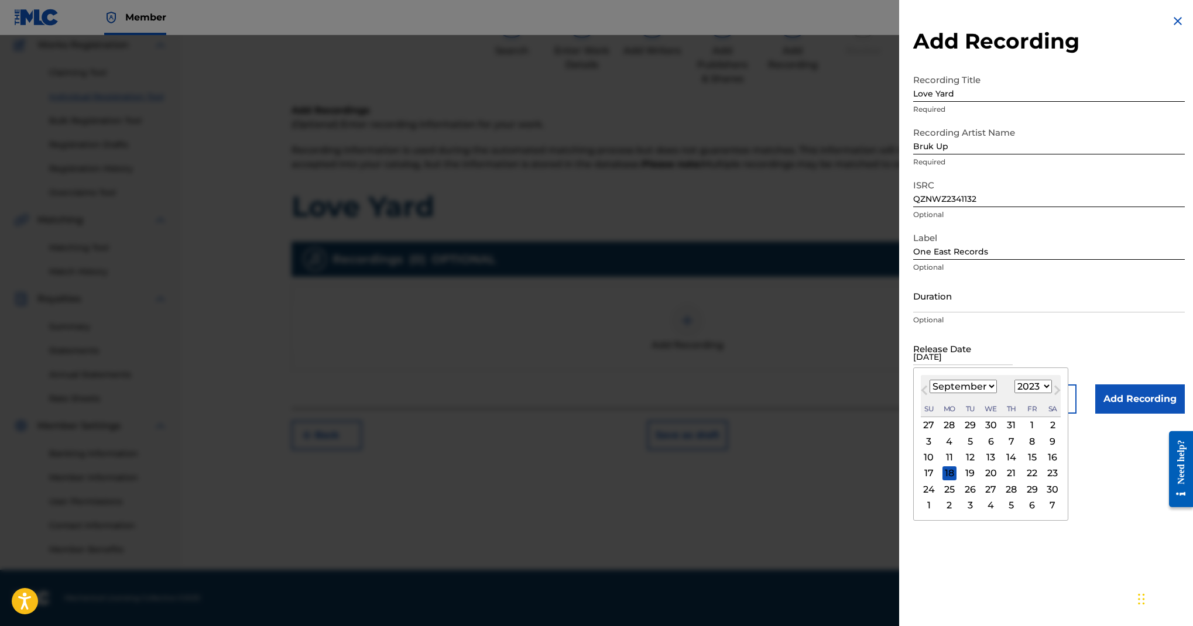
scroll to position [122, 0]
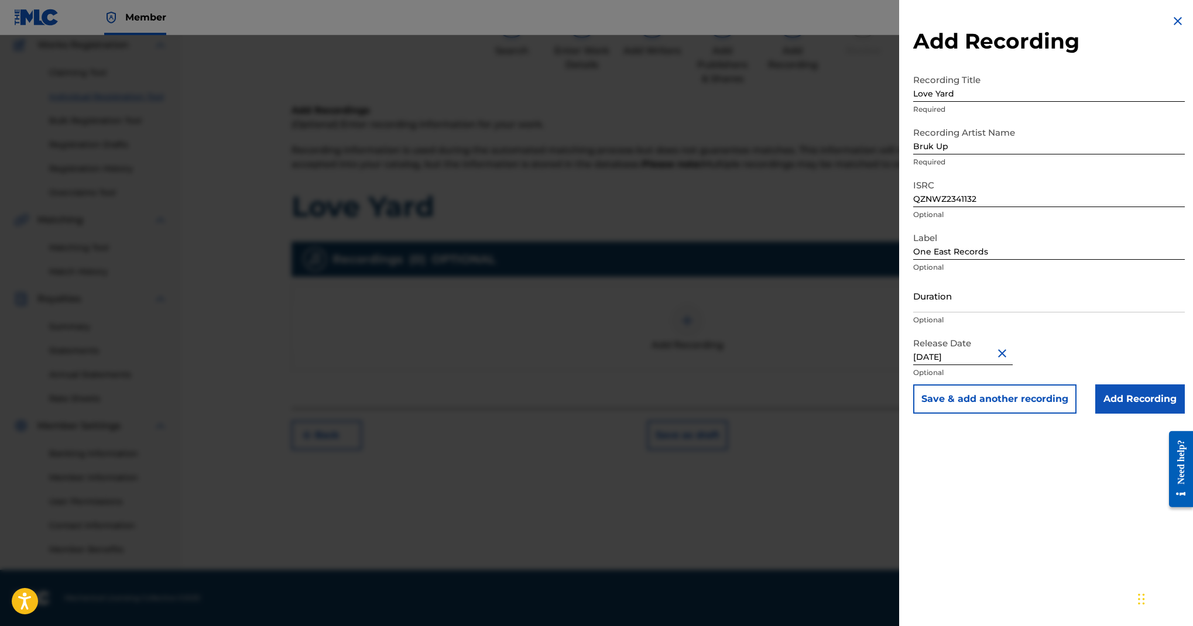
click at [1095, 414] on input "Add Recording" at bounding box center [1140, 399] width 90 height 29
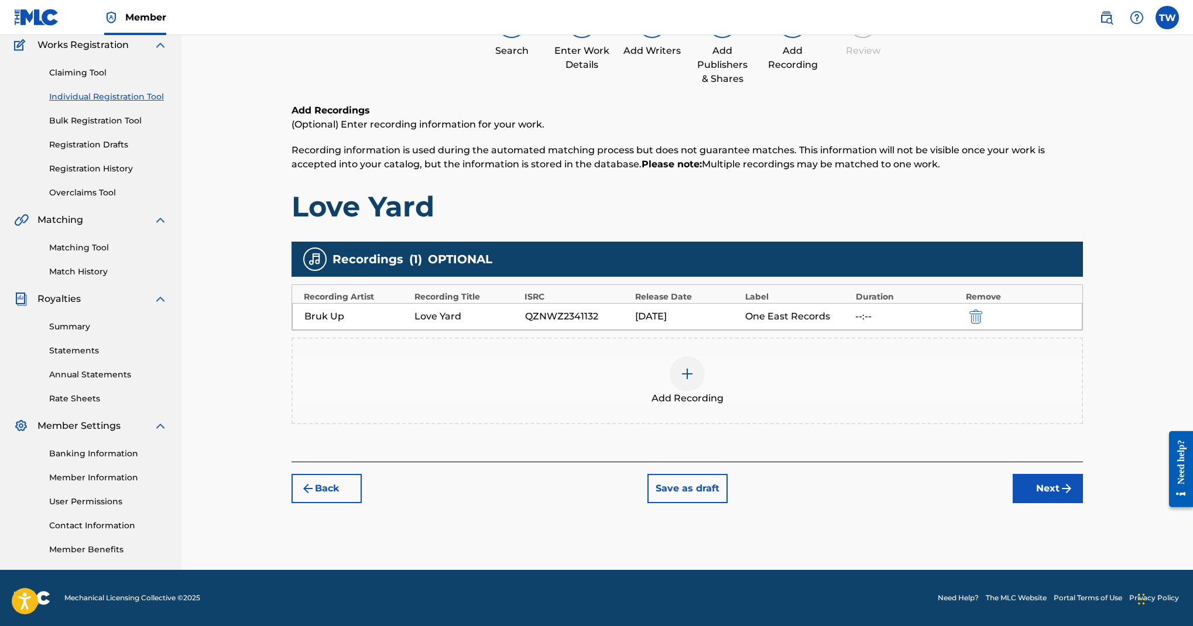
click at [1068, 497] on button "Next" at bounding box center [1048, 488] width 70 height 29
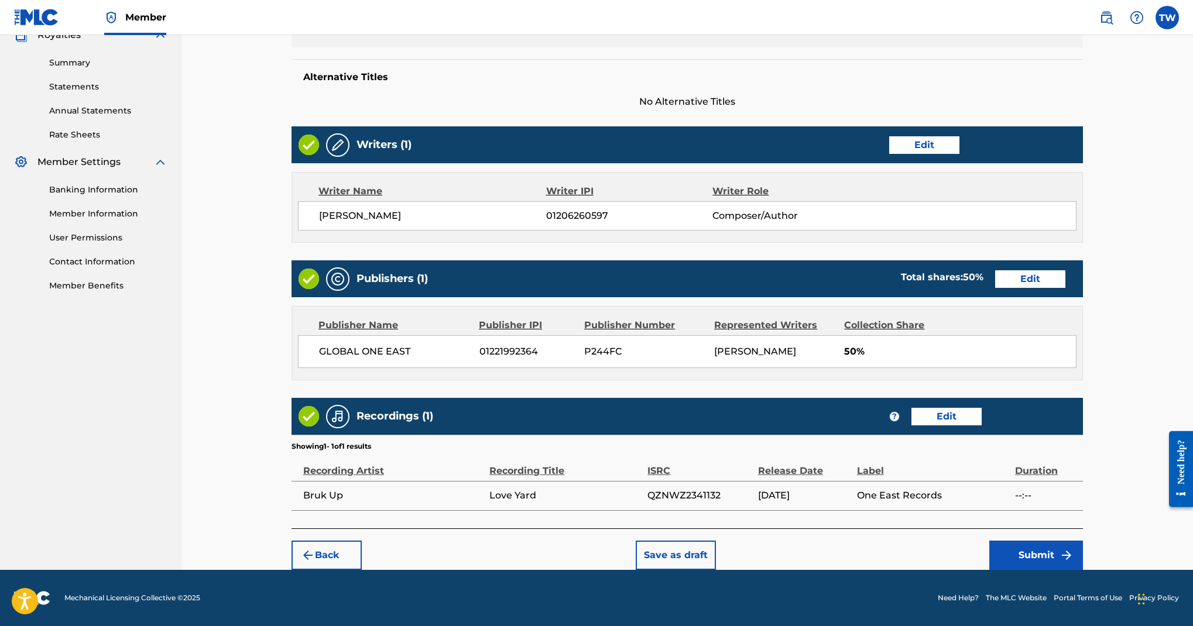
scroll to position [952, 0]
click at [1076, 541] on button "Submit" at bounding box center [1037, 555] width 94 height 29
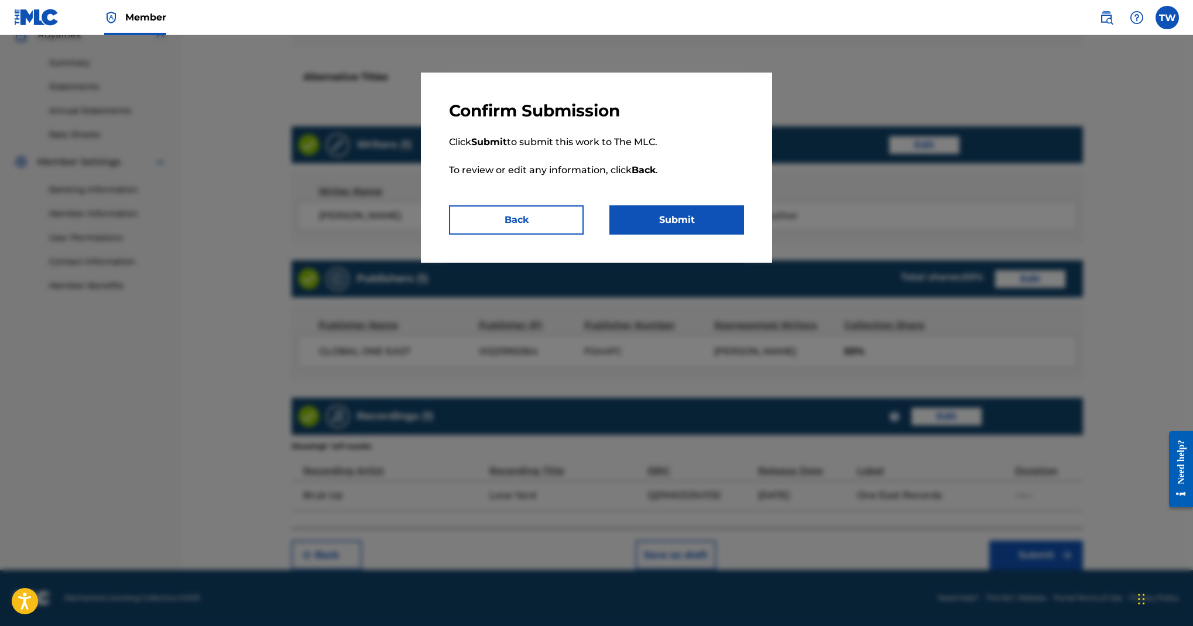
click at [739, 235] on button "Submit" at bounding box center [677, 220] width 135 height 29
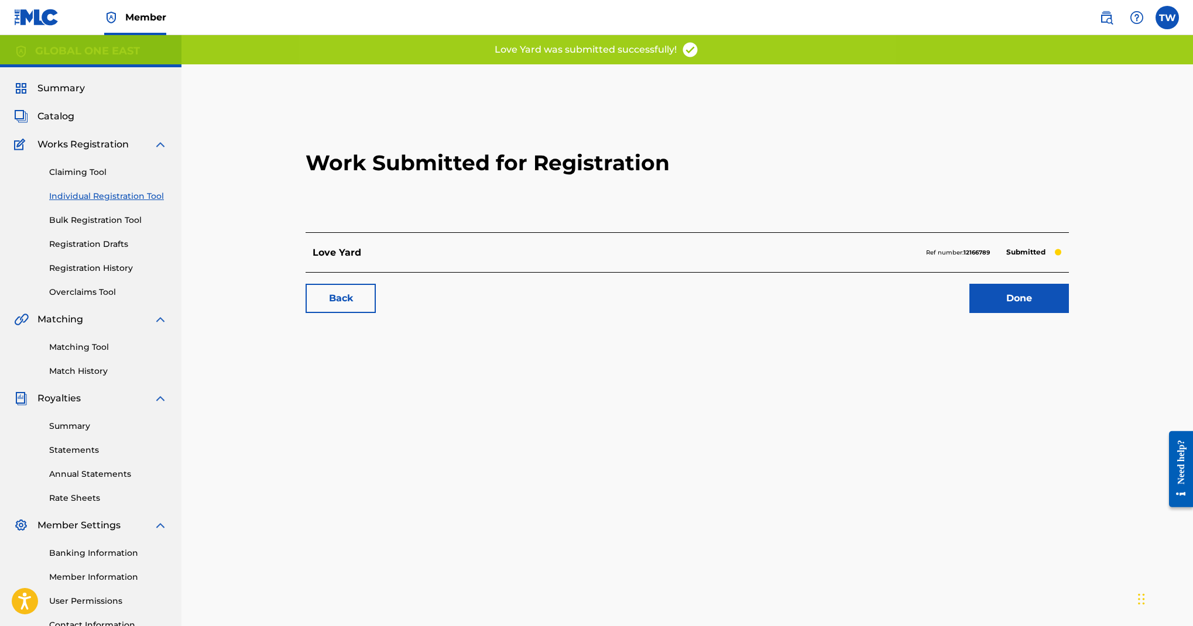
click at [376, 313] on link "Back" at bounding box center [341, 298] width 70 height 29
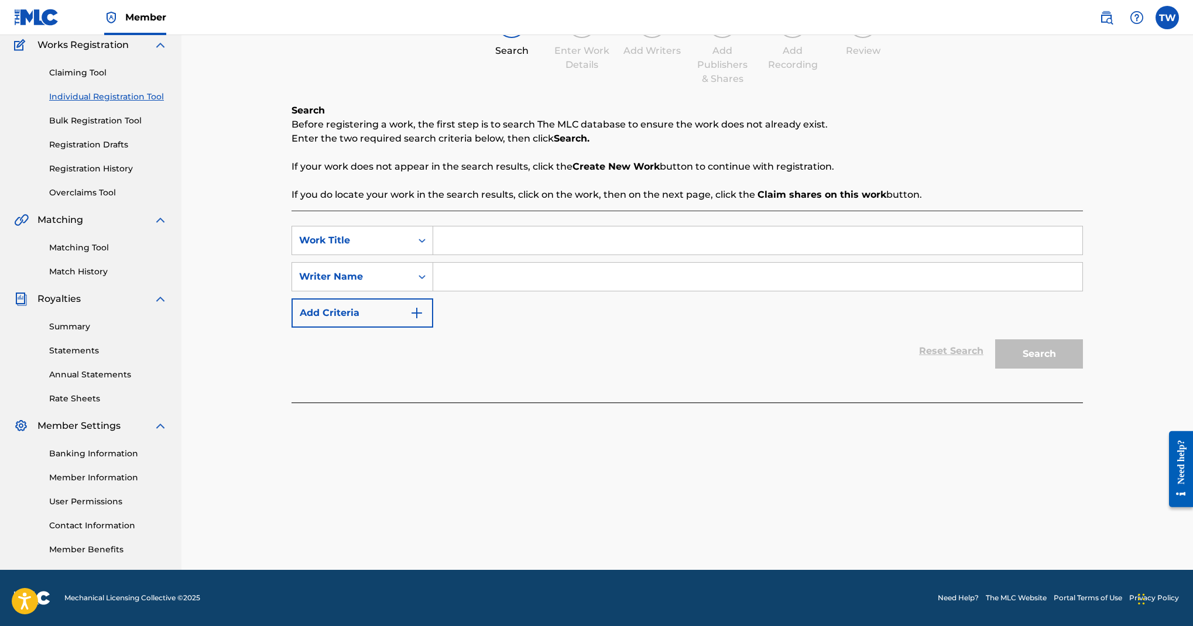
scroll to position [227, 0]
click at [690, 227] on input "Search Form" at bounding box center [757, 241] width 649 height 28
type input "No Brakes"
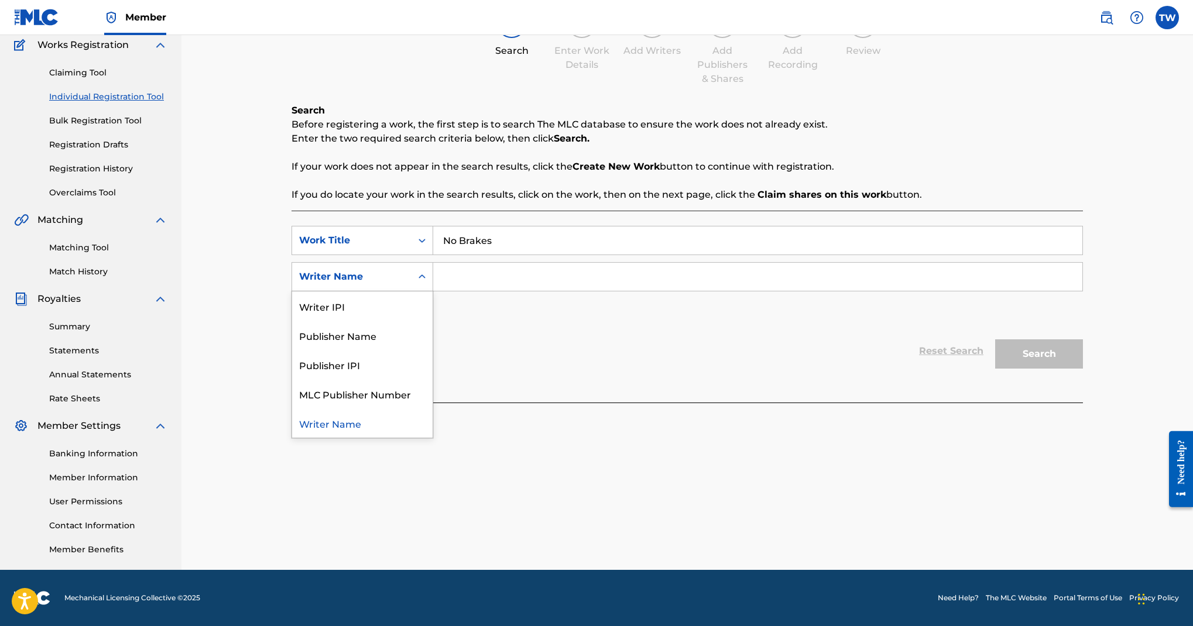
click at [433, 287] on div "Search Form" at bounding box center [422, 276] width 21 height 21
click at [433, 379] on div "Publisher IPI" at bounding box center [362, 364] width 141 height 29
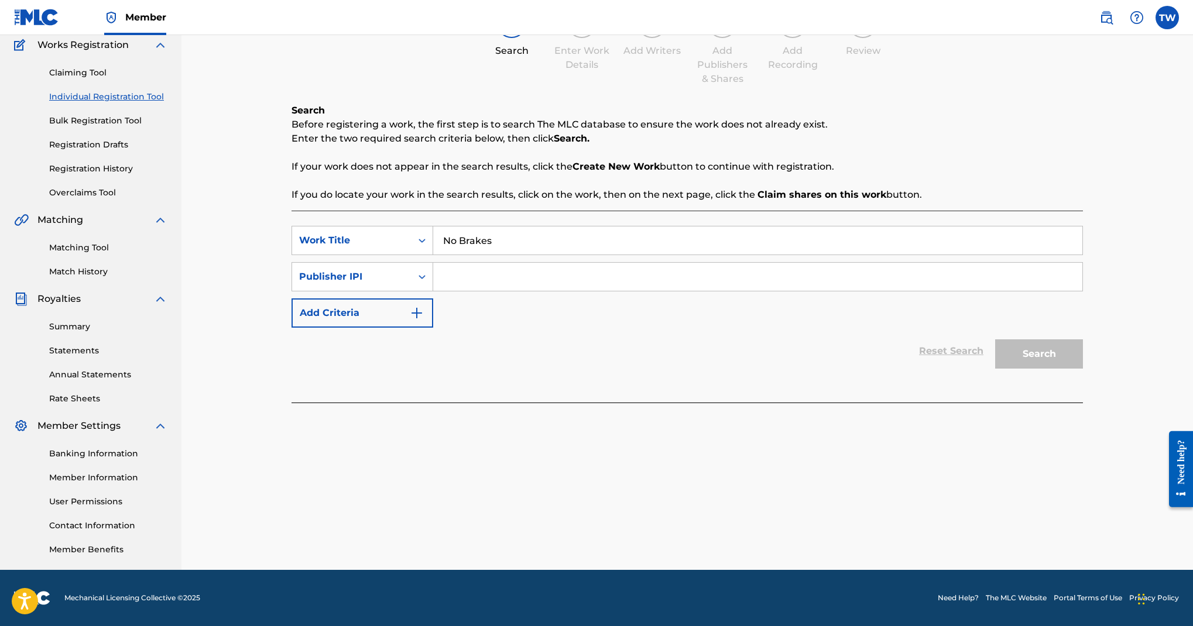
click at [664, 291] on input "Search Form" at bounding box center [757, 277] width 649 height 28
click at [684, 291] on input "Search Form" at bounding box center [757, 277] width 649 height 28
paste input "00616473446"
type input "00616473446"
click at [1022, 369] on button "Search" at bounding box center [1039, 354] width 88 height 29
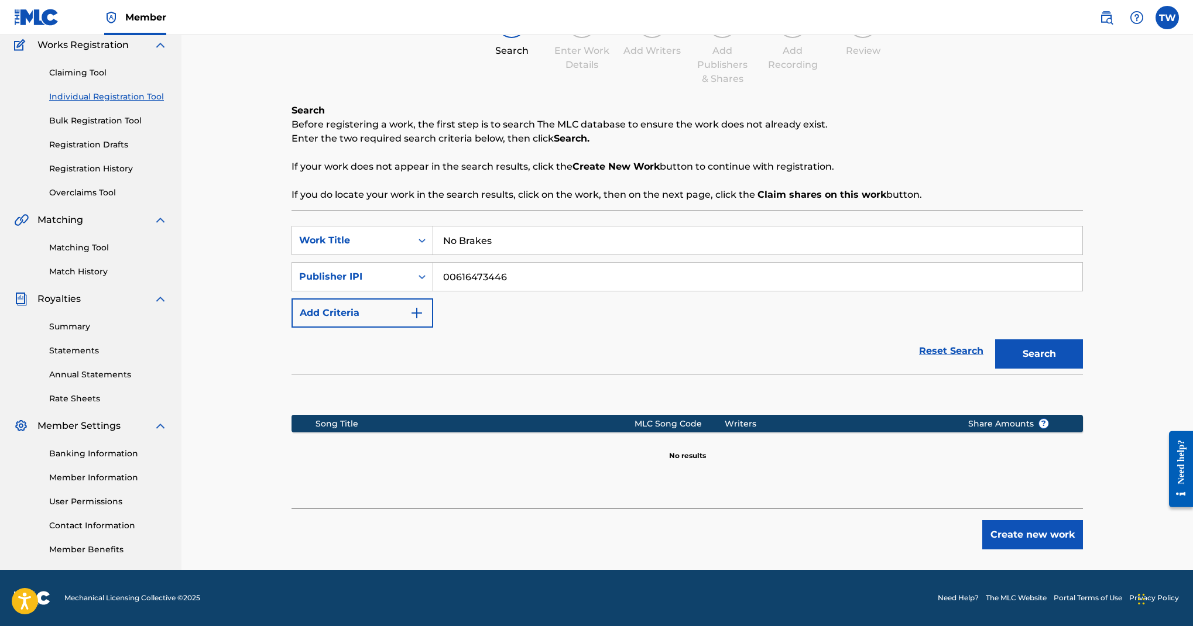
scroll to position [563, 0]
click at [1077, 521] on button "Create new work" at bounding box center [1032, 535] width 101 height 29
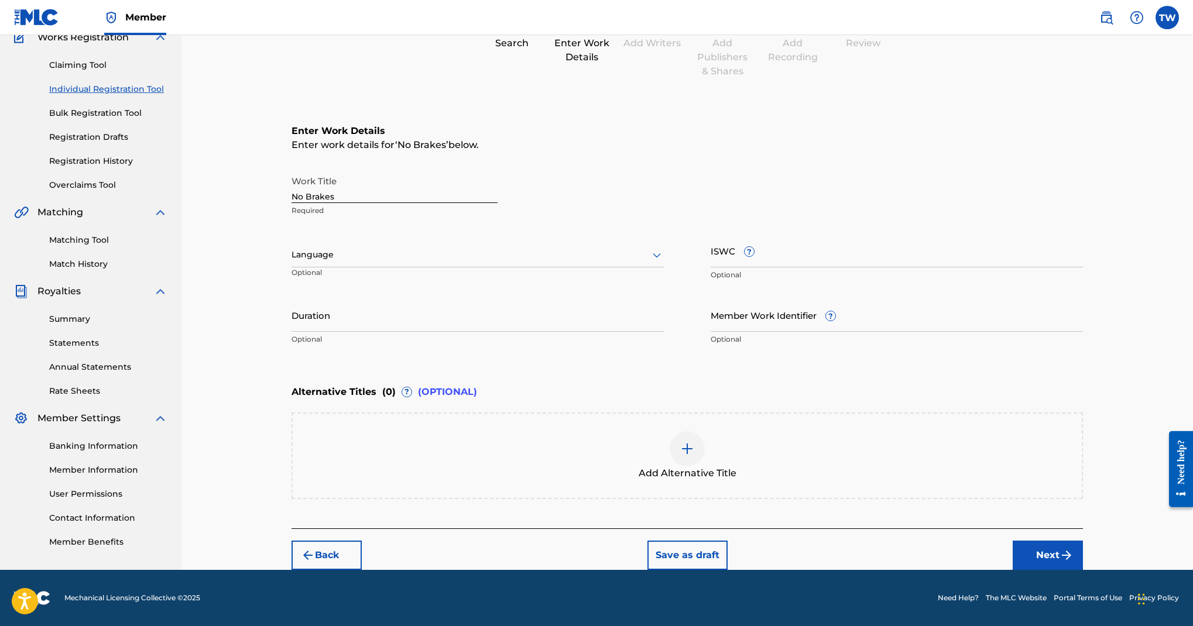
scroll to position [381, 0]
click at [600, 243] on div "Language" at bounding box center [478, 255] width 372 height 25
click at [590, 268] on div "English" at bounding box center [477, 281] width 371 height 26
click at [1083, 541] on button "Next" at bounding box center [1048, 555] width 70 height 29
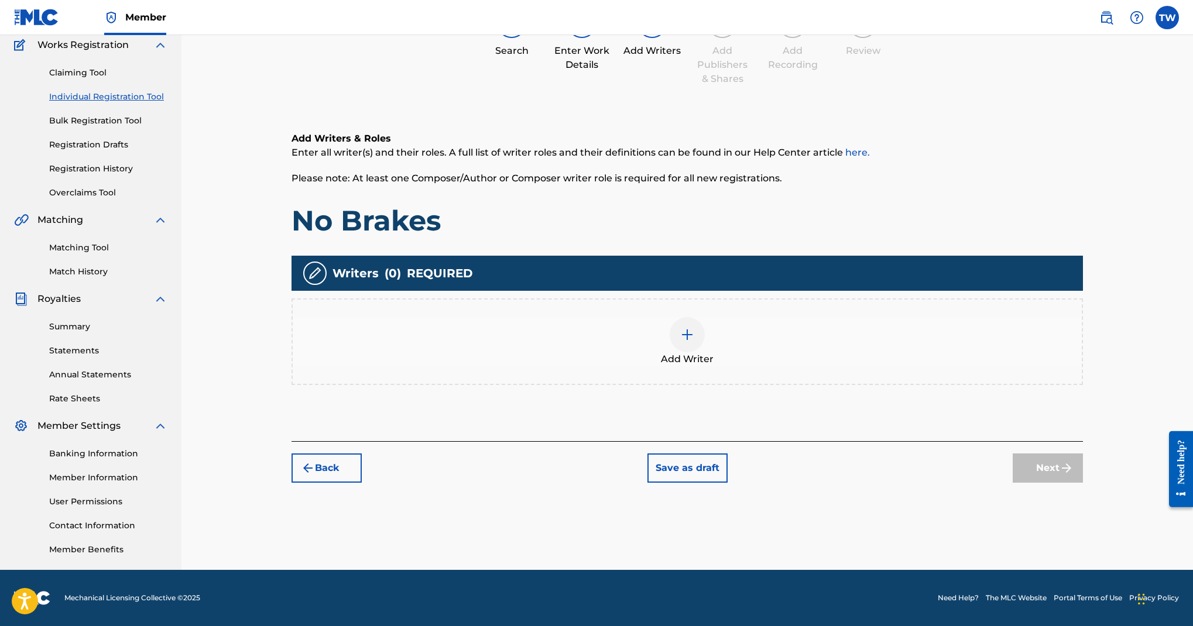
scroll to position [326, 0]
click at [694, 328] on img at bounding box center [687, 335] width 14 height 14
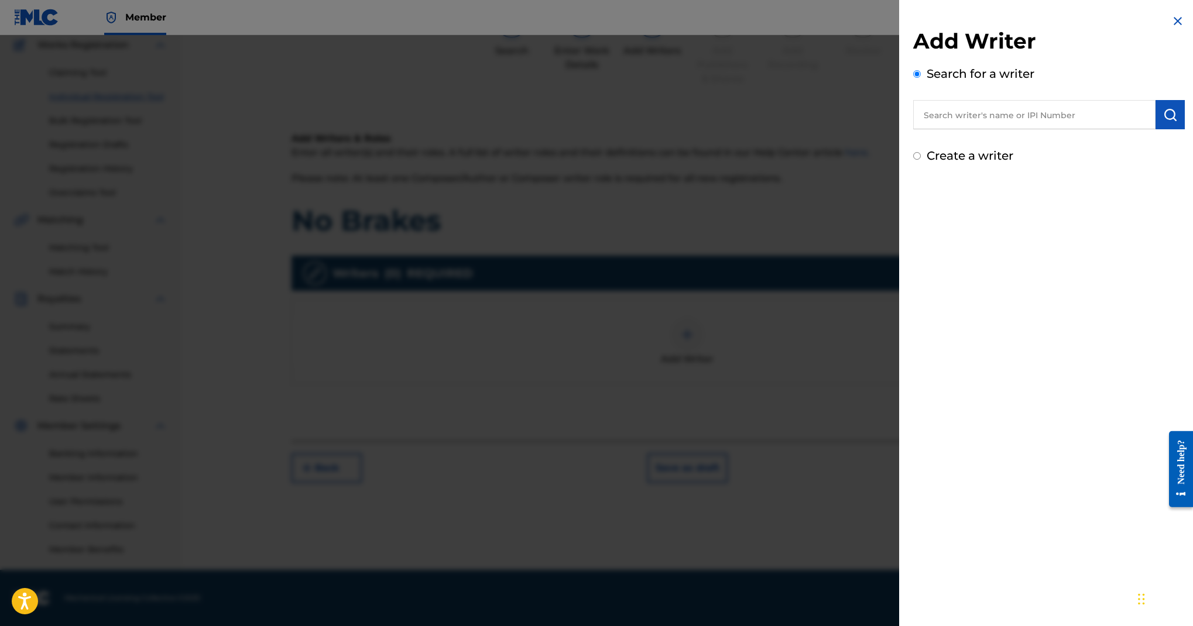
click at [913, 129] on input "text" at bounding box center [1034, 114] width 242 height 29
paste input "Kevin Daley"
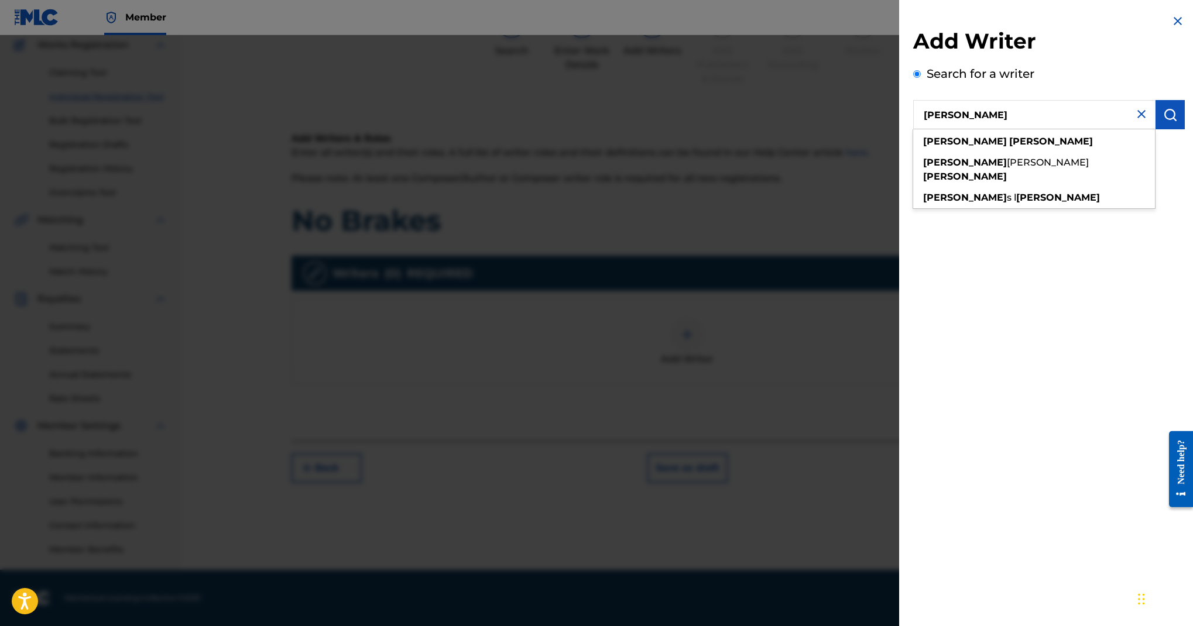
type input "Kevin Daley"
click at [1163, 122] on img "submit" at bounding box center [1170, 115] width 14 height 14
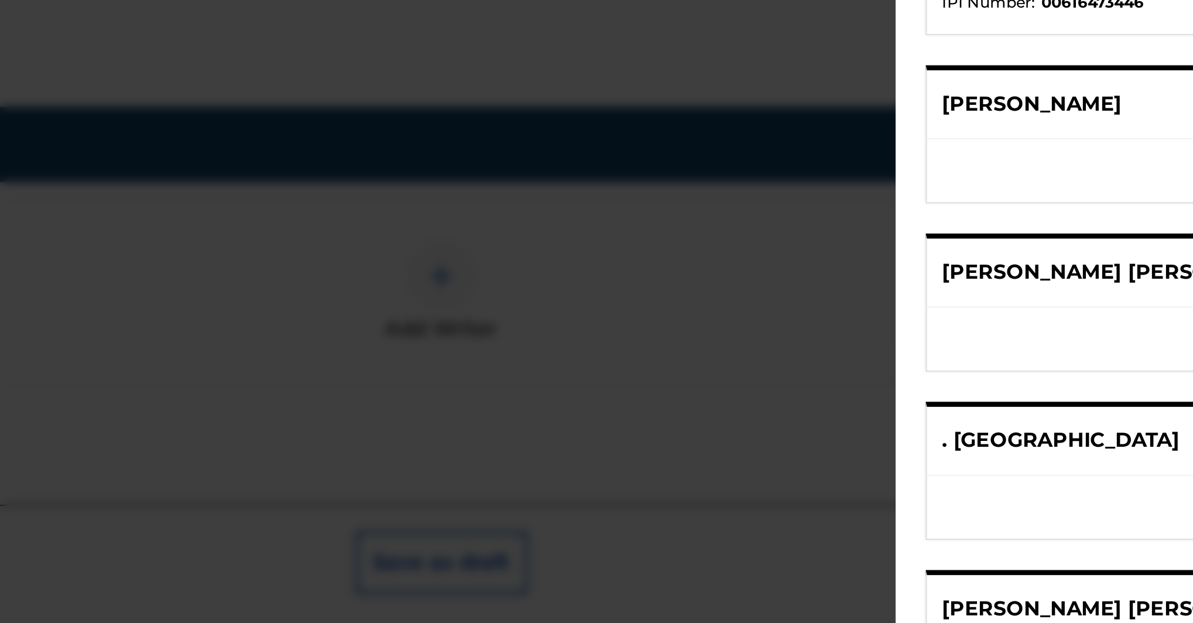
scroll to position [287, 0]
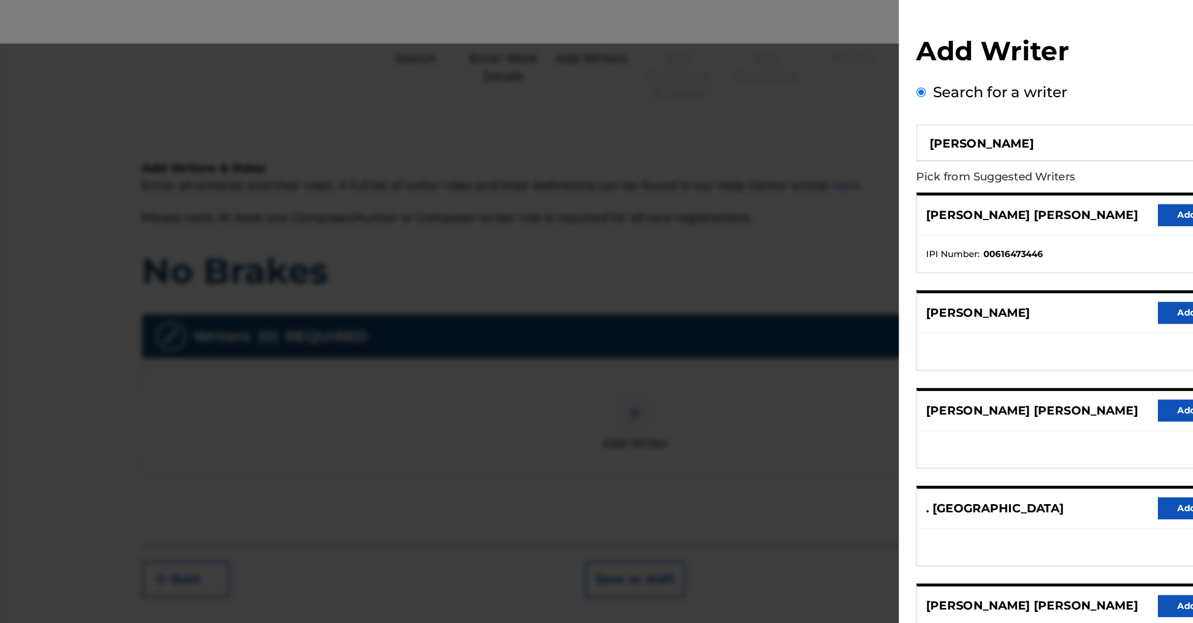
click at [1107, 182] on button "Add writer" at bounding box center [1142, 173] width 70 height 18
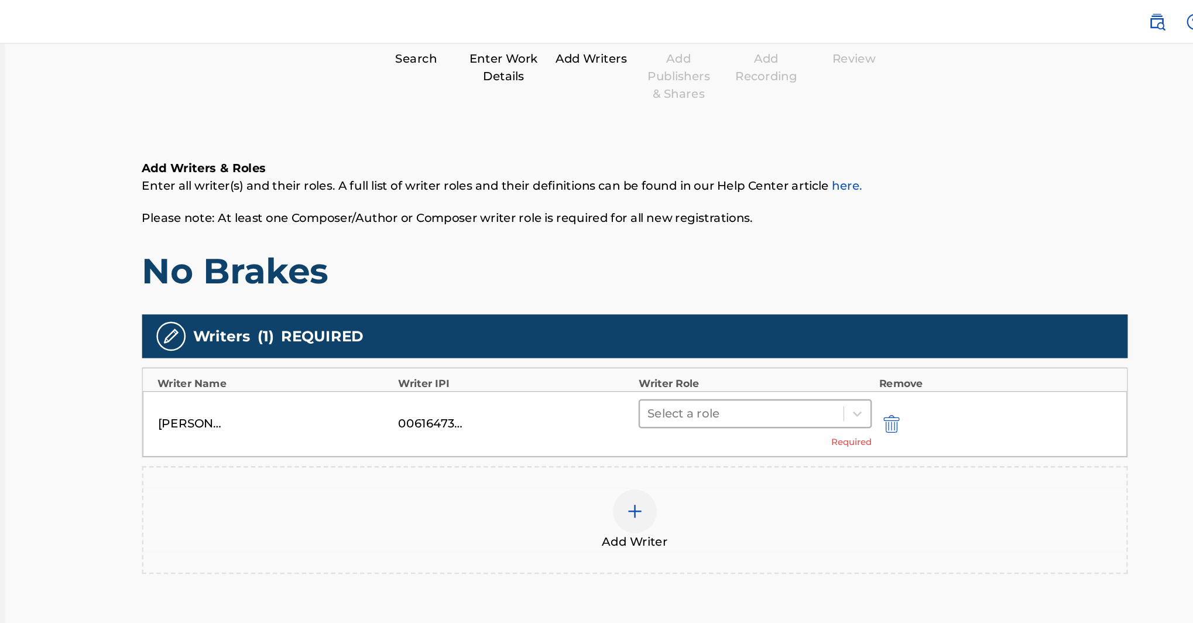
click at [697, 340] on div at bounding box center [773, 332] width 152 height 16
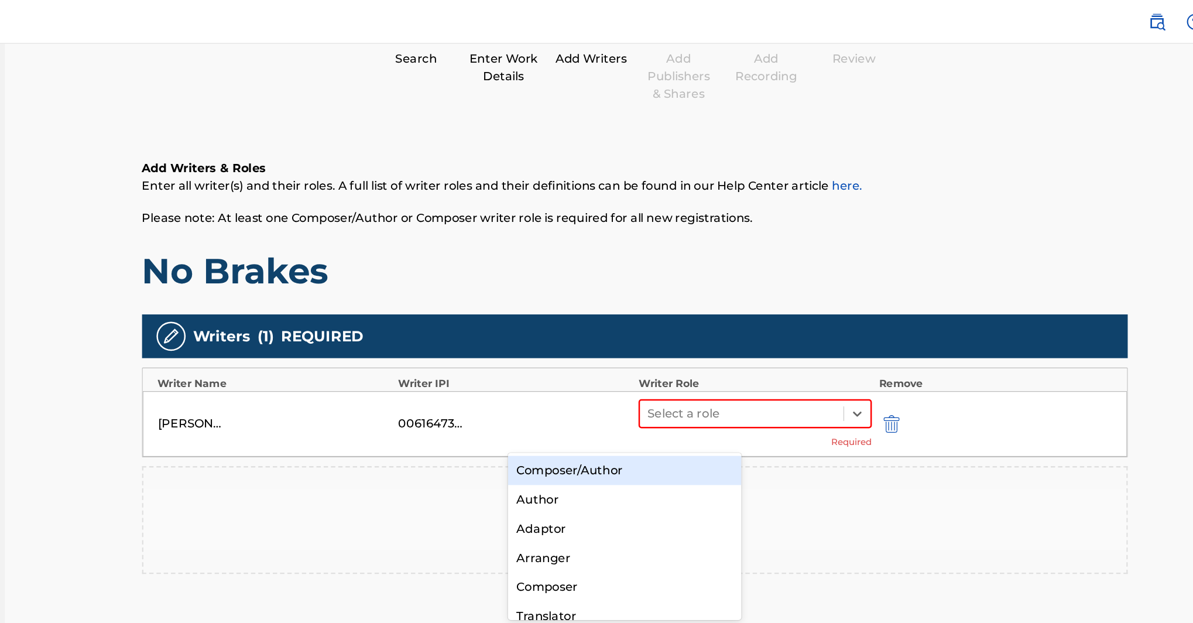
click at [586, 379] on div "Composer/Author" at bounding box center [680, 377] width 188 height 23
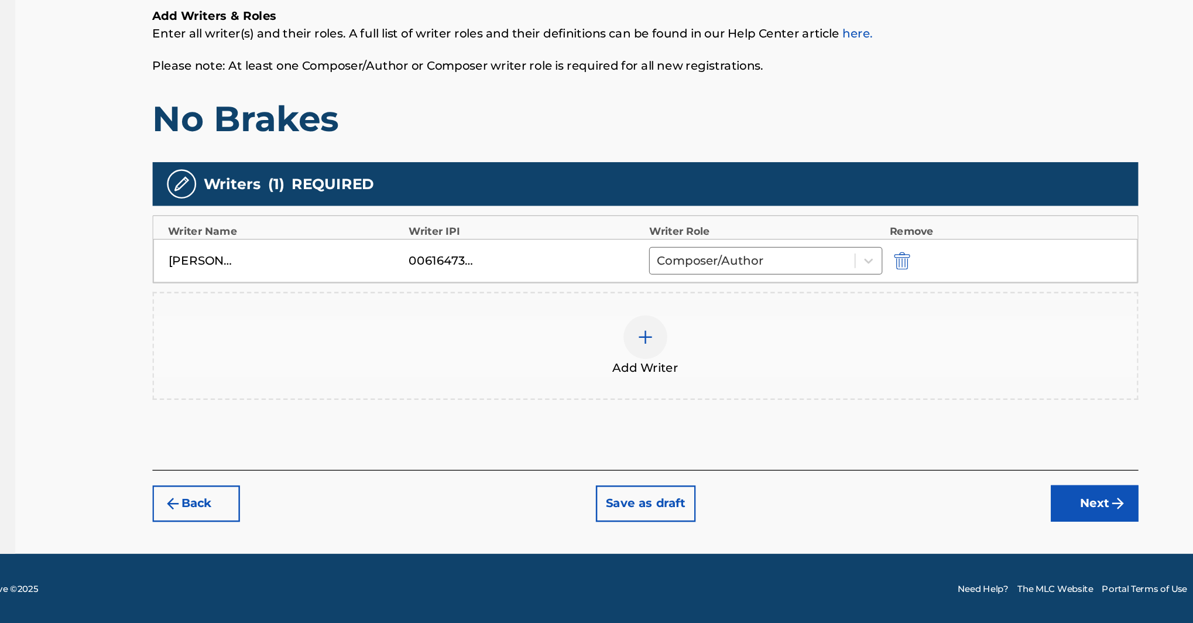
click at [1013, 512] on button "Next" at bounding box center [1048, 526] width 70 height 29
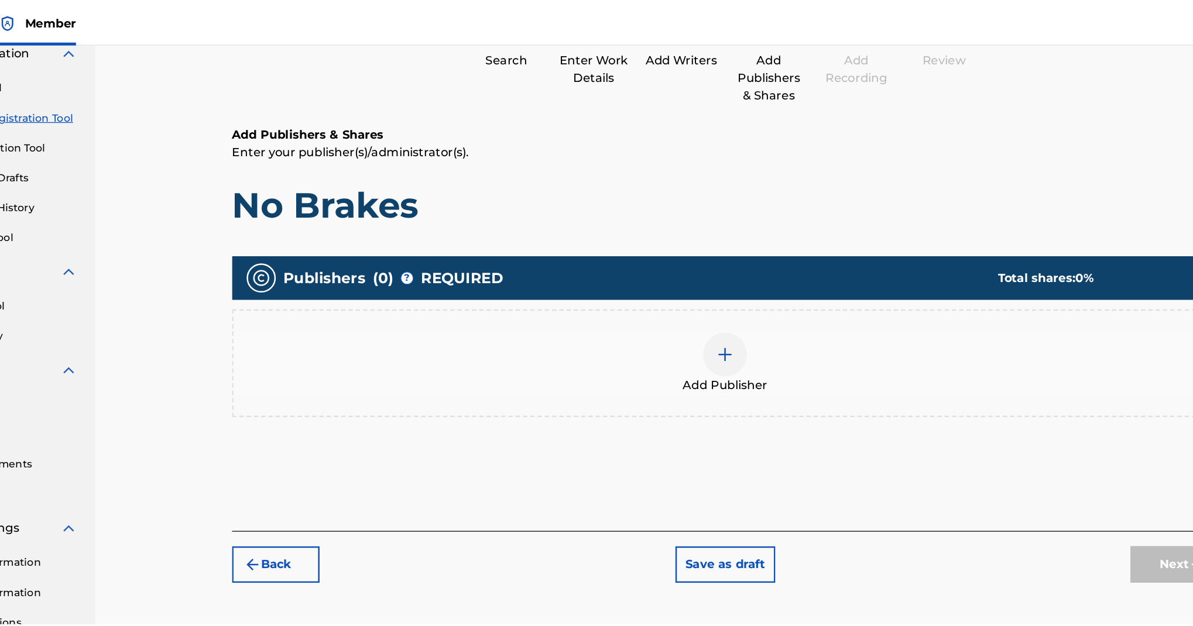
scroll to position [213, 0]
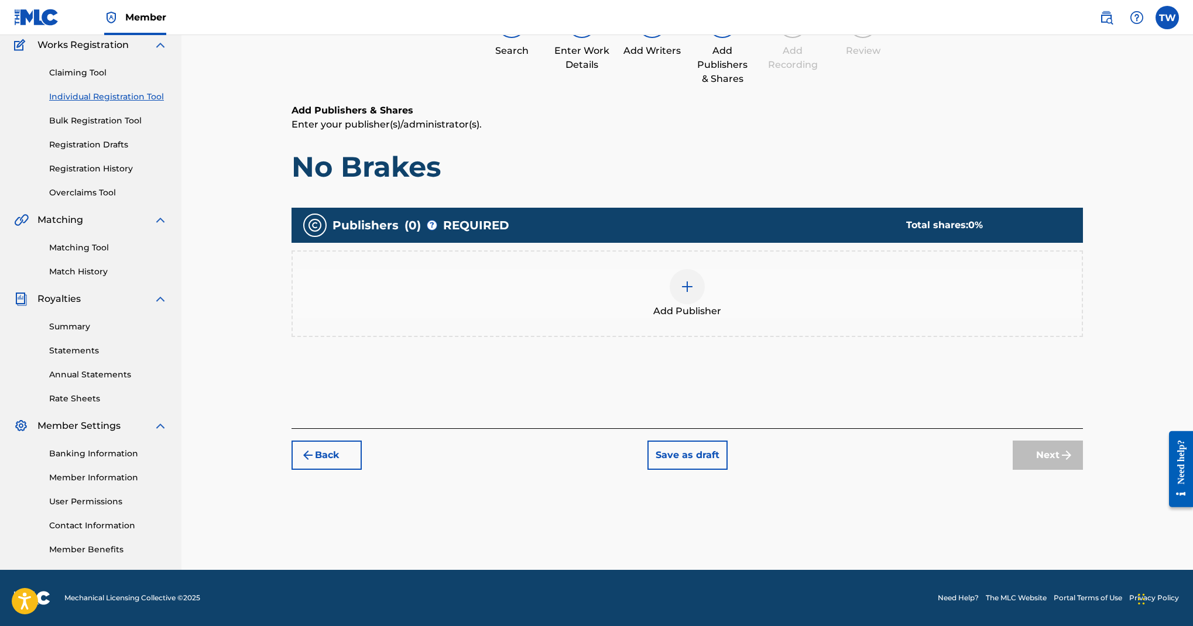
click at [694, 294] on img at bounding box center [687, 287] width 14 height 14
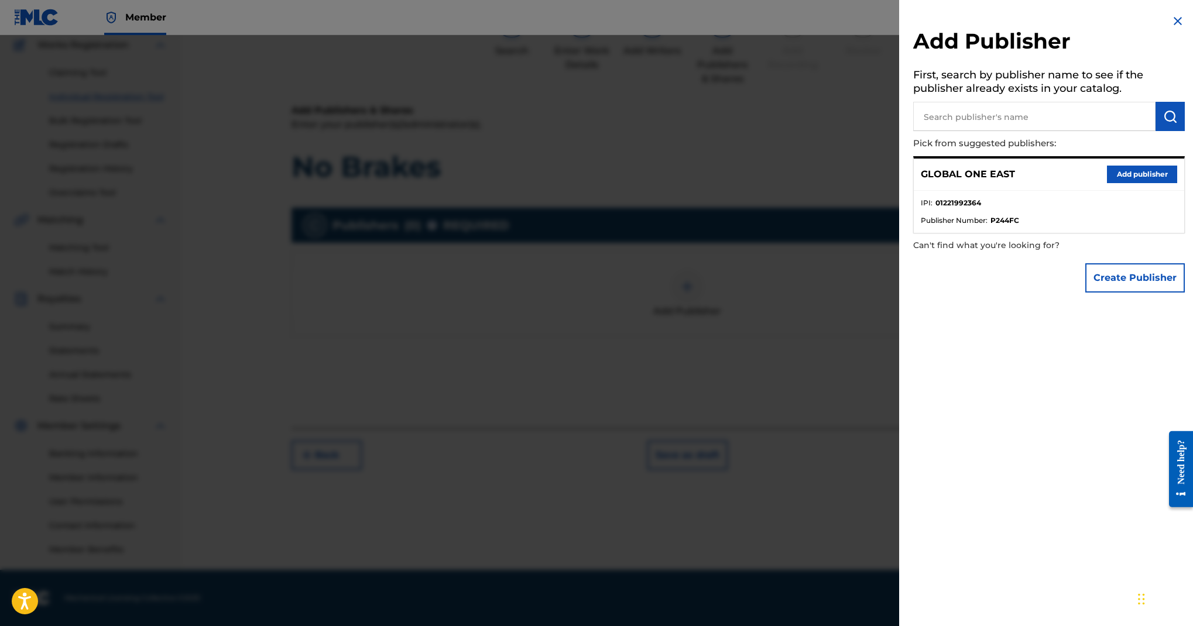
click at [1107, 183] on button "Add publisher" at bounding box center [1142, 175] width 70 height 18
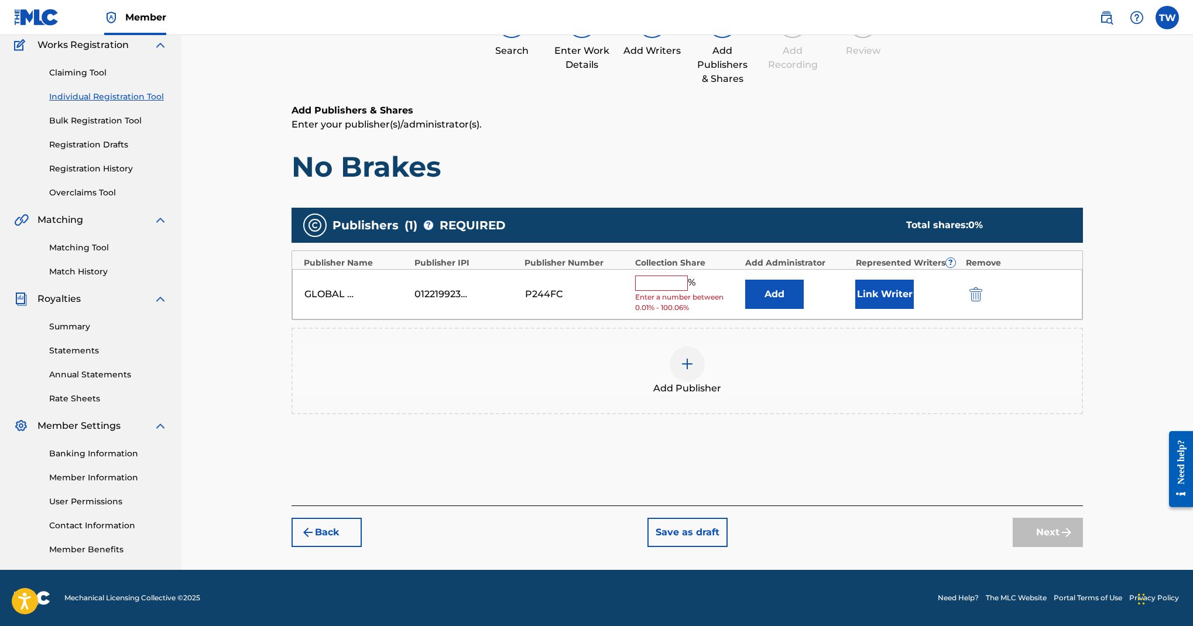
click at [688, 291] on input "text" at bounding box center [661, 283] width 53 height 15
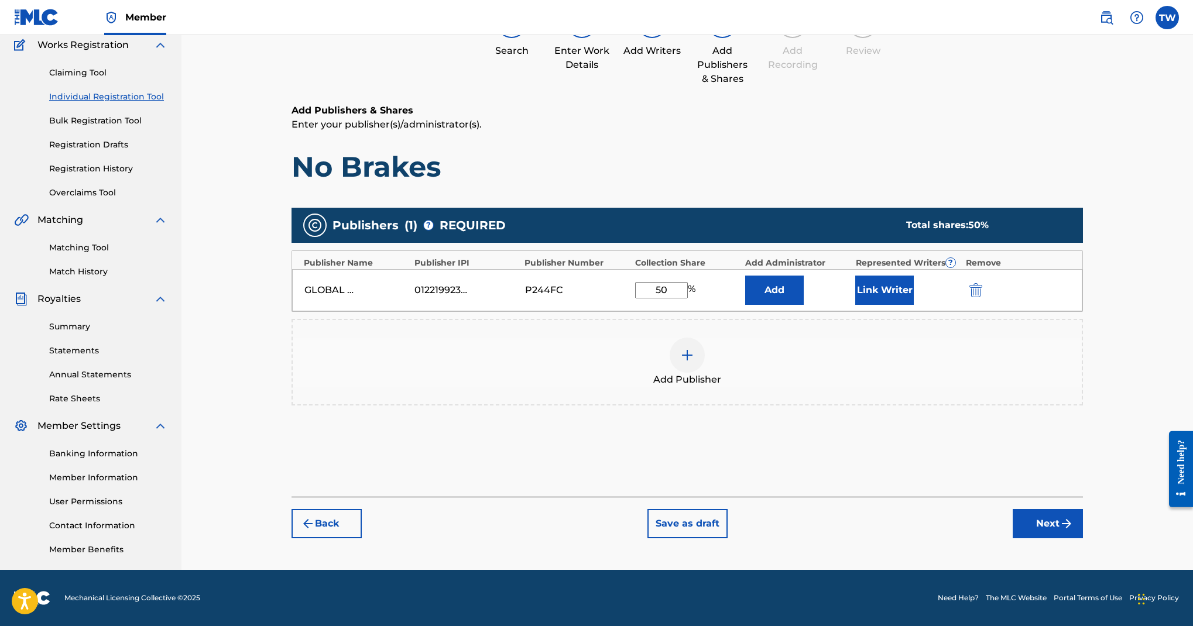
type input "50"
click at [914, 305] on button "Link Writer" at bounding box center [884, 290] width 59 height 29
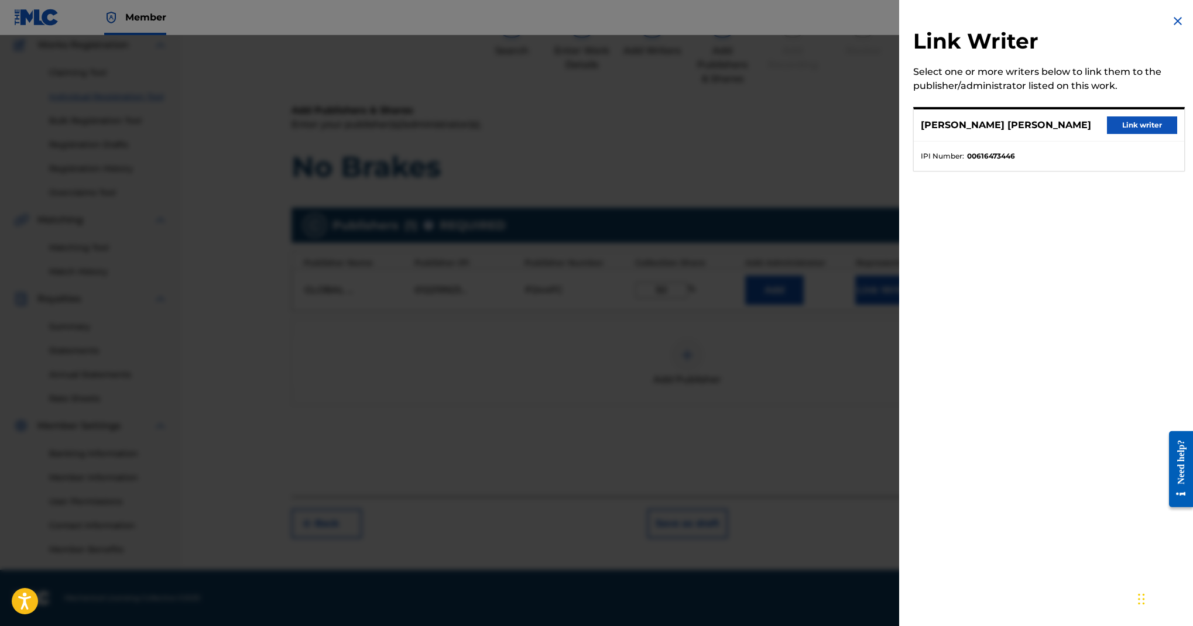
click at [1107, 134] on button "Link writer" at bounding box center [1142, 126] width 70 height 18
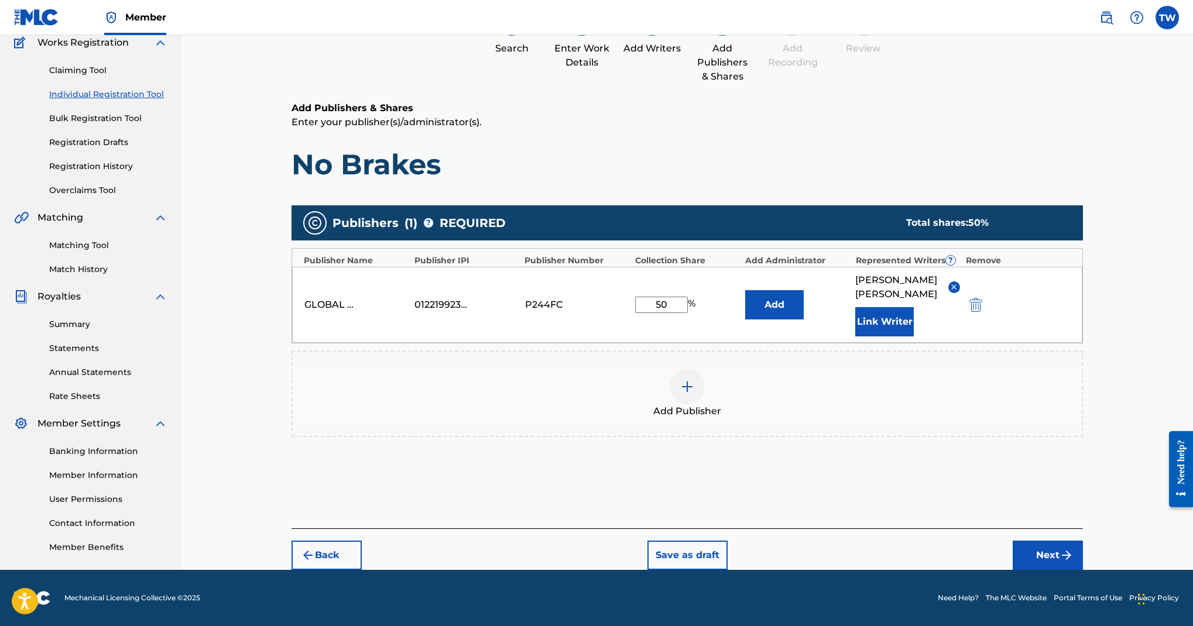
click at [1081, 541] on button "Next" at bounding box center [1048, 555] width 70 height 29
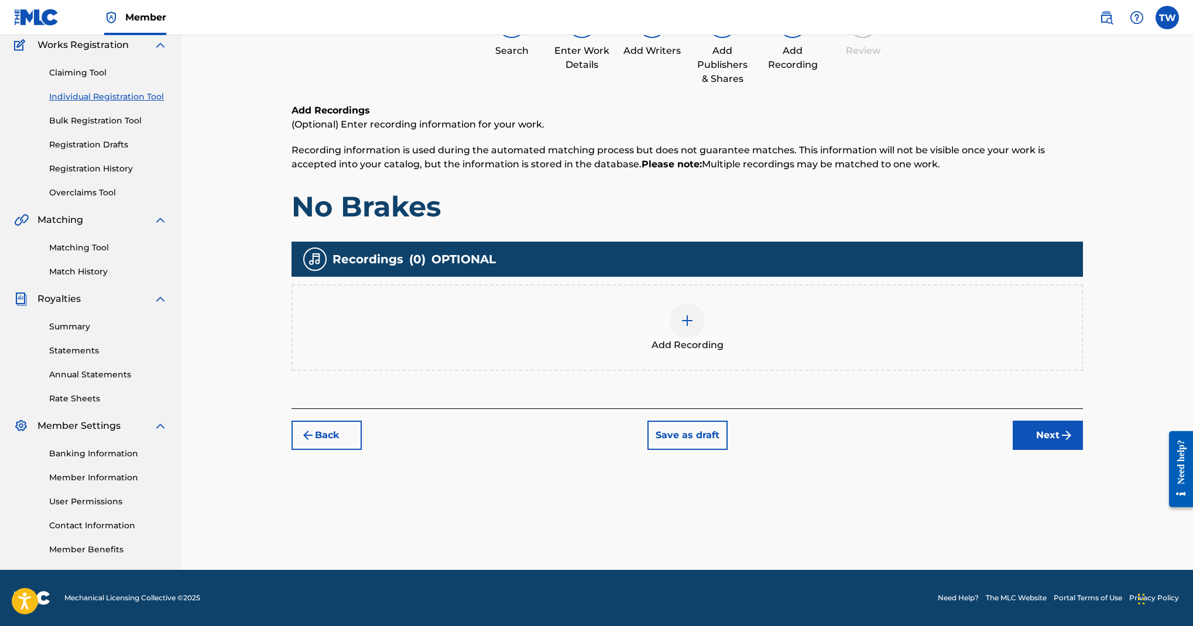
scroll to position [317, 0]
click at [766, 285] on div "Add Recording" at bounding box center [688, 328] width 792 height 87
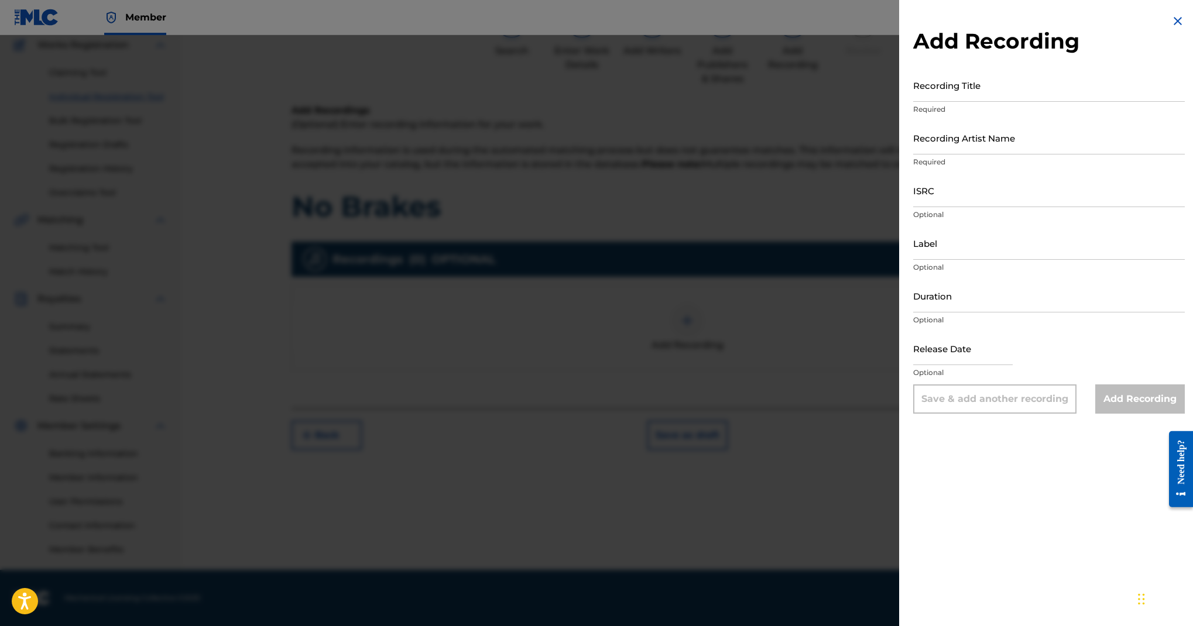
click at [913, 102] on input "Recording Title" at bounding box center [1049, 85] width 272 height 33
click at [913, 260] on input "Label" at bounding box center [1049, 243] width 272 height 33
paste input "GBLFP2309659"
type input "GBLFP2309659"
click at [913, 102] on input "Recording Title" at bounding box center [1049, 85] width 272 height 33
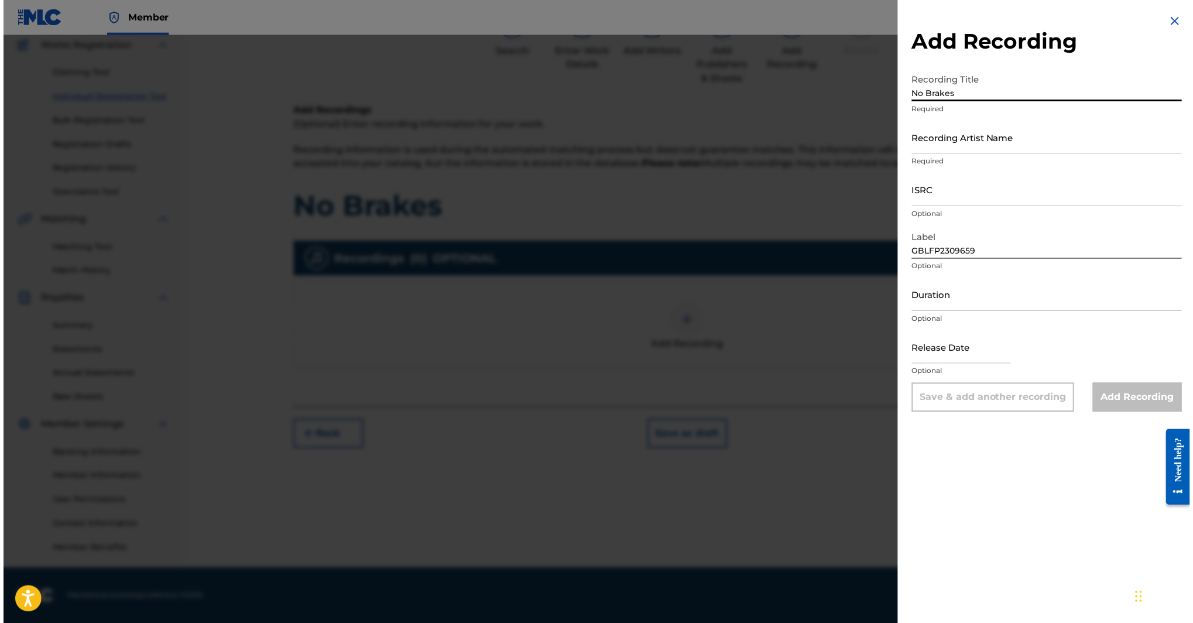
scroll to position [186, 0]
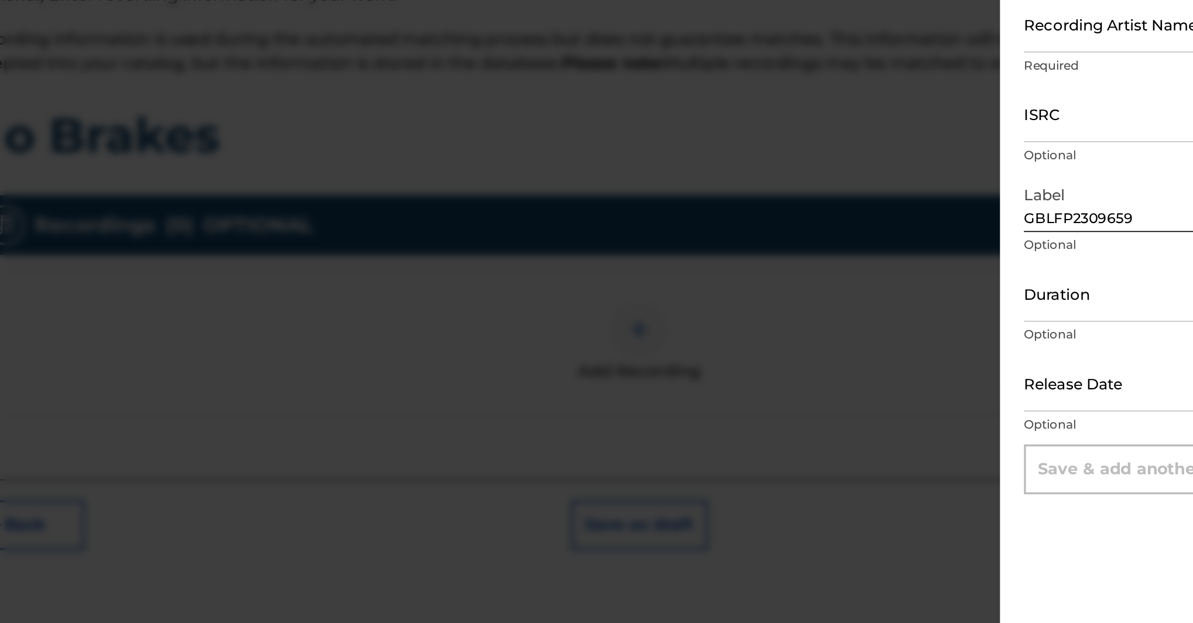
type input "No Brakes"
click at [913, 125] on input "Recording Artist Name" at bounding box center [1049, 137] width 272 height 33
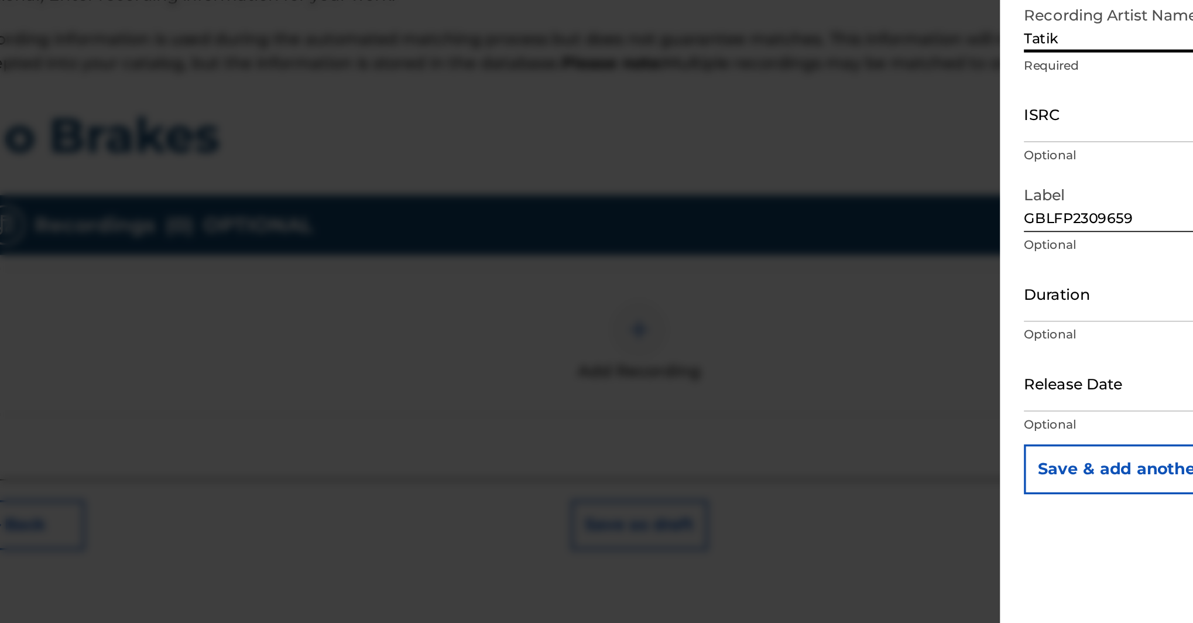
type input "Tatik"
click at [913, 207] on input "ISRC" at bounding box center [1049, 190] width 272 height 33
paste input "GBLFP2309659"
type input "GBLFP2309659"
click at [913, 260] on input "GBLFP2309659" at bounding box center [1049, 243] width 272 height 33
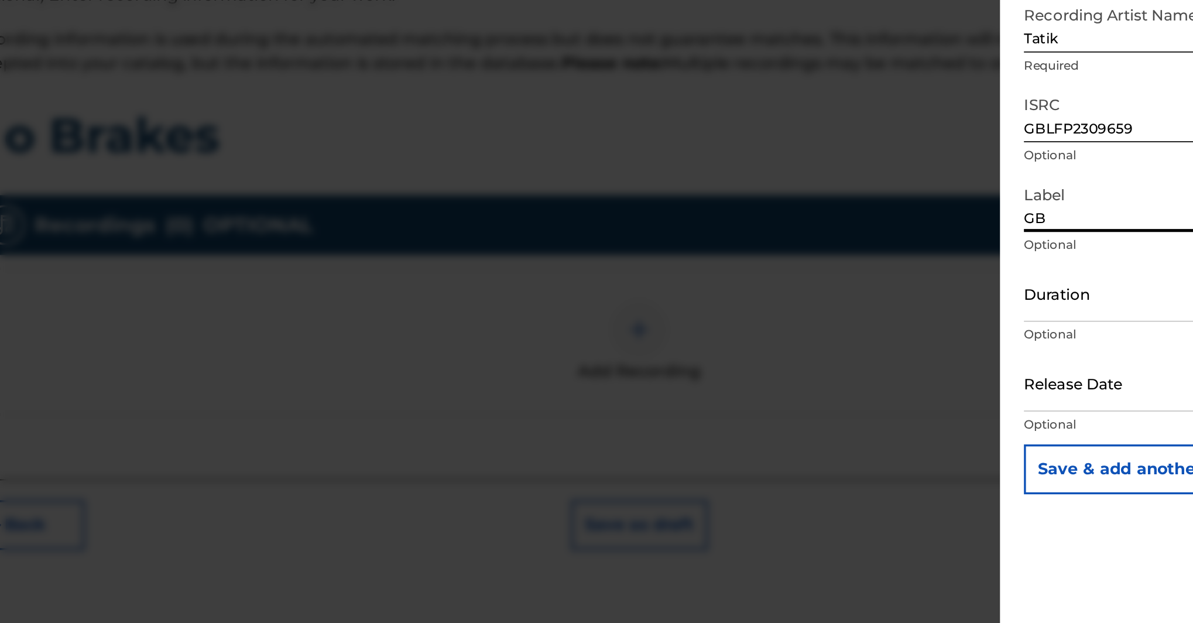
type input "G"
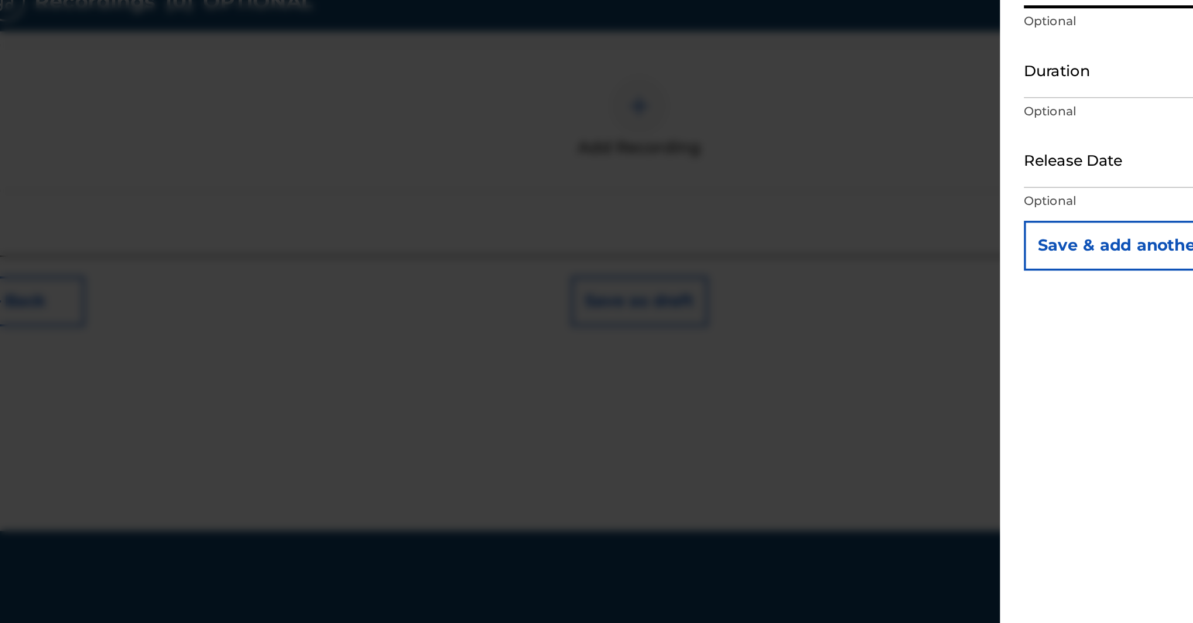
scroll to position [200, 0]
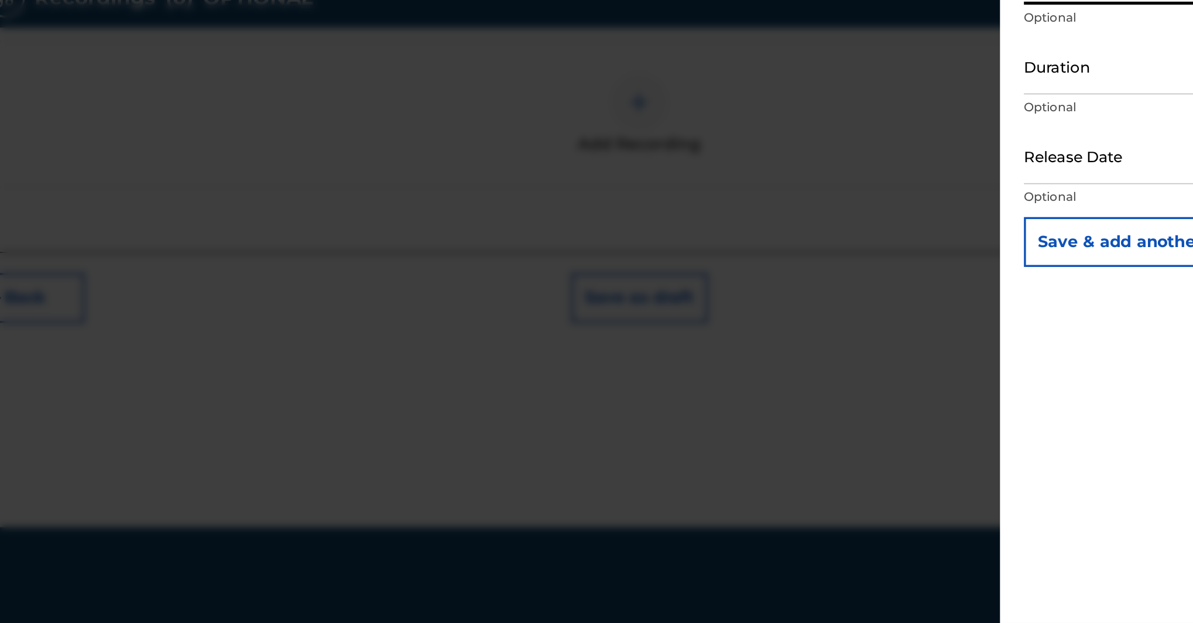
type input "One East Records"
click at [913, 332] on input "text" at bounding box center [963, 348] width 100 height 33
select select "8"
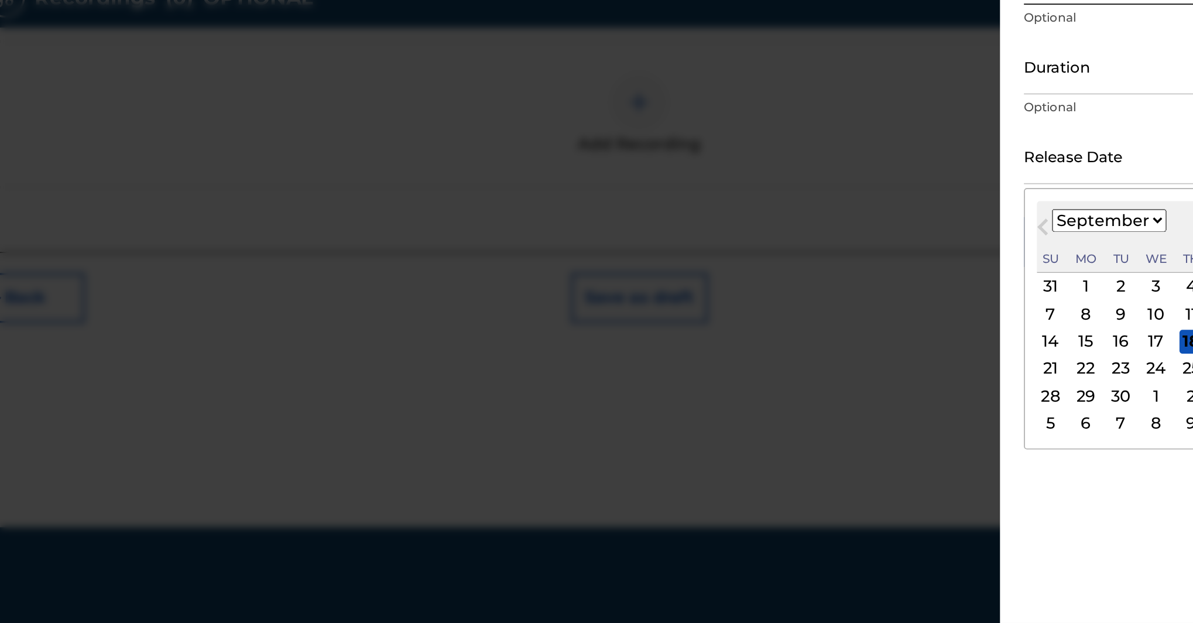
click at [921, 375] on div "September 2025 January February March April May June July August September Octo…" at bounding box center [991, 396] width 140 height 42
select select "2023"
select select "5"
click at [1025, 434] on div "9" at bounding box center [1032, 441] width 14 height 14
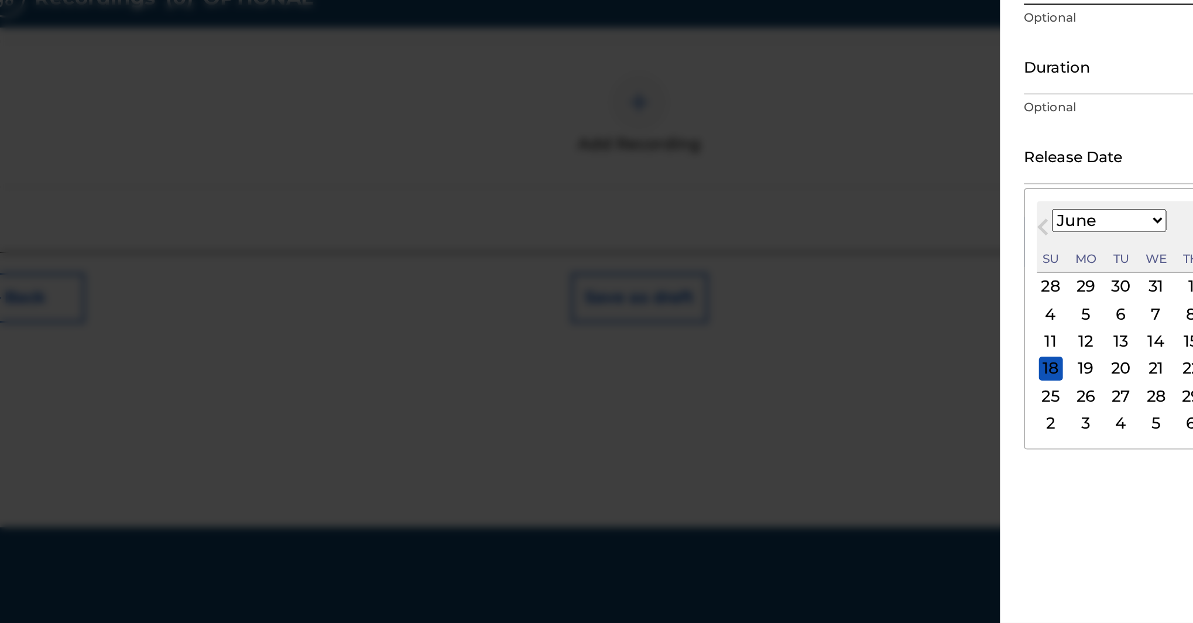
type input "June 9 2023"
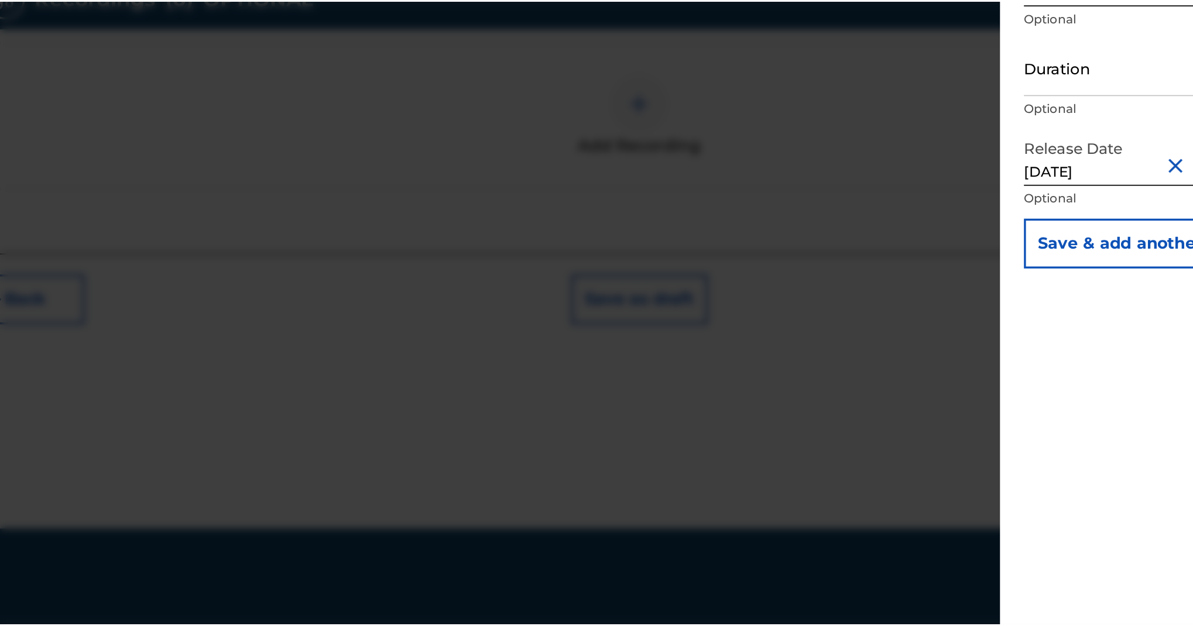
scroll to position [516, 0]
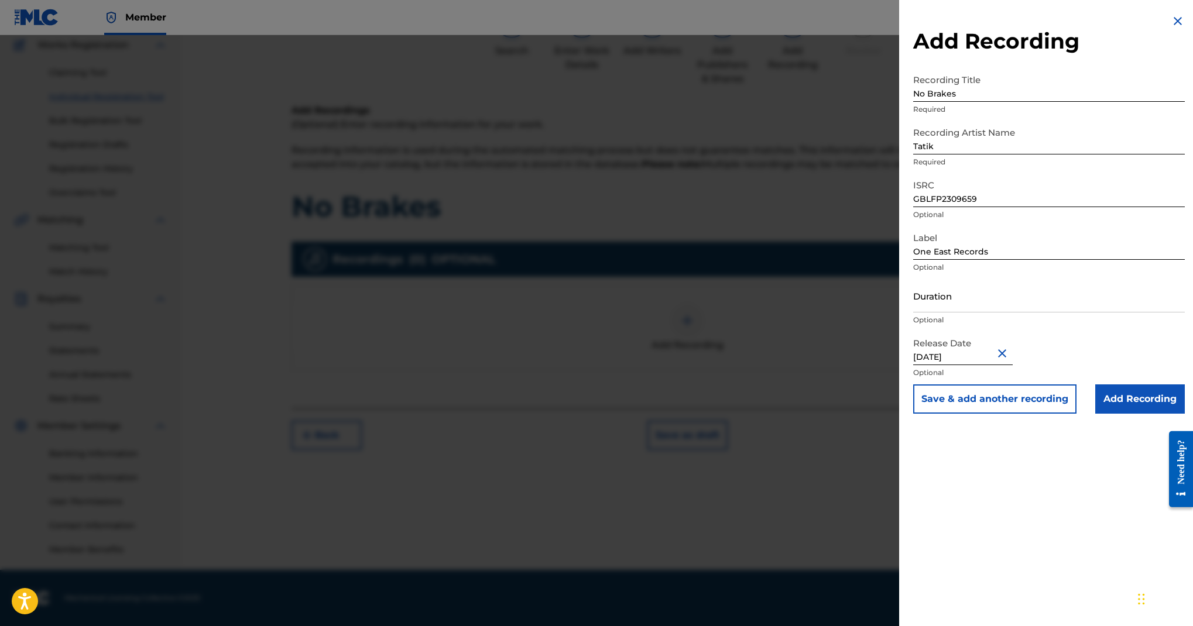
click at [1104, 414] on input "Add Recording" at bounding box center [1140, 399] width 90 height 29
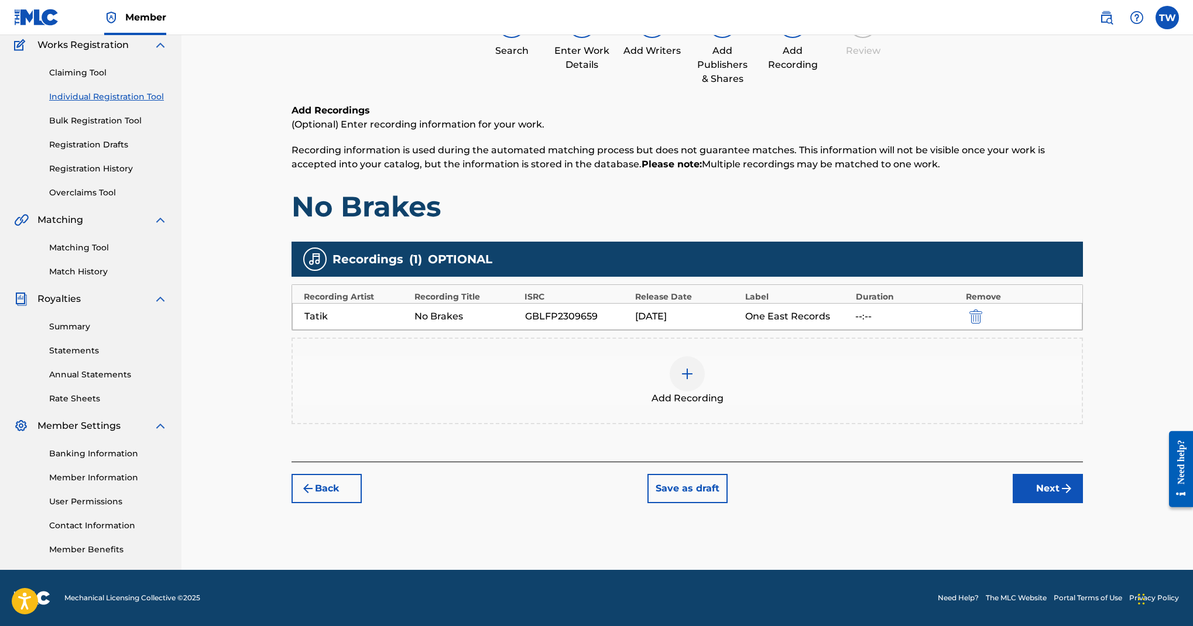
click at [1057, 474] on button "Next" at bounding box center [1048, 488] width 70 height 29
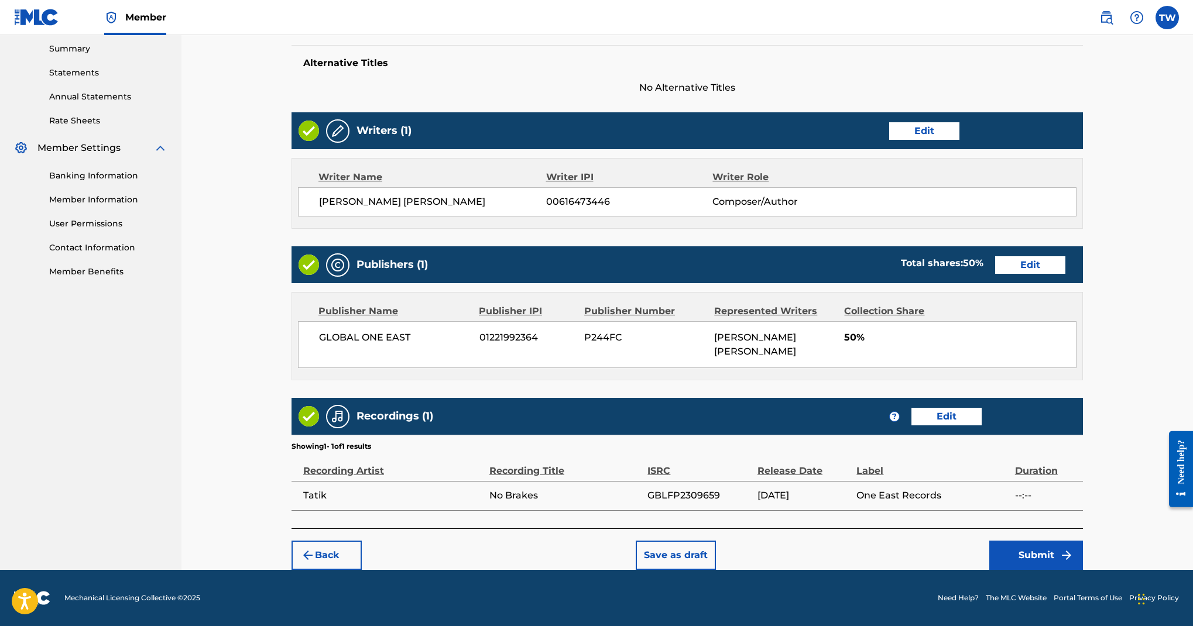
scroll to position [895, 0]
click at [1071, 569] on button "Submit" at bounding box center [1037, 555] width 94 height 29
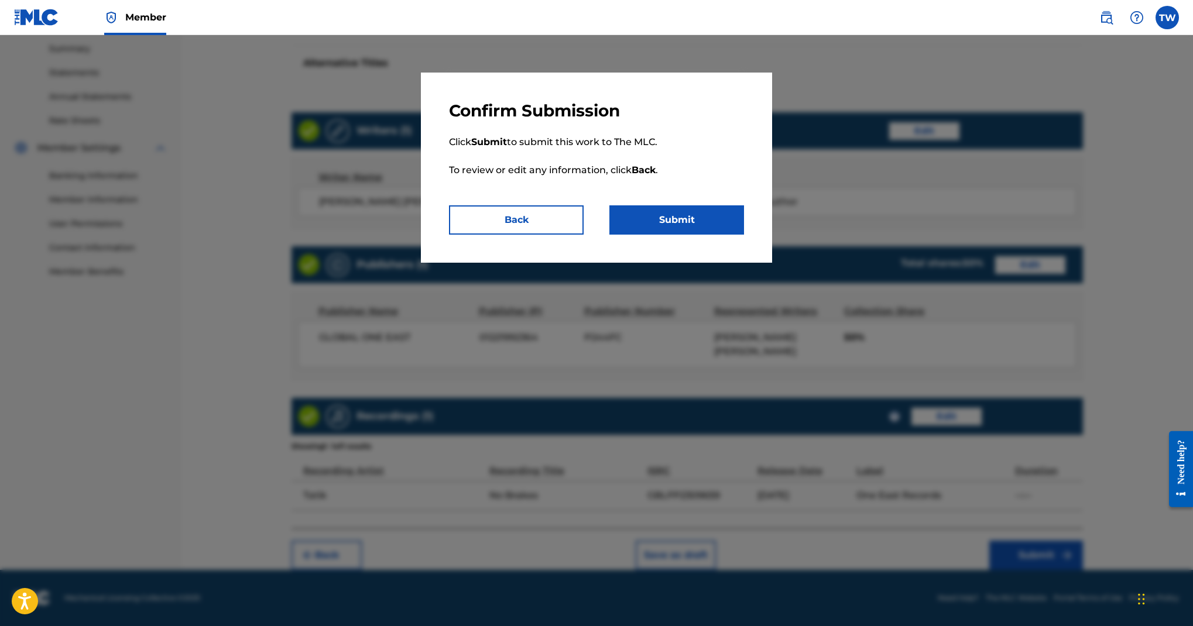
click at [744, 235] on button "Submit" at bounding box center [677, 220] width 135 height 29
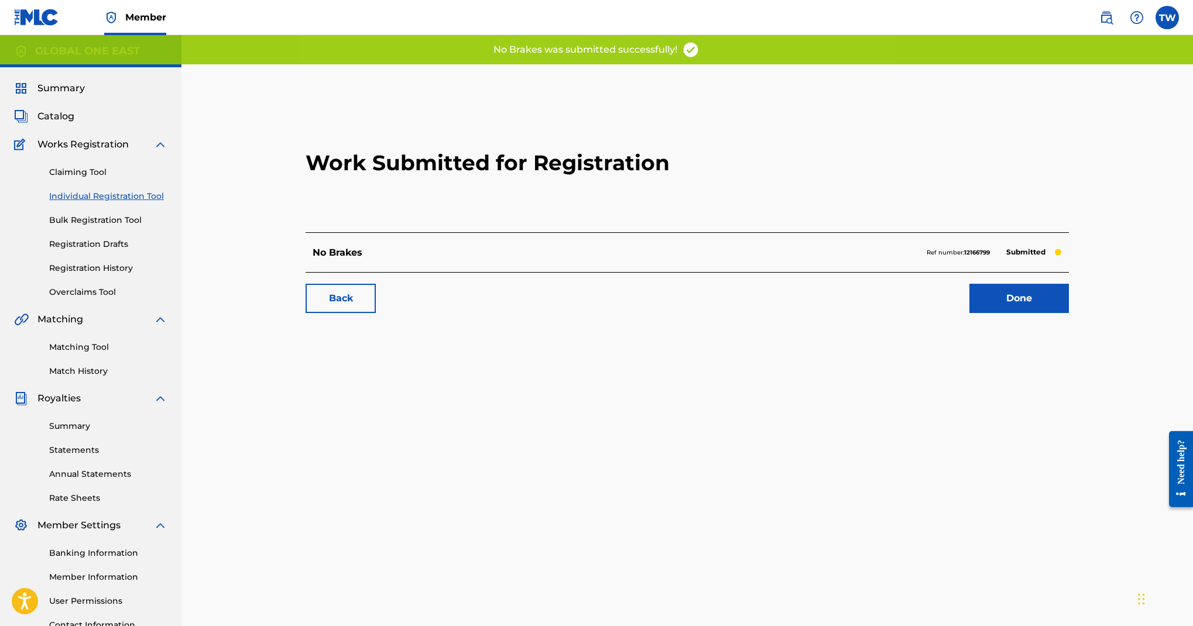
click at [376, 313] on link "Back" at bounding box center [341, 298] width 70 height 29
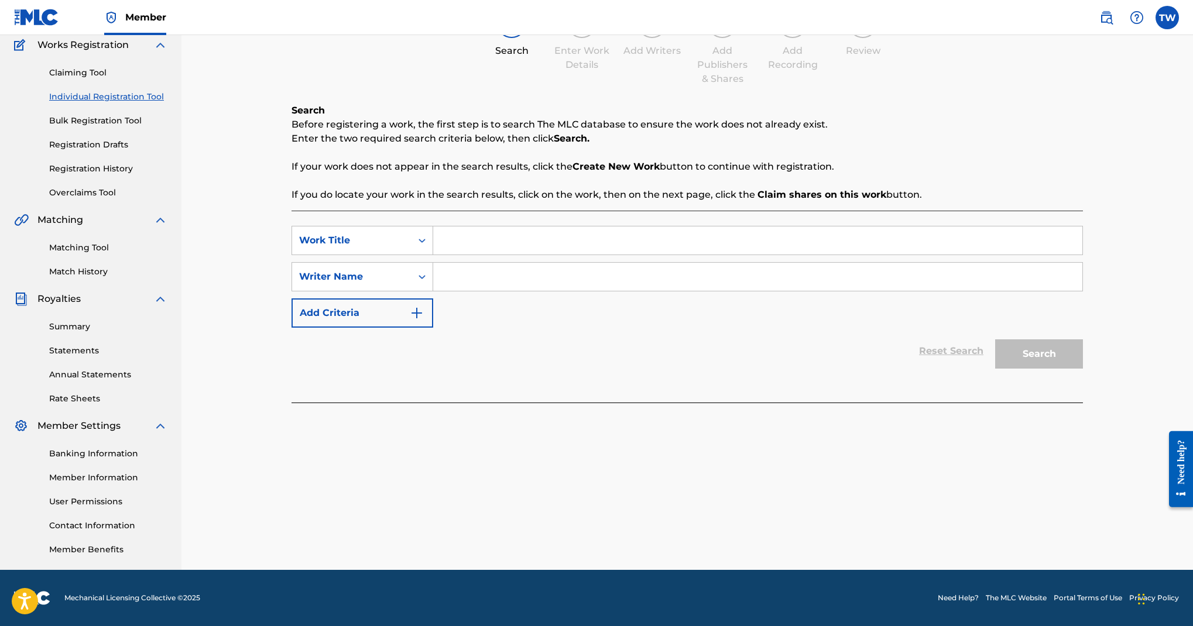
scroll to position [126, 0]
click at [684, 255] on input "Search Form" at bounding box center [757, 241] width 649 height 28
type input "Broken Heart"
click at [734, 291] on input "Search Form" at bounding box center [757, 277] width 649 height 28
click at [433, 287] on div "Search Form" at bounding box center [422, 276] width 21 height 21
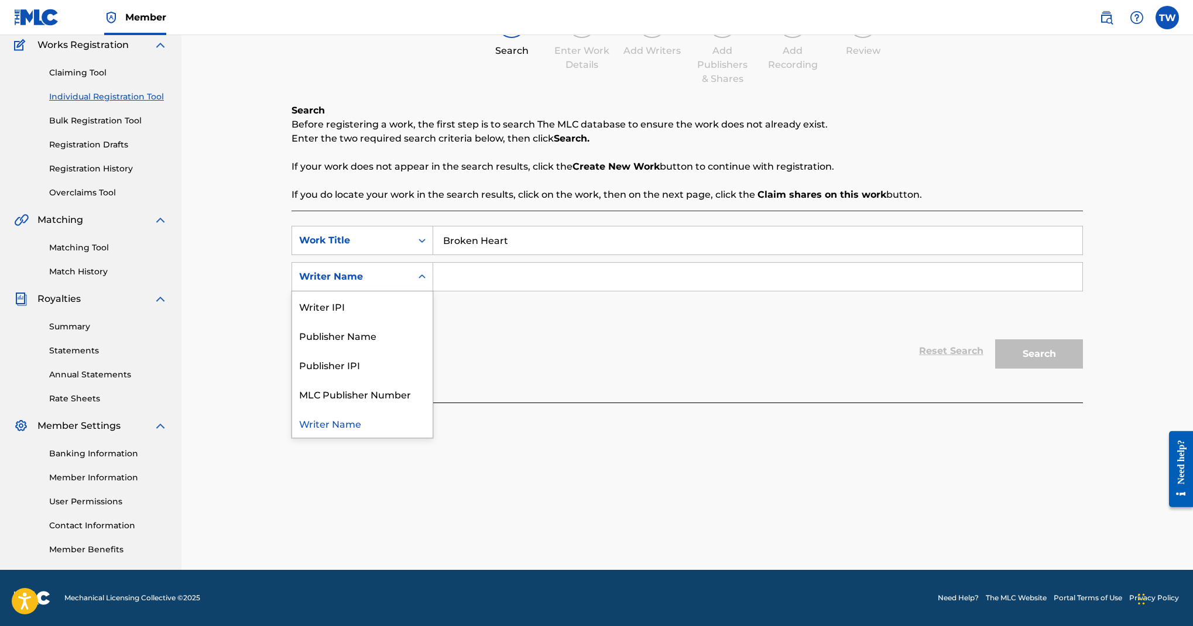
scroll to position [37, 0]
click at [433, 379] on div "Publisher IPI" at bounding box center [362, 364] width 141 height 29
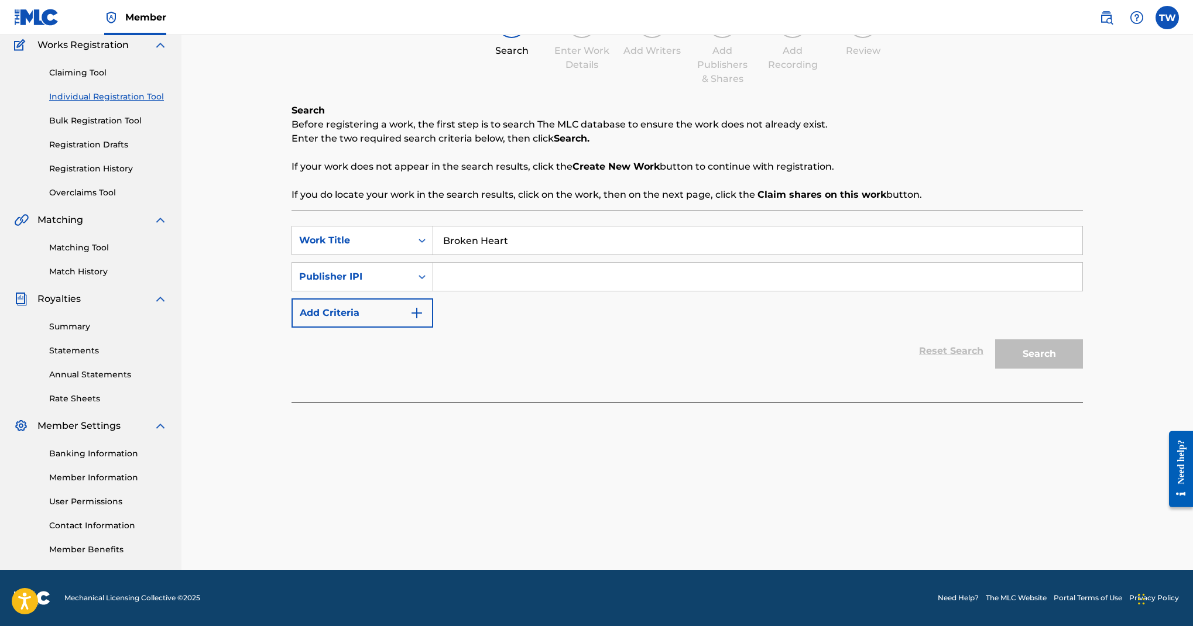
click at [730, 291] on input "Search Form" at bounding box center [757, 277] width 649 height 28
paste input "01167927713"
type input "01167927713"
click at [1083, 369] on button "Search" at bounding box center [1039, 354] width 88 height 29
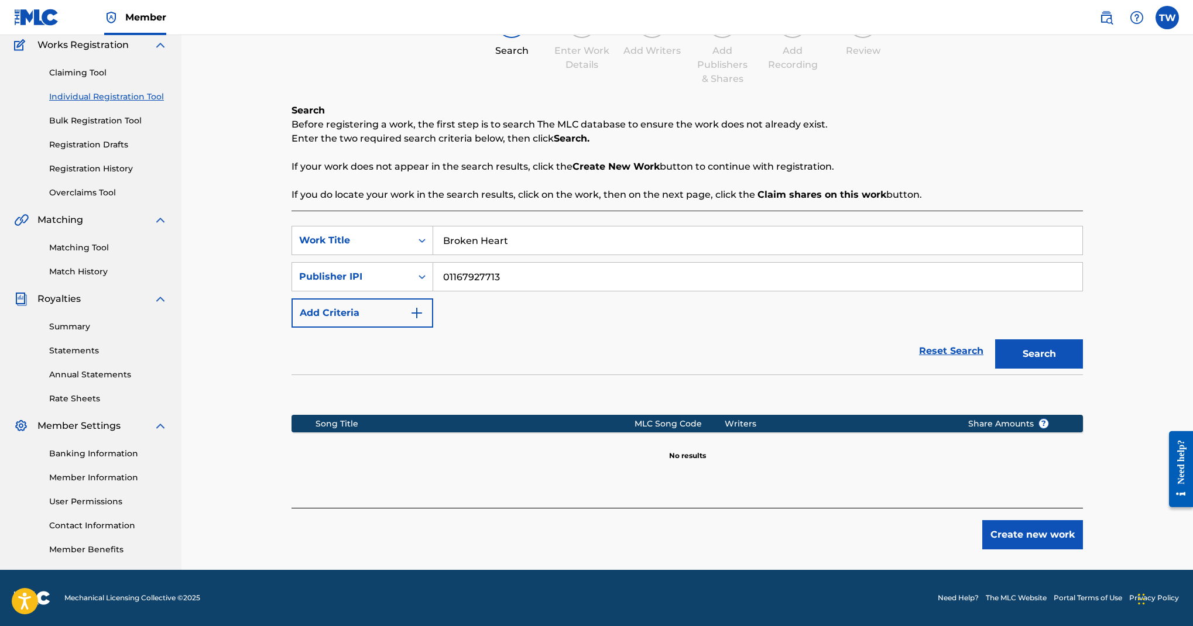
scroll to position [434, 0]
click at [1083, 521] on button "Create new work" at bounding box center [1032, 535] width 101 height 29
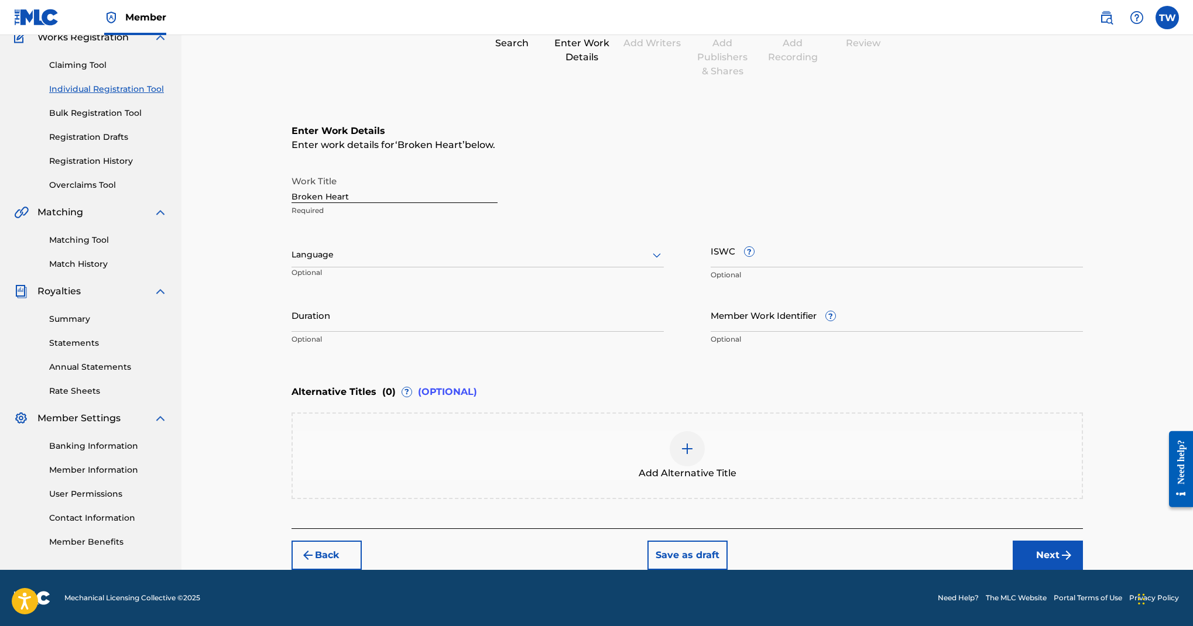
scroll to position [226, 0]
click at [664, 287] on div "Language Optional" at bounding box center [478, 260] width 372 height 53
click at [664, 262] on icon at bounding box center [657, 255] width 14 height 14
click at [663, 294] on div "English" at bounding box center [477, 281] width 371 height 26
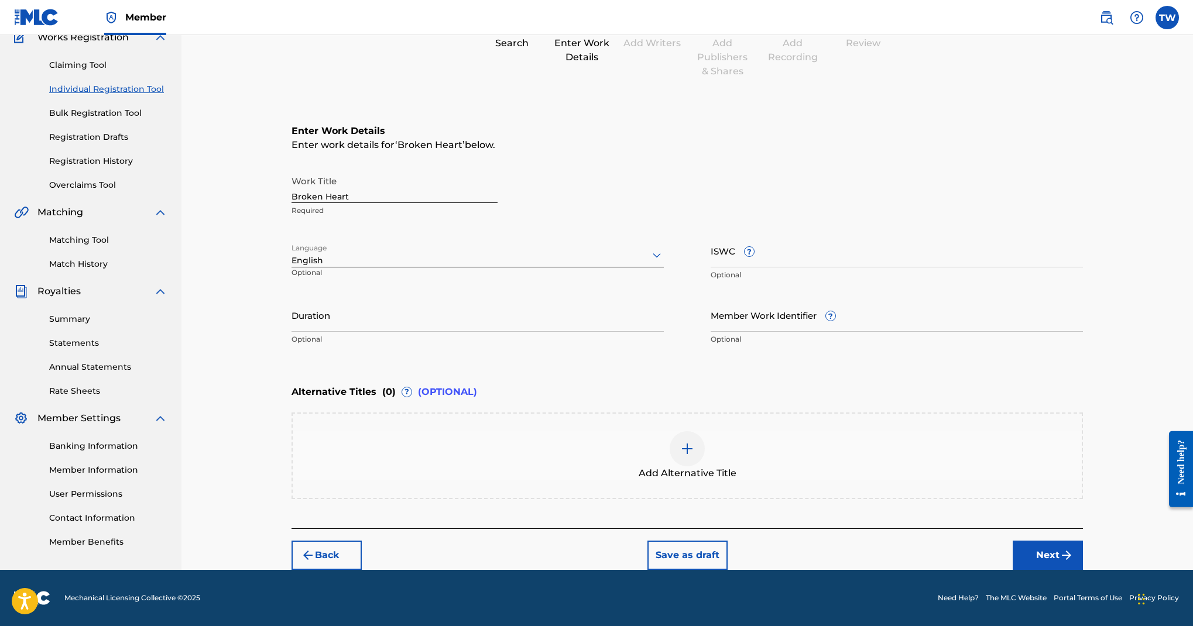
click at [1045, 550] on button "Next" at bounding box center [1048, 555] width 70 height 29
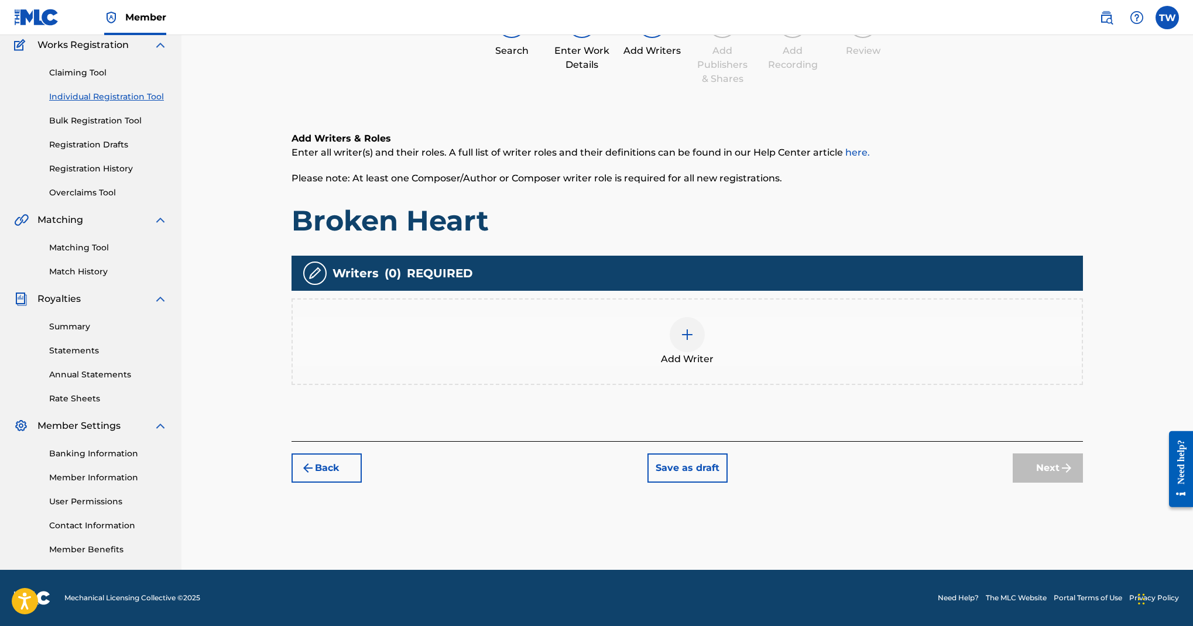
scroll to position [234, 0]
click at [694, 342] on img at bounding box center [687, 335] width 14 height 14
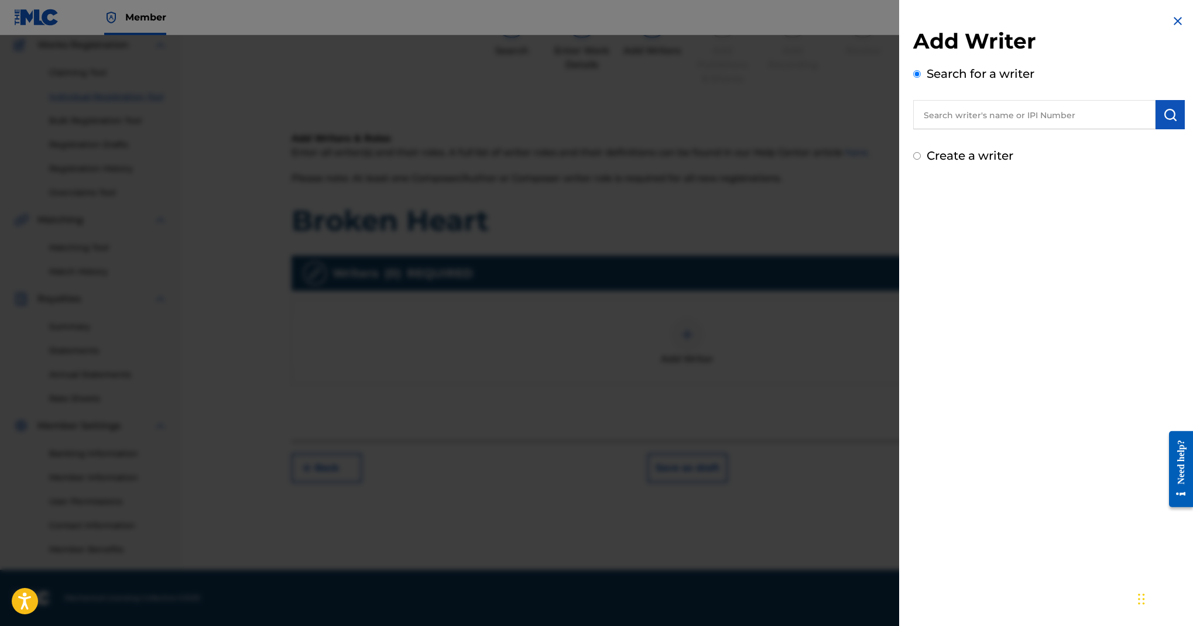
click at [913, 129] on input "text" at bounding box center [1034, 114] width 242 height 29
paste input "Marvin Brooks"
type input "Marvin Brooks"
click at [1156, 129] on button "submit" at bounding box center [1170, 114] width 29 height 29
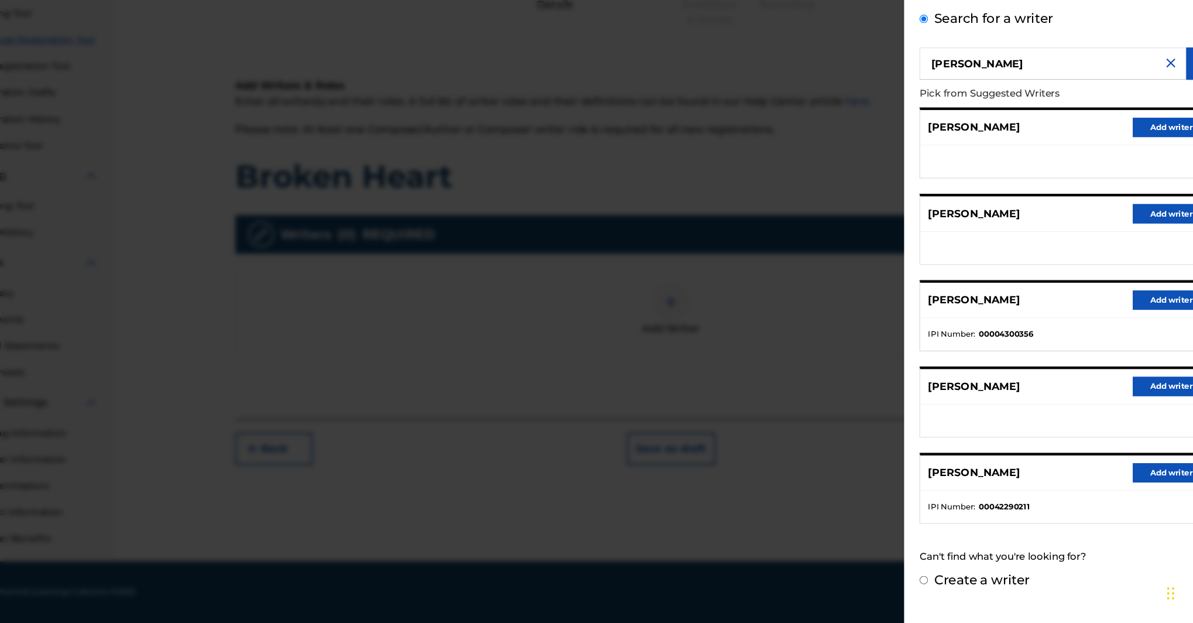
scroll to position [561, 0]
click at [927, 577] on label "Create a writer" at bounding box center [970, 584] width 87 height 14
radio input "true"
click at [913, 580] on input "Create a writer" at bounding box center [917, 584] width 8 height 8
radio input "false"
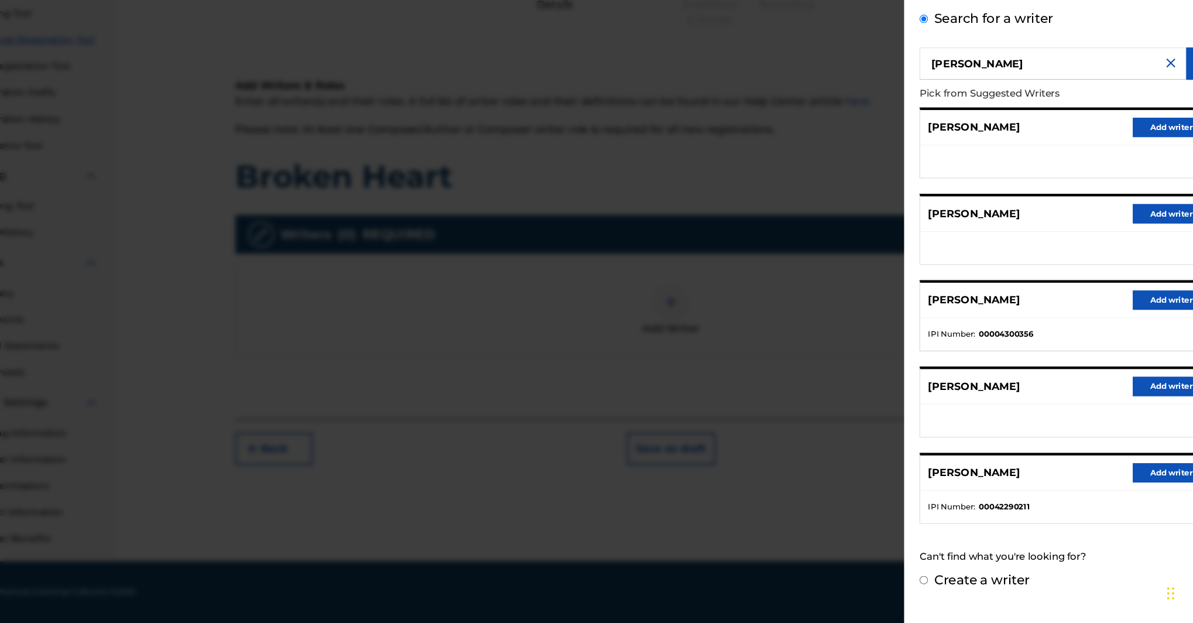
radio input "true"
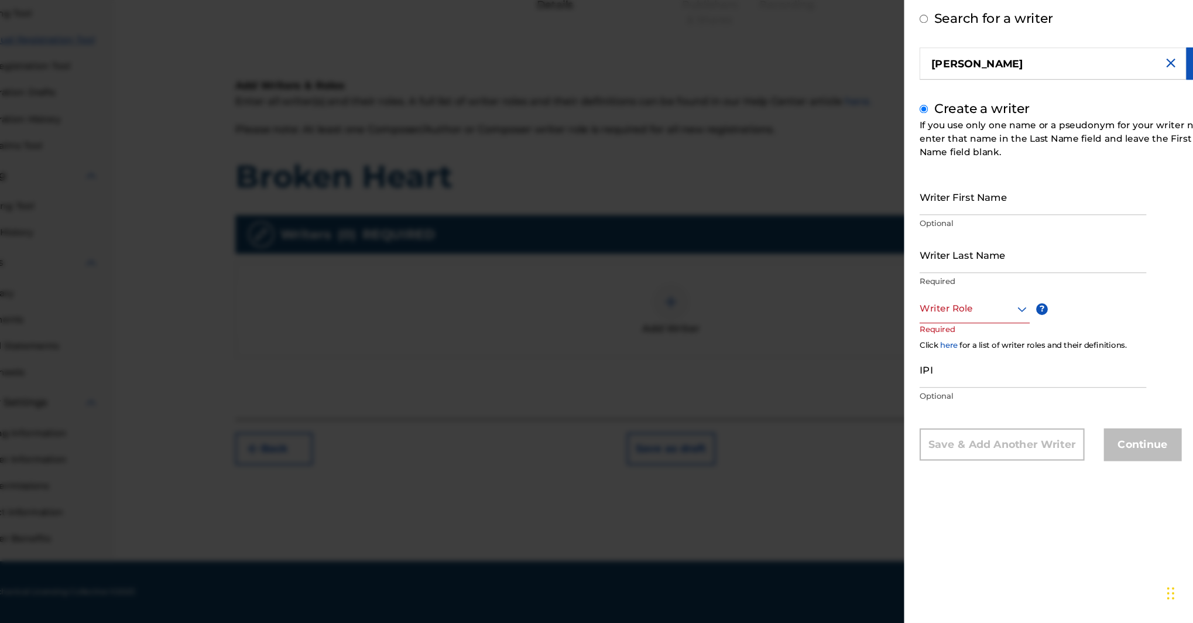
scroll to position [70, 0]
click at [913, 230] on input "Writer First Name" at bounding box center [1016, 235] width 206 height 33
type input "Marvin"
click at [913, 305] on input "Writer Last Name" at bounding box center [1016, 288] width 206 height 33
type input "Brooks"
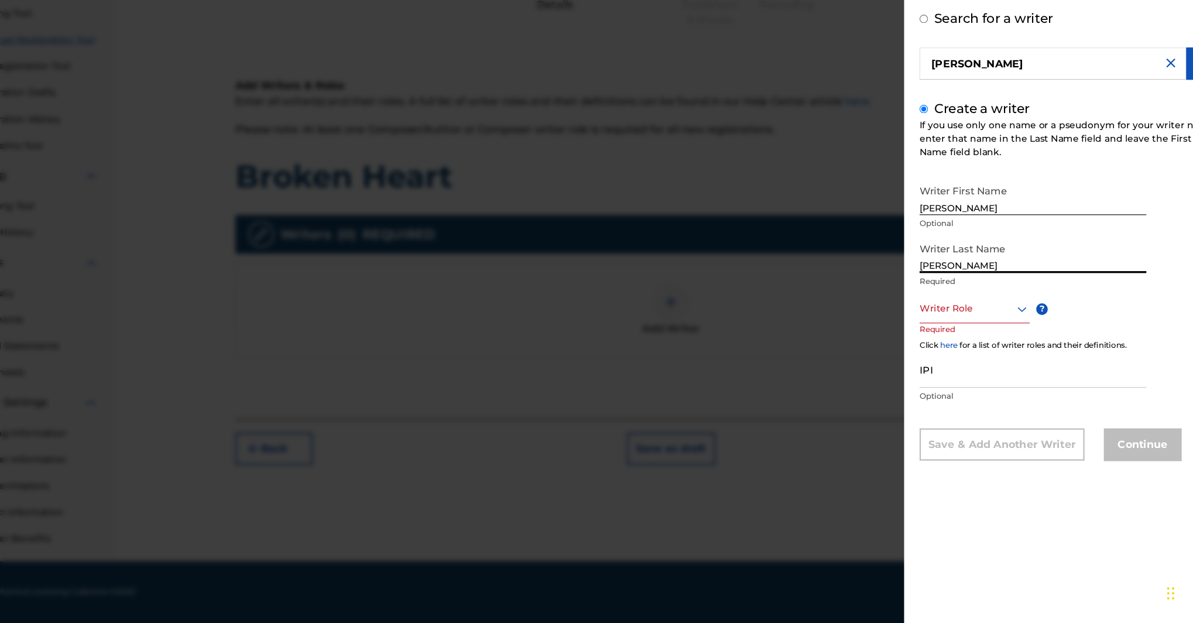
click at [913, 345] on div at bounding box center [963, 337] width 100 height 15
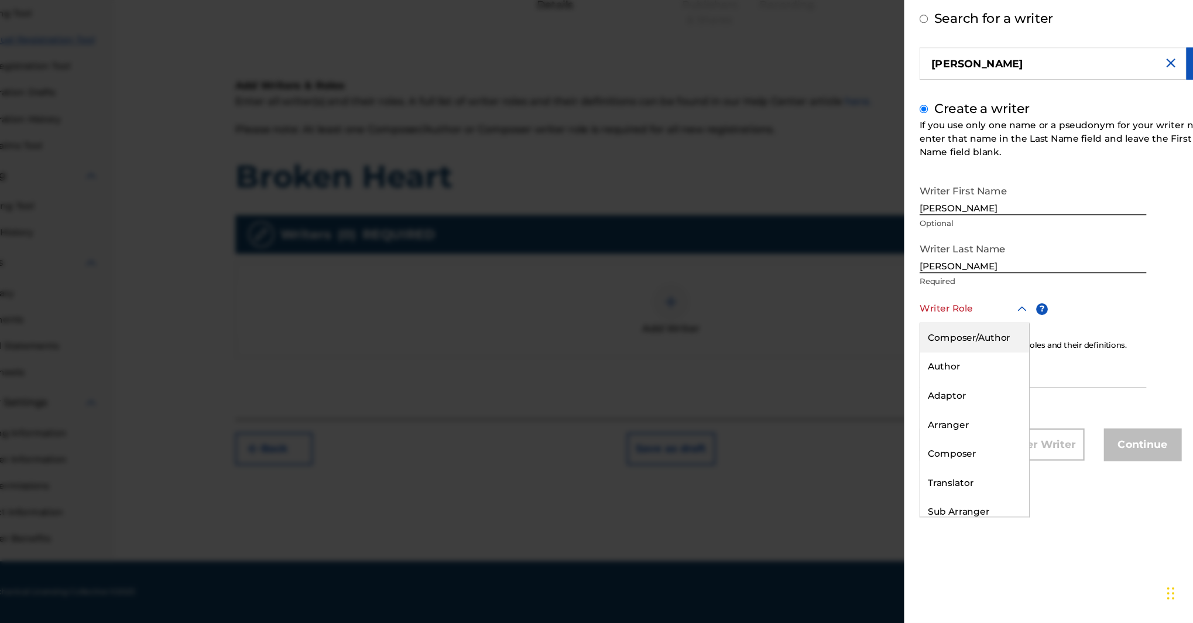
click at [914, 377] on div "Composer/Author" at bounding box center [963, 364] width 99 height 26
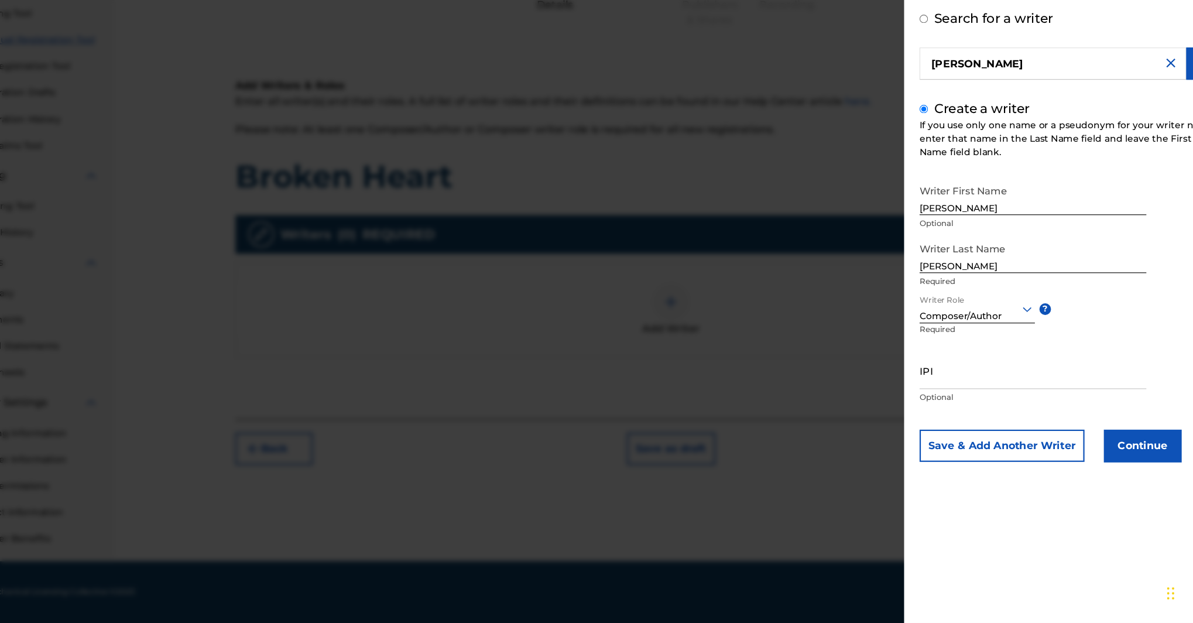
scroll to position [206, 0]
click at [913, 377] on input "IPI" at bounding box center [1016, 393] width 206 height 33
paste input "01167927713"
type input "01167927713"
click at [913, 468] on div "Save & Add Another Writer Continue" at bounding box center [1049, 461] width 272 height 29
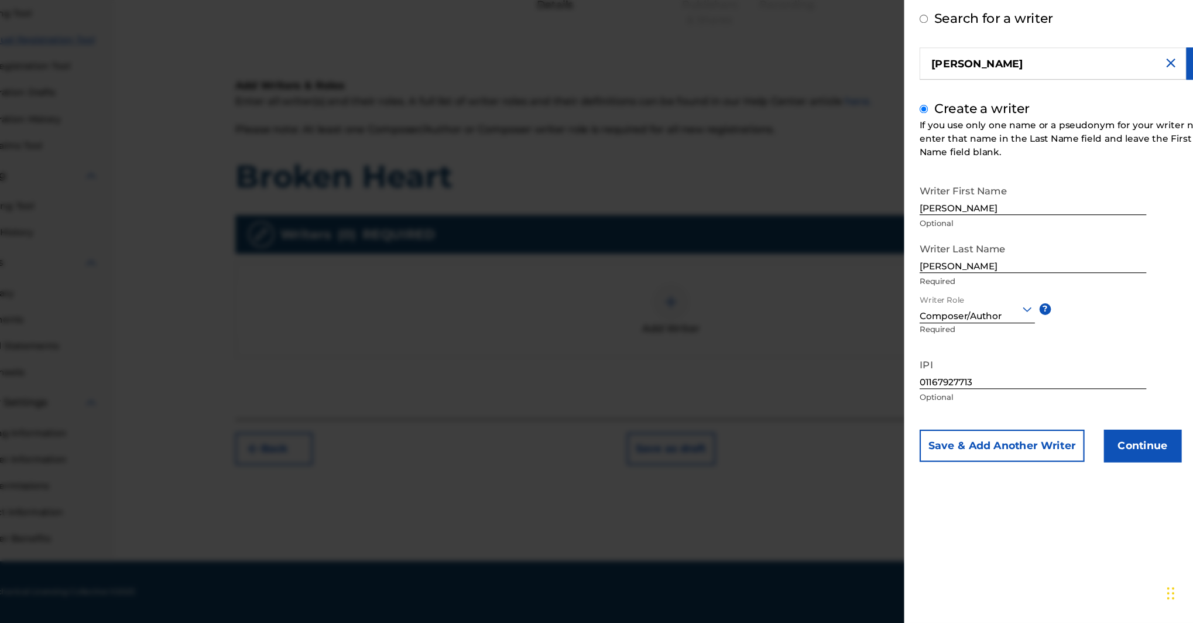
click at [1081, 477] on button "Continue" at bounding box center [1116, 461] width 70 height 29
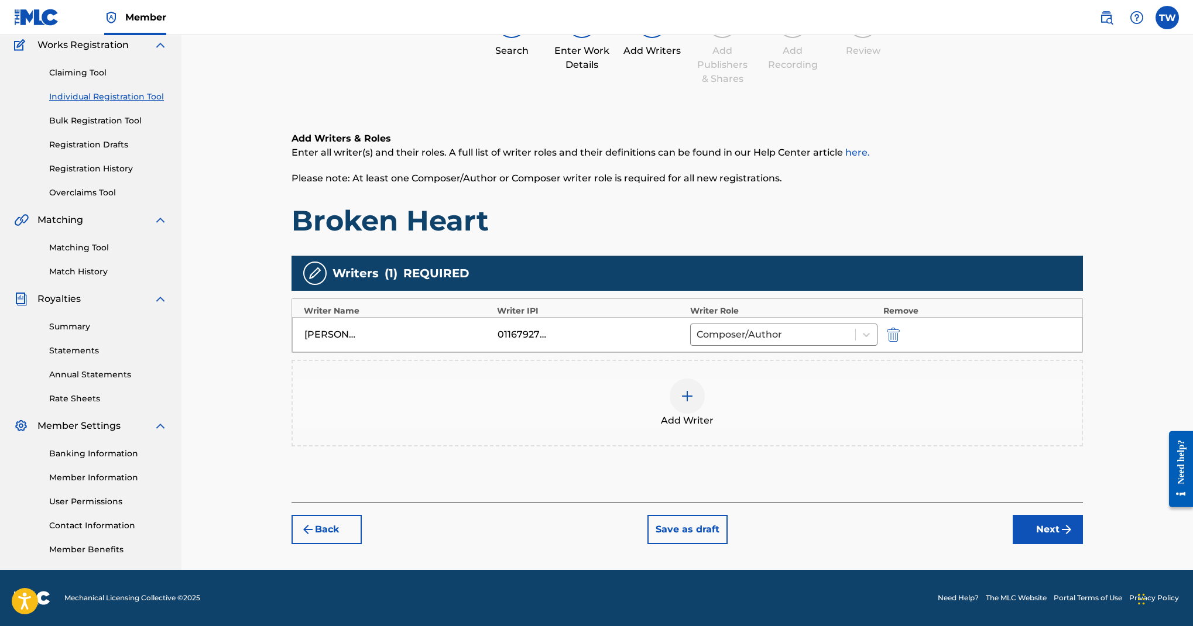
scroll to position [426, 0]
click at [694, 389] on img at bounding box center [687, 396] width 14 height 14
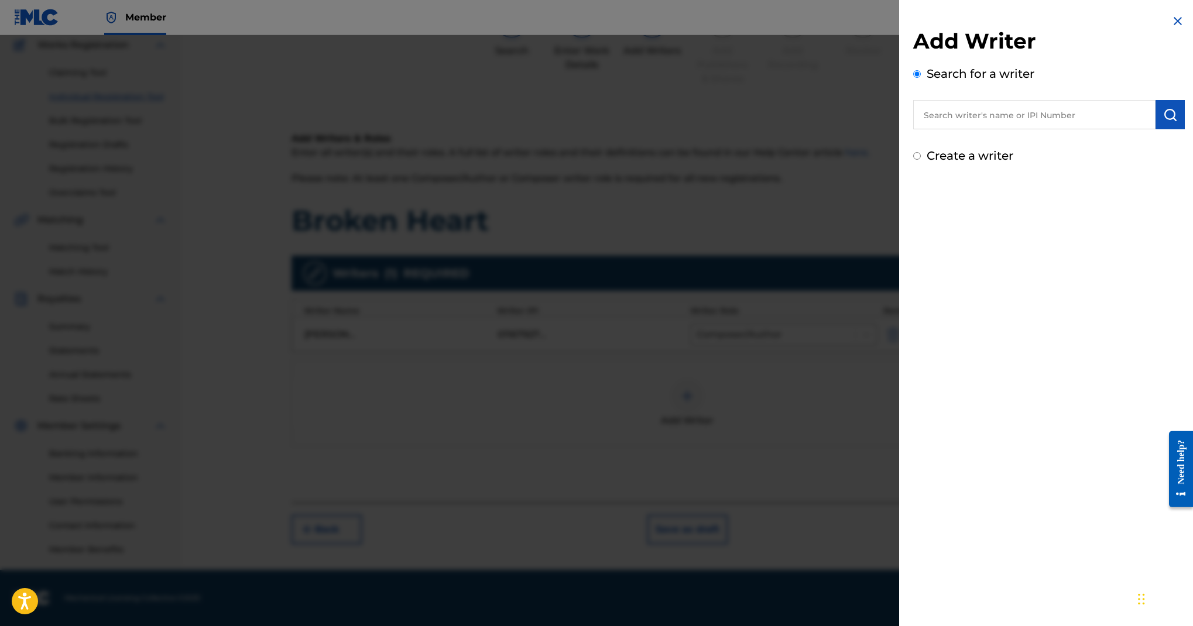
click at [913, 129] on input "text" at bounding box center [1034, 114] width 242 height 29
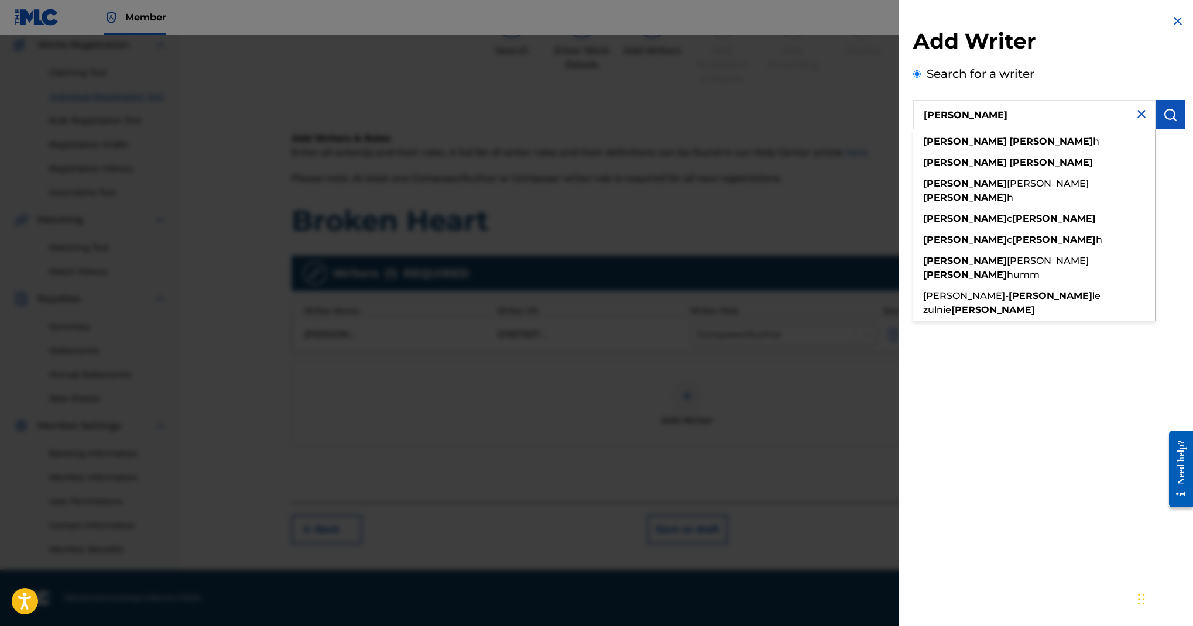
type input "Michael Parris"
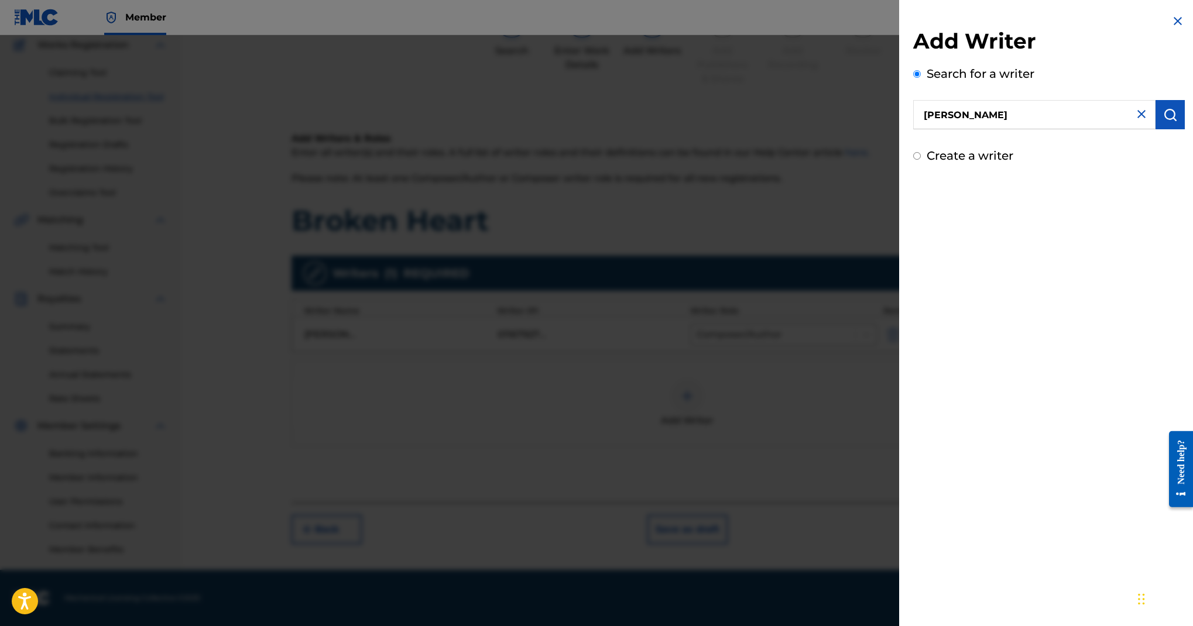
click at [1163, 122] on img "submit" at bounding box center [1170, 115] width 14 height 14
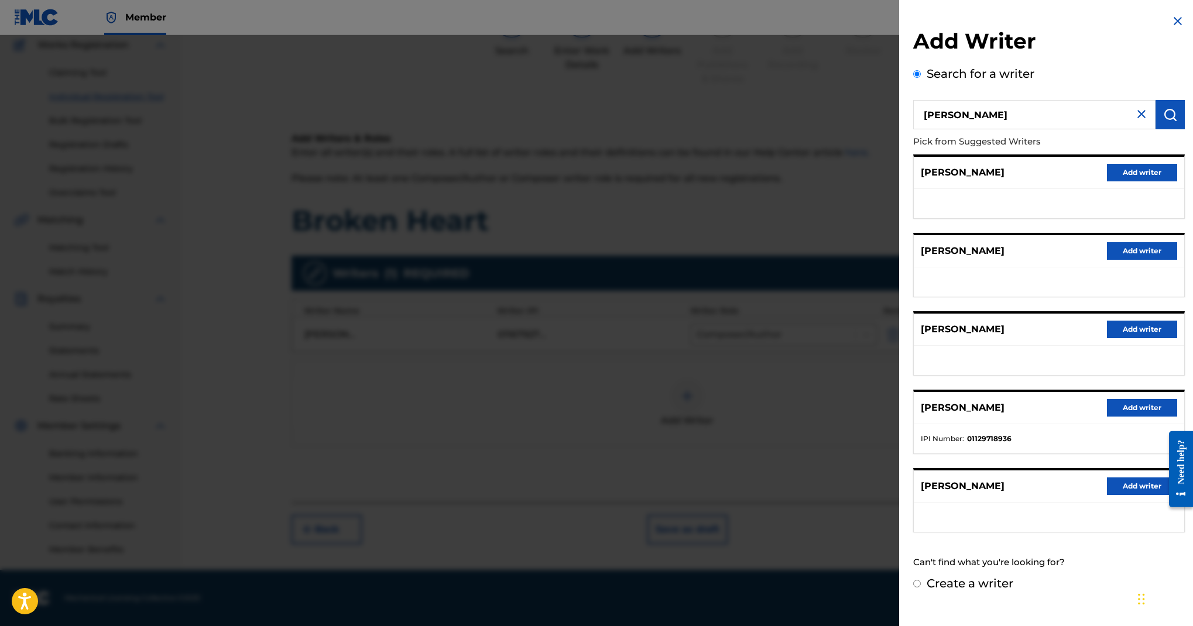
scroll to position [390, 0]
click at [927, 591] on label "Create a writer" at bounding box center [970, 584] width 87 height 14
radio input "true"
click at [913, 588] on input "Create a writer" at bounding box center [917, 584] width 8 height 8
radio input "false"
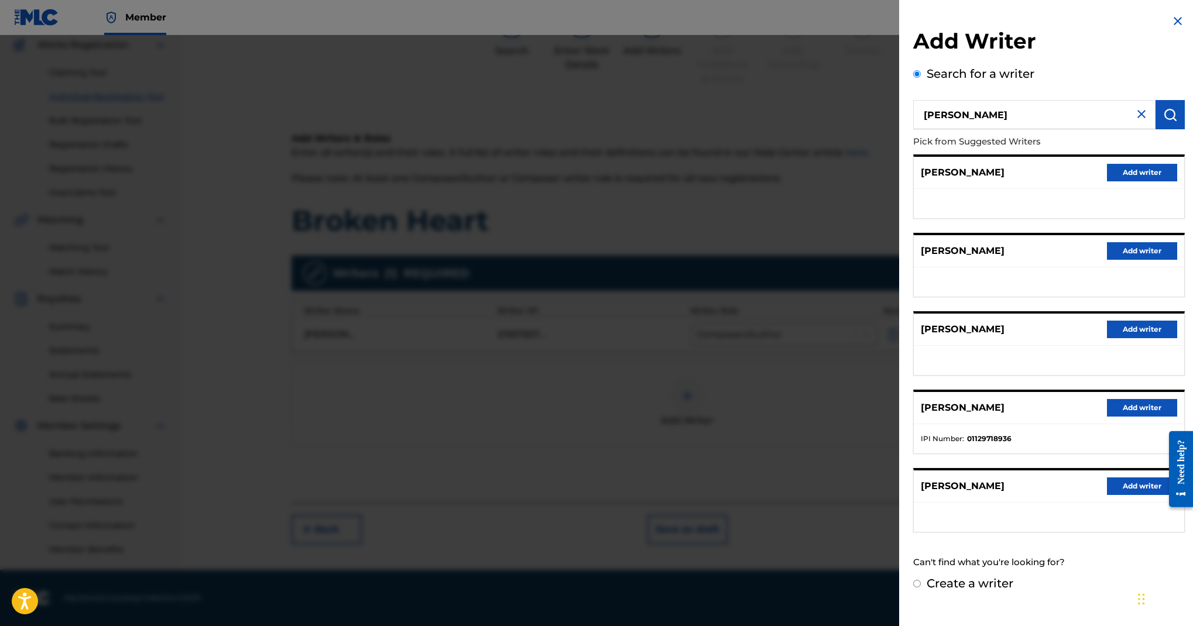
radio input "true"
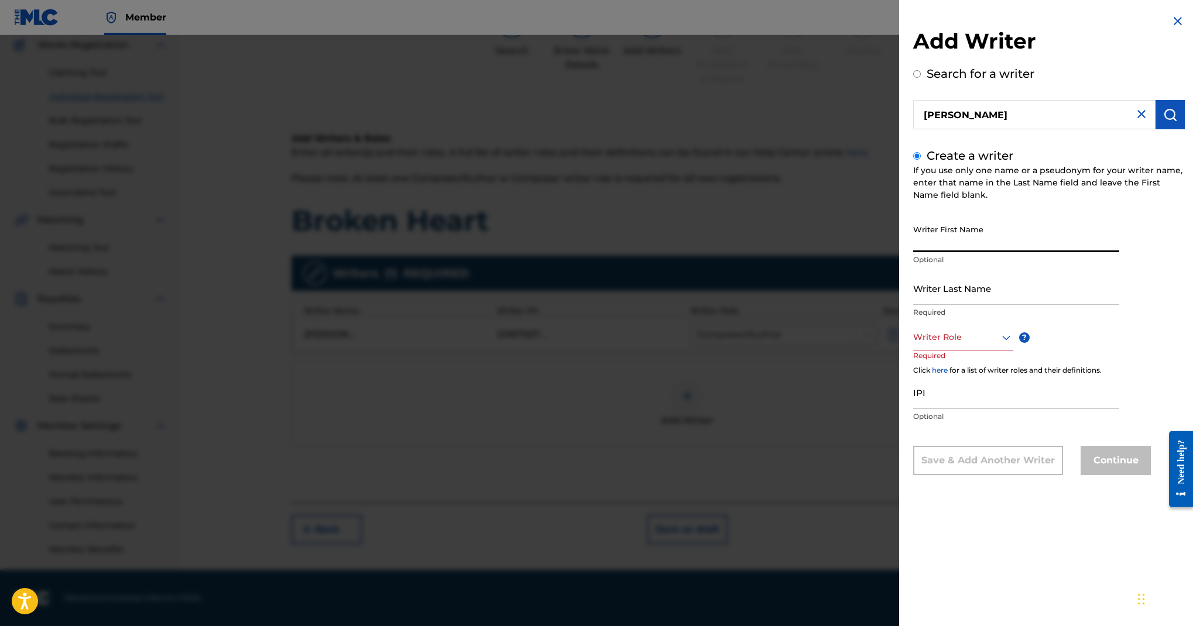
click at [913, 219] on input "Writer First Name" at bounding box center [1016, 235] width 206 height 33
type input "Michael"
click at [913, 297] on div "Writer Last Name Required" at bounding box center [1016, 298] width 206 height 53
click at [913, 279] on input "Writer Last Name" at bounding box center [1016, 288] width 206 height 33
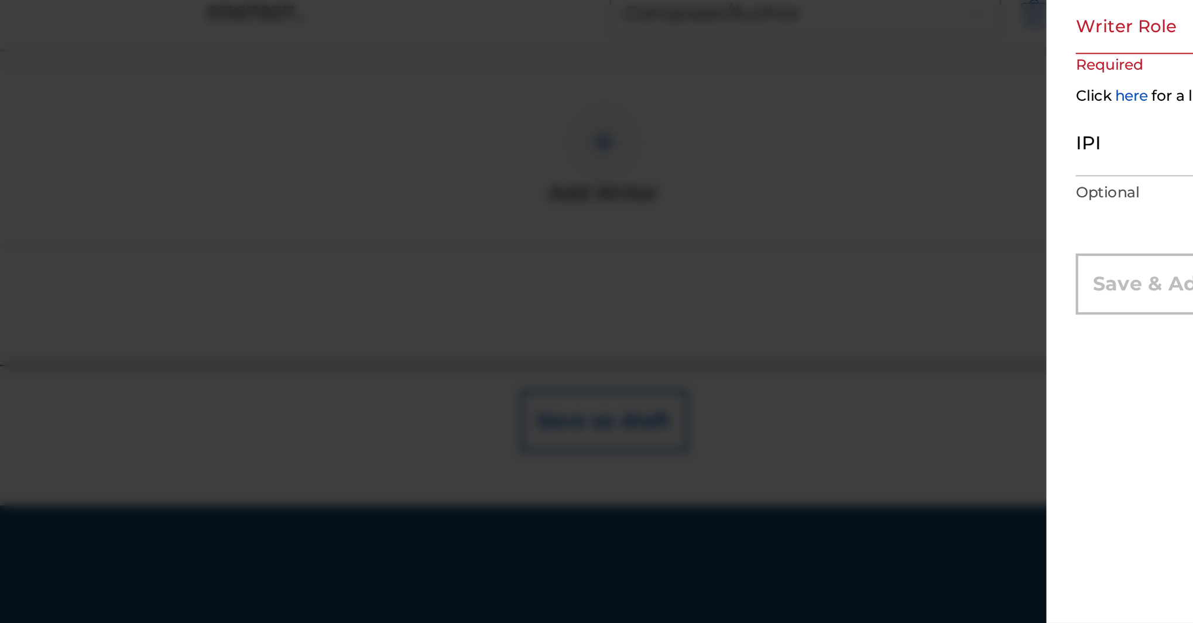
scroll to position [102, 0]
type input "Parris"
click at [913, 324] on div "Writer Role" at bounding box center [963, 337] width 100 height 26
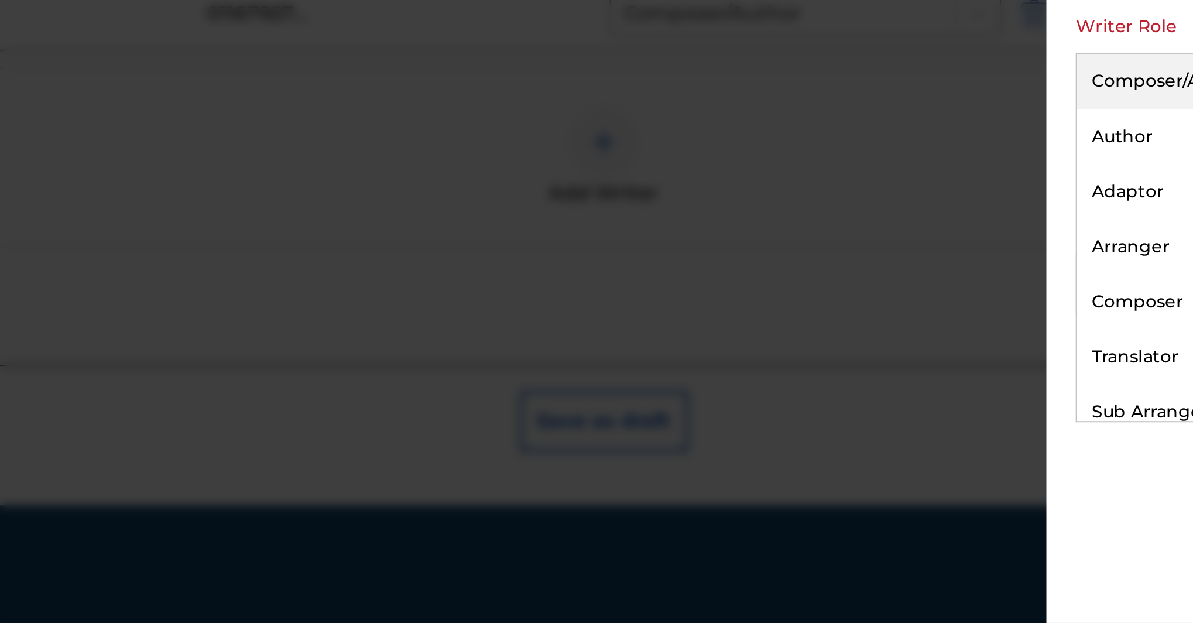
click at [914, 351] on div "Composer/Author" at bounding box center [963, 364] width 99 height 26
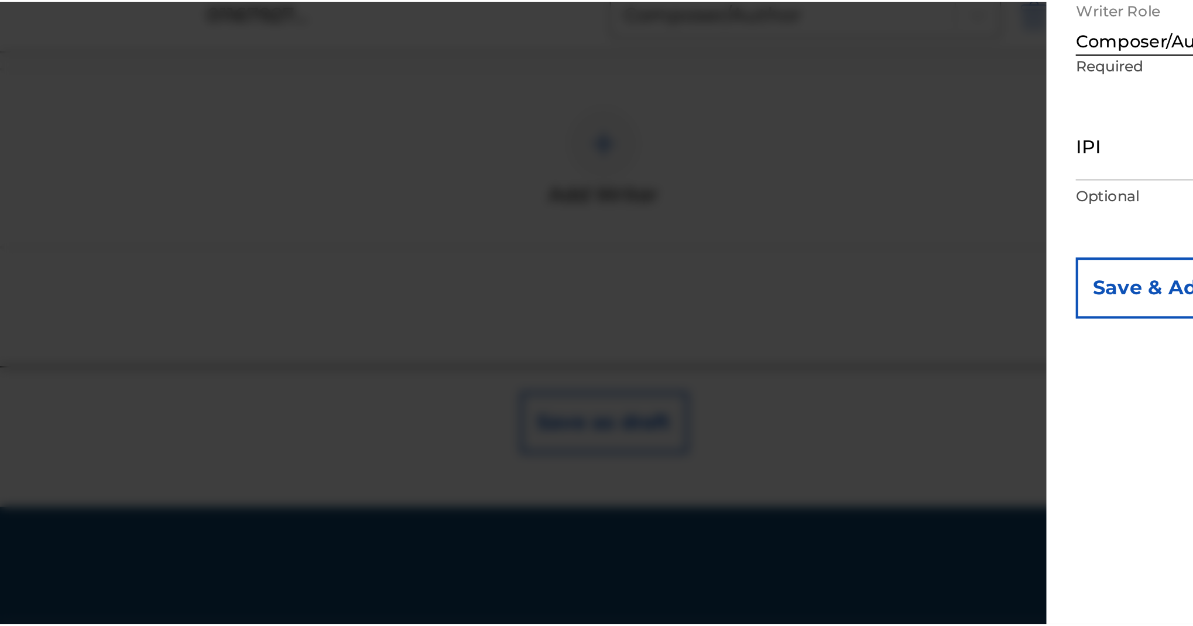
scroll to position [422, 0]
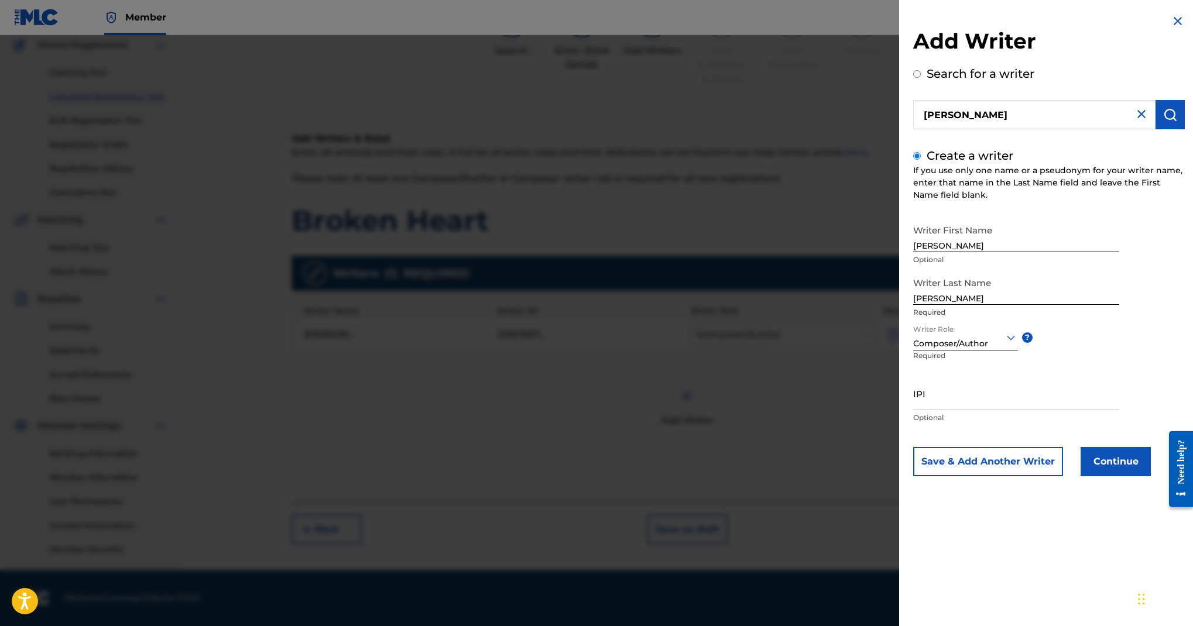
click at [913, 410] on input "IPI" at bounding box center [1016, 393] width 206 height 33
paste input "01036489547"
type input "01036489547"
click at [1081, 477] on button "Continue" at bounding box center [1116, 461] width 70 height 29
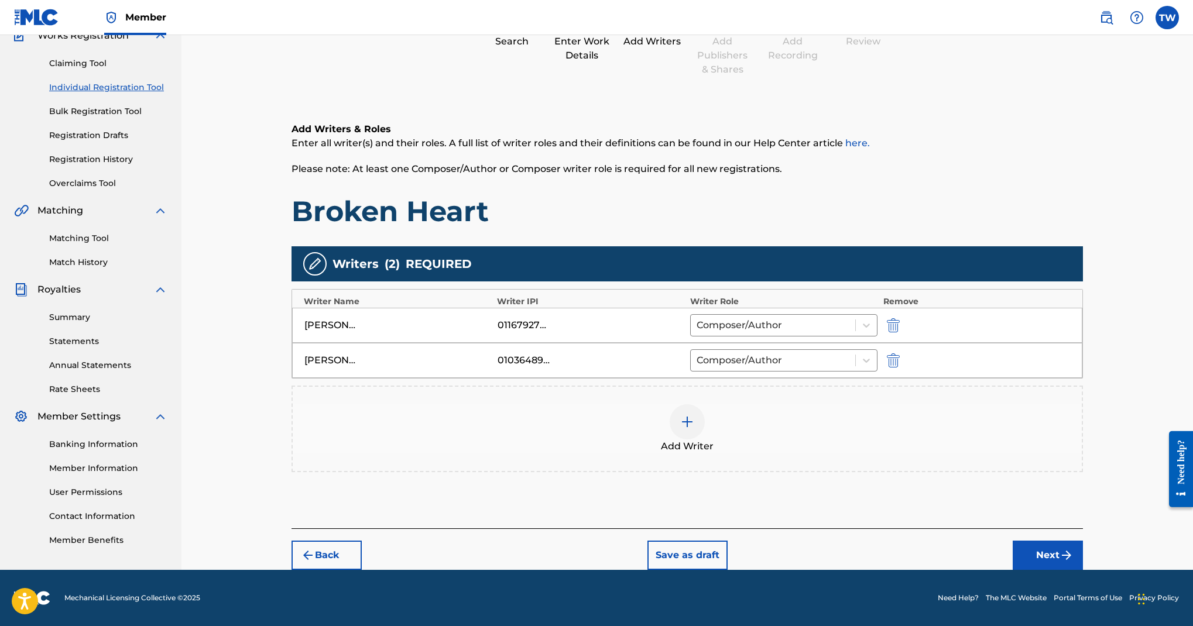
scroll to position [563, 0]
click at [1083, 541] on button "Next" at bounding box center [1048, 555] width 70 height 29
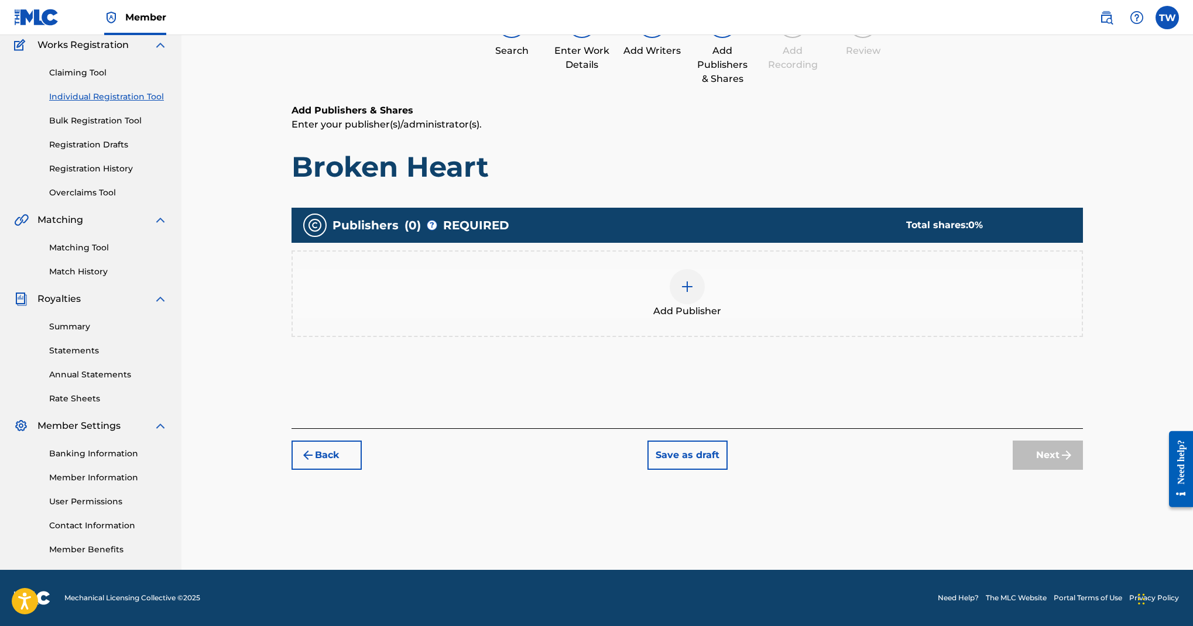
scroll to position [364, 0]
click at [694, 280] on img at bounding box center [687, 287] width 14 height 14
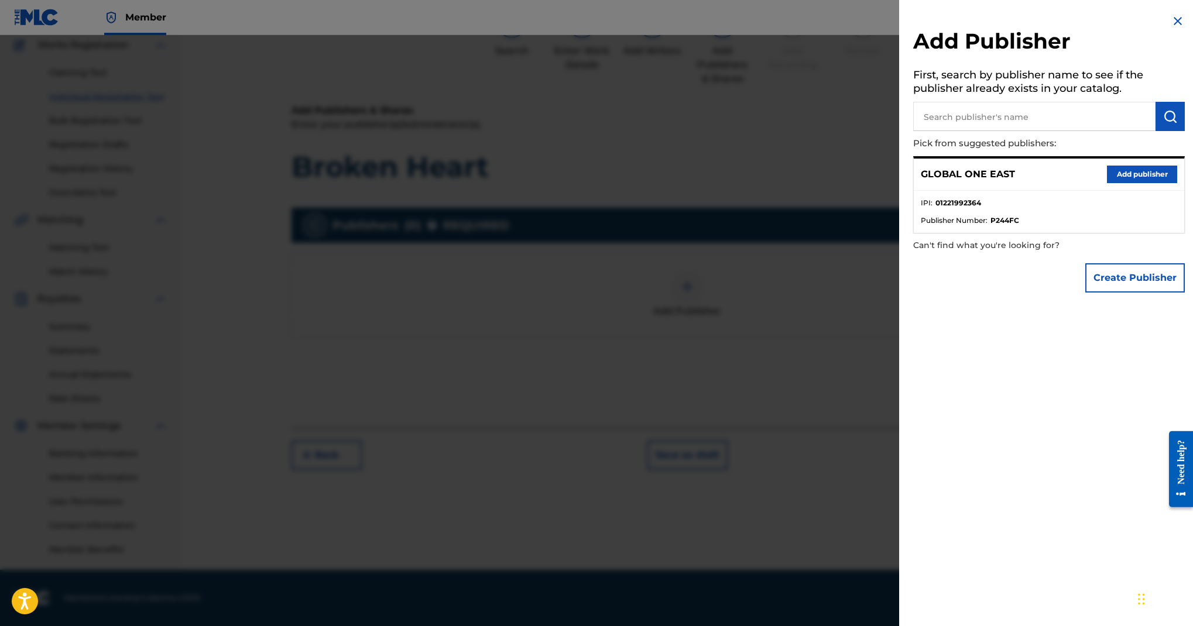
click at [1107, 183] on button "Add publisher" at bounding box center [1142, 175] width 70 height 18
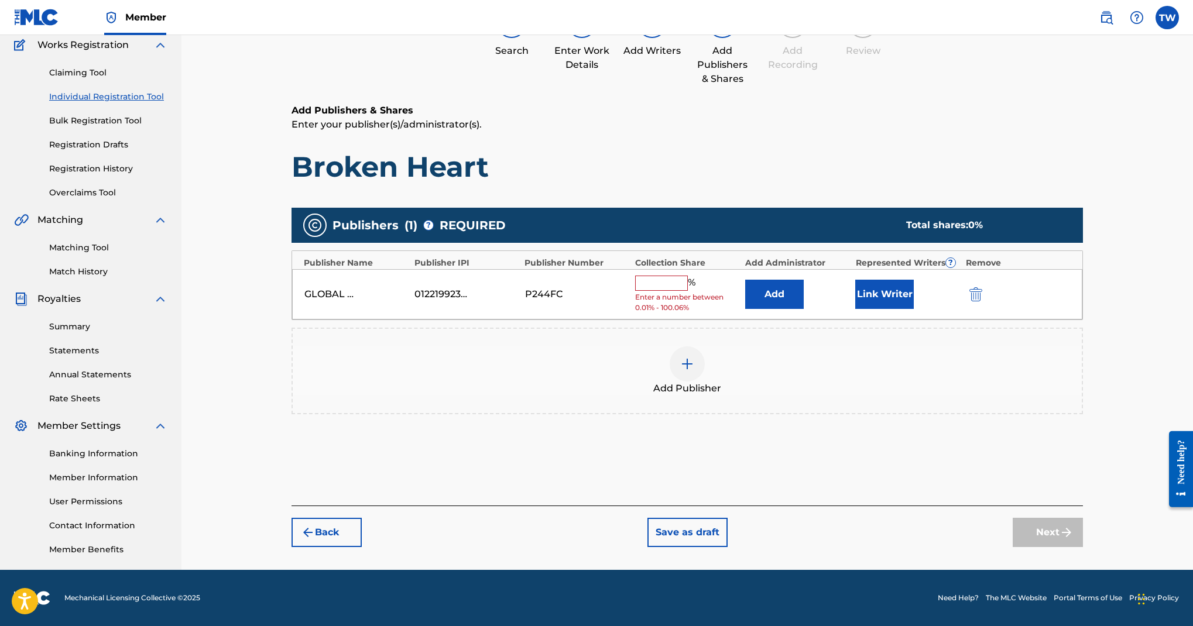
click at [688, 276] on input "text" at bounding box center [661, 283] width 53 height 15
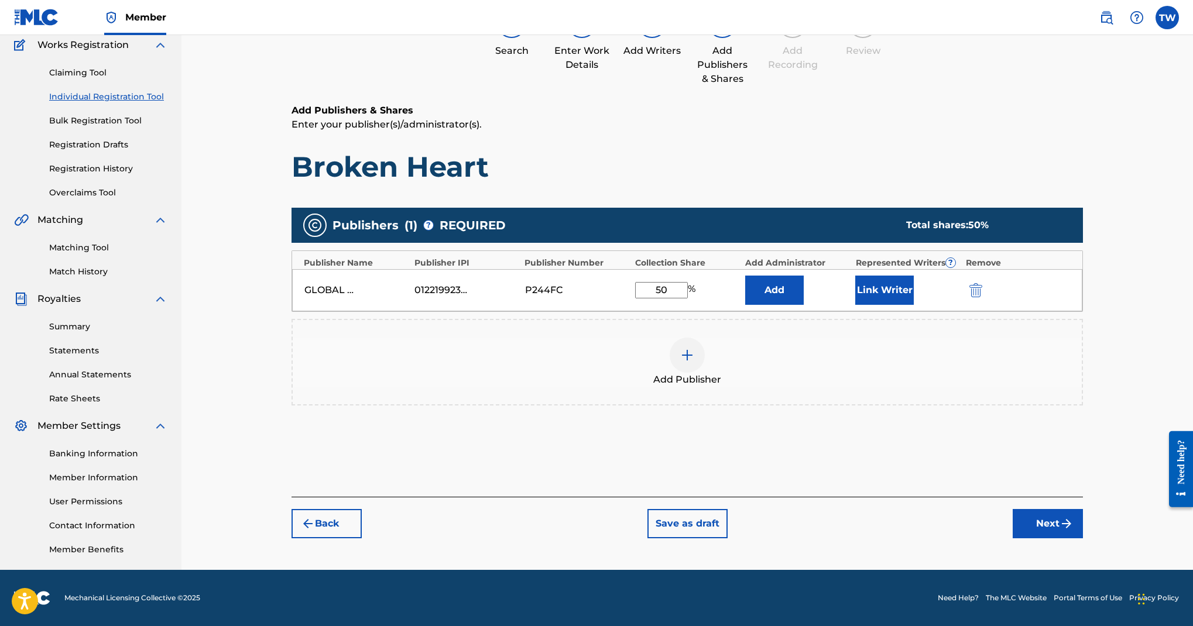
type input "50"
click at [914, 276] on button "Link Writer" at bounding box center [884, 290] width 59 height 29
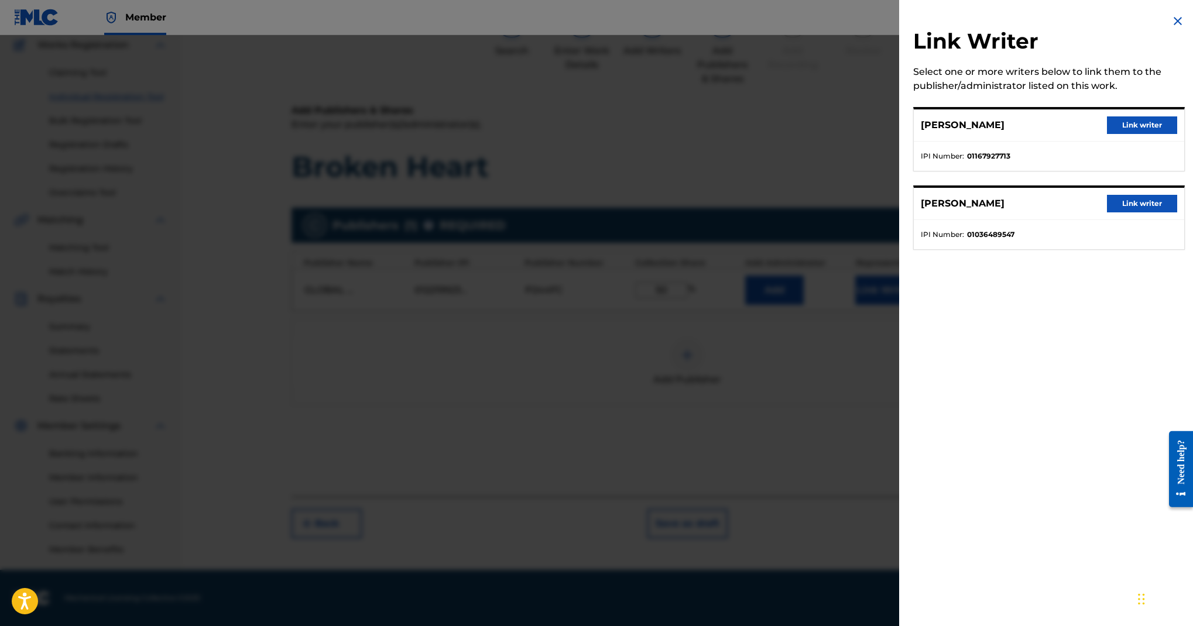
click at [1107, 134] on button "Link writer" at bounding box center [1142, 126] width 70 height 18
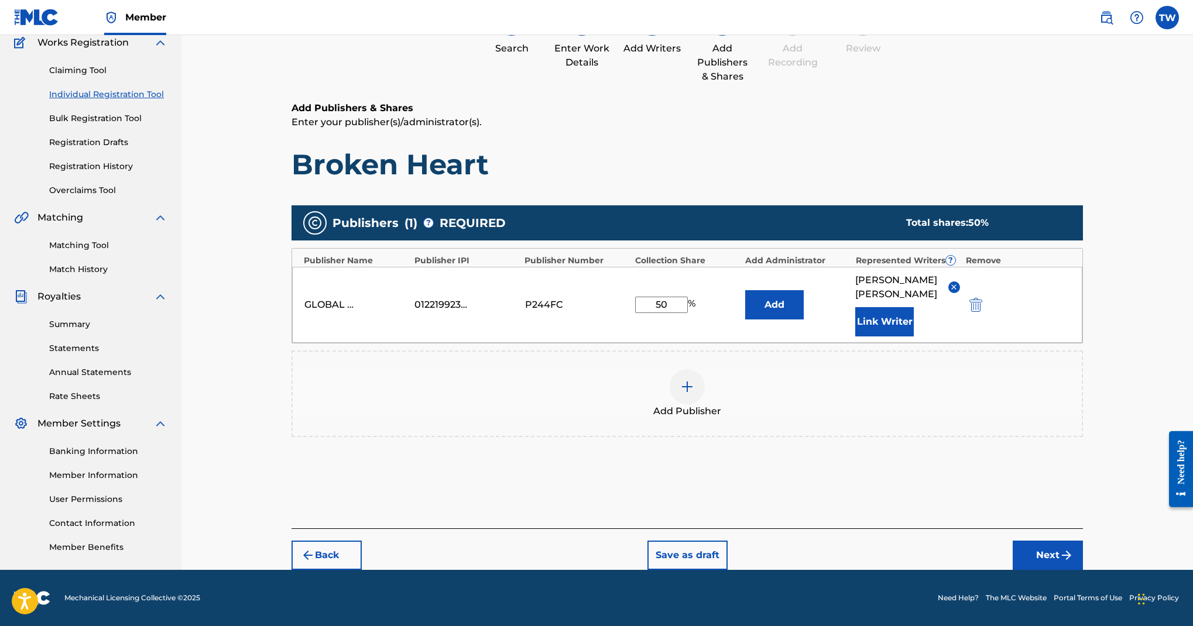
click at [914, 307] on button "Link Writer" at bounding box center [884, 321] width 59 height 29
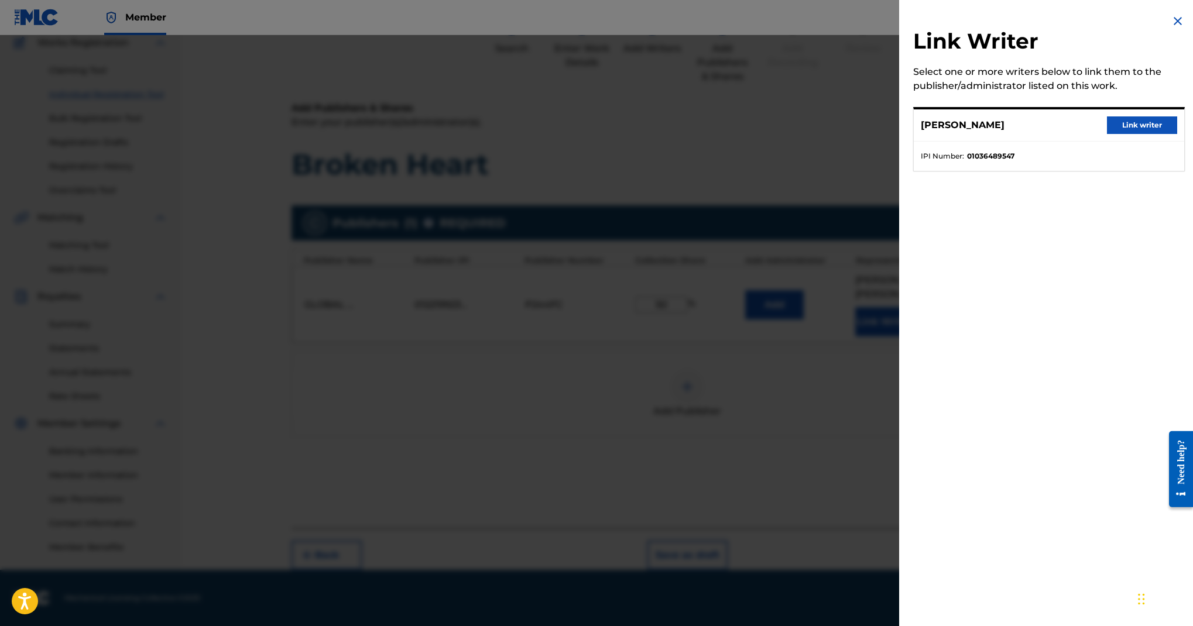
click at [1107, 134] on button "Link writer" at bounding box center [1142, 126] width 70 height 18
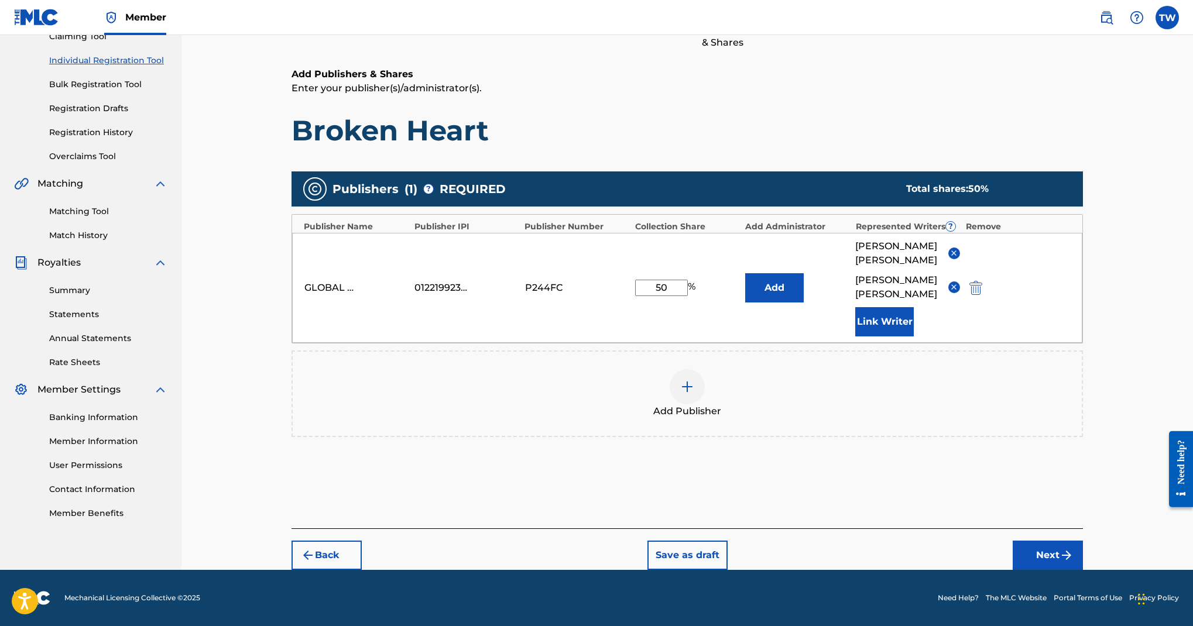
click at [1060, 541] on button "Next" at bounding box center [1048, 555] width 70 height 29
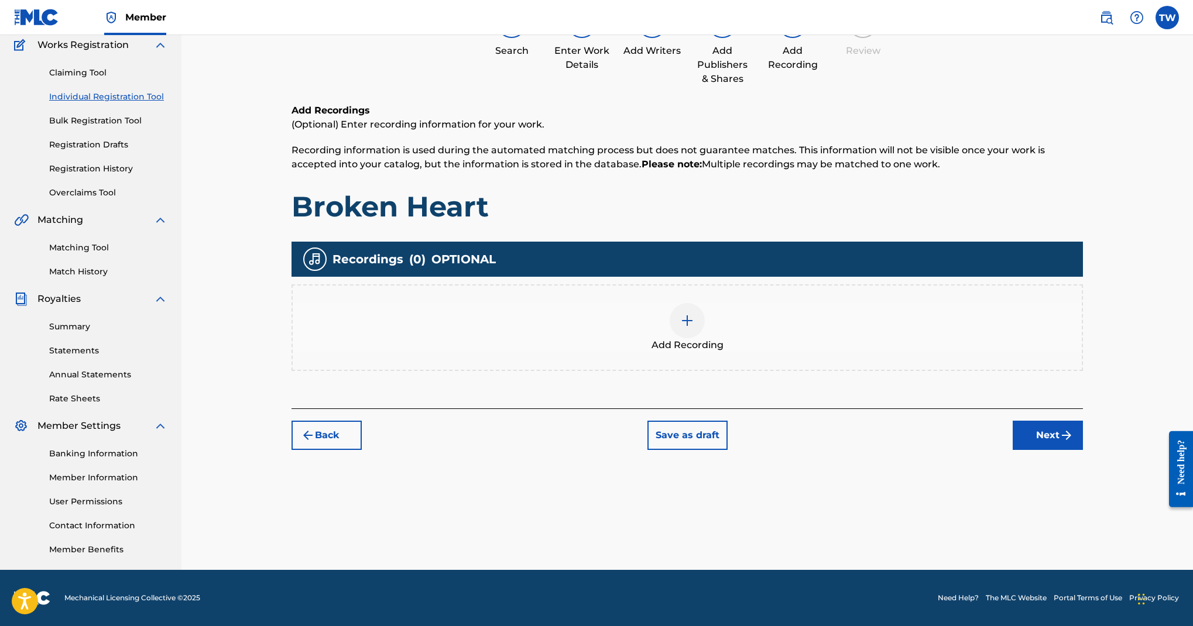
scroll to position [324, 0]
click at [694, 314] on img at bounding box center [687, 321] width 14 height 14
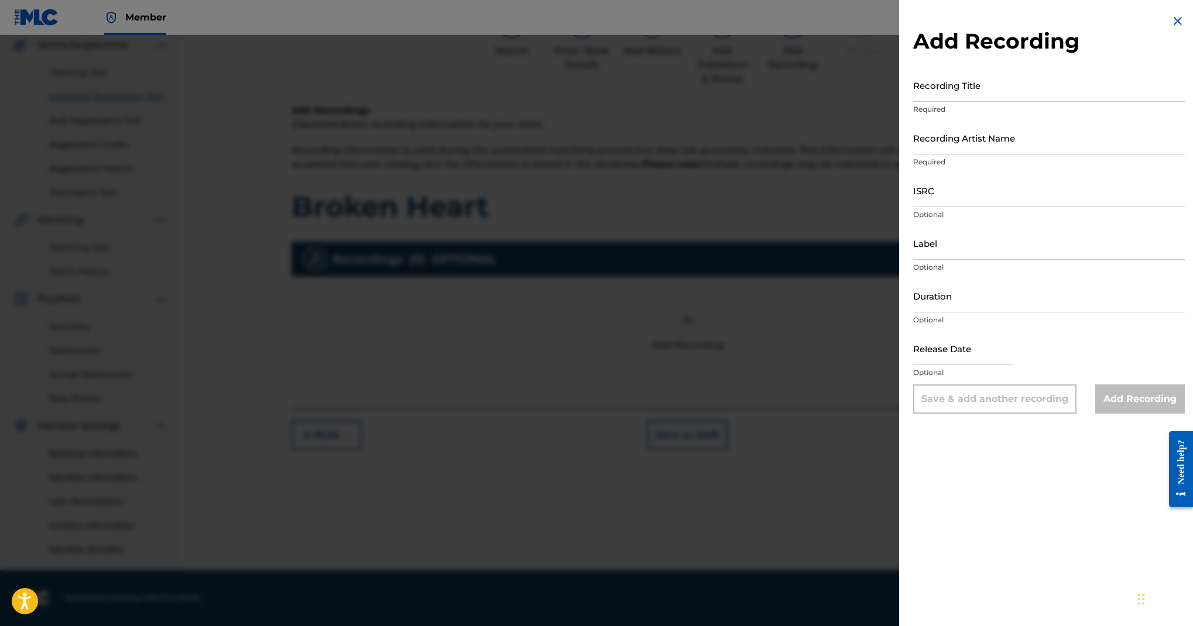
click at [913, 115] on p "Required" at bounding box center [1049, 109] width 272 height 11
click at [913, 102] on input "Recording Title" at bounding box center [1049, 85] width 272 height 33
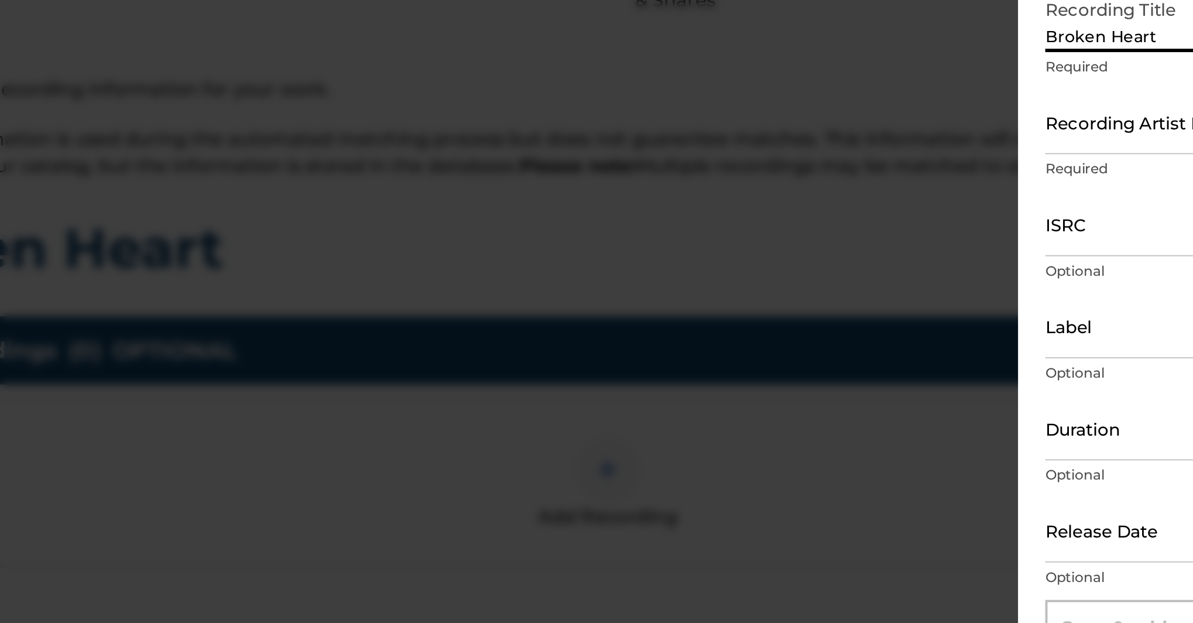
scroll to position [125, 0]
type input "Broken Heart"
click at [913, 121] on input "Recording Artist Name" at bounding box center [1049, 137] width 272 height 33
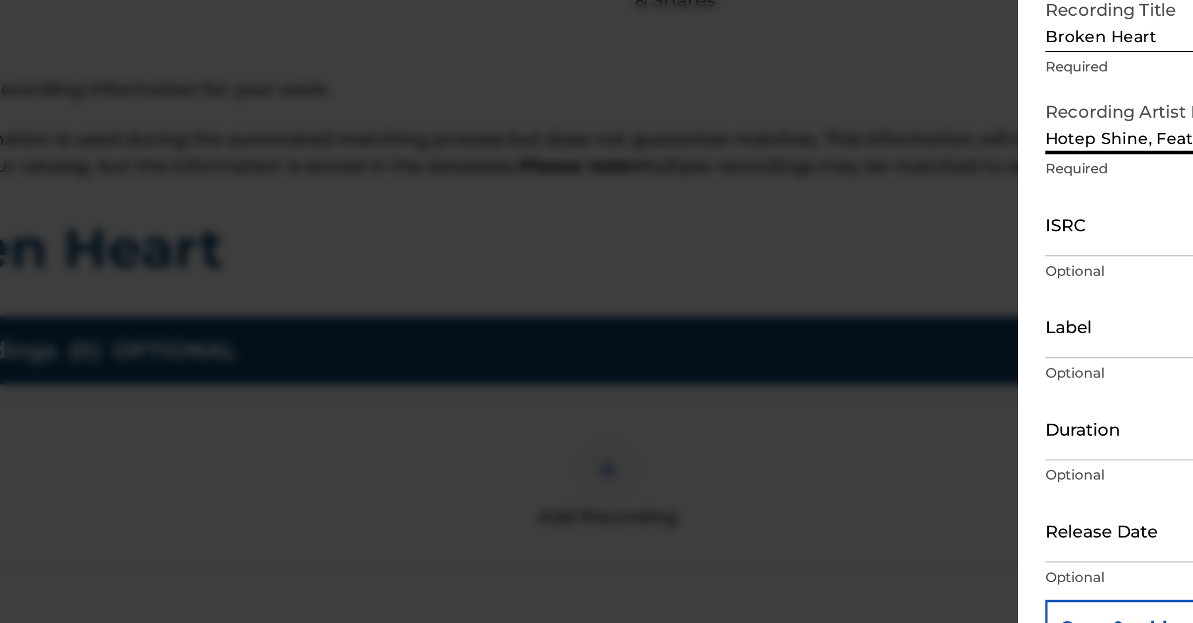
click at [913, 121] on input "Hotep Shine, Feat" at bounding box center [1049, 137] width 272 height 33
click at [913, 121] on input "Hotep Shine Feat" at bounding box center [1049, 137] width 272 height 33
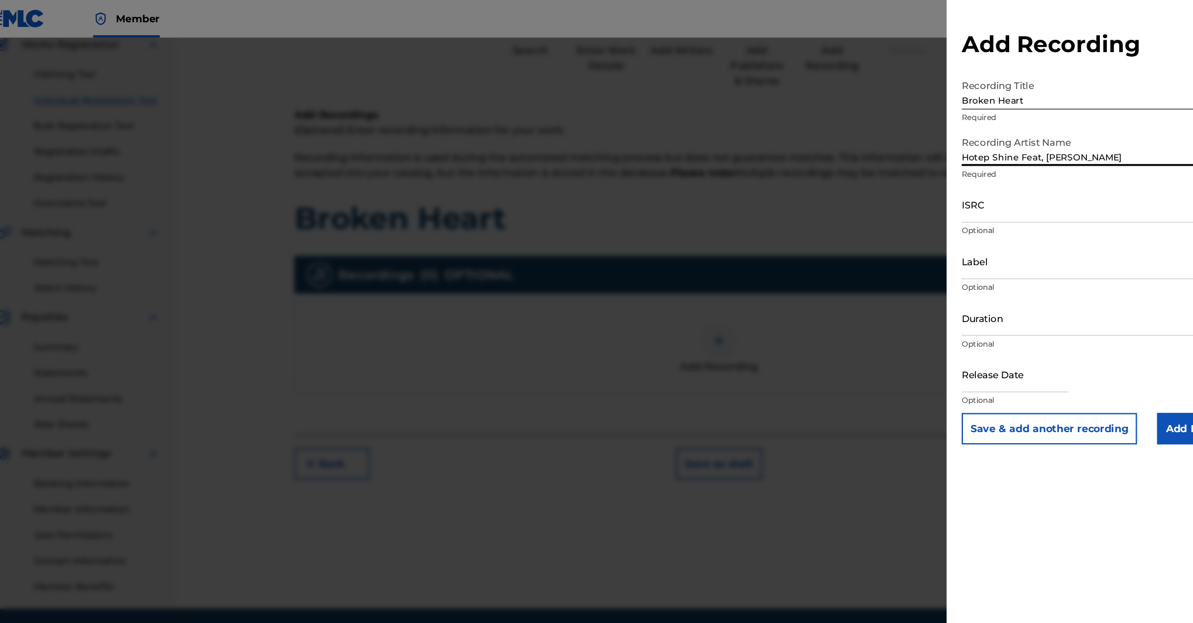
type input "Hotep Shine Feat, Michael Parris"
click at [913, 207] on input "ISRC" at bounding box center [1049, 190] width 272 height 33
paste input "US7VG2493838"
type input "US7VG2493838"
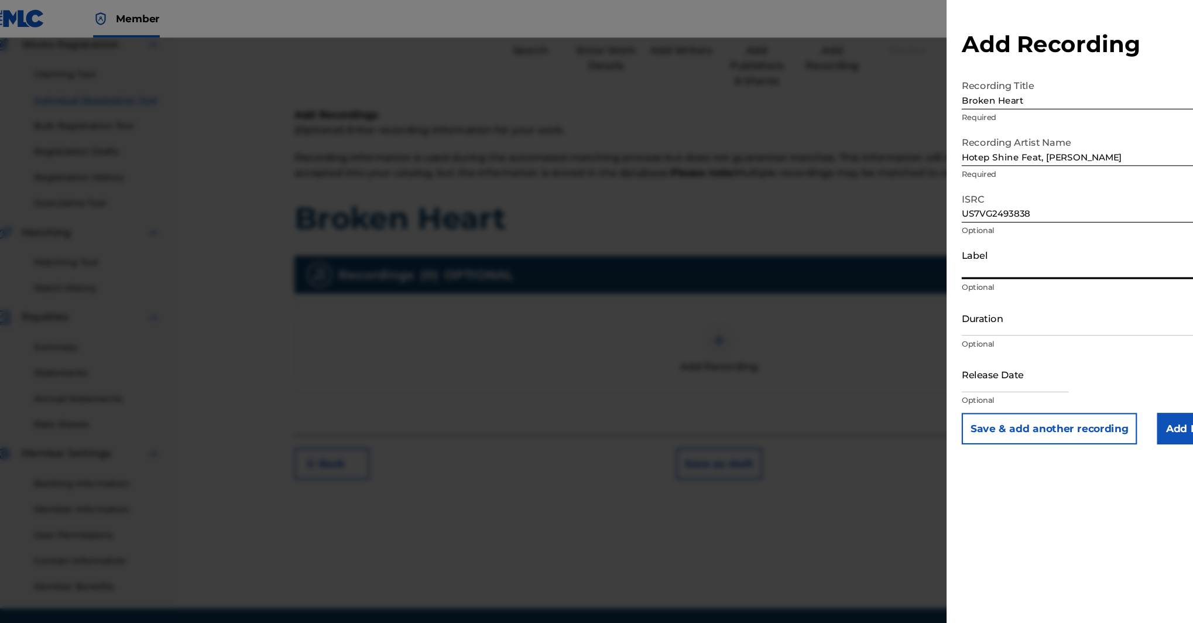
click at [913, 260] on input "Label" at bounding box center [1049, 243] width 272 height 33
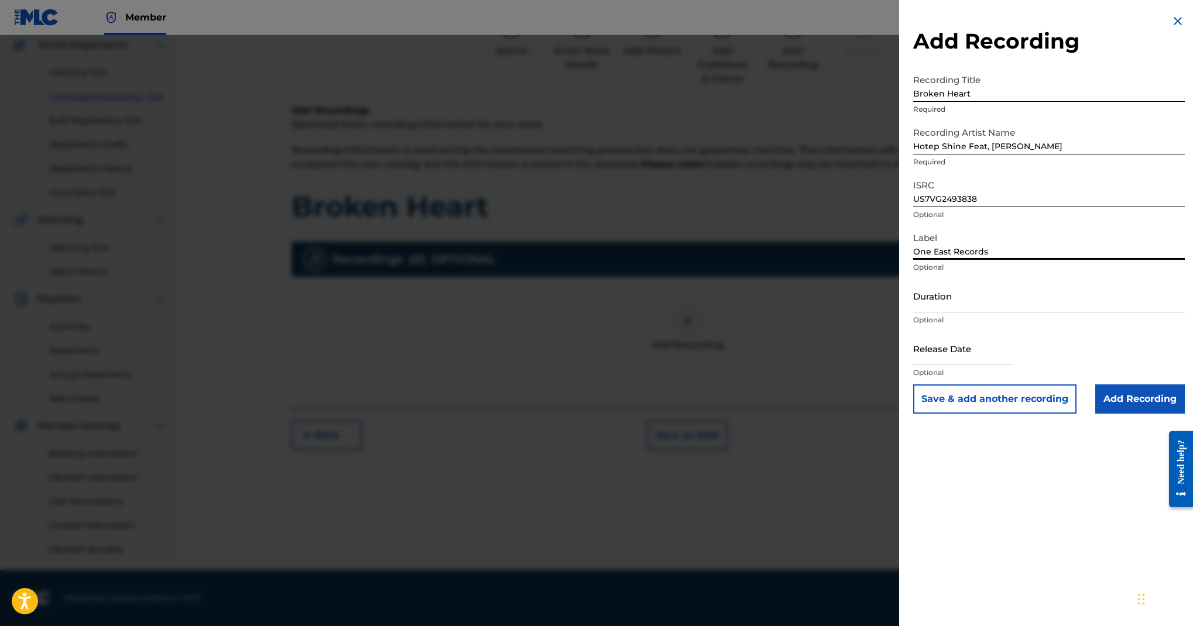
scroll to position [122, 0]
type input "One East Records"
click at [913, 365] on input "text" at bounding box center [963, 348] width 100 height 33
select select "8"
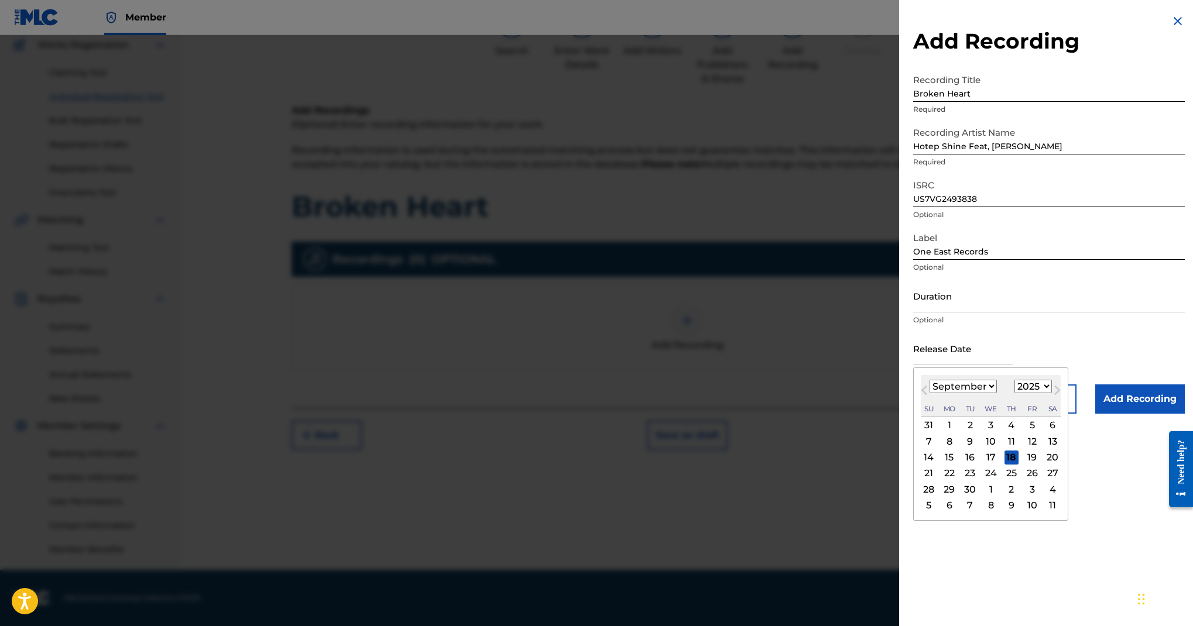
select select "2024"
select select "1"
click at [984, 465] on div "14" at bounding box center [991, 458] width 14 height 14
type input "February 14 2024"
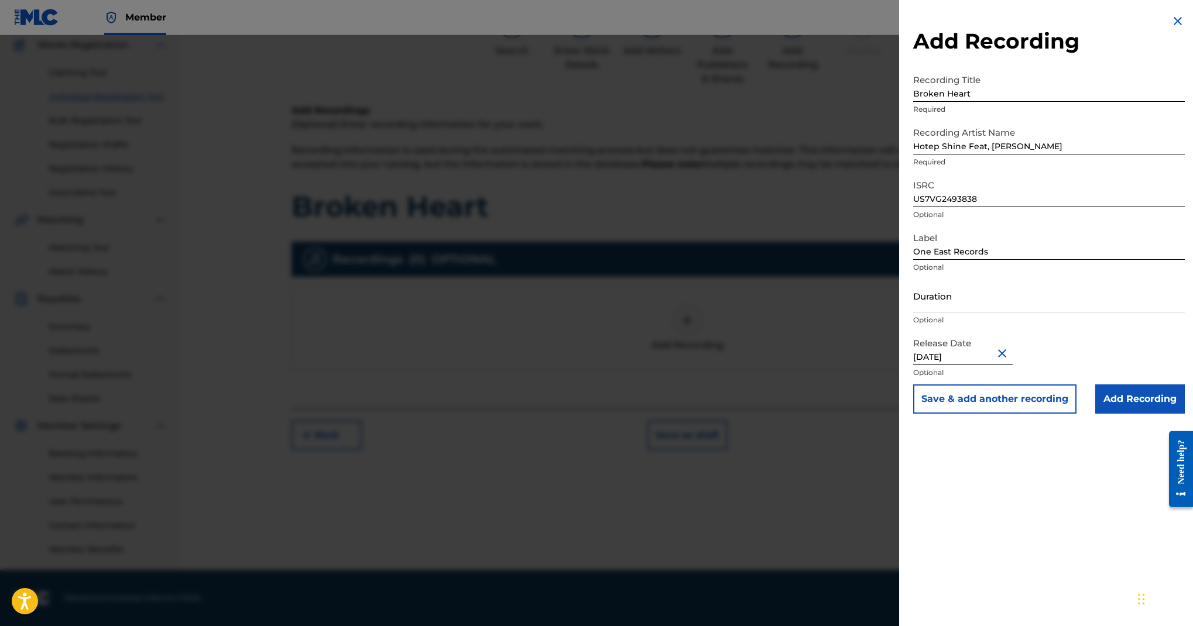
scroll to position [297, 0]
click at [1095, 414] on input "Add Recording" at bounding box center [1140, 399] width 90 height 29
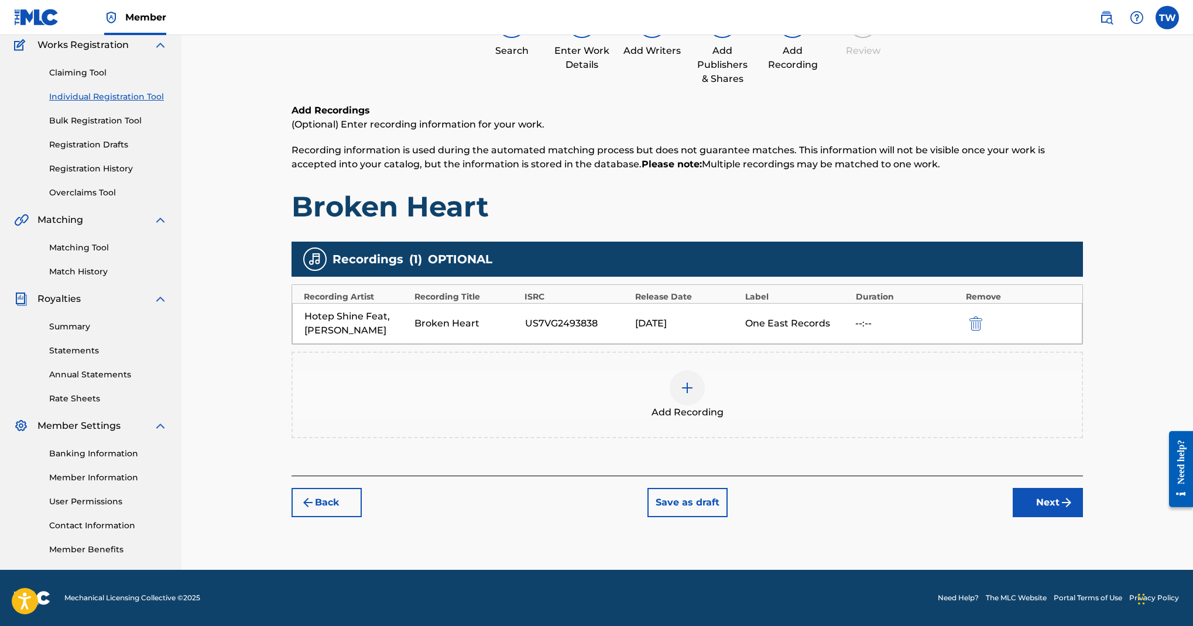
scroll to position [386, 0]
click at [1068, 518] on button "Next" at bounding box center [1048, 502] width 70 height 29
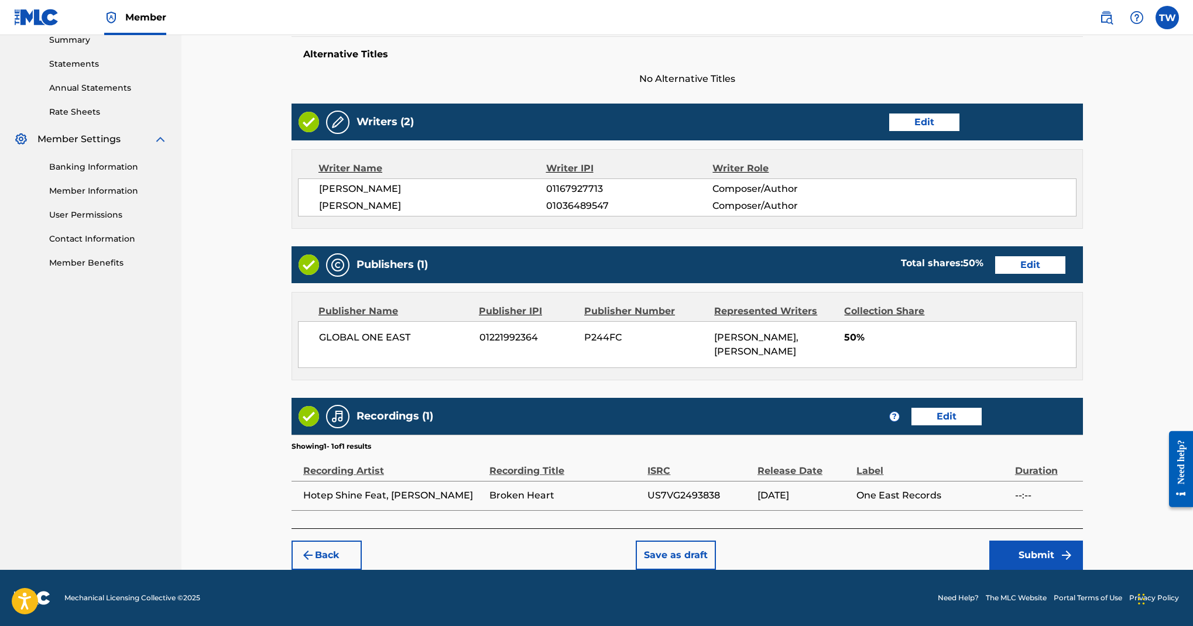
scroll to position [963, 0]
click at [1083, 529] on div "Back Save as draft Submit" at bounding box center [688, 550] width 792 height 42
click at [1083, 541] on button "Submit" at bounding box center [1037, 555] width 94 height 29
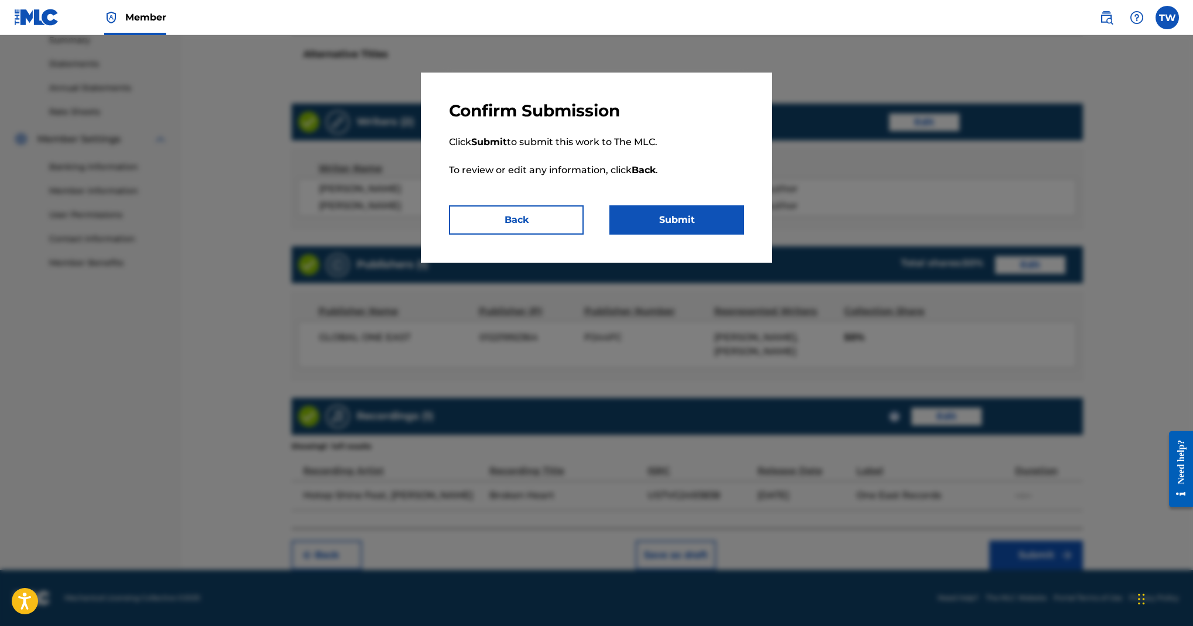
click at [744, 235] on button "Submit" at bounding box center [677, 220] width 135 height 29
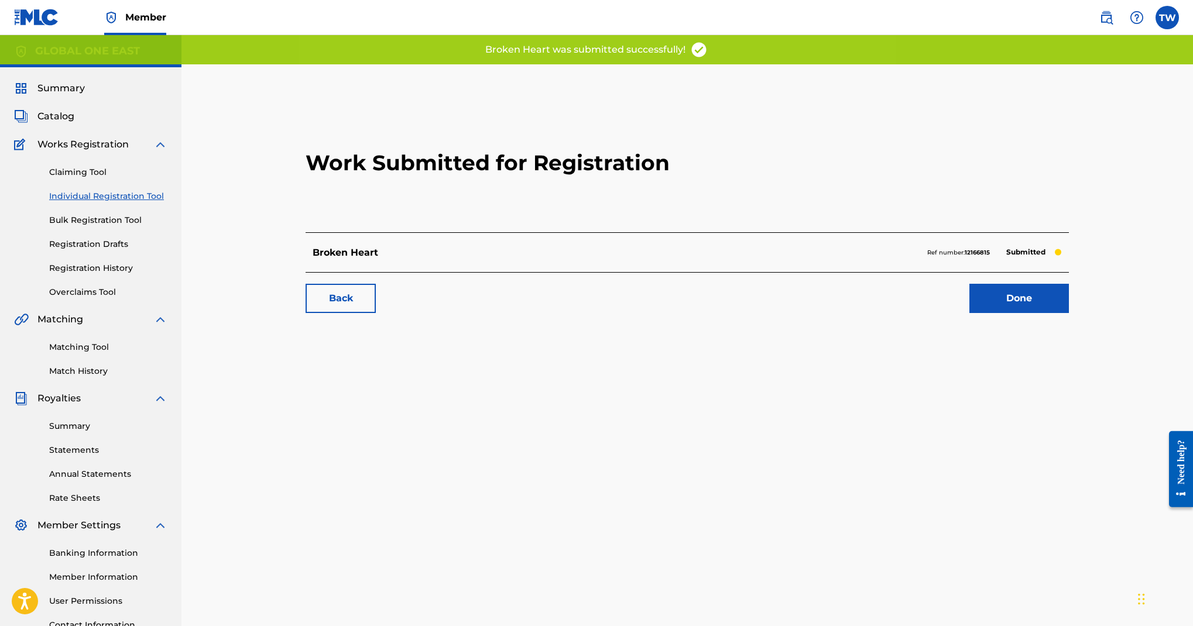
click at [376, 313] on link "Back" at bounding box center [341, 298] width 70 height 29
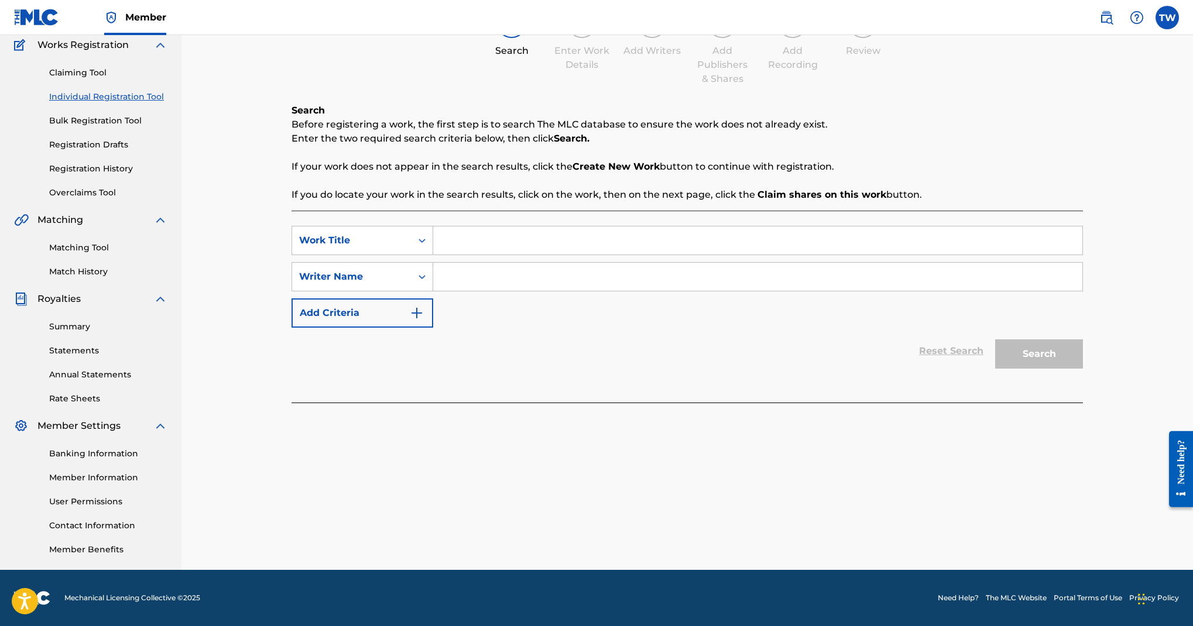
scroll to position [315, 0]
click at [677, 227] on input "Search Form" at bounding box center [757, 241] width 649 height 28
type input "Airplane Mode"
click at [428, 271] on icon "Search Form" at bounding box center [422, 277] width 12 height 12
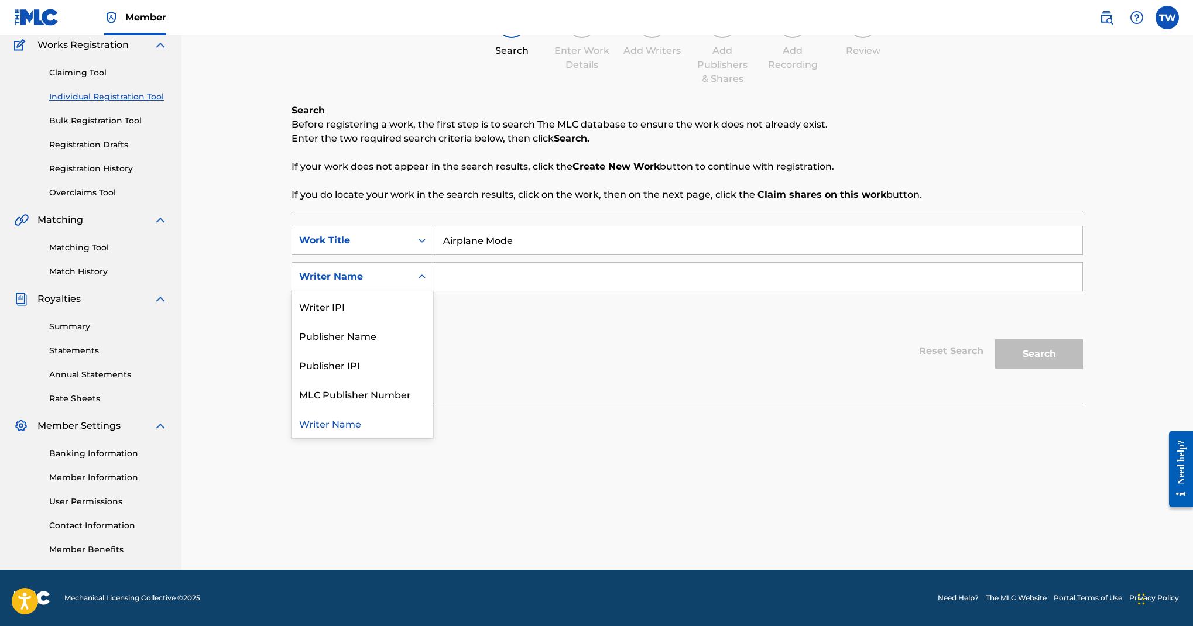
scroll to position [37, 0]
click at [433, 350] on div "Publisher IPI" at bounding box center [362, 364] width 141 height 29
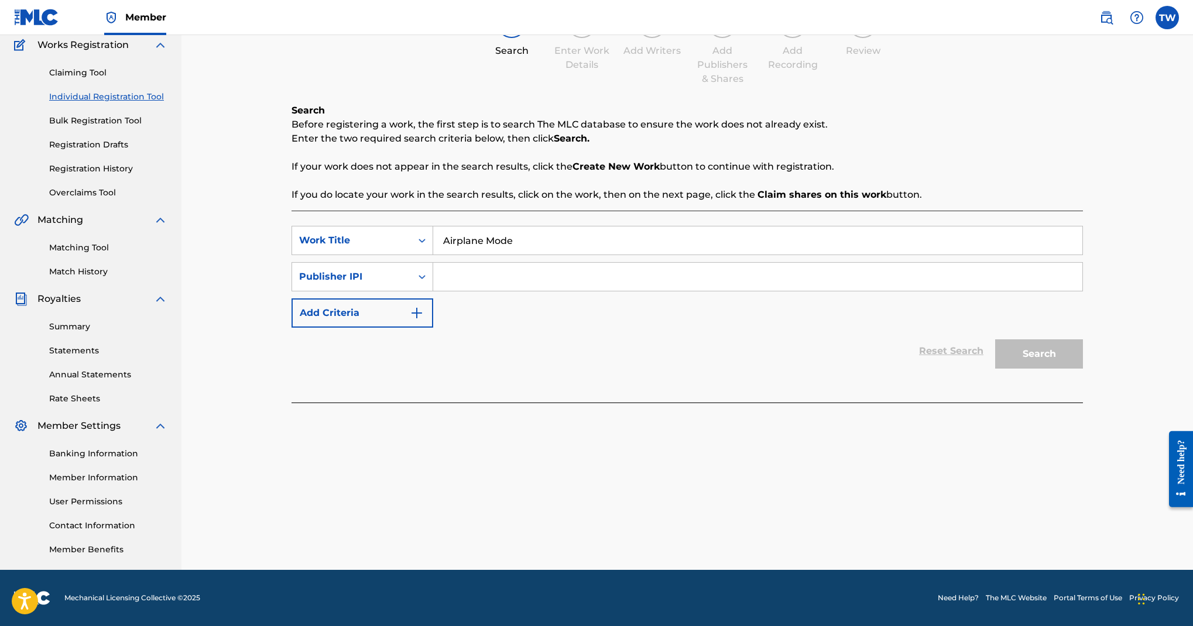
click at [682, 263] on input "Search Form" at bounding box center [757, 277] width 649 height 28
paste input "00380091671"
type input "00380091671"
click at [1080, 369] on button "Search" at bounding box center [1039, 354] width 88 height 29
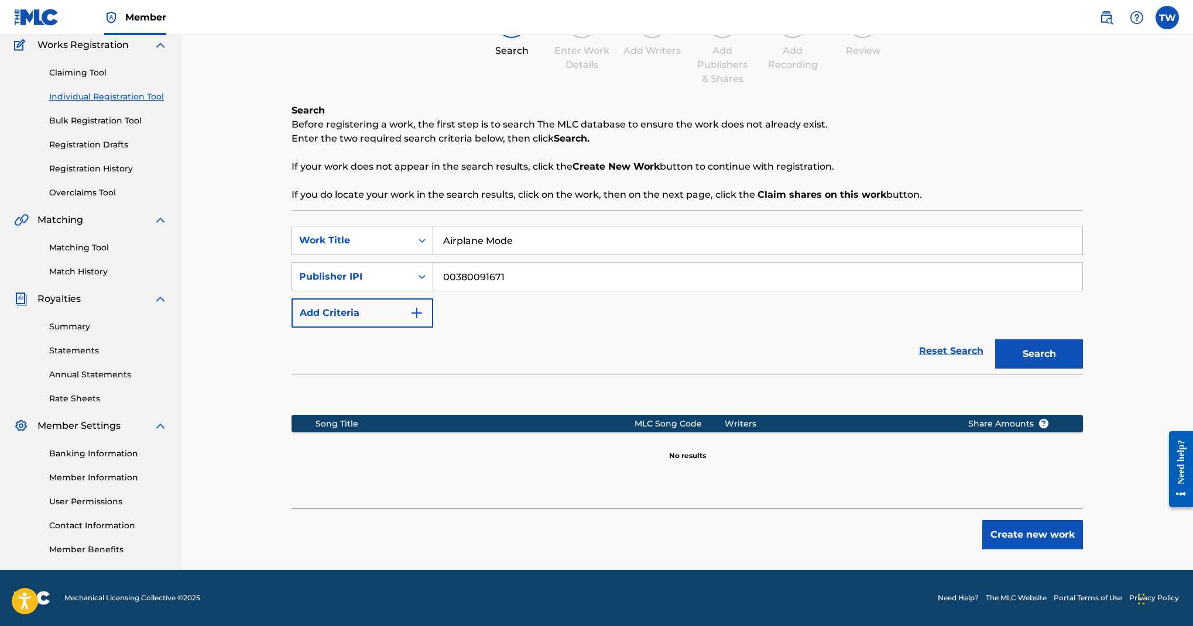
click at [1083, 521] on button "Create new work" at bounding box center [1032, 535] width 101 height 29
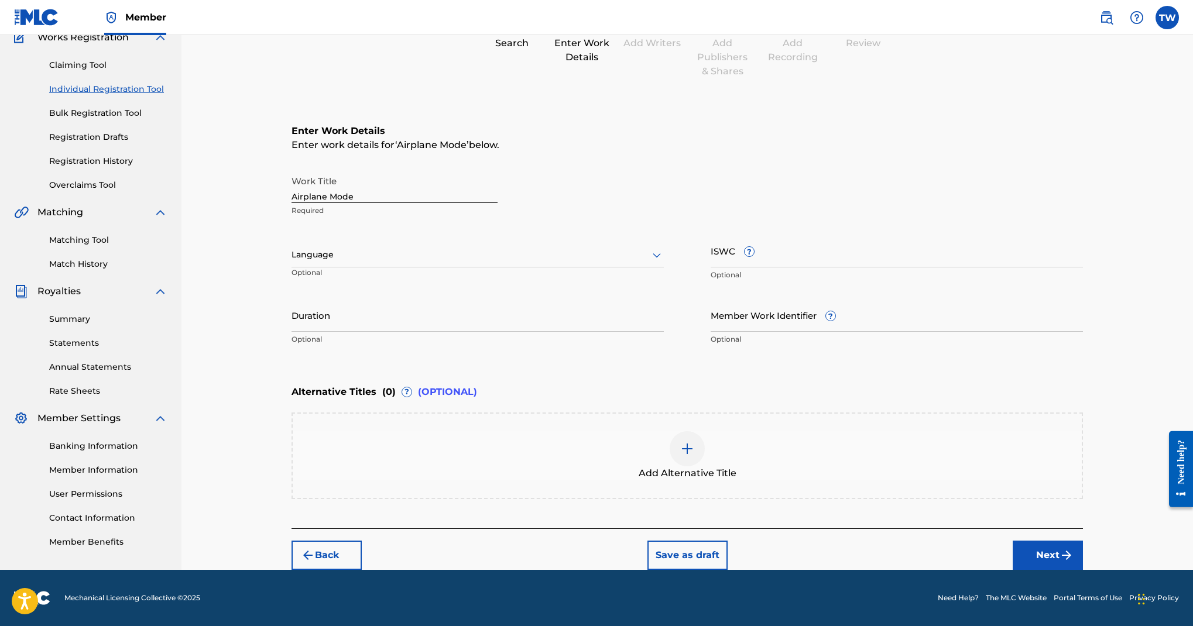
scroll to position [322, 0]
click at [664, 248] on icon at bounding box center [657, 255] width 14 height 14
click at [656, 275] on div "English" at bounding box center [477, 281] width 371 height 26
click at [1083, 541] on button "Next" at bounding box center [1048, 555] width 70 height 29
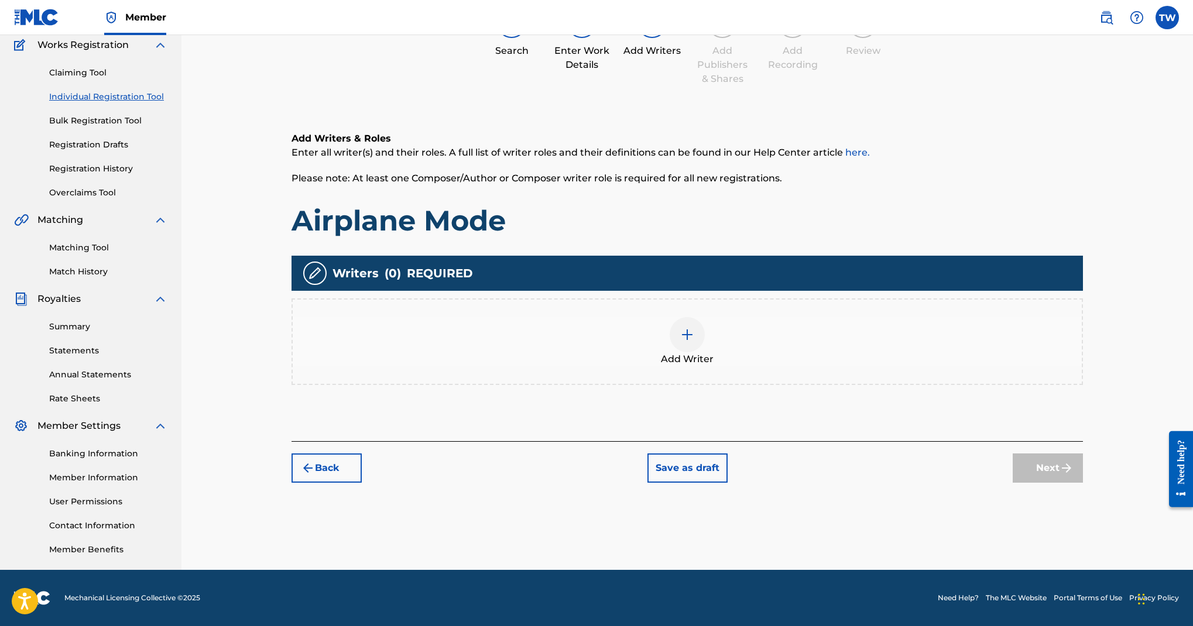
scroll to position [356, 0]
click at [694, 328] on img at bounding box center [687, 335] width 14 height 14
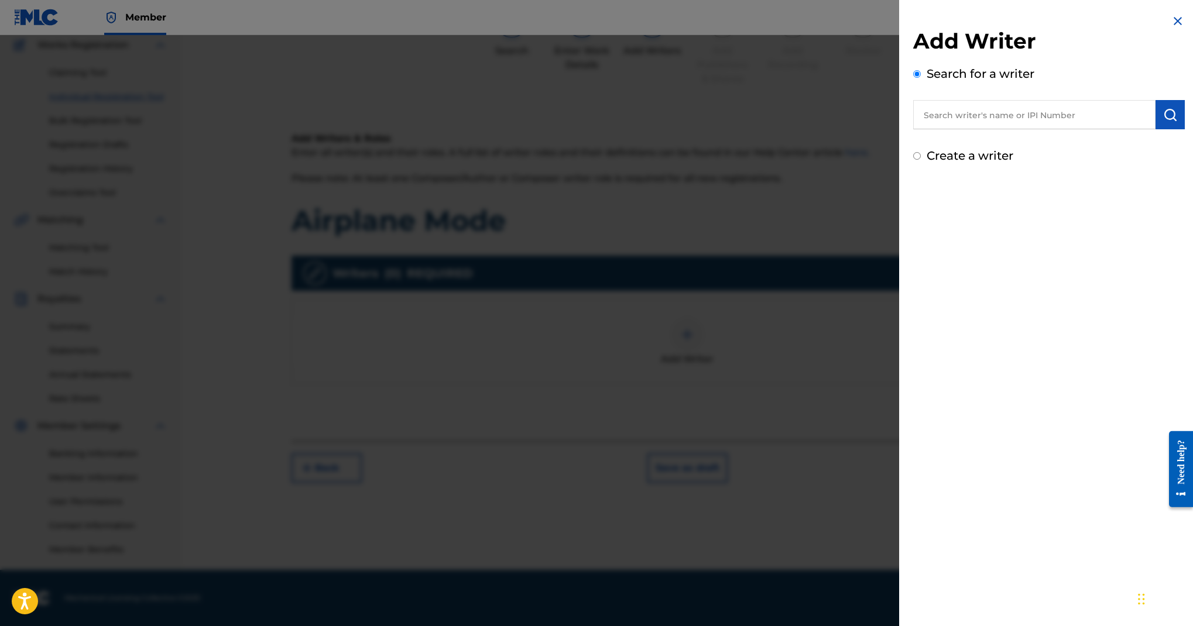
click at [913, 129] on input "text" at bounding box center [1034, 114] width 242 height 29
paste input "Kimberly Bryan"
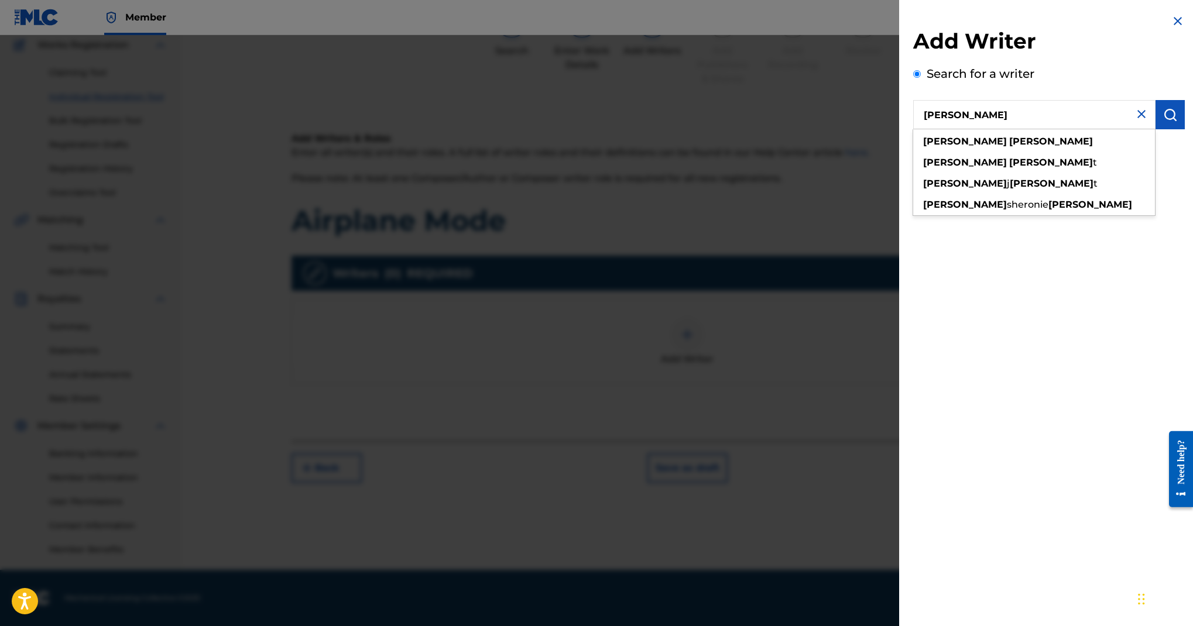
type input "Kimberly Bryan"
click at [1156, 129] on button "submit" at bounding box center [1170, 114] width 29 height 29
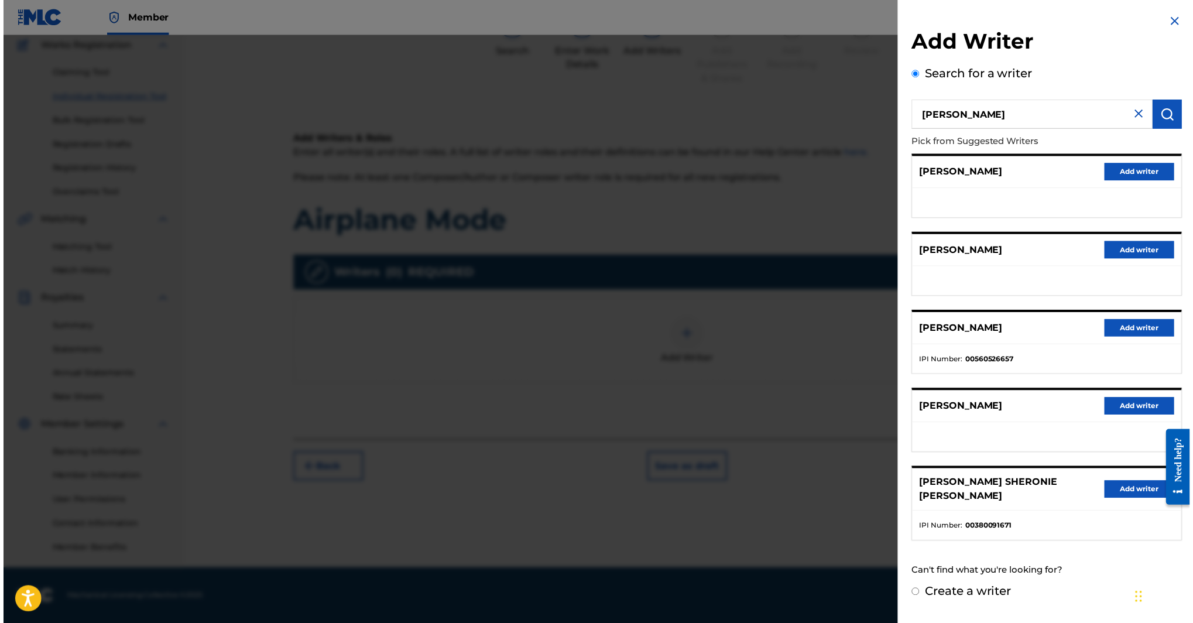
scroll to position [293, 0]
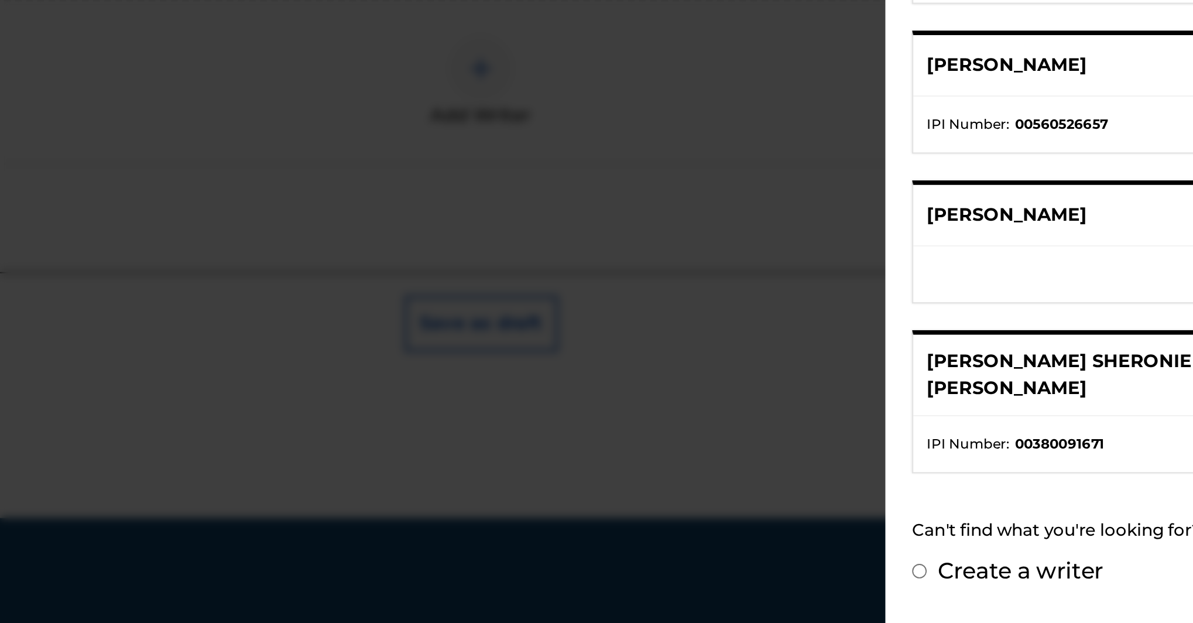
click at [1107, 483] on button "Add writer" at bounding box center [1142, 492] width 70 height 18
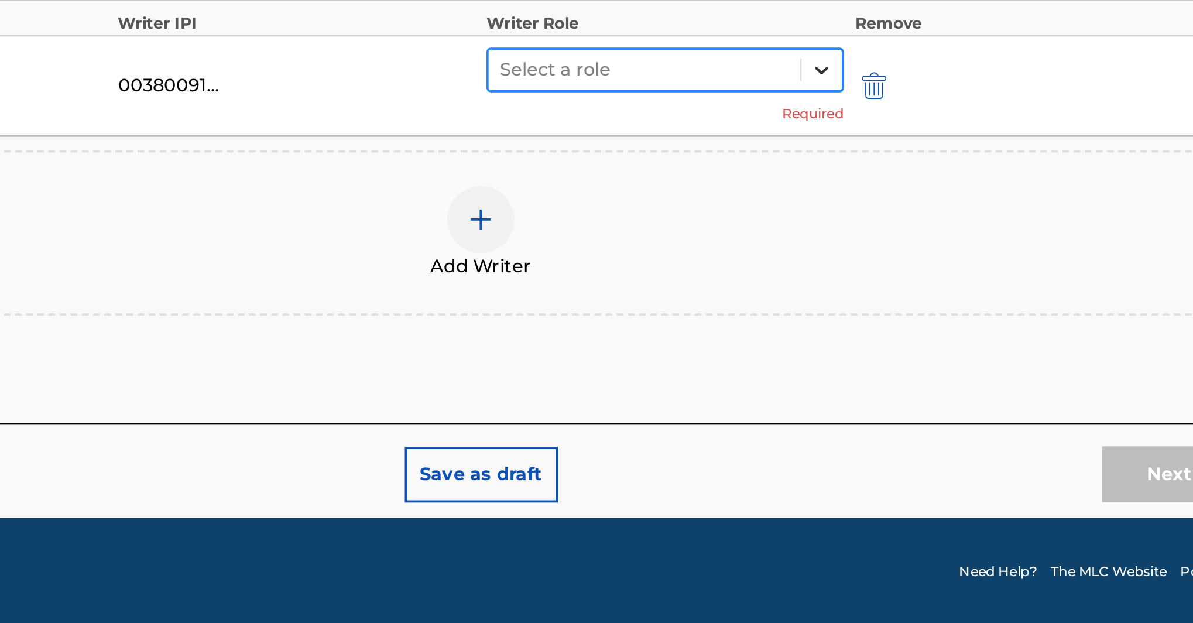
click at [855, 321] on div at bounding box center [865, 331] width 21 height 21
click at [860, 326] on icon at bounding box center [866, 332] width 12 height 12
click at [697, 324] on div at bounding box center [773, 332] width 152 height 16
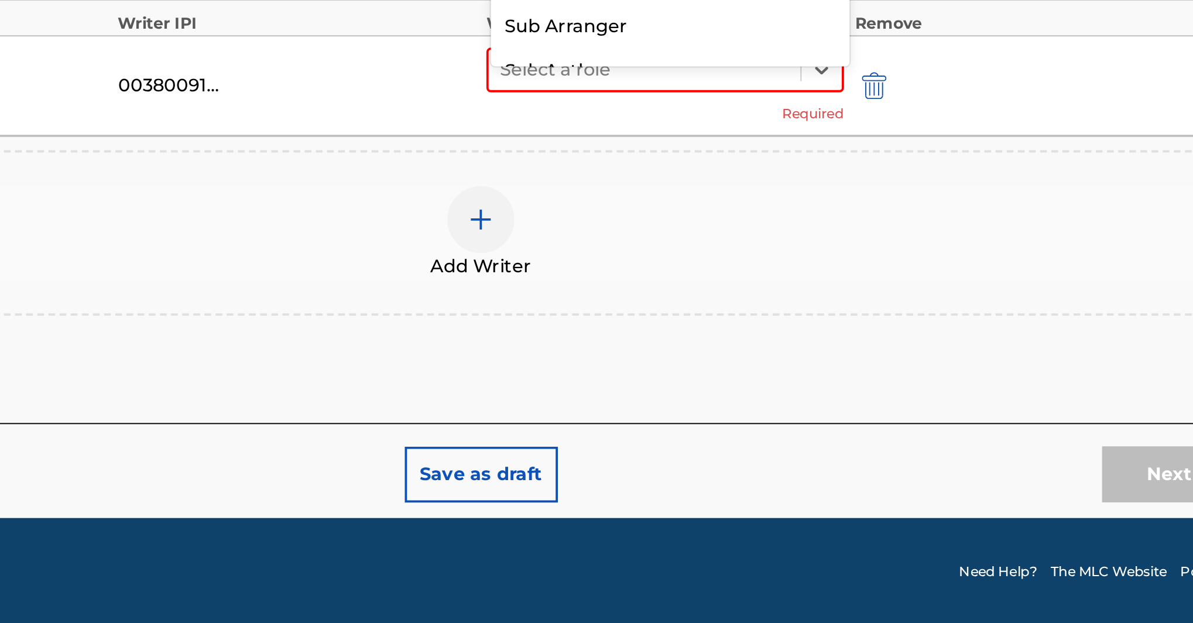
scroll to position [496, 0]
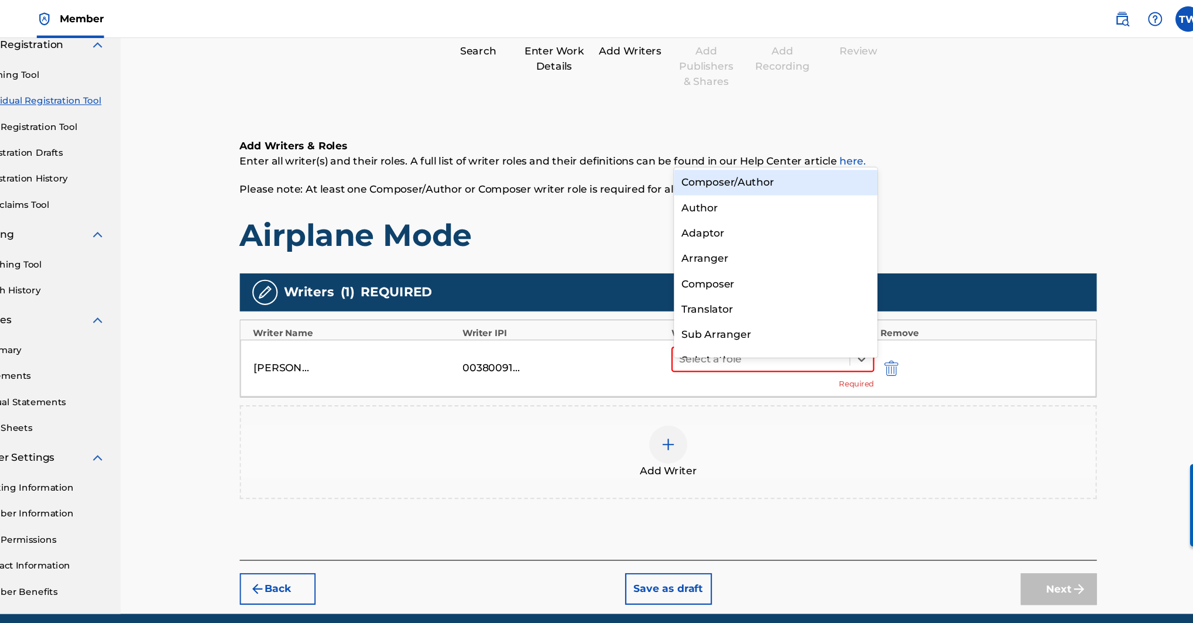
click at [768, 179] on div "Composer/Author" at bounding box center [787, 168] width 188 height 23
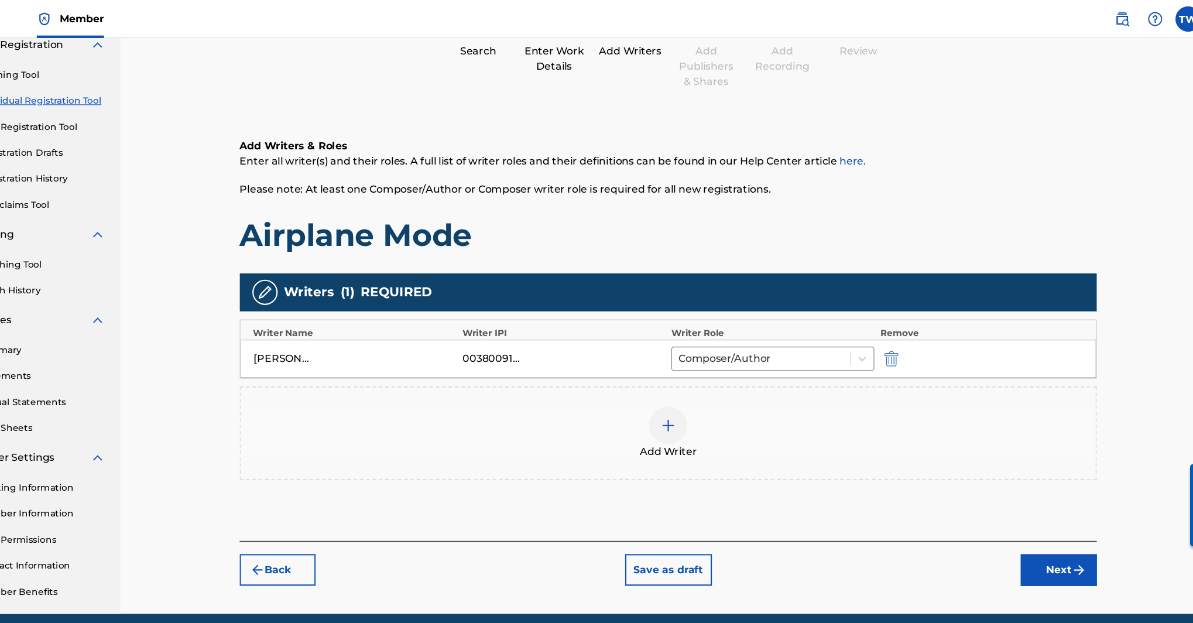
click at [1028, 512] on button "Next" at bounding box center [1048, 526] width 70 height 29
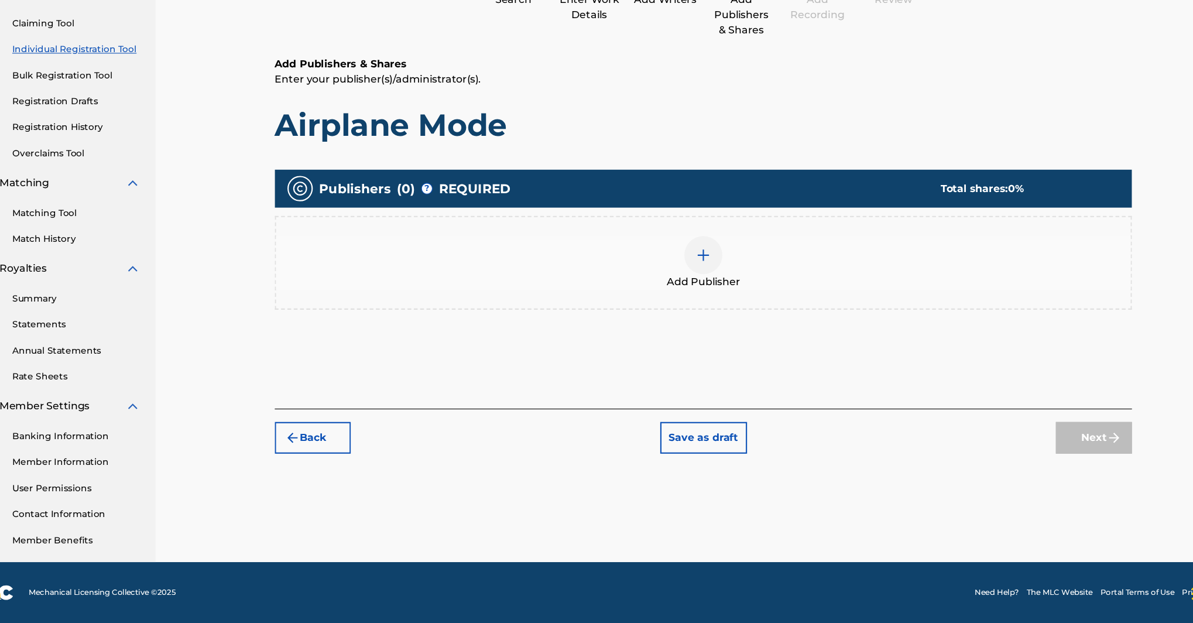
scroll to position [159, 0]
click at [694, 290] on img at bounding box center [687, 283] width 14 height 14
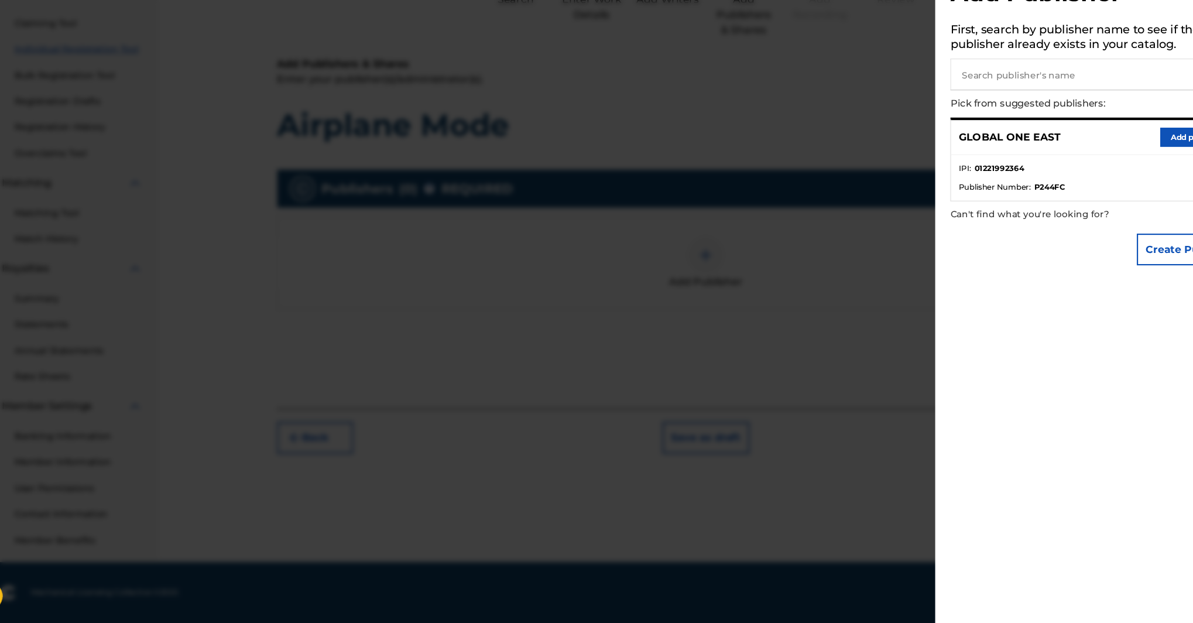
click at [1107, 183] on button "Add publisher" at bounding box center [1142, 175] width 70 height 18
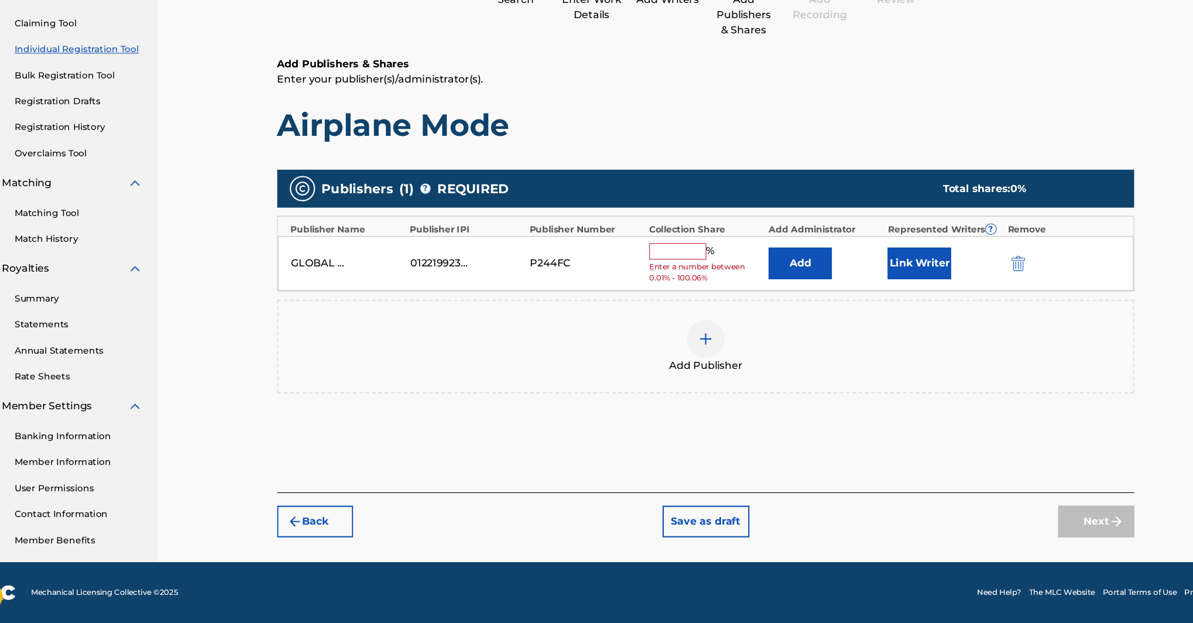
click at [688, 287] on input "text" at bounding box center [661, 279] width 53 height 15
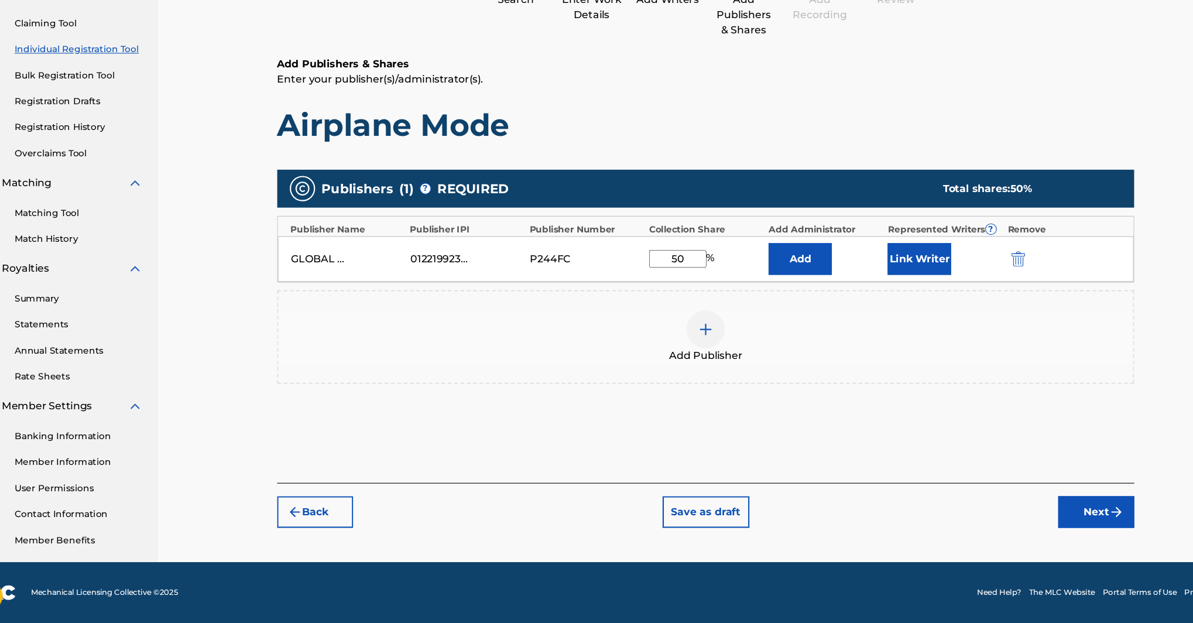
type input "50"
click at [914, 302] on button "Link Writer" at bounding box center [884, 286] width 59 height 29
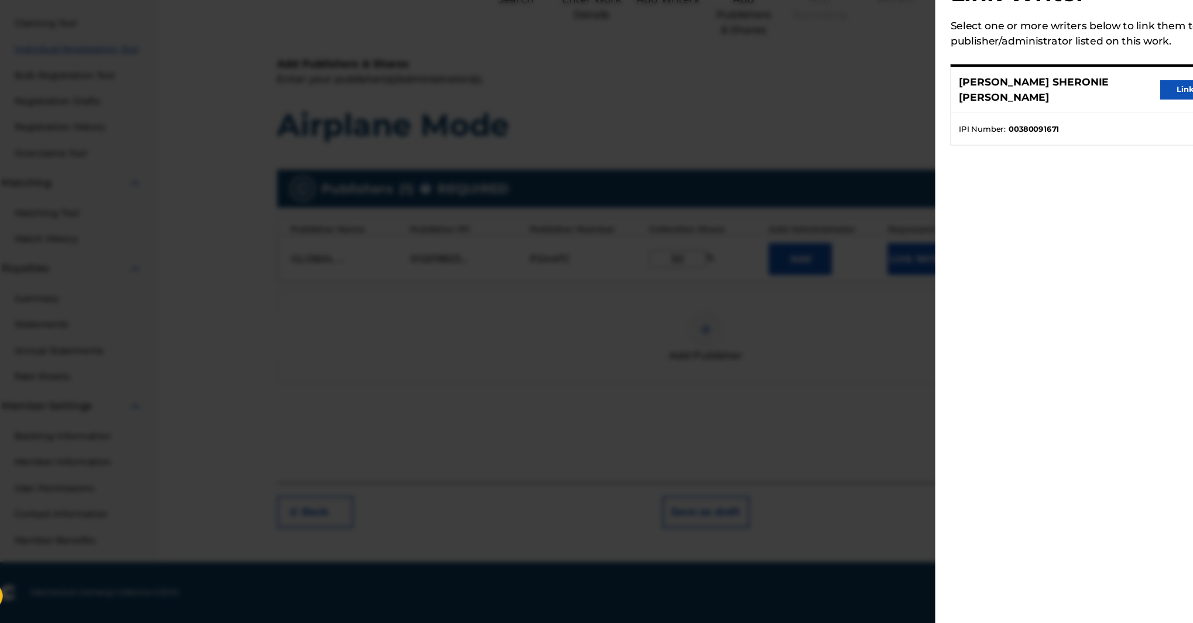
click at [1107, 138] on button "Link writer" at bounding box center [1142, 131] width 70 height 18
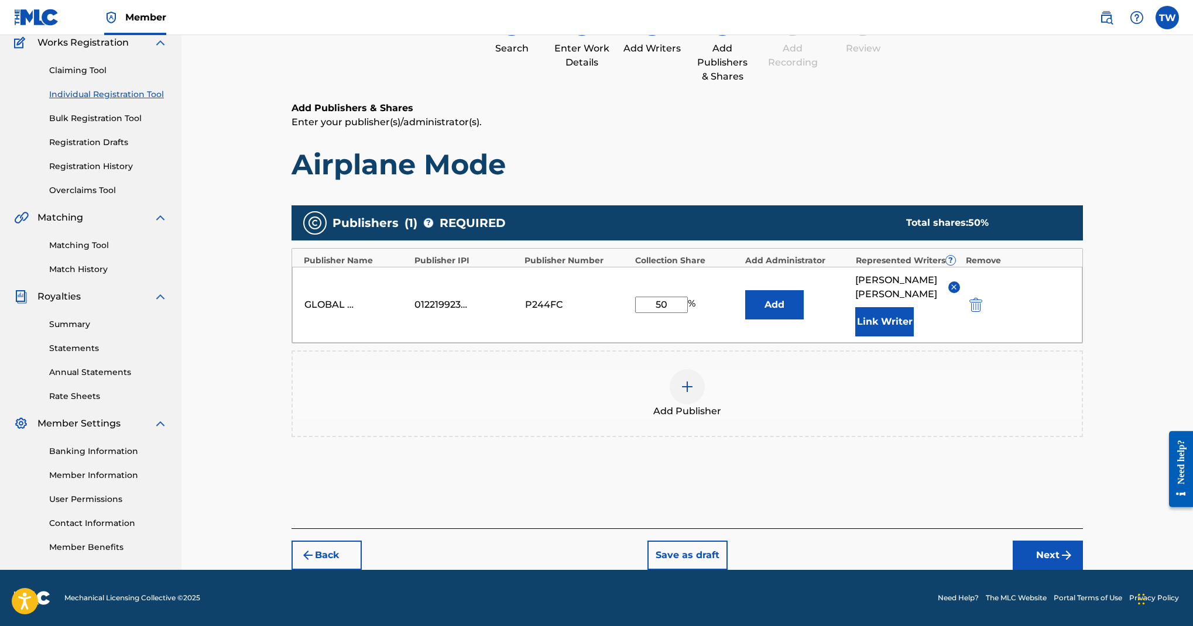
click at [1070, 541] on button "Next" at bounding box center [1048, 555] width 70 height 29
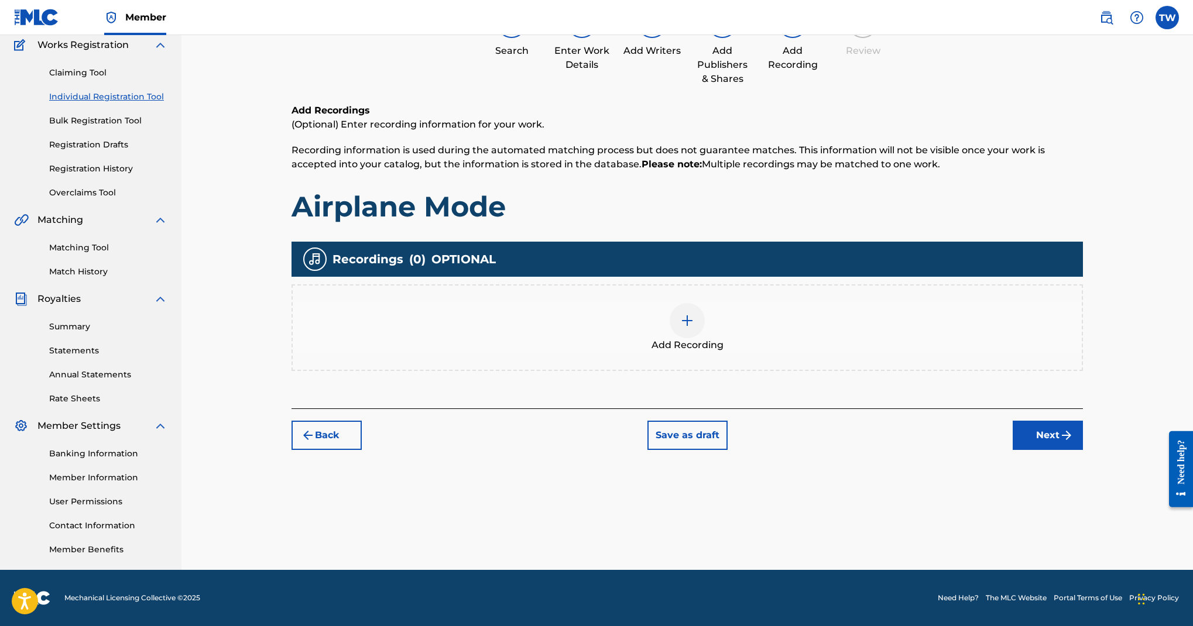
scroll to position [200, 0]
click at [694, 328] on img at bounding box center [687, 321] width 14 height 14
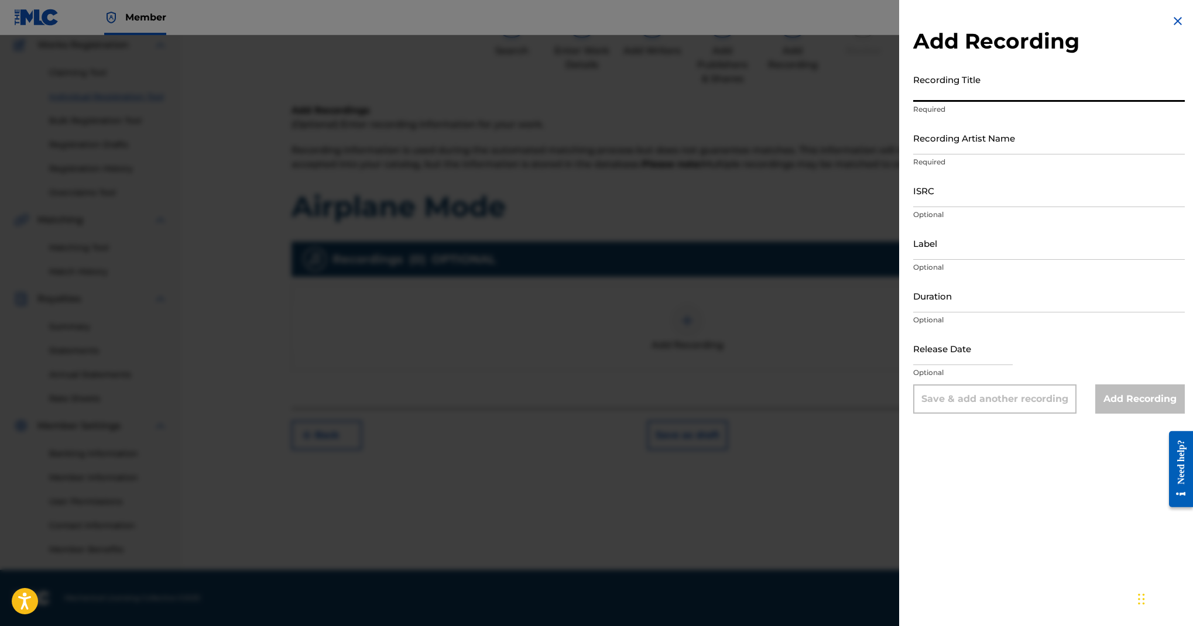
click at [913, 102] on input "Recording Title" at bounding box center [1049, 85] width 272 height 33
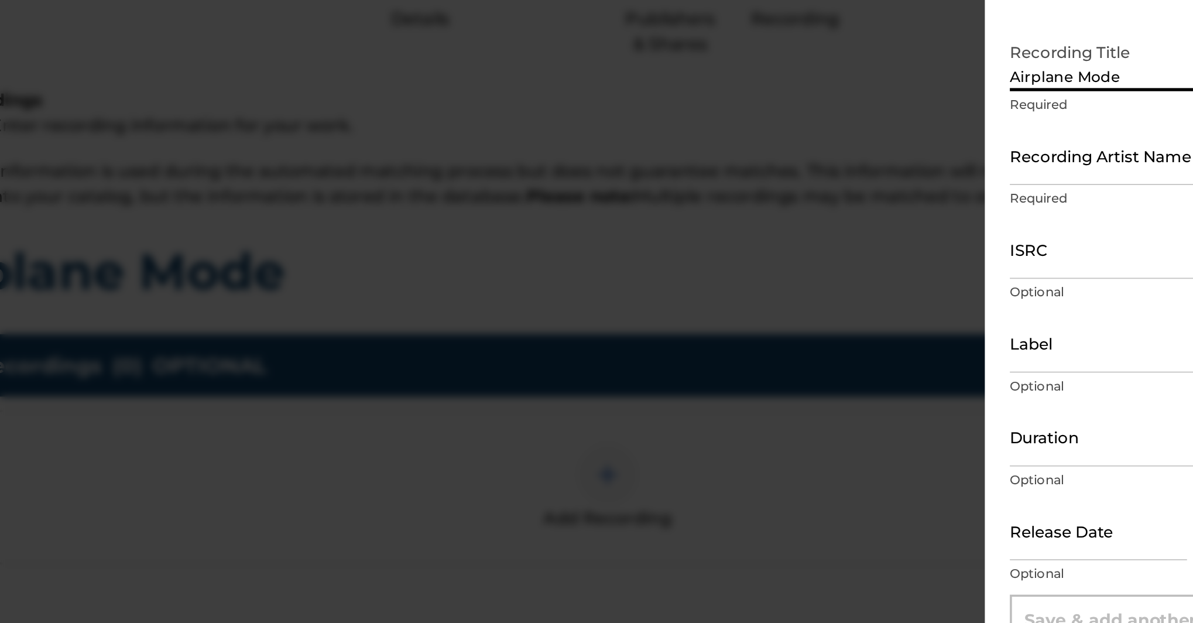
scroll to position [125, 0]
type input "Airplane Mode"
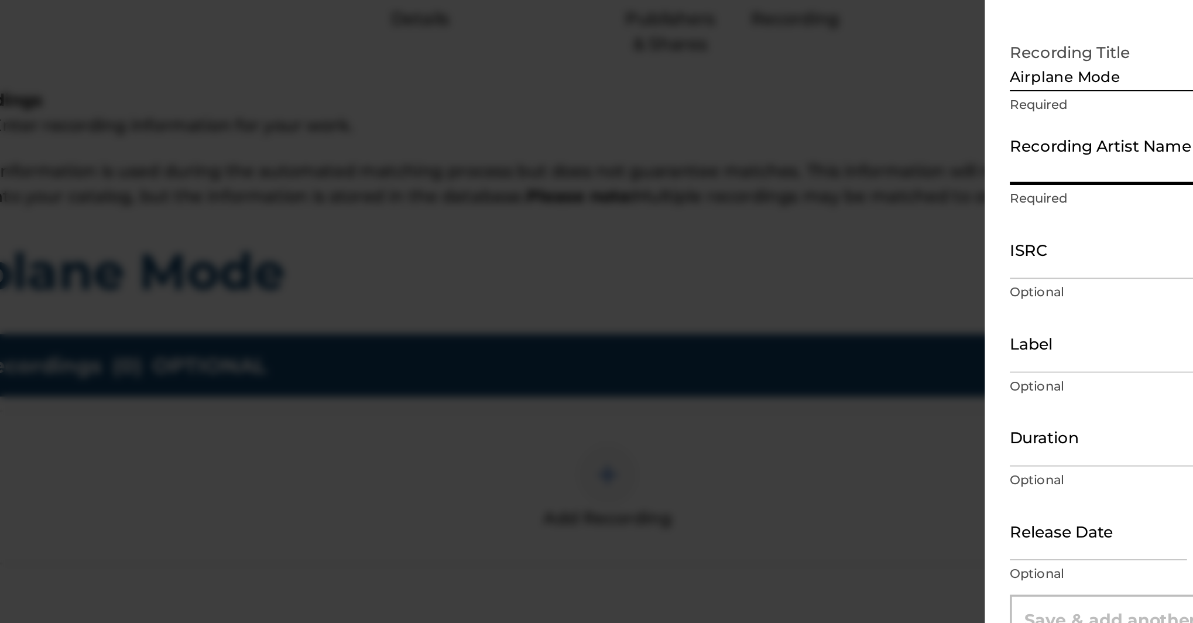
click at [913, 121] on input "Recording Artist Name" at bounding box center [1049, 137] width 272 height 33
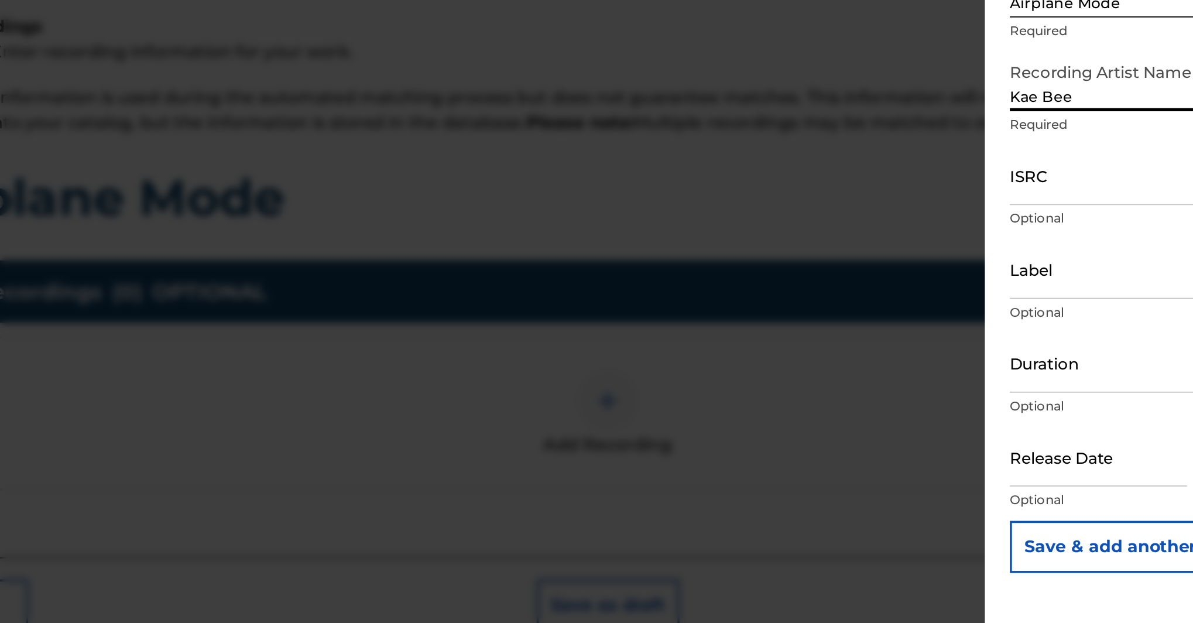
type input "Kae Bee"
click at [913, 174] on input "ISRC" at bounding box center [1049, 190] width 272 height 33
paste input "QZNJW2417071"
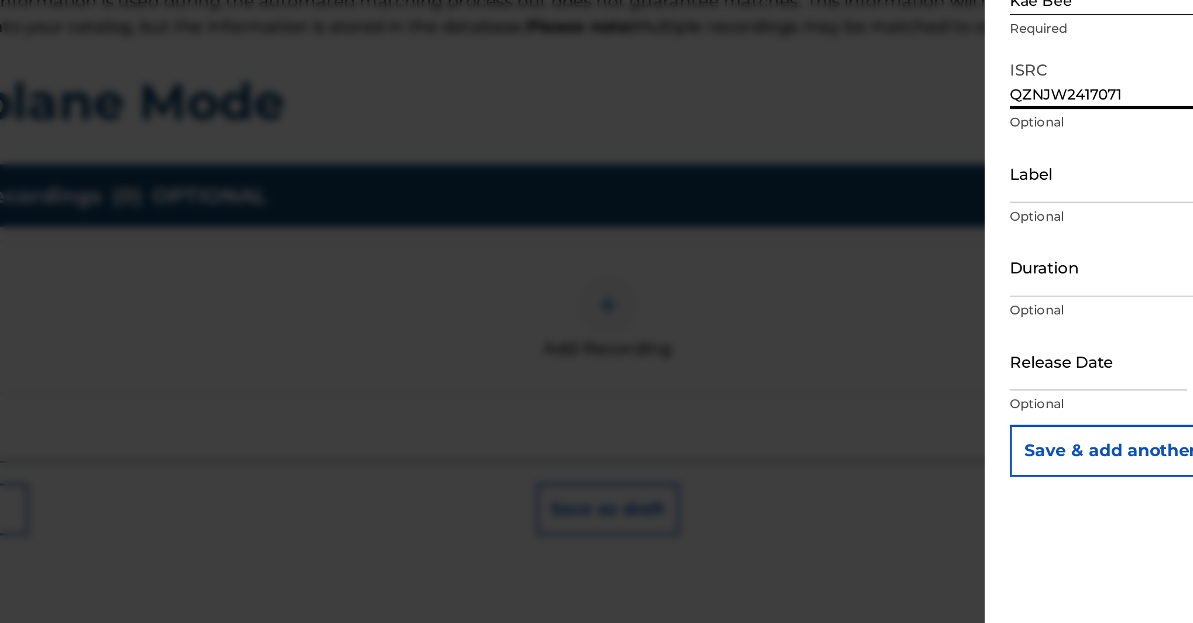
type input "QZNJW2417071"
click at [913, 227] on input "Label" at bounding box center [1049, 243] width 272 height 33
type input "L"
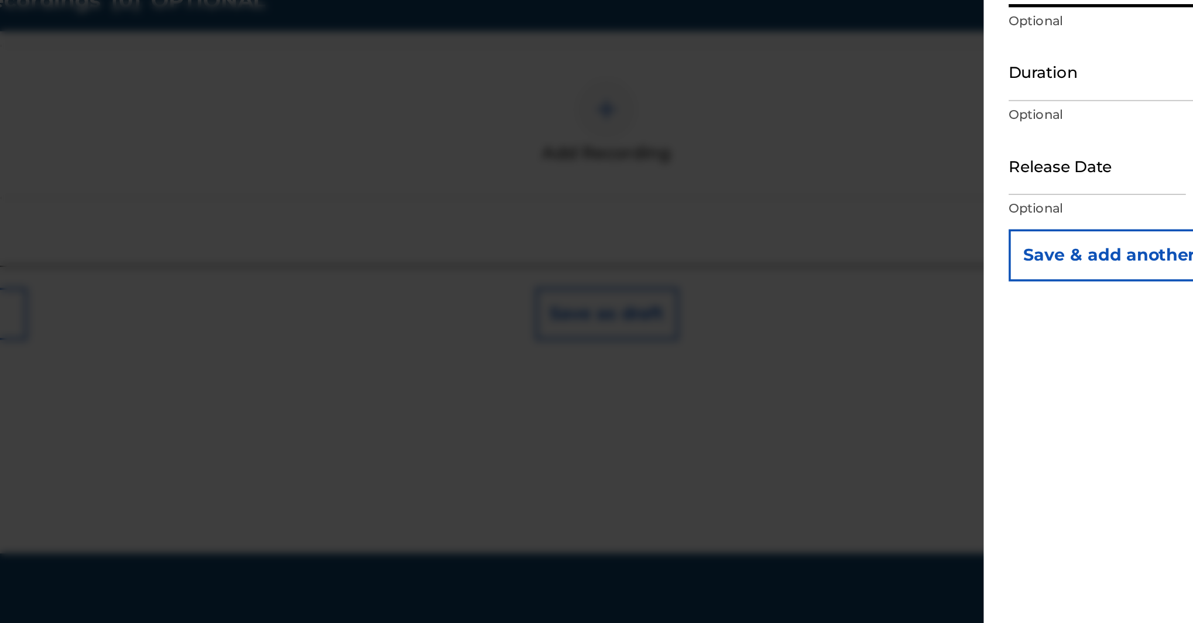
scroll to position [142, 0]
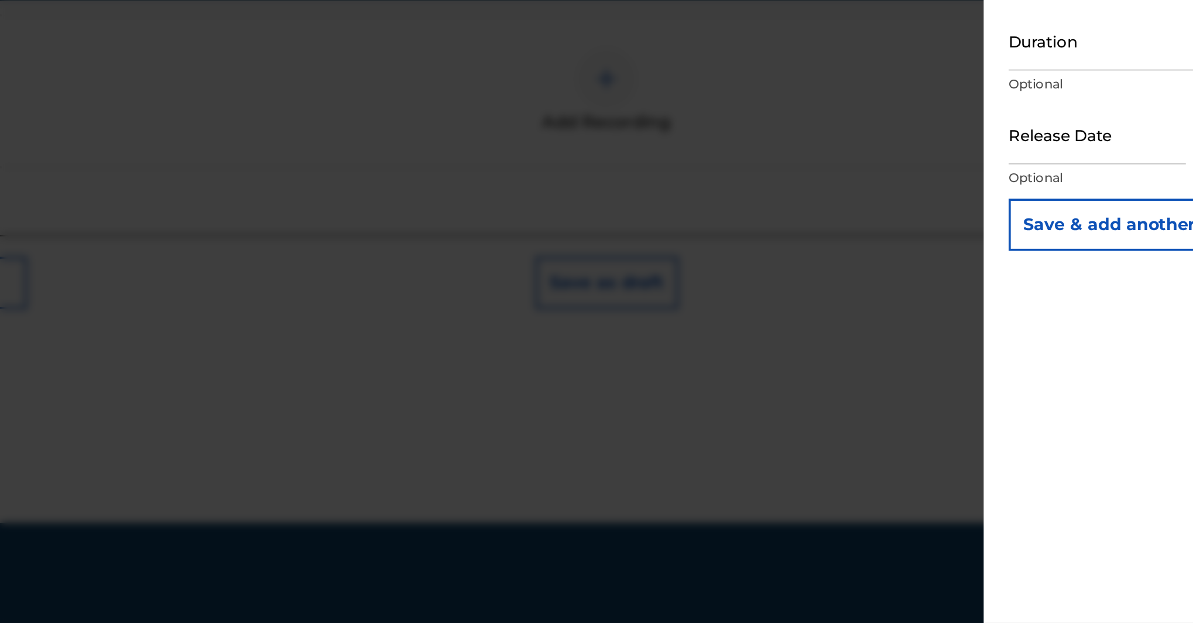
type input "One East Records"
click at [913, 368] on p "Optional" at bounding box center [1049, 373] width 272 height 11
click at [913, 332] on input "text" at bounding box center [963, 348] width 100 height 33
select select "8"
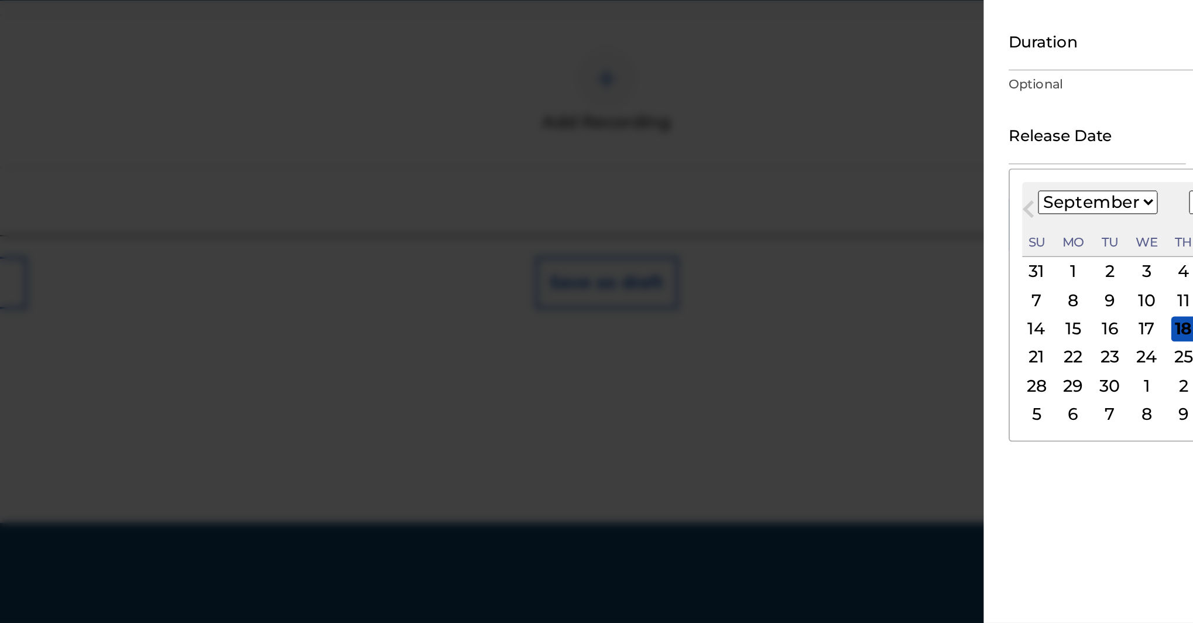
scroll to position [286, 0]
select select "2024"
select select "5"
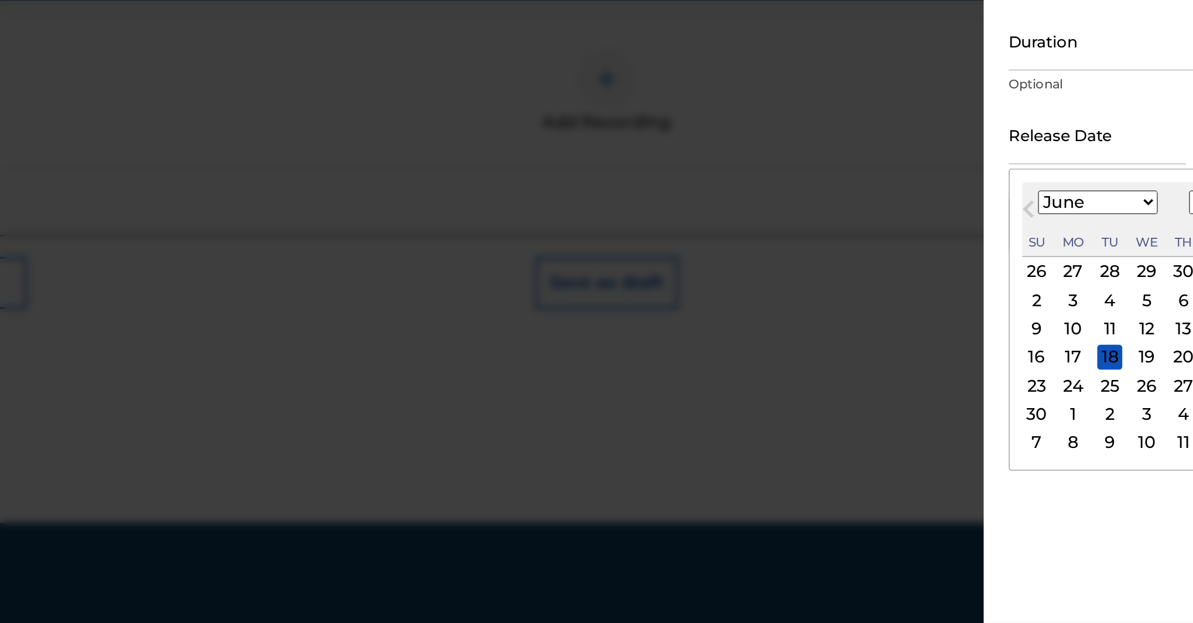
click at [1025, 451] on div "14" at bounding box center [1032, 458] width 14 height 14
type input "June 14 2024"
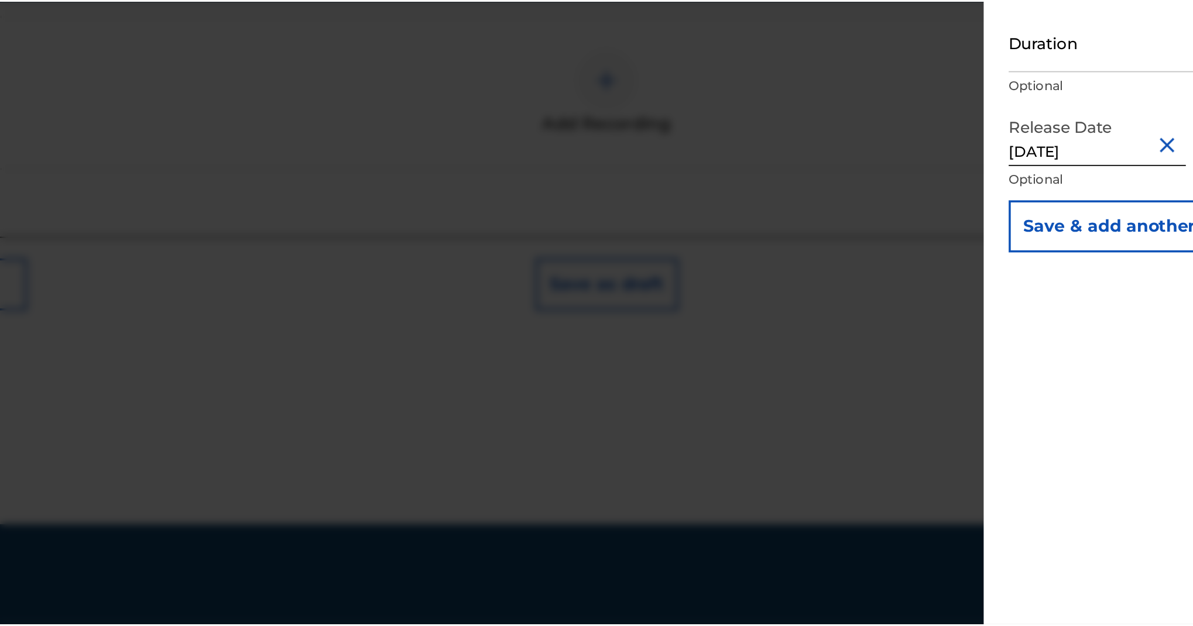
scroll to position [340, 0]
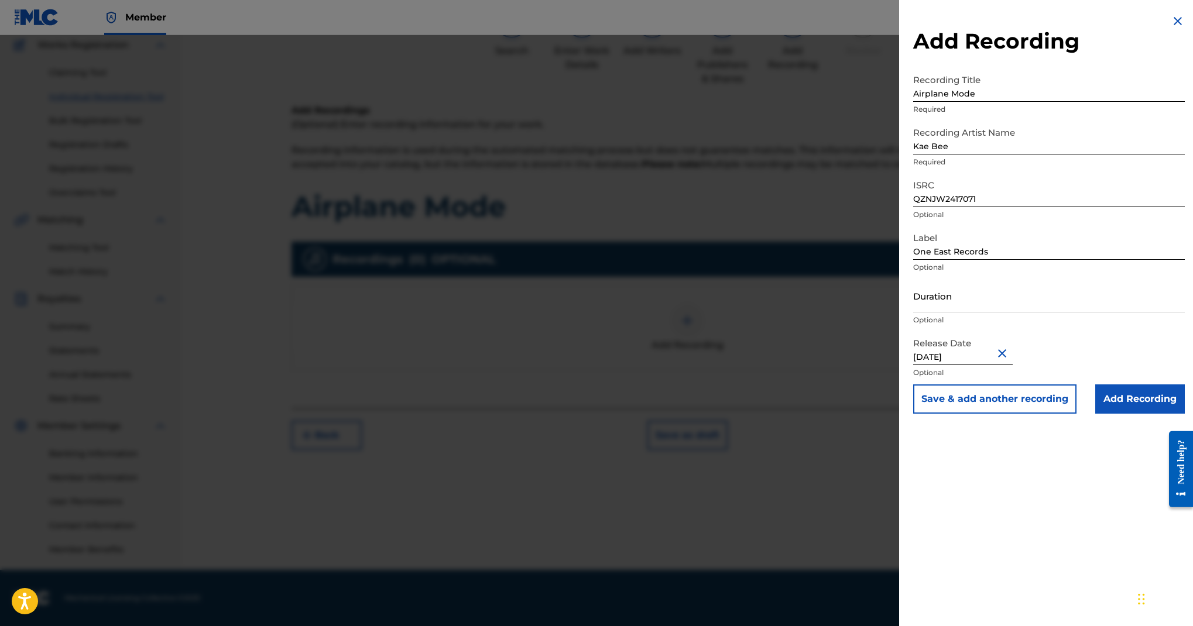
click at [1095, 414] on input "Add Recording" at bounding box center [1140, 399] width 90 height 29
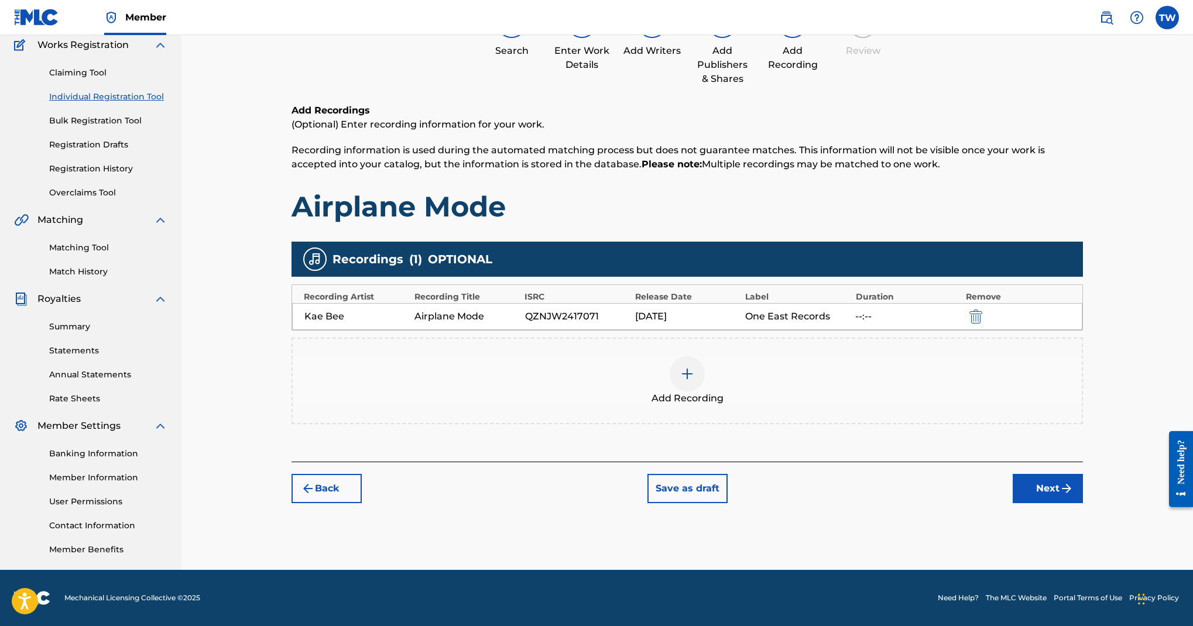
click at [1083, 504] on button "Next" at bounding box center [1048, 488] width 70 height 29
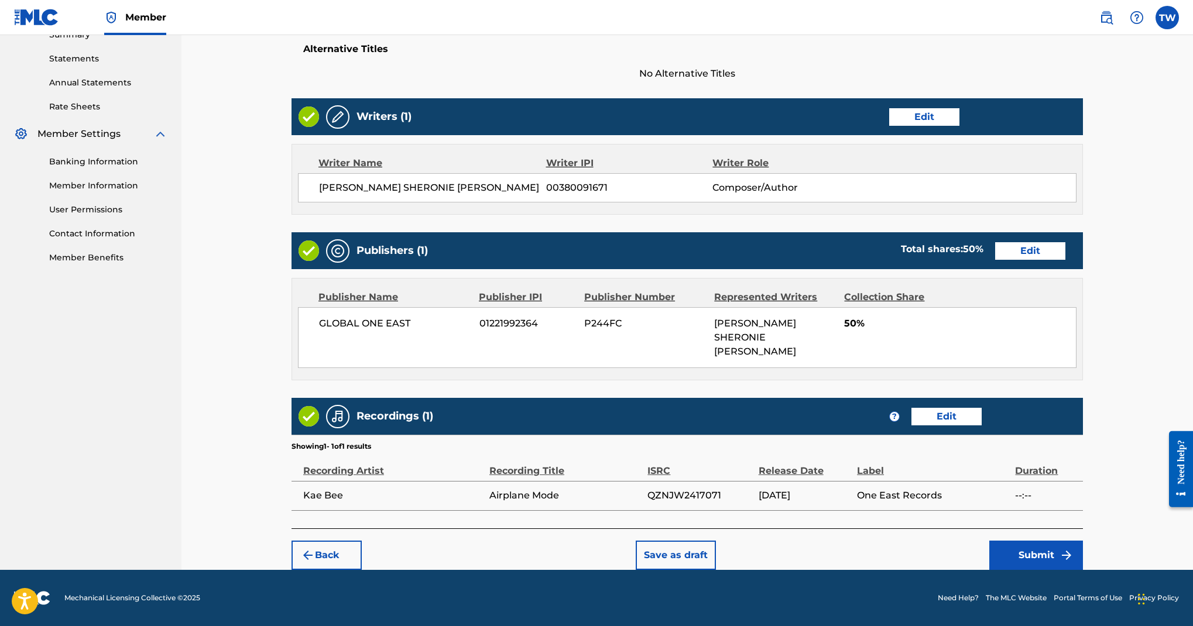
scroll to position [923, 0]
click at [1071, 550] on button "Submit" at bounding box center [1037, 555] width 94 height 29
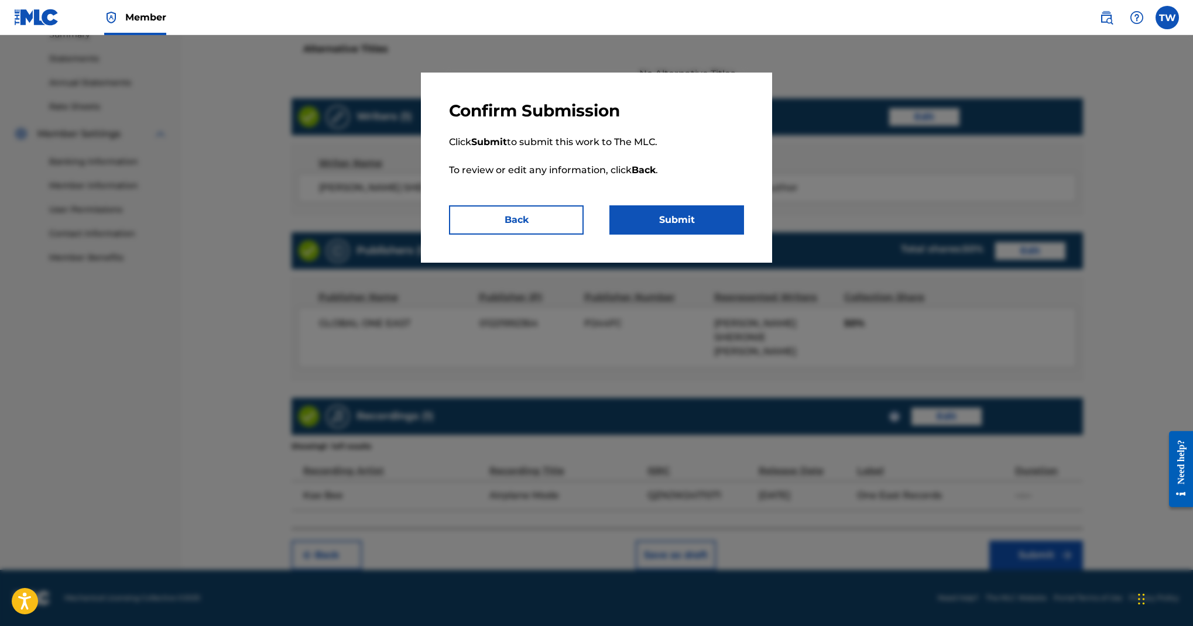
click at [744, 235] on button "Submit" at bounding box center [677, 220] width 135 height 29
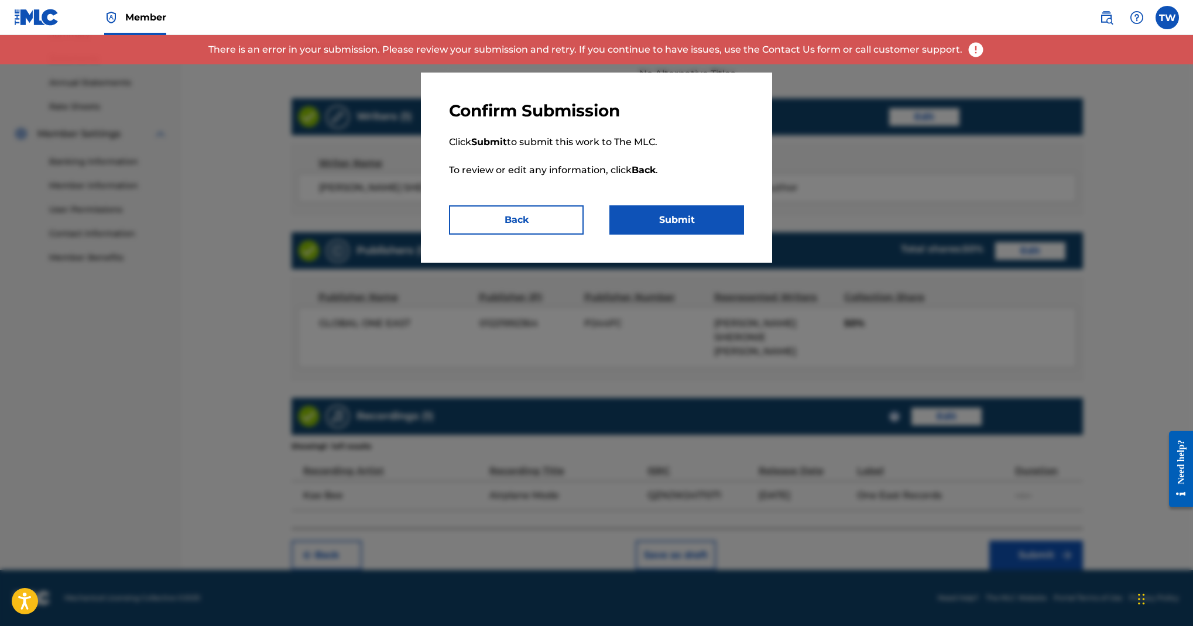
click at [520, 235] on button "Back" at bounding box center [516, 220] width 135 height 29
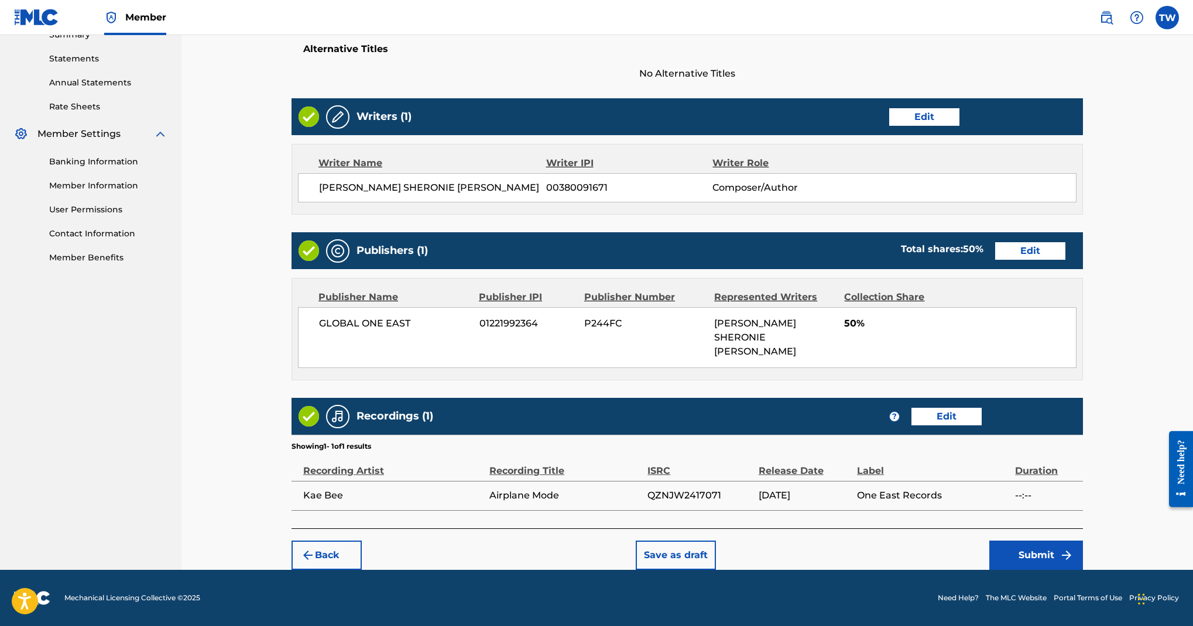
scroll to position [776, 0]
click at [1048, 242] on button "Edit" at bounding box center [1030, 251] width 70 height 18
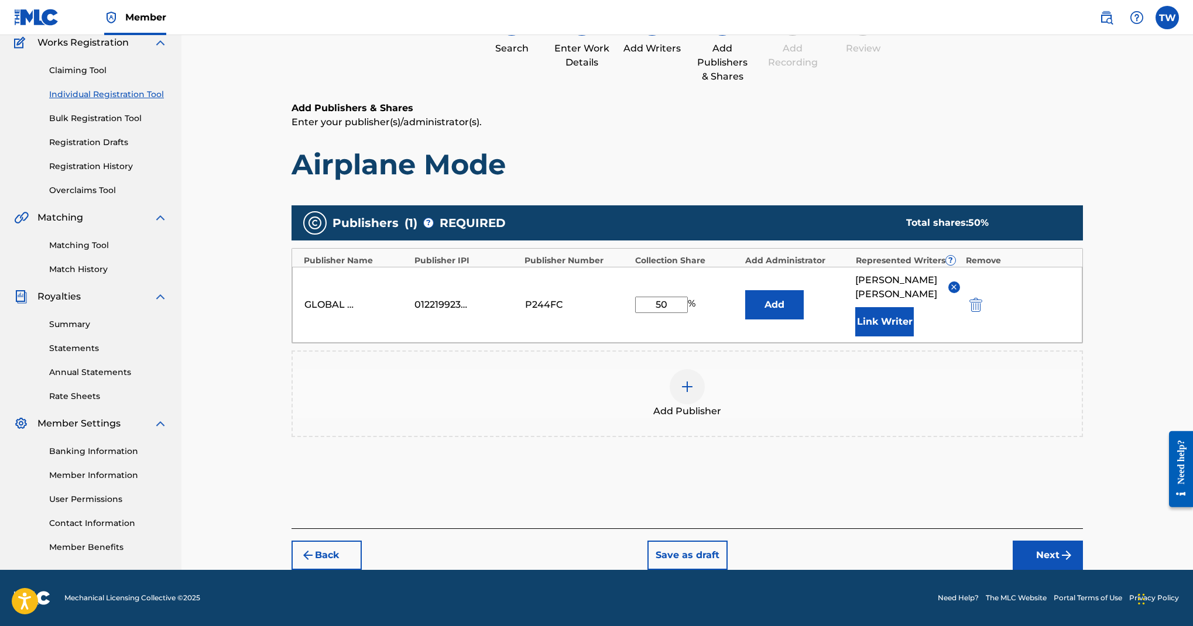
scroll to position [211, 0]
click at [914, 337] on button "Link Writer" at bounding box center [884, 321] width 59 height 29
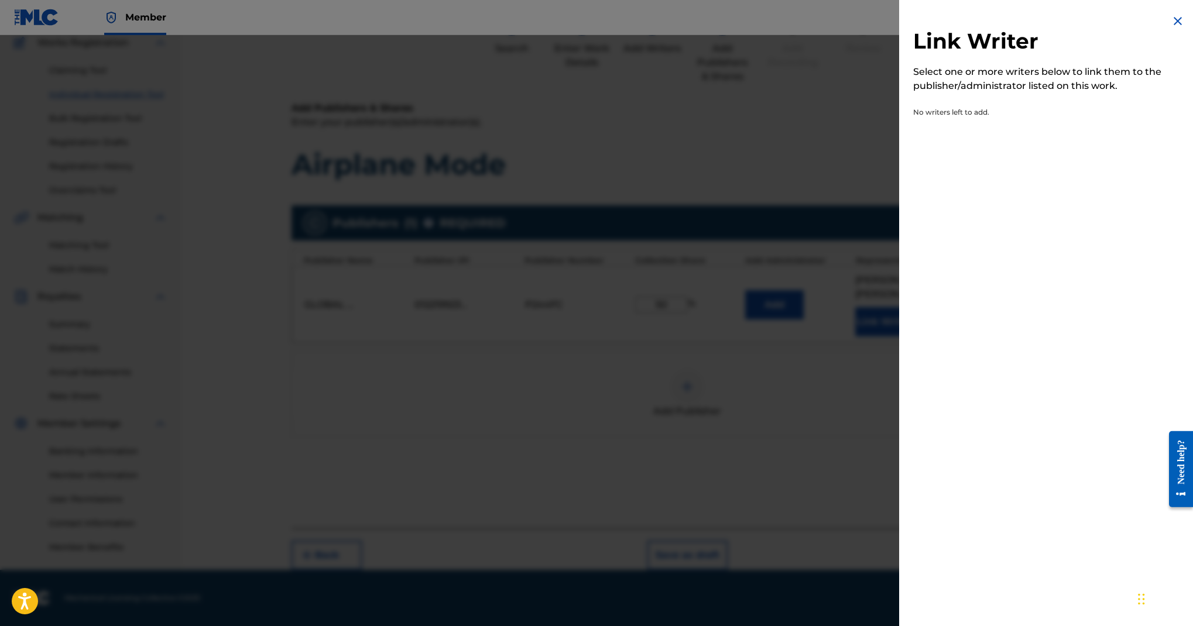
click at [1171, 28] on img at bounding box center [1178, 21] width 14 height 14
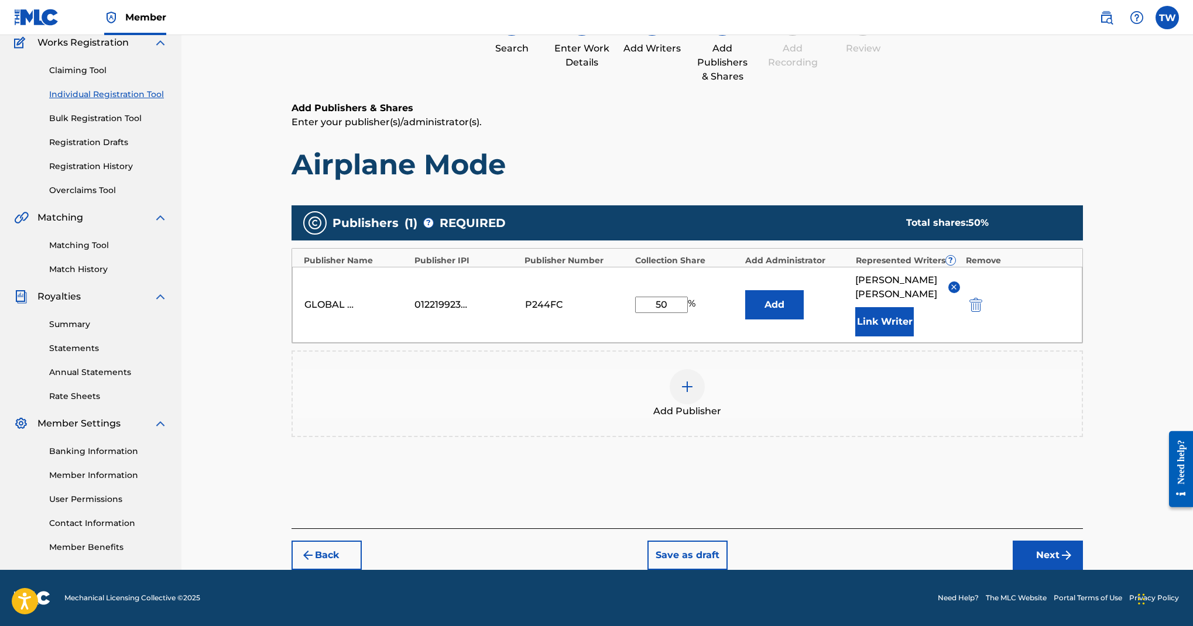
click at [1083, 541] on button "Next" at bounding box center [1048, 555] width 70 height 29
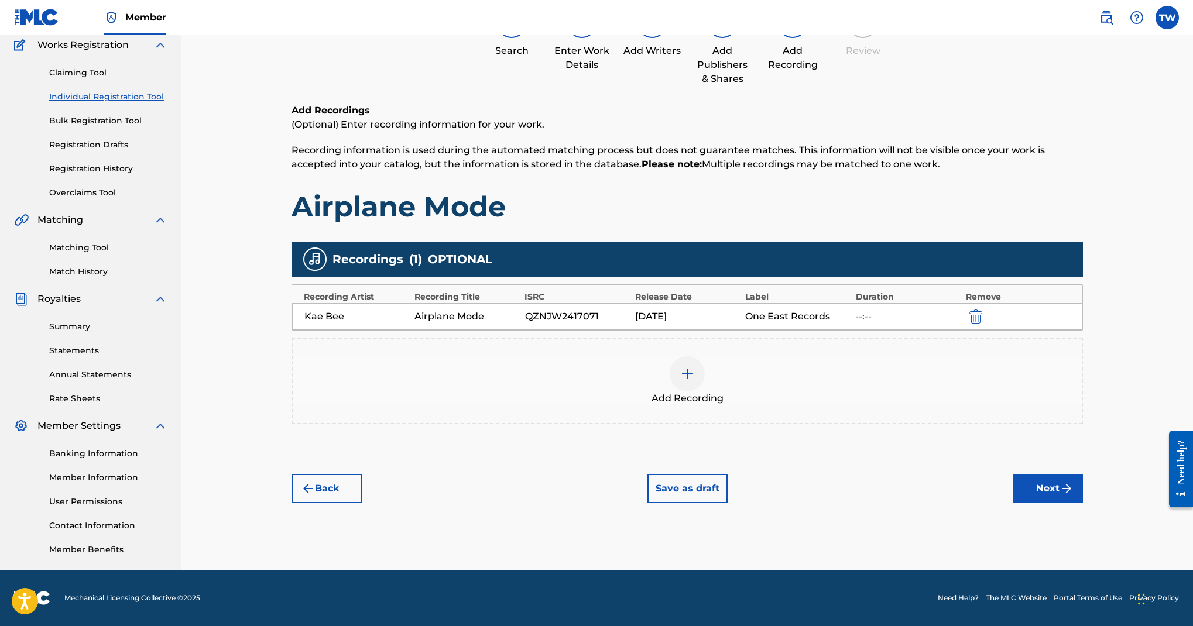
scroll to position [437, 0]
click at [898, 338] on div "Add Recording" at bounding box center [688, 381] width 792 height 87
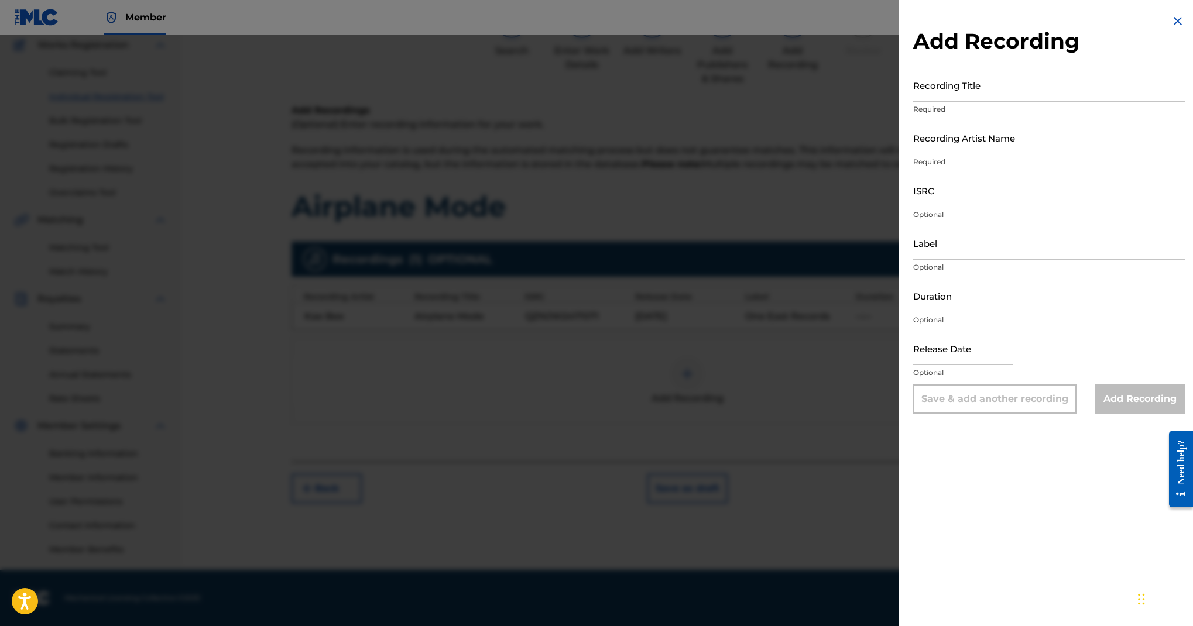
click at [1171, 28] on img at bounding box center [1178, 21] width 14 height 14
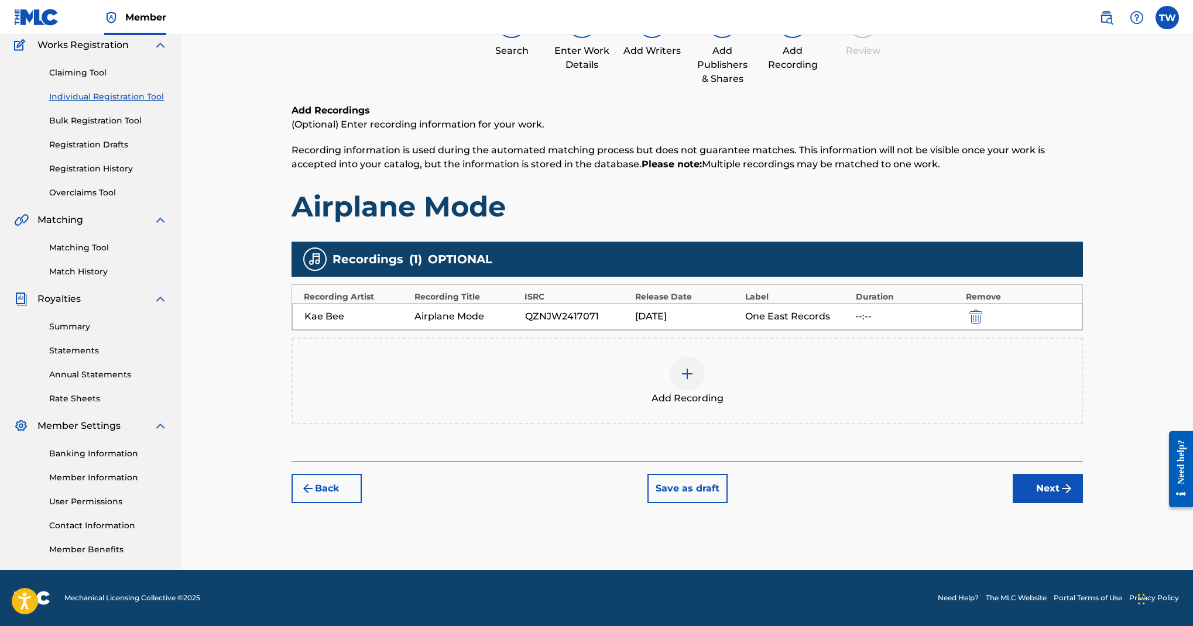
click at [1077, 474] on button "Next" at bounding box center [1048, 488] width 70 height 29
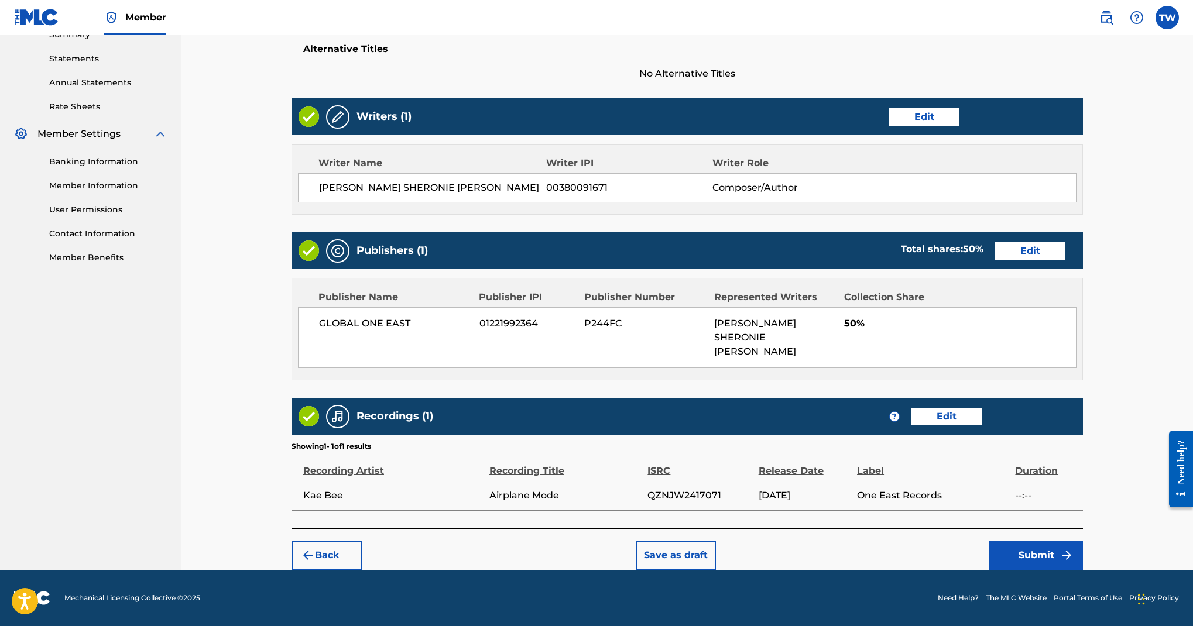
scroll to position [963, 0]
click at [1083, 541] on button "Submit" at bounding box center [1037, 555] width 94 height 29
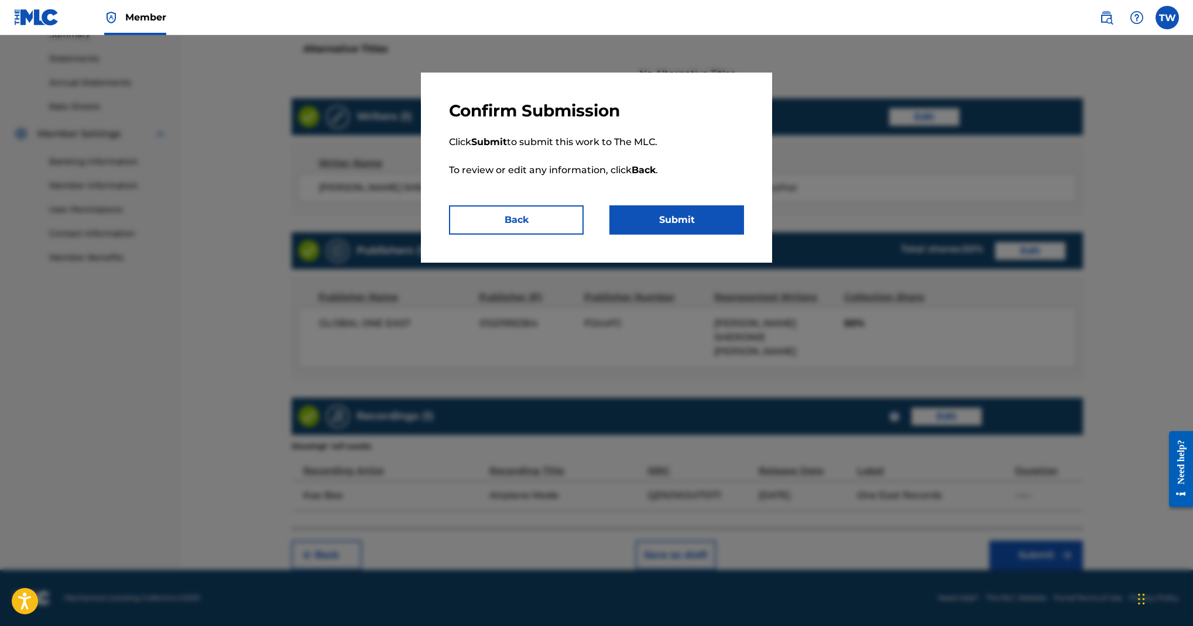
click at [744, 235] on button "Submit" at bounding box center [677, 220] width 135 height 29
click at [692, 235] on button "Submit" at bounding box center [677, 220] width 135 height 29
click at [516, 235] on button "Back" at bounding box center [516, 220] width 135 height 29
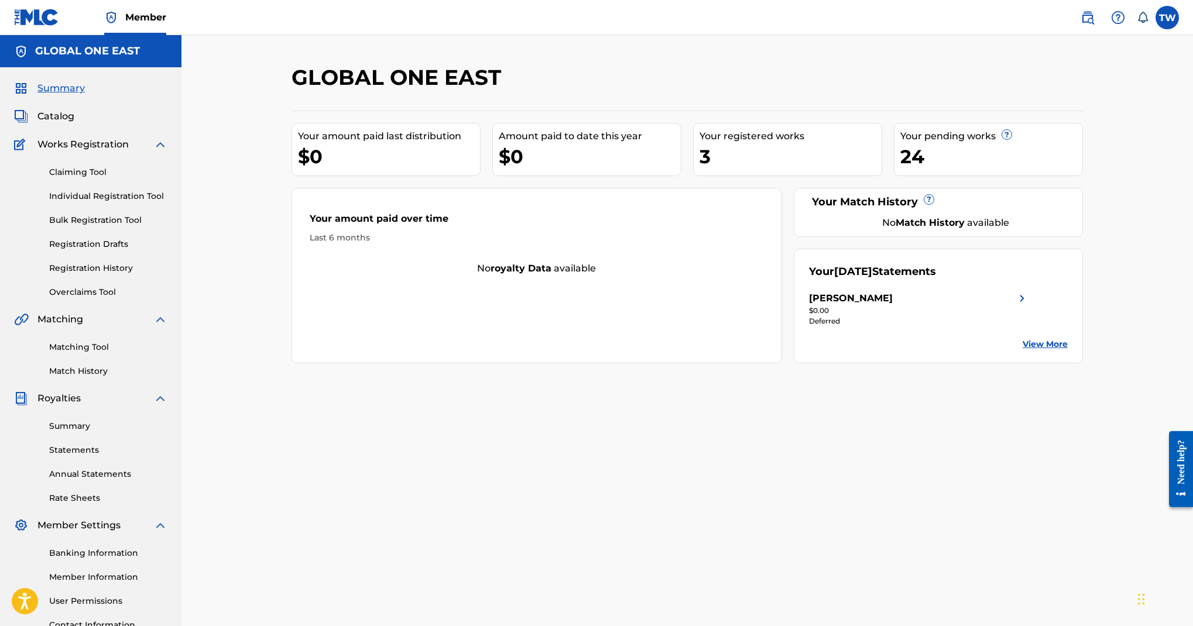
scroll to position [42, 54]
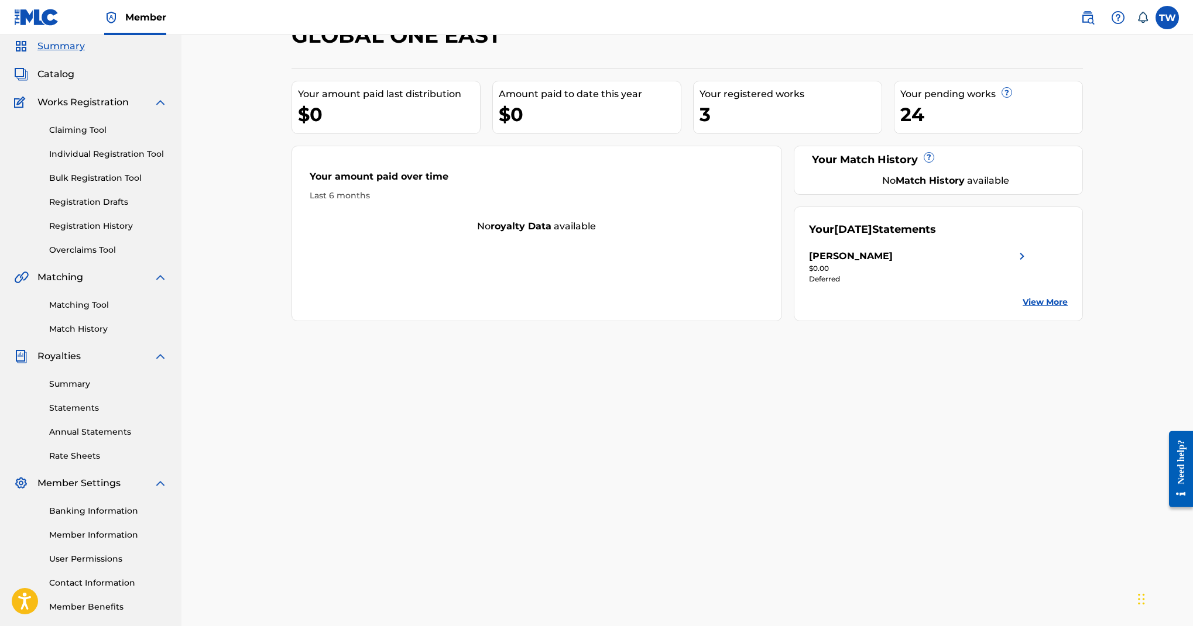
click at [102, 160] on link "Individual Registration Tool" at bounding box center [108, 154] width 118 height 12
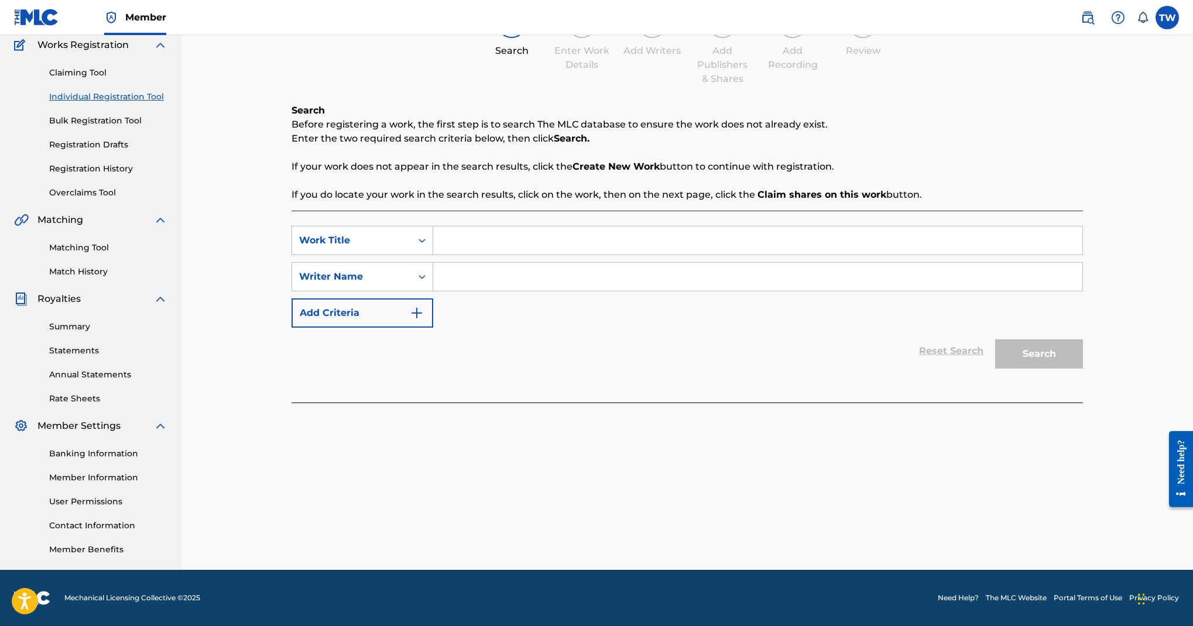
scroll to position [8, 0]
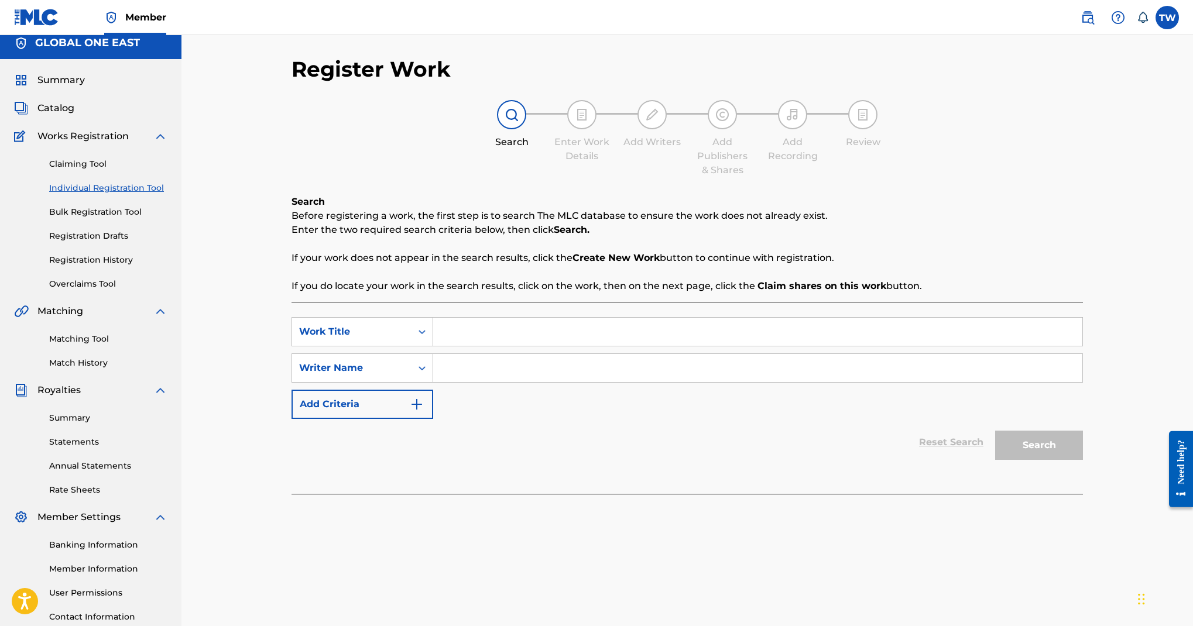
click at [145, 266] on link "Registration History" at bounding box center [108, 260] width 118 height 12
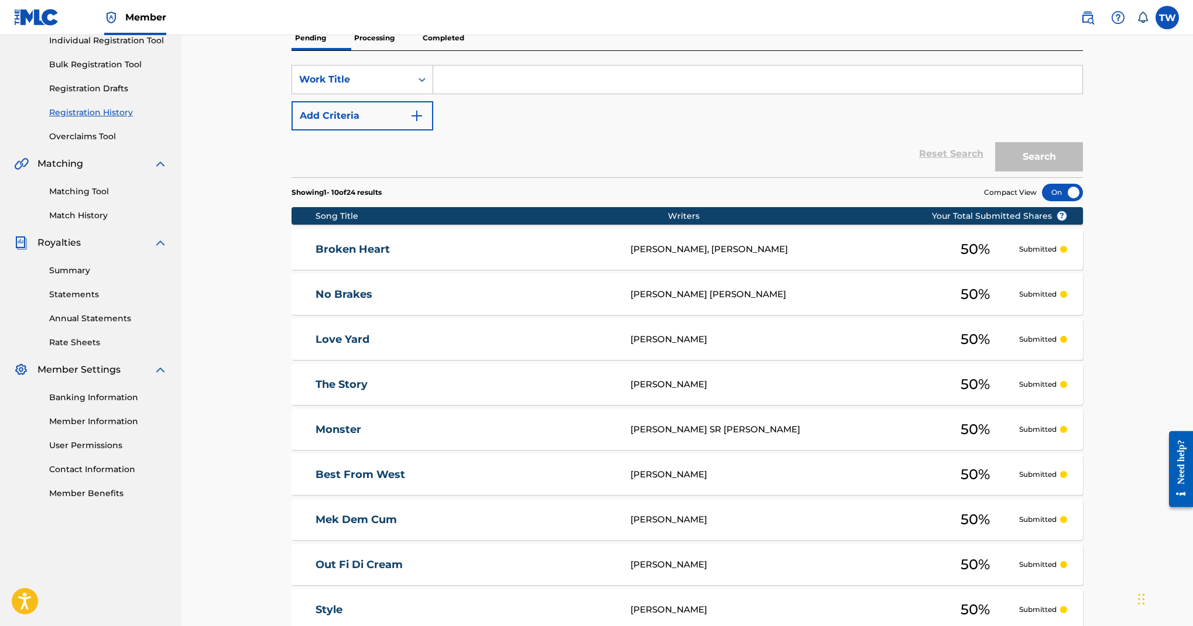
scroll to position [159, 0]
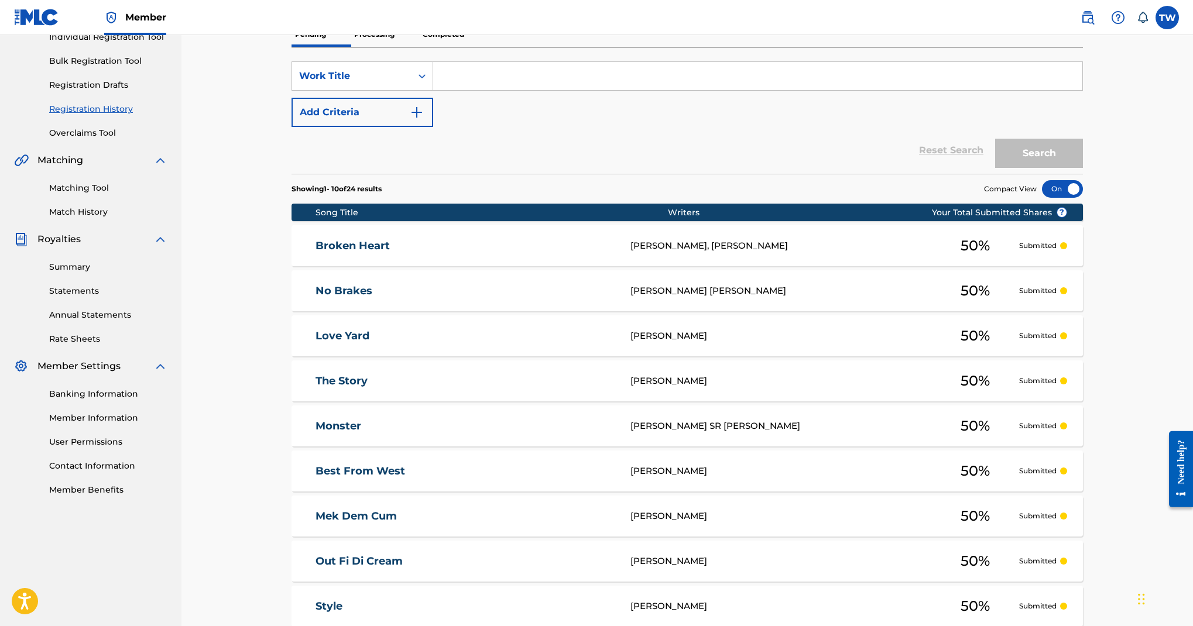
click at [157, 43] on link "Individual Registration Tool" at bounding box center [108, 37] width 118 height 12
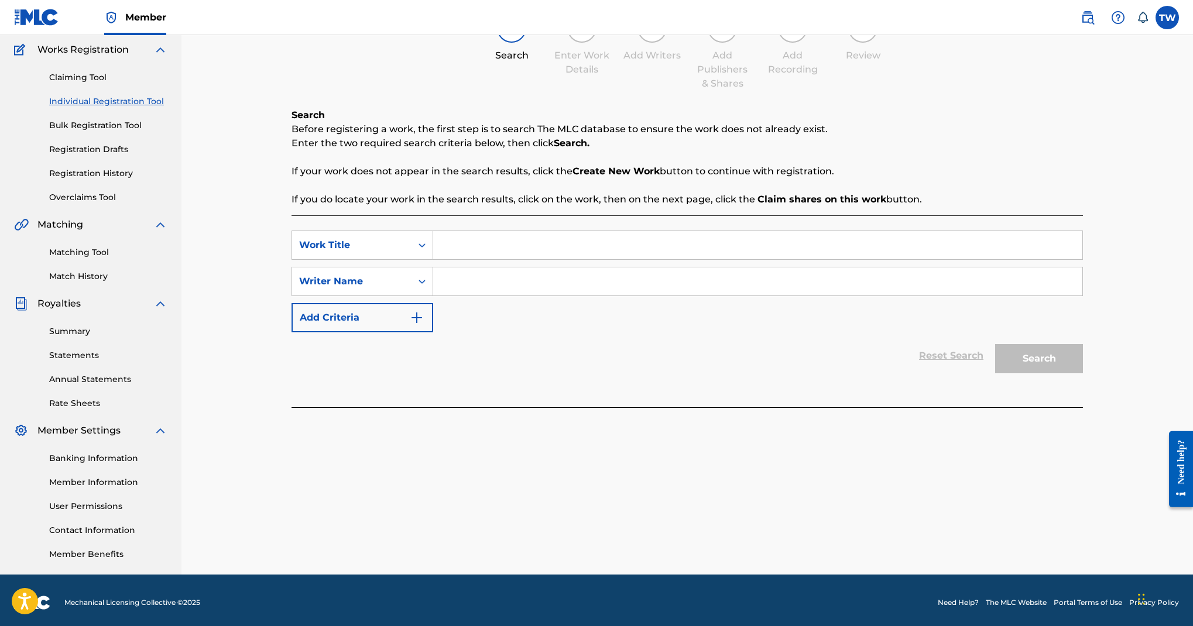
scroll to position [115, 0]
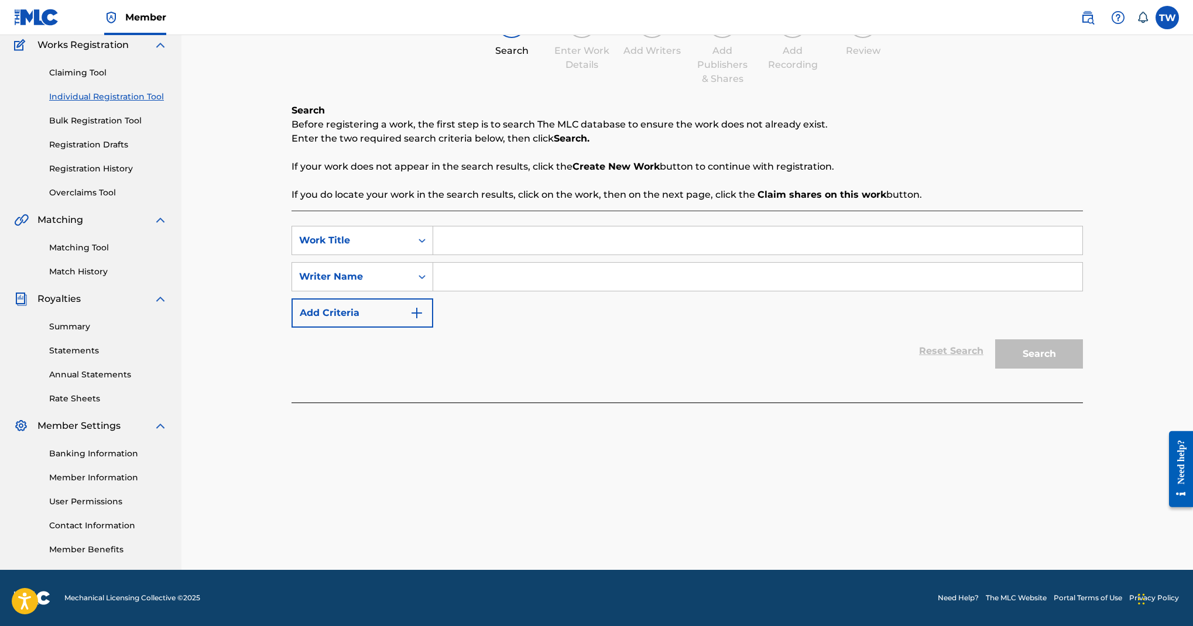
click at [759, 255] on input "Search Form" at bounding box center [757, 241] width 649 height 28
paste input "Airplane Mode"
type input "Airplane Mode"
click at [664, 291] on input "Search Form" at bounding box center [757, 277] width 649 height 28
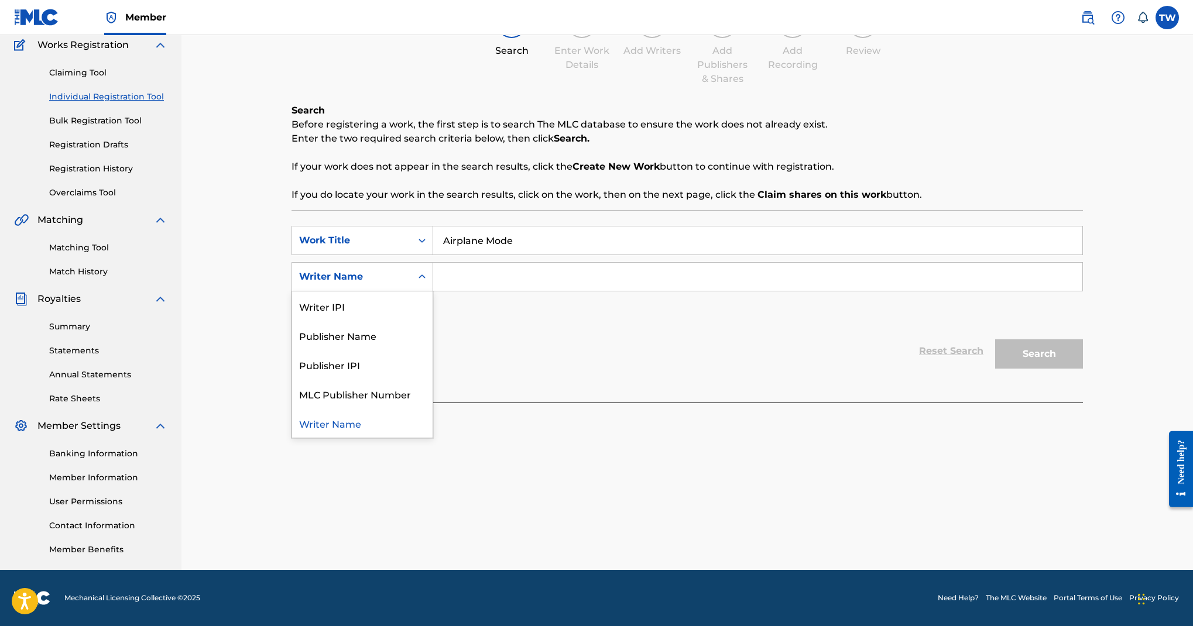
click at [412, 288] on div "Writer Name" at bounding box center [351, 277] width 119 height 22
click at [433, 379] on div "Publisher IPI" at bounding box center [362, 364] width 141 height 29
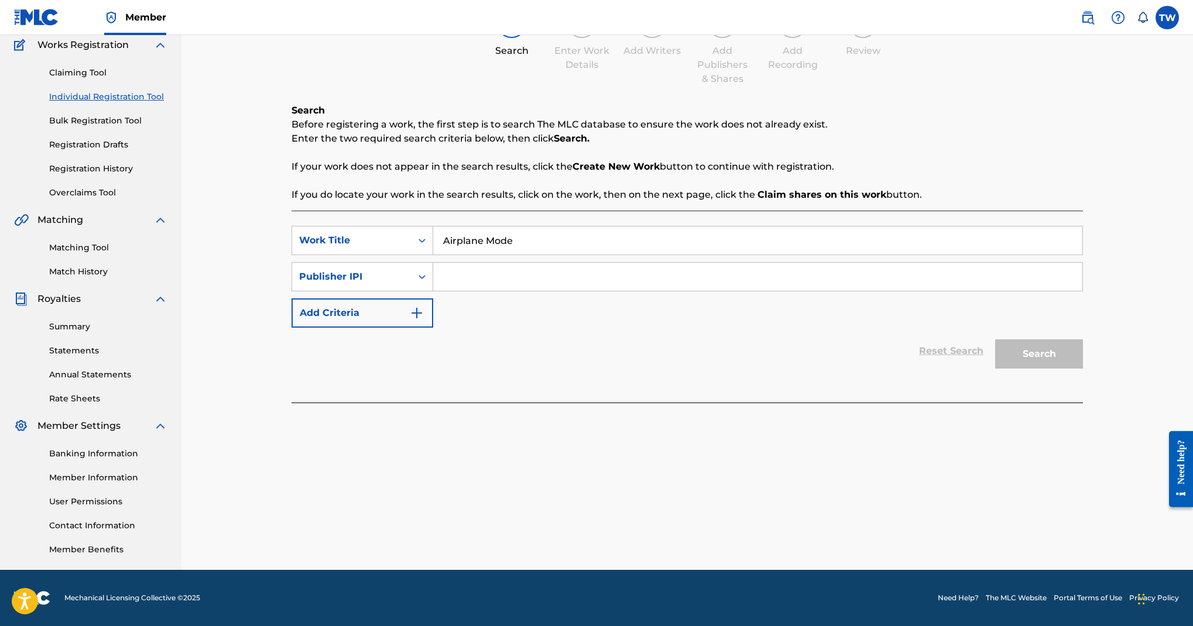
click at [694, 291] on input "Search Form" at bounding box center [757, 277] width 649 height 28
paste input "00380091671"
type input "00380091671"
click at [1071, 369] on button "Search" at bounding box center [1039, 354] width 88 height 29
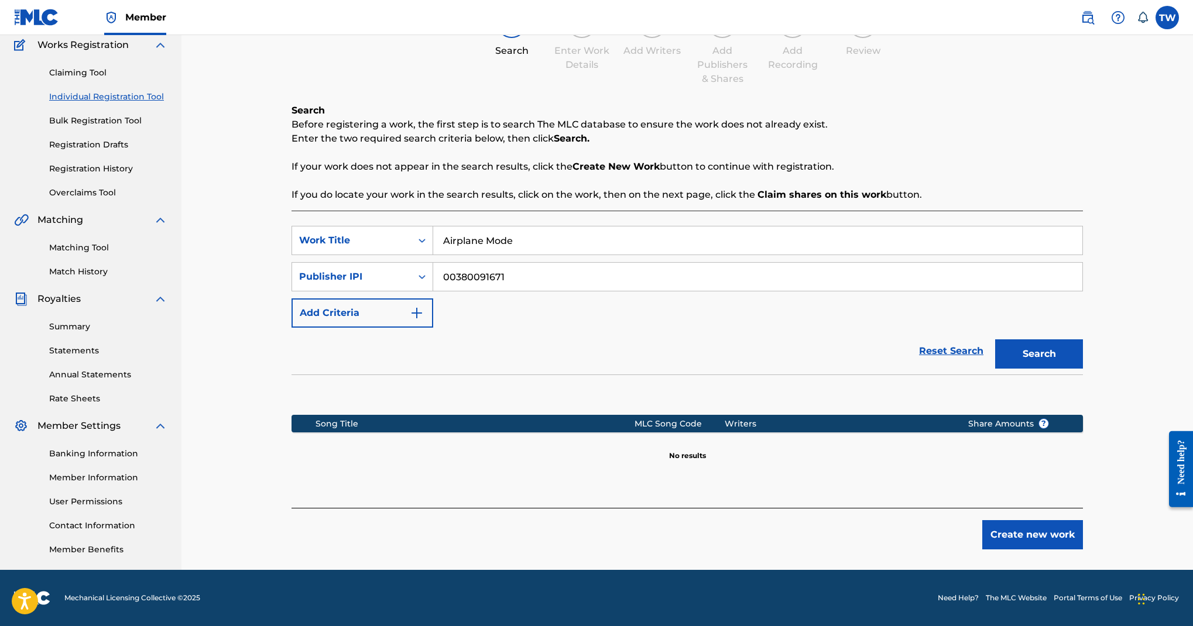
scroll to position [563, 0]
click at [1083, 521] on button "Create new work" at bounding box center [1032, 535] width 101 height 29
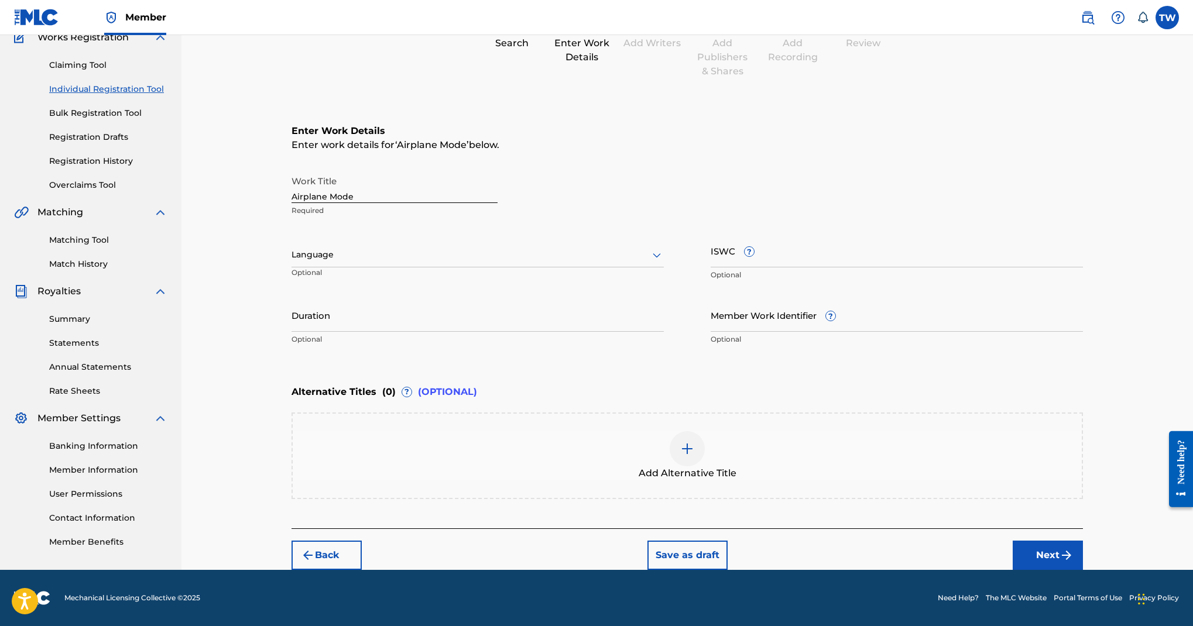
scroll to position [128, 0]
click at [573, 262] on div at bounding box center [478, 255] width 372 height 15
click at [553, 294] on div "English" at bounding box center [477, 281] width 371 height 26
click at [1073, 541] on button "Next" at bounding box center [1048, 555] width 70 height 29
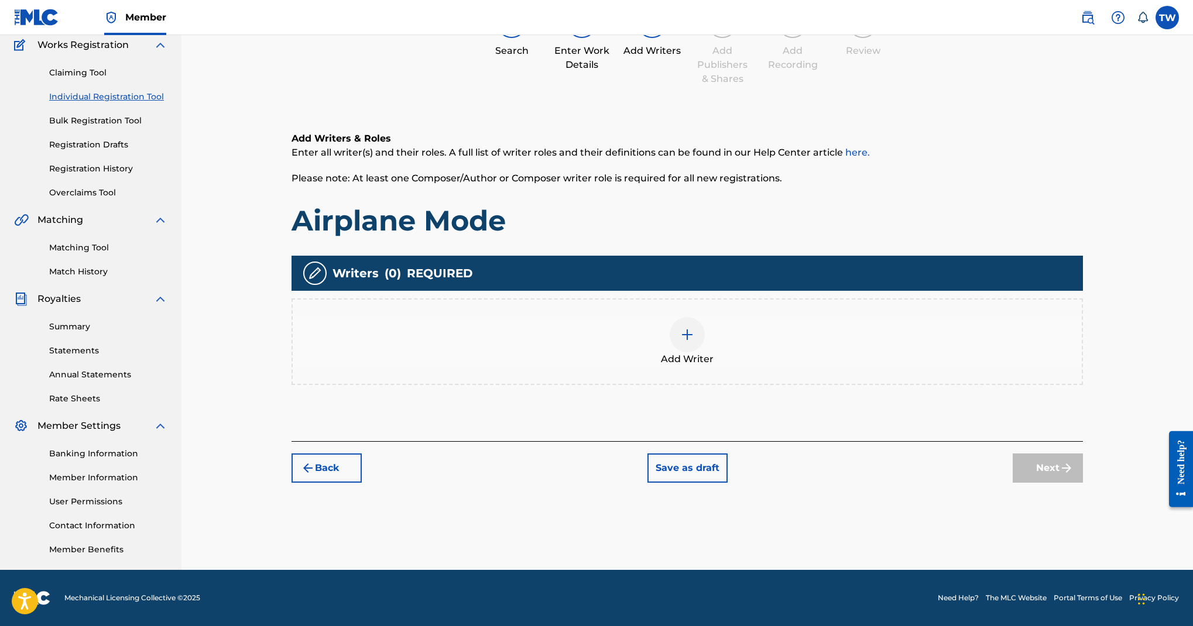
scroll to position [151, 0]
click at [694, 342] on img at bounding box center [687, 335] width 14 height 14
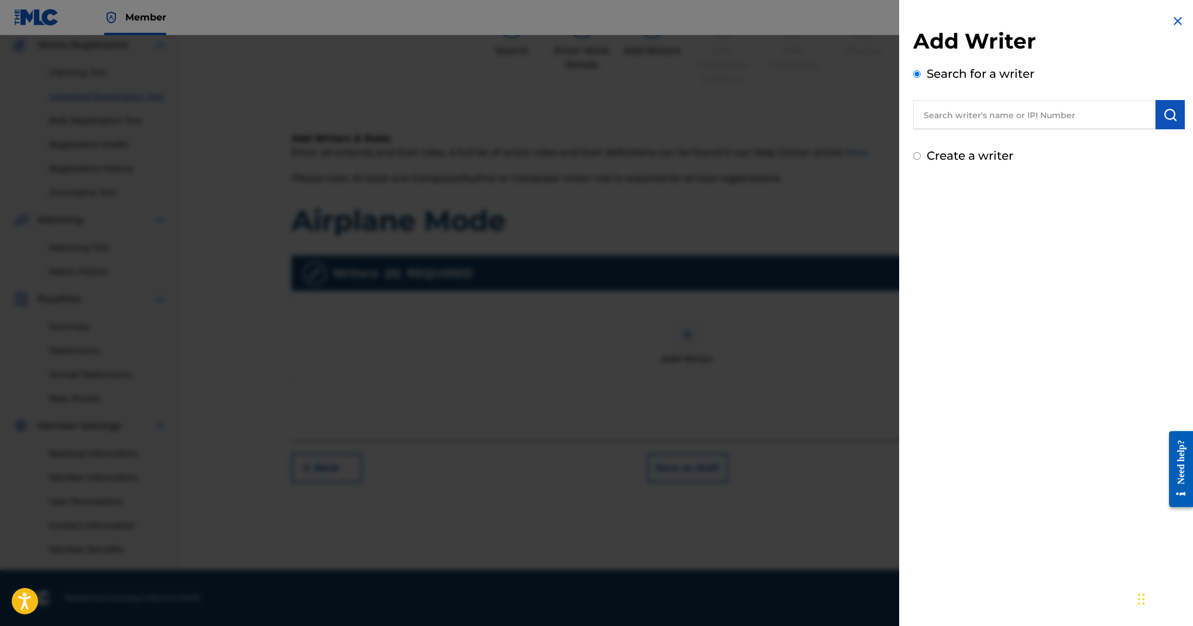
click at [913, 129] on input "text" at bounding box center [1034, 114] width 242 height 29
paste input "Kimberly Bryan"
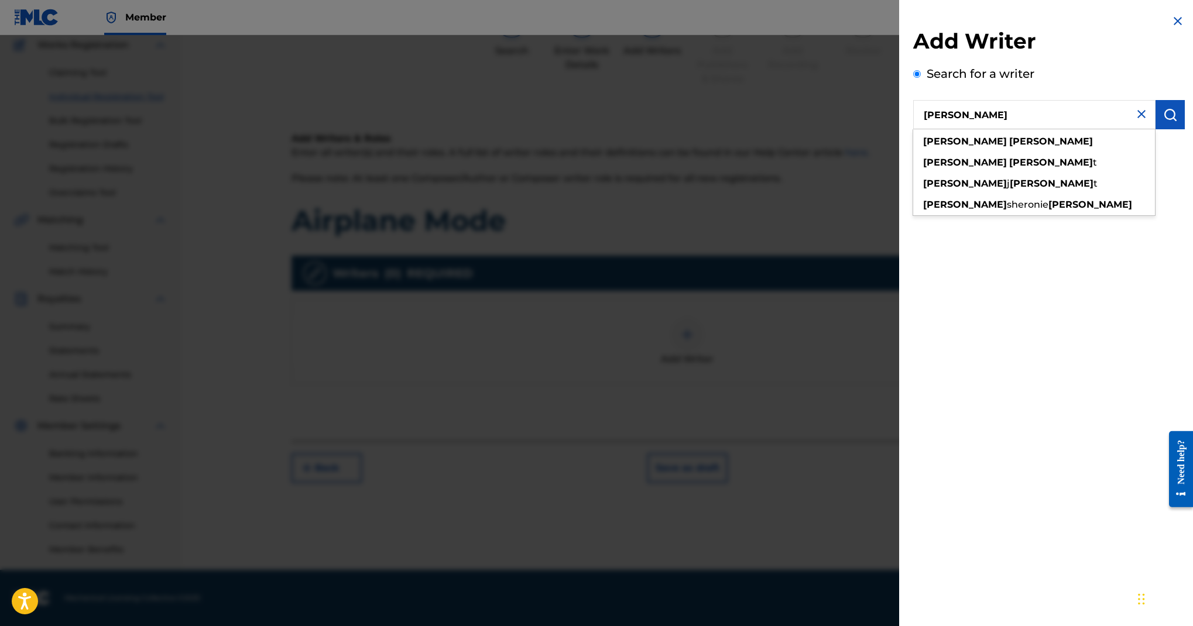
type input "Kimberly Bryan"
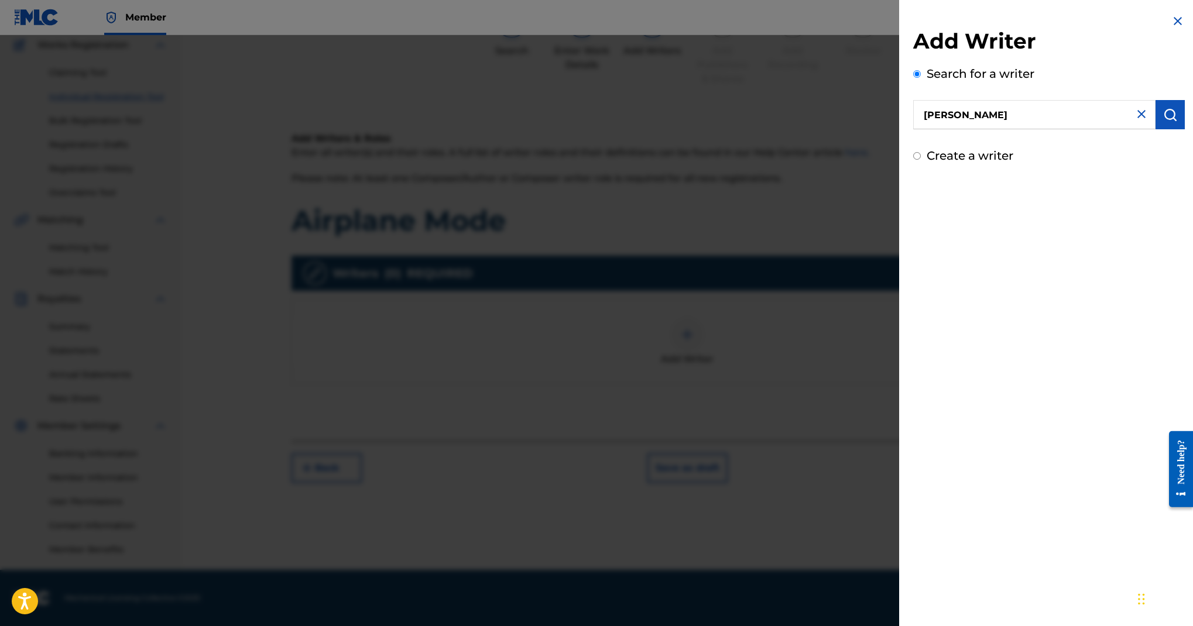
click at [1156, 129] on button "submit" at bounding box center [1170, 114] width 29 height 29
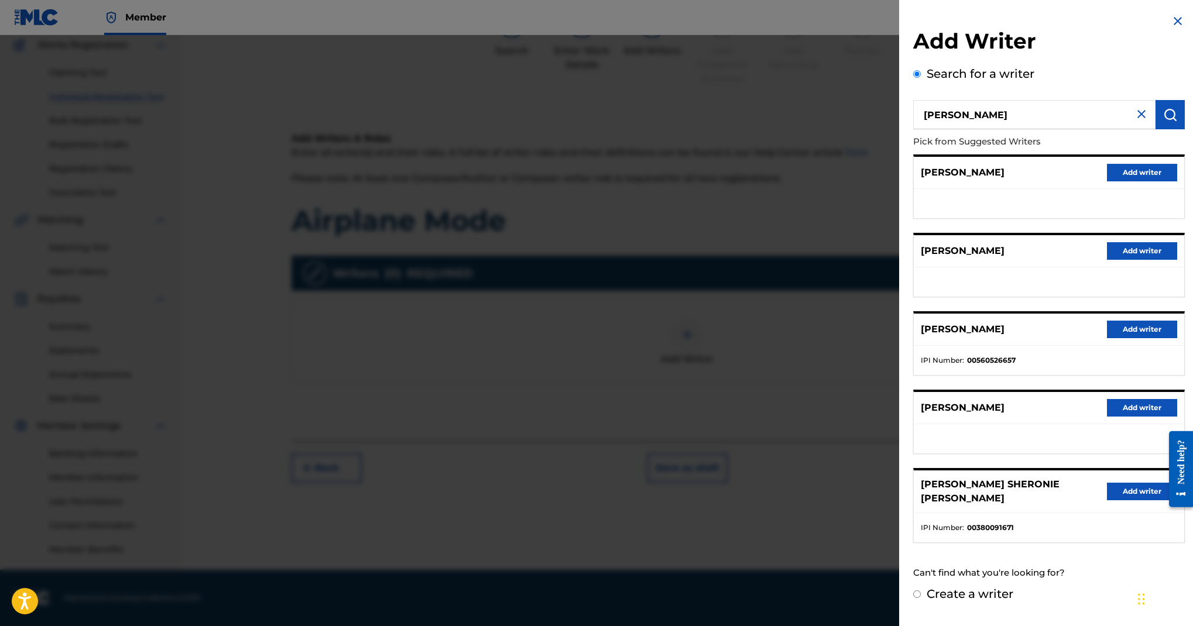
scroll to position [390, 0]
click at [1107, 483] on button "Add writer" at bounding box center [1142, 492] width 70 height 18
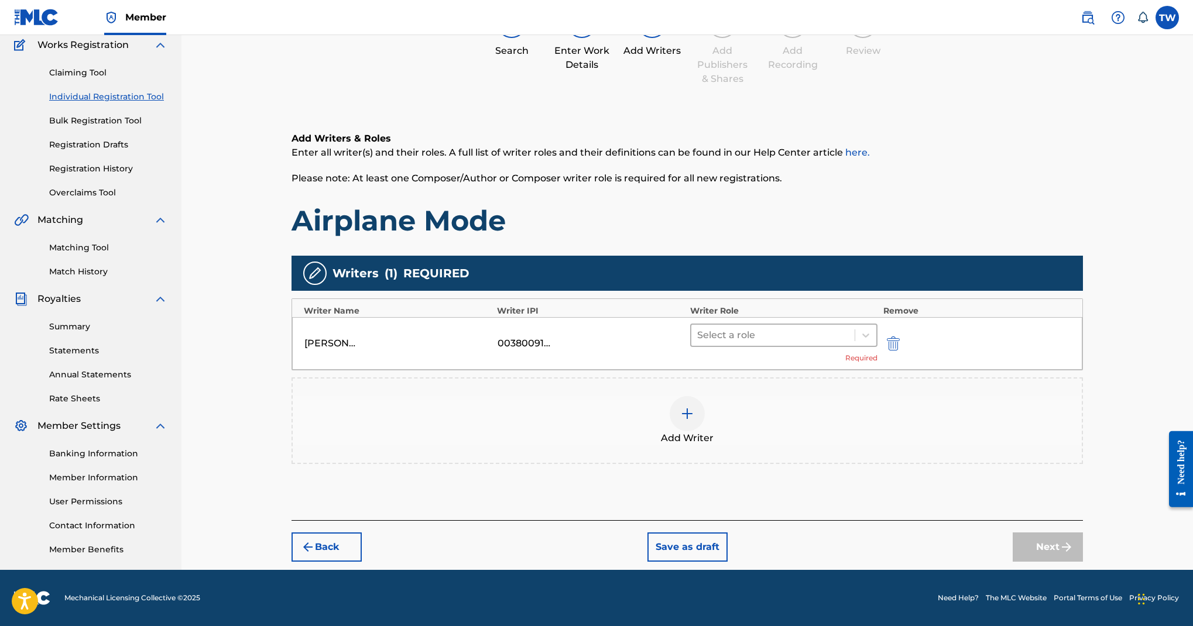
click at [849, 344] on div at bounding box center [773, 335] width 152 height 16
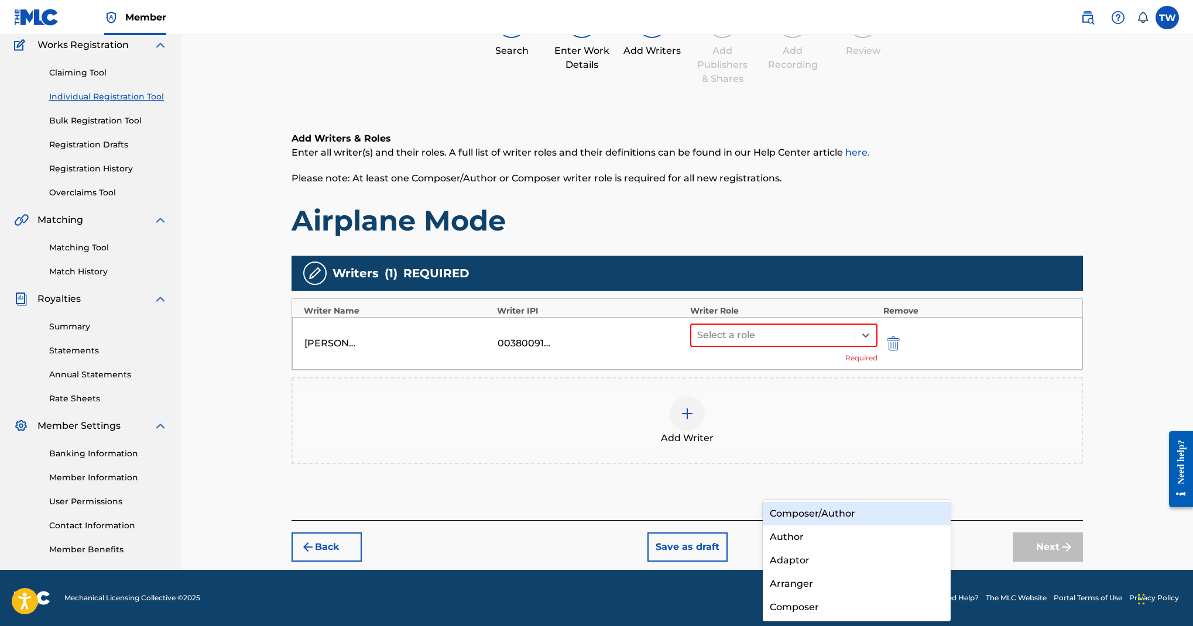
click at [890, 508] on div "Composer/Author" at bounding box center [857, 513] width 188 height 23
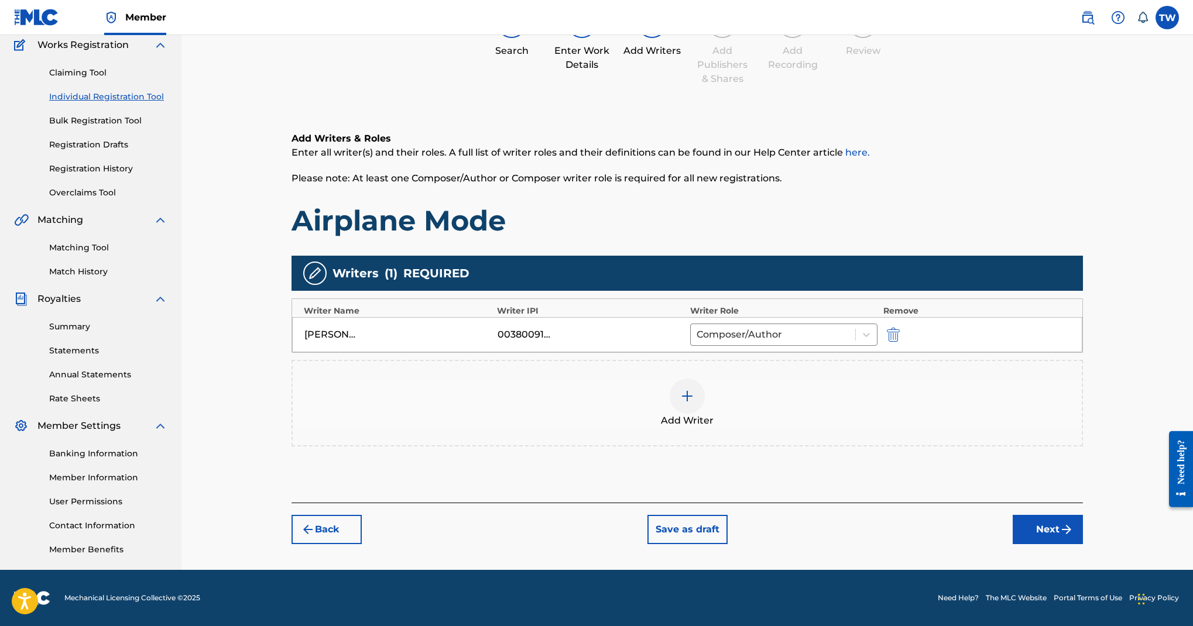
click at [1060, 545] on button "Next" at bounding box center [1048, 529] width 70 height 29
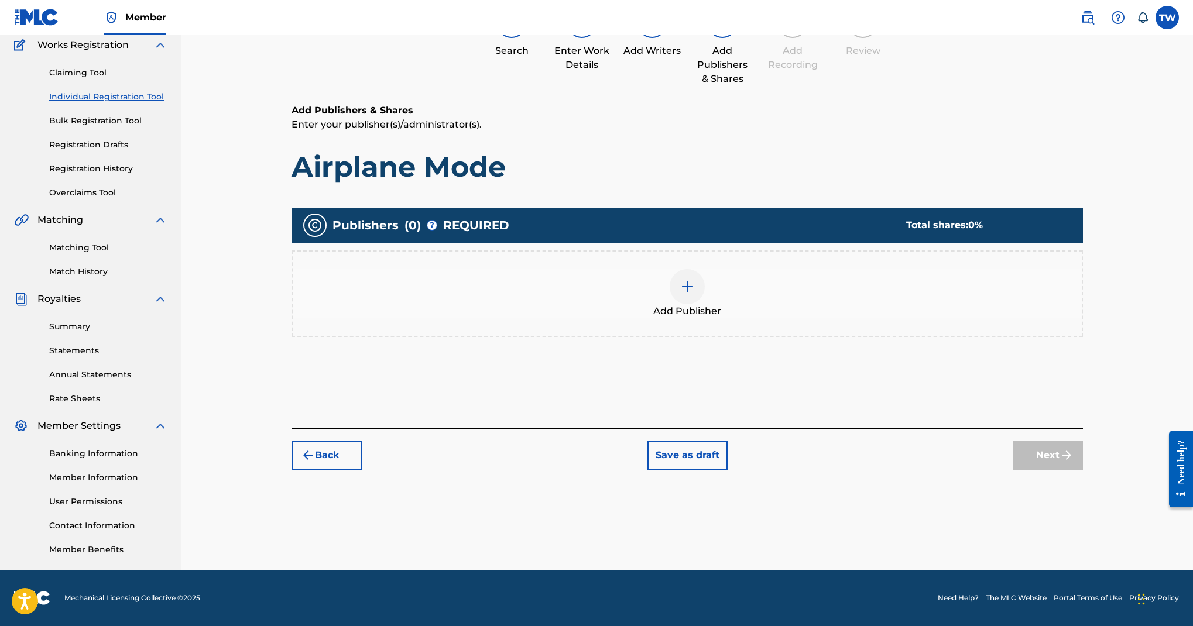
scroll to position [220, 0]
click at [694, 294] on img at bounding box center [687, 287] width 14 height 14
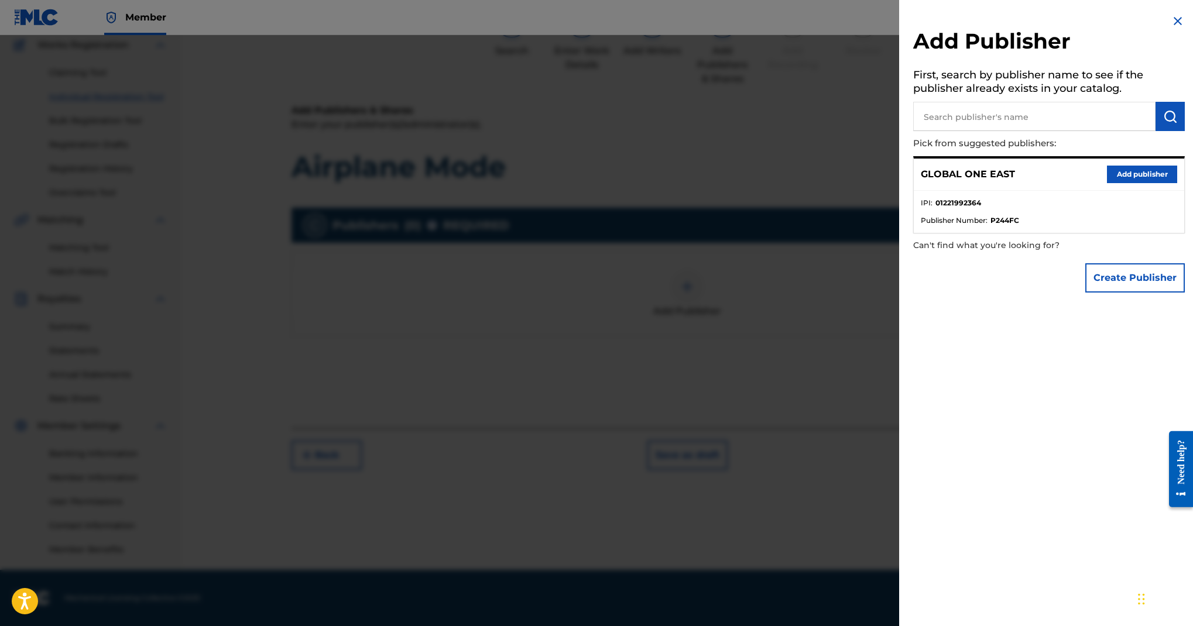
click at [1107, 183] on button "Add publisher" at bounding box center [1142, 175] width 70 height 18
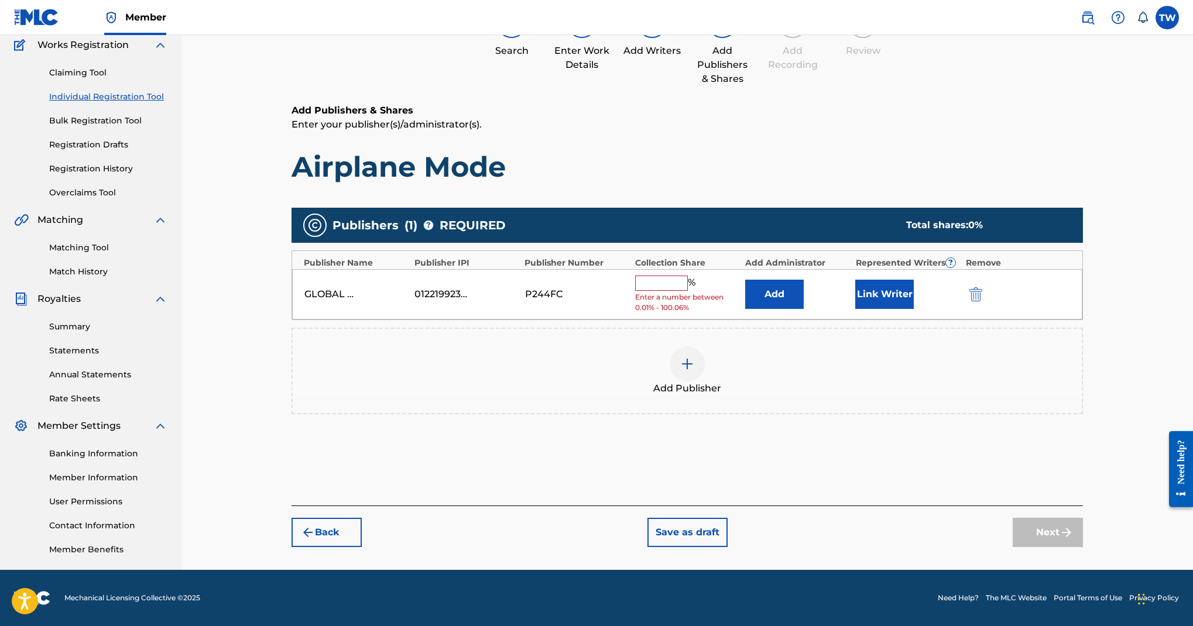
click at [688, 291] on input "text" at bounding box center [661, 283] width 53 height 15
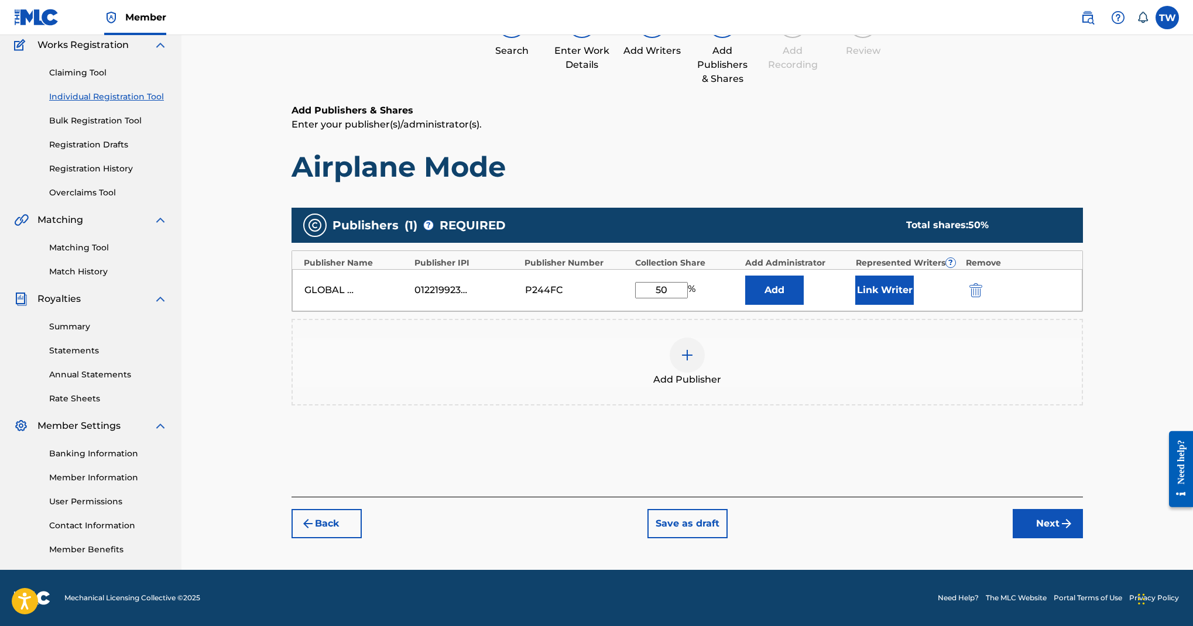
type input "50"
click at [914, 305] on button "Link Writer" at bounding box center [884, 290] width 59 height 29
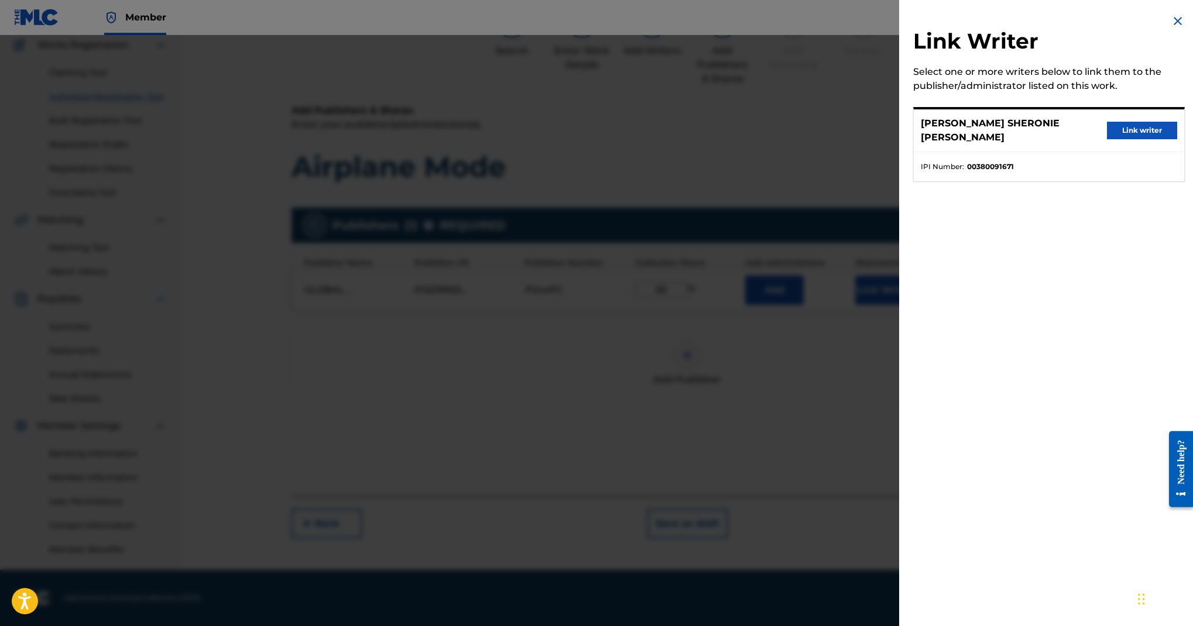
click at [1107, 139] on button "Link writer" at bounding box center [1142, 131] width 70 height 18
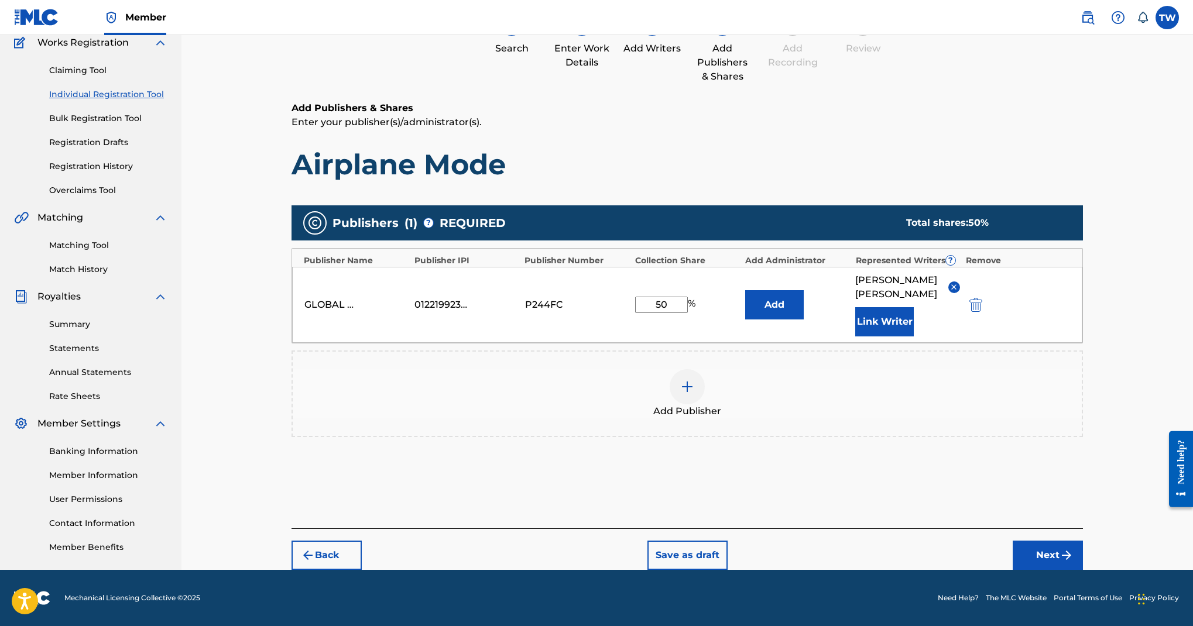
click at [1082, 541] on button "Next" at bounding box center [1048, 555] width 70 height 29
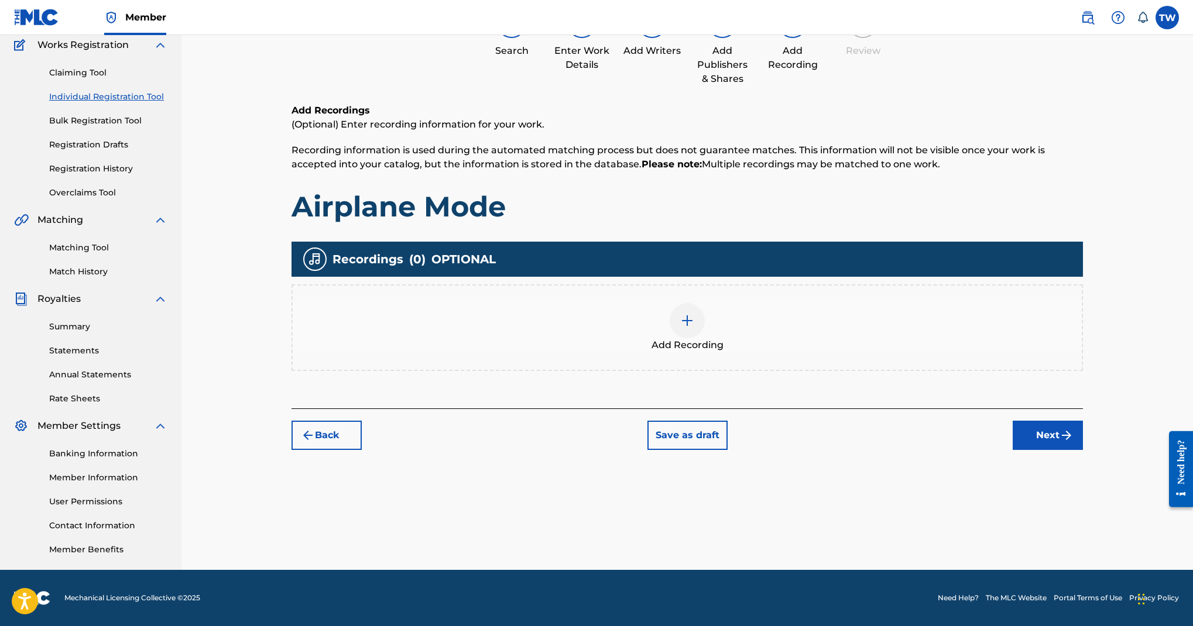
scroll to position [533, 0]
click at [694, 314] on img at bounding box center [687, 321] width 14 height 14
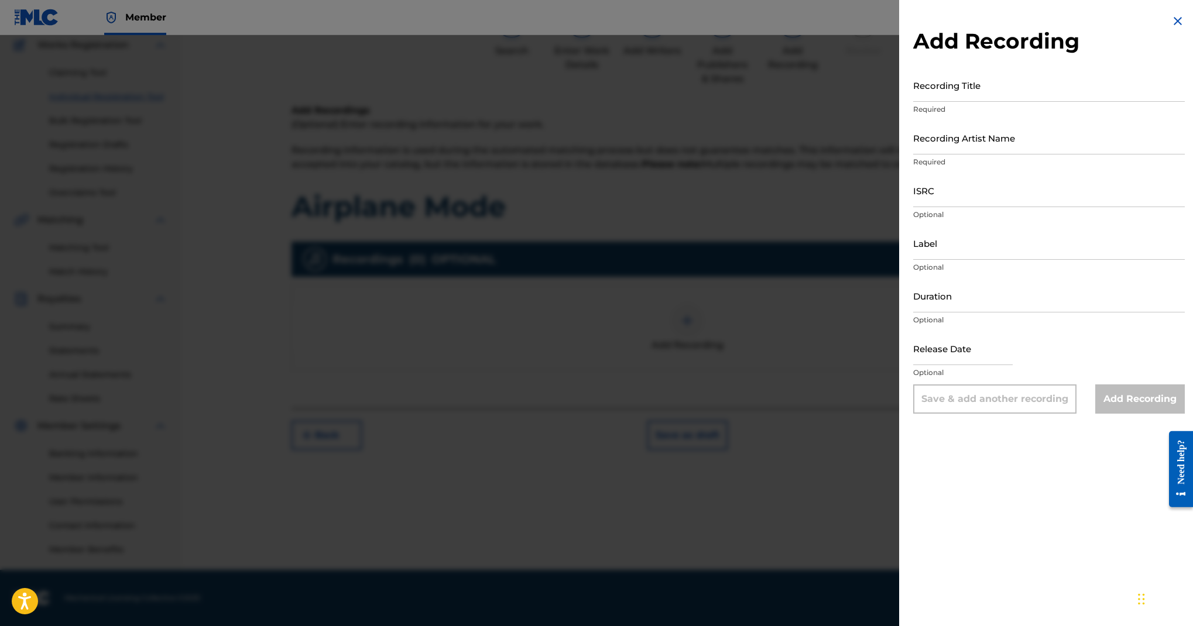
click at [913, 102] on input "Recording Title" at bounding box center [1049, 85] width 272 height 33
type input "Airplane Mode"
click at [913, 167] on p "Required" at bounding box center [1049, 162] width 272 height 11
click at [913, 155] on input "Recording Artist Name" at bounding box center [1049, 137] width 272 height 33
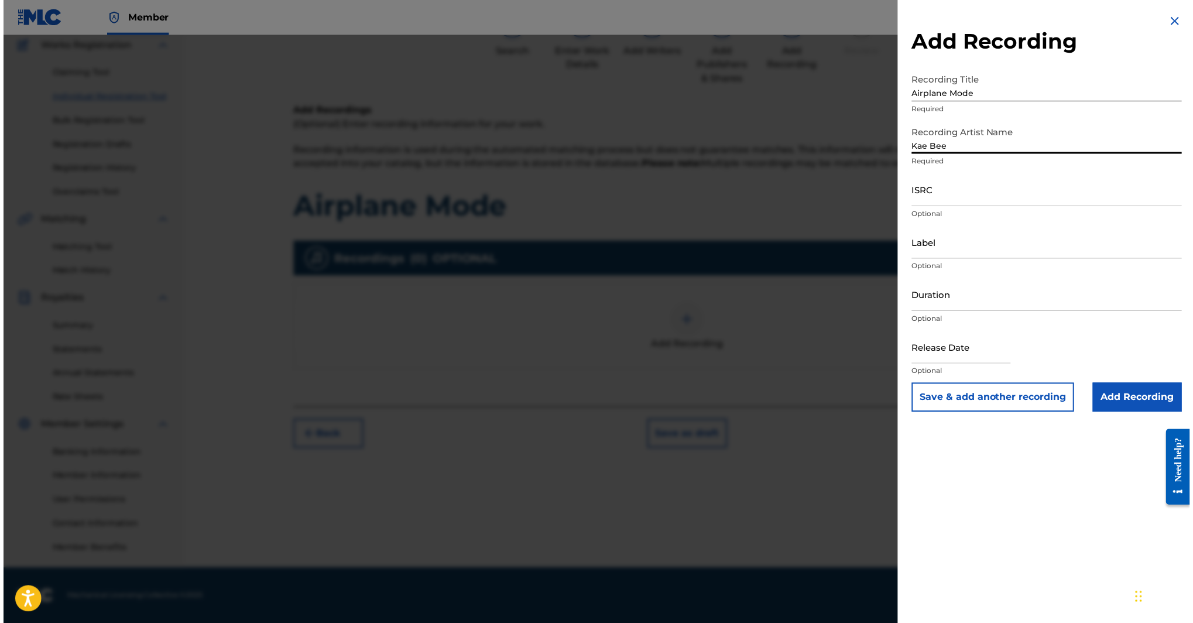
scroll to position [367, 0]
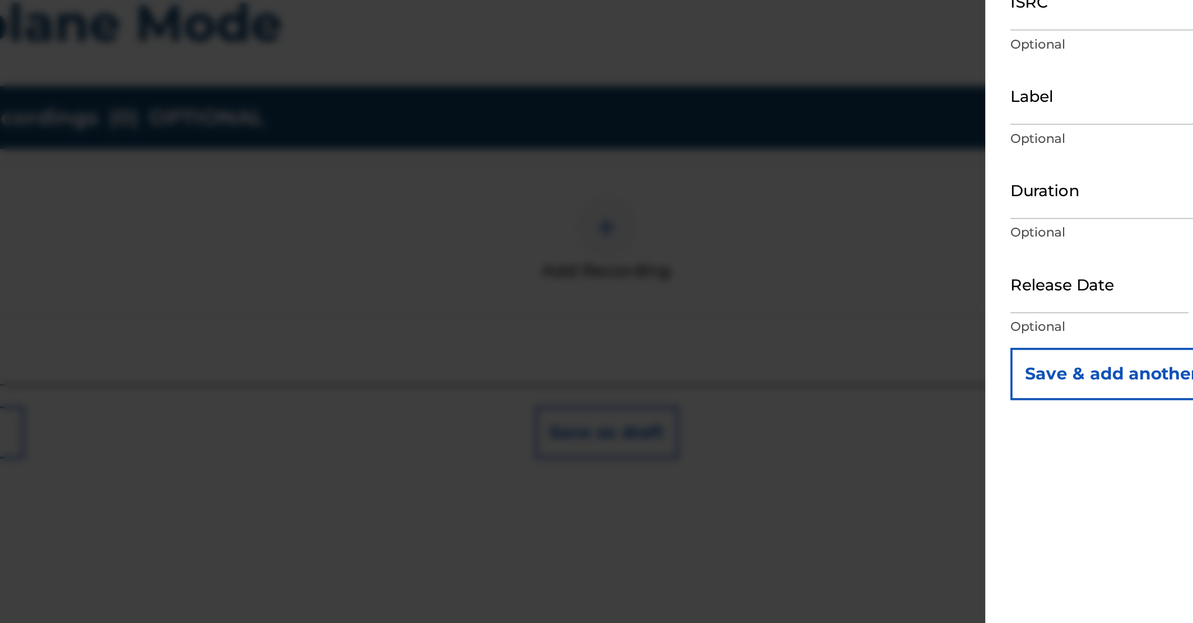
type input "Kae Bee"
click at [913, 174] on input "ISRC" at bounding box center [1049, 190] width 272 height 33
paste input "QZNJW2417071"
type input "QZNJW2417071"
click at [913, 258] on div "Label Optional" at bounding box center [1049, 253] width 272 height 53
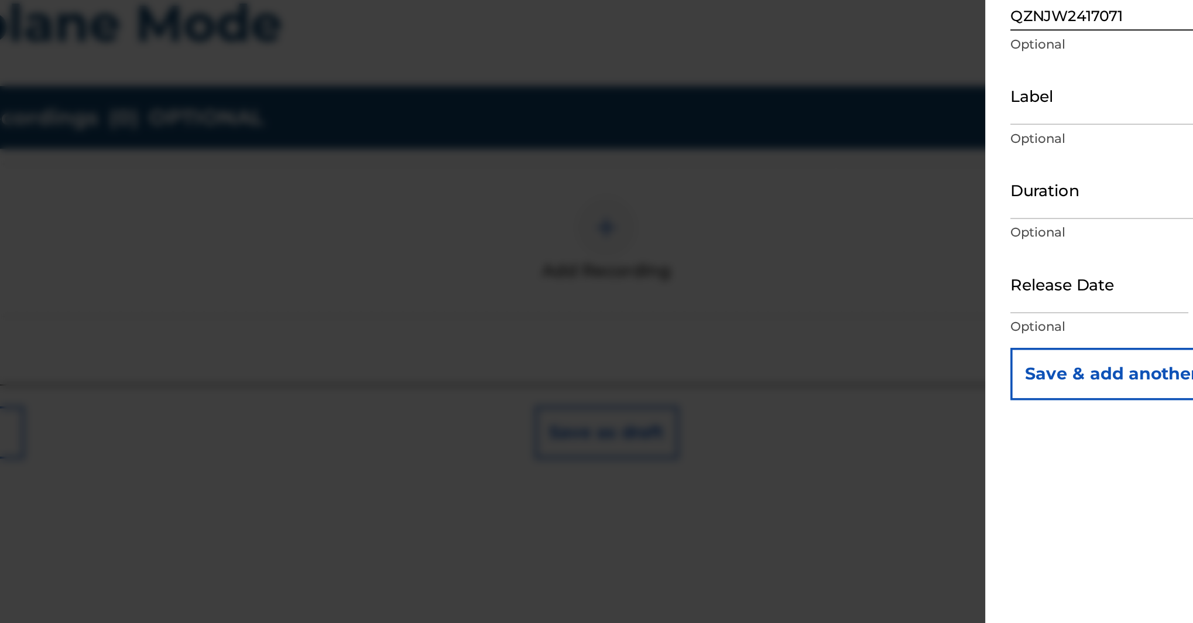
click at [913, 244] on input "Label" at bounding box center [1049, 243] width 272 height 33
type input "One East Records"
click at [913, 332] on input "text" at bounding box center [963, 348] width 100 height 33
select select "8"
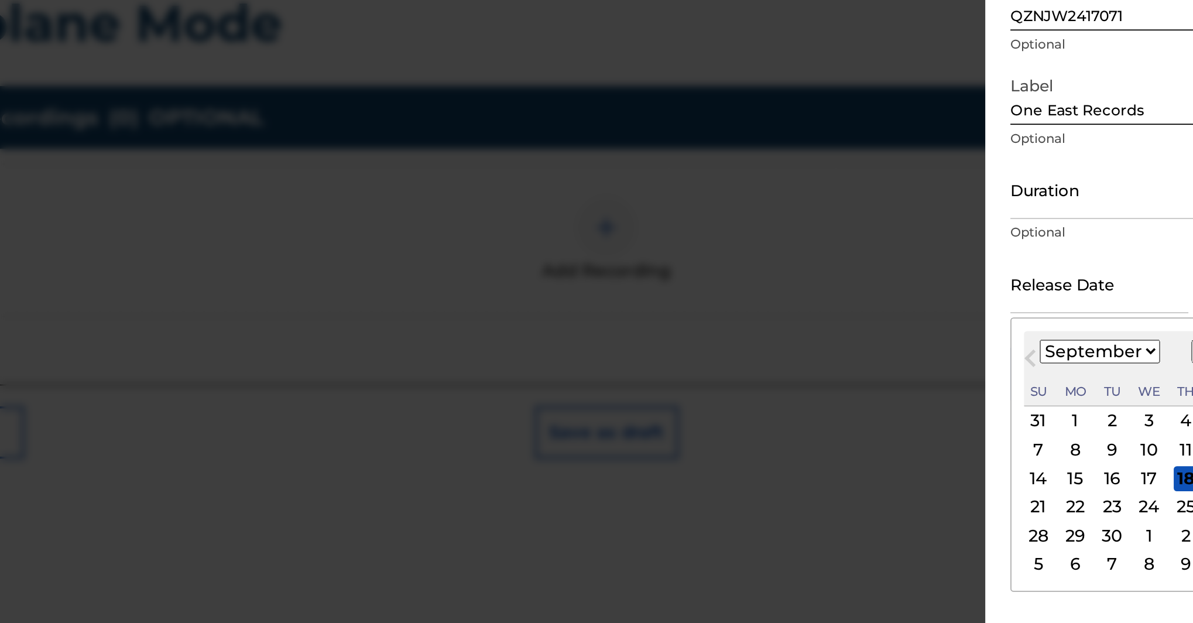
scroll to position [286, 0]
select select "2024"
select select "5"
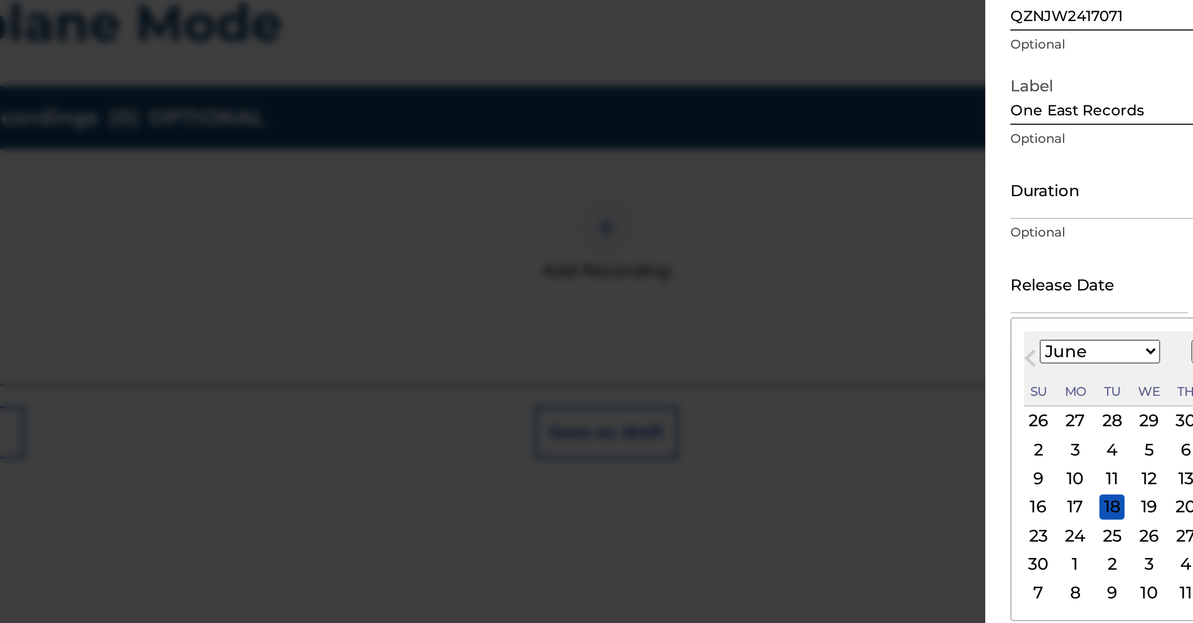
click at [1025, 451] on div "14" at bounding box center [1032, 458] width 14 height 14
type input "June 14 2024"
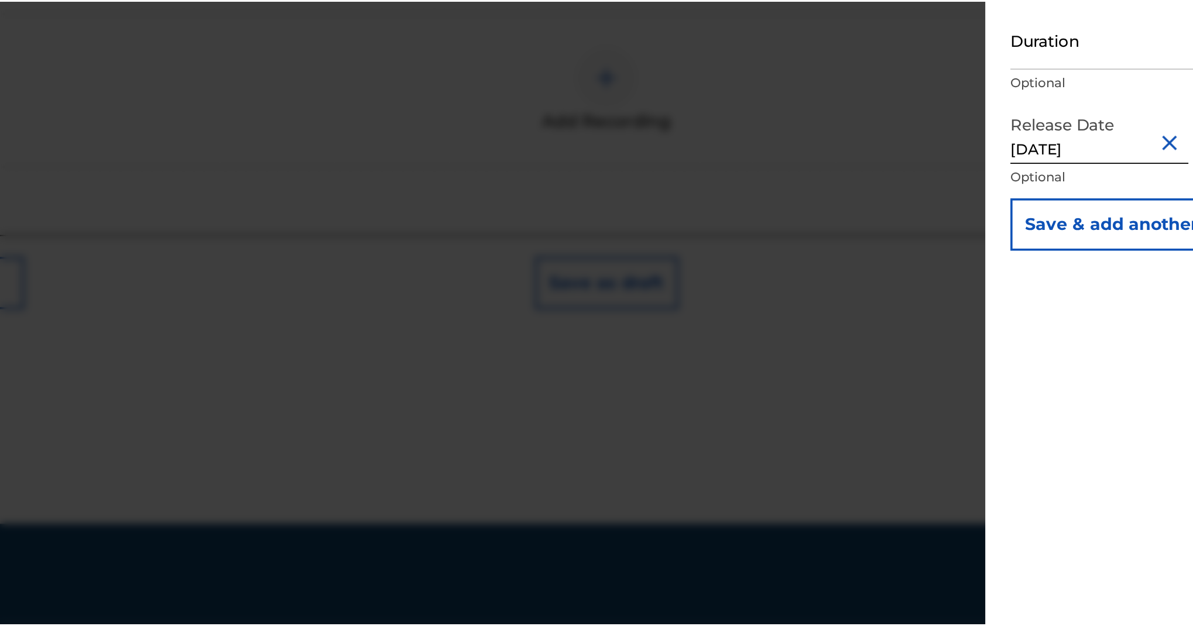
scroll to position [122, 0]
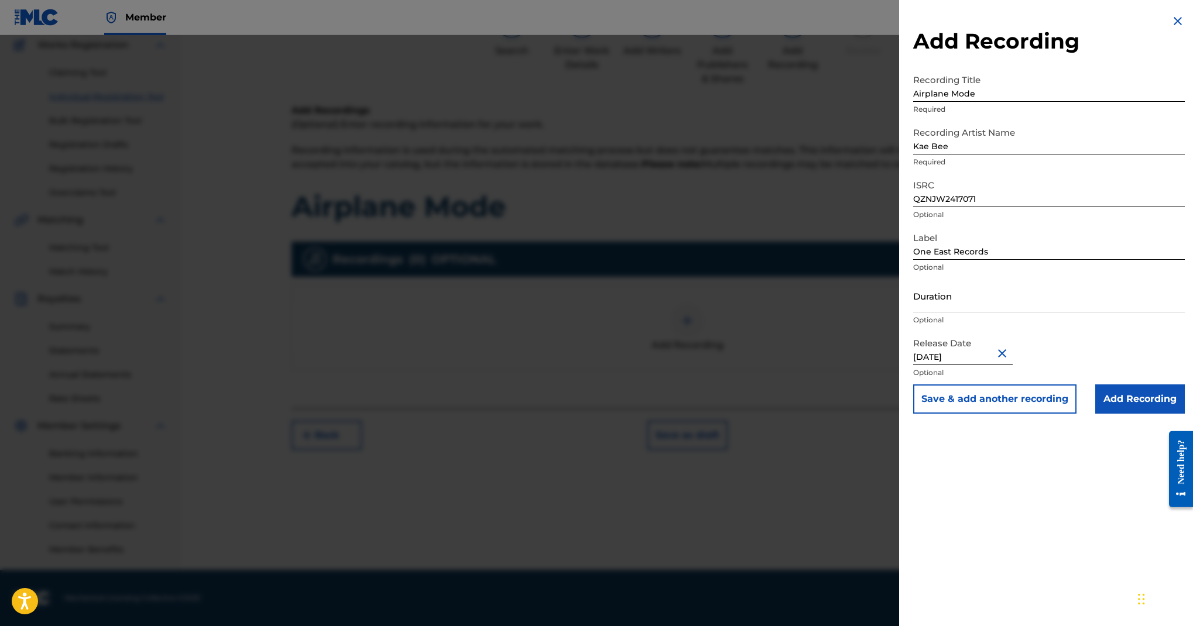
click at [1111, 414] on input "Add Recording" at bounding box center [1140, 399] width 90 height 29
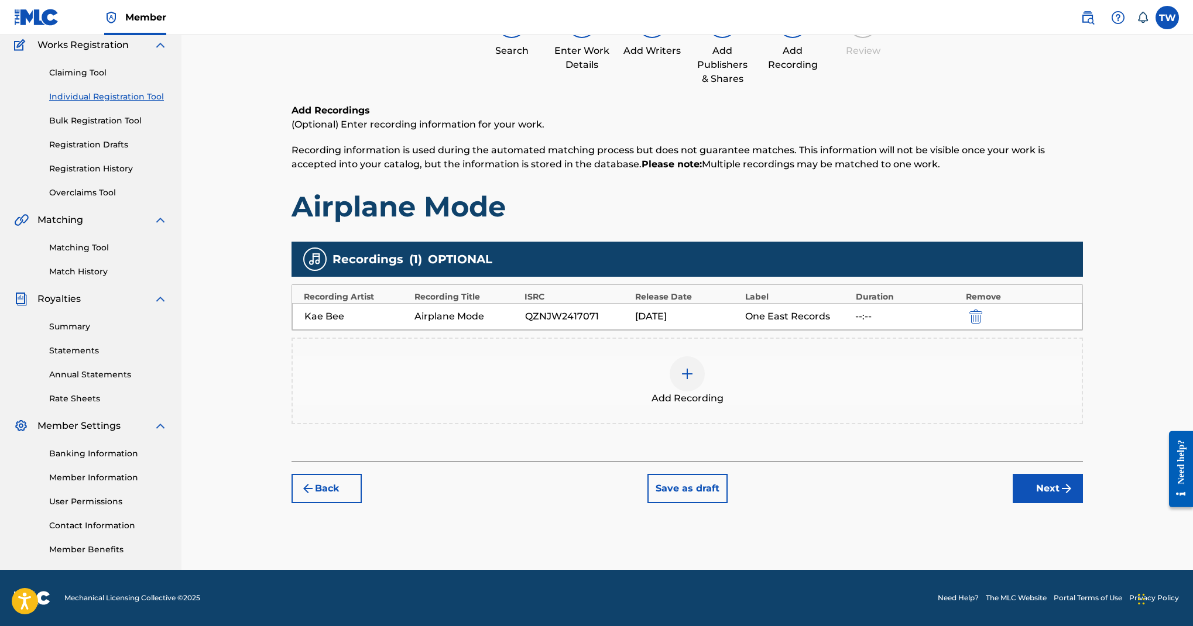
click at [1067, 474] on button "Next" at bounding box center [1048, 488] width 70 height 29
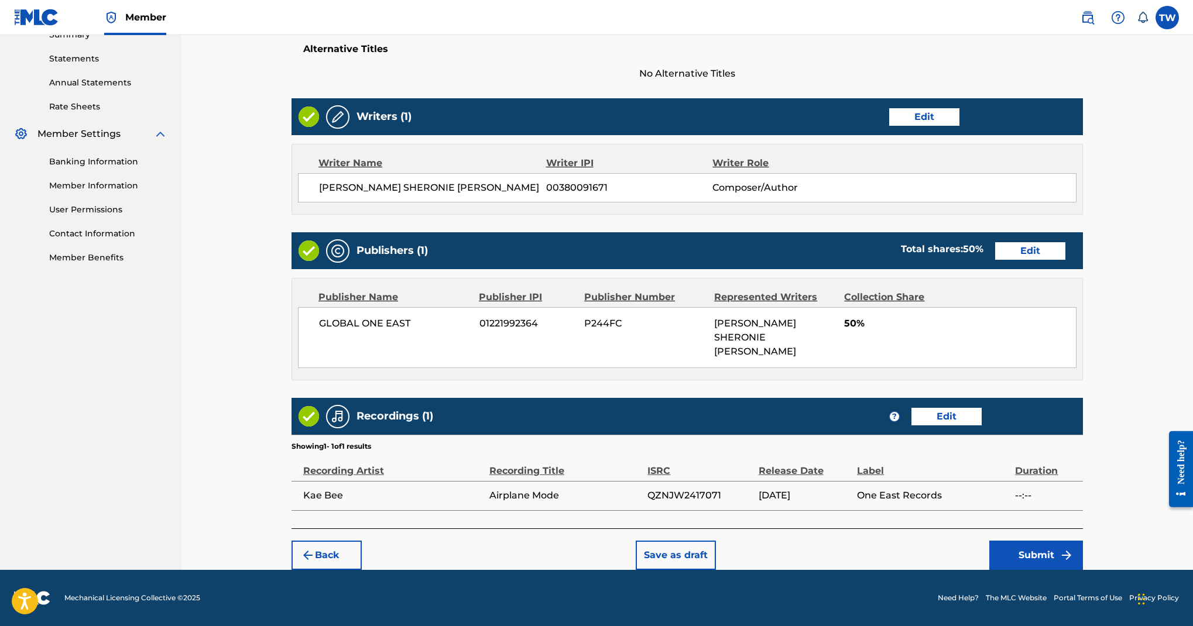
scroll to position [963, 0]
click at [1066, 541] on button "Submit" at bounding box center [1037, 555] width 94 height 29
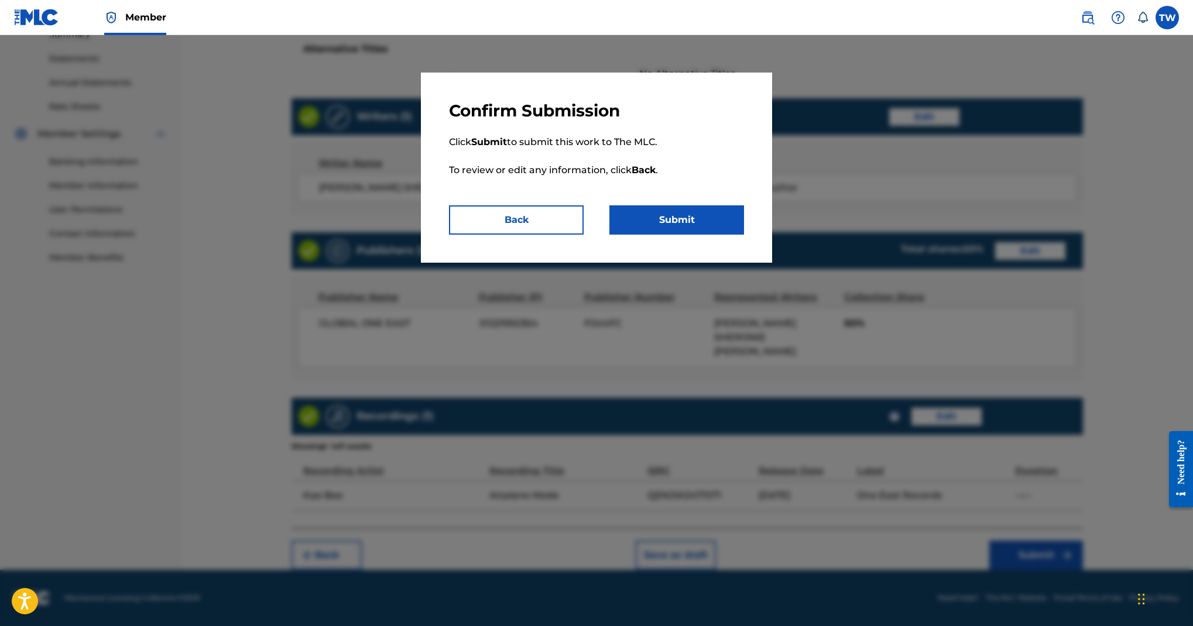
click at [737, 235] on button "Submit" at bounding box center [677, 220] width 135 height 29
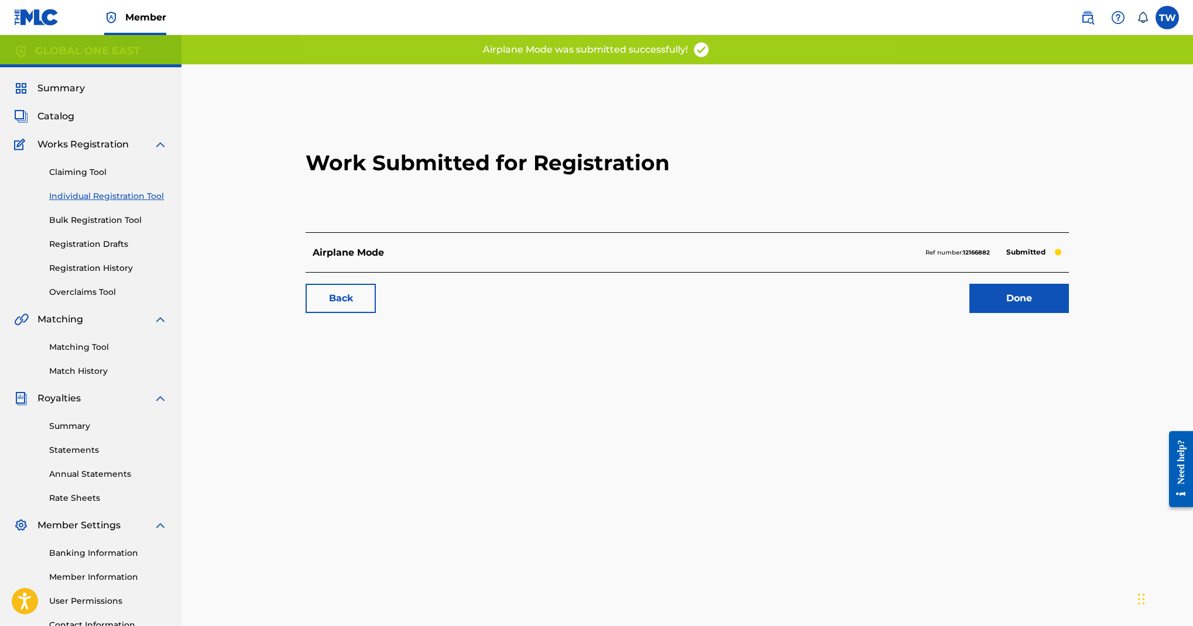
click at [376, 313] on link "Back" at bounding box center [341, 298] width 70 height 29
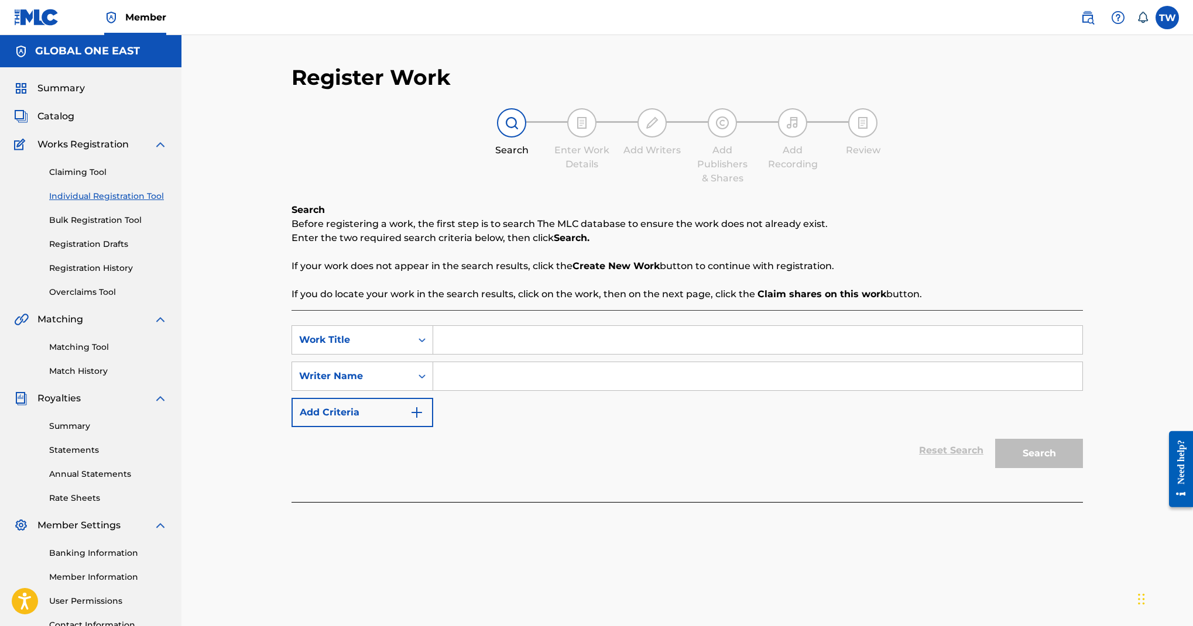
click at [704, 354] on input "Search Form" at bounding box center [757, 340] width 649 height 28
paste input "Don't Care"
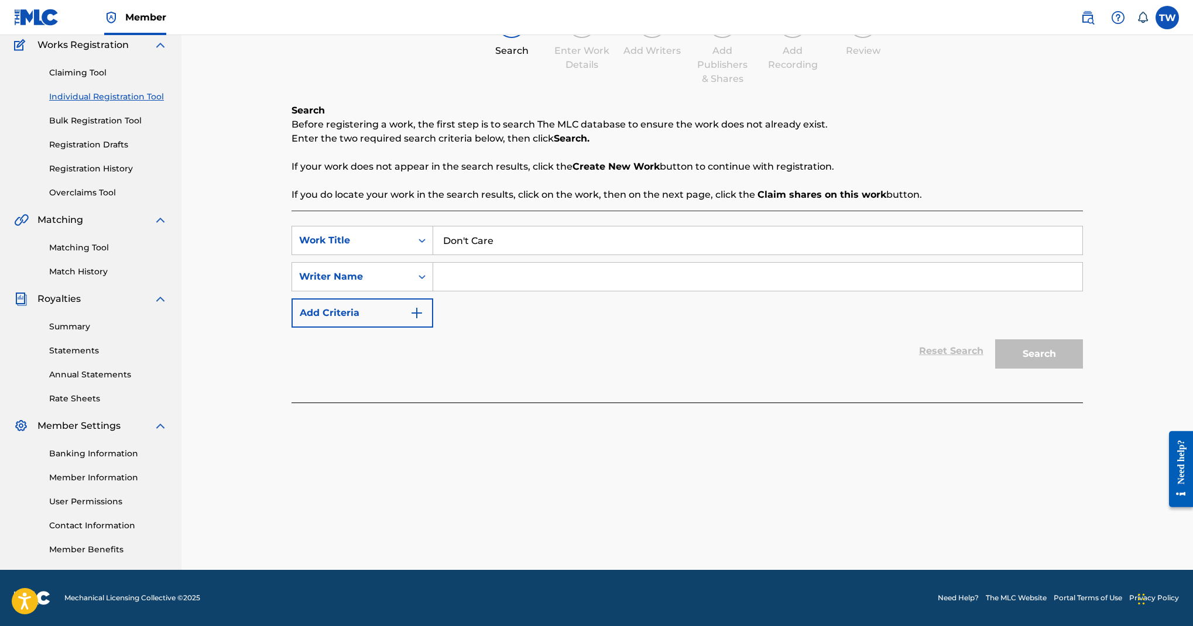
scroll to position [162, 0]
type input "Don't Care"
click at [725, 291] on input "Search Form" at bounding box center [757, 277] width 649 height 28
paste input "Michael Johnson"
type input "Michael Johnson"
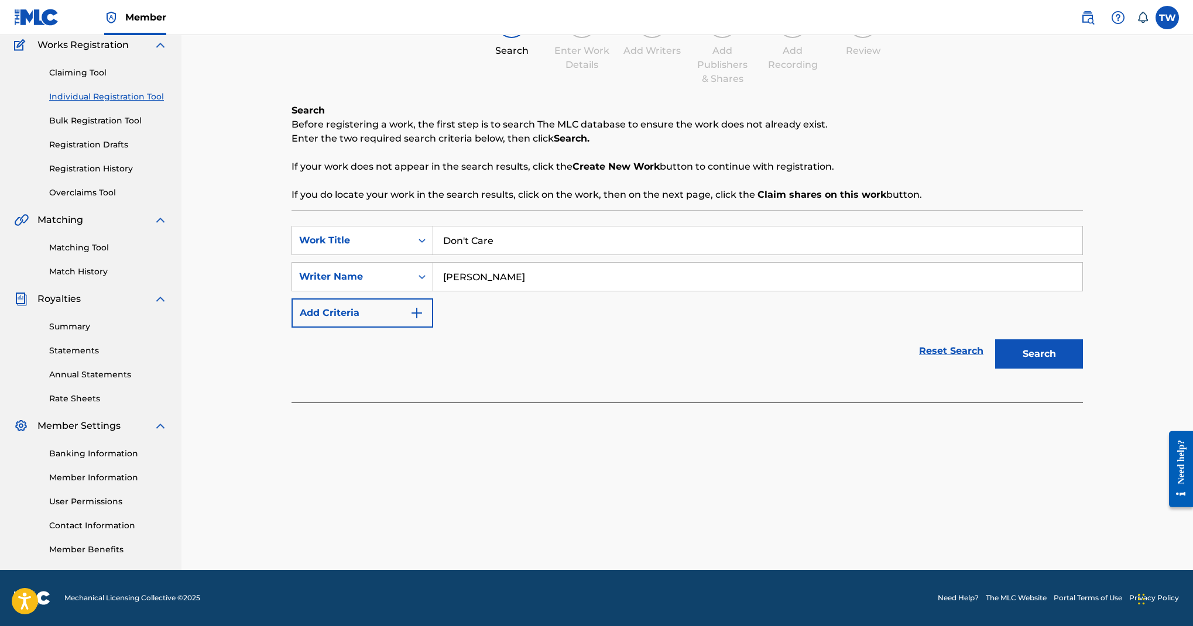
click at [1083, 369] on button "Search" at bounding box center [1039, 354] width 88 height 29
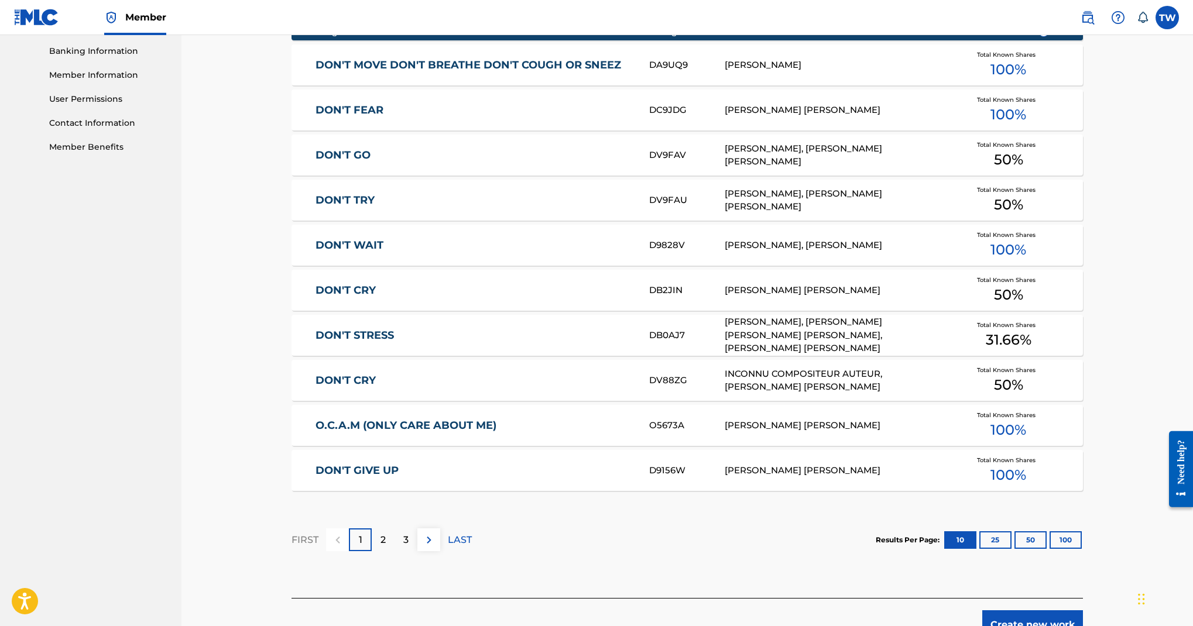
scroll to position [506, 0]
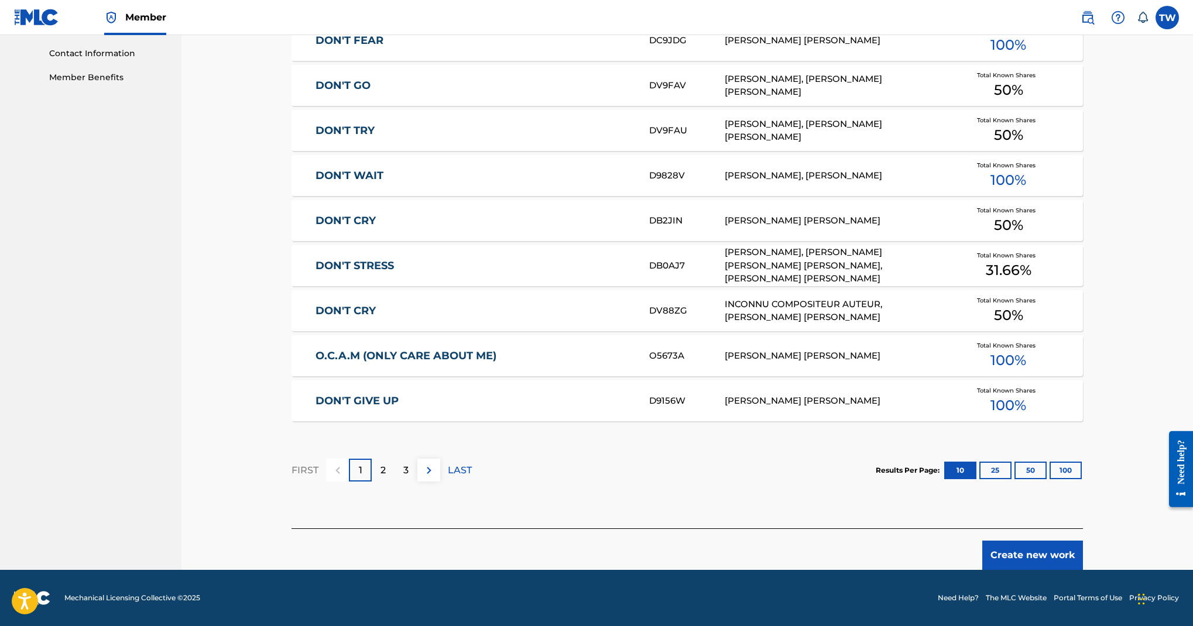
click at [436, 464] on img at bounding box center [429, 471] width 14 height 14
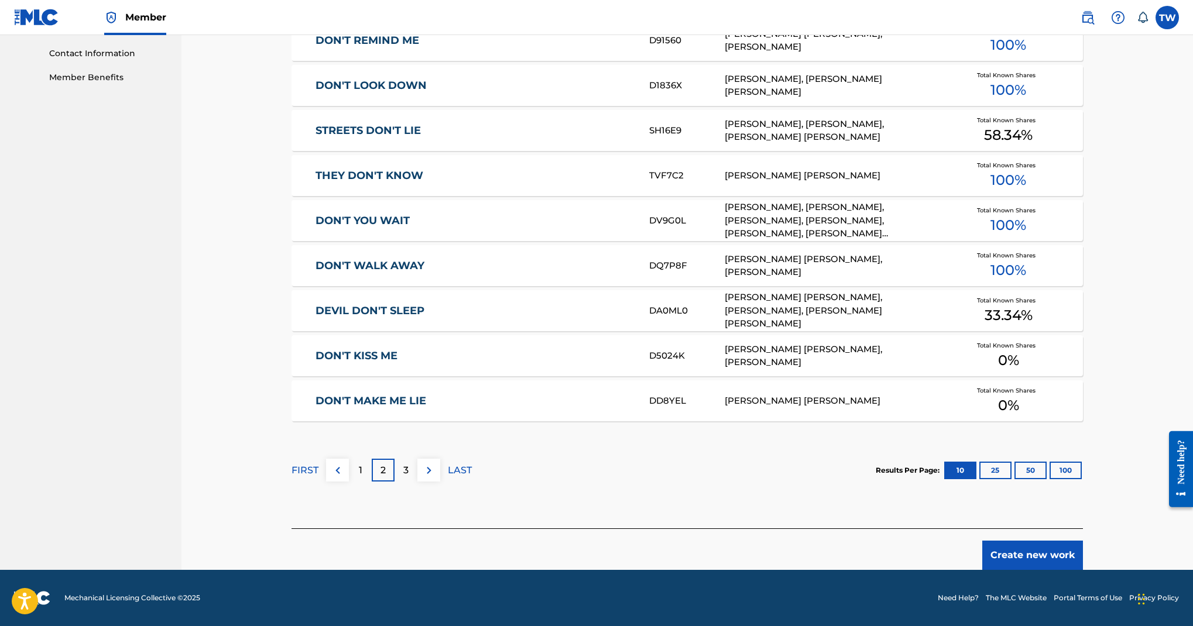
scroll to position [1000, 0]
click at [1071, 541] on button "Create new work" at bounding box center [1032, 555] width 101 height 29
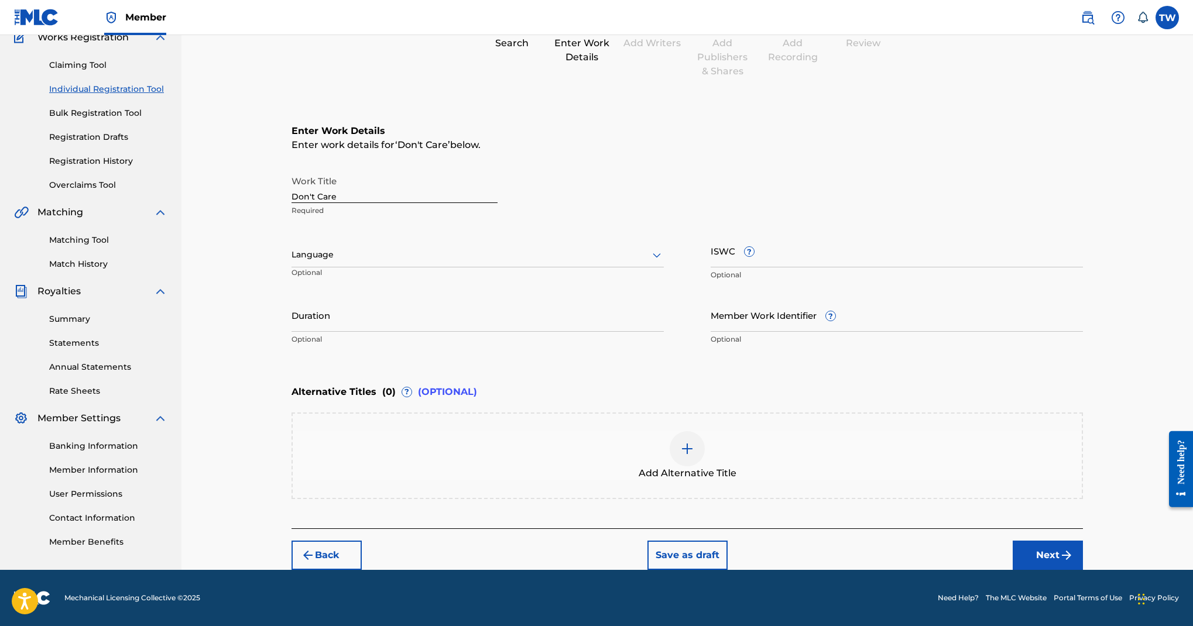
scroll to position [226, 0]
click at [472, 262] on div at bounding box center [478, 255] width 372 height 15
click at [465, 294] on div "English" at bounding box center [477, 281] width 371 height 26
click at [1080, 541] on button "Next" at bounding box center [1048, 555] width 70 height 29
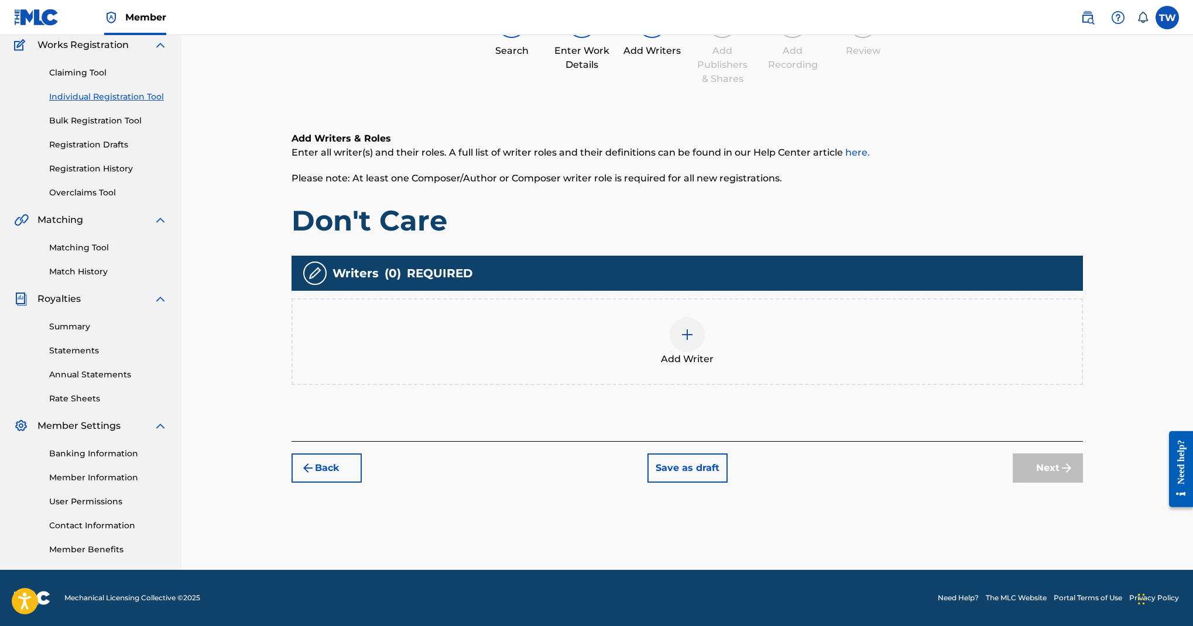
scroll to position [283, 0]
click at [705, 344] on div at bounding box center [687, 334] width 35 height 35
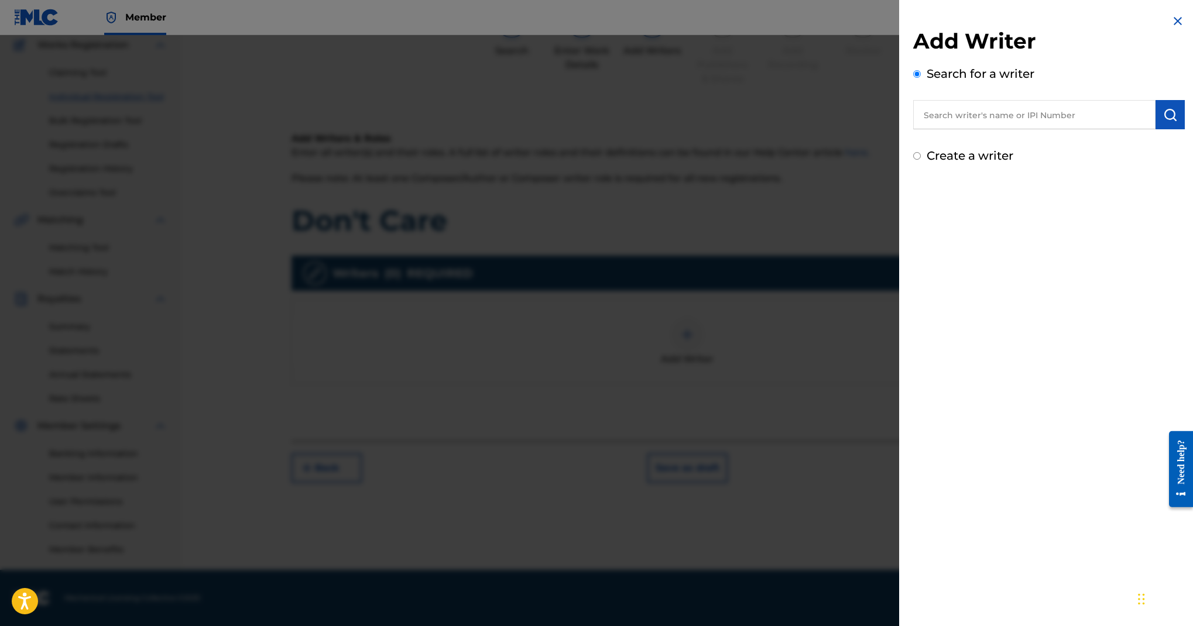
click at [913, 129] on input "text" at bounding box center [1034, 114] width 242 height 29
paste input "Michael Johnson"
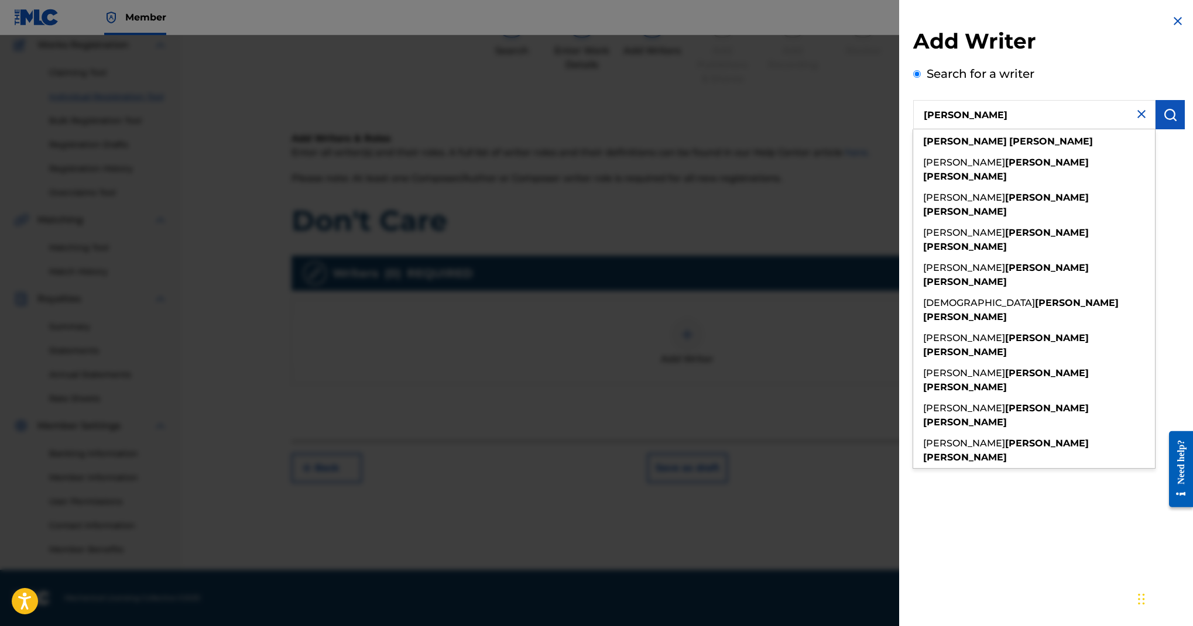
type input "Michael Johnson"
click at [1163, 122] on img "submit" at bounding box center [1170, 115] width 14 height 14
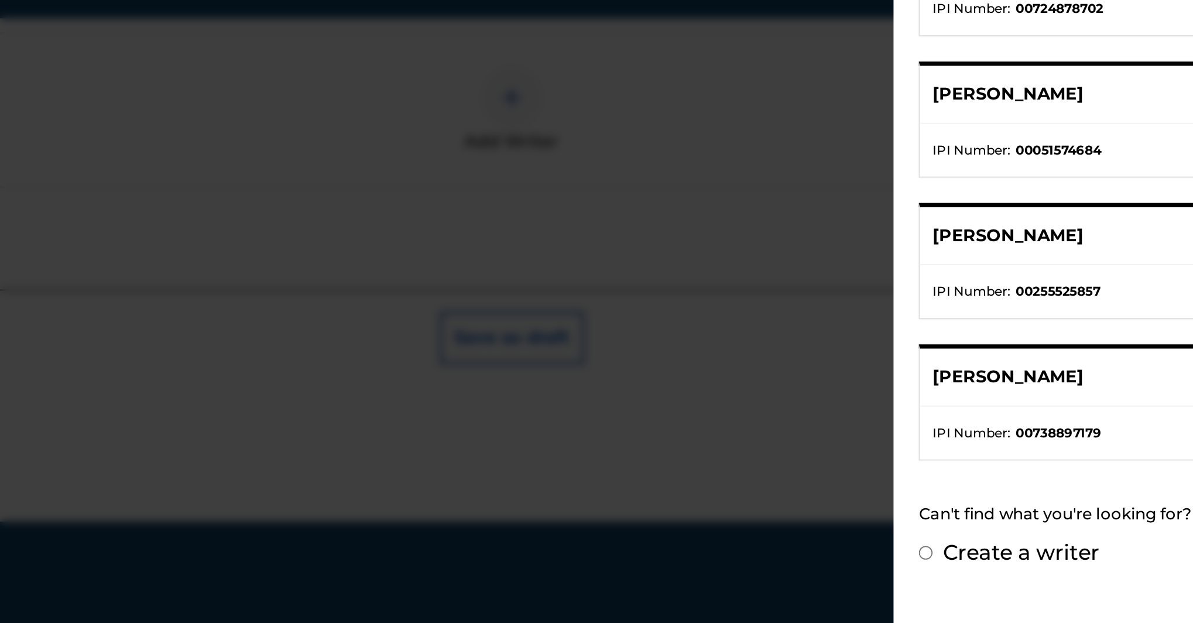
scroll to position [567, 0]
click at [927, 577] on label "Create a writer" at bounding box center [970, 584] width 87 height 14
radio input "true"
click at [913, 580] on input "Create a writer" at bounding box center [917, 584] width 8 height 8
radio input "false"
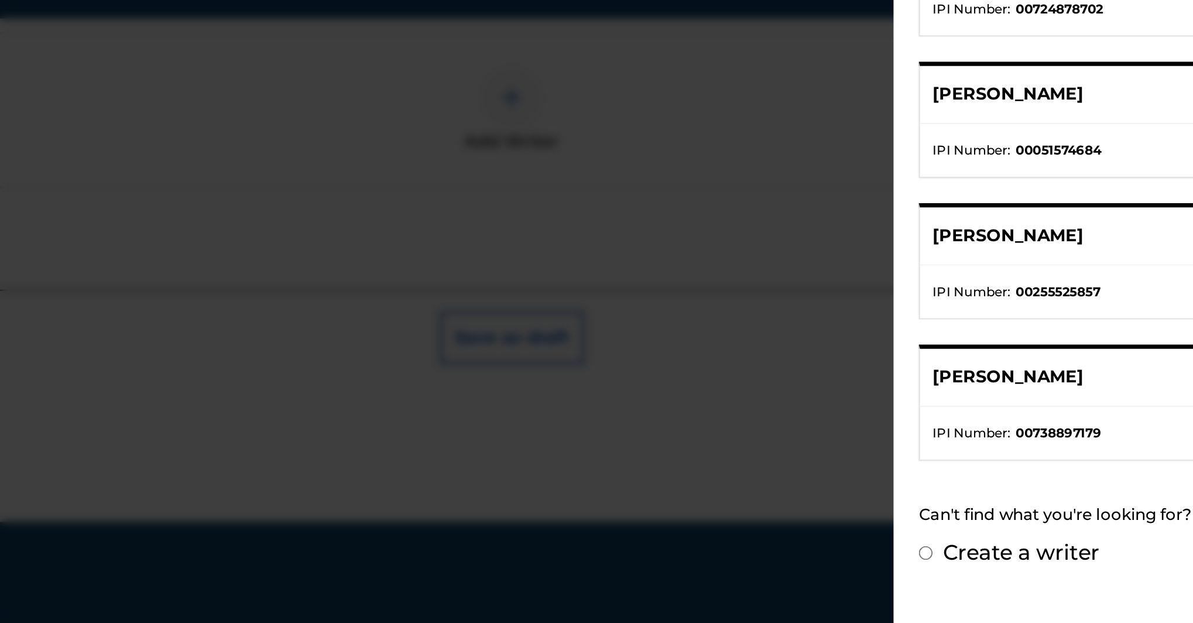
radio input "true"
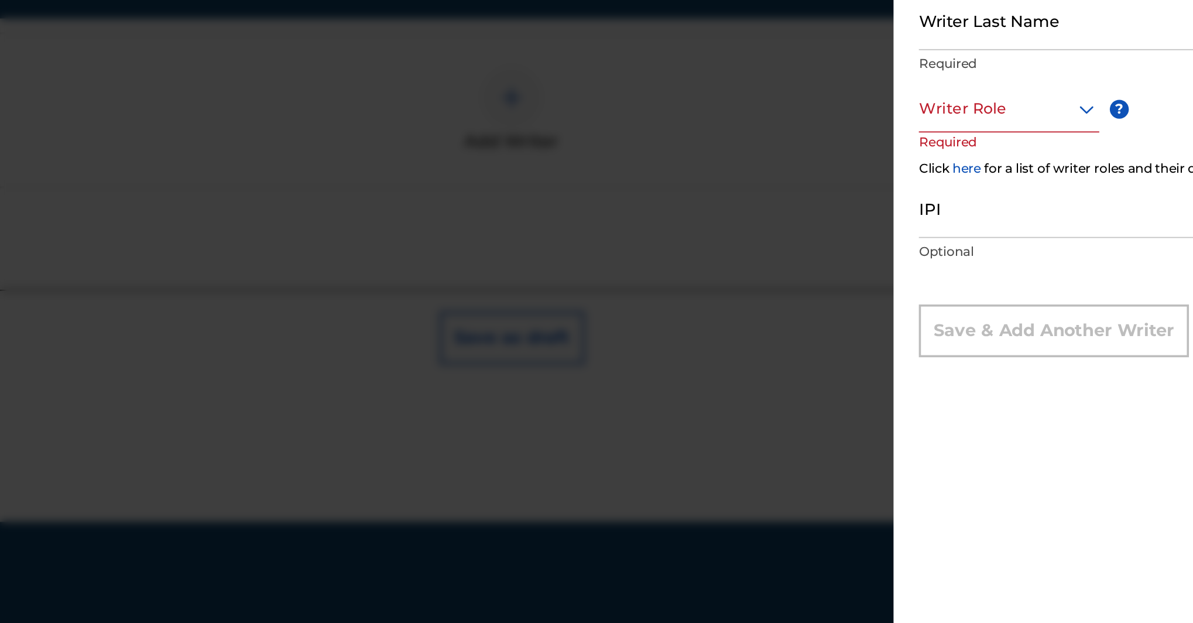
scroll to position [0, 0]
click at [913, 219] on input "Writer First Name" at bounding box center [1016, 235] width 206 height 33
paste input "Michael Johnson"
type input "Michael"
click at [913, 272] on input "Writer Last Name" at bounding box center [1016, 288] width 206 height 33
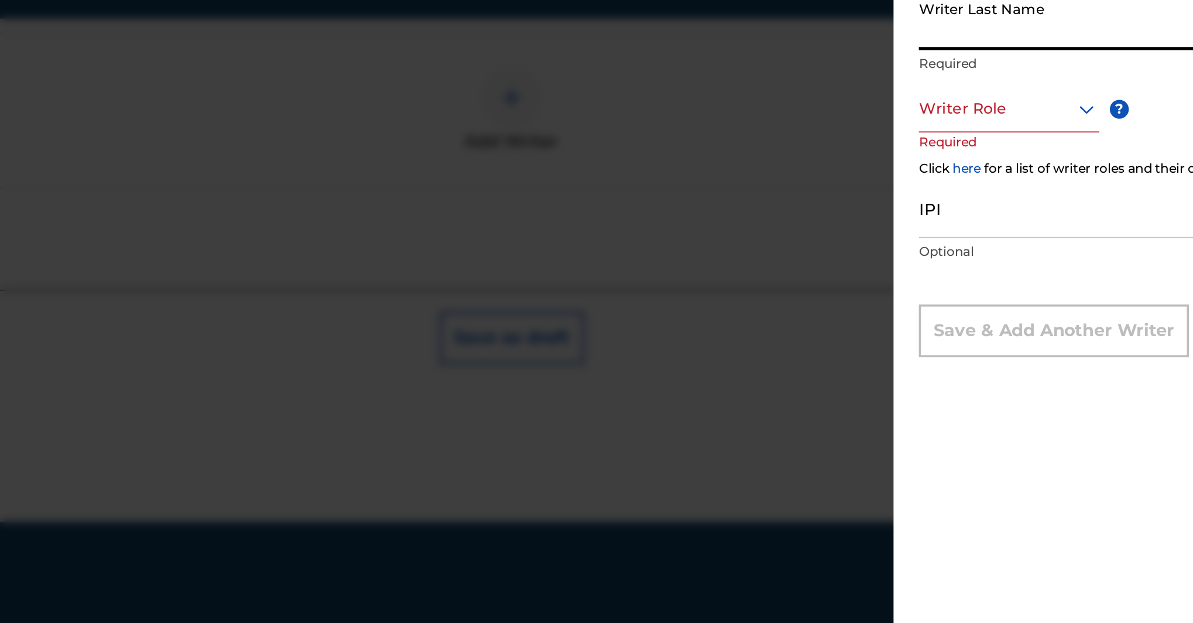
paste input "Michael Johnson"
click at [913, 272] on input "Michael Johnson" at bounding box center [1016, 288] width 206 height 33
type input "Johnson"
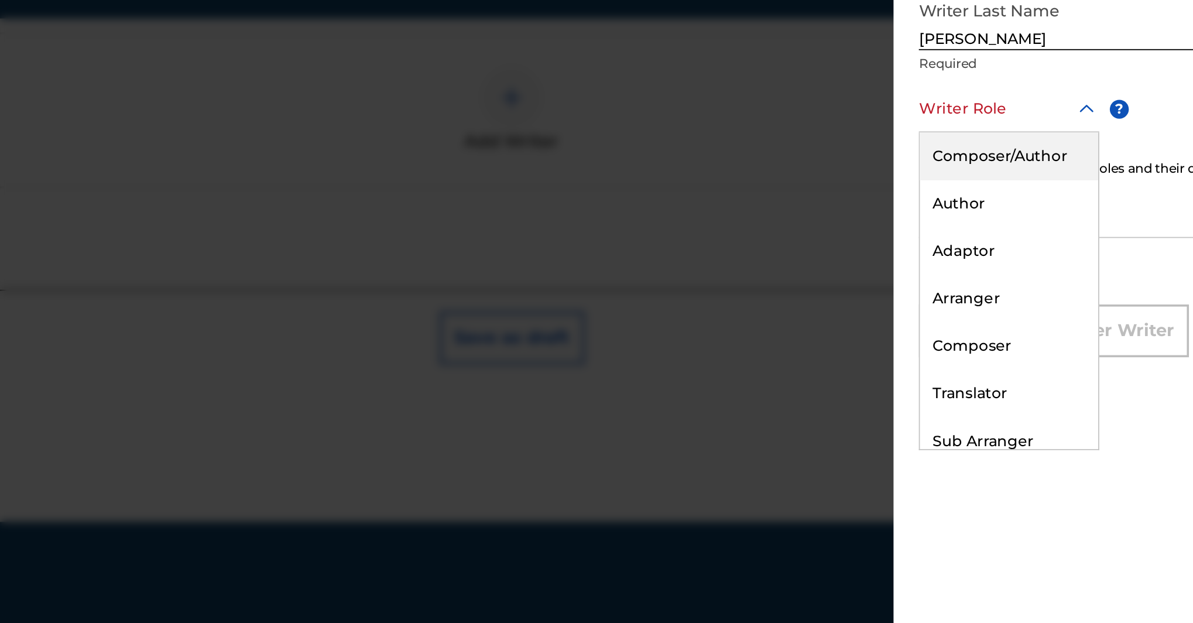
click at [913, 330] on div at bounding box center [963, 337] width 100 height 15
click at [914, 351] on div "Composer/Author" at bounding box center [963, 364] width 99 height 26
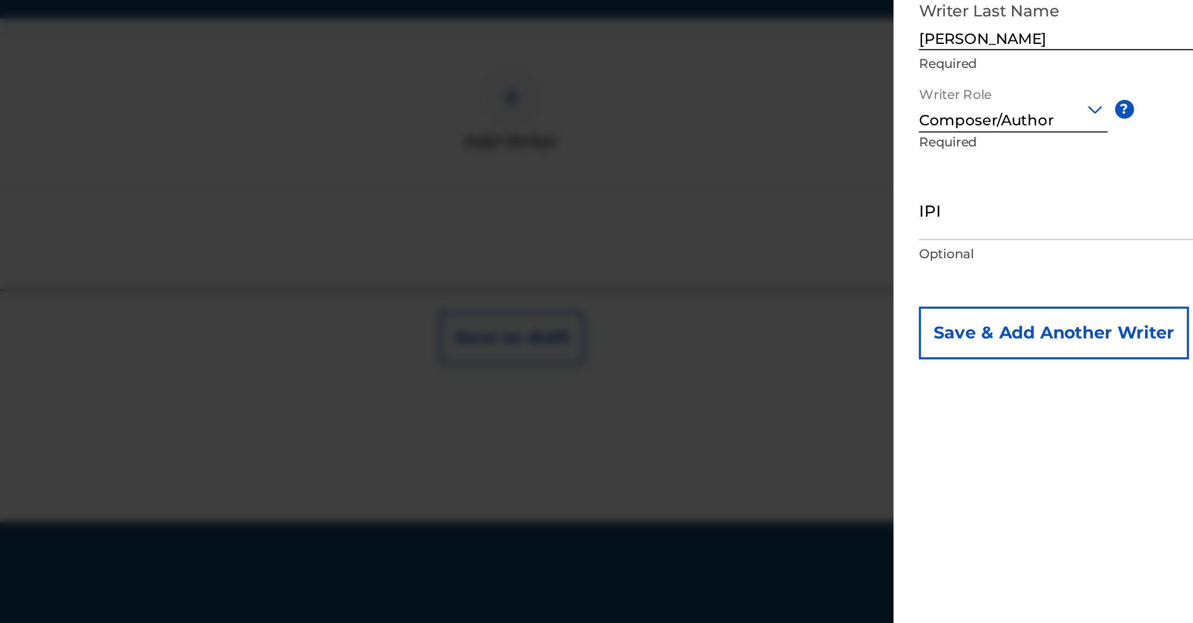
click at [913, 272] on div "Writer Last Name Johnson Required" at bounding box center [1016, 298] width 206 height 53
click at [913, 377] on input "IPI" at bounding box center [1016, 393] width 206 height 33
paste input "550826543"
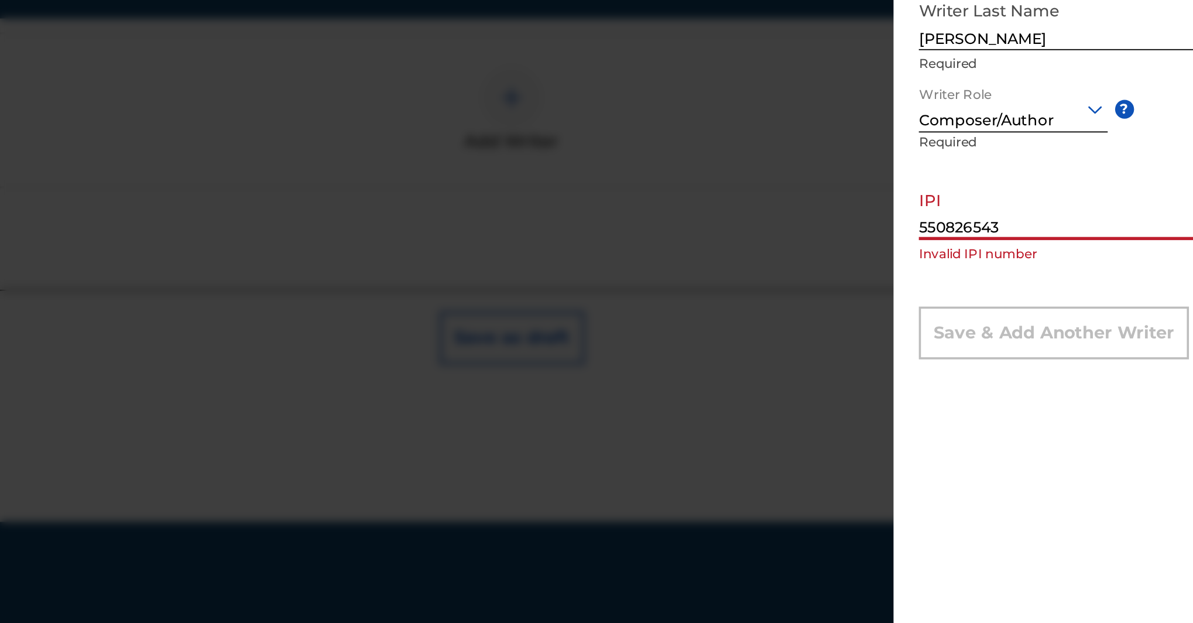
click at [913, 377] on input "550826543" at bounding box center [1016, 393] width 206 height 33
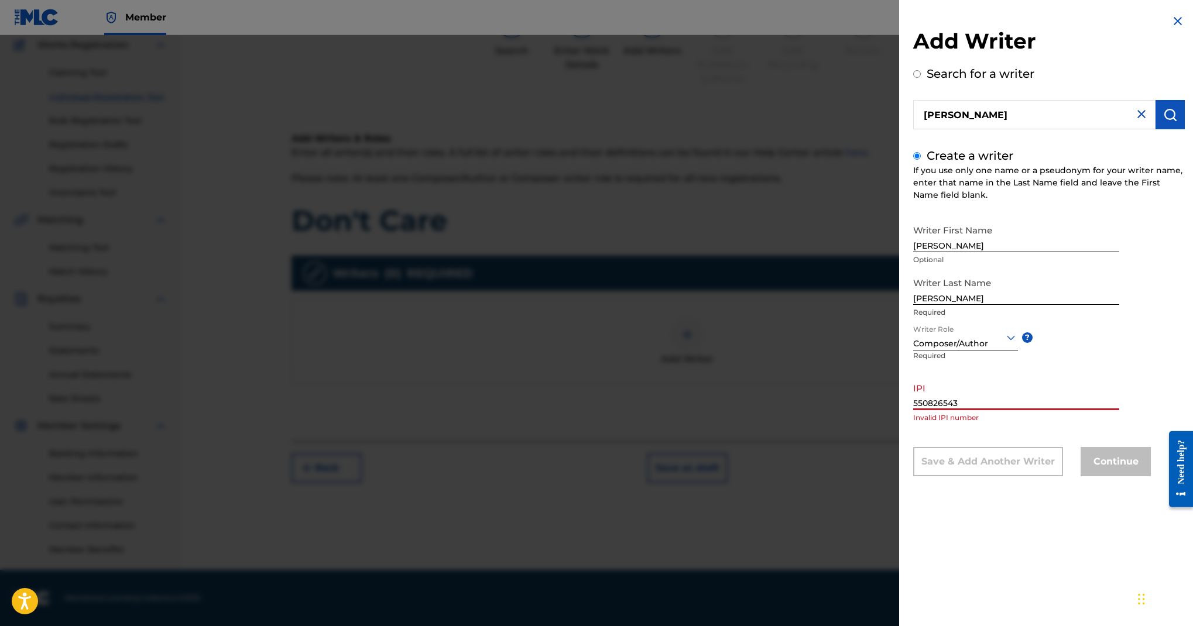
scroll to position [203, 0]
click at [913, 410] on input "550826543" at bounding box center [1016, 393] width 206 height 33
type input "5"
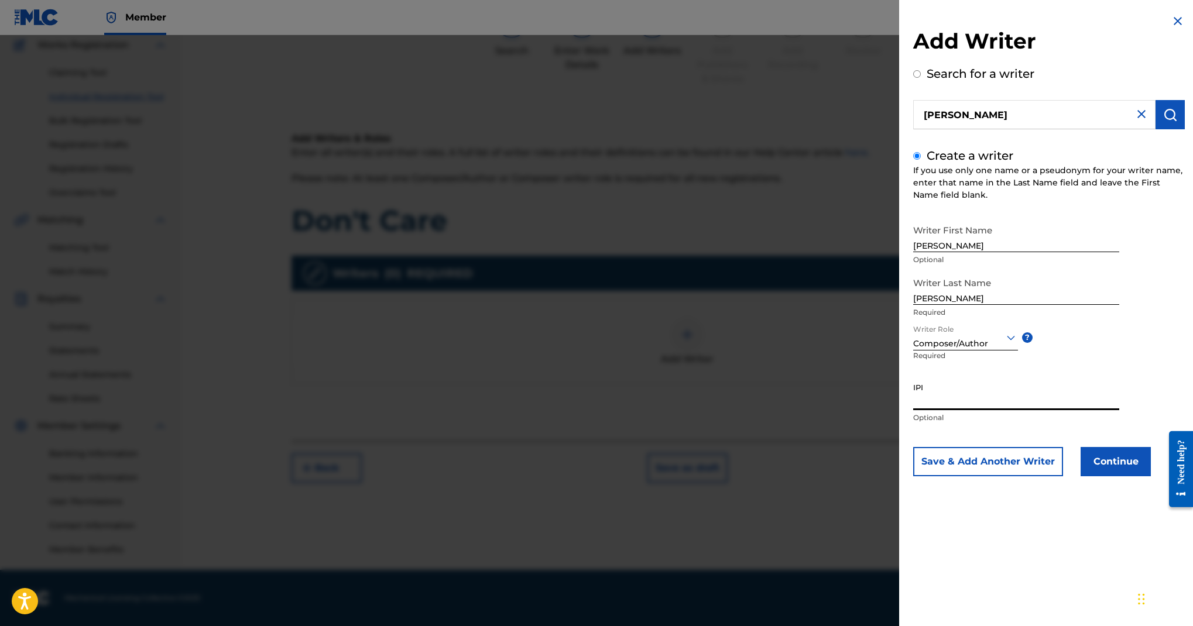
paste input "550826543"
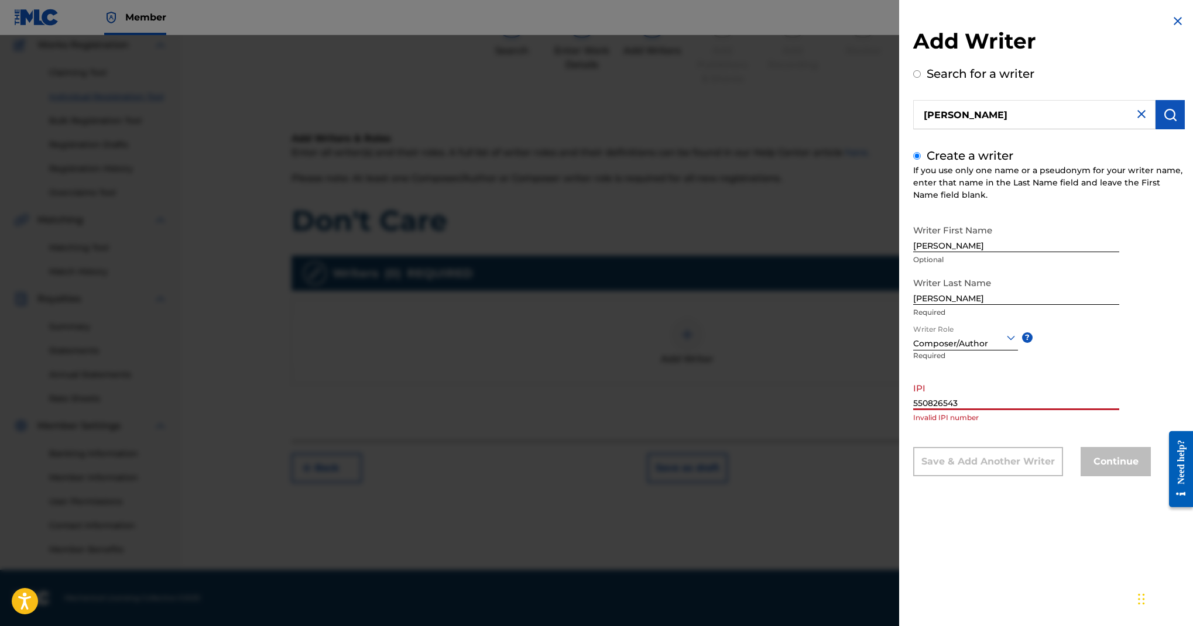
scroll to position [0, 0]
type input "550826543"
click at [1130, 129] on input "Michael Johnson" at bounding box center [1034, 114] width 242 height 29
radio input "true"
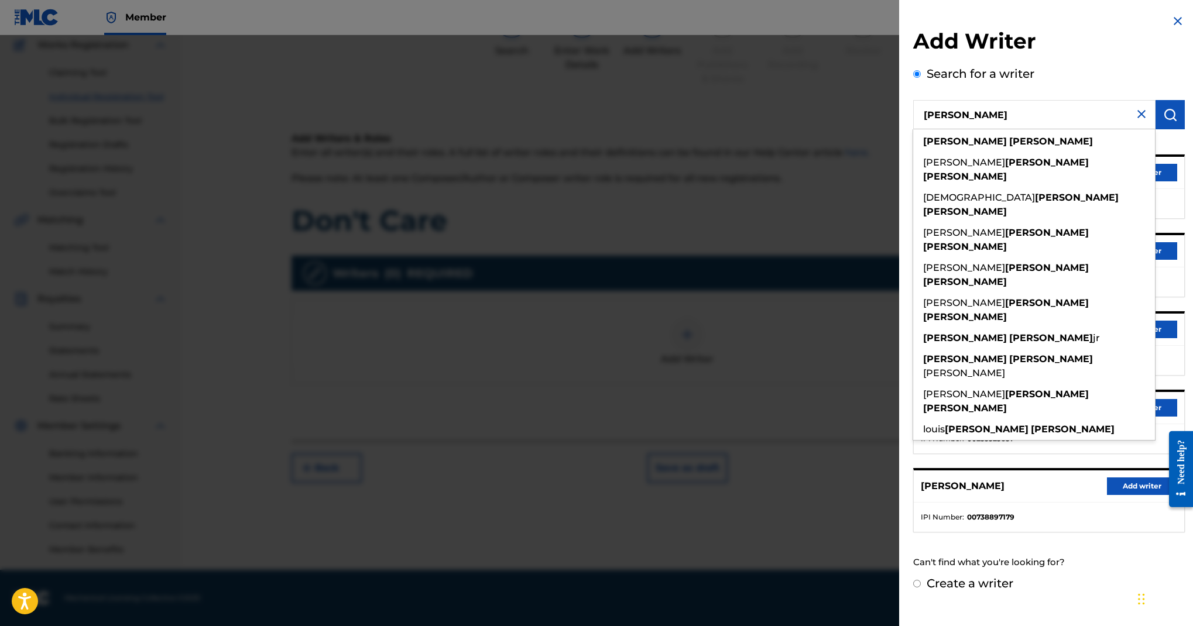
click at [1032, 101] on div "Search for a writer Michael Johnson michael johnson douglas michael johnson chr…" at bounding box center [1049, 320] width 272 height 510
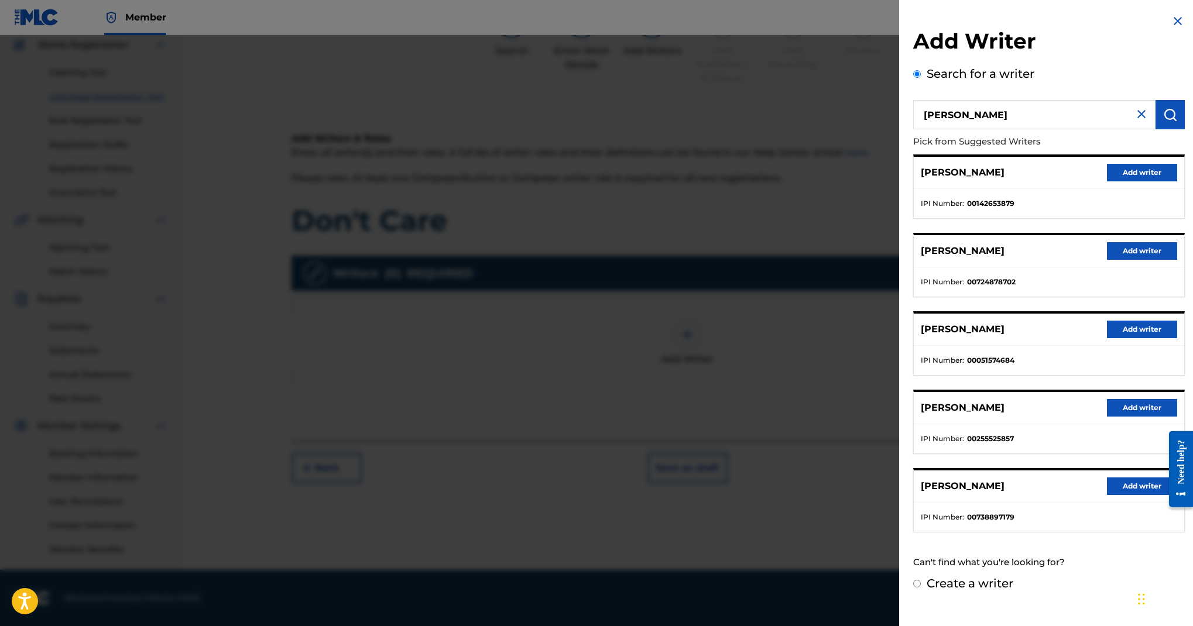
scroll to position [390, 0]
click at [624, 494] on div at bounding box center [596, 348] width 1193 height 626
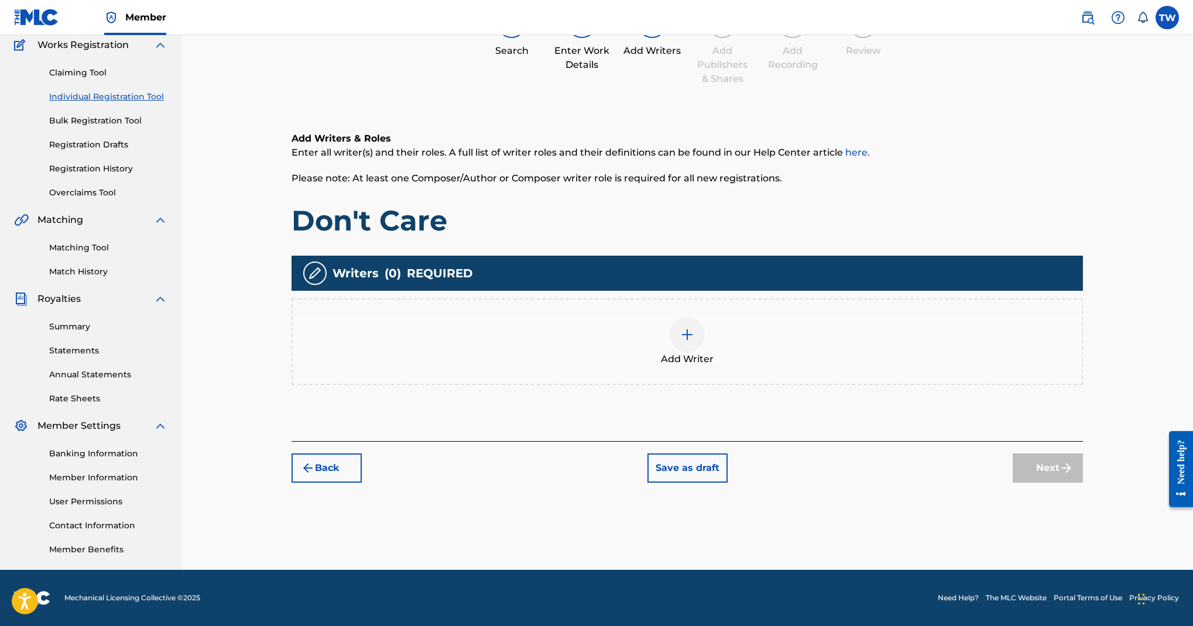
click at [728, 454] on button "Save as draft" at bounding box center [688, 468] width 80 height 29
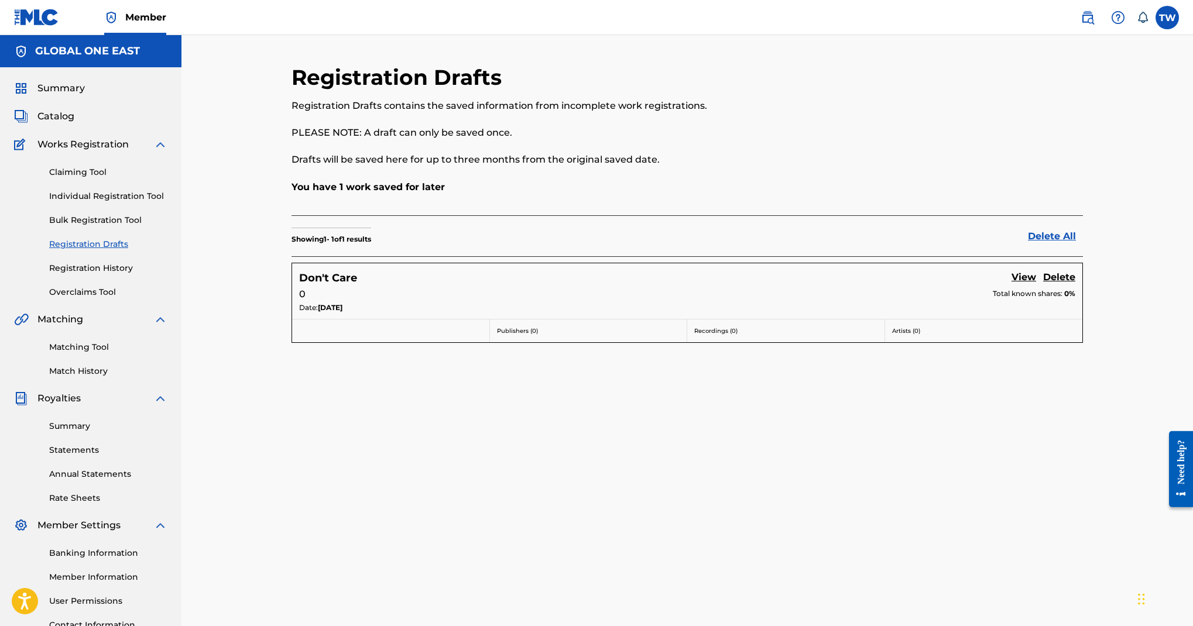
click at [142, 203] on link "Individual Registration Tool" at bounding box center [108, 196] width 118 height 12
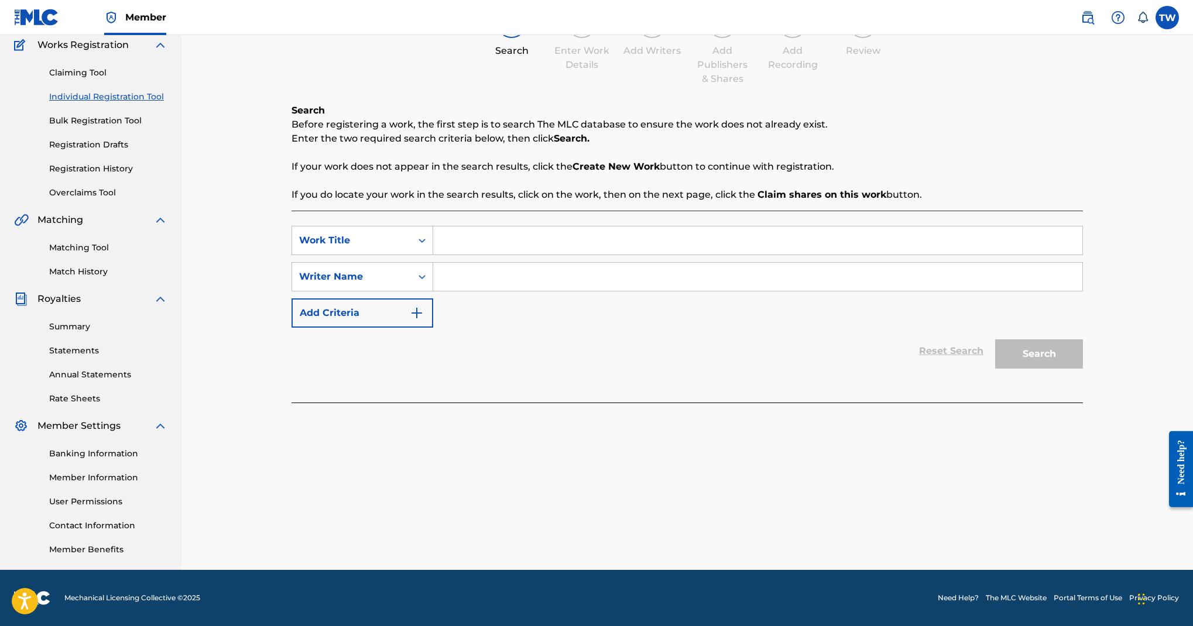
scroll to position [212, 0]
click at [686, 251] on input "Search Form" at bounding box center [757, 241] width 649 height 28
type input "The Start"
click at [727, 291] on input "Search Form" at bounding box center [757, 277] width 649 height 28
click at [787, 291] on input "Search Form" at bounding box center [757, 277] width 649 height 28
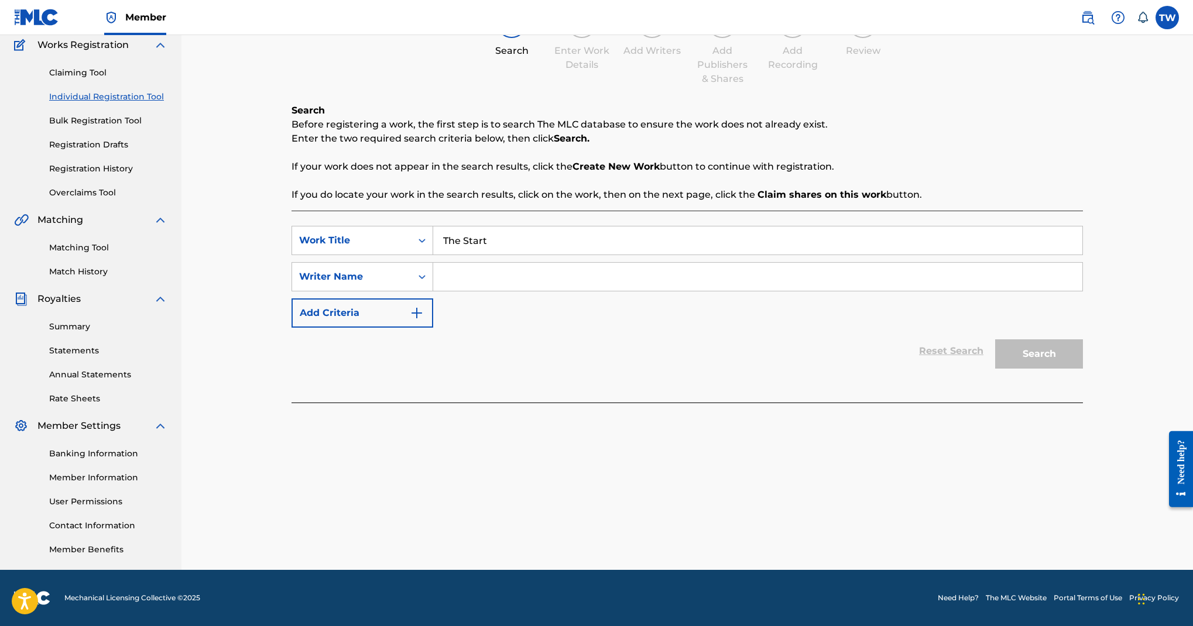
paste input "Tevaughn Omarie Spence"
type input "Tevaughn Omarie Spence"
click at [1083, 369] on button "Search" at bounding box center [1039, 354] width 88 height 29
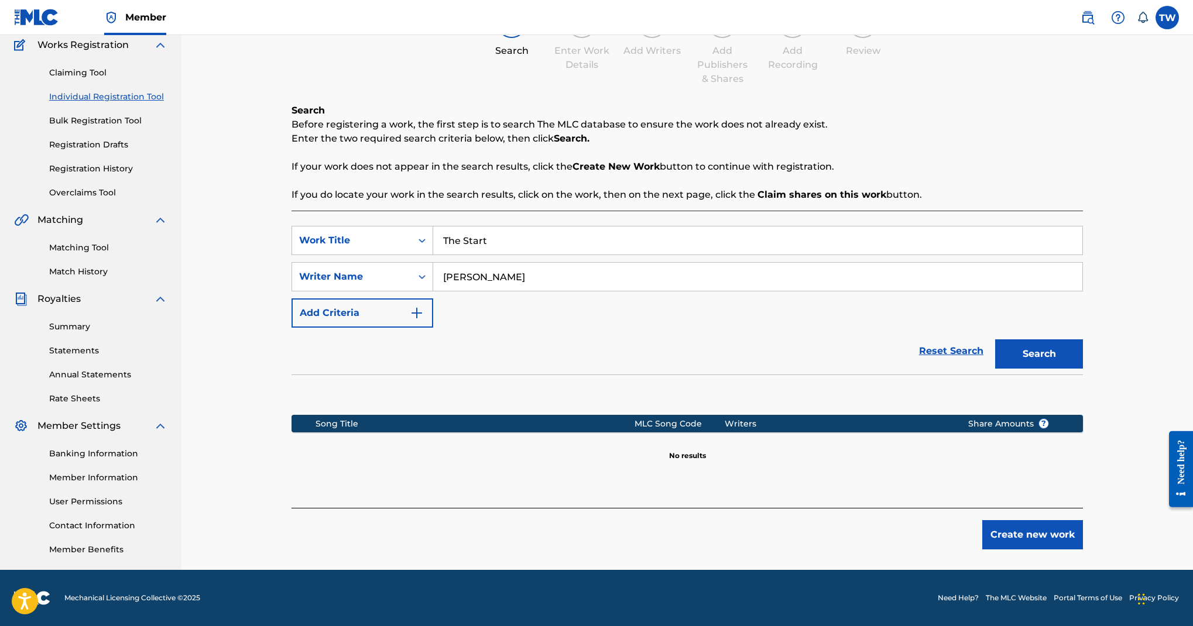
scroll to position [415, 0]
click at [1083, 543] on button "Create new work" at bounding box center [1032, 535] width 101 height 29
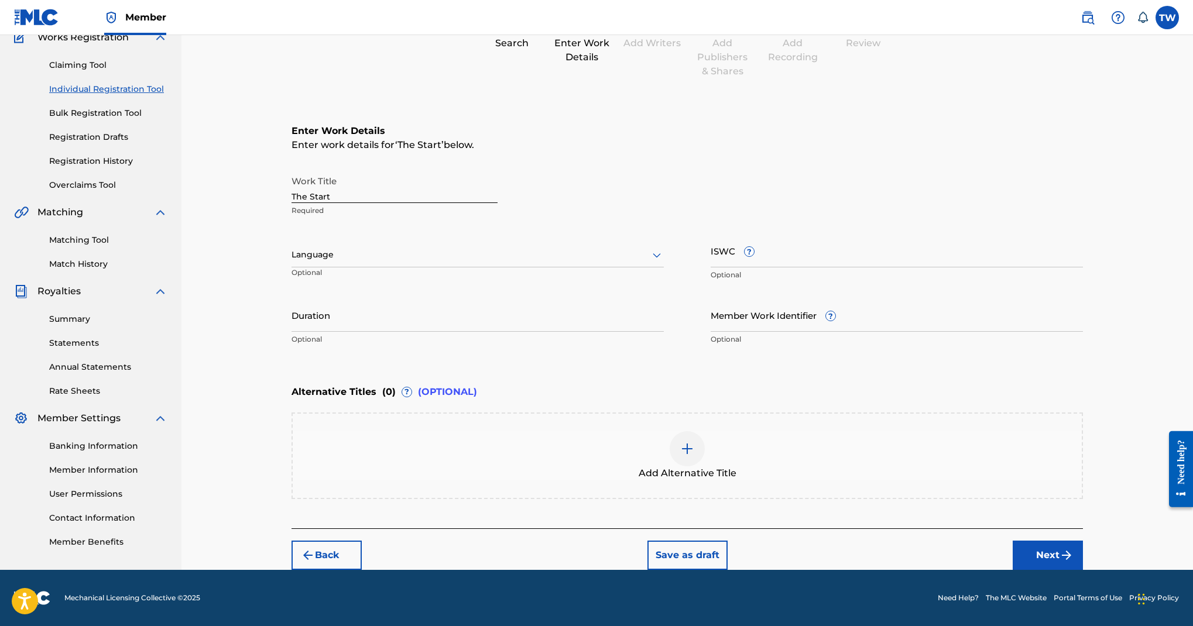
scroll to position [292, 0]
click at [649, 252] on div "Language" at bounding box center [478, 255] width 372 height 25
click at [644, 290] on div "English" at bounding box center [477, 281] width 371 height 26
click at [1083, 541] on button "Next" at bounding box center [1048, 555] width 70 height 29
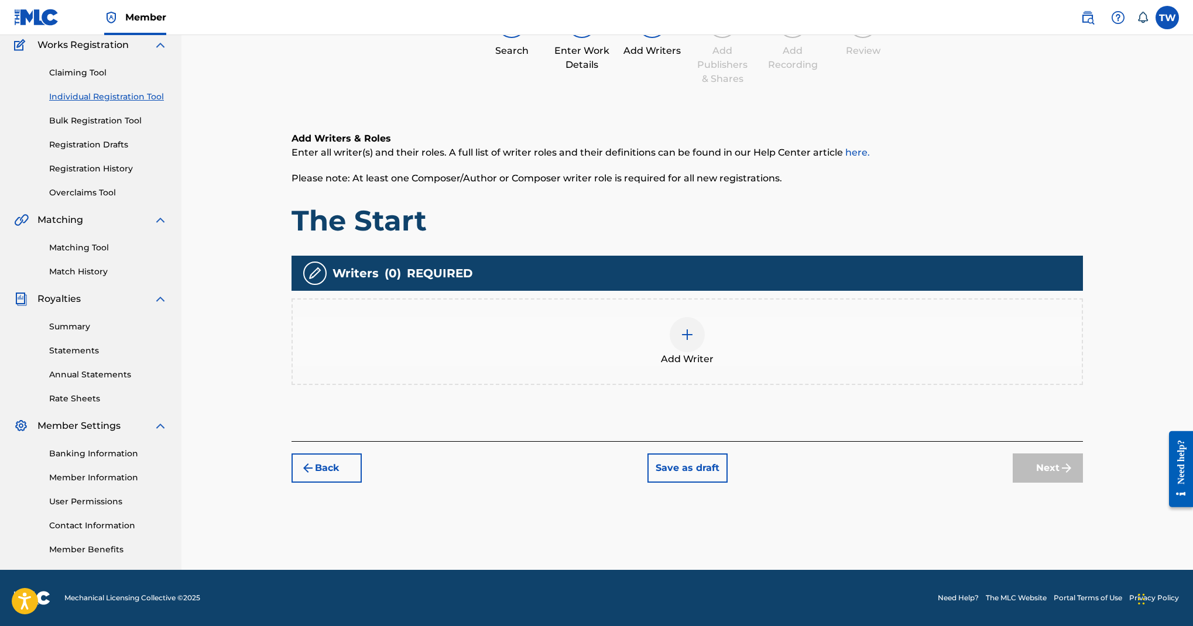
scroll to position [341, 0]
click at [694, 328] on img at bounding box center [687, 335] width 14 height 14
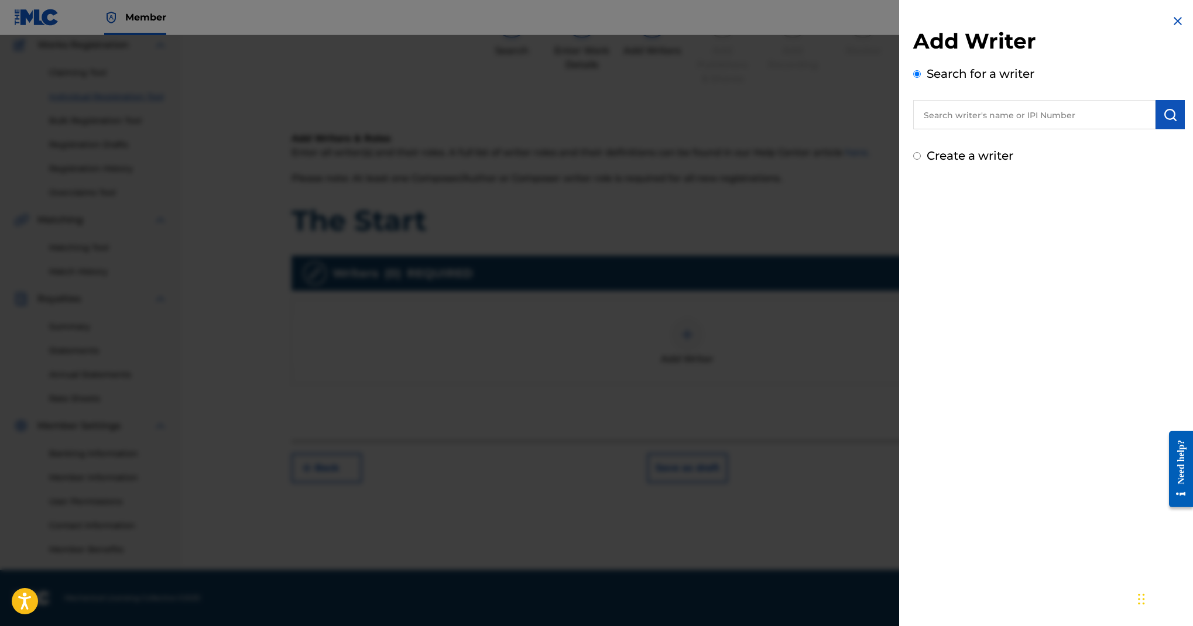
click at [913, 129] on input "text" at bounding box center [1034, 114] width 242 height 29
paste input "Tevaughn Omarie Spence"
type input "Tevaughn Omarie Spence"
click at [1173, 129] on button "submit" at bounding box center [1170, 114] width 29 height 29
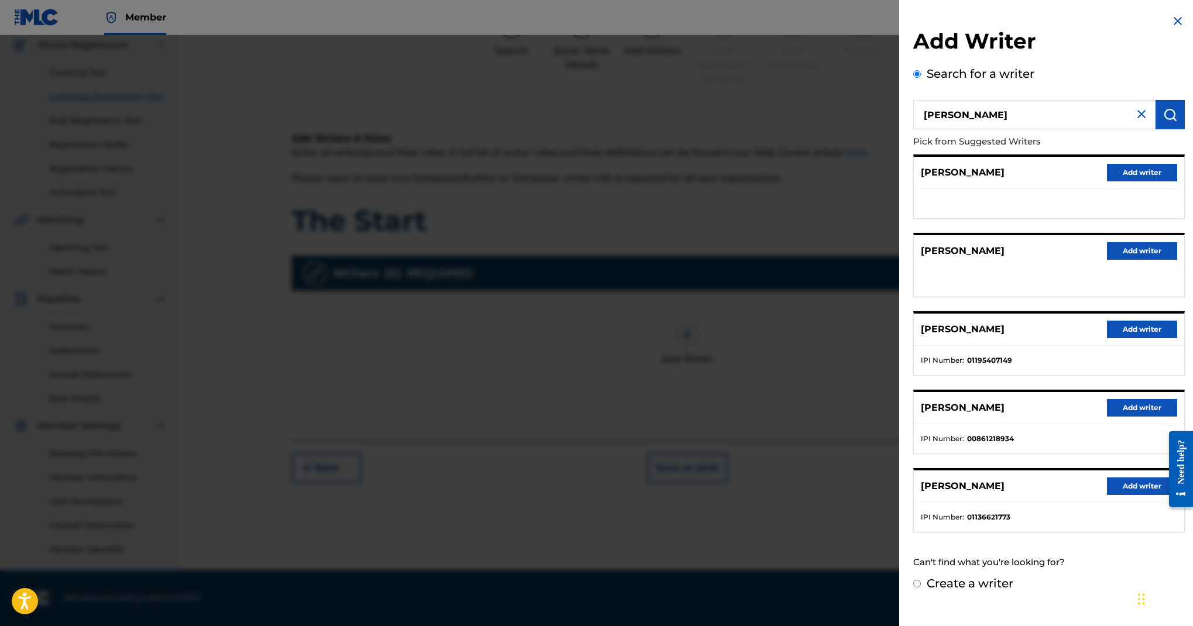
scroll to position [390, 0]
click at [1107, 478] on button "Add writer" at bounding box center [1142, 487] width 70 height 18
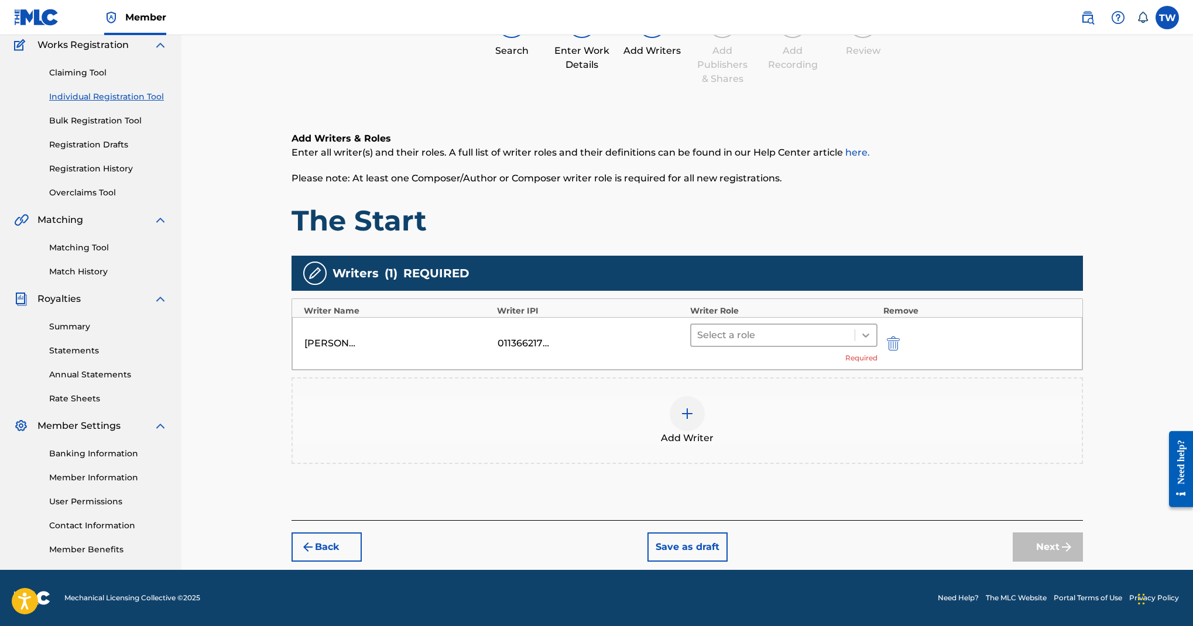
click at [877, 325] on div at bounding box center [865, 335] width 21 height 21
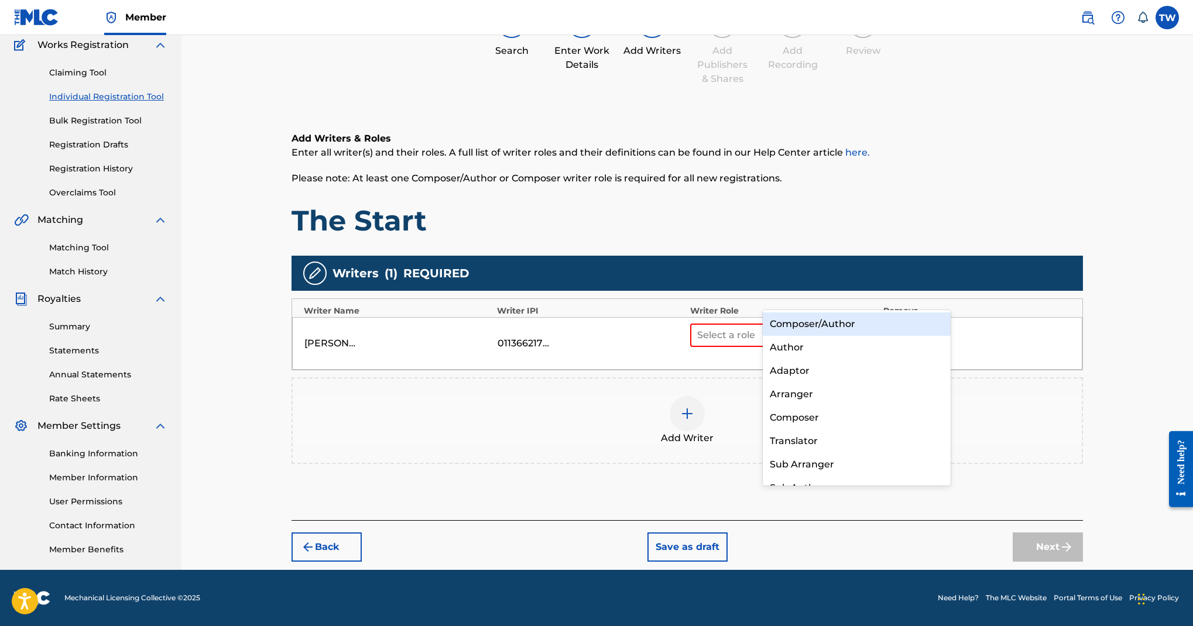
click at [922, 314] on div "Composer/Author" at bounding box center [857, 324] width 188 height 23
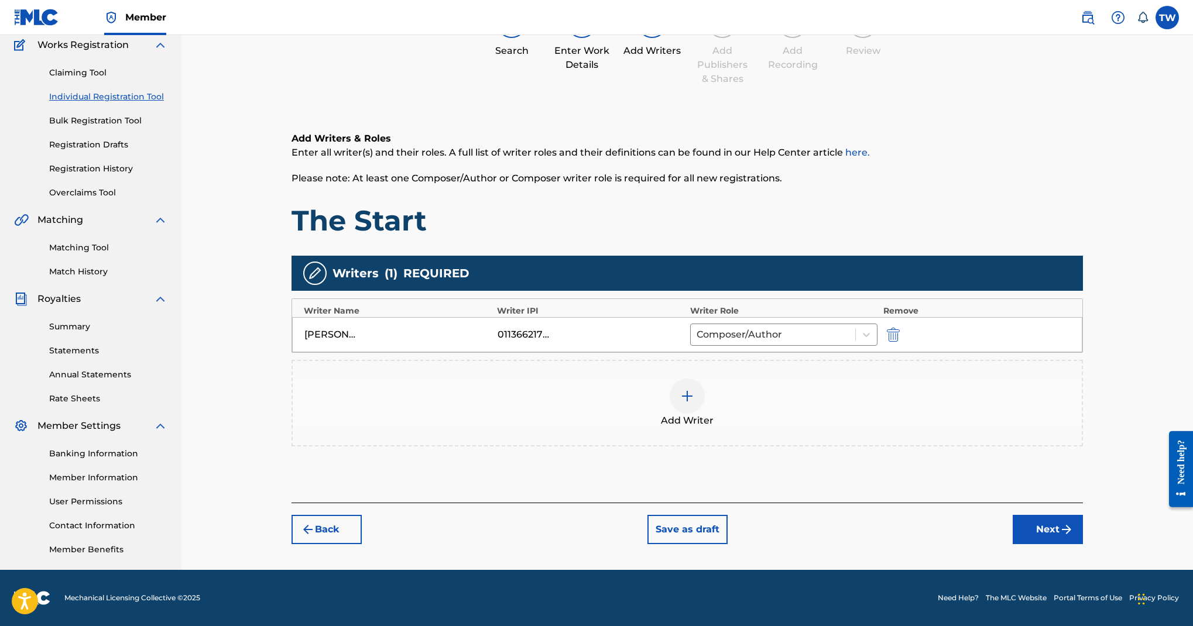
scroll to position [480, 0]
click at [1083, 515] on button "Next" at bounding box center [1048, 529] width 70 height 29
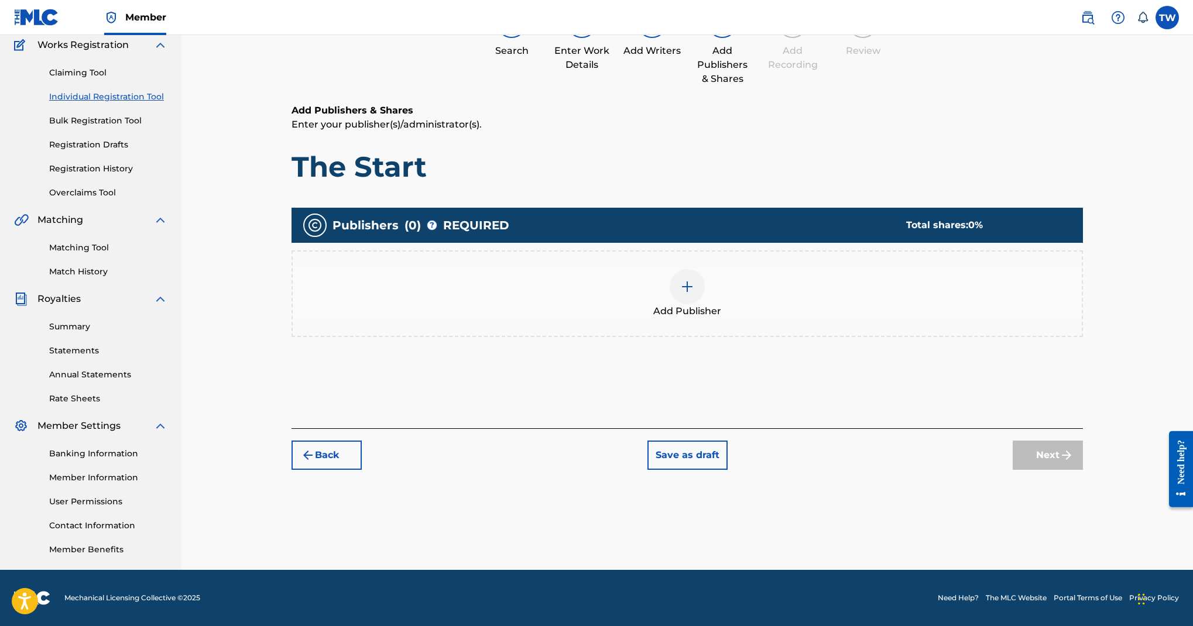
scroll to position [208, 0]
click at [694, 294] on img at bounding box center [687, 287] width 14 height 14
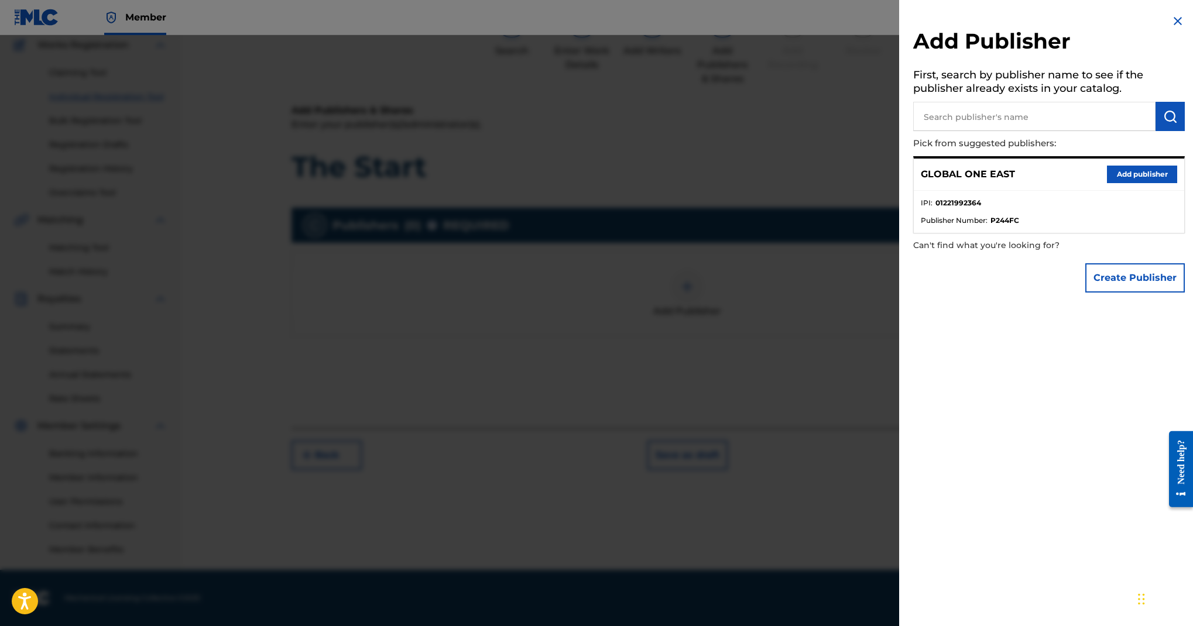
click at [1107, 183] on button "Add publisher" at bounding box center [1142, 175] width 70 height 18
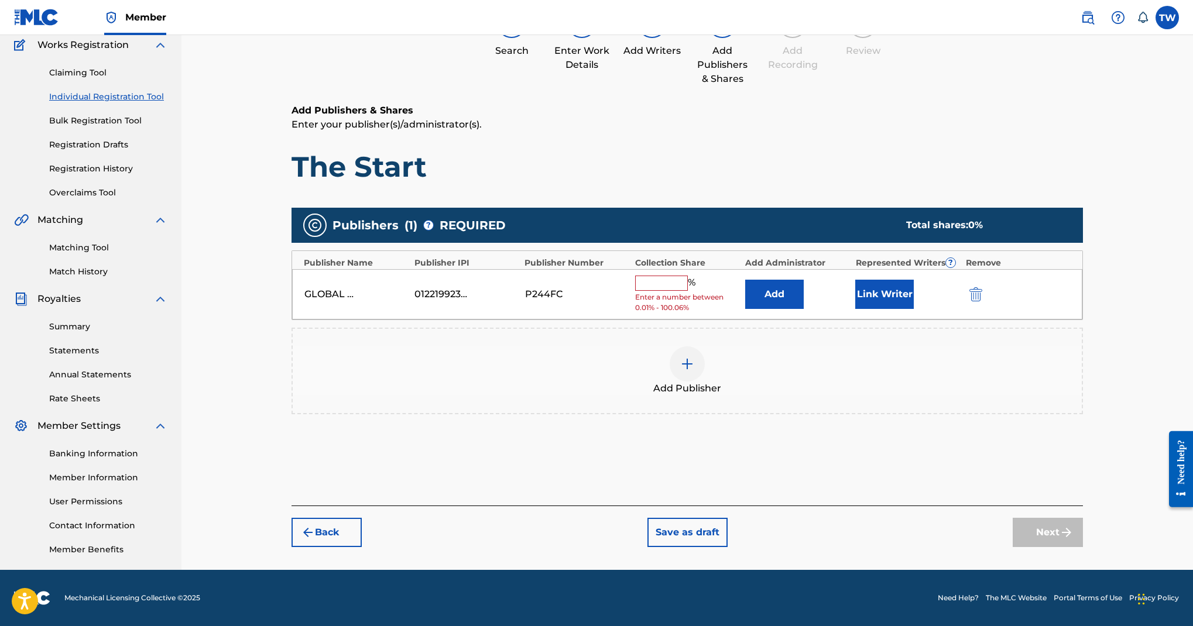
click at [688, 291] on input "text" at bounding box center [661, 283] width 53 height 15
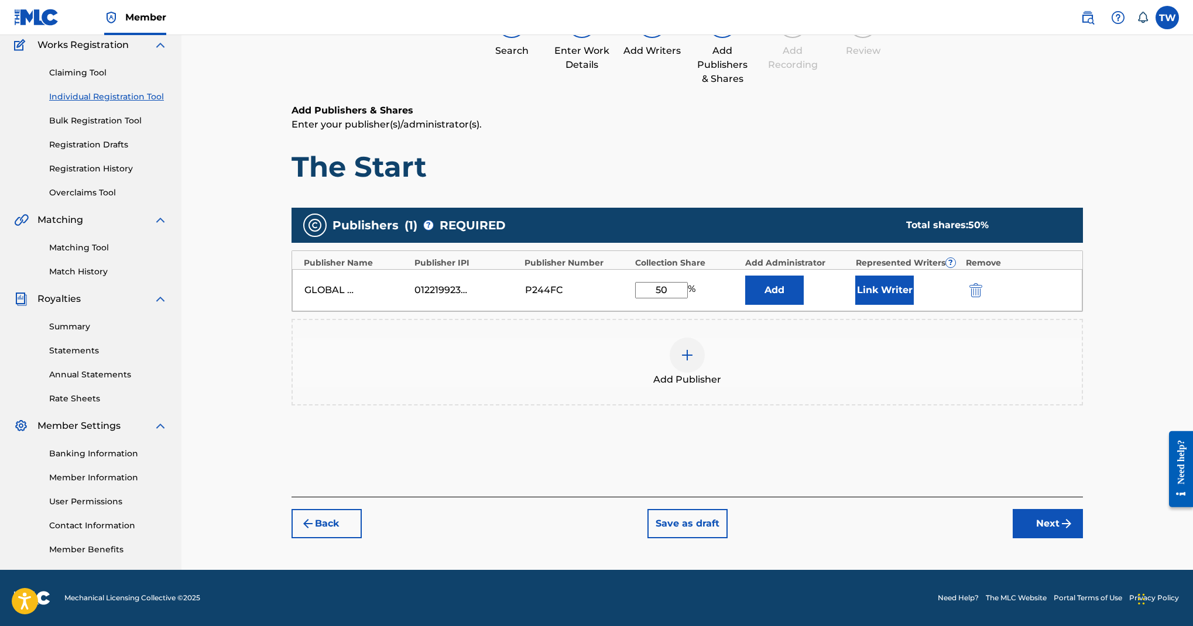
type input "50"
click at [914, 305] on button "Link Writer" at bounding box center [884, 290] width 59 height 29
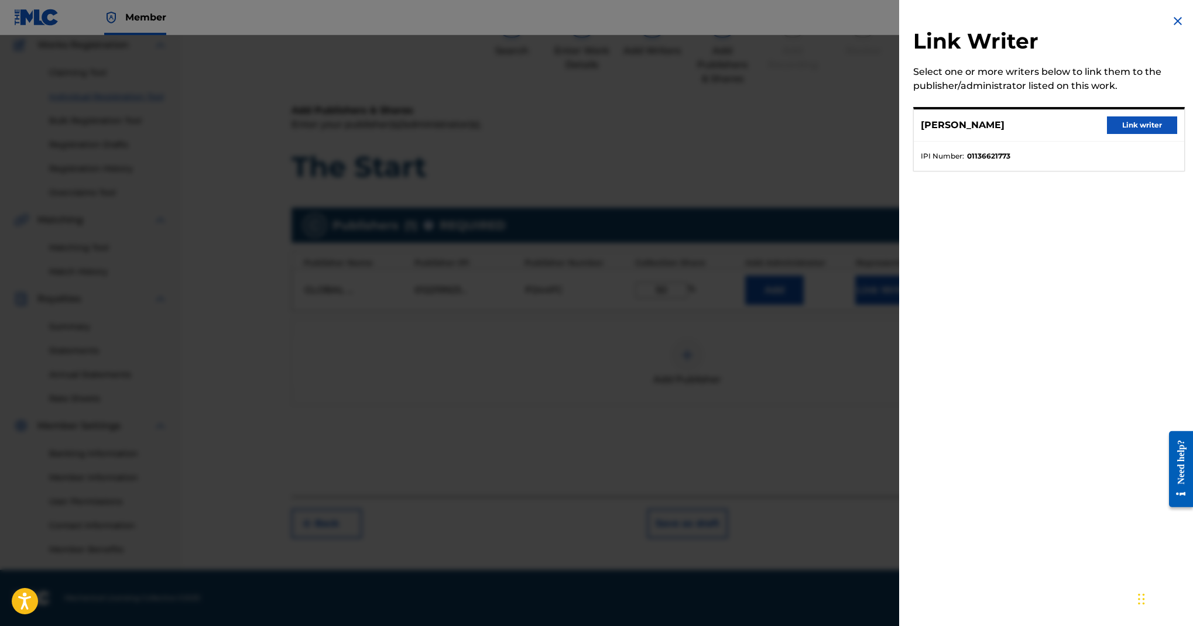
click at [1107, 134] on button "Link writer" at bounding box center [1142, 126] width 70 height 18
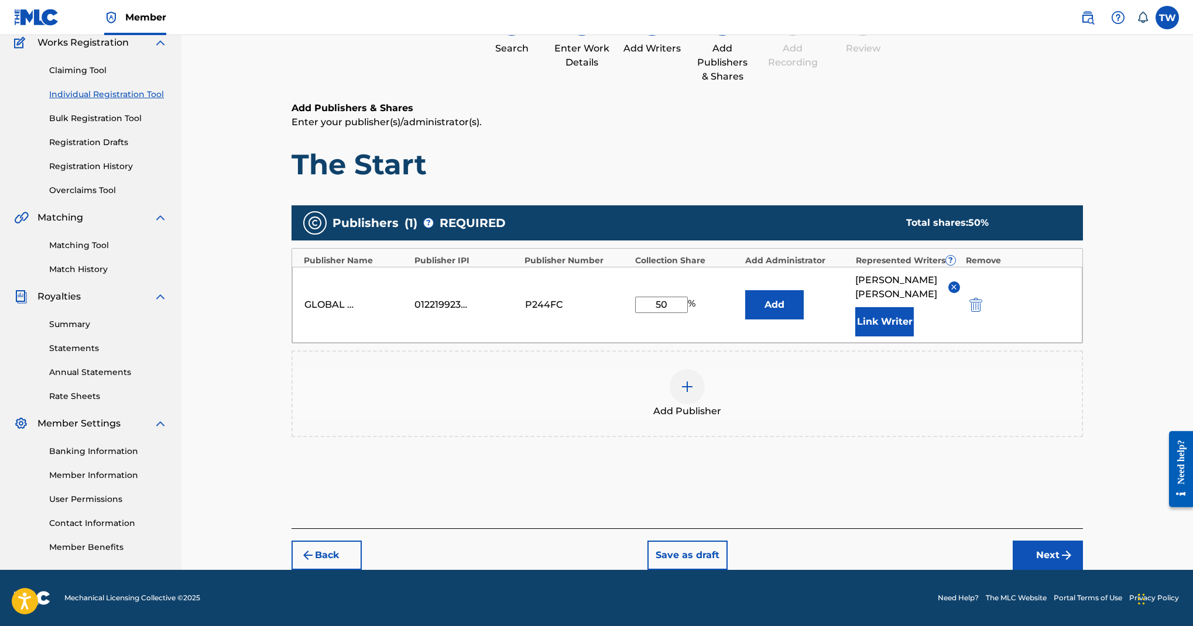
click at [1083, 570] on button "Next" at bounding box center [1048, 555] width 70 height 29
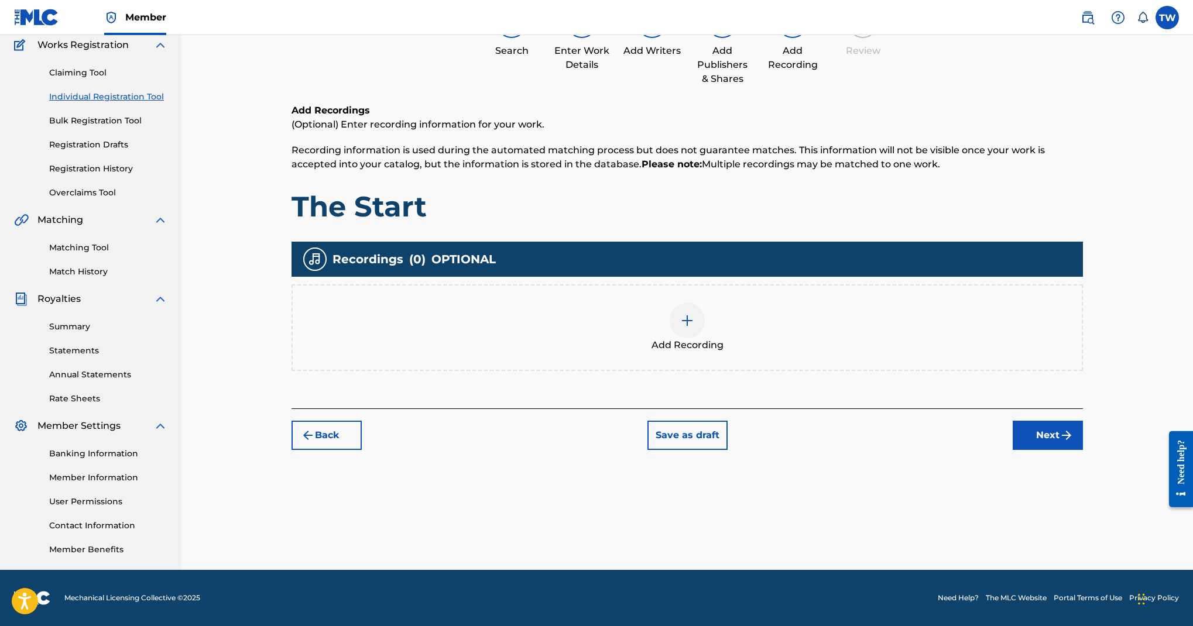
scroll to position [342, 0]
click at [694, 314] on img at bounding box center [687, 321] width 14 height 14
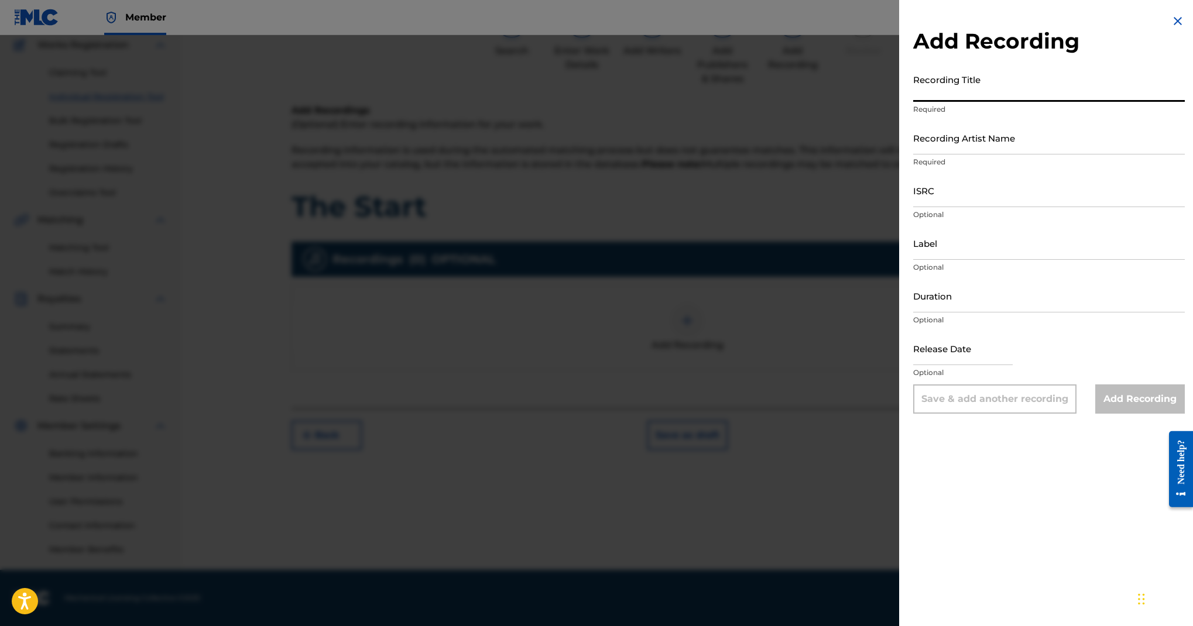
click at [913, 102] on input "Recording Title" at bounding box center [1049, 85] width 272 height 33
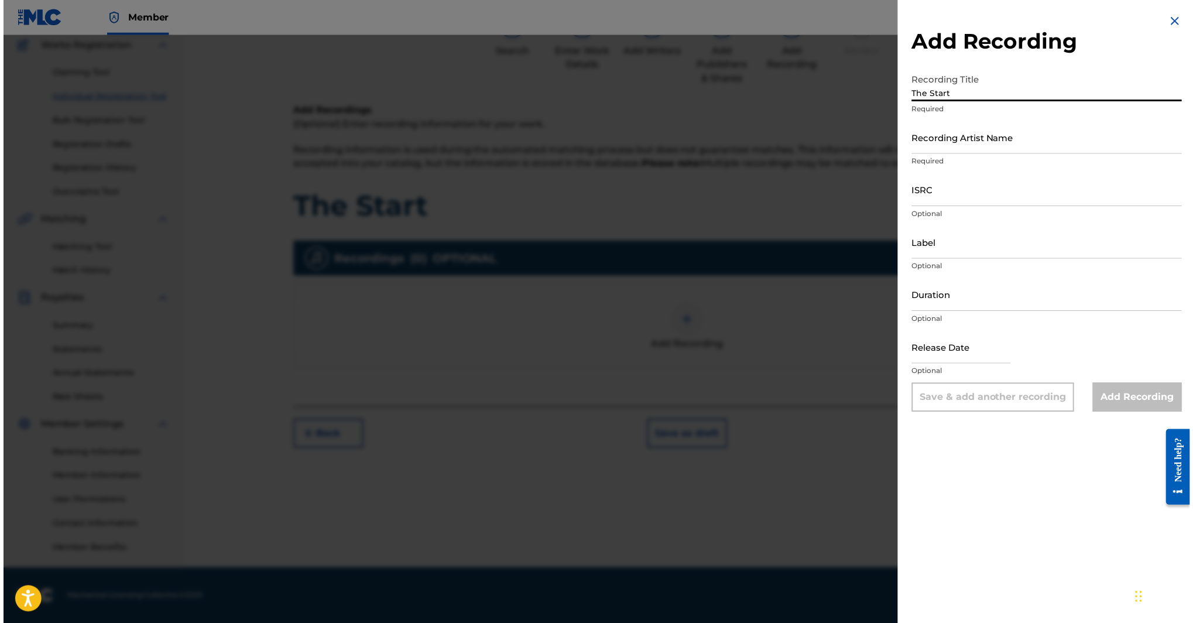
scroll to position [200, 0]
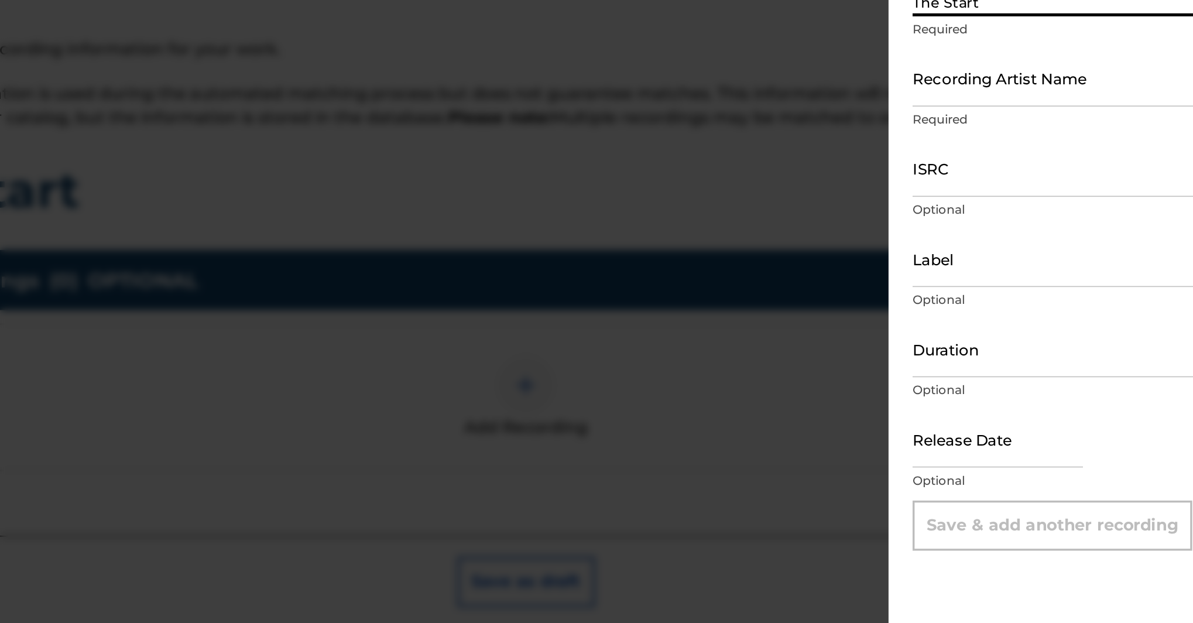
type input "The Start"
click at [913, 148] on input "Recording Artist Name" at bounding box center [1049, 137] width 272 height 33
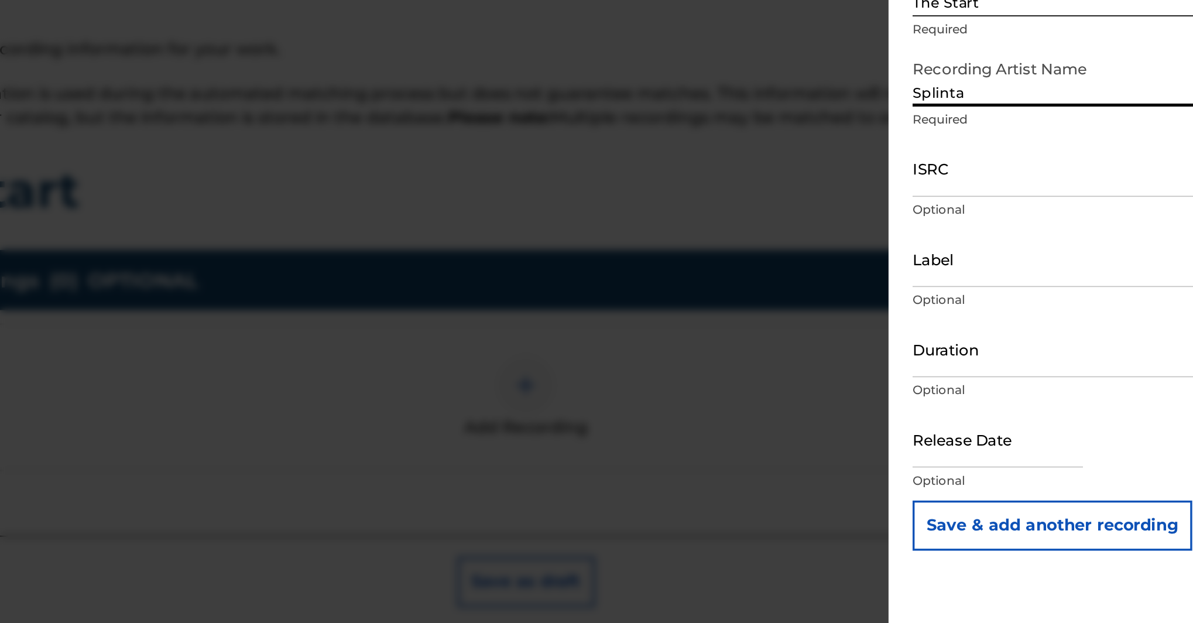
type input "Splinta"
click at [913, 207] on input "ISRC" at bounding box center [1049, 190] width 272 height 33
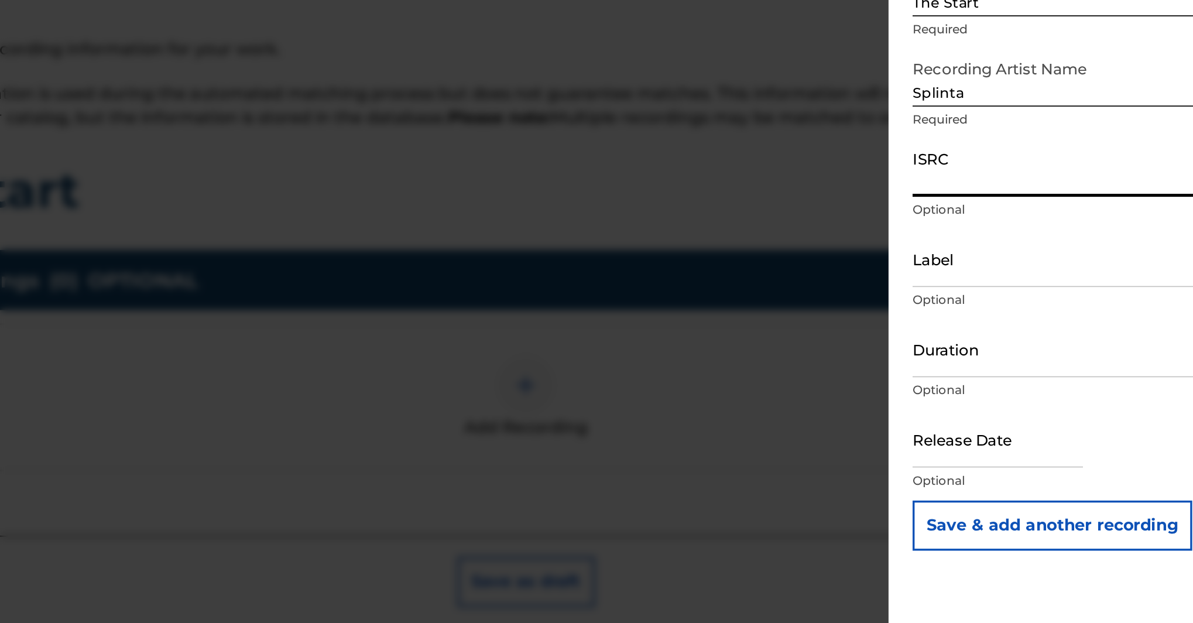
paste input "QZNJW2429205"
type input "QZNJW2429205"
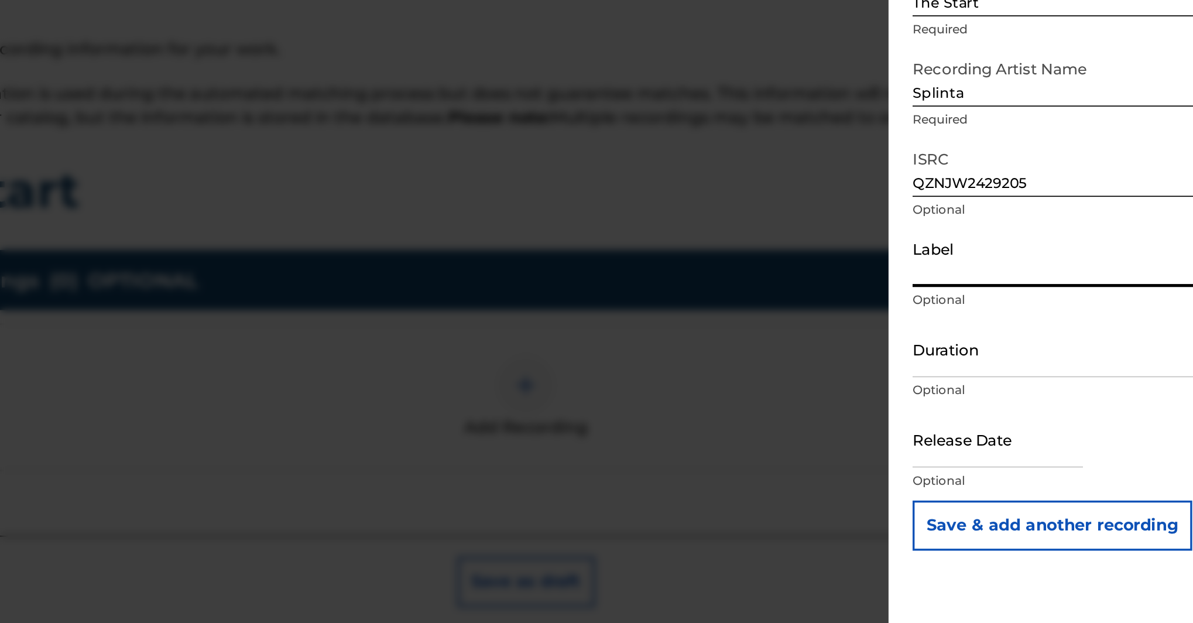
click at [913, 227] on input "Label" at bounding box center [1049, 243] width 272 height 33
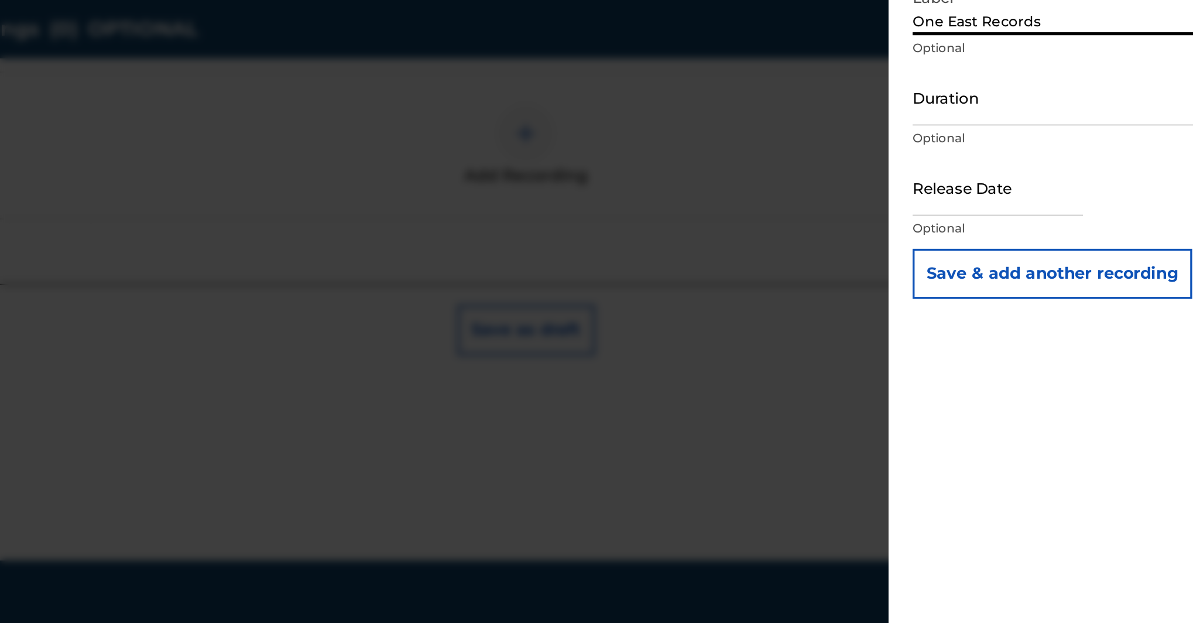
type input "One East Records"
click at [913, 368] on p "Optional" at bounding box center [1049, 373] width 272 height 11
click at [913, 332] on input "text" at bounding box center [963, 348] width 100 height 33
select select "8"
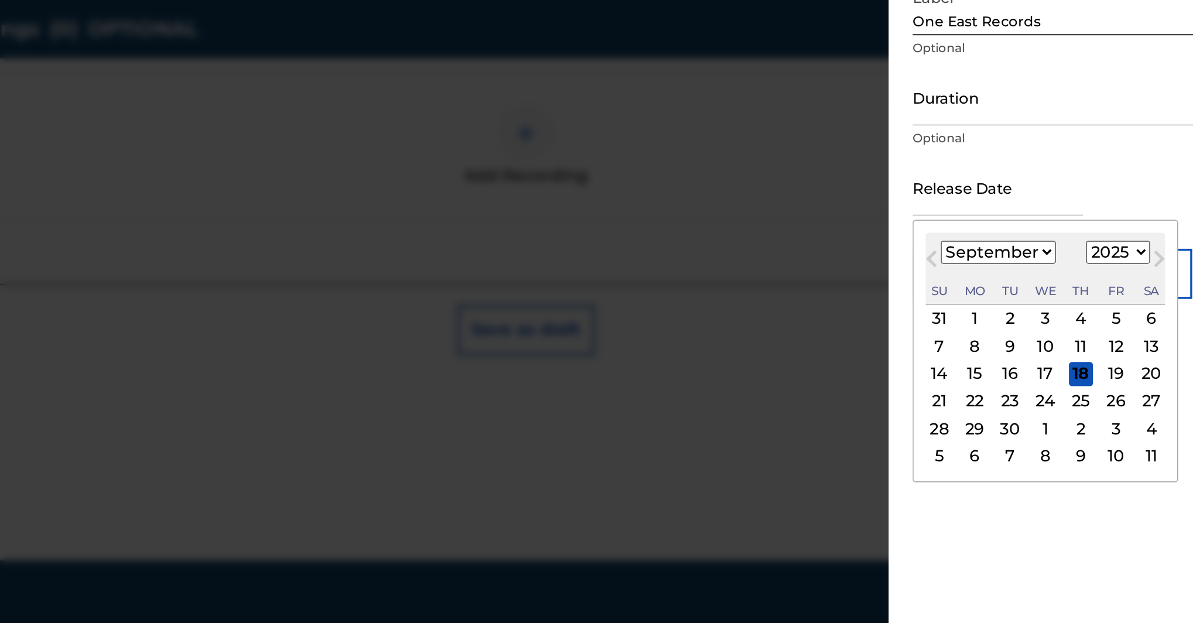
scroll to position [286, 0]
select select "2024"
select select "5"
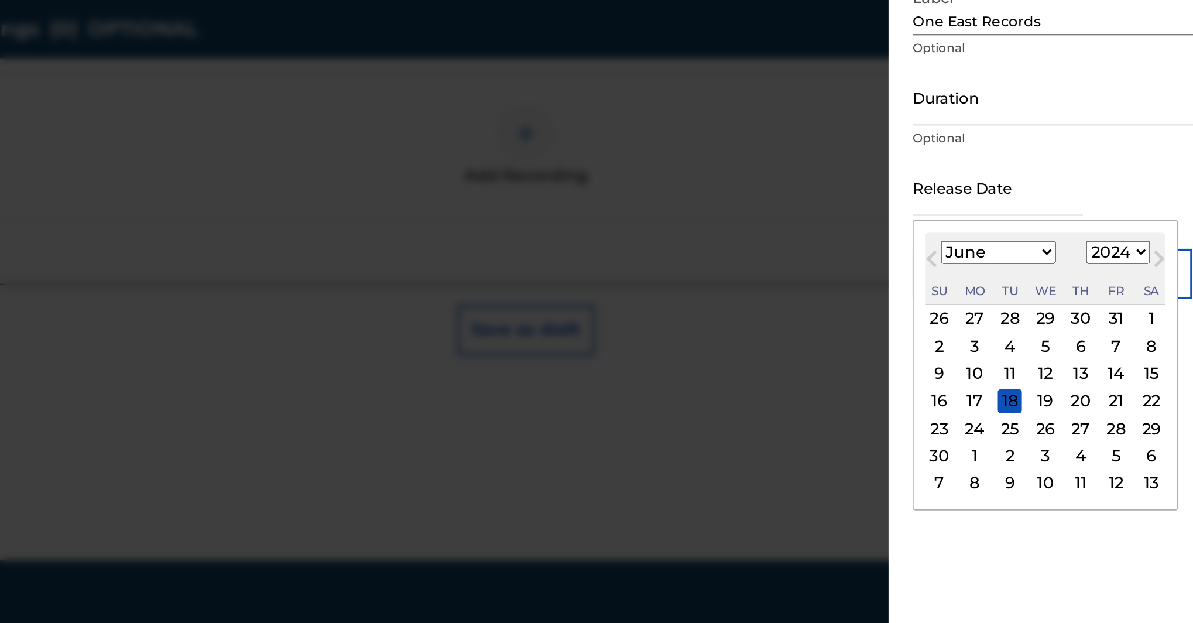
click at [1025, 482] on div "28" at bounding box center [1032, 489] width 14 height 14
type input "June 28 2024"
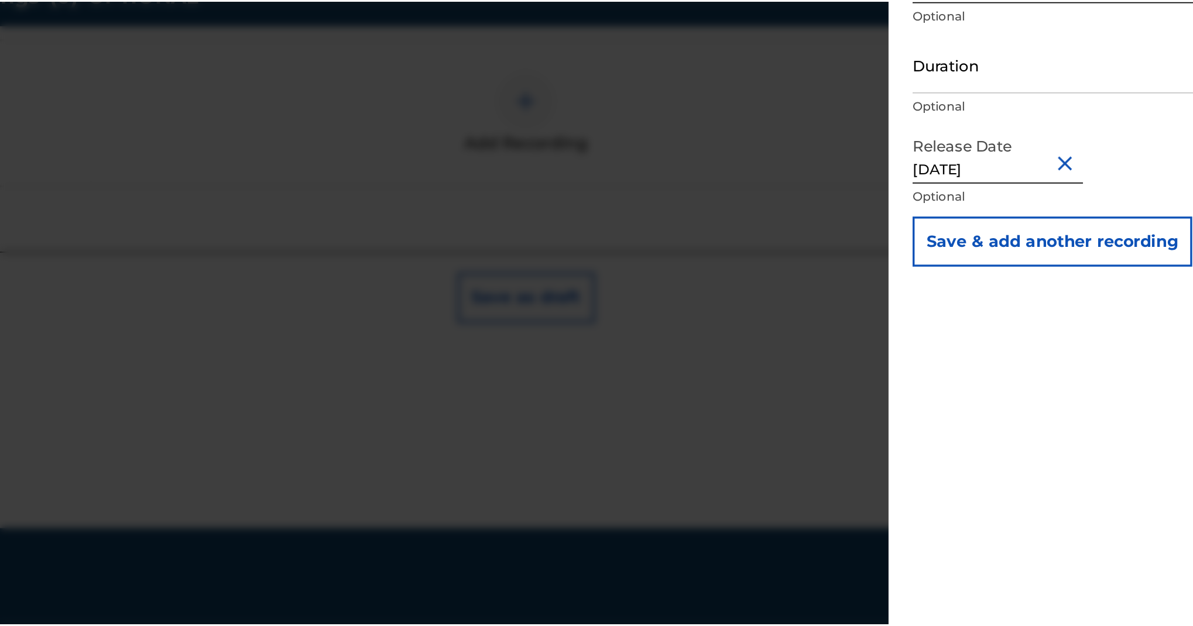
scroll to position [467, 0]
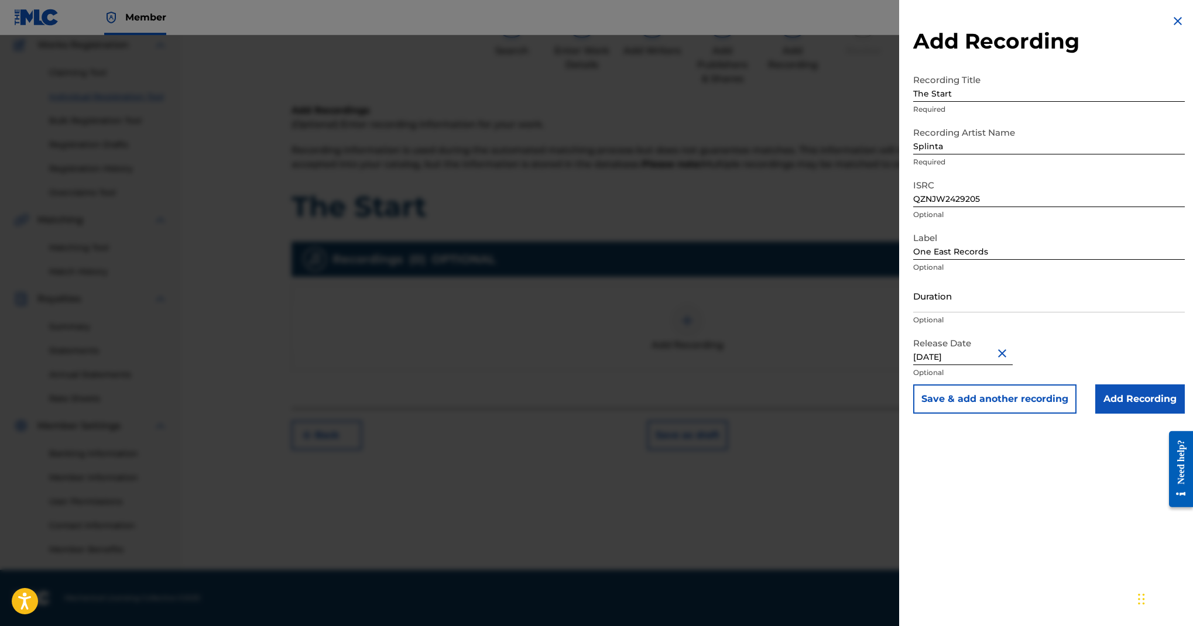
click at [1100, 414] on input "Add Recording" at bounding box center [1140, 399] width 90 height 29
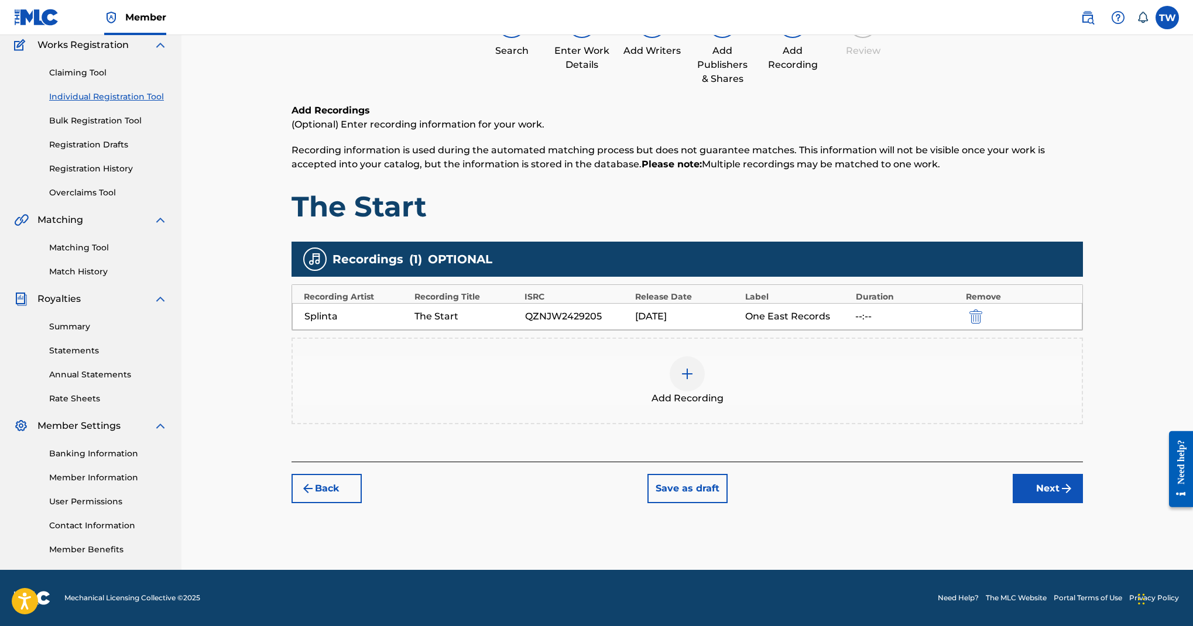
click at [1083, 474] on button "Next" at bounding box center [1048, 488] width 70 height 29
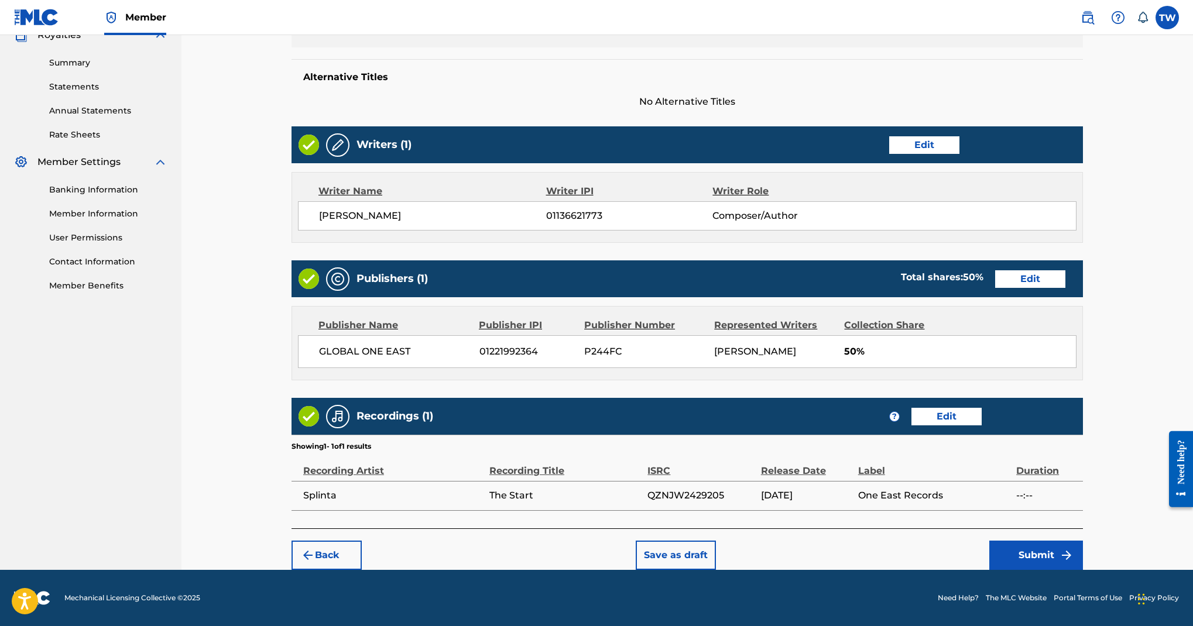
scroll to position [963, 0]
click at [1083, 541] on button "Submit" at bounding box center [1037, 555] width 94 height 29
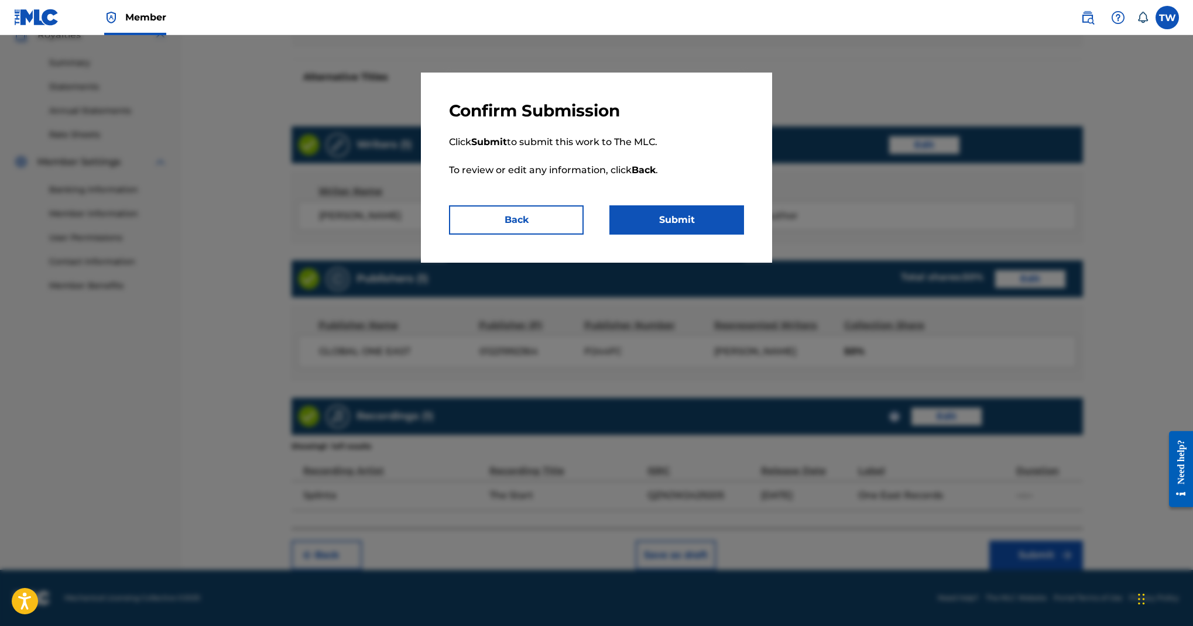
click at [744, 235] on button "Submit" at bounding box center [677, 220] width 135 height 29
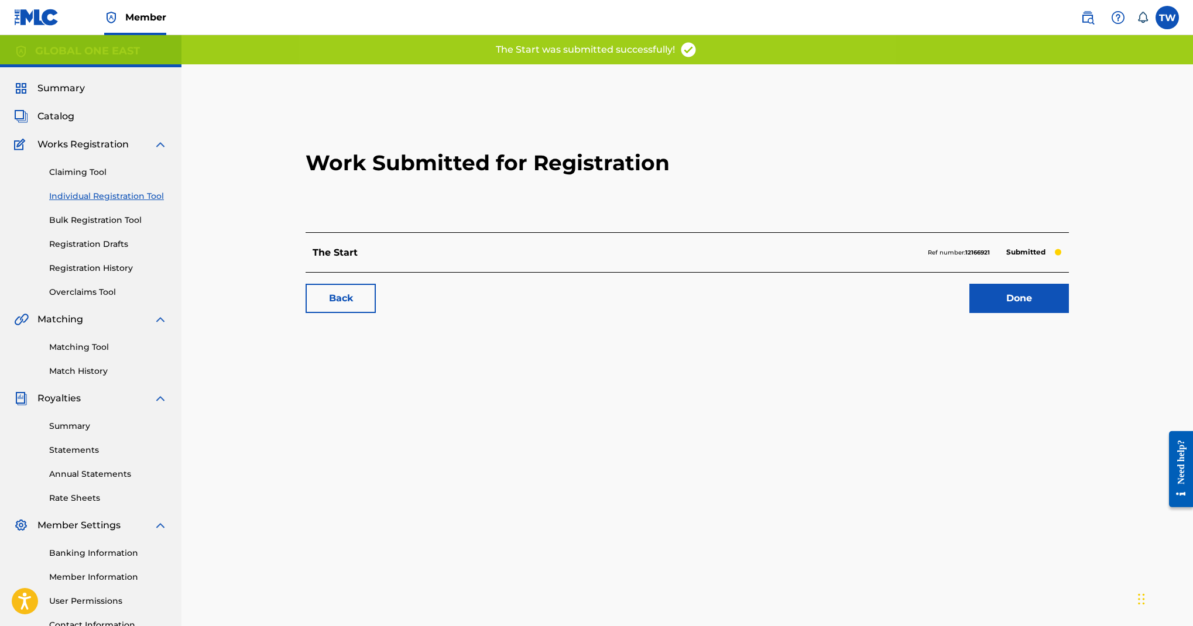
click at [74, 124] on span "Catalog" at bounding box center [55, 116] width 37 height 14
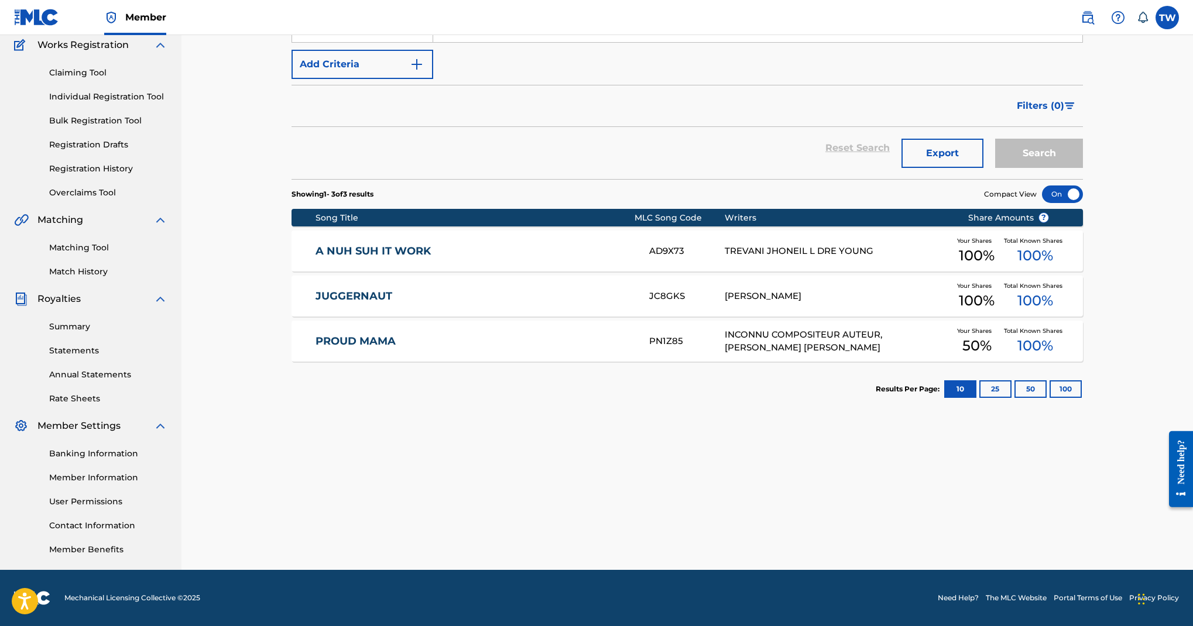
scroll to position [289, 0]
click at [625, 348] on div "PROUD MAMA" at bounding box center [483, 341] width 334 height 13
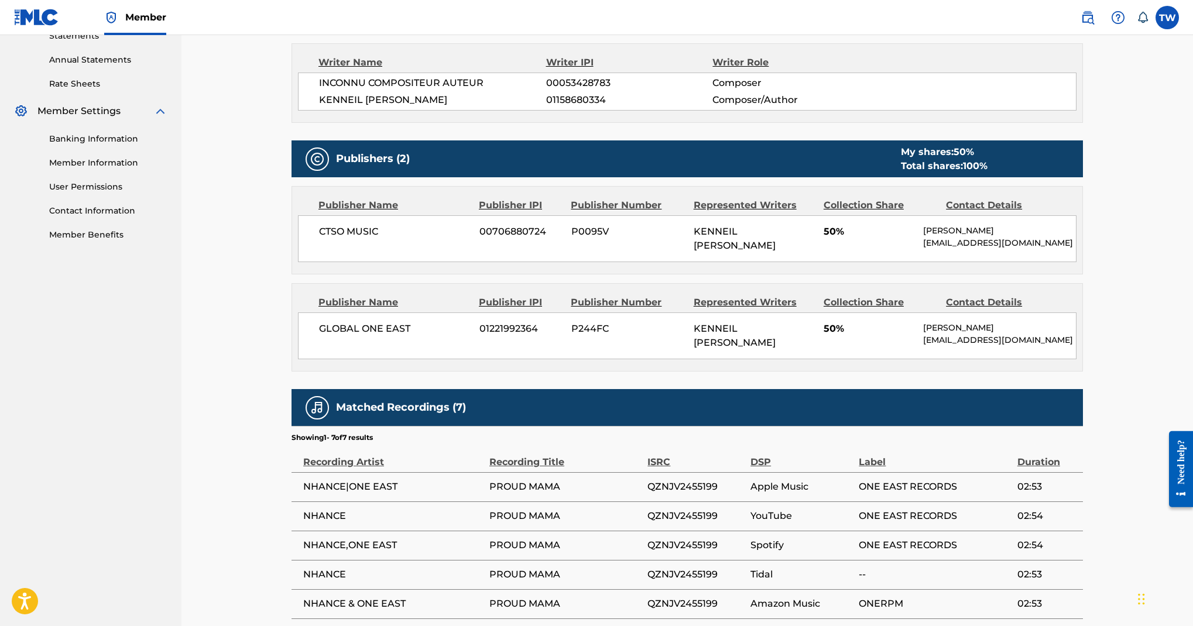
scroll to position [539, 0]
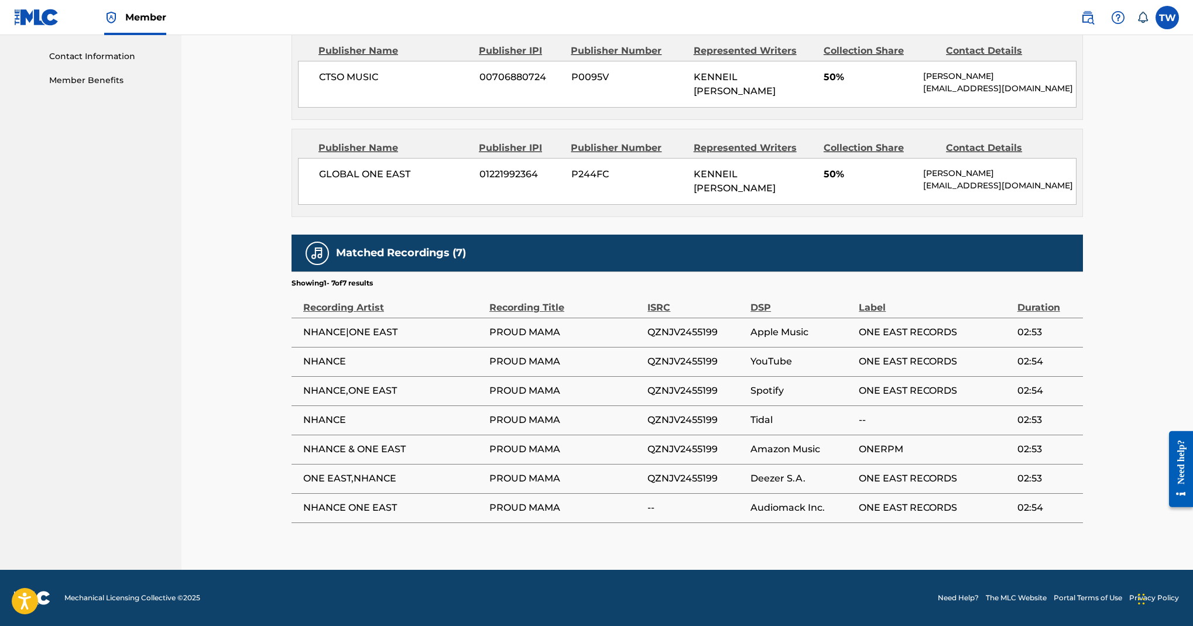
scroll to position [1121, 0]
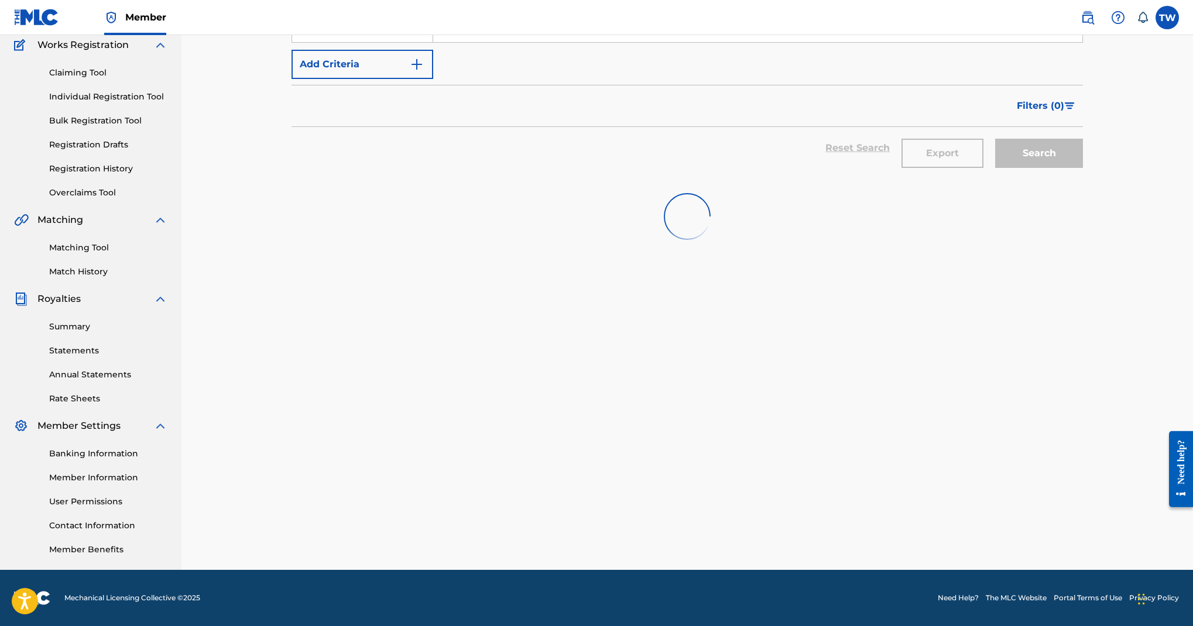
scroll to position [289, 0]
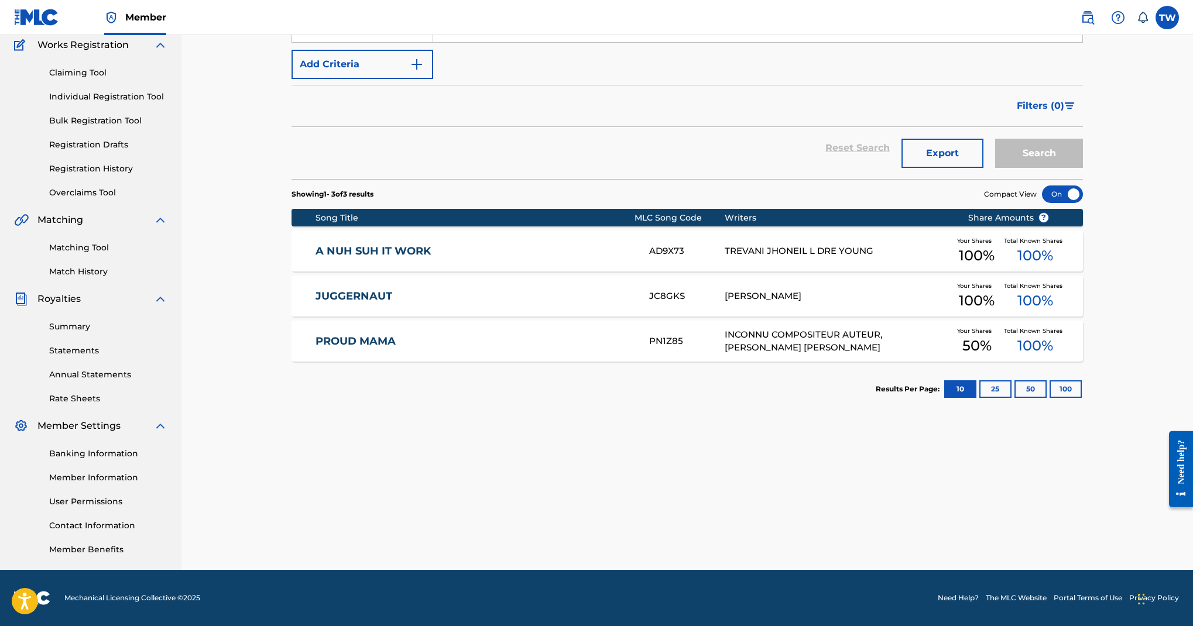
click at [752, 303] on div "[PERSON_NAME]" at bounding box center [837, 296] width 225 height 13
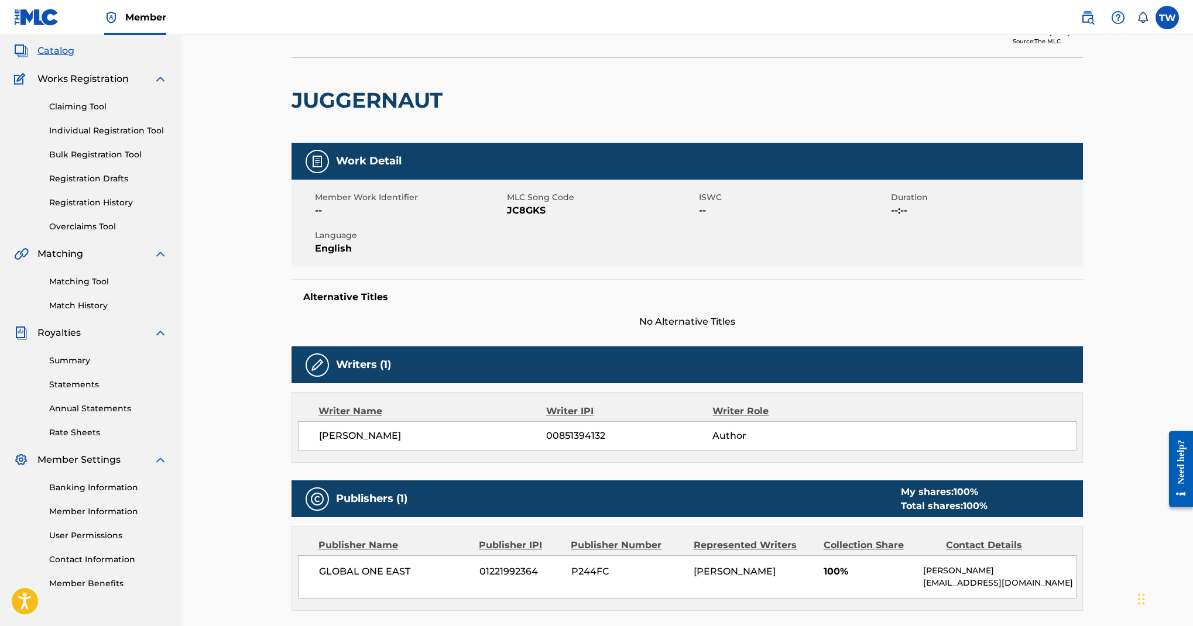
scroll to position [62, 0]
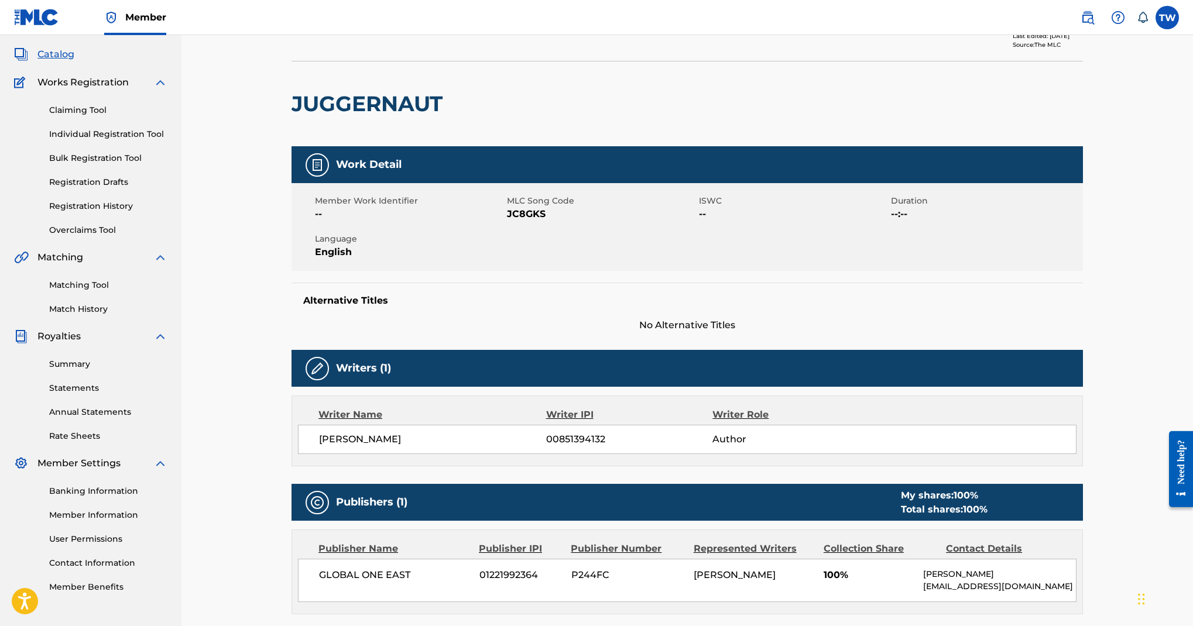
click at [1054, 32] on button "Edit" at bounding box center [1048, 23] width 70 height 18
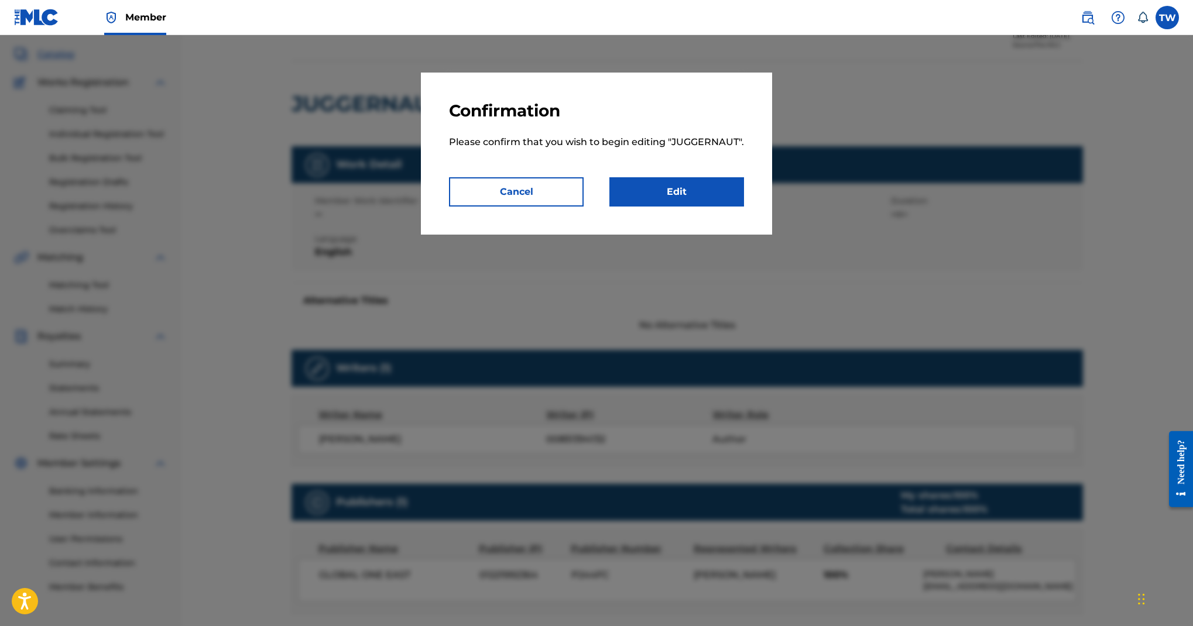
click at [744, 207] on link "Edit" at bounding box center [677, 191] width 135 height 29
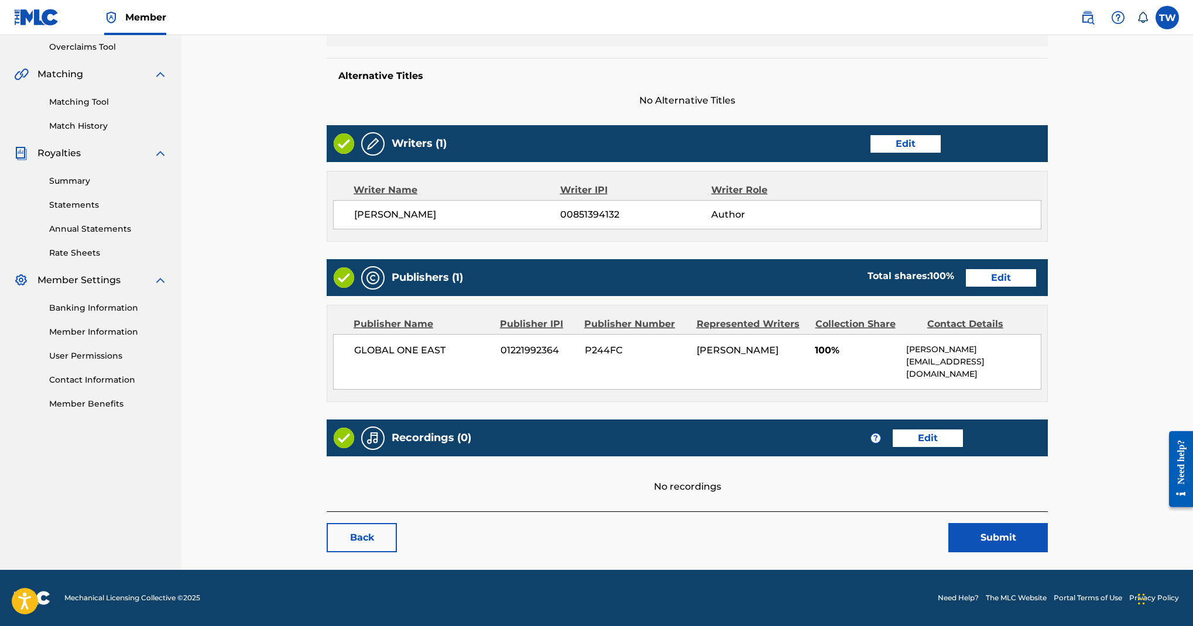
scroll to position [349, 0]
click at [941, 153] on link "Edit" at bounding box center [906, 144] width 70 height 18
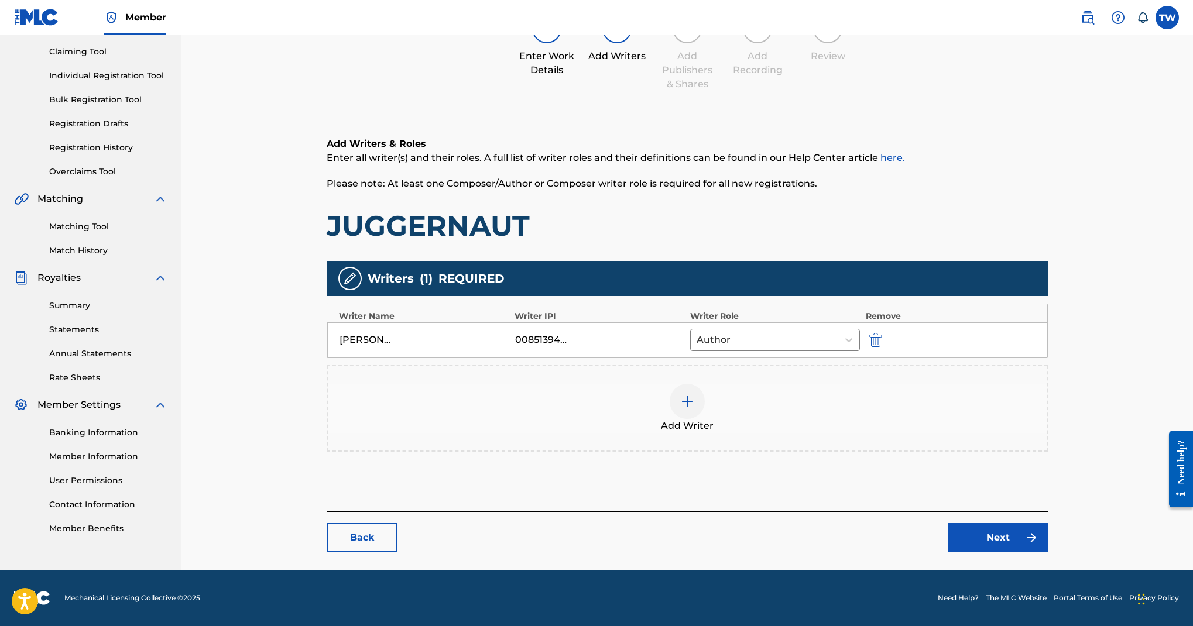
scroll to position [448, 0]
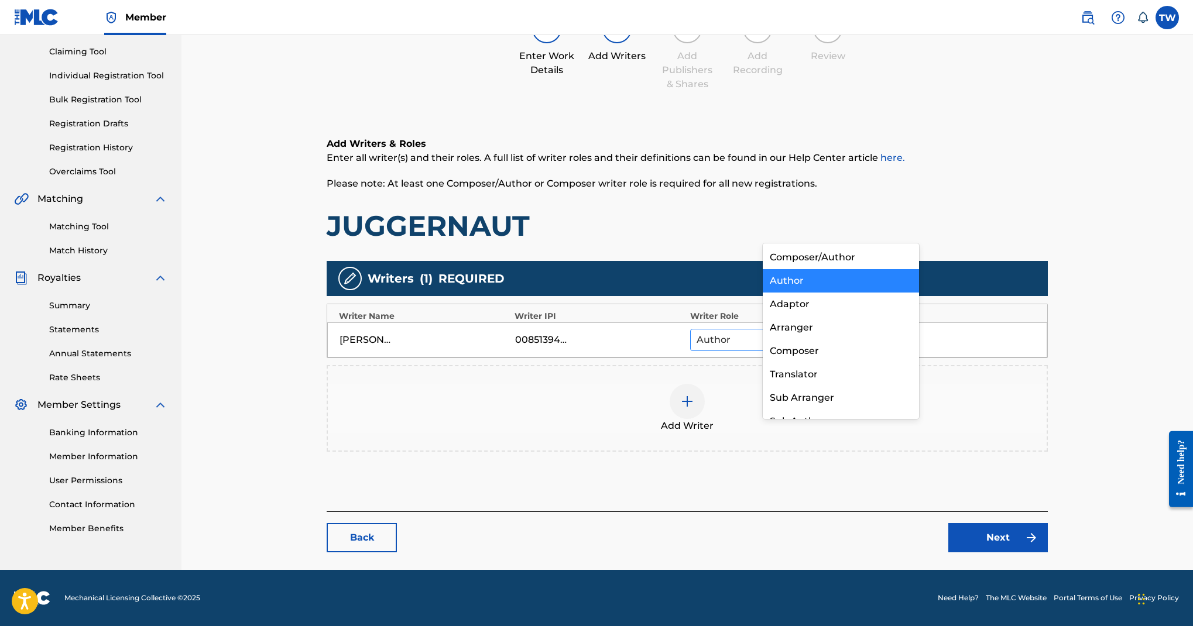
click at [838, 330] on div "Author" at bounding box center [764, 340] width 147 height 21
click at [864, 251] on div "Composer/Author" at bounding box center [841, 257] width 156 height 23
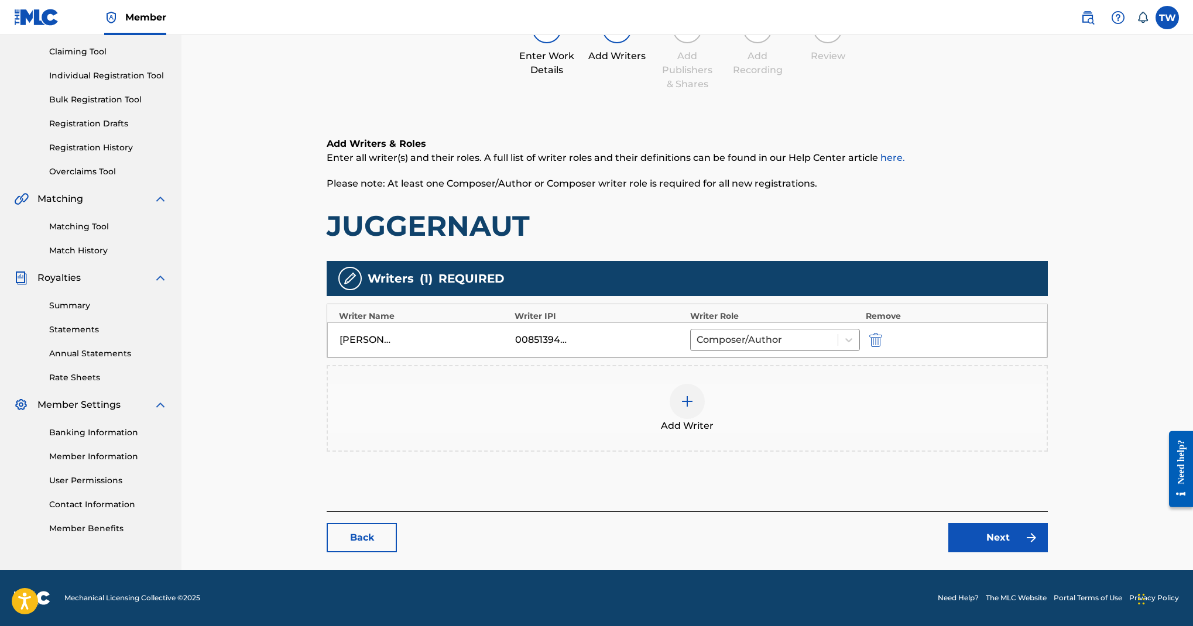
scroll to position [563, 0]
click at [1014, 523] on link "Next" at bounding box center [999, 537] width 100 height 29
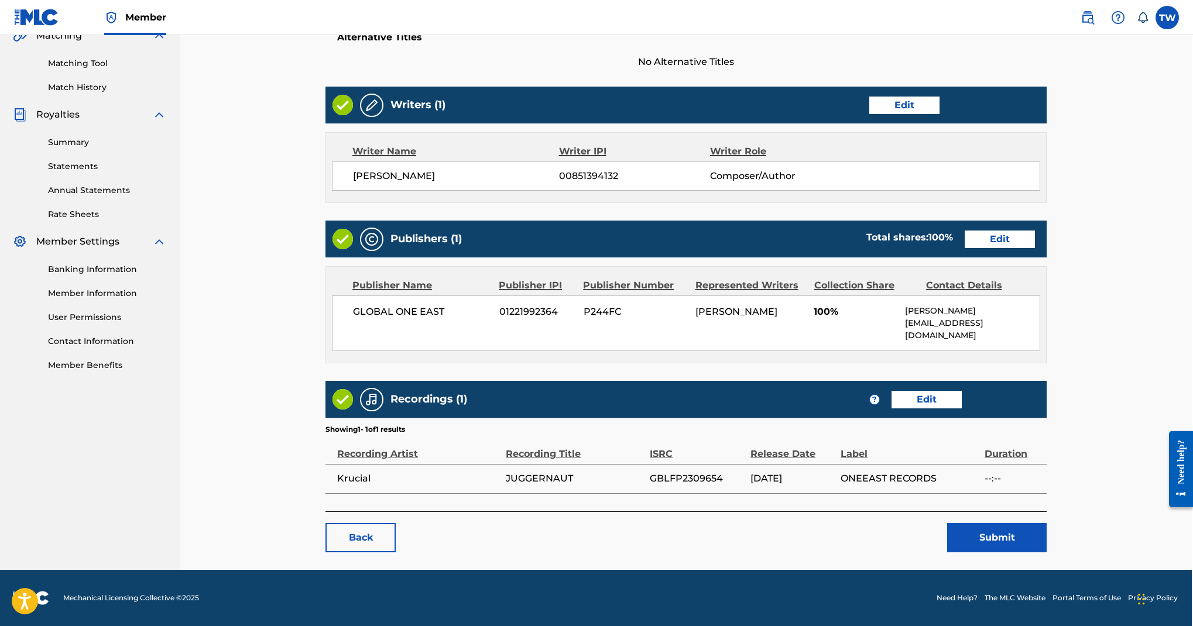
scroll to position [566, 4]
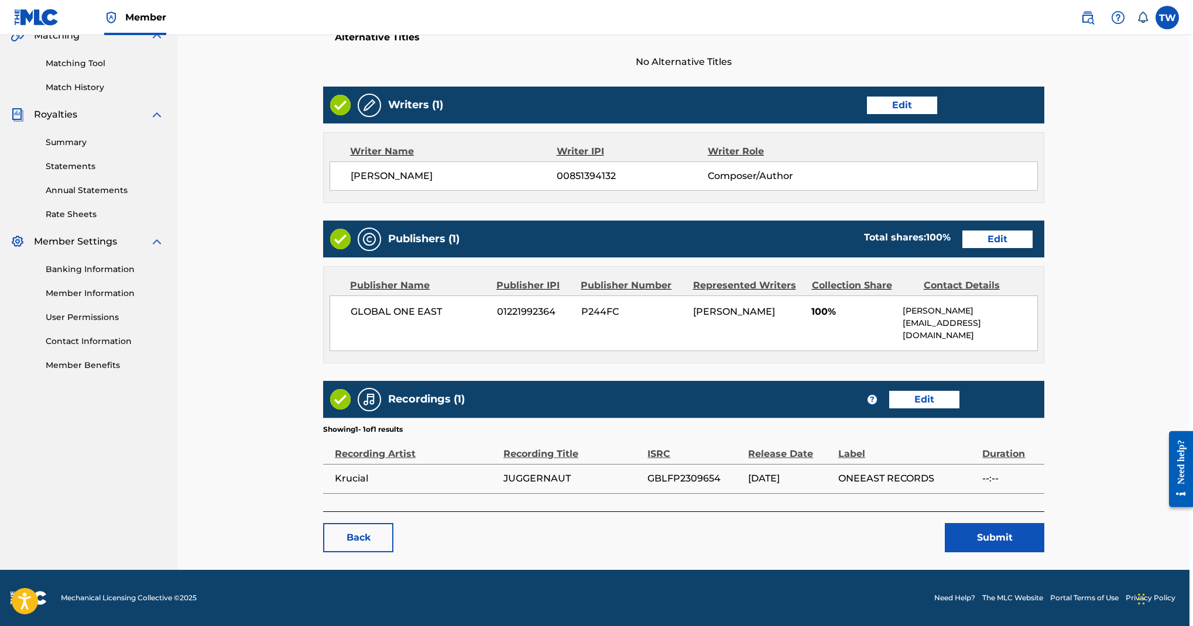
click at [998, 248] on link "Edit" at bounding box center [998, 240] width 70 height 18
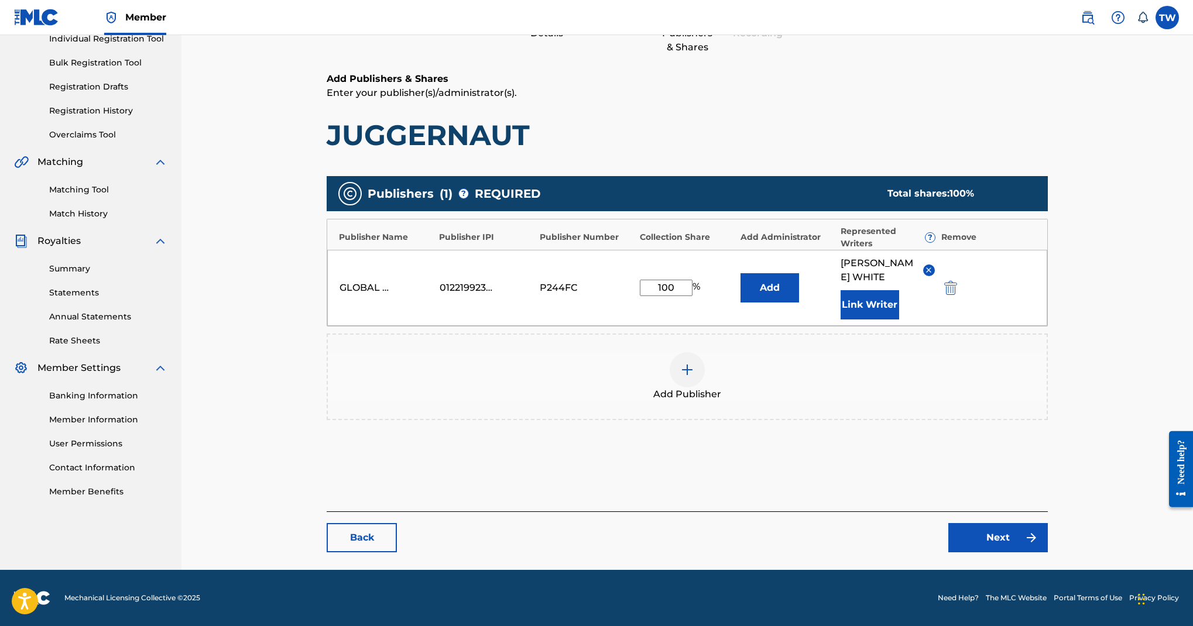
scroll to position [388, 0]
click at [693, 280] on input "100" at bounding box center [666, 288] width 53 height 16
type input "1"
type input "50"
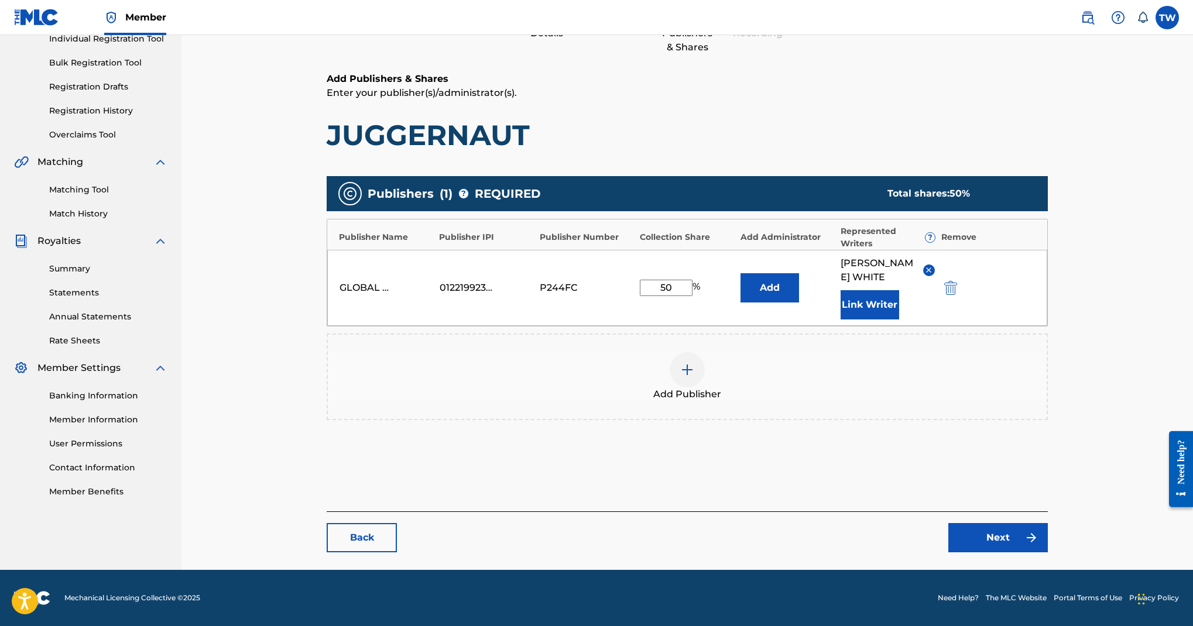
click at [973, 523] on link "Next" at bounding box center [999, 537] width 100 height 29
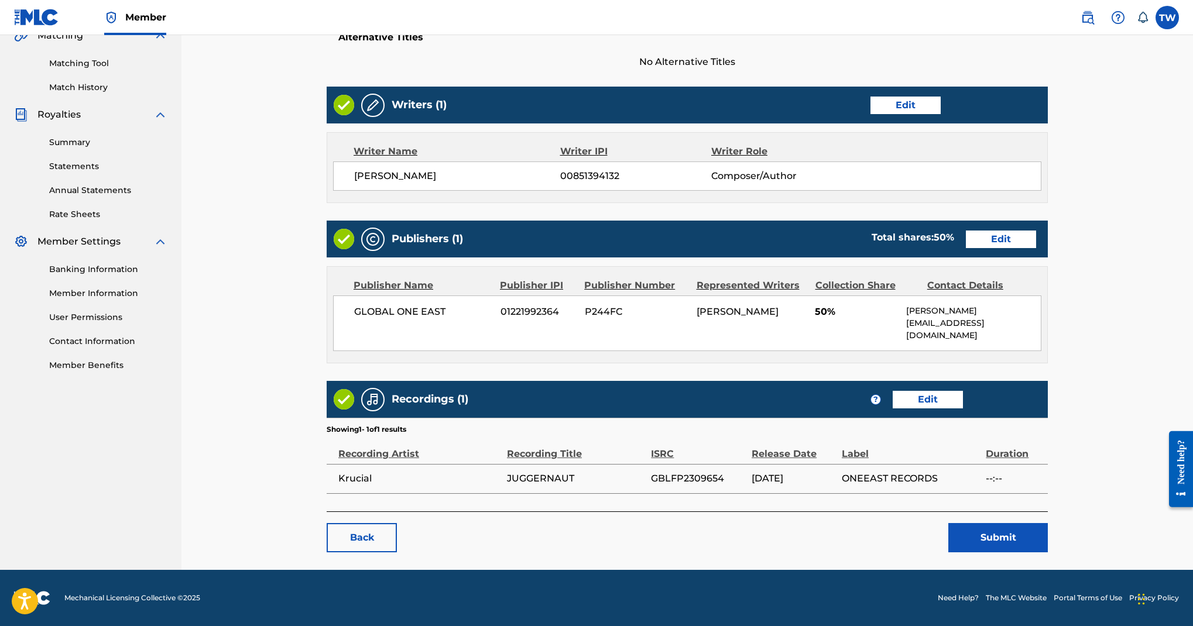
click at [977, 523] on button "Submit" at bounding box center [999, 537] width 100 height 29
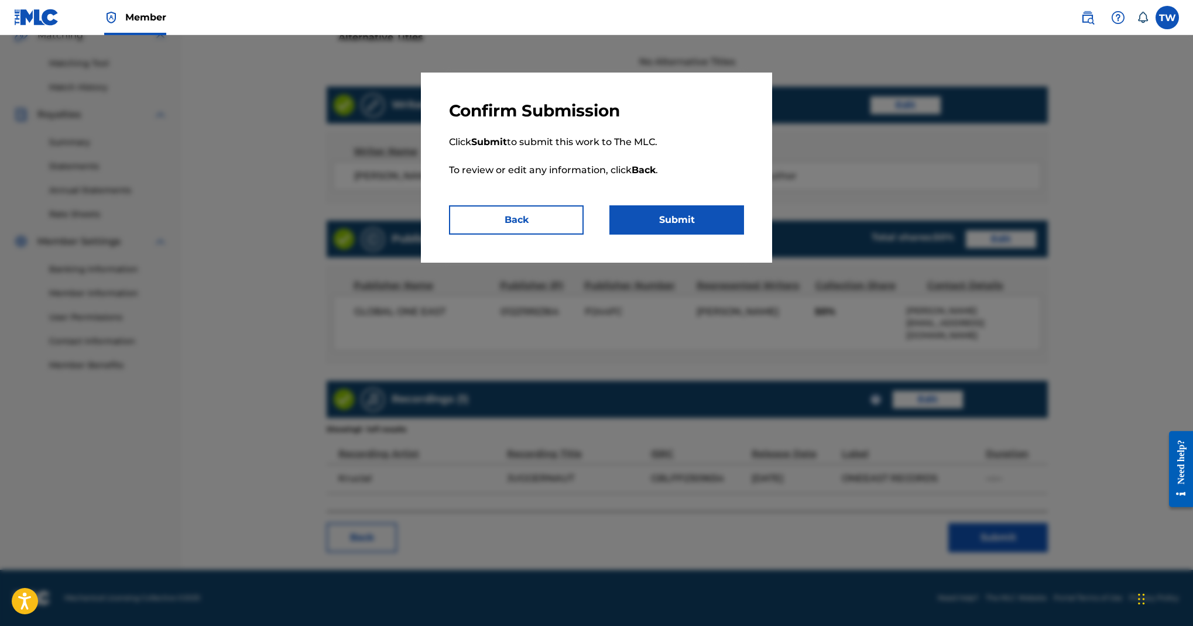
click at [744, 235] on button "Submit" at bounding box center [677, 220] width 135 height 29
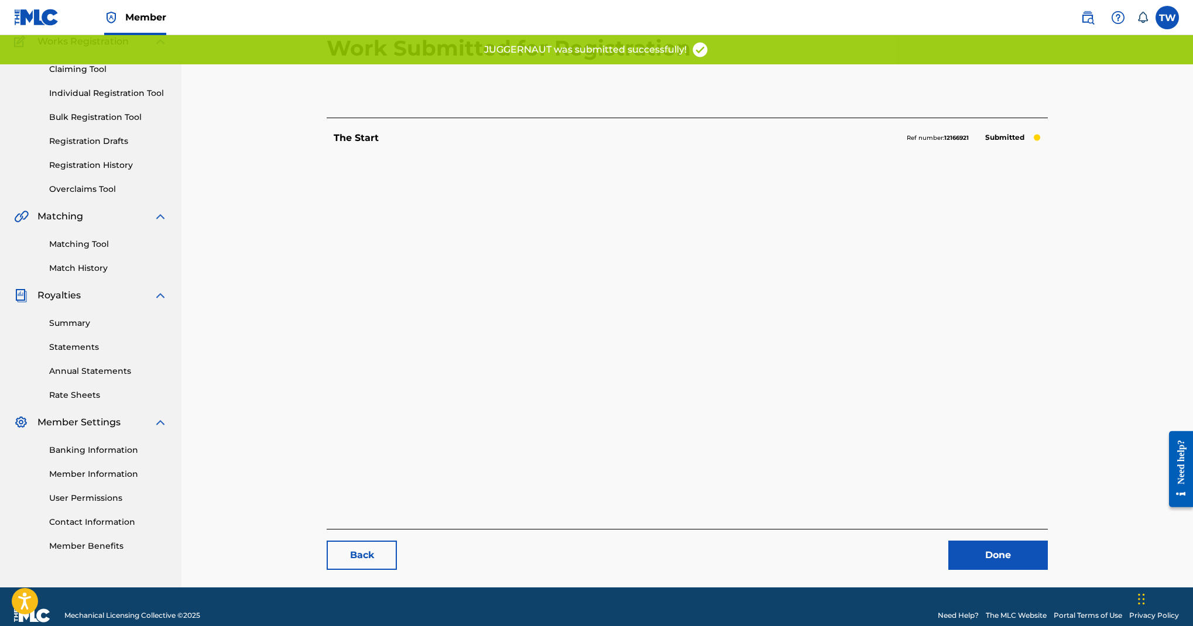
scroll to position [177, 0]
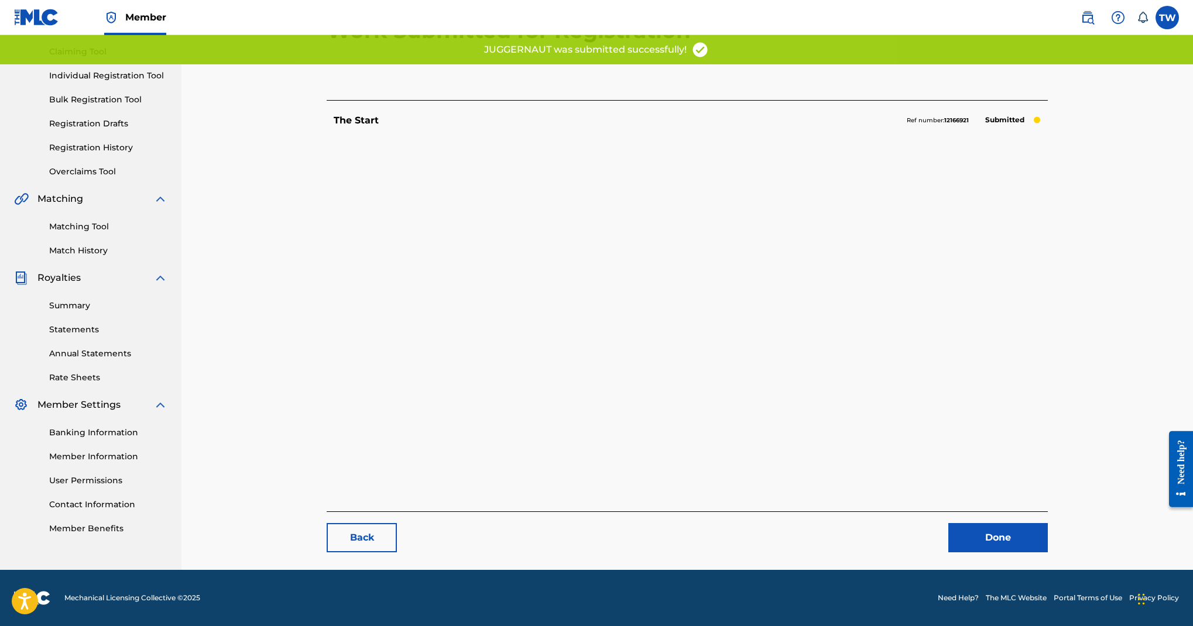
click at [397, 523] on link "Back" at bounding box center [362, 537] width 70 height 29
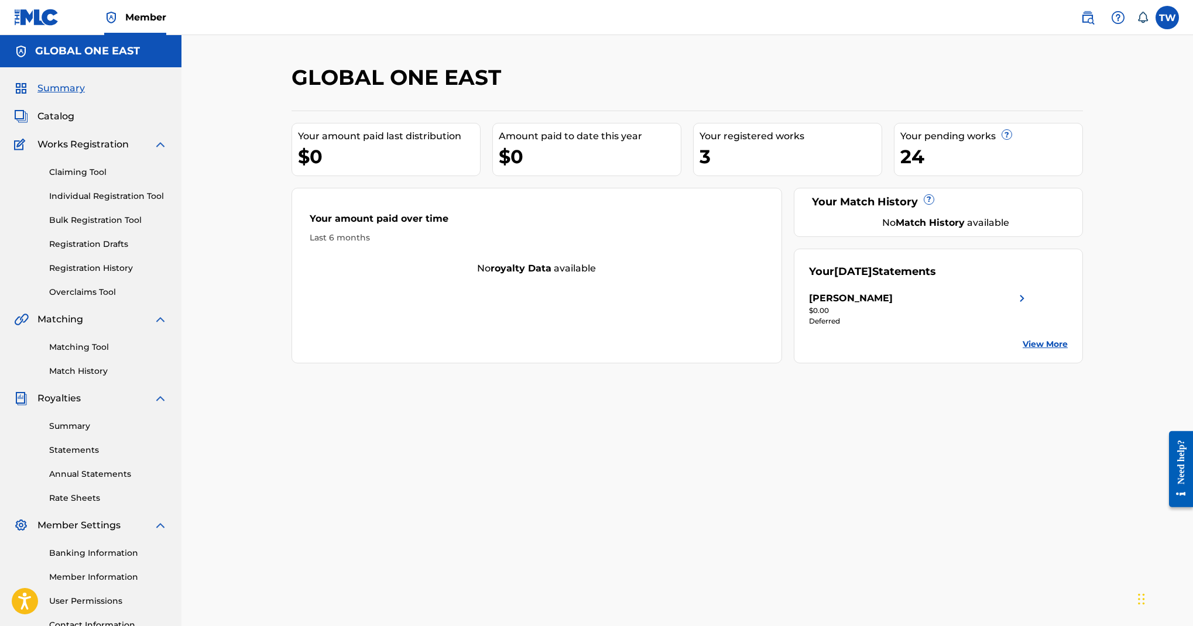
click at [74, 124] on link "Catalog" at bounding box center [44, 116] width 60 height 14
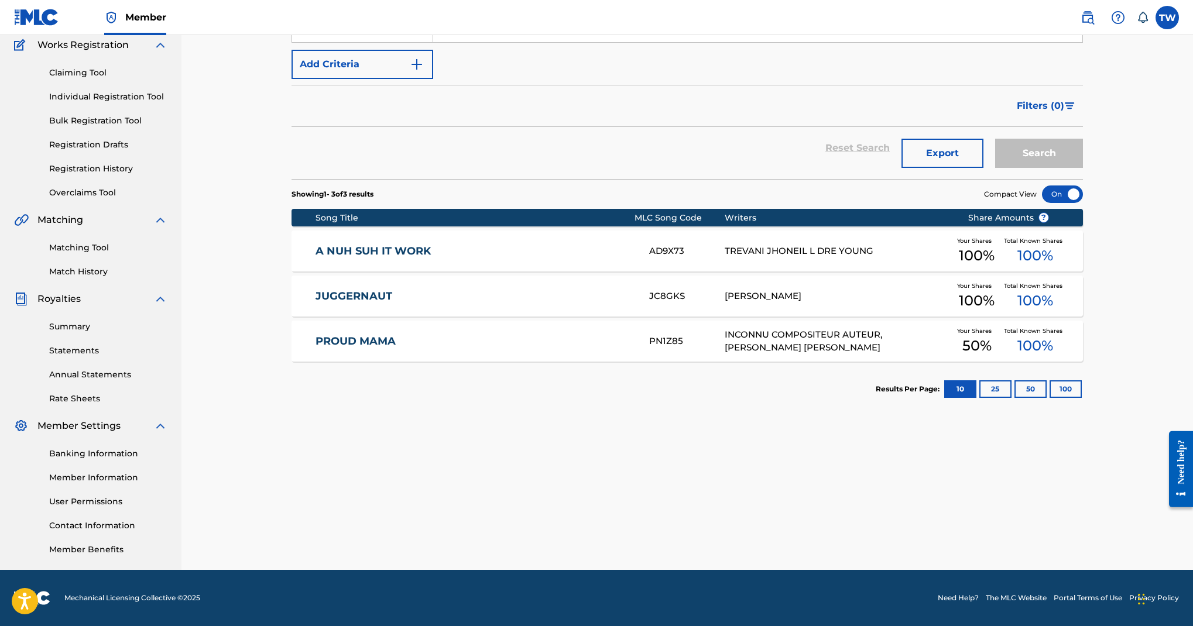
click at [803, 258] on div "TREVANI JHONEIL L DRE YOUNG" at bounding box center [837, 251] width 225 height 13
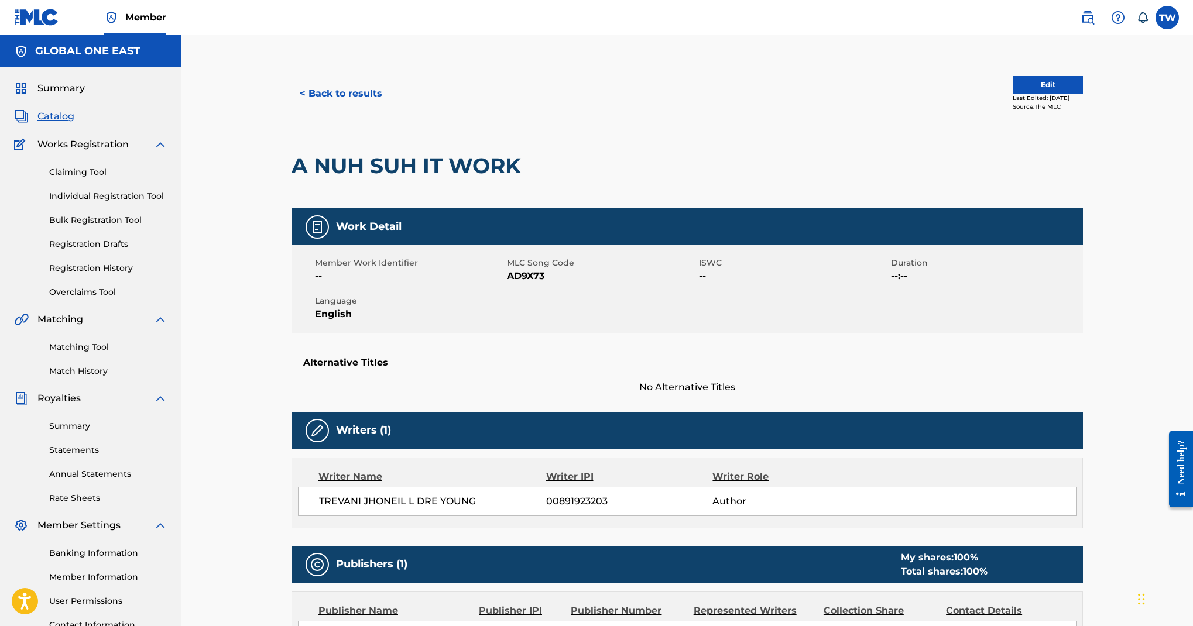
scroll to position [-1, 0]
click at [1077, 123] on div "< Back to results Edit Last Edited: August 10, 2023 Source: The MLC" at bounding box center [688, 93] width 792 height 59
click at [1074, 94] on button "Edit" at bounding box center [1048, 85] width 70 height 18
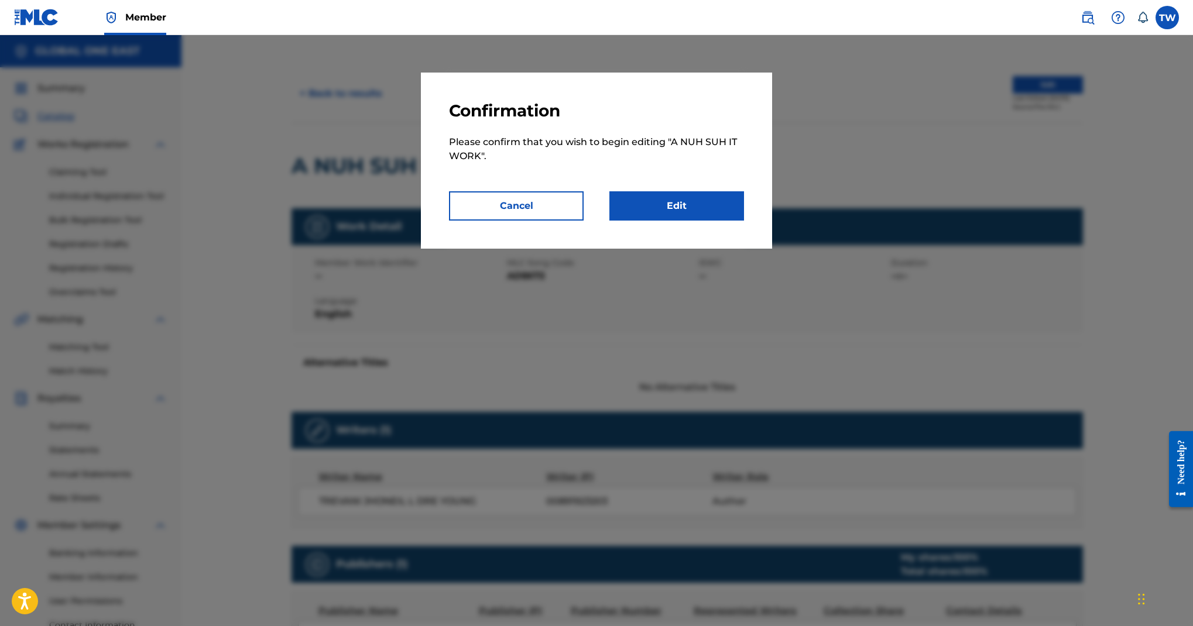
click at [744, 221] on link "Edit" at bounding box center [677, 205] width 135 height 29
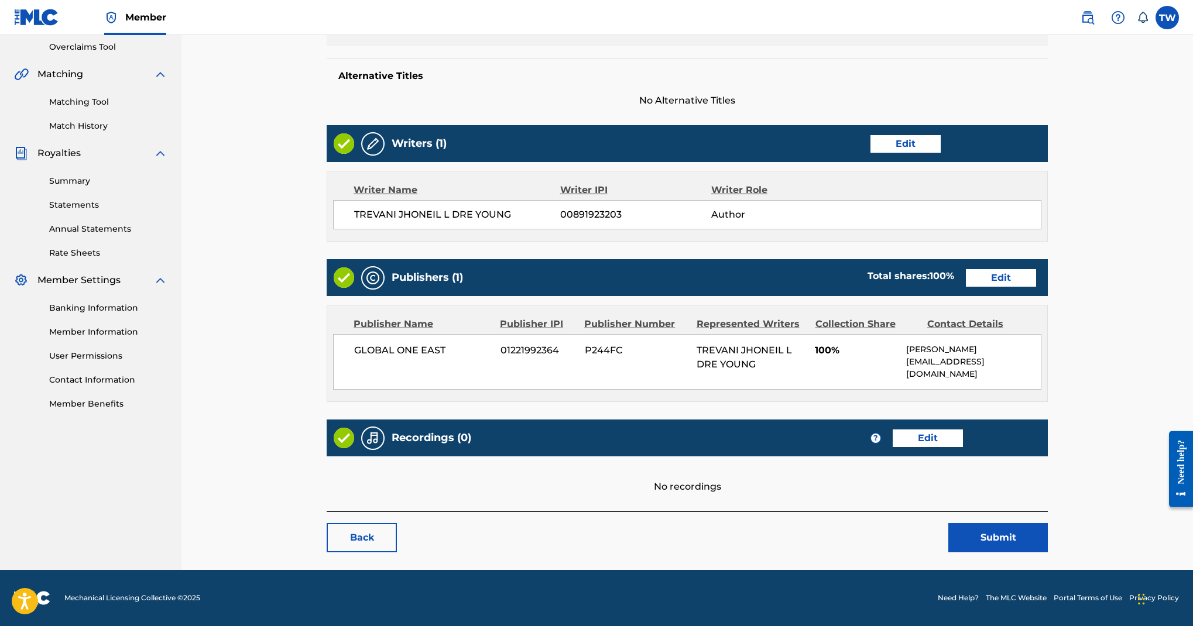
click at [941, 146] on link "Edit" at bounding box center [906, 144] width 70 height 18
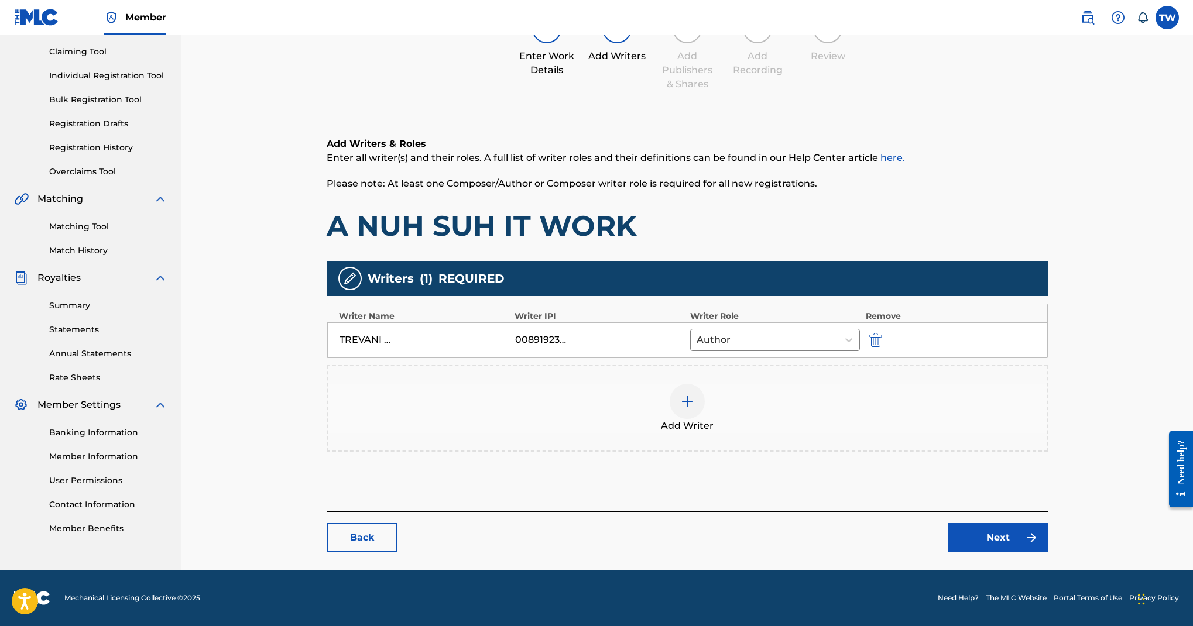
click at [920, 358] on div "TREVANI JHONEIL L DRE YOUNG 00891923203 Author" at bounding box center [687, 340] width 720 height 35
click at [855, 346] on icon at bounding box center [849, 340] width 12 height 12
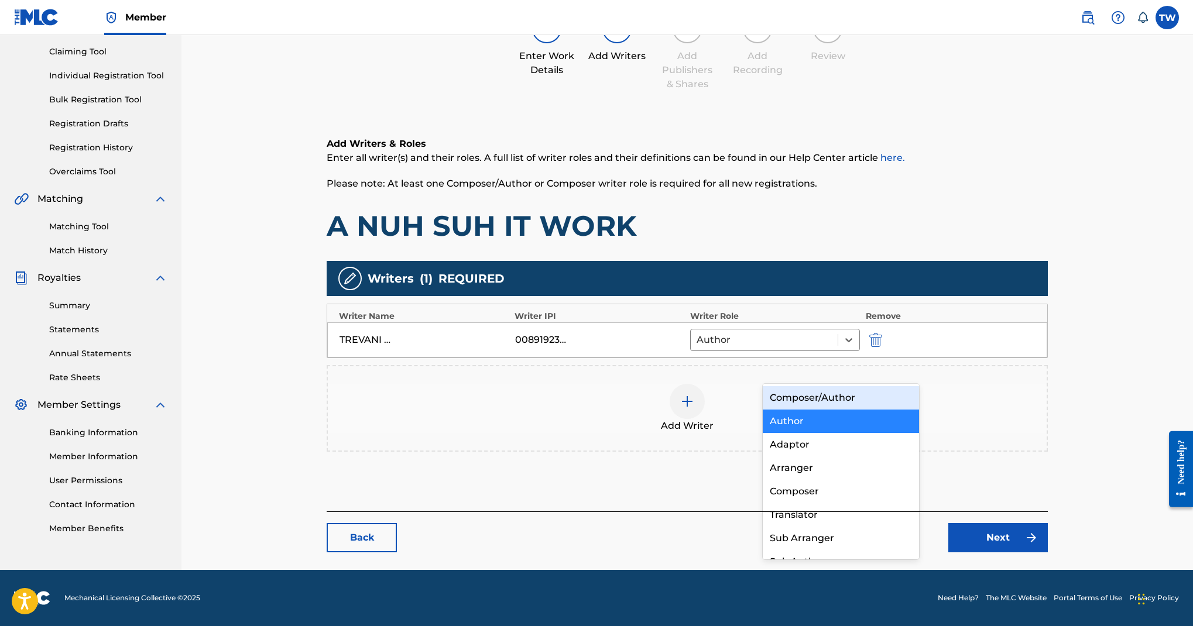
click at [885, 402] on div "Composer/Author" at bounding box center [841, 397] width 156 height 23
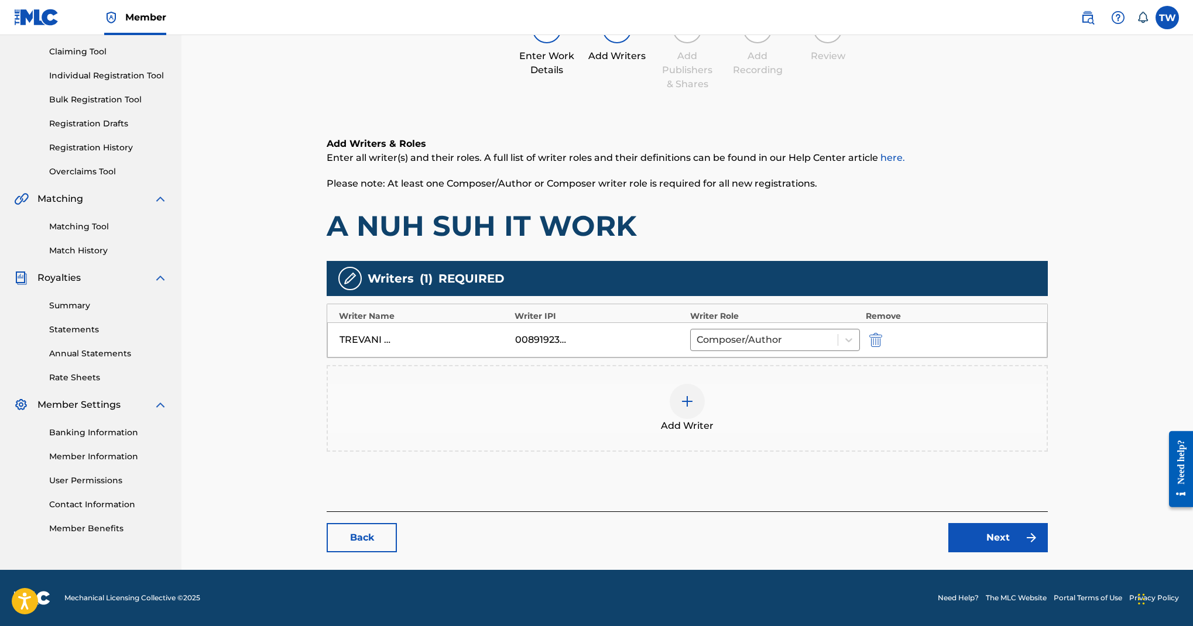
scroll to position [563, 0]
click at [972, 523] on link "Next" at bounding box center [999, 537] width 100 height 29
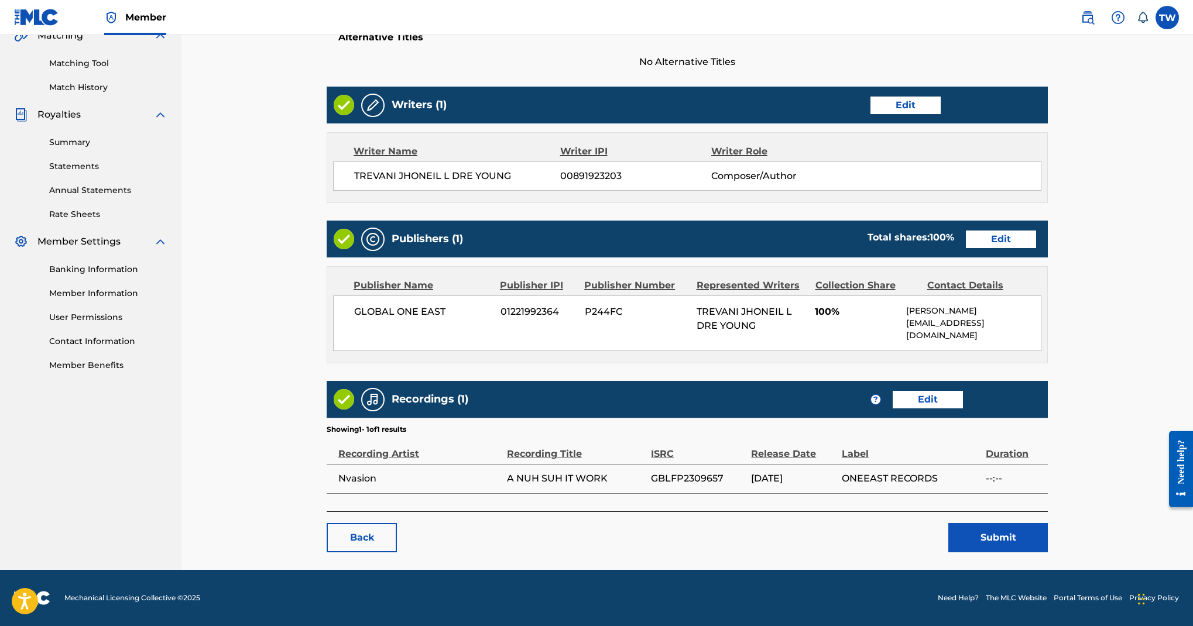
click at [1023, 238] on link "Edit" at bounding box center [1001, 240] width 70 height 18
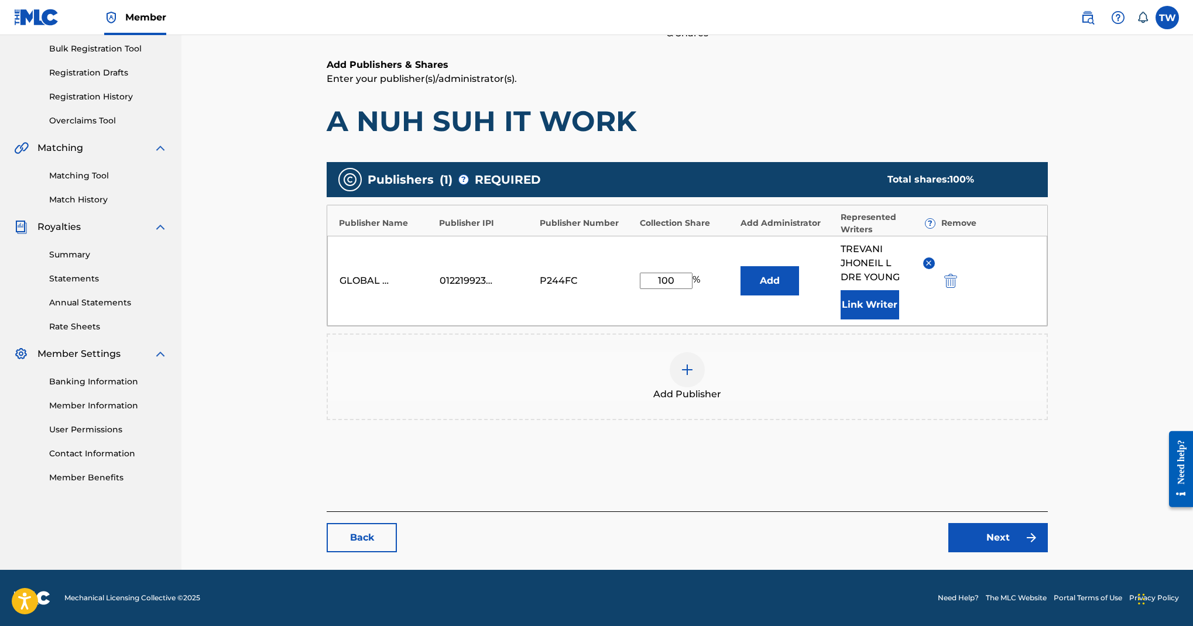
click at [693, 273] on input "100" at bounding box center [666, 281] width 53 height 16
type input "1"
type input "50"
click at [972, 523] on link "Next" at bounding box center [999, 537] width 100 height 29
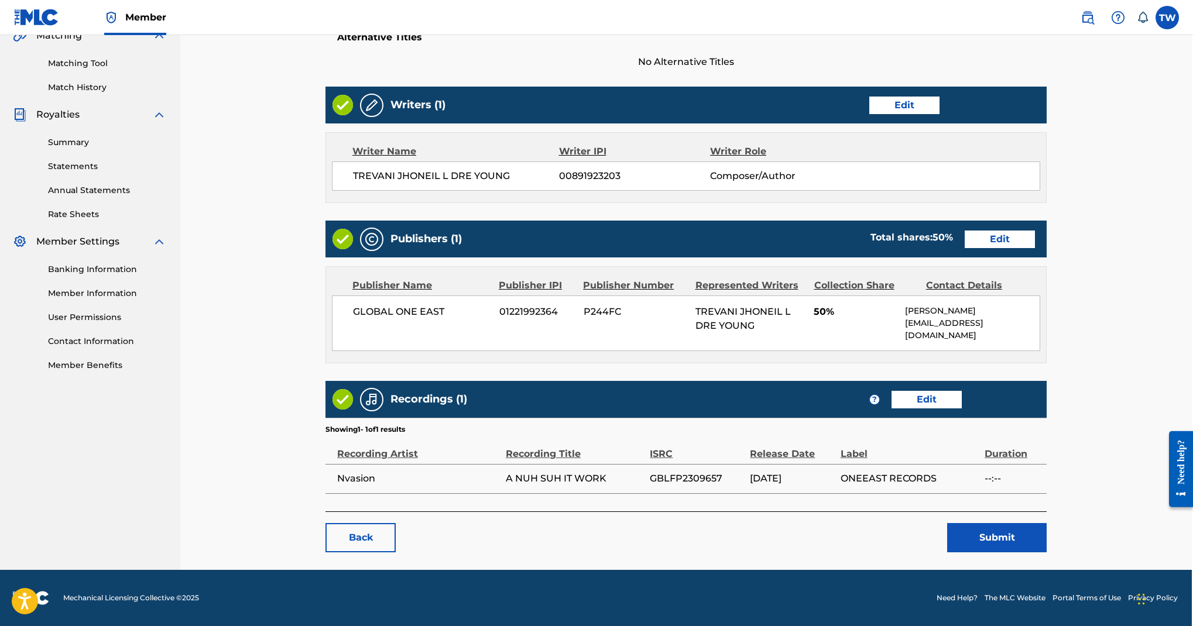
click at [962, 391] on link "Edit" at bounding box center [927, 400] width 70 height 18
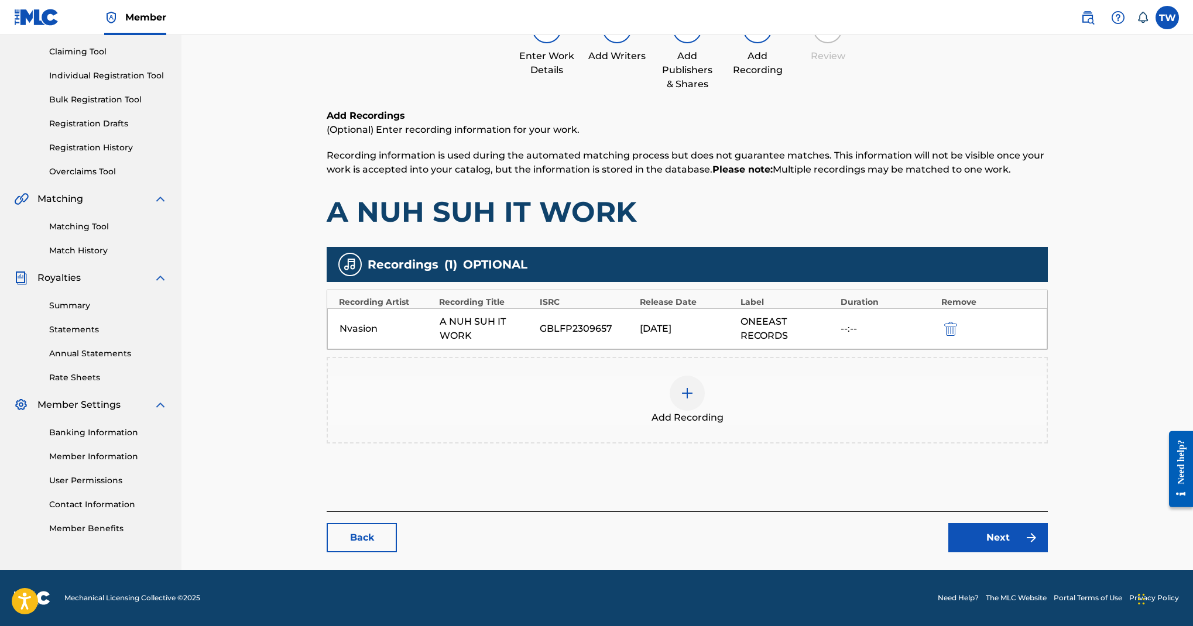
scroll to position [484, 0]
click at [957, 322] on img "submit" at bounding box center [950, 329] width 13 height 14
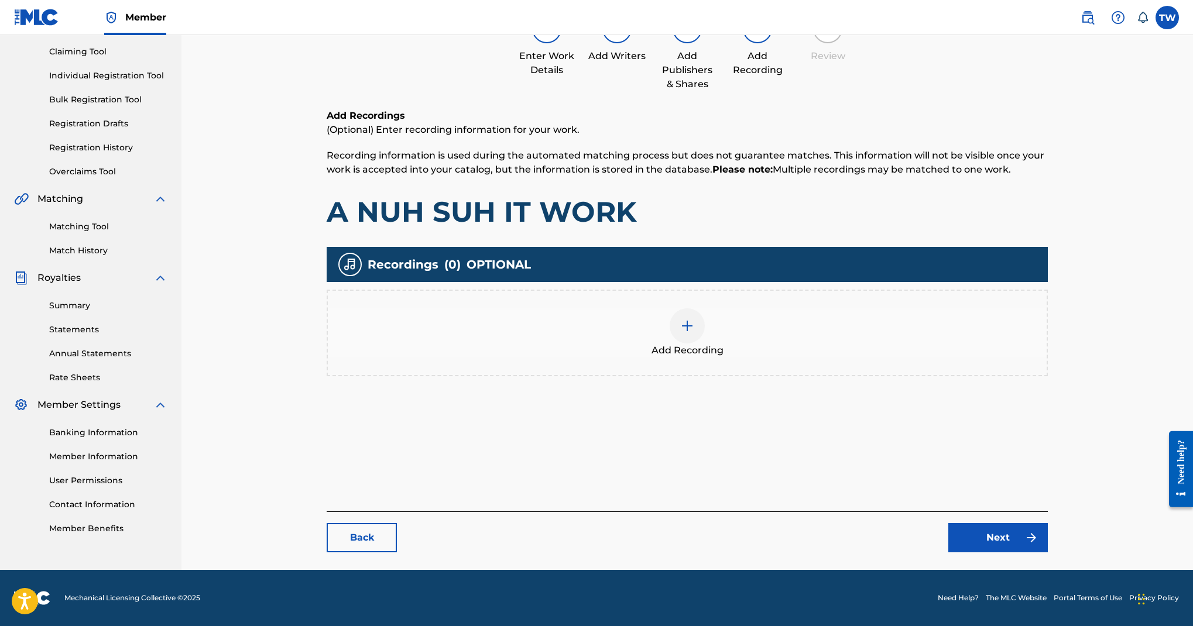
click at [705, 309] on div at bounding box center [687, 326] width 35 height 35
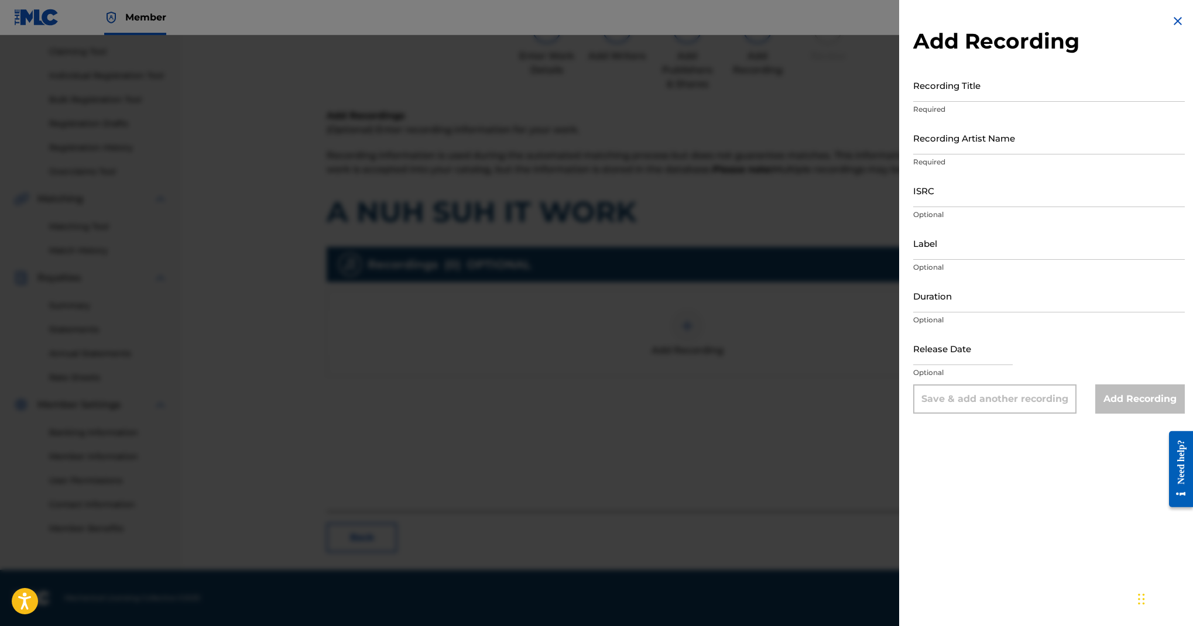
click at [913, 102] on input "Recording Title" at bounding box center [1049, 85] width 272 height 33
type input "A Nuh Suh It Work"
click at [913, 155] on input "Recording Artist Name" at bounding box center [1049, 137] width 272 height 33
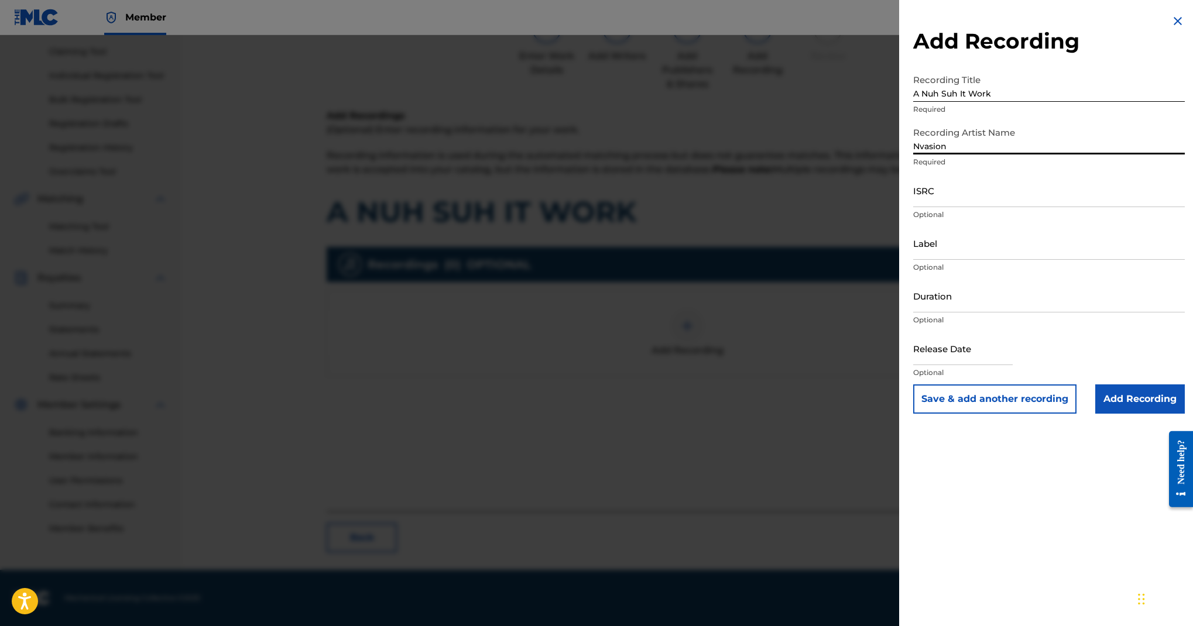
type input "Nvasion"
click at [966, 207] on input "ISRC" at bounding box center [1049, 190] width 272 height 33
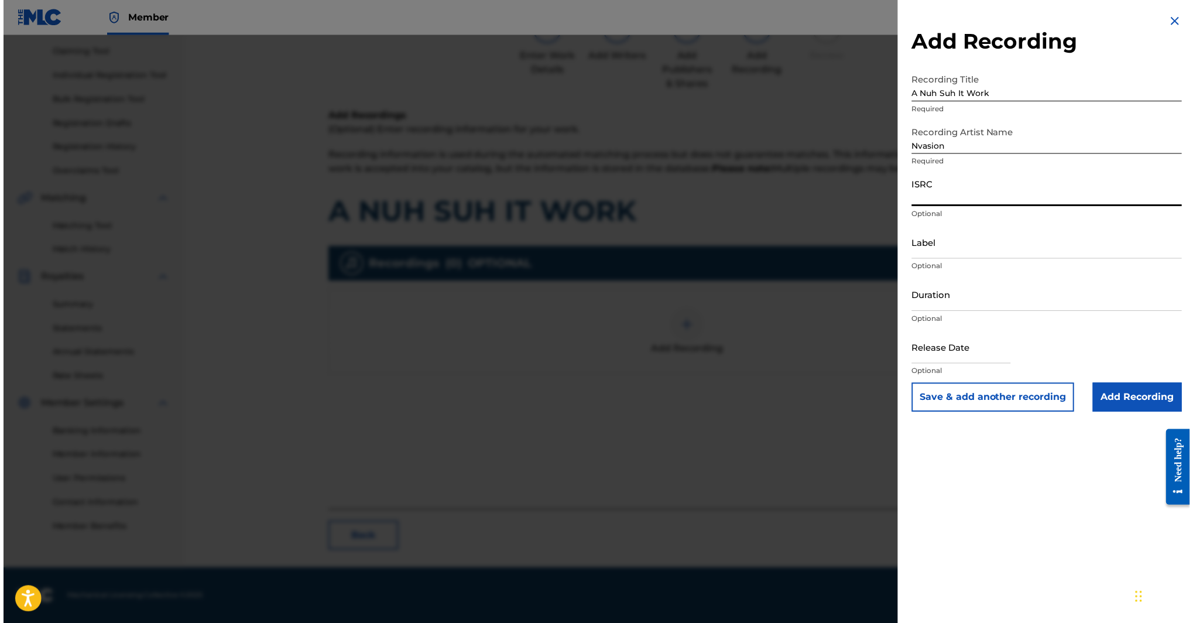
scroll to position [348, 0]
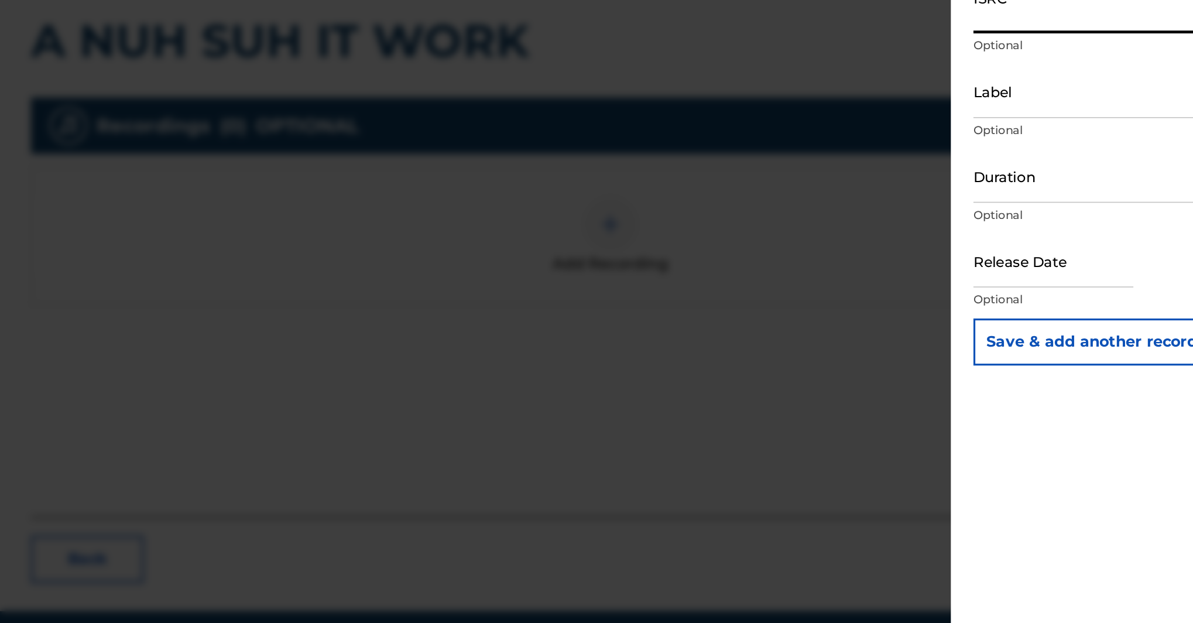
paste input "GBLFP2309657"
type input "GBLFP2309657"
click at [913, 259] on input "Label" at bounding box center [1049, 243] width 272 height 33
type input "One East Records"
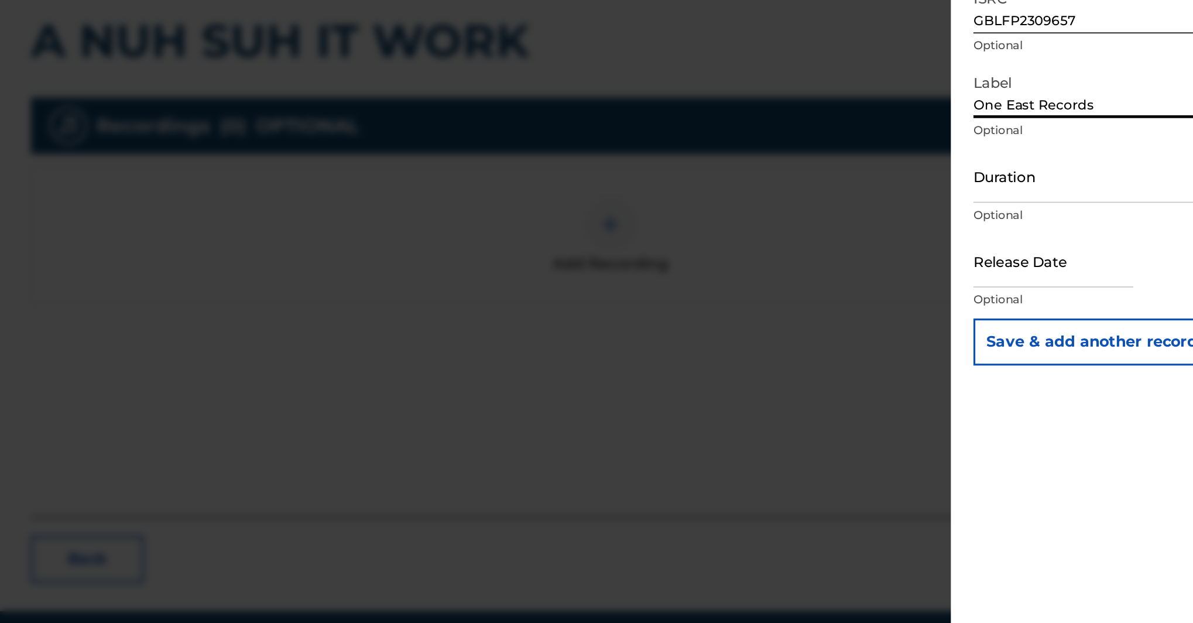
click at [913, 332] on input "text" at bounding box center [963, 348] width 100 height 33
select select "8"
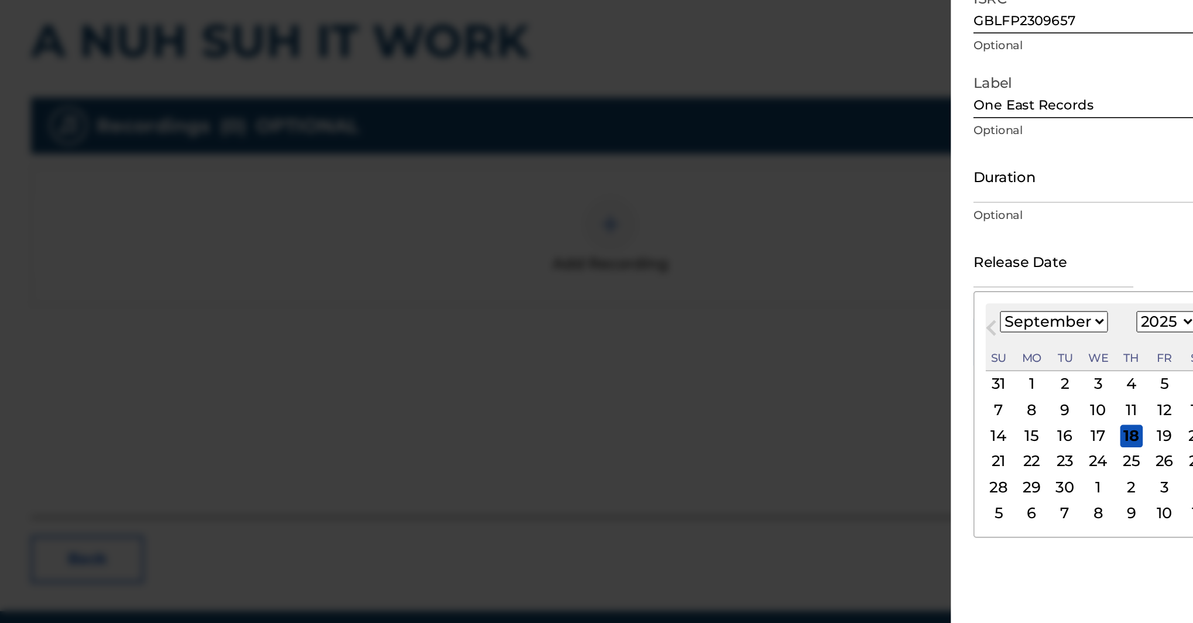
scroll to position [286, 0]
select select "2023"
select select "5"
click at [1025, 434] on div "9" at bounding box center [1032, 441] width 14 height 14
type input "June 9 2023"
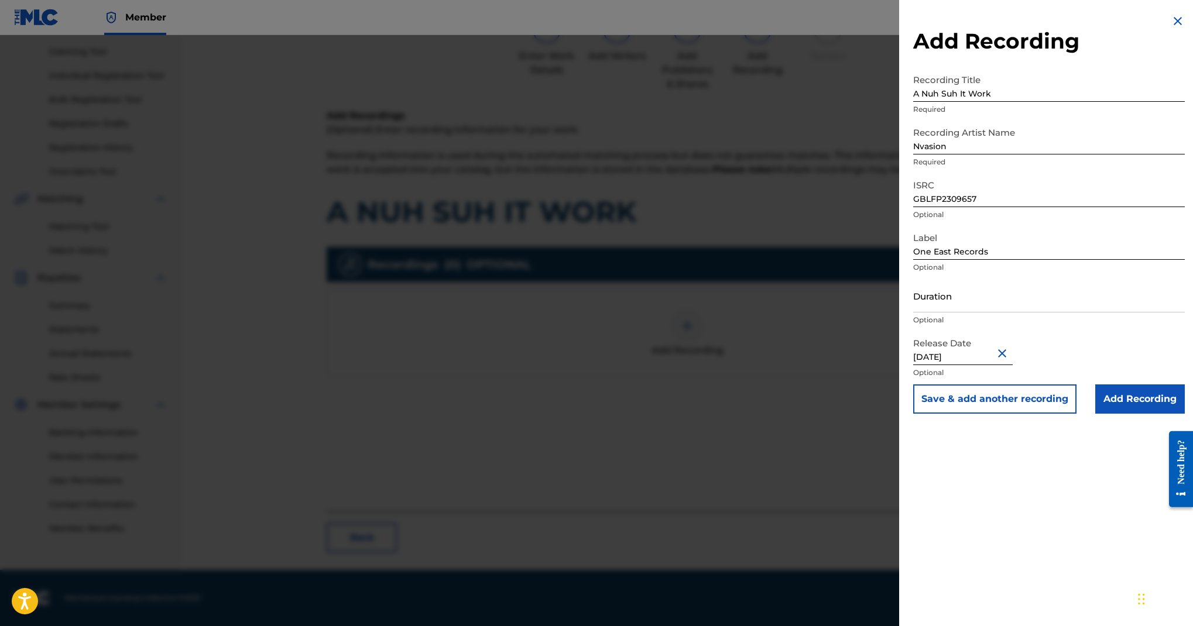
scroll to position [122, 0]
click at [1101, 414] on input "Add Recording" at bounding box center [1140, 399] width 90 height 29
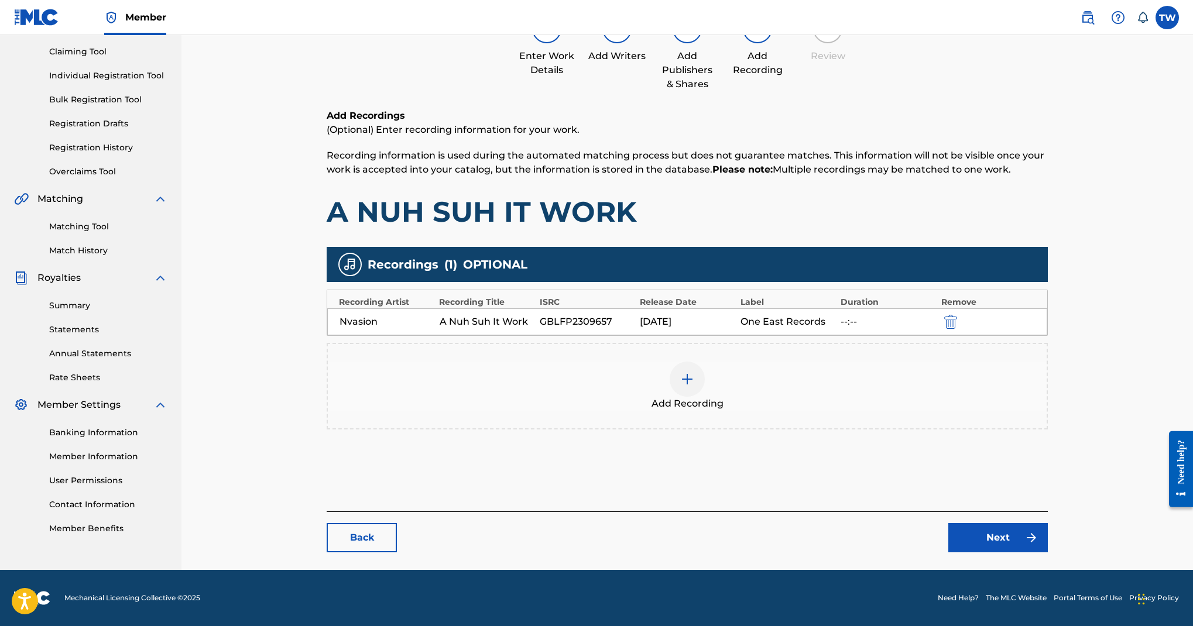
scroll to position [545, 0]
click at [954, 523] on link "Next" at bounding box center [999, 537] width 100 height 29
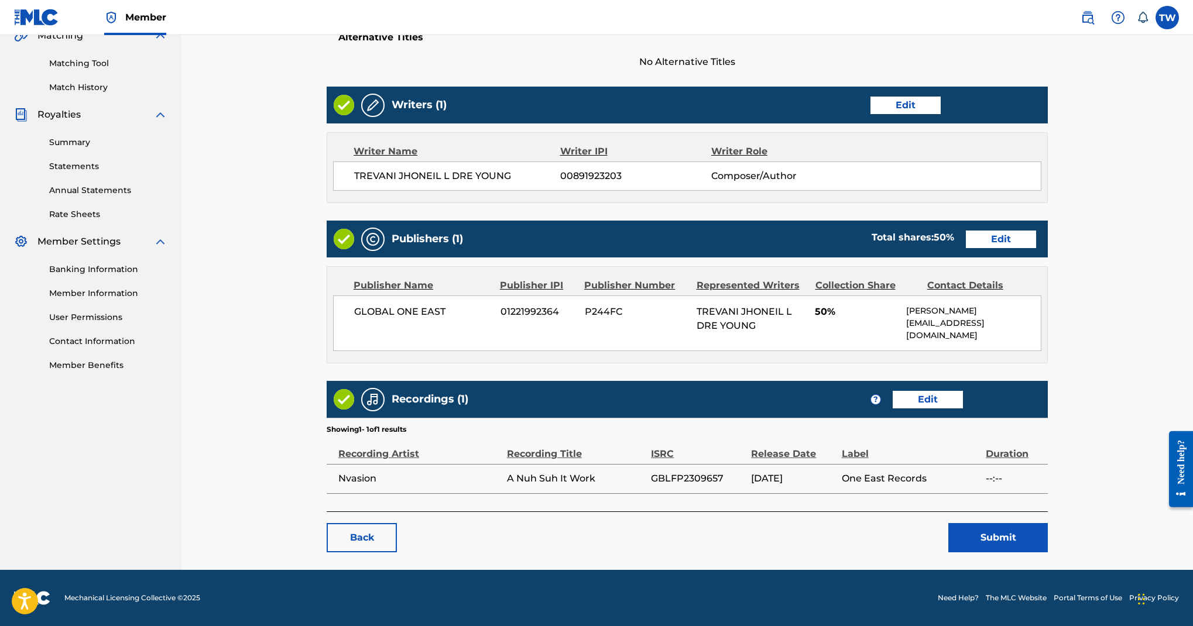
scroll to position [858, 0]
click at [973, 523] on button "Submit" at bounding box center [999, 537] width 100 height 29
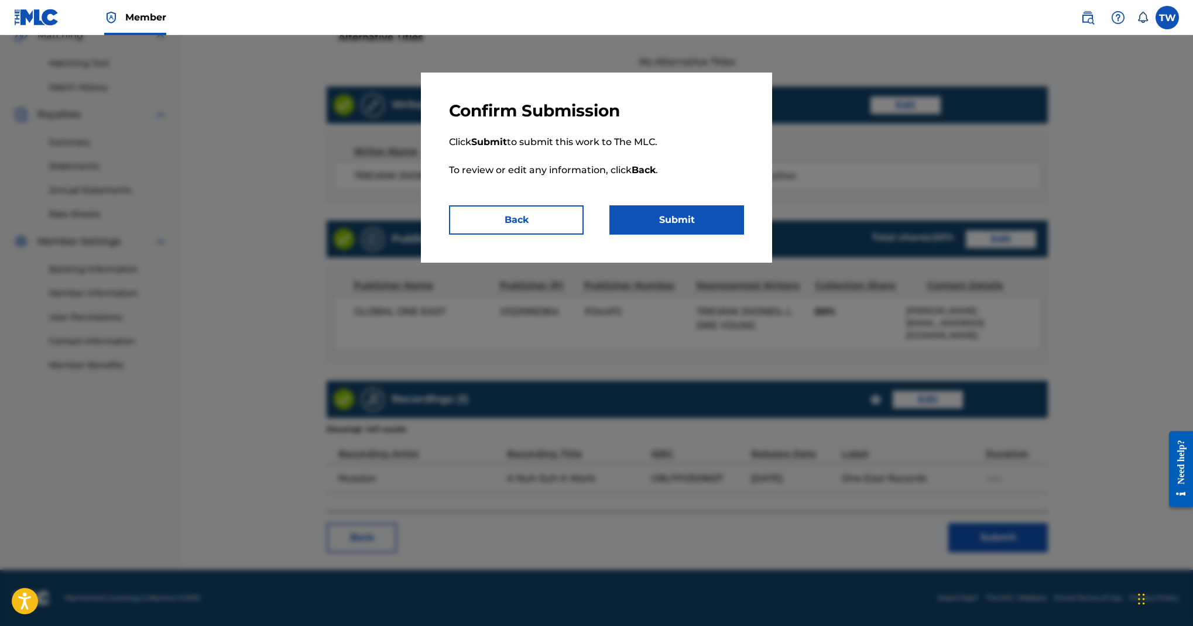
click at [744, 235] on button "Submit" at bounding box center [677, 220] width 135 height 29
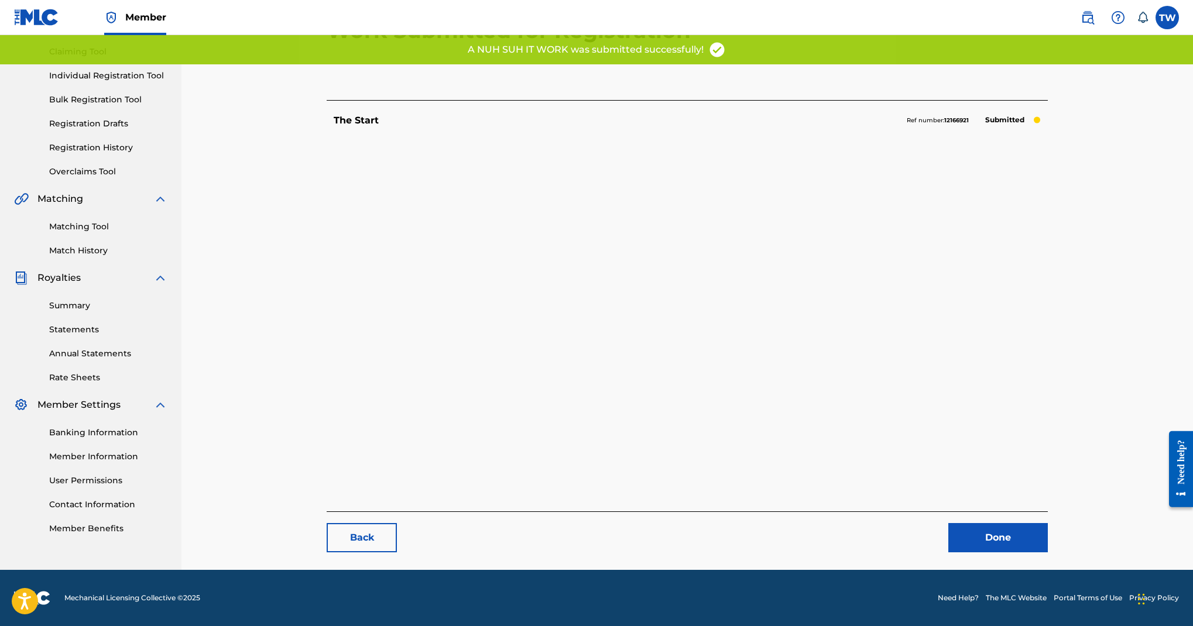
scroll to position [183, 0]
click at [397, 523] on link "Back" at bounding box center [362, 537] width 70 height 29
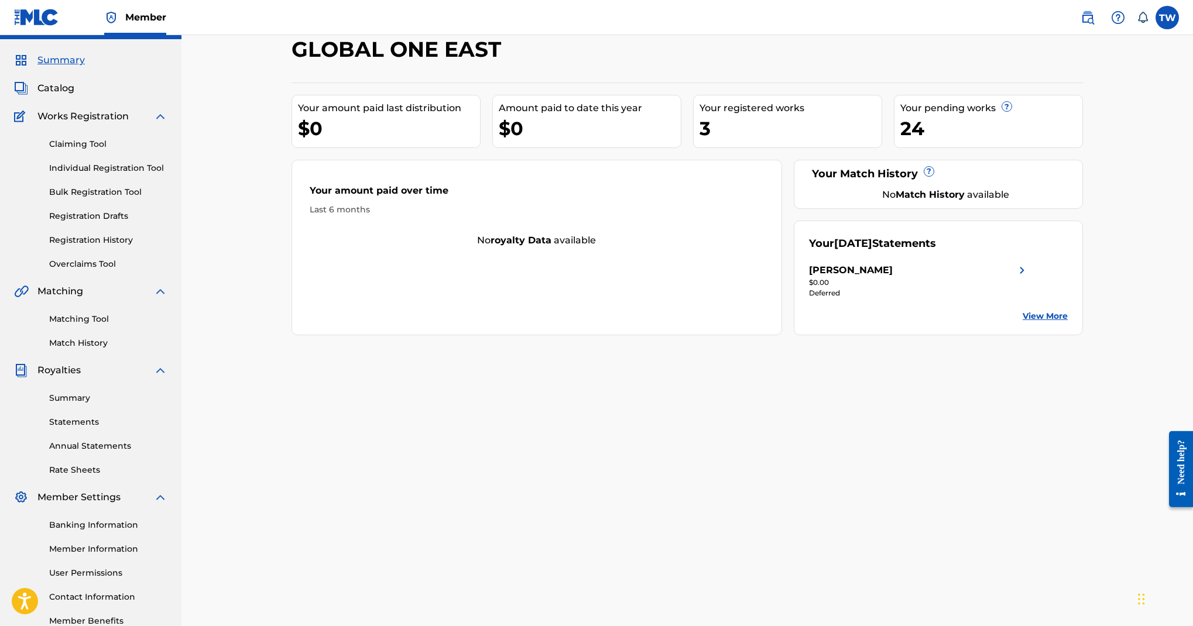
scroll to position [30, 13]
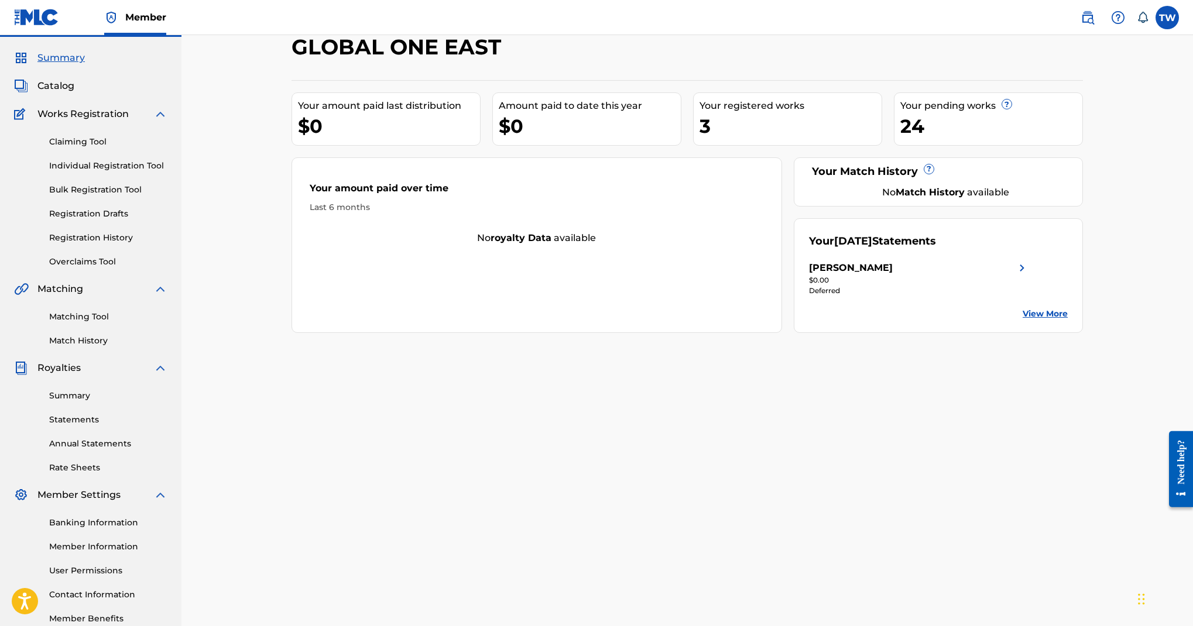
click at [130, 148] on link "Claiming Tool" at bounding box center [108, 142] width 118 height 12
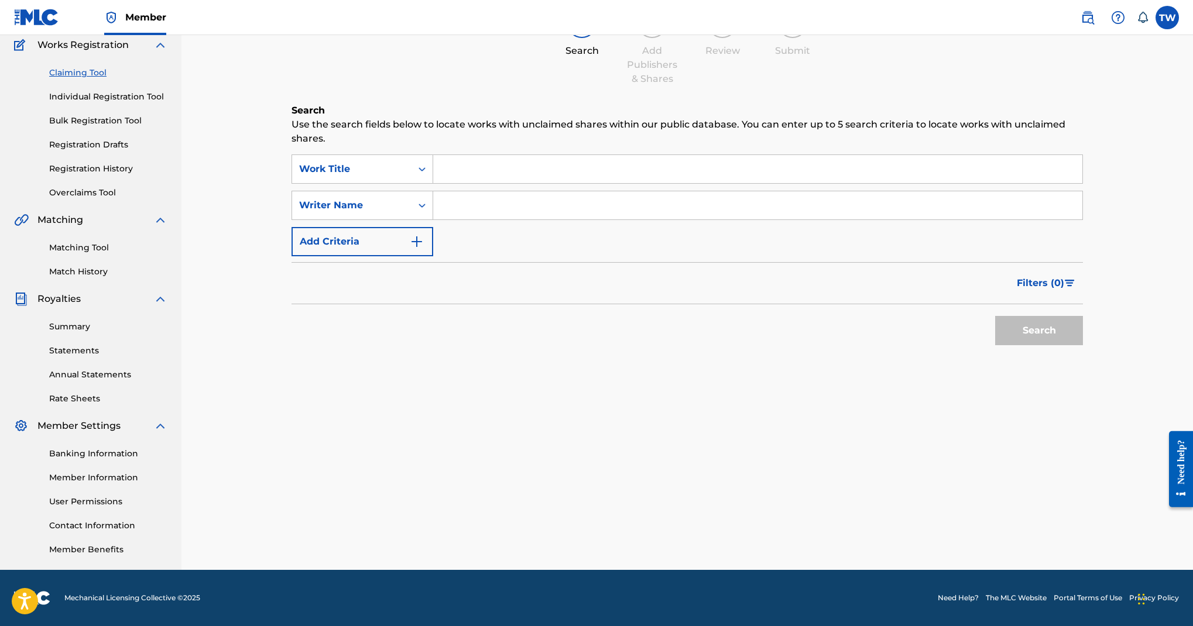
scroll to position [167, 0]
click at [137, 254] on link "Matching Tool" at bounding box center [108, 248] width 118 height 12
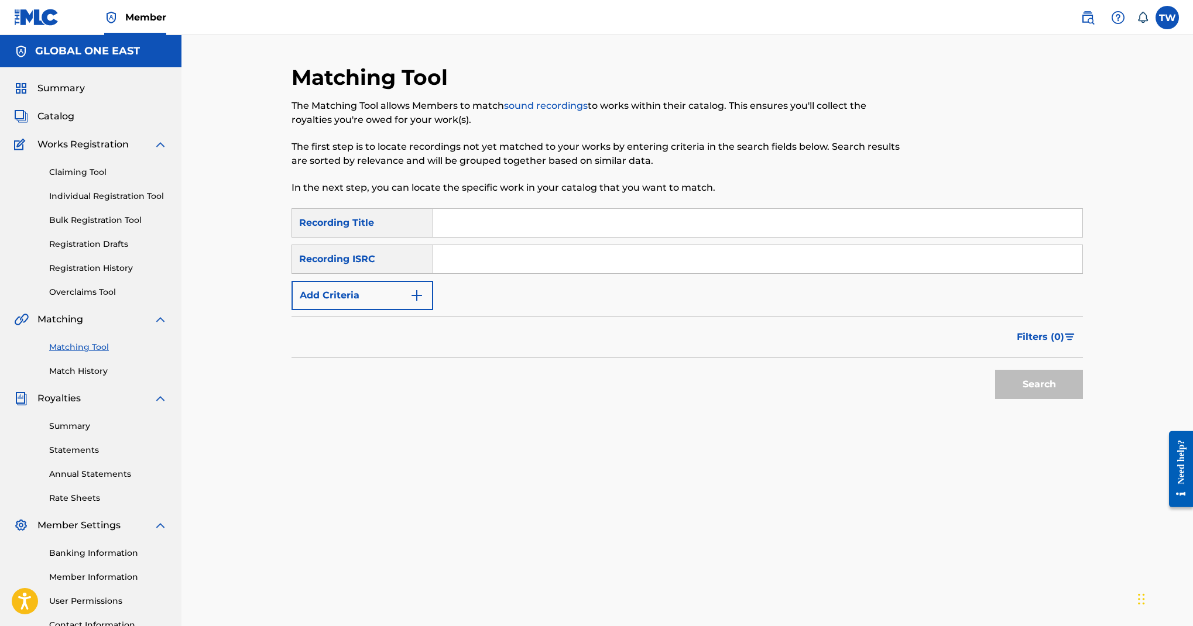
click at [721, 237] on input "Search Form" at bounding box center [757, 223] width 649 height 28
click at [733, 273] on input "Search Form" at bounding box center [757, 259] width 649 height 28
paste input "GBLFP2309658"
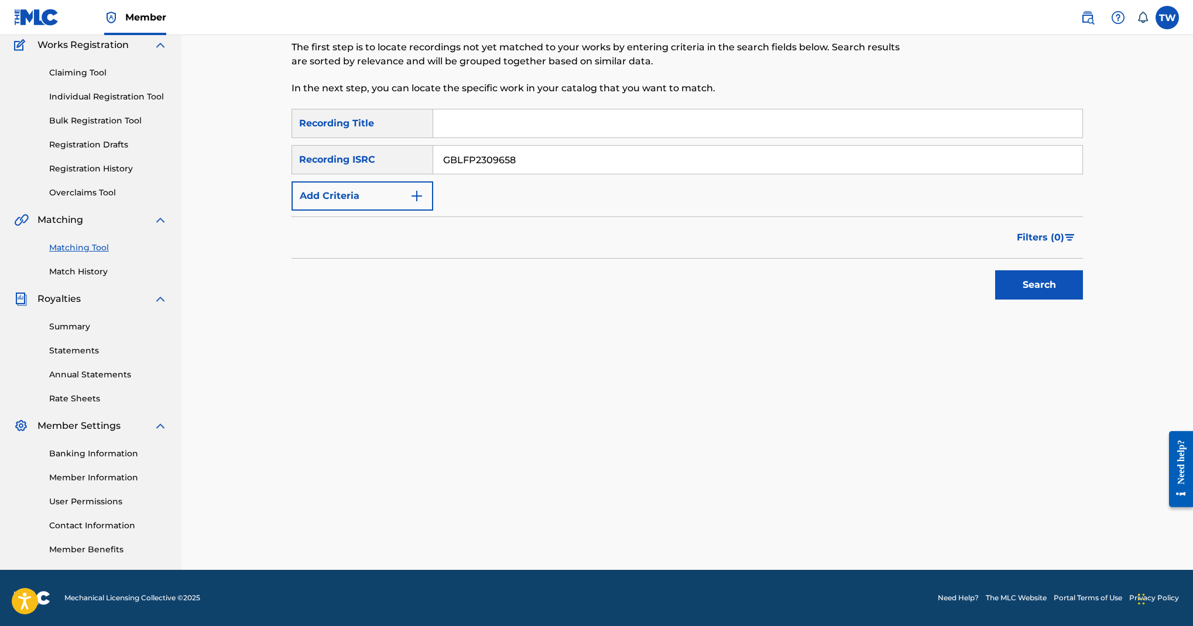
scroll to position [166, 0]
type input "GBLFP2309658"
click at [1052, 300] on button "Search" at bounding box center [1039, 285] width 88 height 29
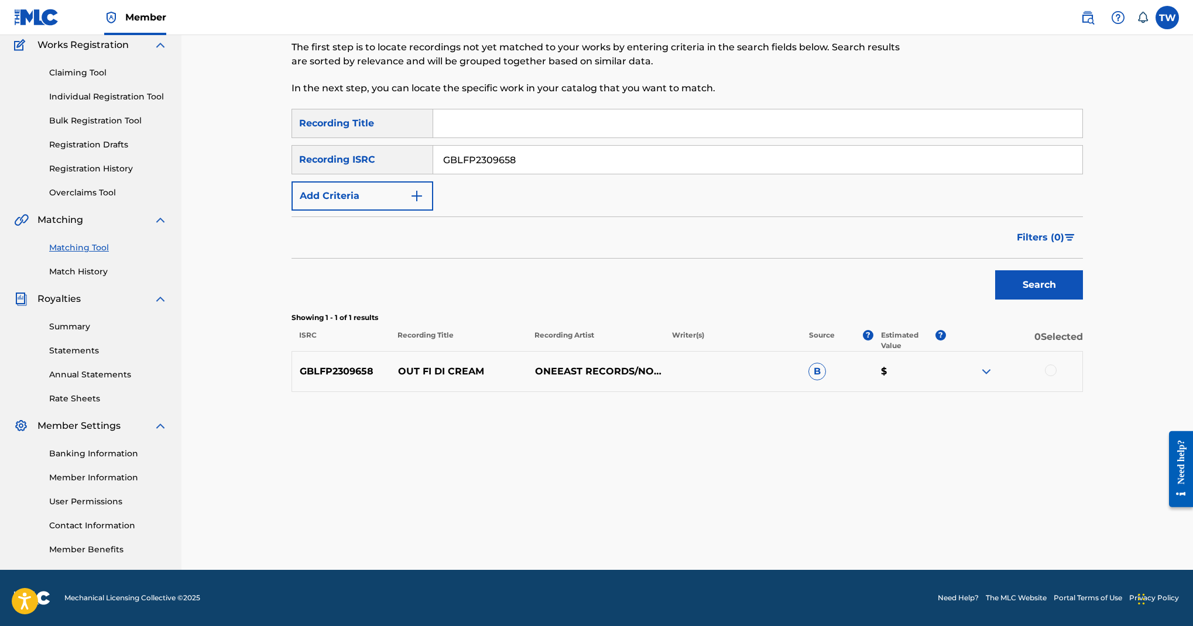
click at [804, 138] on input "Search Form" at bounding box center [757, 123] width 649 height 28
type input "out fi di cream"
click at [1059, 300] on button "Search" at bounding box center [1039, 285] width 88 height 29
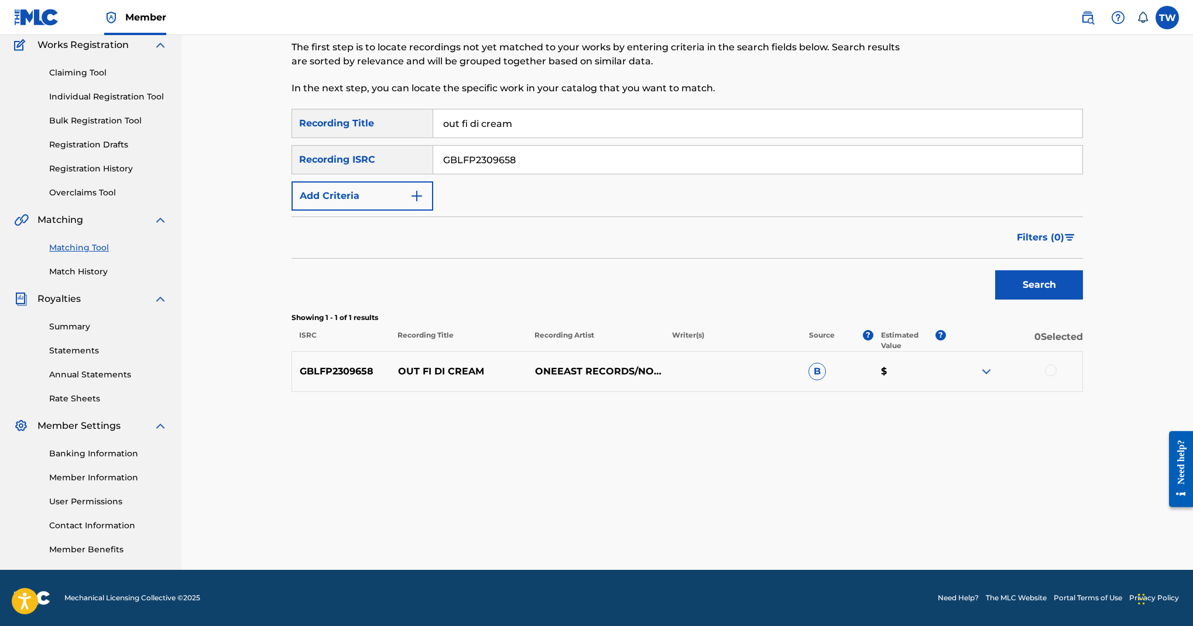
click at [1057, 376] on div at bounding box center [1051, 371] width 12 height 12
click at [775, 167] on input "GBLFP2309658" at bounding box center [757, 160] width 649 height 28
click at [841, 109] on input "out fi di cream" at bounding box center [757, 123] width 649 height 28
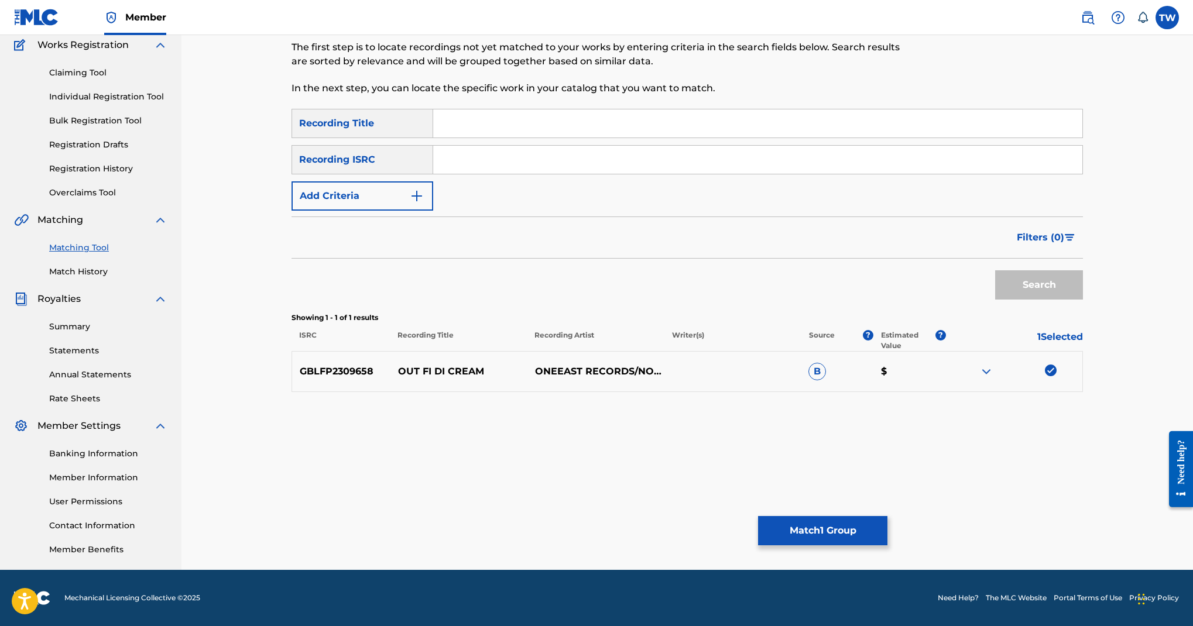
click at [801, 167] on input "Search Form" at bounding box center [757, 160] width 649 height 28
paste input "GBLFP2309658"
click at [1074, 300] on button "Search" at bounding box center [1039, 285] width 88 height 29
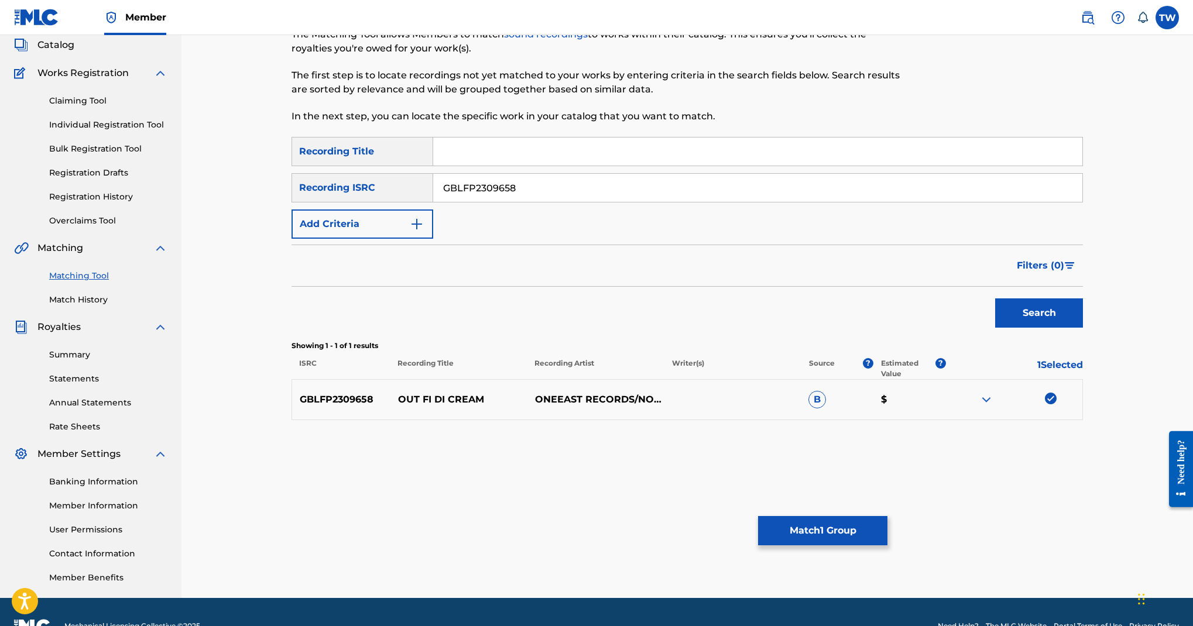
click at [787, 202] on input "GBLFP2309658" at bounding box center [757, 188] width 649 height 28
paste input "4"
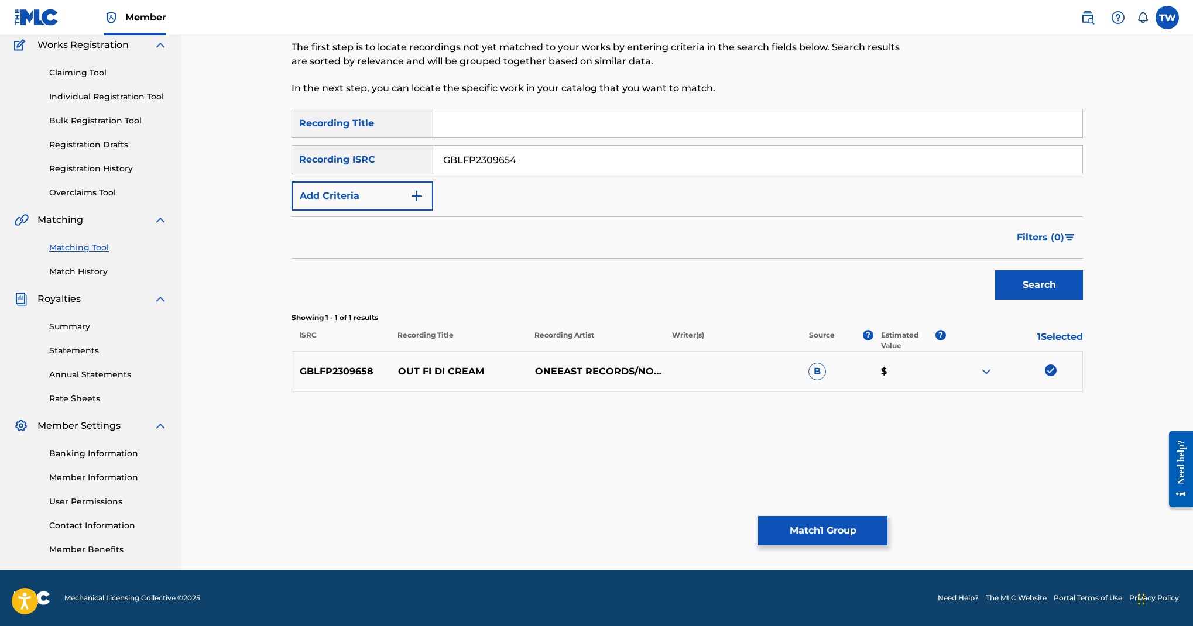
scroll to position [290, 0]
click at [1029, 300] on button "Search" at bounding box center [1039, 285] width 88 height 29
click at [1057, 365] on div at bounding box center [1051, 371] width 12 height 12
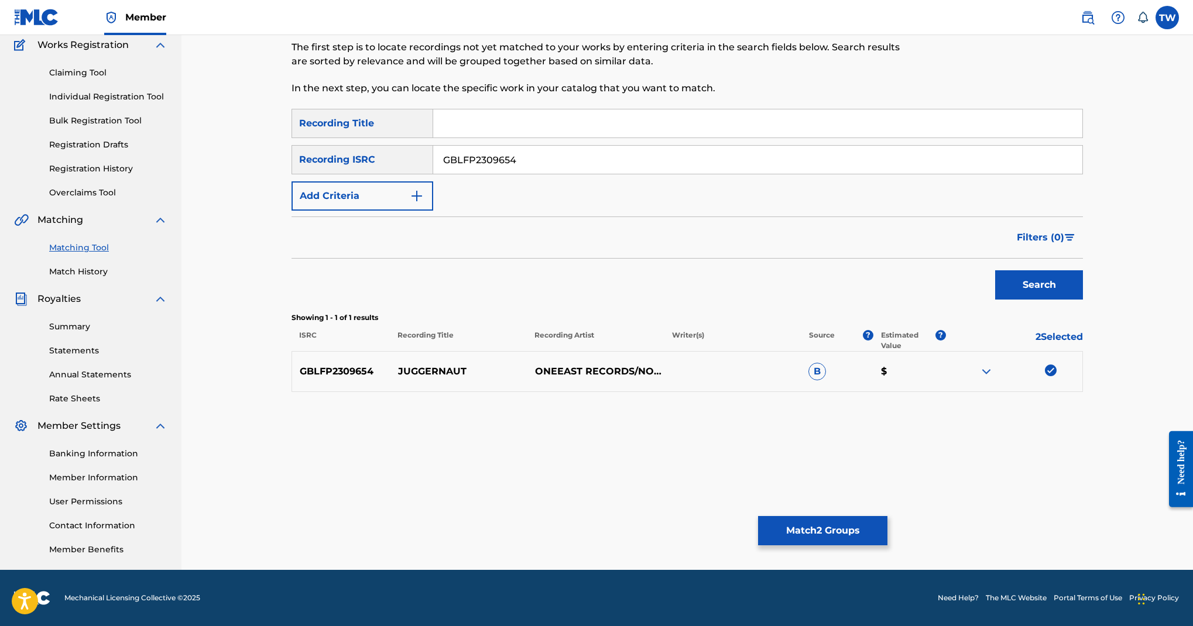
click at [758, 174] on input "GBLFP2309654" at bounding box center [757, 160] width 649 height 28
type input "\"
paste input "GBLFP2309653"
type input "GBLFP2309653"
click at [1041, 300] on button "Search" at bounding box center [1039, 285] width 88 height 29
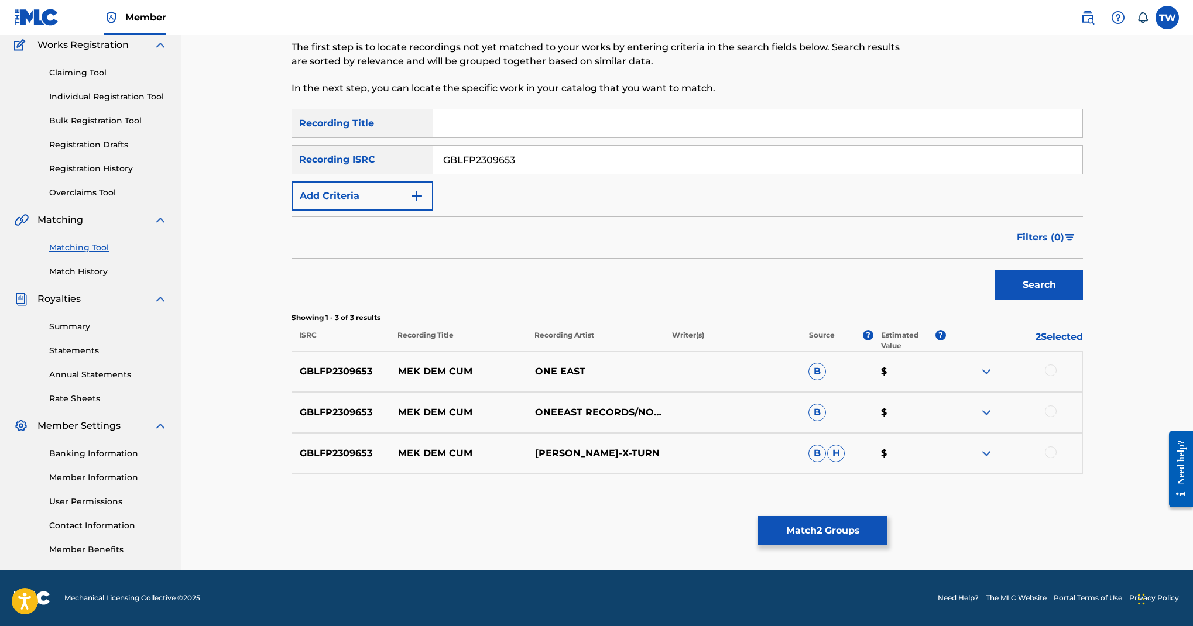
scroll to position [464, 0]
click at [1057, 365] on div at bounding box center [1051, 371] width 12 height 12
click at [1057, 406] on div at bounding box center [1051, 412] width 12 height 12
click at [1057, 447] on div at bounding box center [1051, 453] width 12 height 12
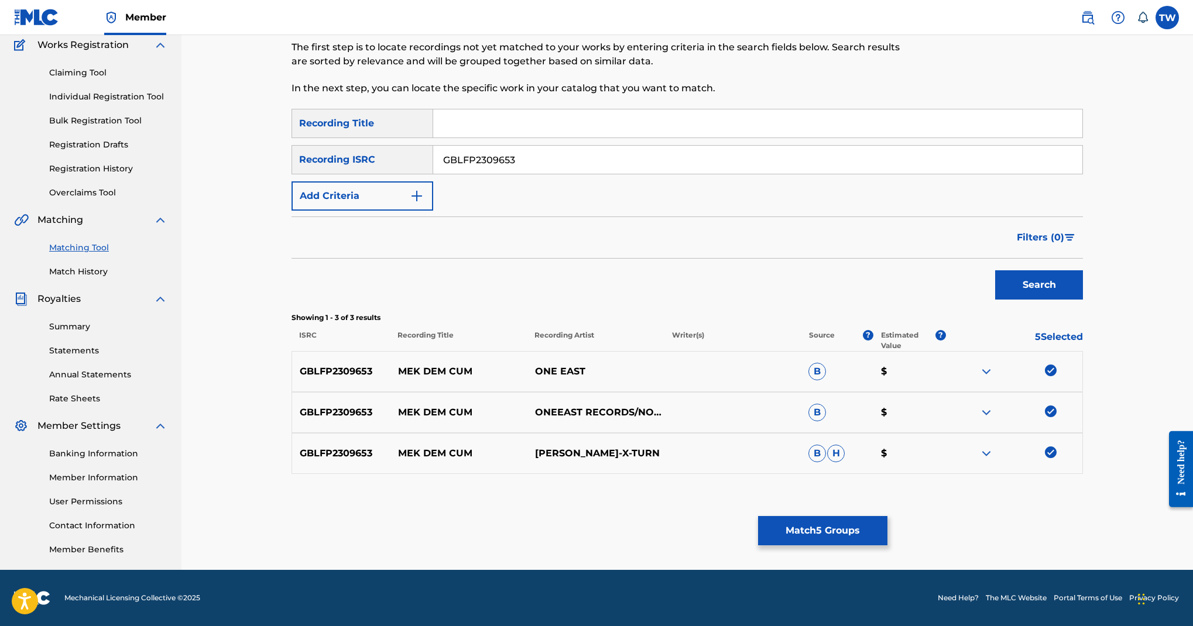
click at [734, 211] on div "SearchWithCriteria0311f3da-b924-40fb-a09b-e566d28cf7fe Recording Title SearchWi…" at bounding box center [688, 160] width 792 height 102
click at [741, 174] on input "GBLFP2309653" at bounding box center [757, 160] width 649 height 28
paste input "GBLFP2309656"
click at [1083, 300] on button "Search" at bounding box center [1039, 285] width 88 height 29
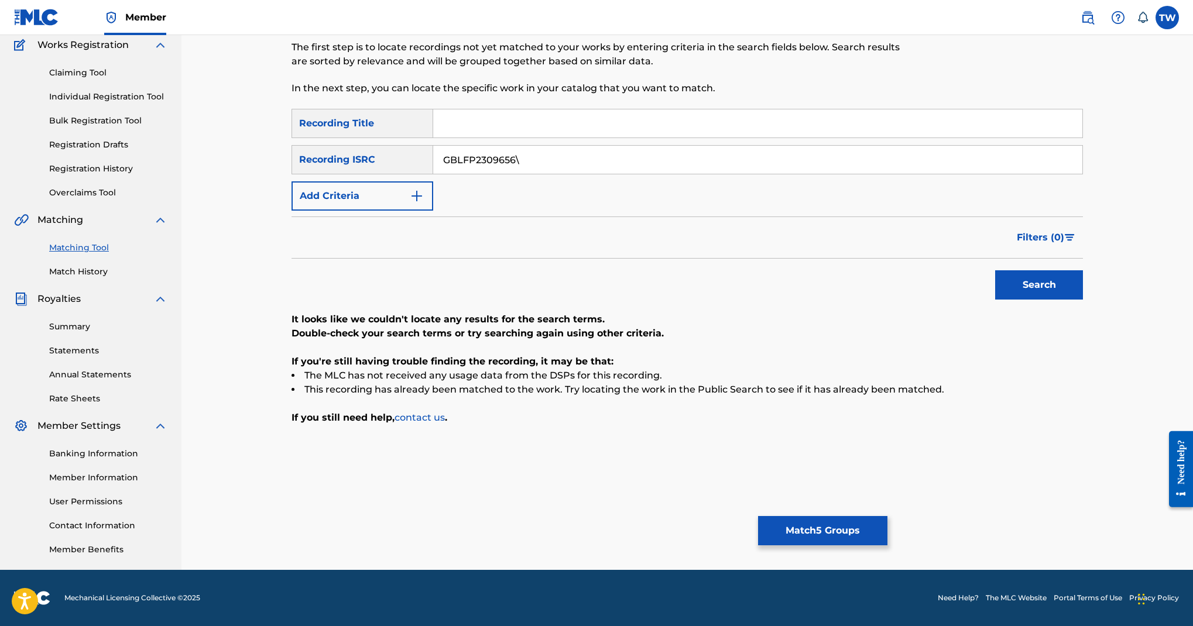
scroll to position [256, 0]
type input "GBLFP2309656"
click at [1039, 300] on button "Search" at bounding box center [1039, 285] width 88 height 29
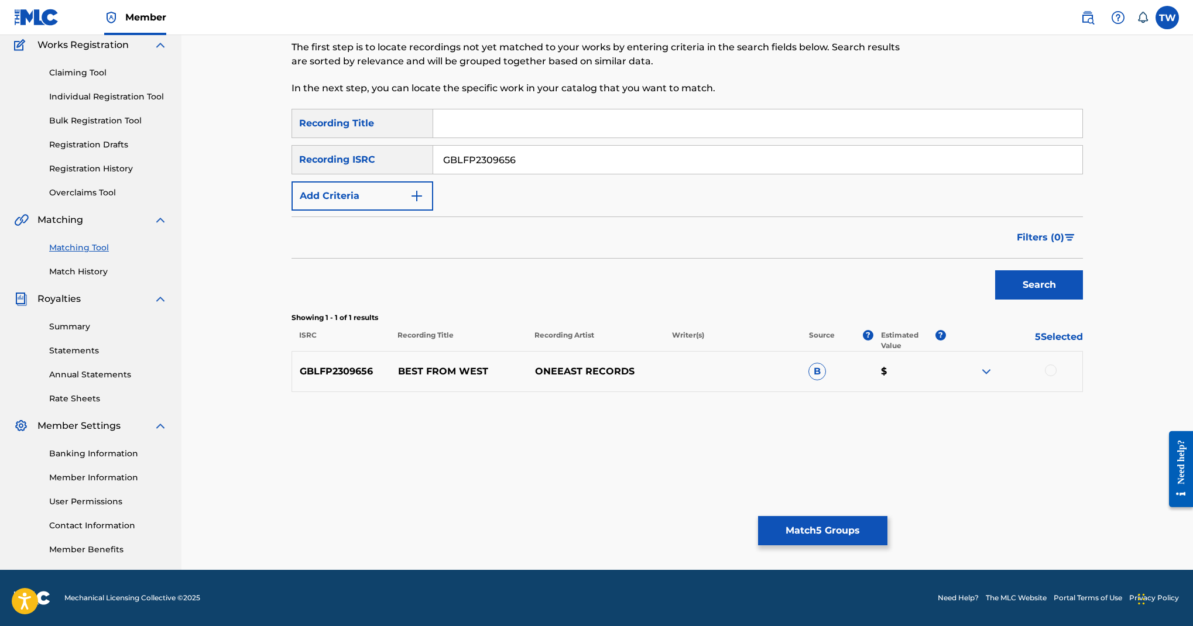
scroll to position [464, 0]
click at [1057, 365] on div at bounding box center [1051, 371] width 12 height 12
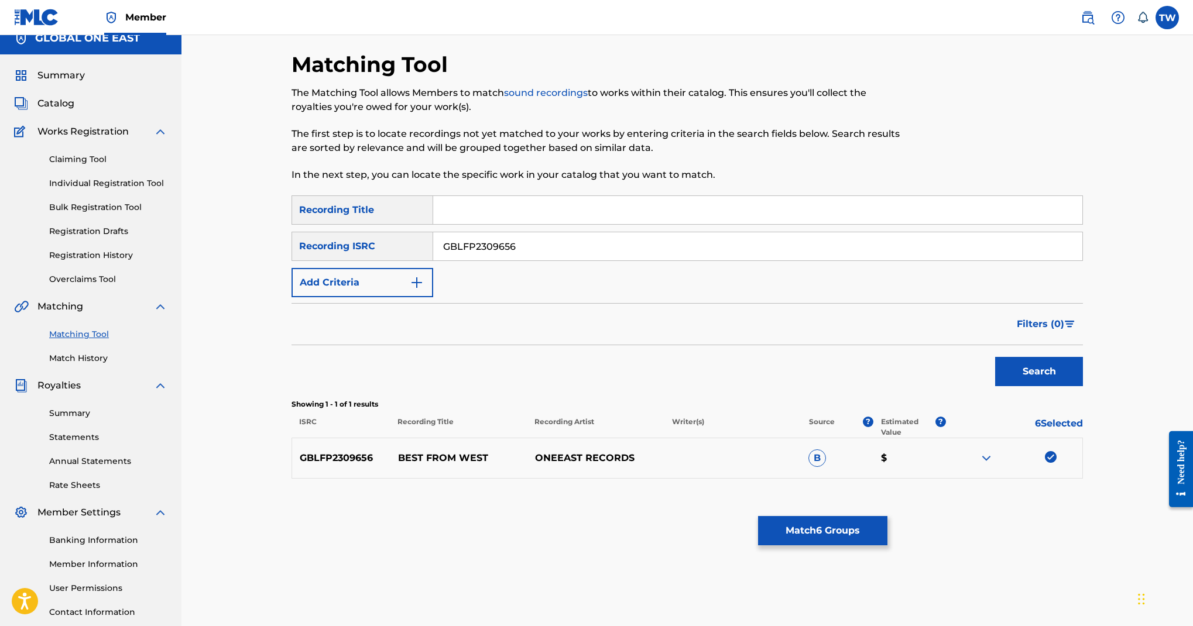
scroll to position [0, 0]
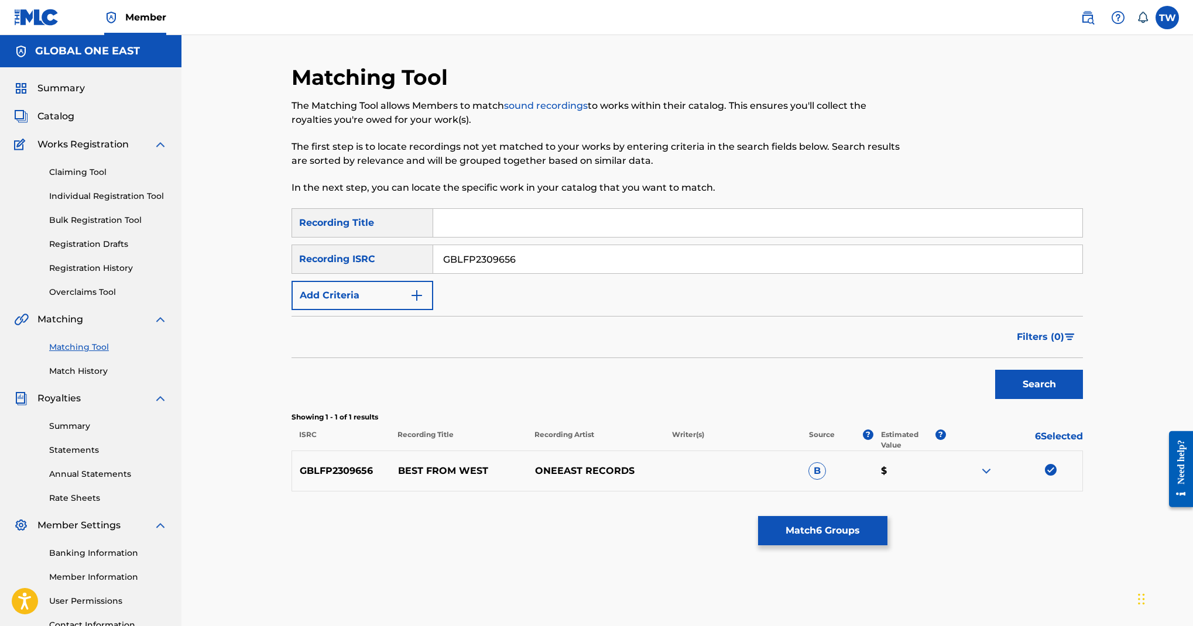
click at [721, 273] on input "GBLFP2309656" at bounding box center [757, 259] width 649 height 28
click at [730, 273] on input "Search Form" at bounding box center [757, 259] width 649 height 28
paste input "GBLFP2309652"
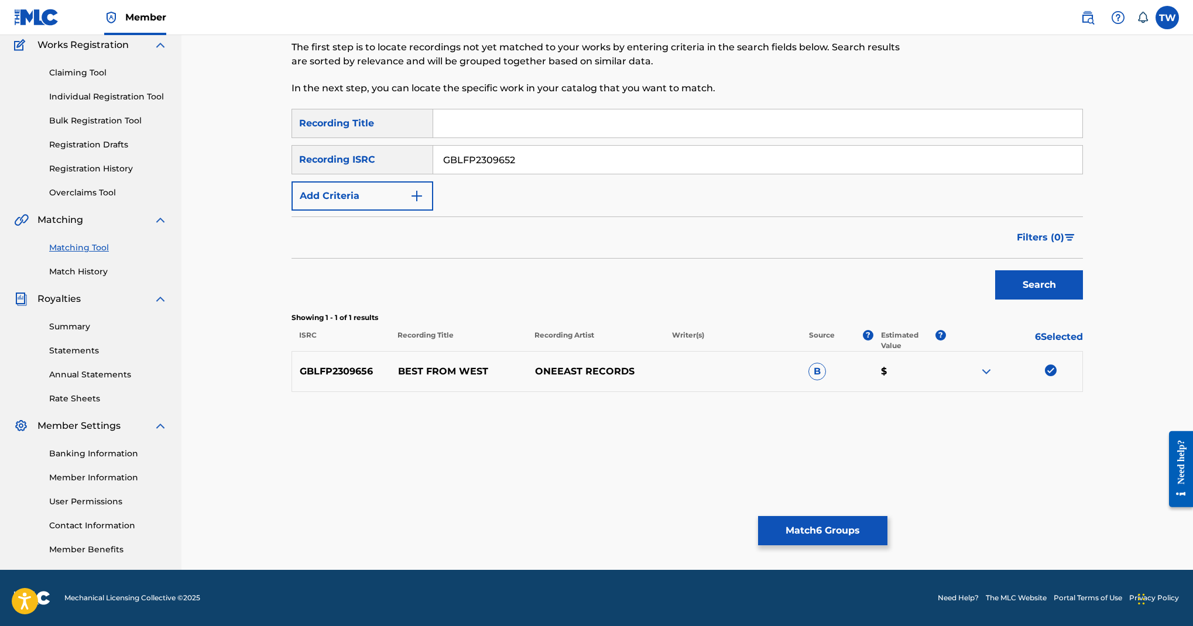
scroll to position [248, 0]
type input "GBLFP2309652"
click at [1041, 300] on button "Search" at bounding box center [1039, 285] width 88 height 29
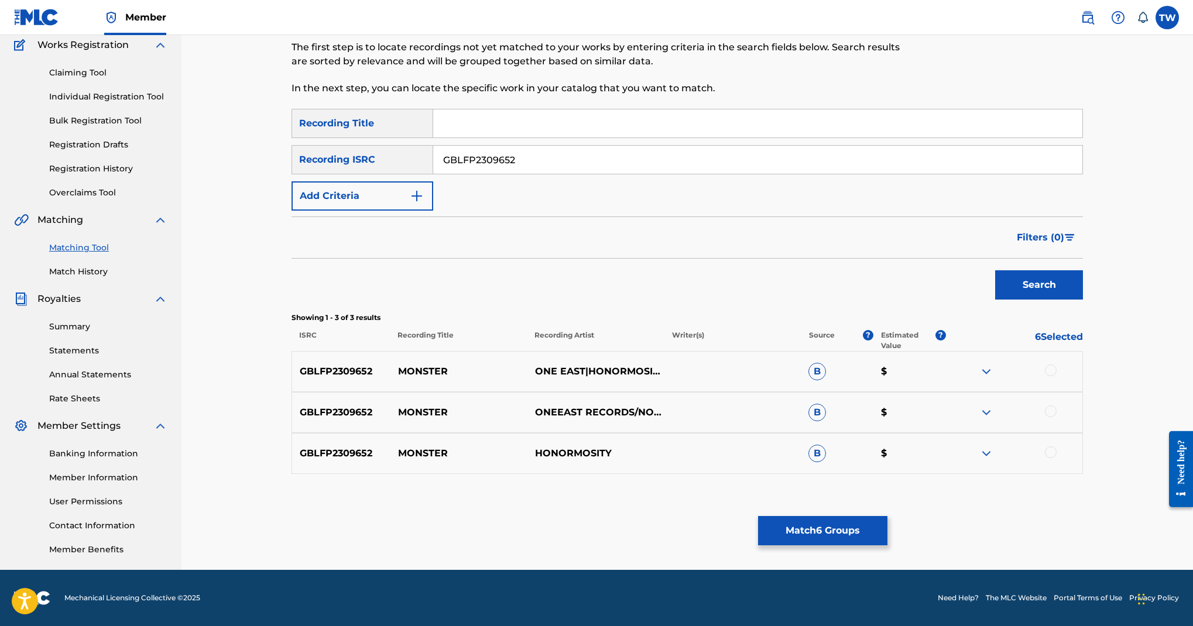
scroll to position [501, 0]
click at [1057, 365] on div at bounding box center [1051, 371] width 12 height 12
click at [1057, 406] on div at bounding box center [1051, 412] width 12 height 12
click at [1057, 447] on div at bounding box center [1051, 453] width 12 height 12
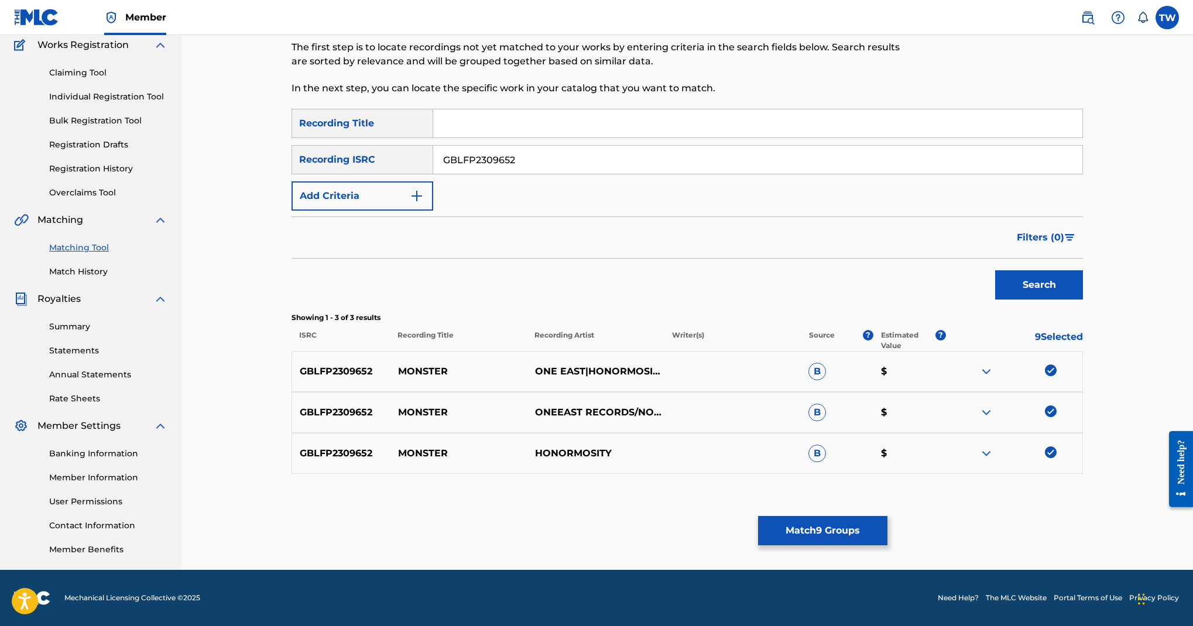
click at [735, 169] on input "GBLFP2309652" at bounding box center [757, 160] width 649 height 28
paste input "GBLFP2309657"
type input "GBLFP2309657"
click at [1083, 300] on button "Search" at bounding box center [1039, 285] width 88 height 29
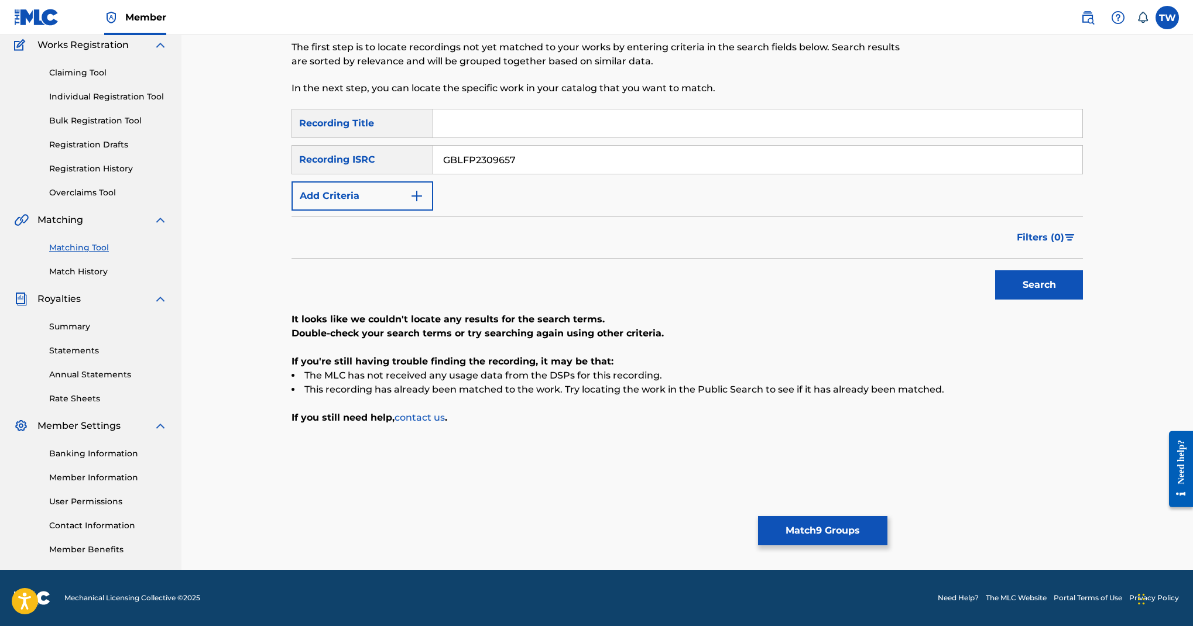
scroll to position [123, 0]
click at [738, 174] on input "GBLFP2309657" at bounding box center [757, 160] width 649 height 28
paste input "GBLFP2309657"
click at [1016, 300] on button "Search" at bounding box center [1039, 285] width 88 height 29
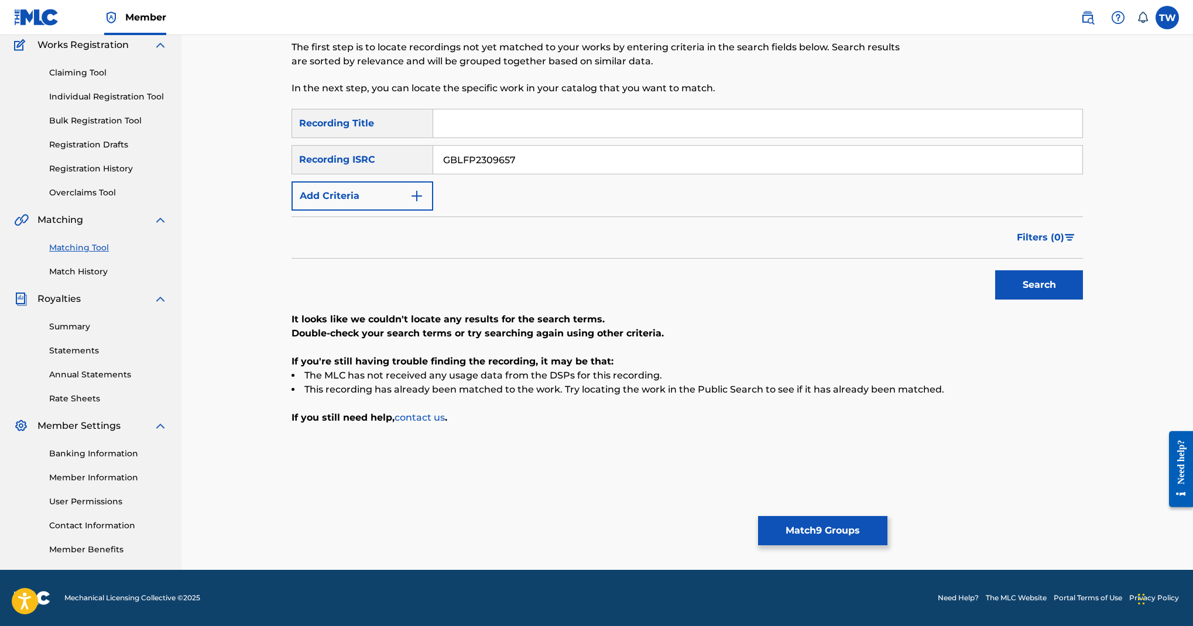
click at [763, 174] on input "GBLFP2309657" at bounding box center [757, 160] width 649 height 28
paste input "QZNWZ2320532"
type input "QZNWZ2320532"
click at [1083, 300] on button "Search" at bounding box center [1039, 285] width 88 height 29
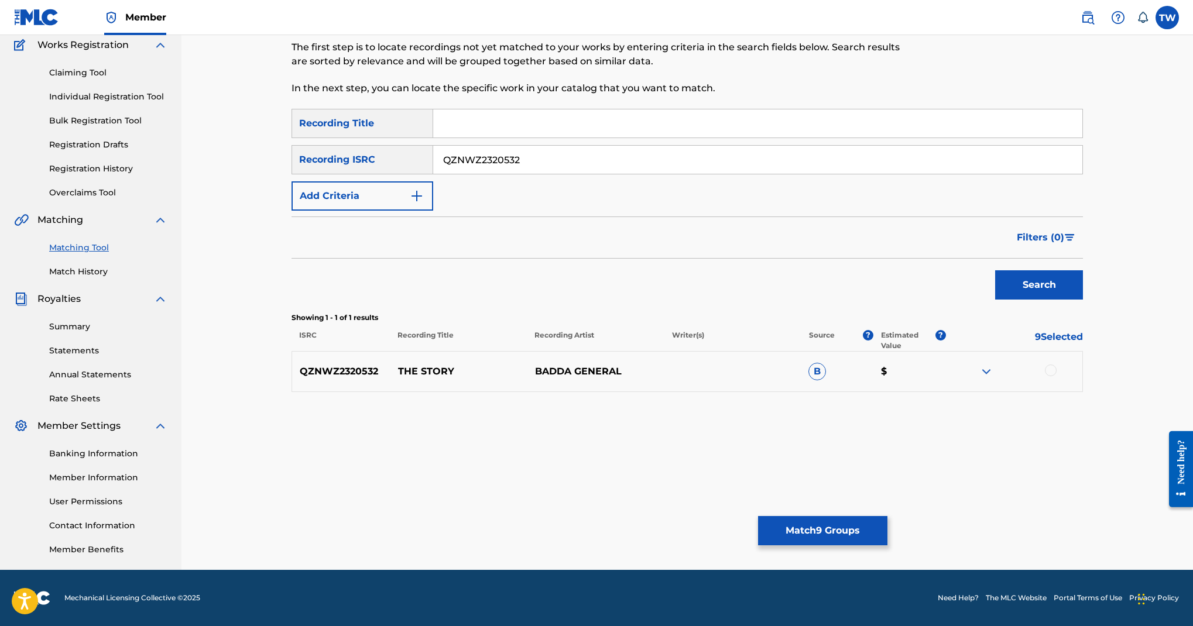
scroll to position [385, 0]
click at [1057, 376] on div at bounding box center [1051, 371] width 12 height 12
click at [779, 174] on input "QZNWZ2320532" at bounding box center [757, 160] width 649 height 28
paste input "QZNWZ2341132"
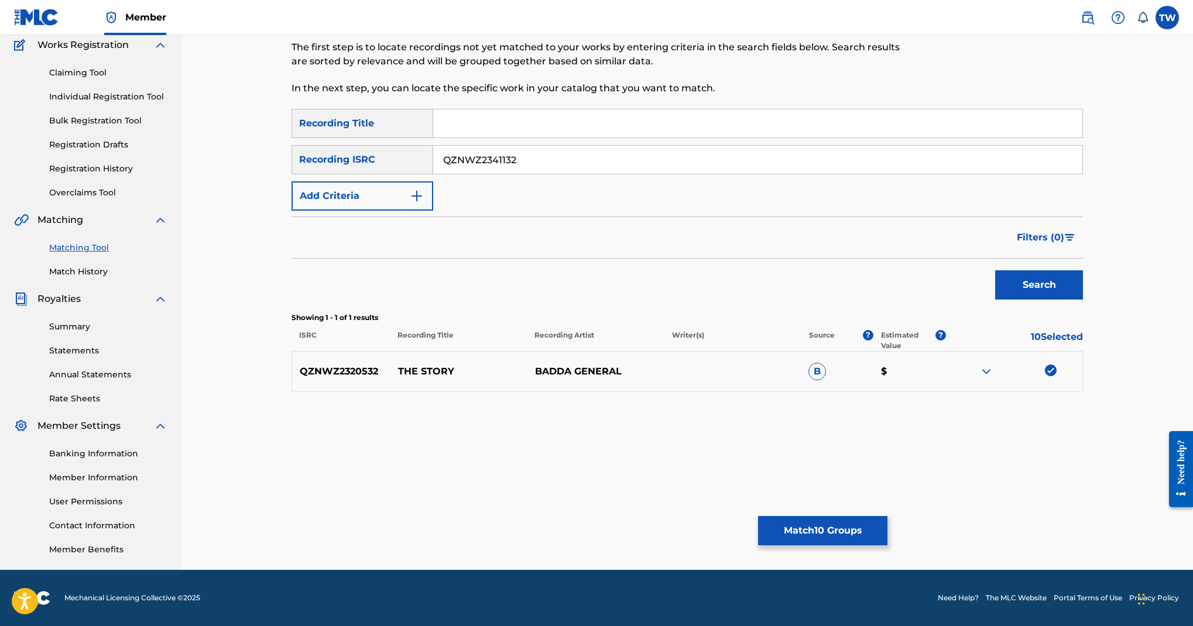
scroll to position [306, 0]
type input "QZNWZ2341132"
click at [1061, 300] on button "Search" at bounding box center [1039, 285] width 88 height 29
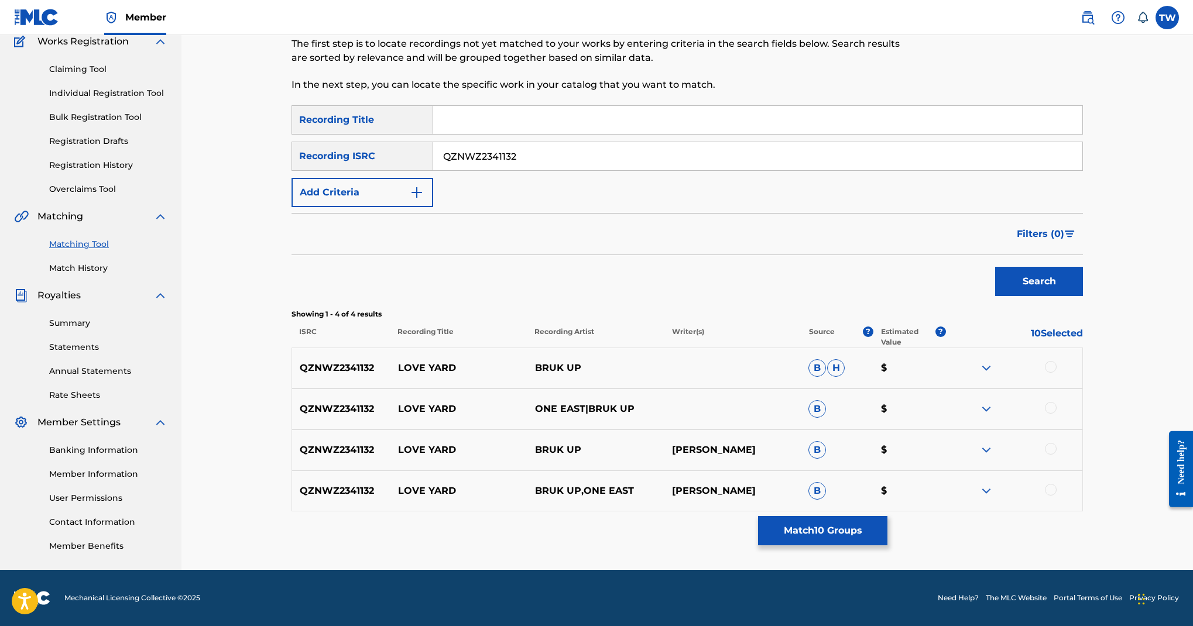
scroll to position [603, 0]
click at [1057, 361] on div at bounding box center [1051, 367] width 12 height 12
click at [1057, 402] on div at bounding box center [1051, 408] width 12 height 12
click at [1057, 443] on div at bounding box center [1051, 449] width 12 height 12
click at [1057, 484] on div at bounding box center [1051, 490] width 12 height 12
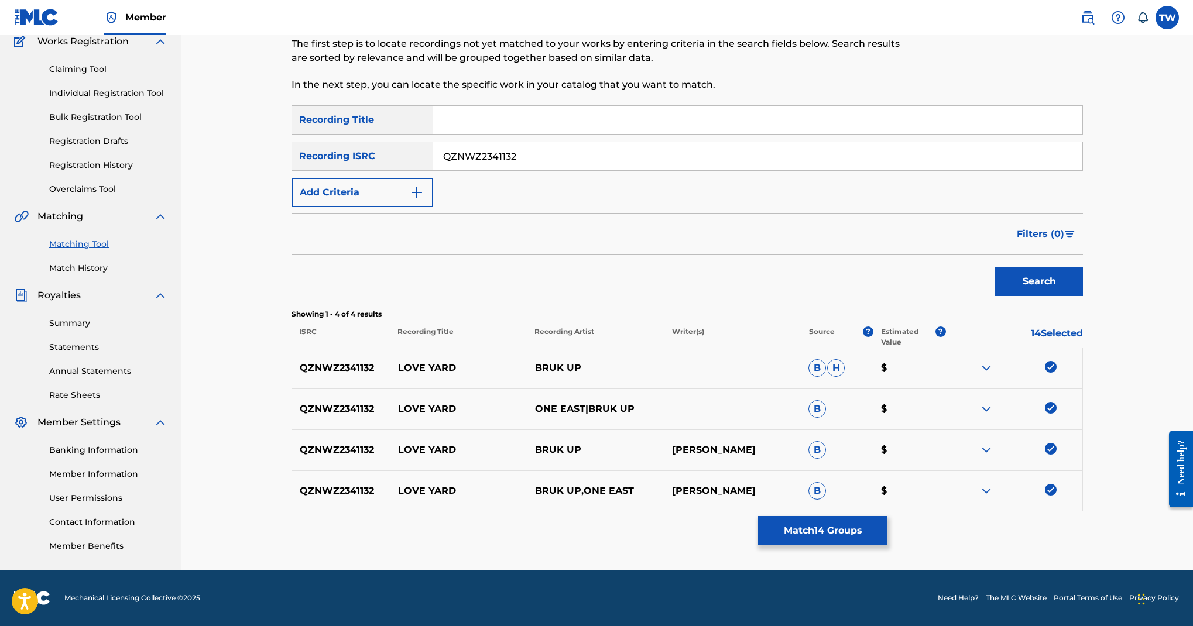
scroll to position [237, 0]
click at [766, 167] on input "QZNWZ2341132" at bounding box center [757, 156] width 649 height 28
paste input "GBLFP2309659"
type input "GBLFP2309659"
click at [1052, 296] on button "Search" at bounding box center [1039, 281] width 88 height 29
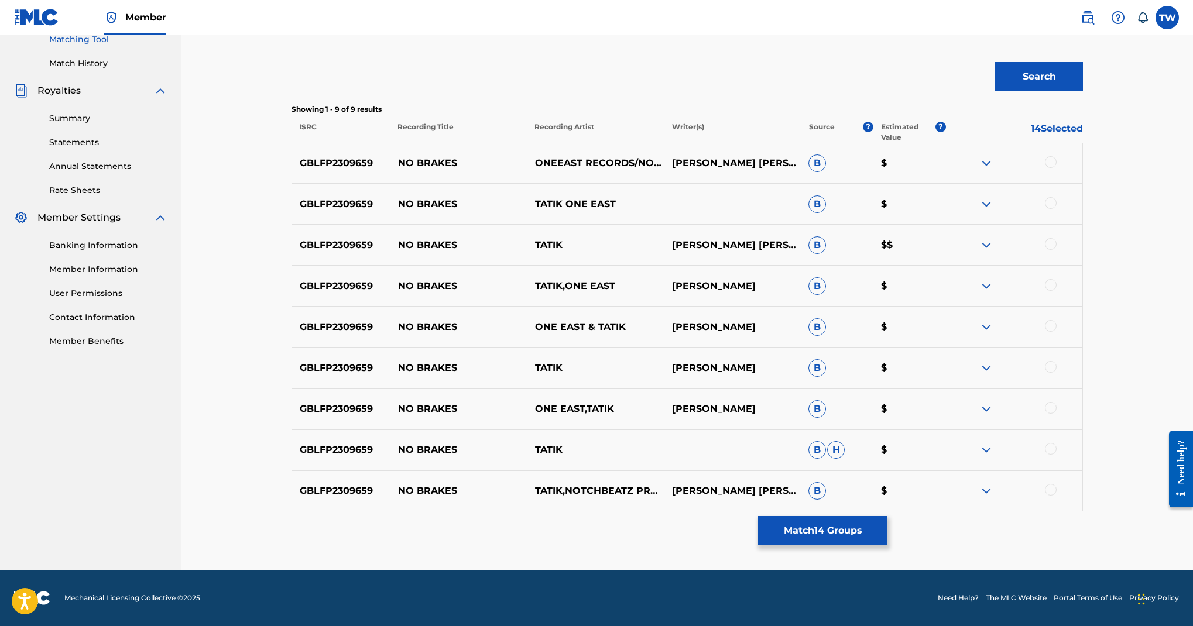
scroll to position [470, 0]
click at [1057, 168] on div at bounding box center [1051, 162] width 12 height 12
click at [1057, 209] on div at bounding box center [1051, 203] width 12 height 12
click at [1057, 250] on div at bounding box center [1051, 244] width 12 height 12
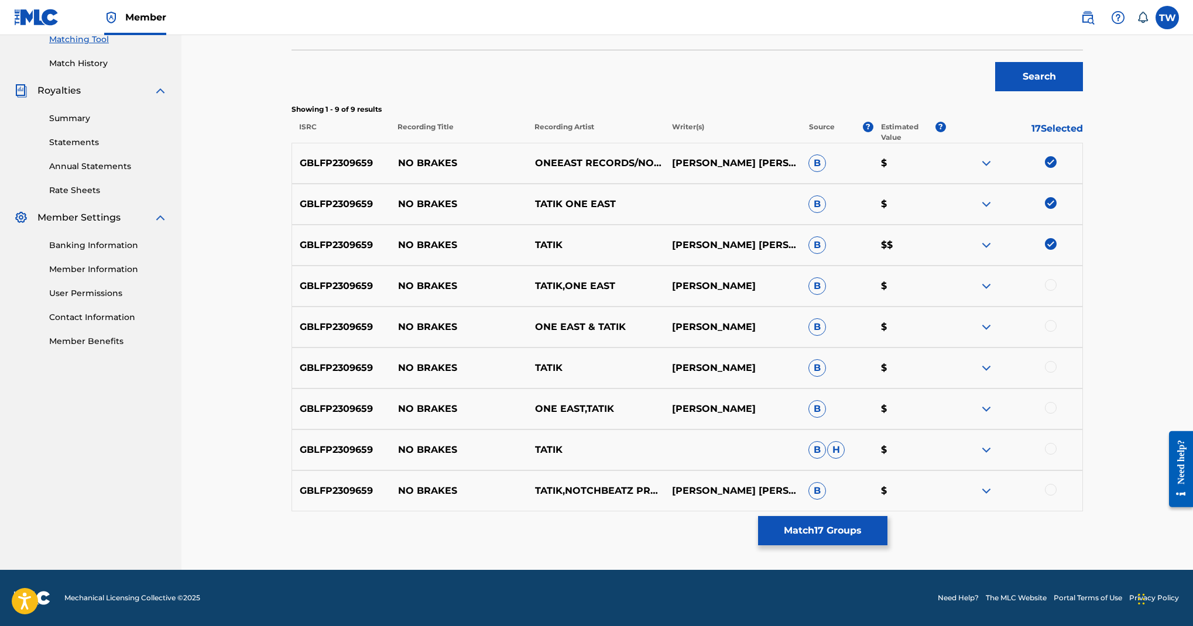
scroll to position [648, 0]
click at [1057, 291] on div at bounding box center [1051, 285] width 12 height 12
click at [1083, 348] on div "GBLFP2309659 NO BRAKES ONE EAST & TATIK KEVIN DALEY B $" at bounding box center [688, 327] width 792 height 41
click at [1057, 332] on div at bounding box center [1051, 326] width 12 height 12
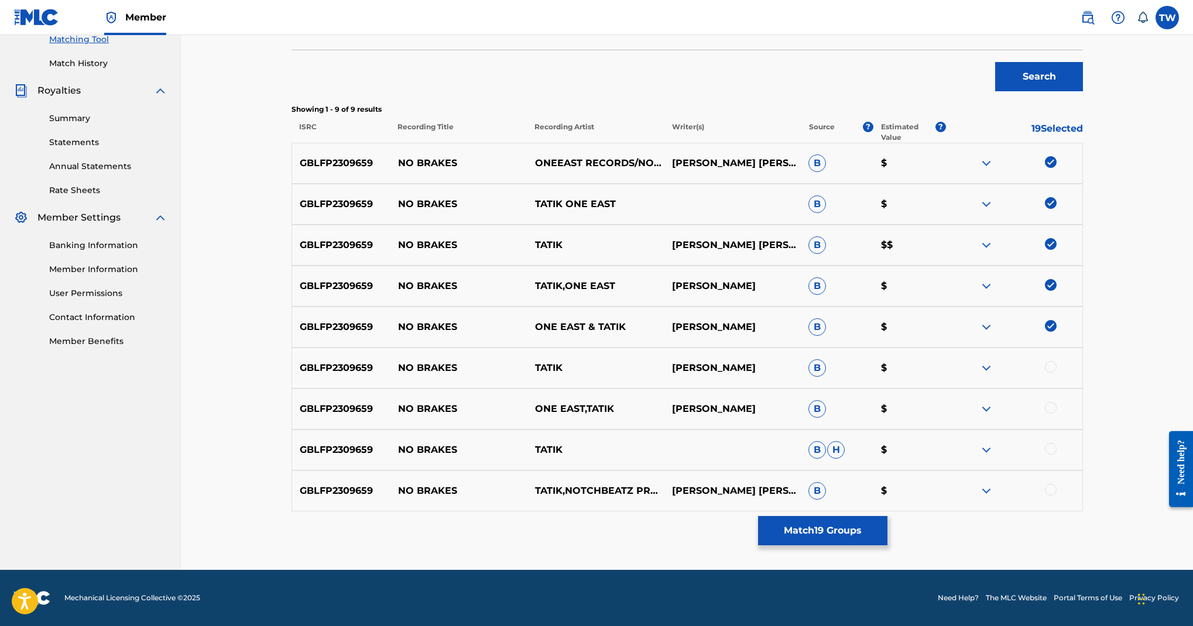
click at [1057, 361] on div at bounding box center [1051, 367] width 12 height 12
click at [1057, 406] on div at bounding box center [1051, 408] width 12 height 12
click at [1057, 443] on div at bounding box center [1051, 449] width 12 height 12
click at [1057, 484] on div at bounding box center [1051, 490] width 12 height 12
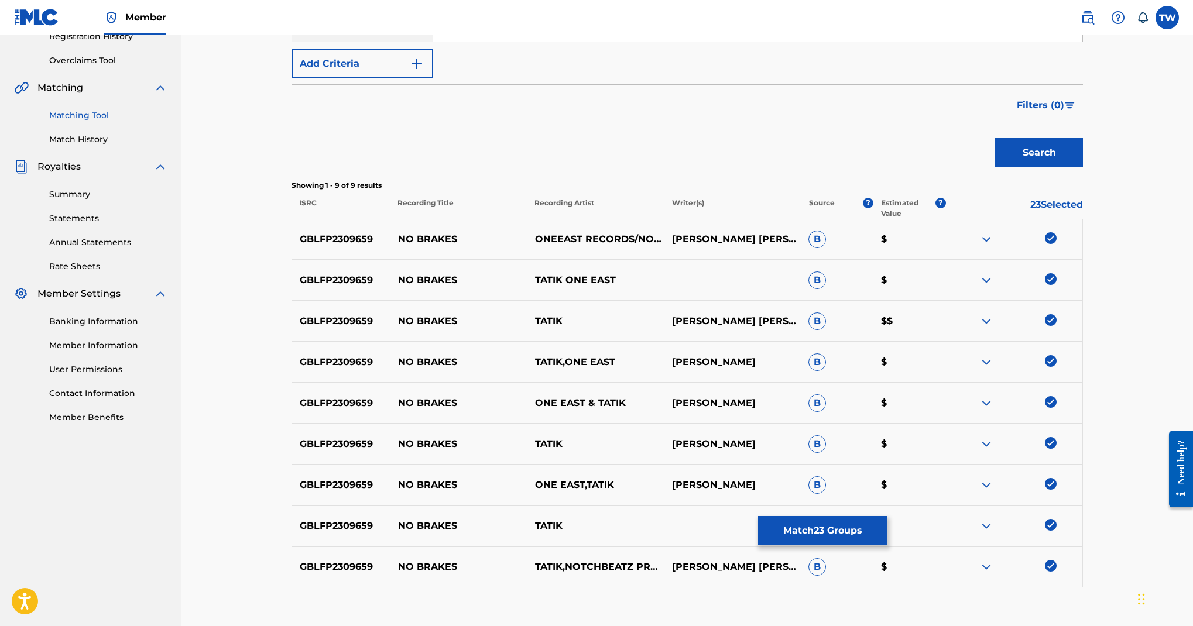
scroll to position [142, 0]
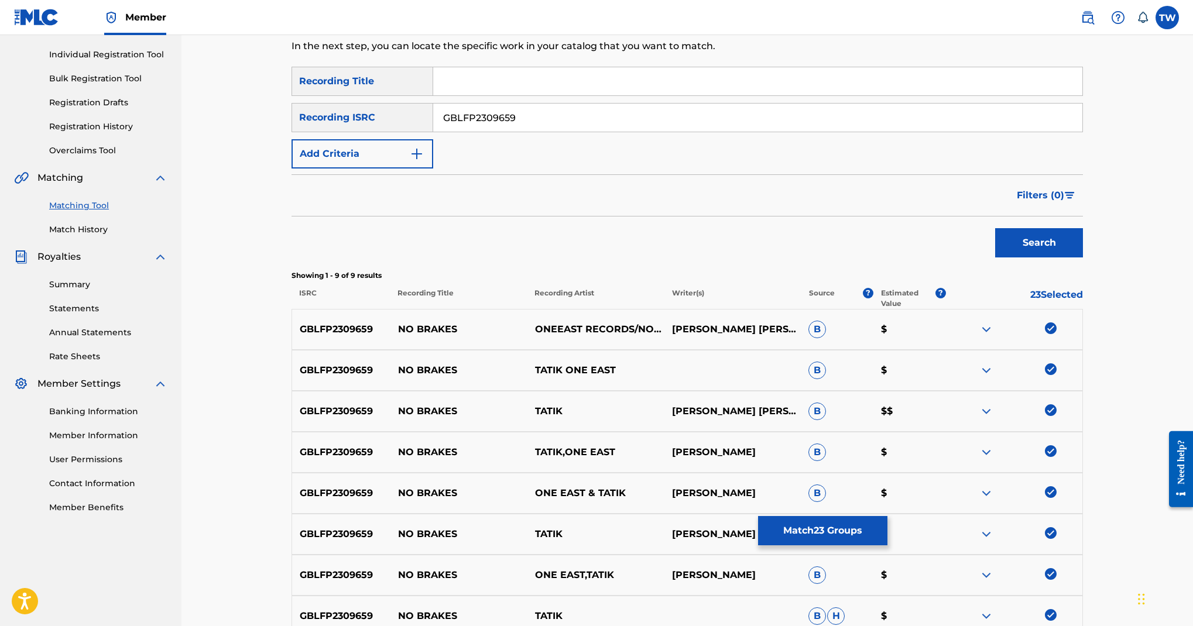
click at [906, 132] on input "GBLFP2309659" at bounding box center [757, 118] width 649 height 28
paste input "GBLFP2309655"
click at [1064, 258] on button "Search" at bounding box center [1039, 242] width 88 height 29
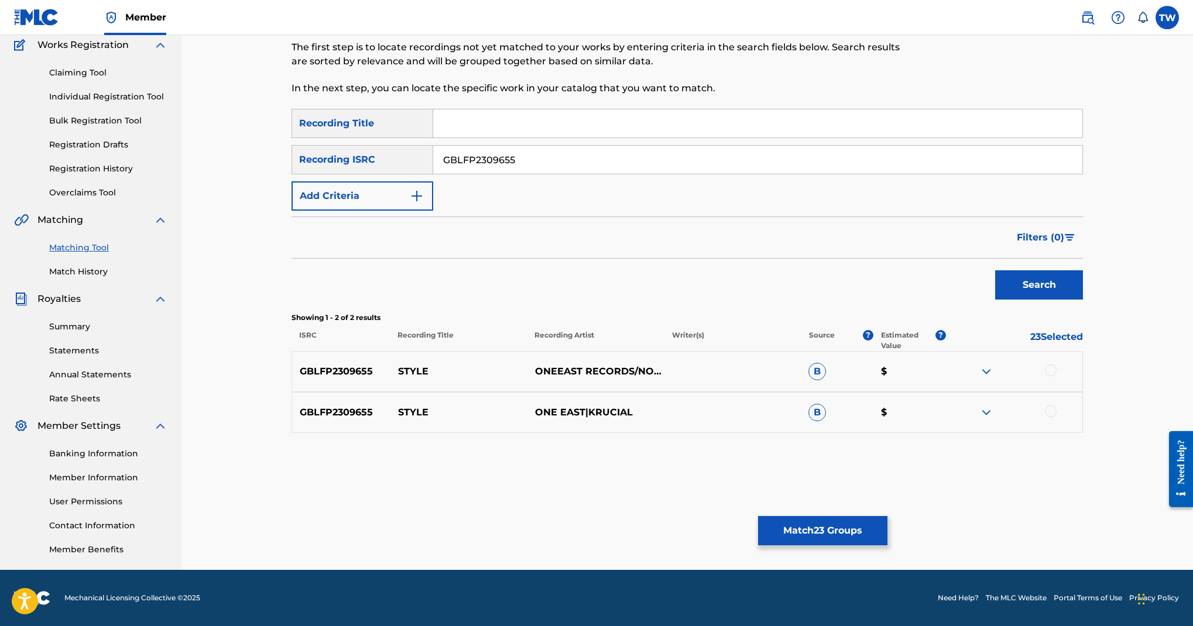
scroll to position [378, 0]
click at [1057, 376] on div at bounding box center [1051, 371] width 12 height 12
click at [1057, 417] on div at bounding box center [1051, 412] width 12 height 12
click at [824, 174] on input "GBLFP2309655" at bounding box center [757, 160] width 649 height 28
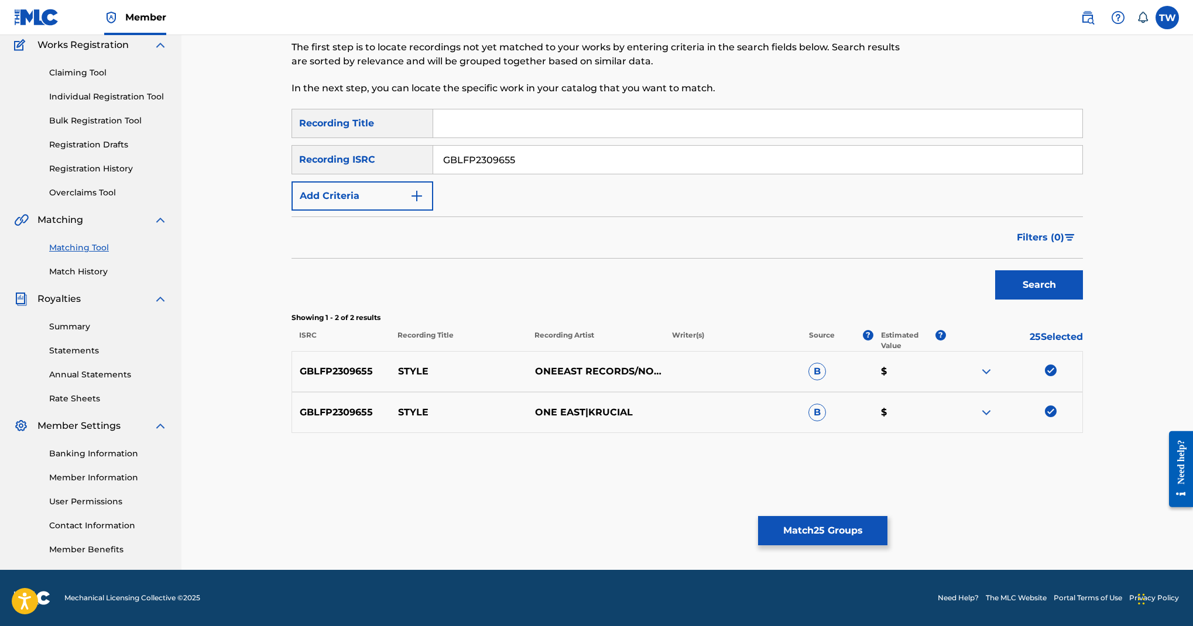
paste input "US7VG2493838"
click at [1083, 300] on button "Search" at bounding box center [1039, 285] width 88 height 29
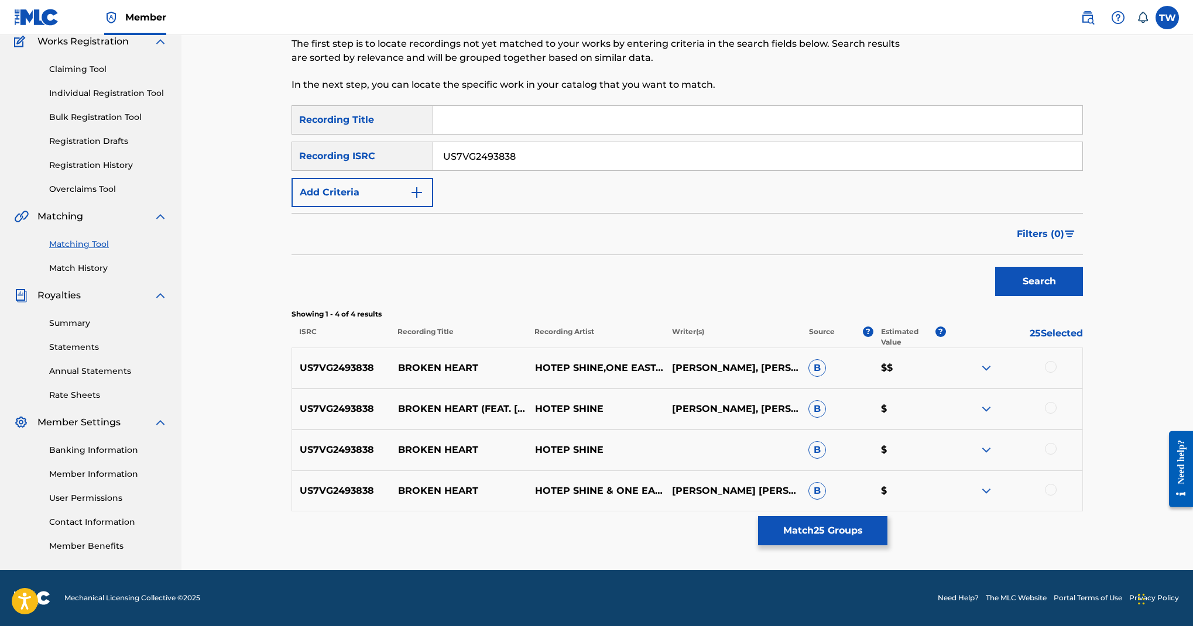
scroll to position [436, 0]
click at [1057, 361] on div at bounding box center [1051, 367] width 12 height 12
click at [1057, 410] on div at bounding box center [1051, 408] width 12 height 12
click at [1057, 443] on div at bounding box center [1051, 449] width 12 height 12
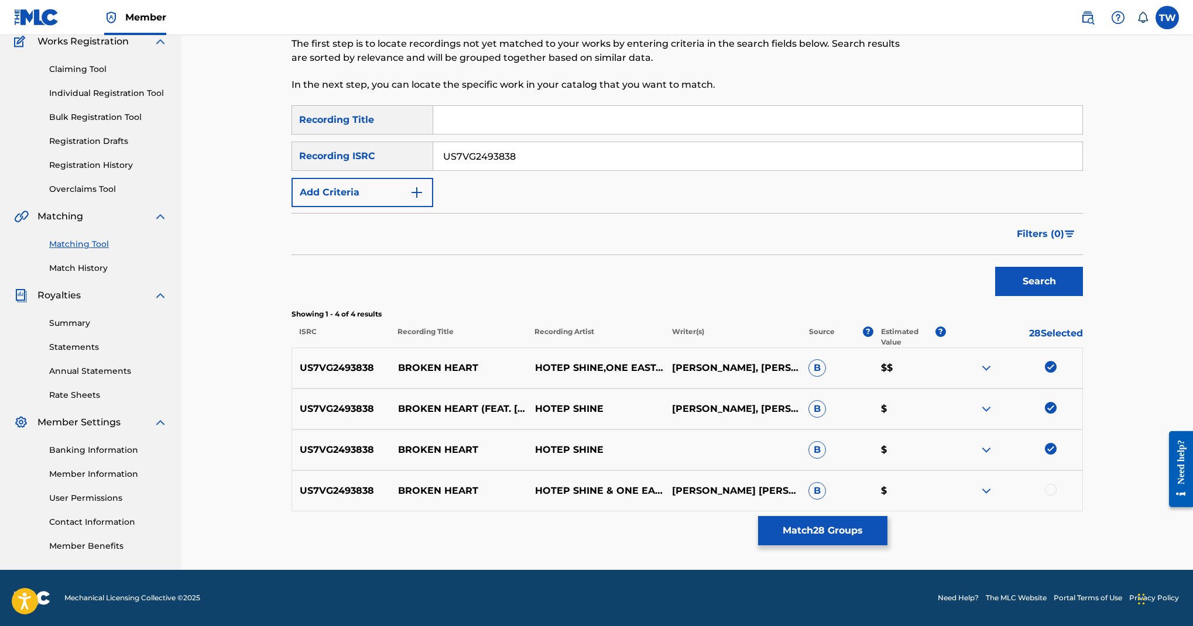
click at [1057, 484] on div at bounding box center [1051, 490] width 12 height 12
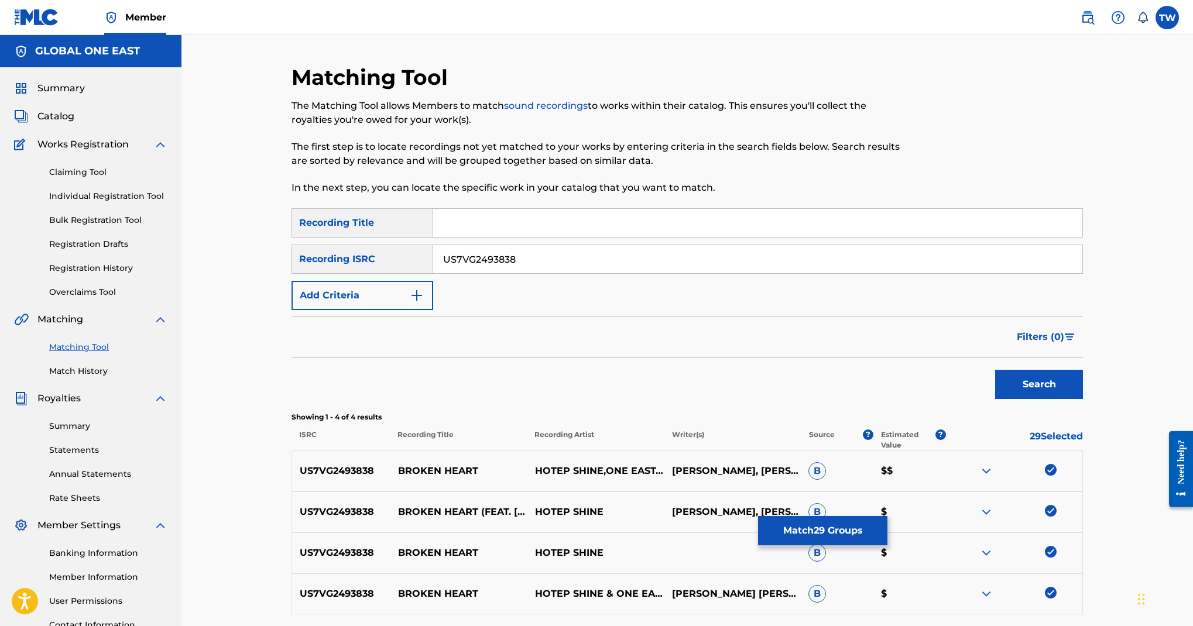
scroll to position [0, 0]
click at [774, 273] on input "US7VG2493838" at bounding box center [757, 259] width 649 height 28
paste input "QZNJV2455199"
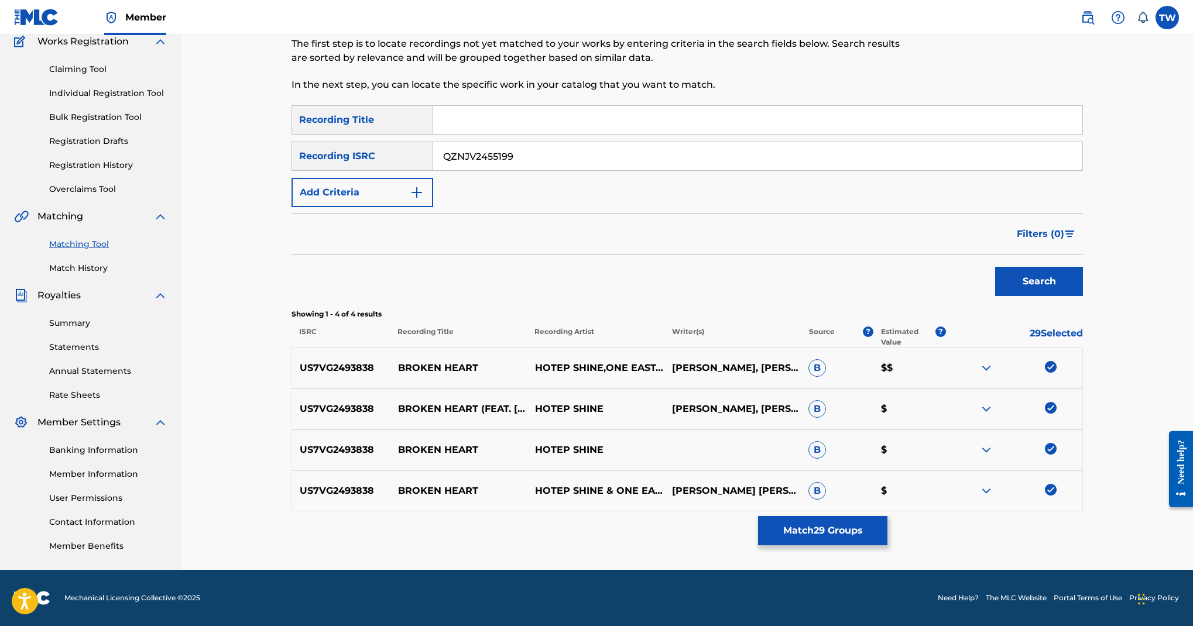
click at [1083, 296] on button "Search" at bounding box center [1039, 281] width 88 height 29
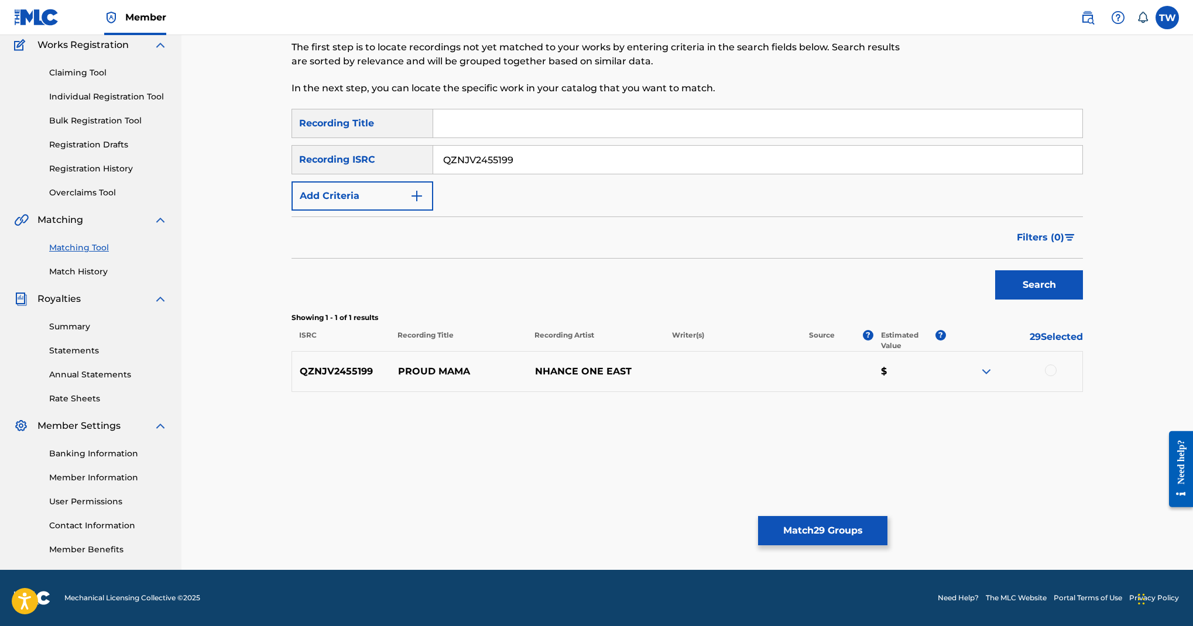
scroll to position [397, 0]
click at [1083, 379] on div "QZNJV2455199 PROUD MAMA NHANCE ONE EAST $" at bounding box center [688, 371] width 792 height 41
click at [1057, 370] on div at bounding box center [1051, 371] width 12 height 12
click at [765, 174] on input "QZNJV2455199" at bounding box center [757, 160] width 649 height 28
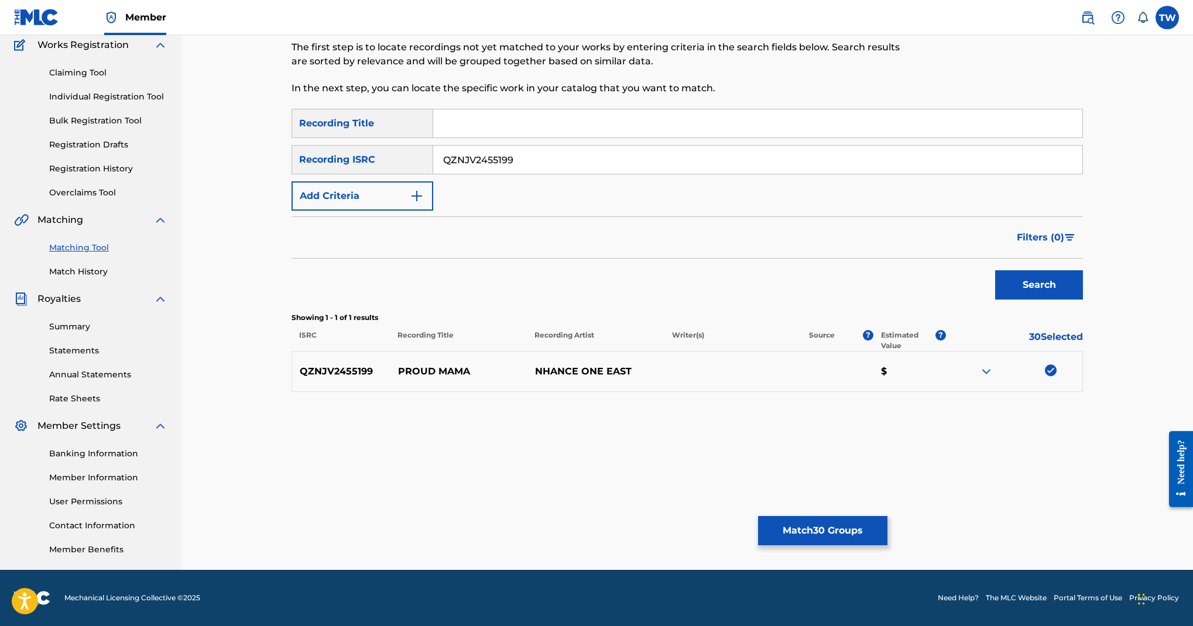
paste input "W2417071"
type input "QZNJW2417071"
click at [1056, 300] on button "Search" at bounding box center [1039, 285] width 88 height 29
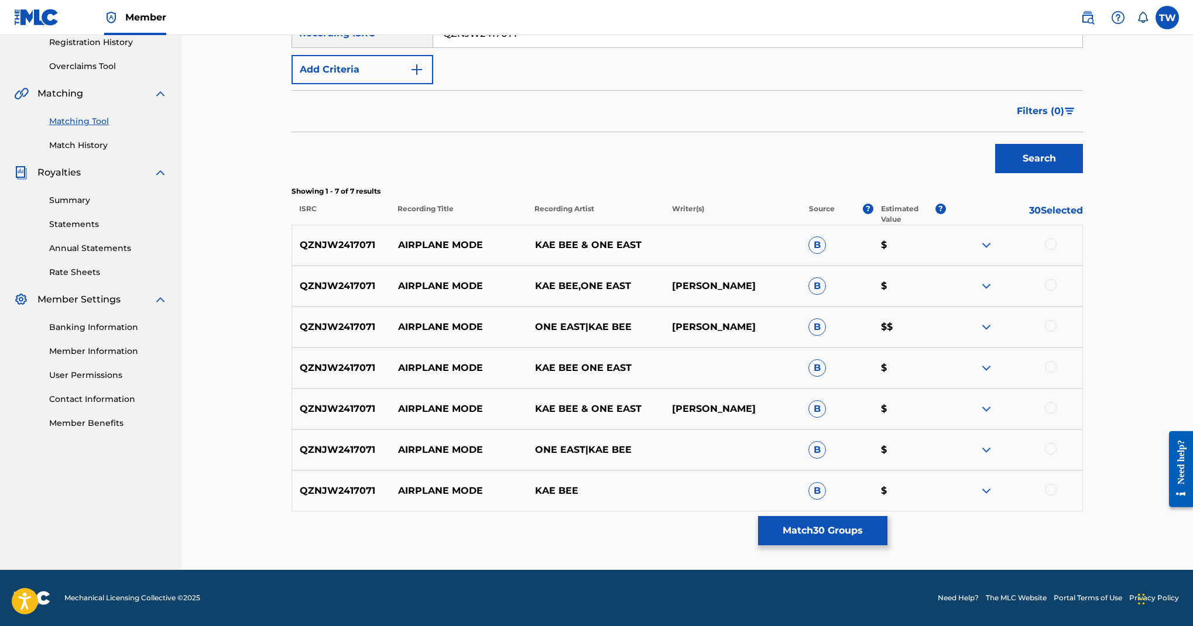
scroll to position [487, 0]
click at [1057, 250] on div at bounding box center [1051, 244] width 12 height 12
click at [1057, 291] on div at bounding box center [1051, 285] width 12 height 12
click at [1057, 332] on div at bounding box center [1051, 326] width 12 height 12
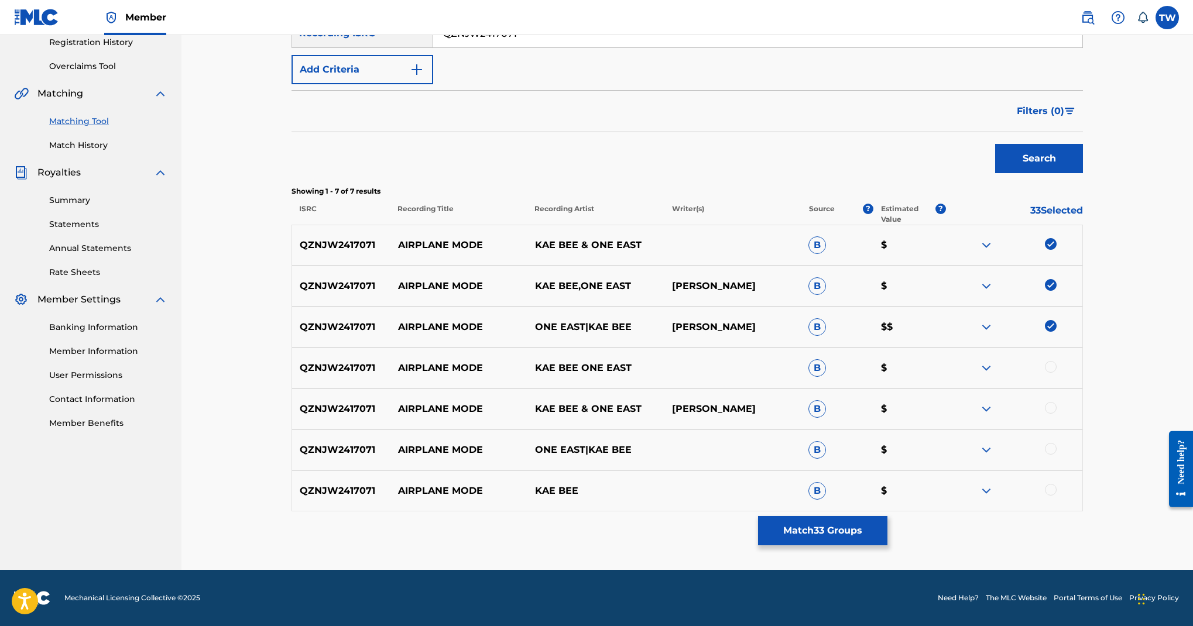
click at [1057, 373] on div at bounding box center [1051, 367] width 12 height 12
click at [1057, 411] on div at bounding box center [1051, 408] width 12 height 12
click at [1057, 443] on div at bounding box center [1051, 449] width 12 height 12
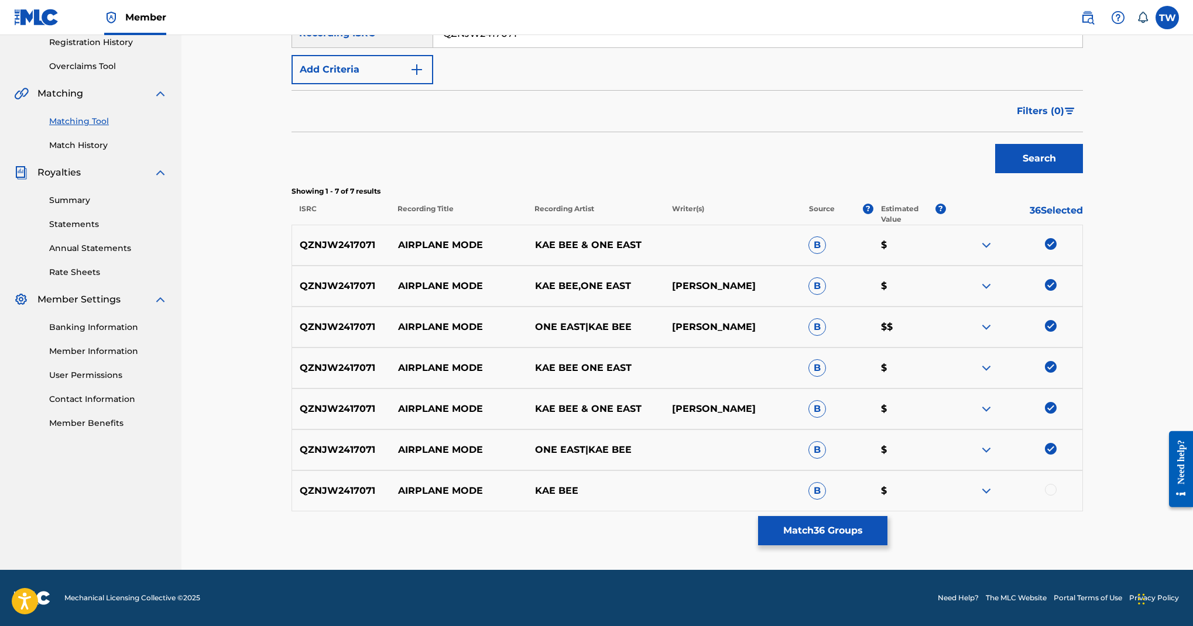
click at [1083, 481] on div "QZNJW2417071 AIRPLANE MODE KAE BEE B $" at bounding box center [688, 491] width 792 height 41
click at [1057, 496] on div at bounding box center [1051, 490] width 12 height 12
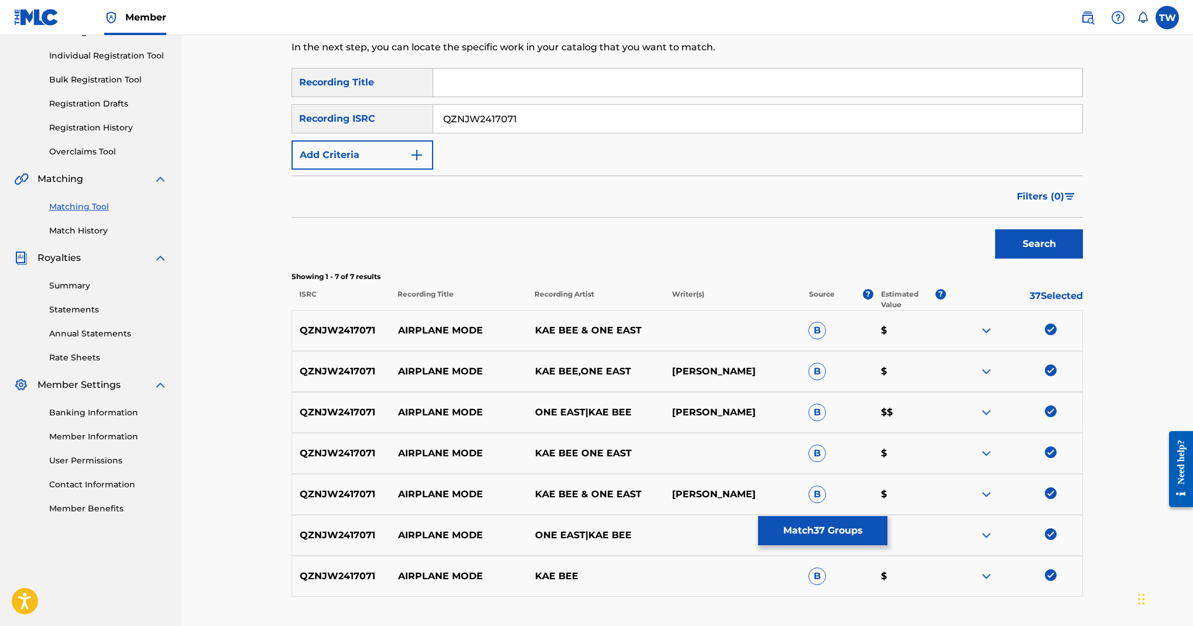
scroll to position [136, 0]
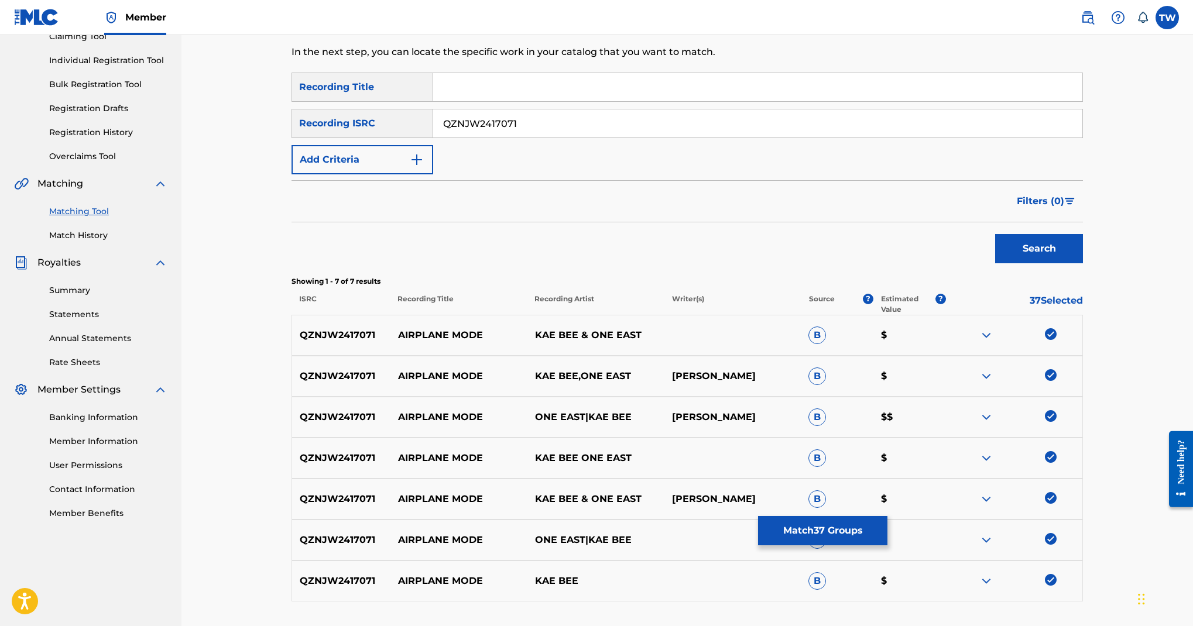
click at [804, 138] on input "QZNJW2417071" at bounding box center [757, 123] width 649 height 28
paste input "QZNJW2470820"
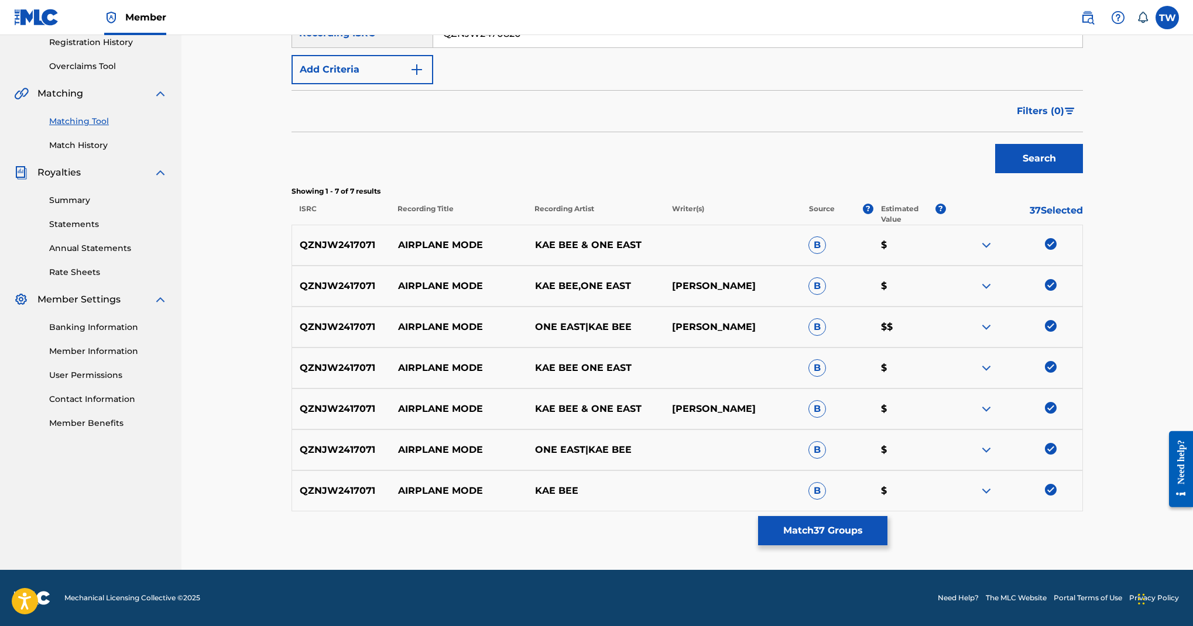
scroll to position [371, 0]
click at [1050, 173] on button "Search" at bounding box center [1039, 158] width 88 height 29
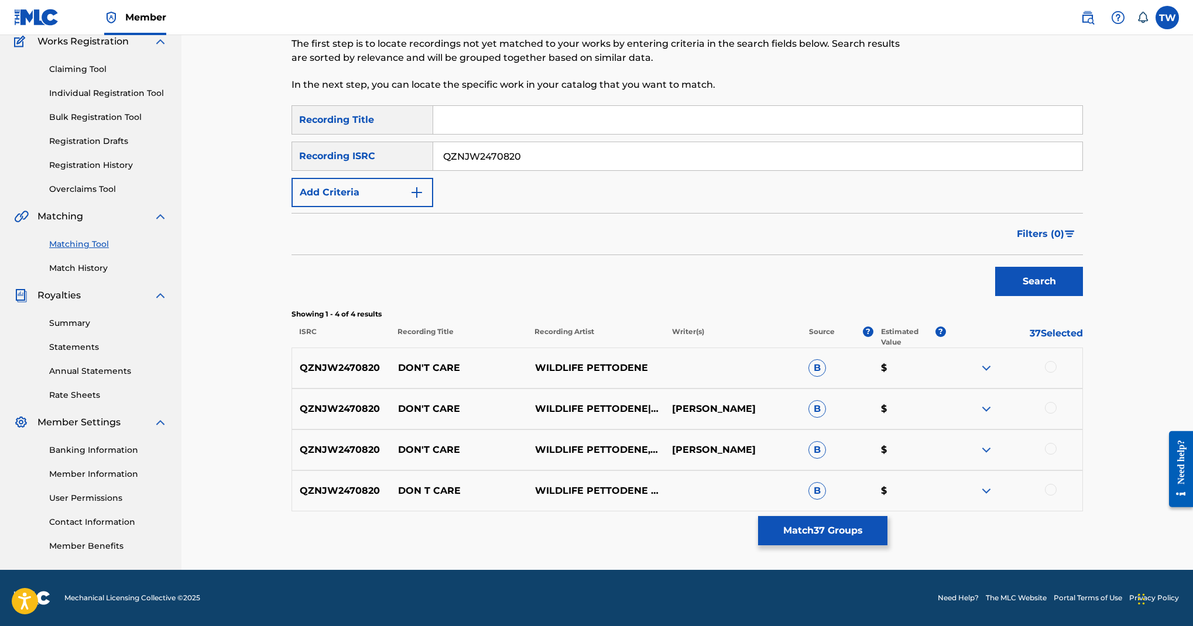
scroll to position [540, 0]
click at [1057, 361] on div at bounding box center [1051, 367] width 12 height 12
click at [1083, 389] on div "QZNJW2470820 DON'T CARE WILDLIFE PETTODENE|ONE EAST MICHAEL JOHNSON B $" at bounding box center [688, 409] width 792 height 41
click at [1057, 402] on div at bounding box center [1051, 408] width 12 height 12
click at [1057, 443] on div at bounding box center [1051, 449] width 12 height 12
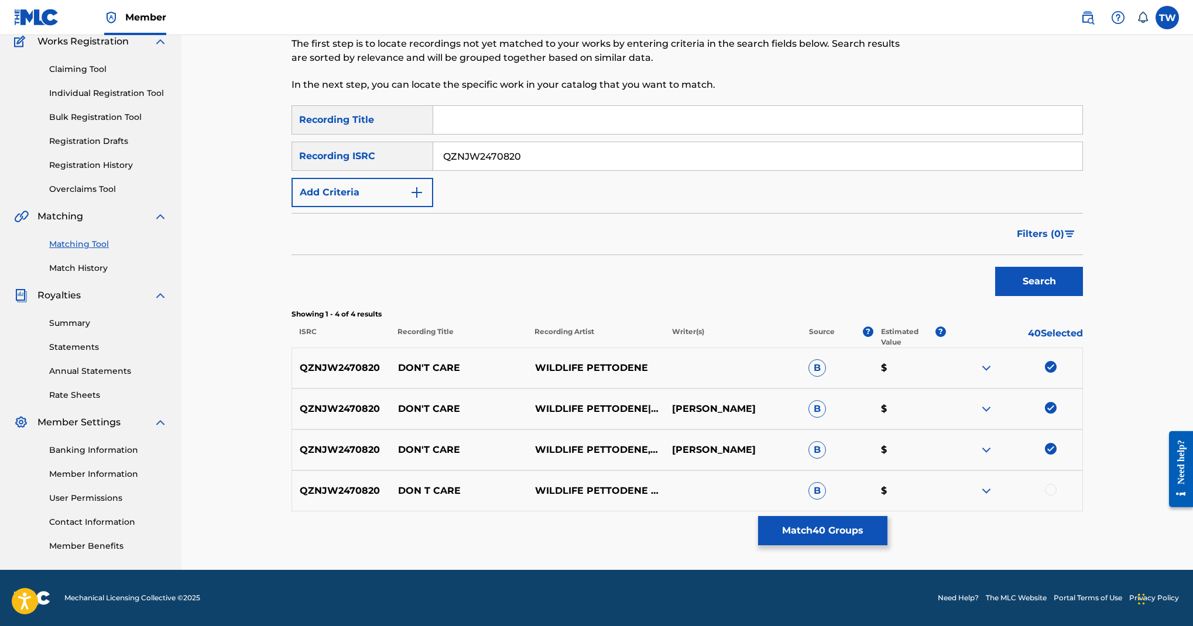
click at [1057, 484] on div at bounding box center [1051, 490] width 12 height 12
click at [773, 170] on input "QZNJW2470820" at bounding box center [757, 156] width 649 height 28
paste input "29205"
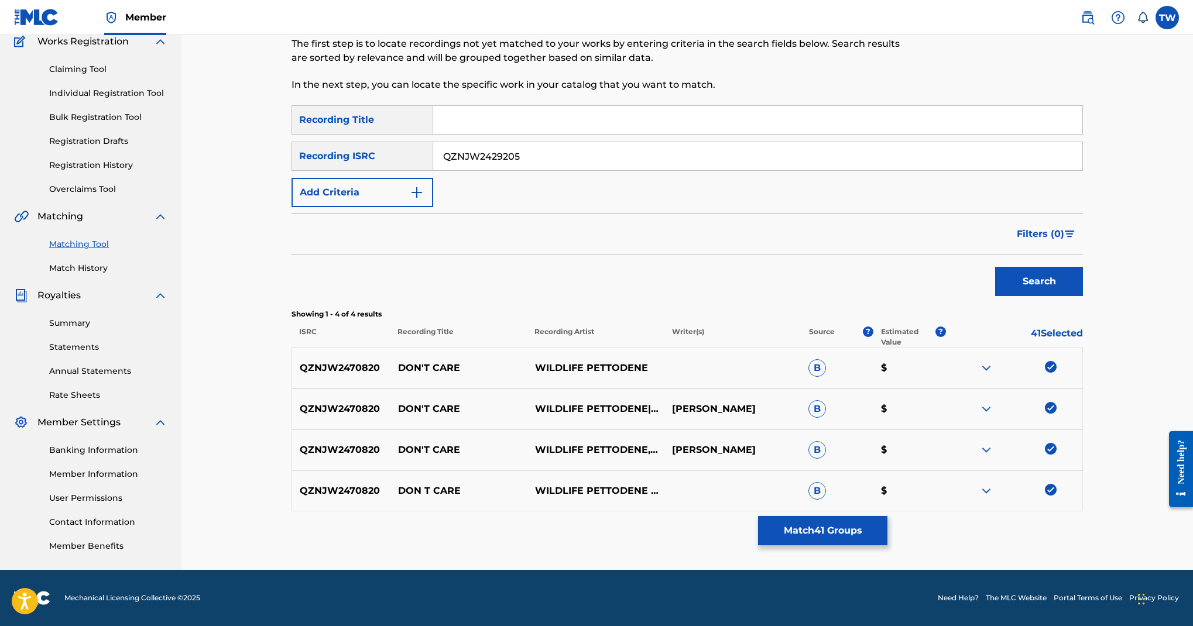
type input "QZNJW2429205"
click at [1016, 267] on button "Search" at bounding box center [1039, 281] width 88 height 29
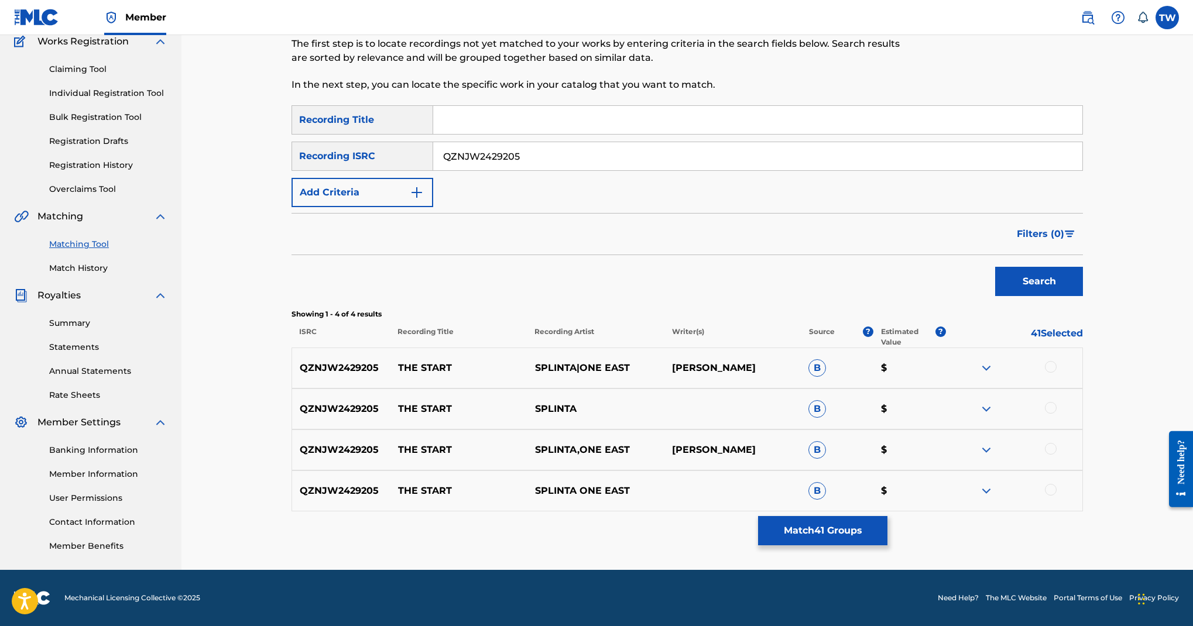
scroll to position [549, 0]
click at [1083, 361] on div at bounding box center [1014, 368] width 137 height 14
click at [1057, 361] on div at bounding box center [1051, 367] width 12 height 12
click at [1057, 402] on div at bounding box center [1051, 408] width 12 height 12
click at [1057, 443] on div at bounding box center [1051, 449] width 12 height 12
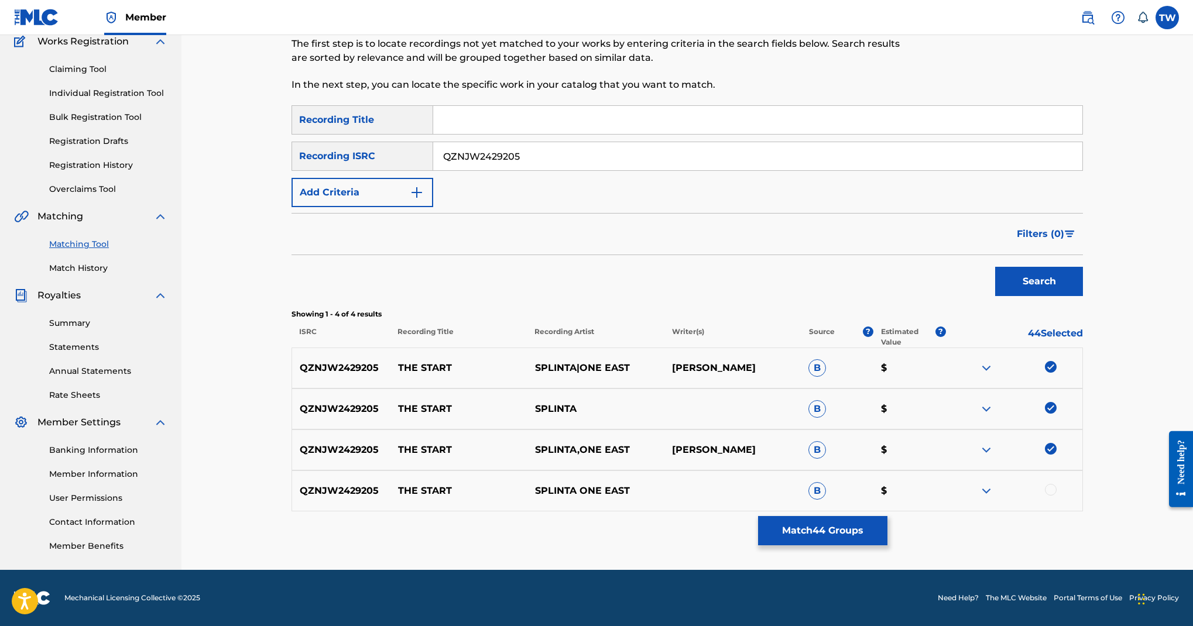
click at [1057, 484] on div at bounding box center [1051, 490] width 12 height 12
click at [141, 76] on link "Claiming Tool" at bounding box center [108, 69] width 118 height 12
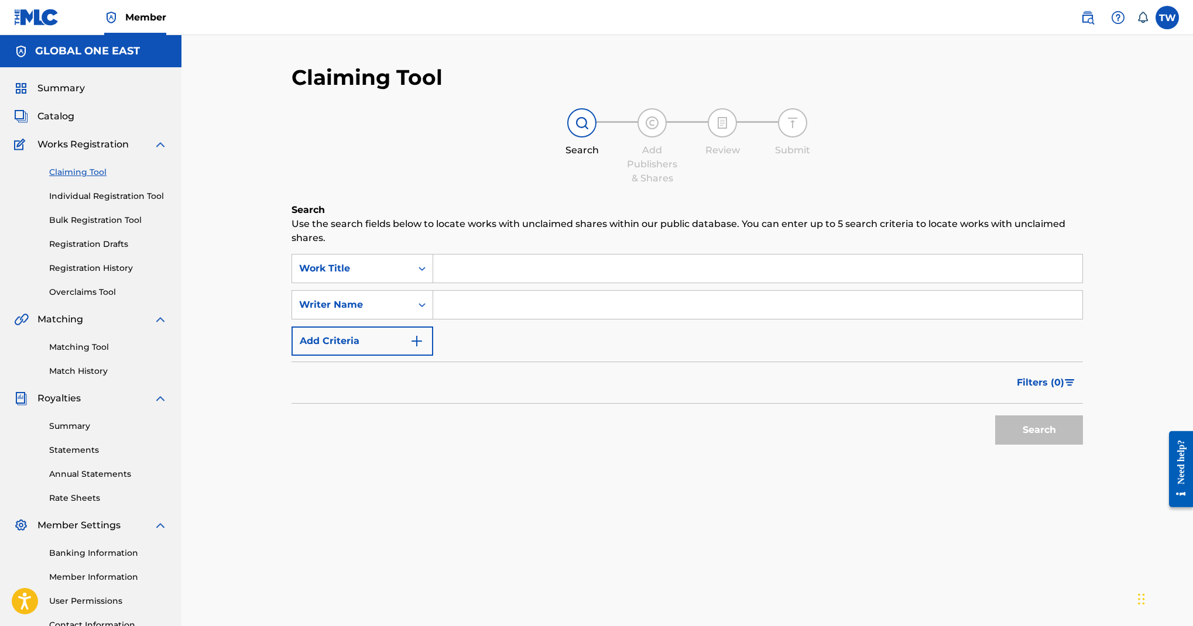
click at [690, 283] on input "Search Form" at bounding box center [757, 269] width 649 height 28
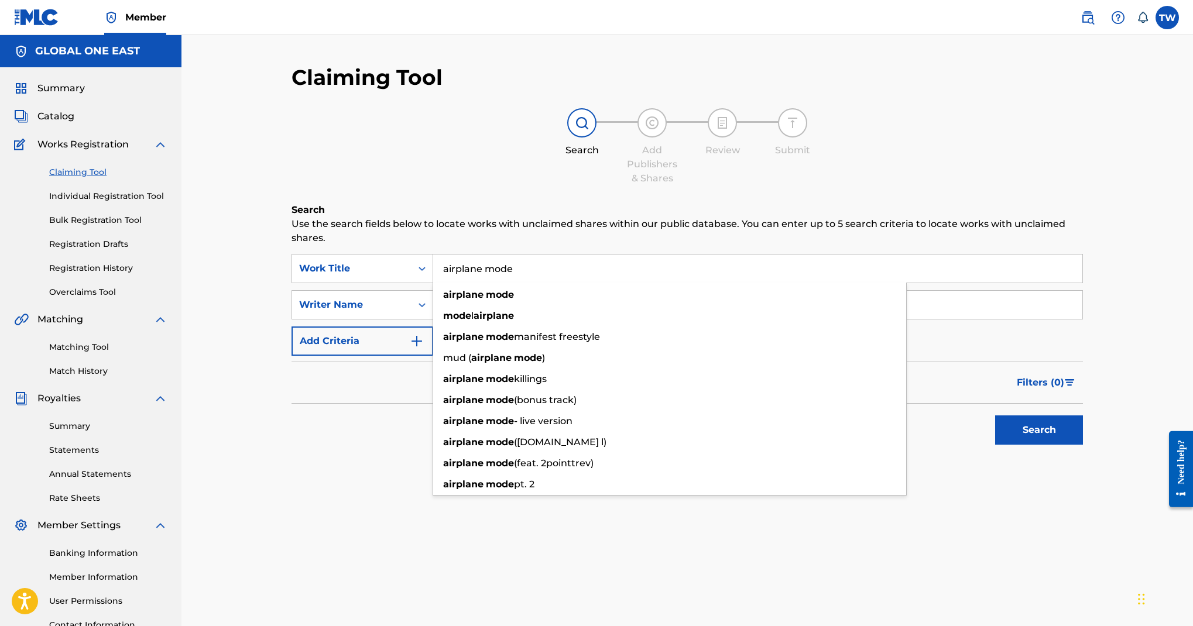
type input "airplane mode"
click at [929, 319] on input "Search Form" at bounding box center [757, 305] width 649 height 28
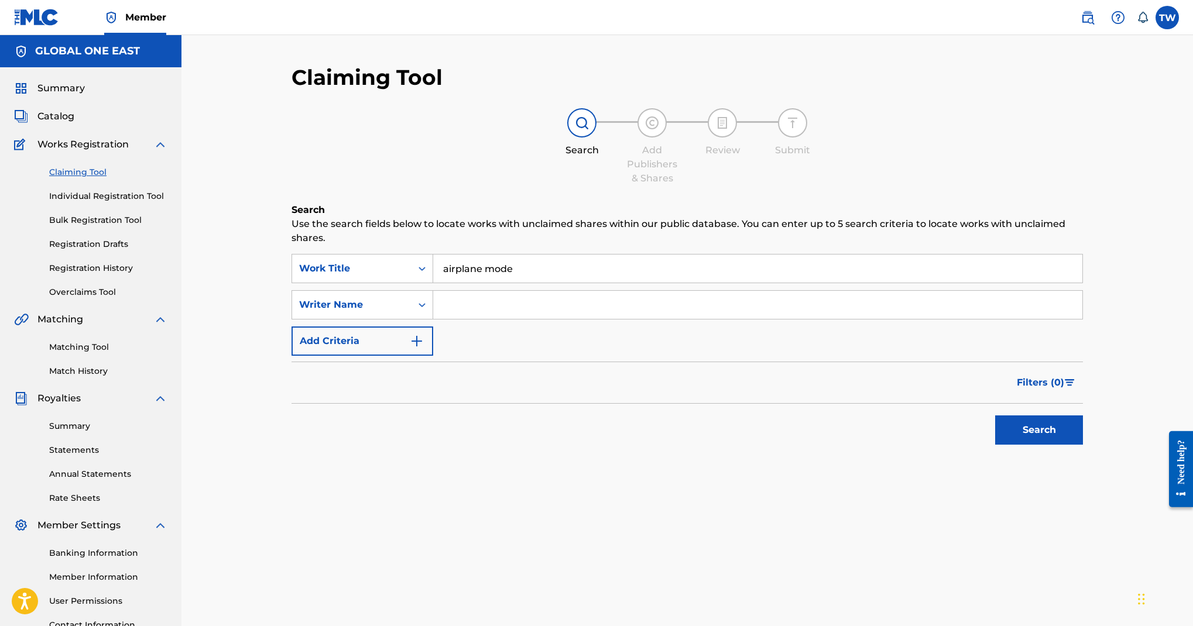
paste input "Kimberly Bryan"
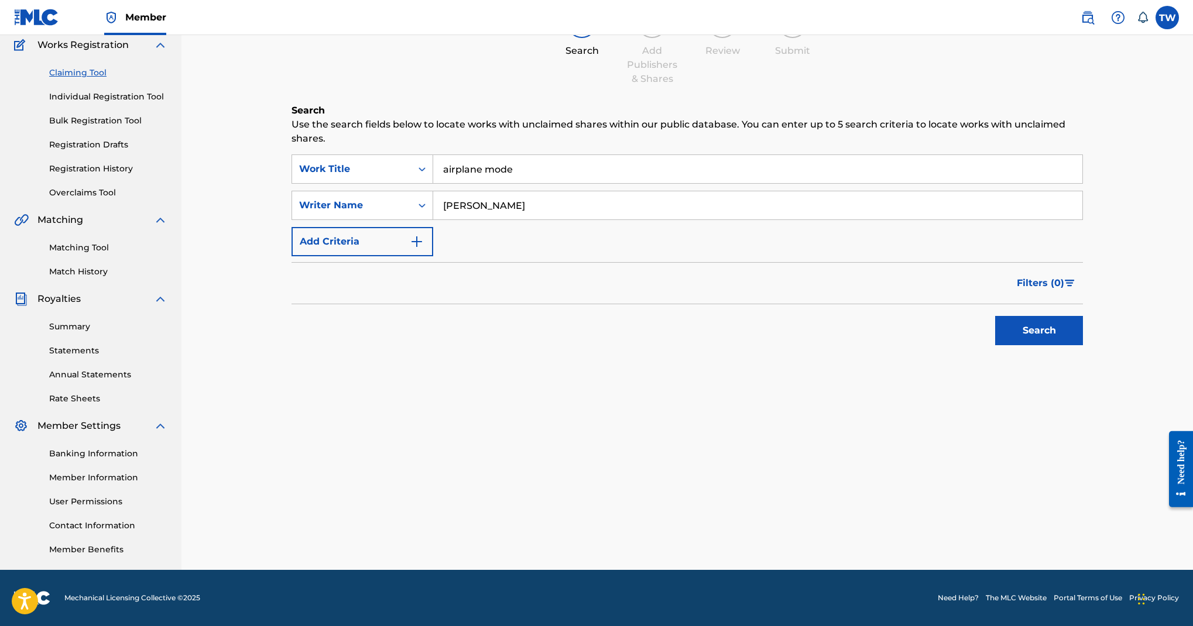
scroll to position [133, 0]
type input "Kimberly Bryan"
click at [1026, 345] on button "Search" at bounding box center [1039, 330] width 88 height 29
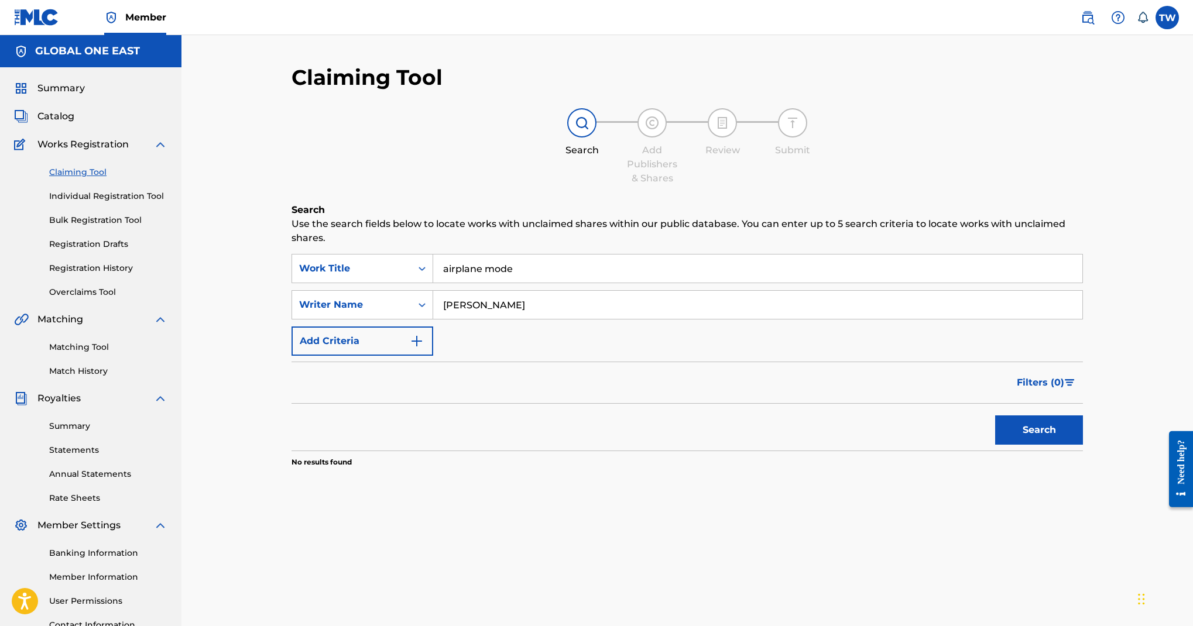
scroll to position [0, 0]
click at [1156, 22] on label at bounding box center [1167, 17] width 23 height 23
click at [1167, 18] on input "TW Teran White oneeastrecords@yahoo.com Notification Preferences Profile Log out" at bounding box center [1167, 18] width 0 height 0
click at [1040, 171] on p "Log out" at bounding box center [1054, 165] width 28 height 11
click at [1167, 18] on input "TW Teran White oneeastrecords@yahoo.com Notification Preferences Profile Log out" at bounding box center [1167, 18] width 0 height 0
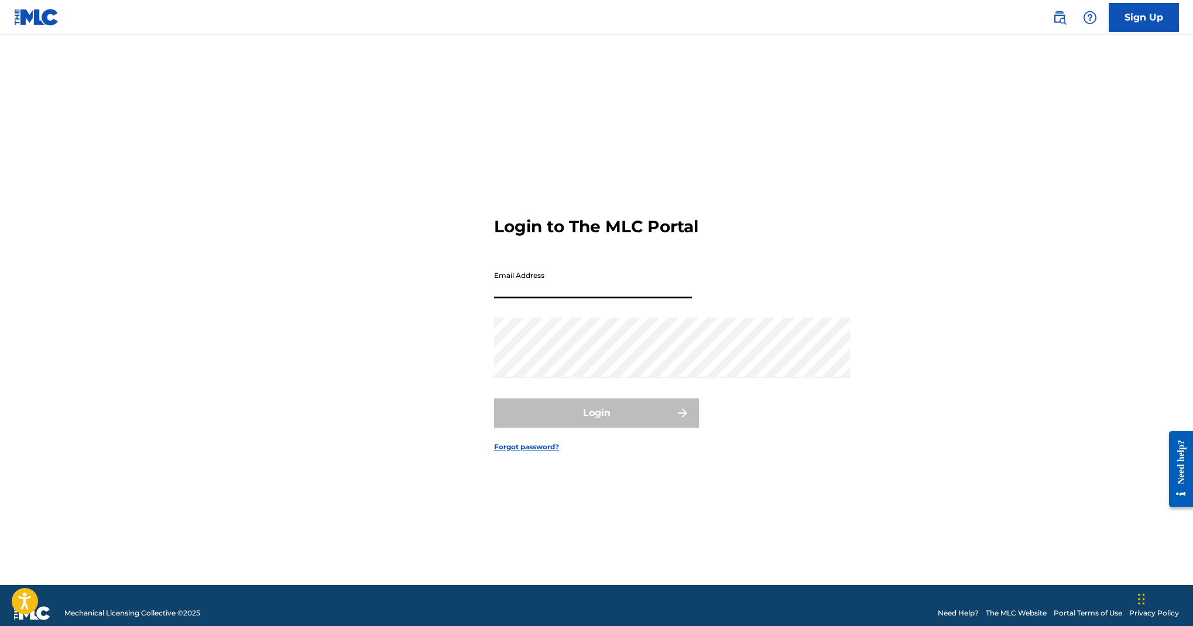
click at [937, 295] on div "Login to The MLC Portal Email Address Password Login Forgot password?" at bounding box center [597, 324] width 820 height 521
